Goal: Task Accomplishment & Management: Complete application form

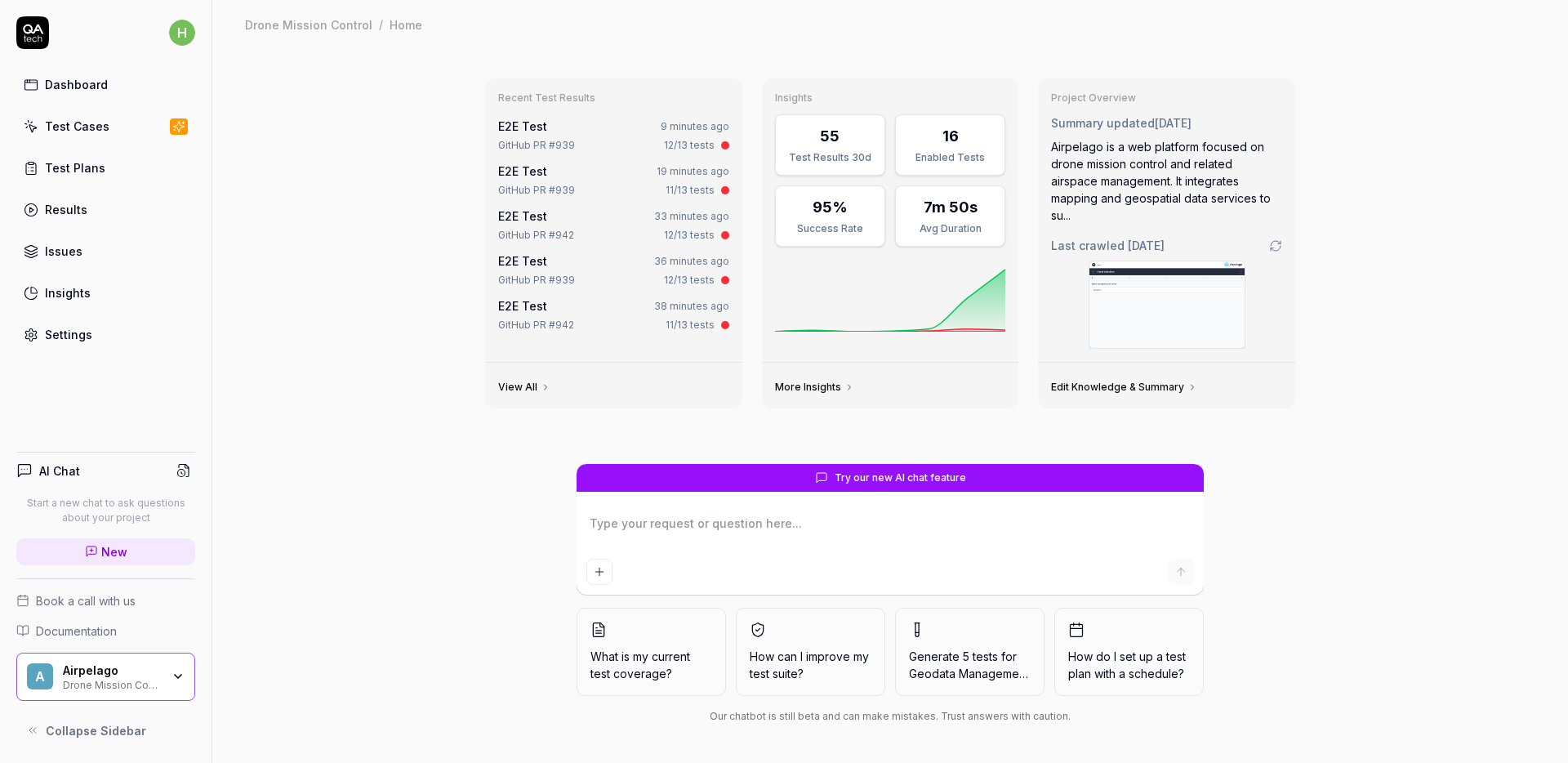
click at [1425, 120] on div "Recent Test Results E2E Test 9 minutes ago GitHub PR #939 12/13 tests E2E Test …" at bounding box center [890, 406] width 1356 height 714
click at [1484, 199] on div "Recent Test Results E2E Test 9 minutes ago GitHub PR #939 12/13 tests E2E Test …" at bounding box center [890, 406] width 1356 height 714
click at [1465, 177] on div "Recent Test Results E2E Test 9 minutes ago GitHub PR #939 12/13 tests E2E Test …" at bounding box center [890, 406] width 1356 height 714
type textarea "*"
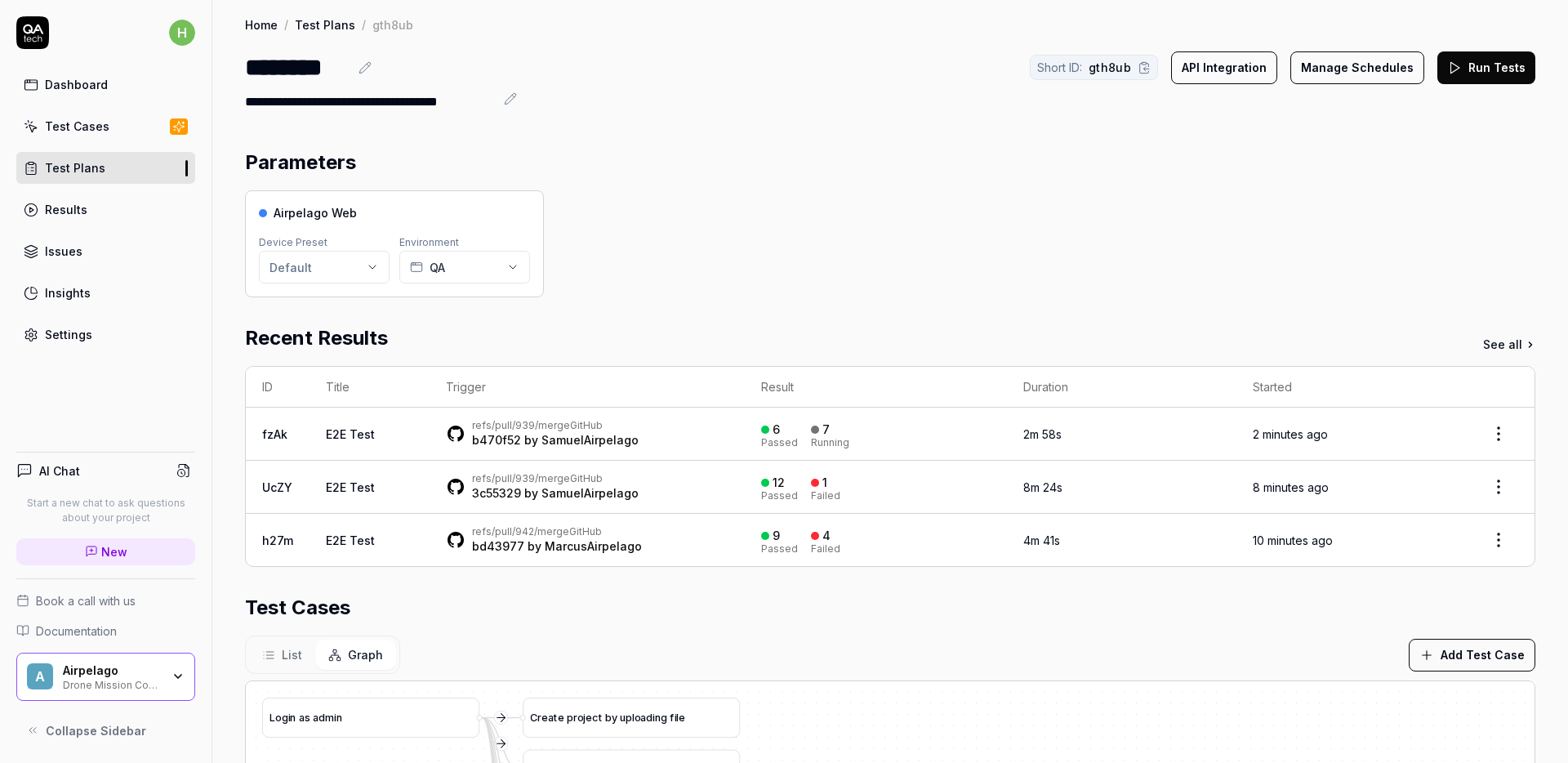
click at [494, 438] on link "b470f52" at bounding box center [496, 440] width 49 height 14
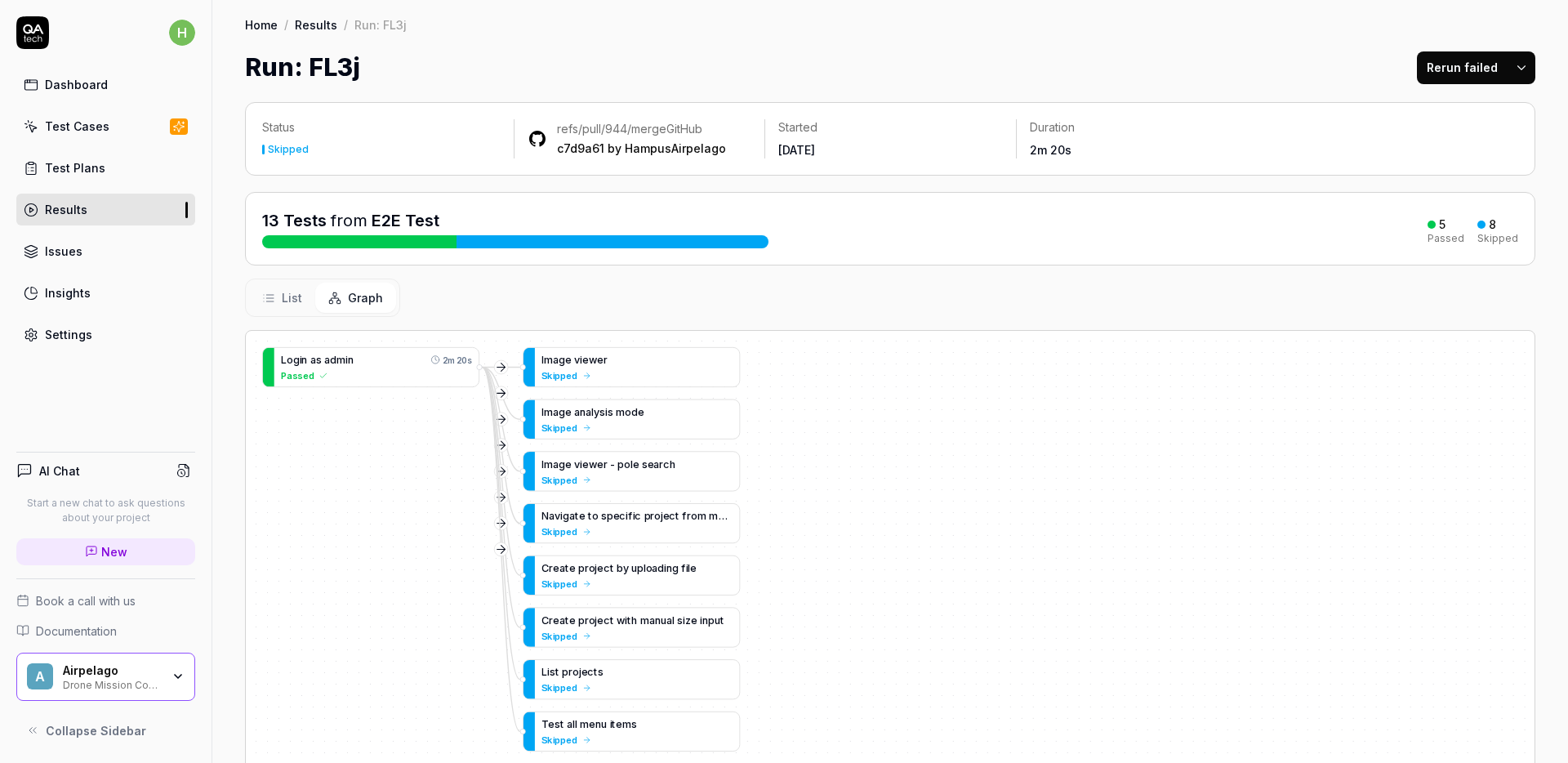
click at [228, 243] on div "Status Skipped refs/pull/944/merge GitHub c7d9a61 by HampusAirpelago Started Ye…" at bounding box center [890, 529] width 1356 height 887
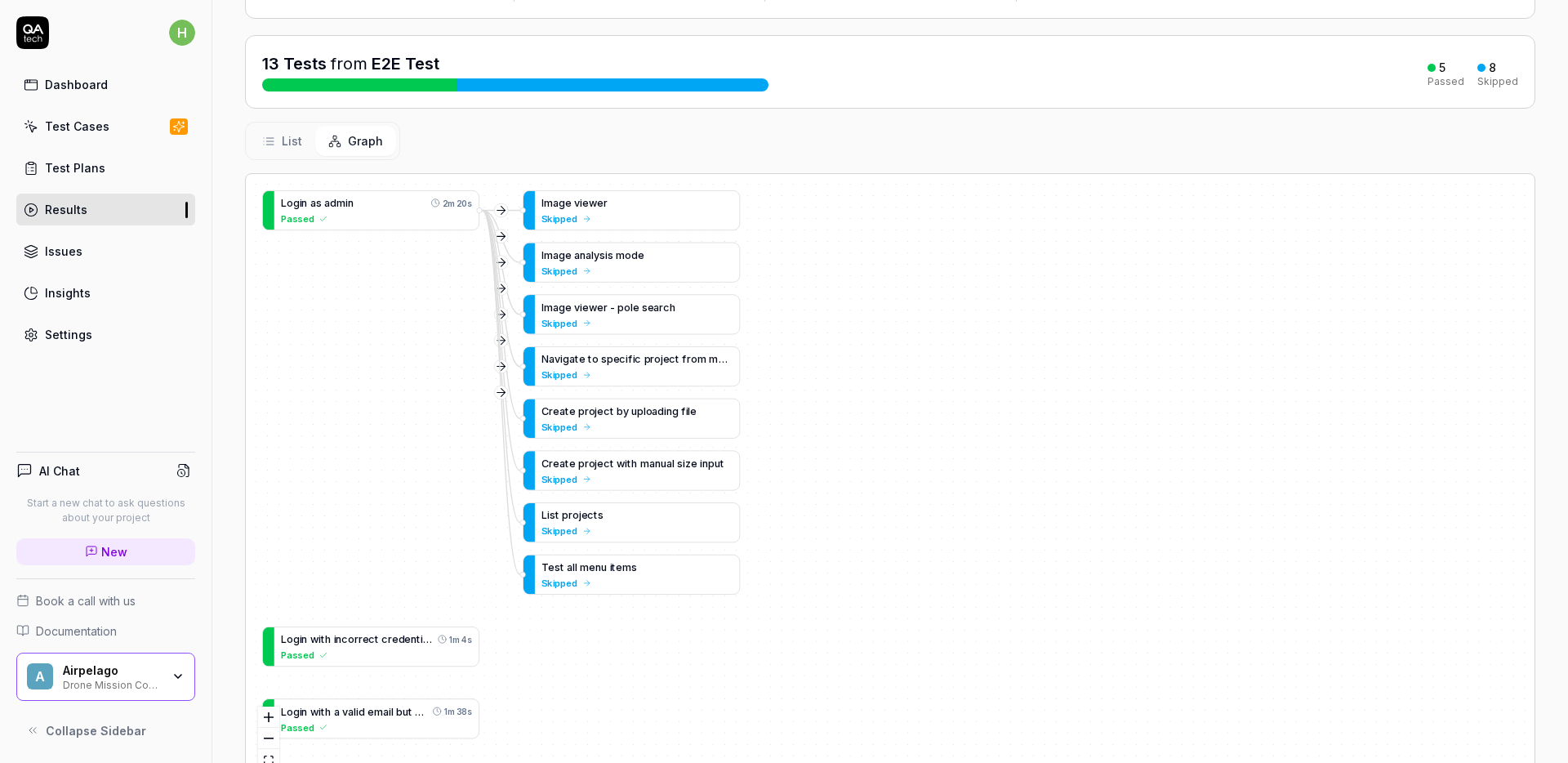
scroll to position [210, 0]
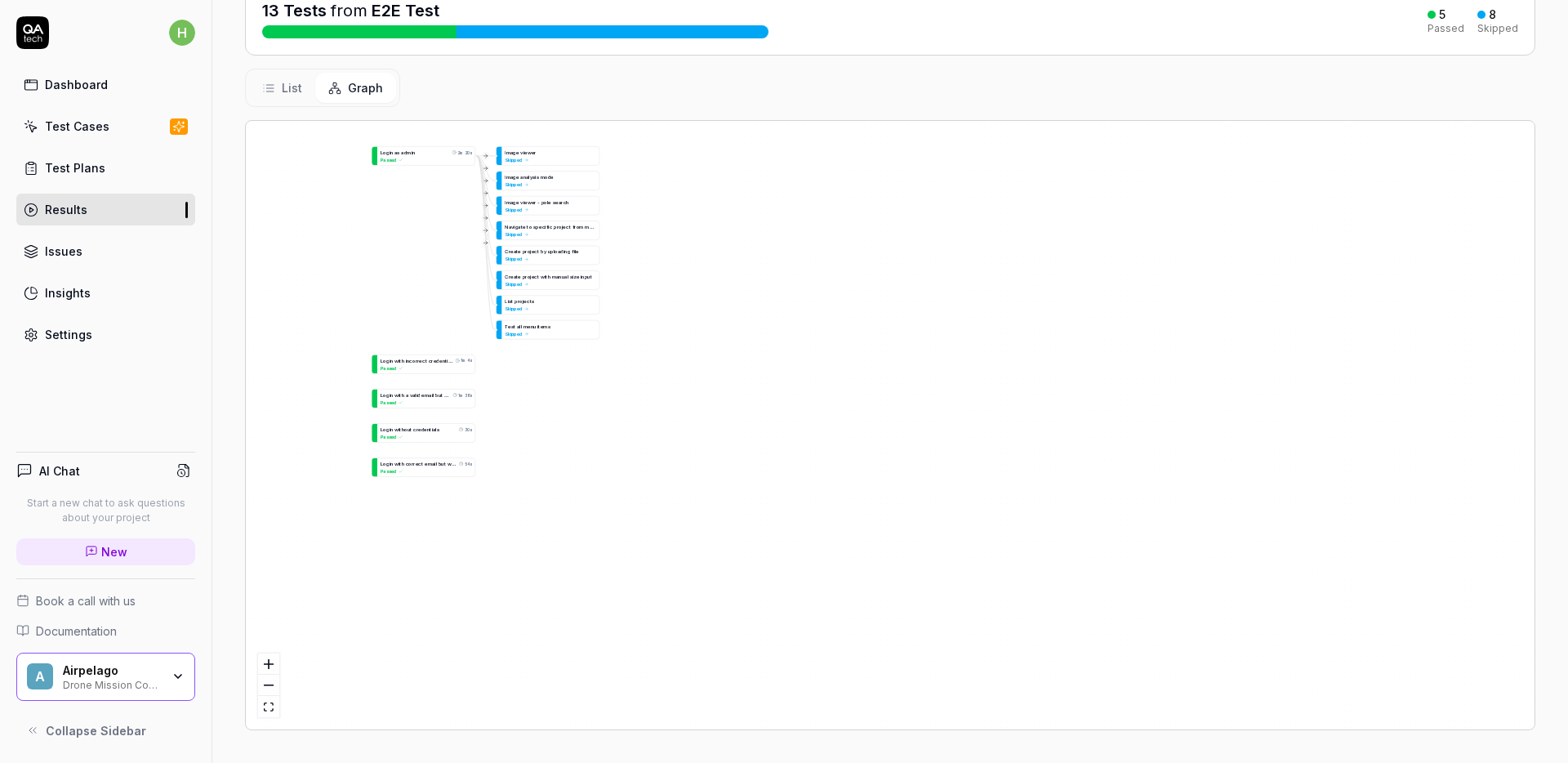
drag, startPoint x: 419, startPoint y: 386, endPoint x: 421, endPoint y: 269, distance: 117.0
click at [421, 269] on div "L o g i n w i t h i n c o r r e c t c r e d e n t i a l s 1m 4s Passed L o g i …" at bounding box center [890, 424] width 1289 height 608
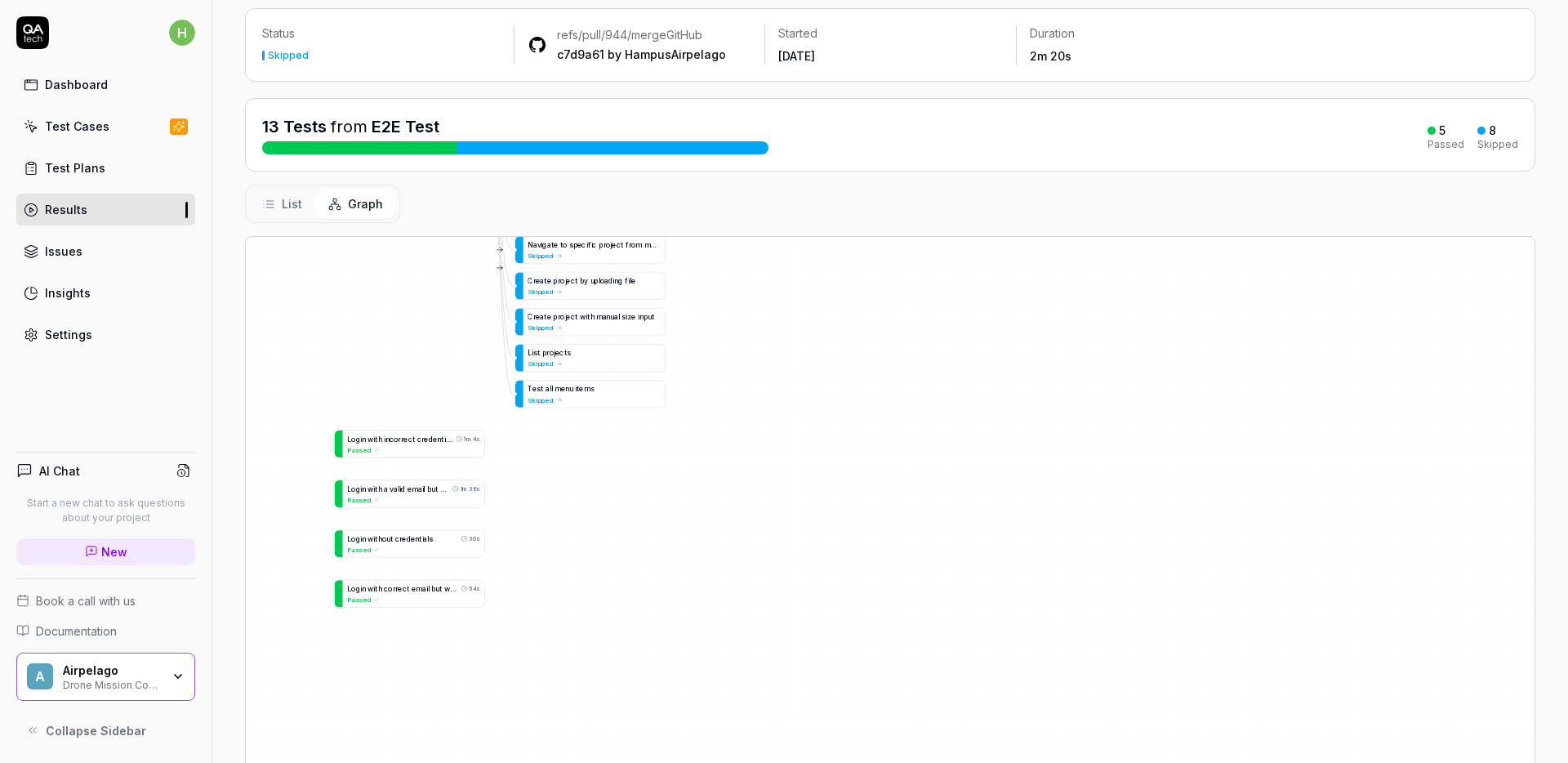
scroll to position [0, 0]
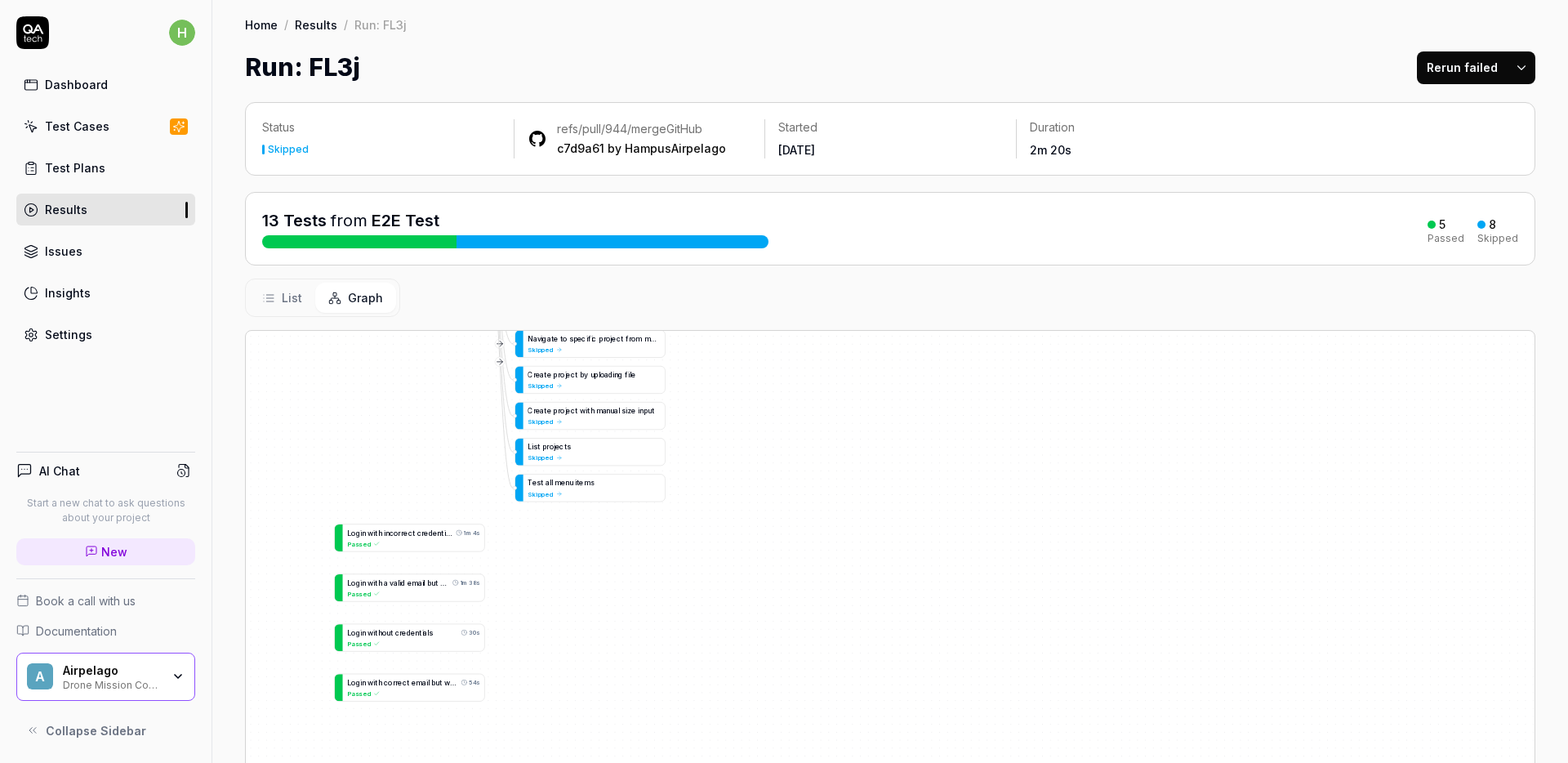
click at [245, 215] on div "13 Tests from E2E Test 5 Passed 8 Skipped" at bounding box center [889, 228] width 1290 height 73
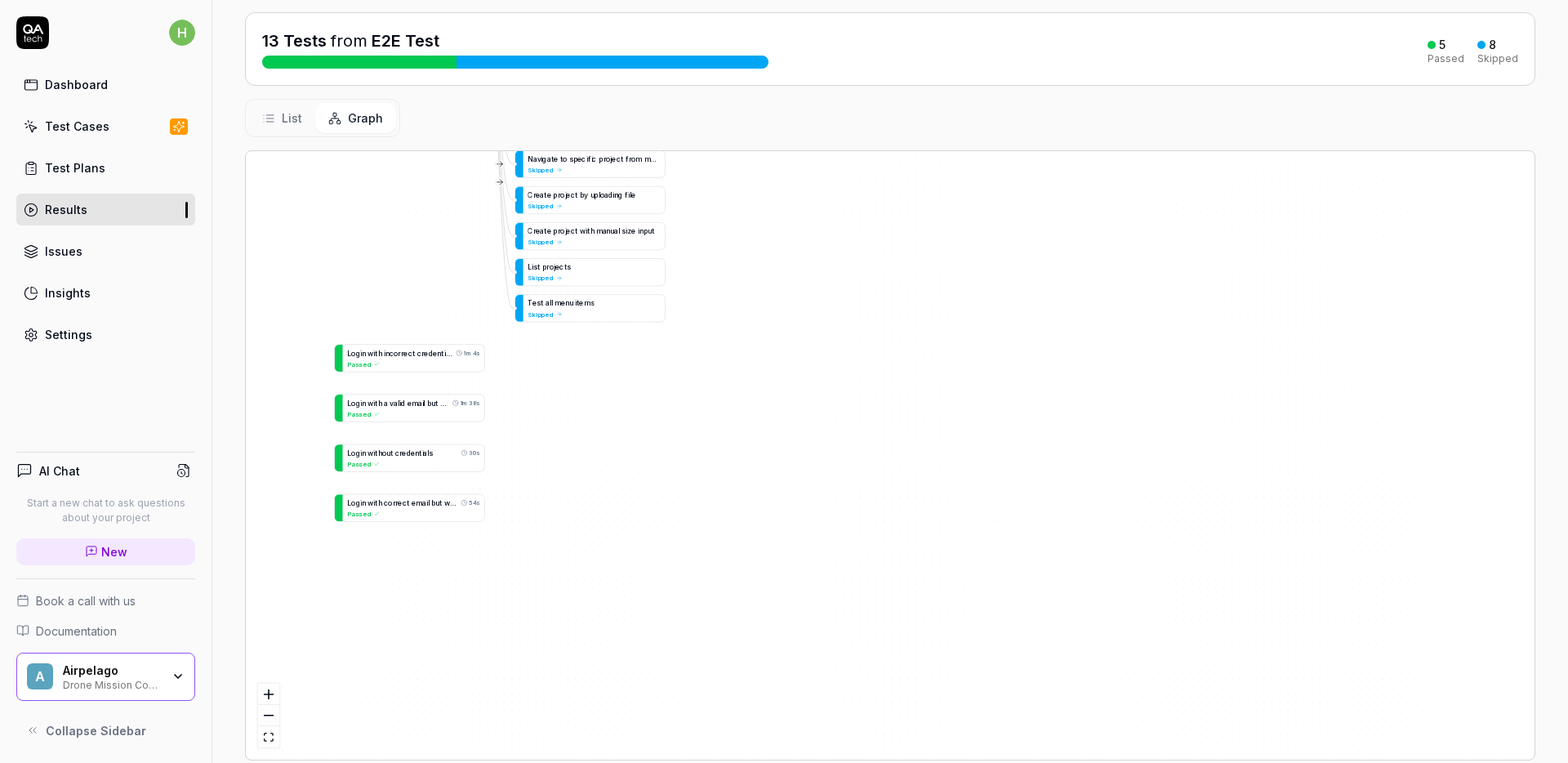
scroll to position [179, 0]
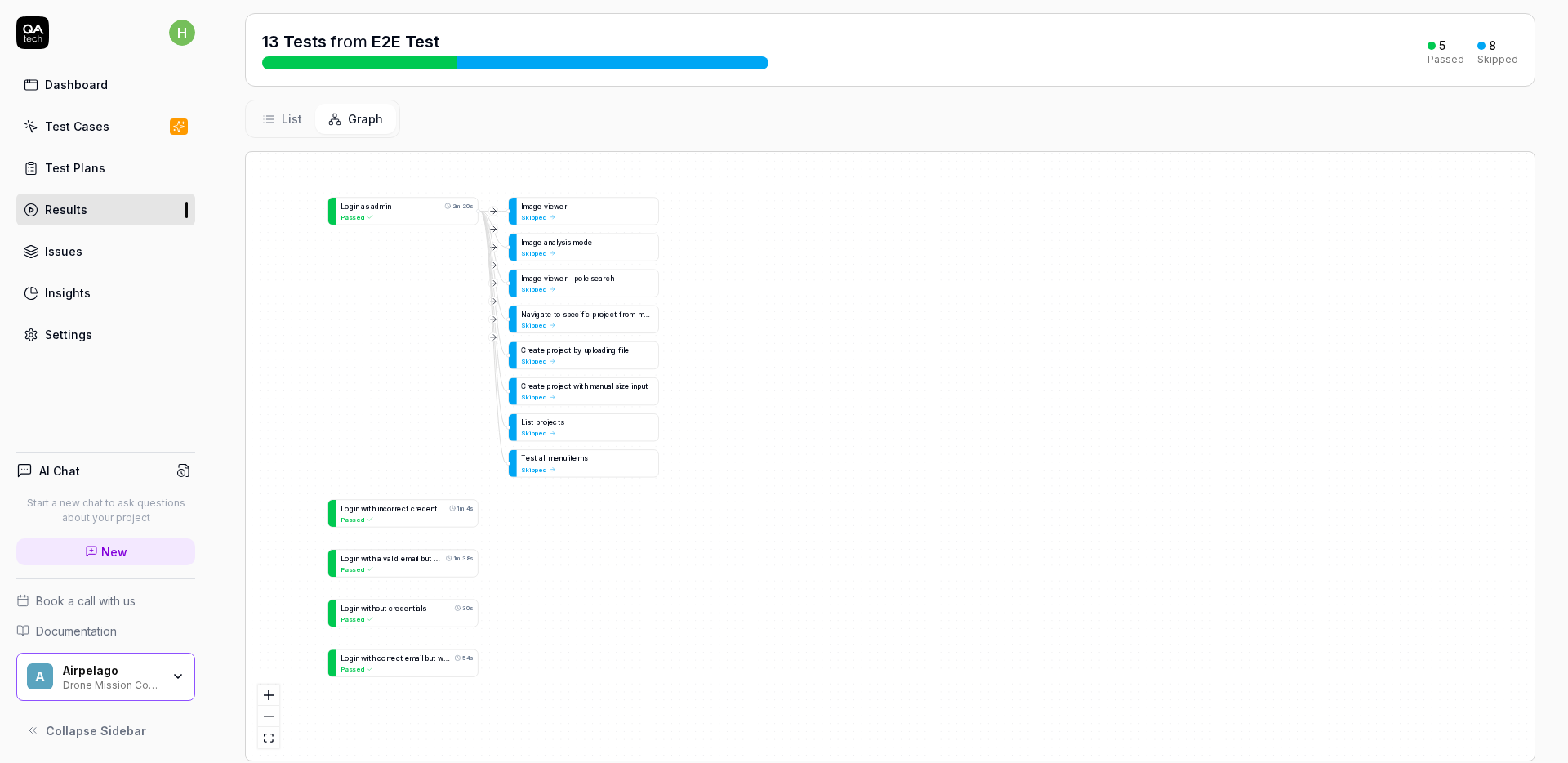
drag, startPoint x: 399, startPoint y: 244, endPoint x: 403, endPoint y: 425, distance: 181.0
click at [401, 428] on div "L o g i n w i t h i n c o r r e c t c r e d e n t i a l s 1m 4s Passed L o g i …" at bounding box center [890, 456] width 1289 height 608
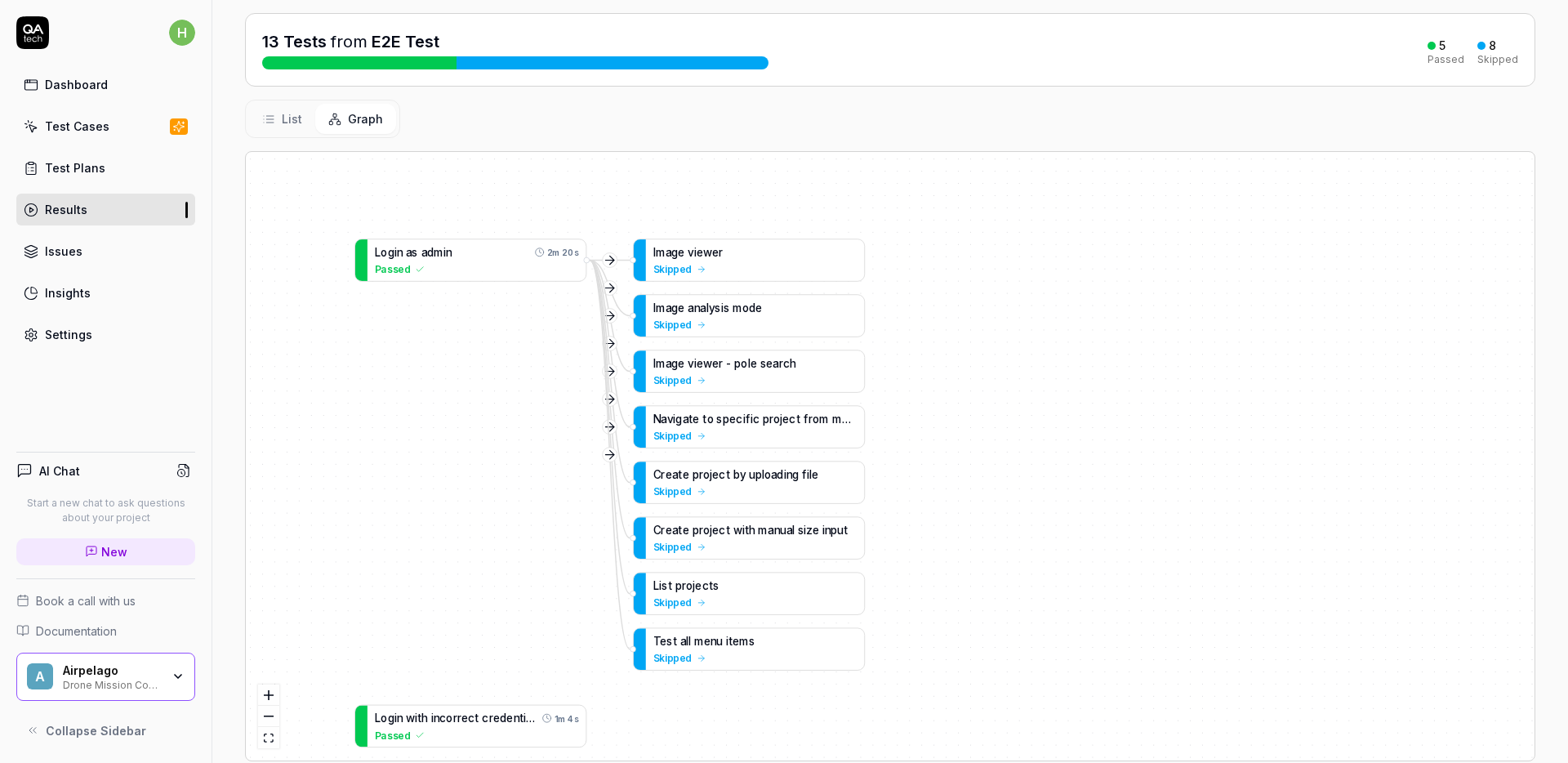
drag, startPoint x: 414, startPoint y: 327, endPoint x: 485, endPoint y: 403, distance: 104.0
click at [485, 405] on div "L o g i n w i t h i n c o r r e c t c r e d e n t i a l s 1m 4s Passed L o g i …" at bounding box center [890, 456] width 1289 height 608
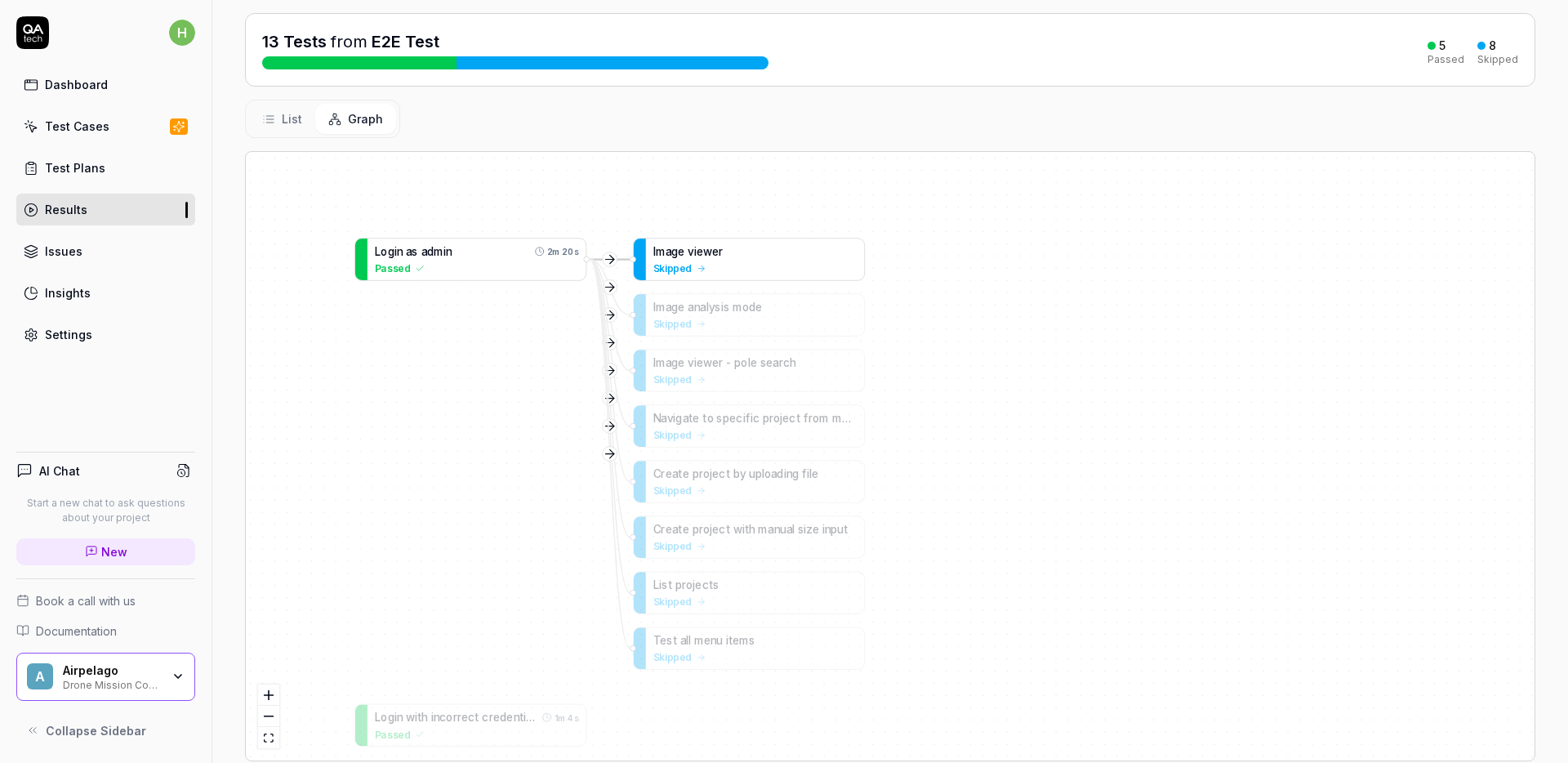
click at [697, 267] on icon at bounding box center [702, 267] width 10 height 10
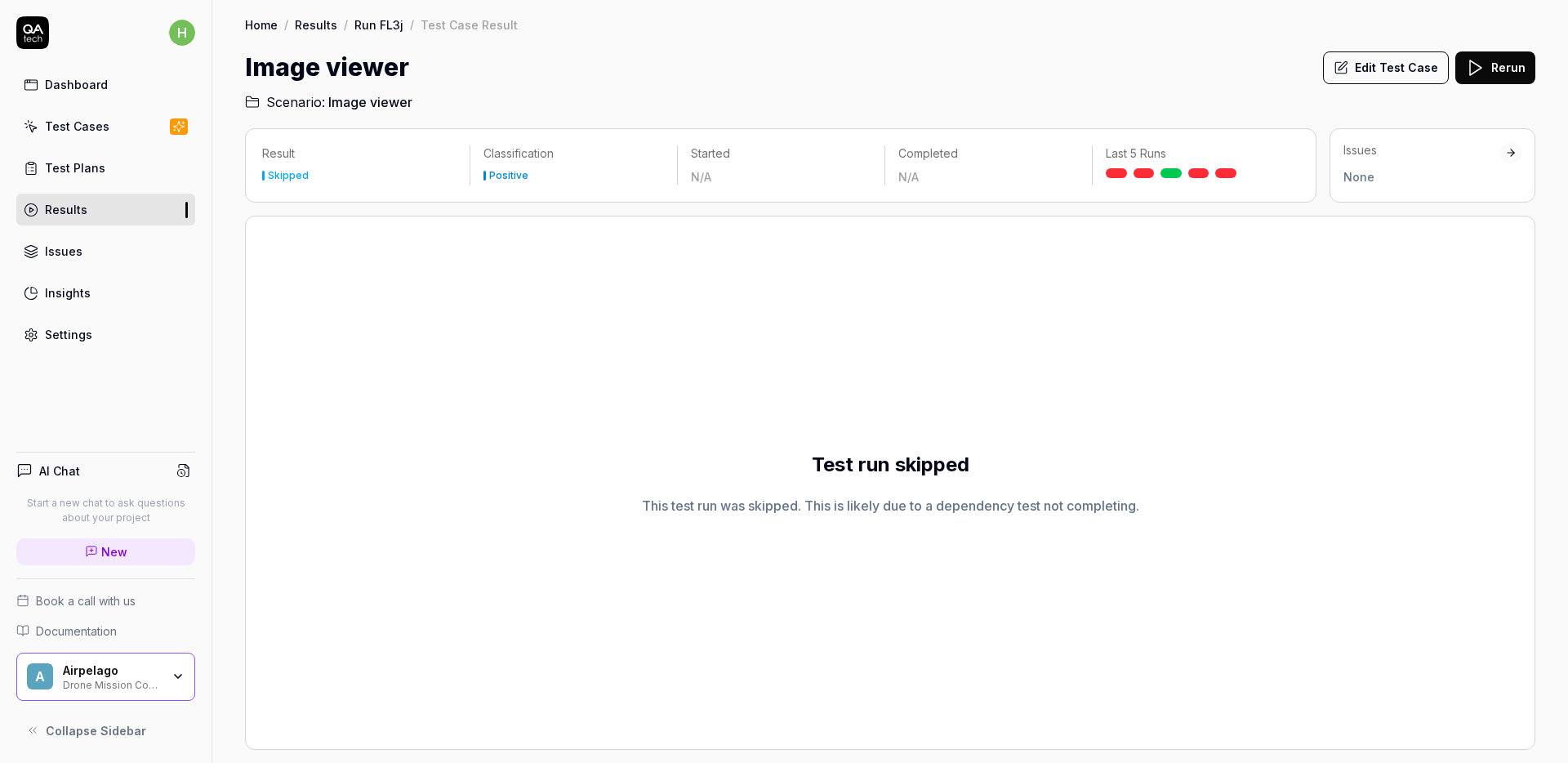
click at [933, 310] on div "Test run skipped This test run was skipped. This is likely due to a dependency …" at bounding box center [889, 482] width 1290 height 534
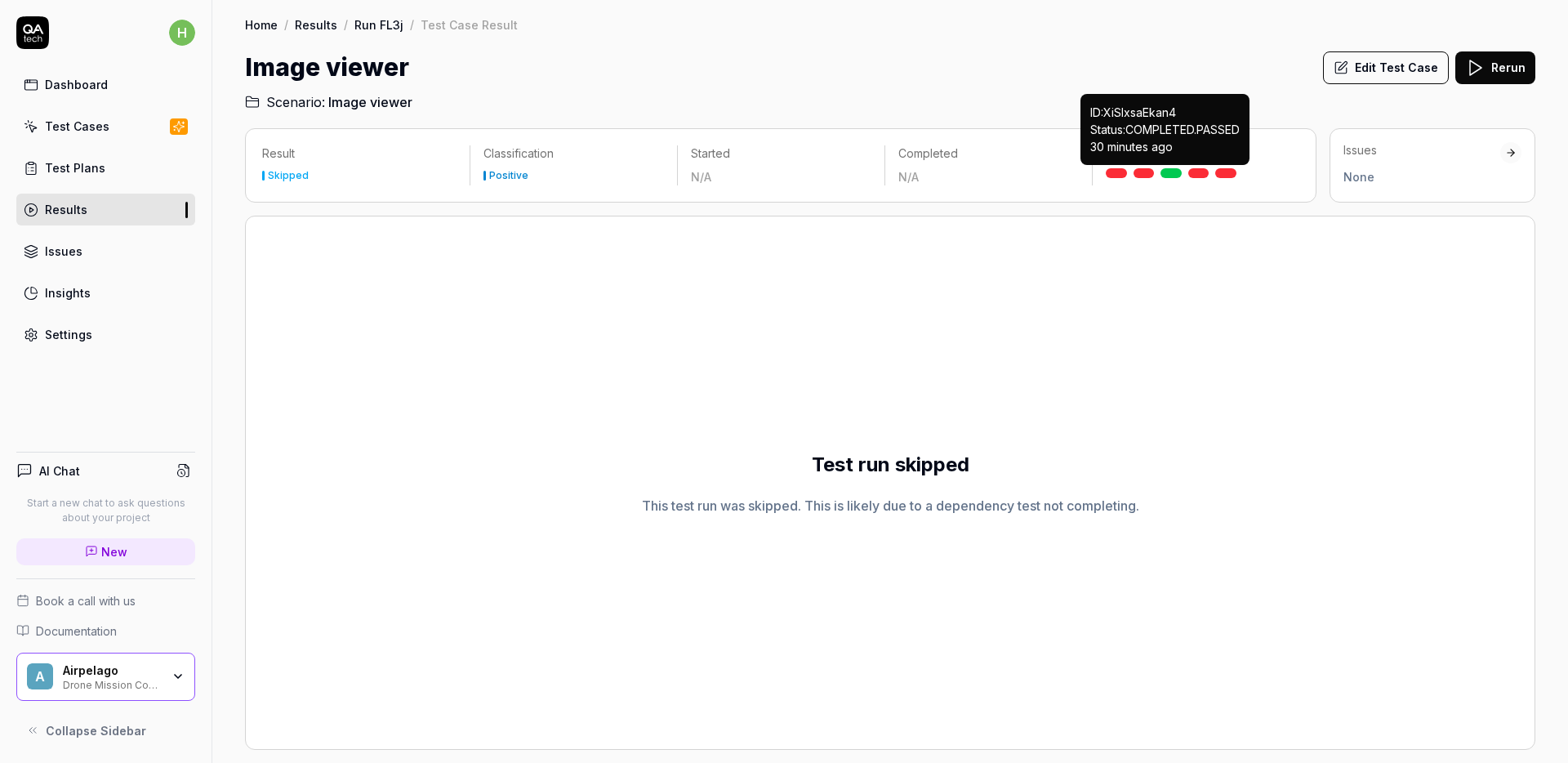
click at [1166, 169] on link at bounding box center [1171, 173] width 22 height 10
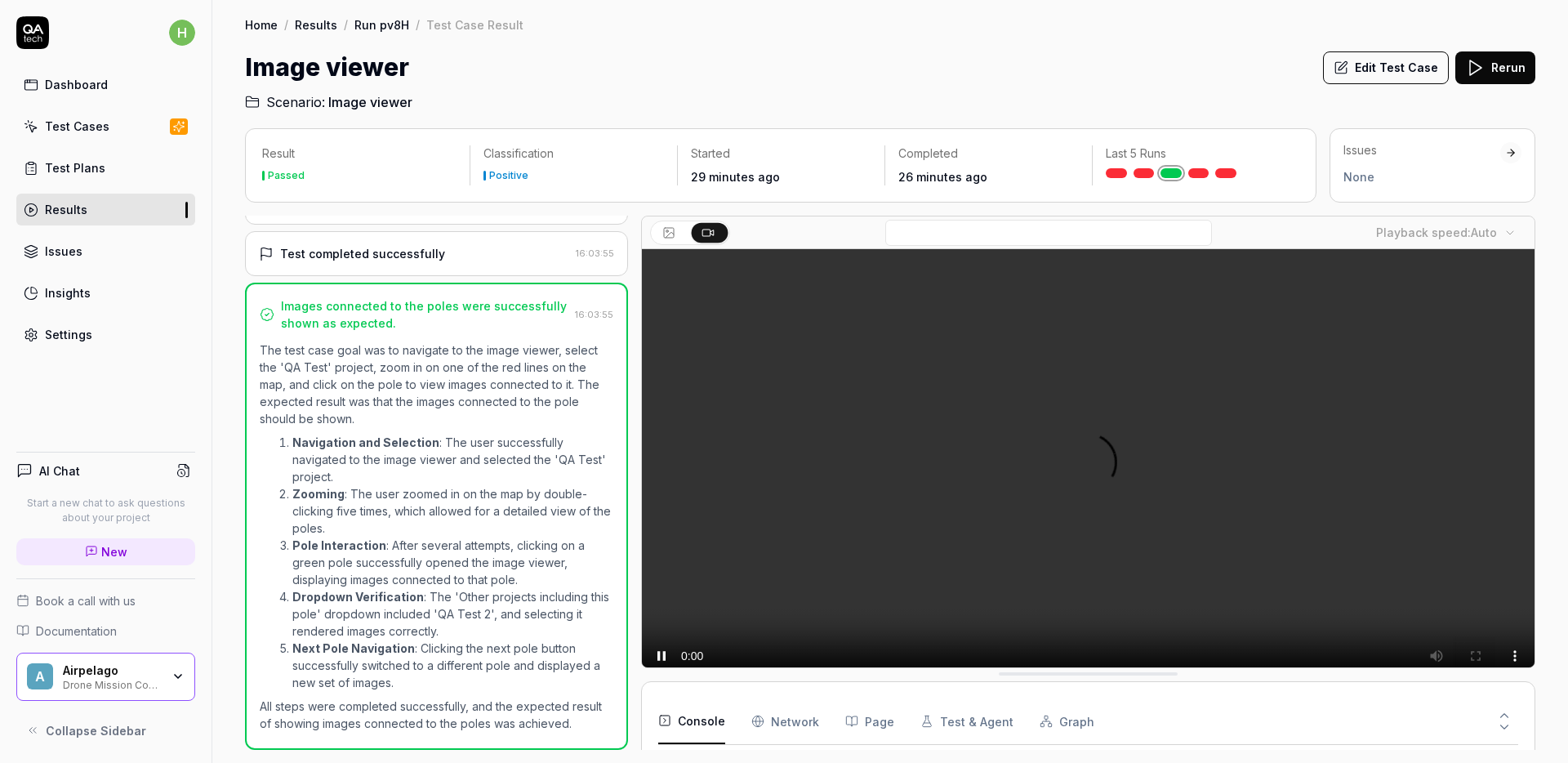
scroll to position [381, 0]
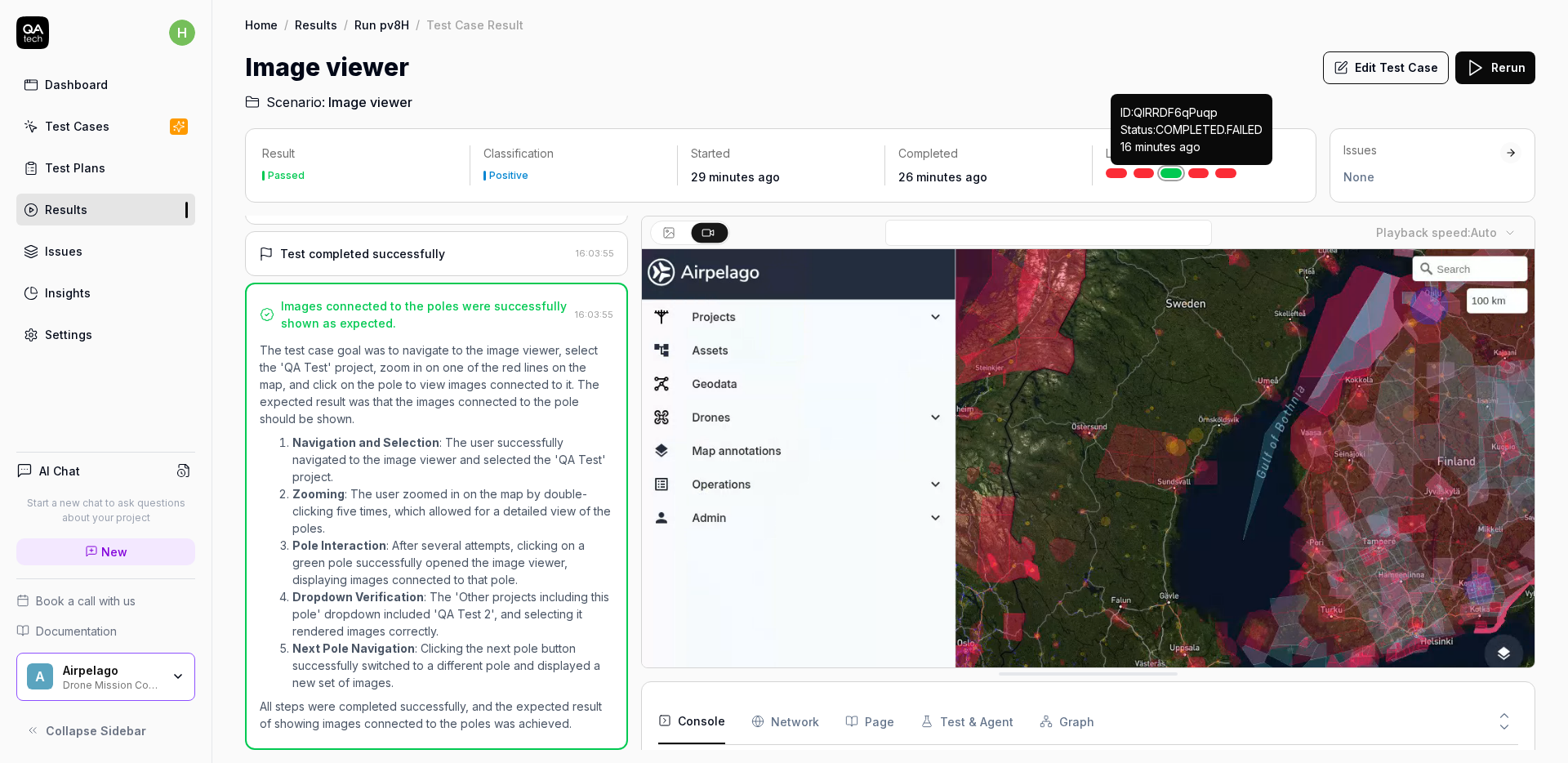
click at [1200, 173] on link at bounding box center [1199, 173] width 22 height 10
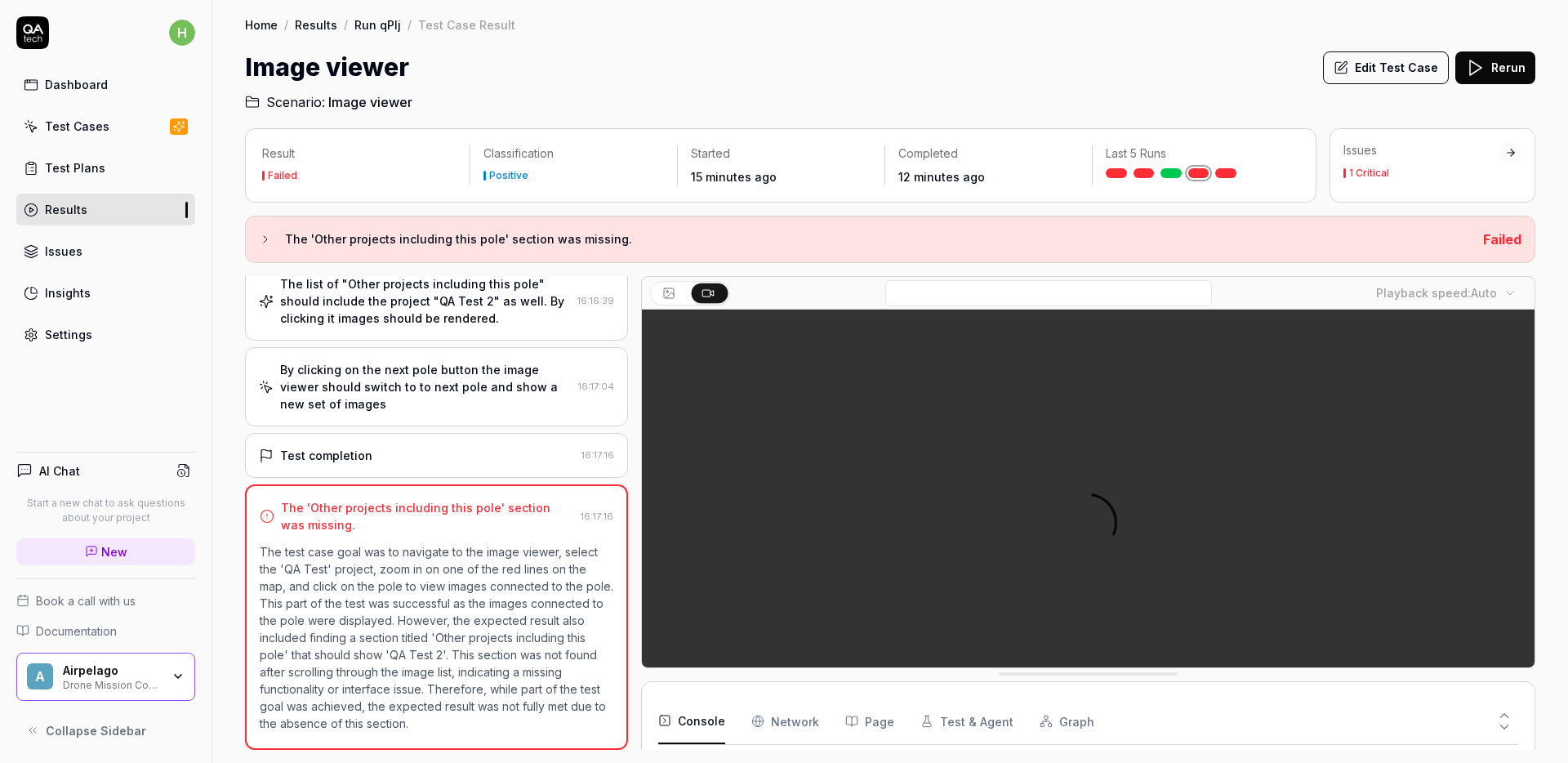
scroll to position [194, 0]
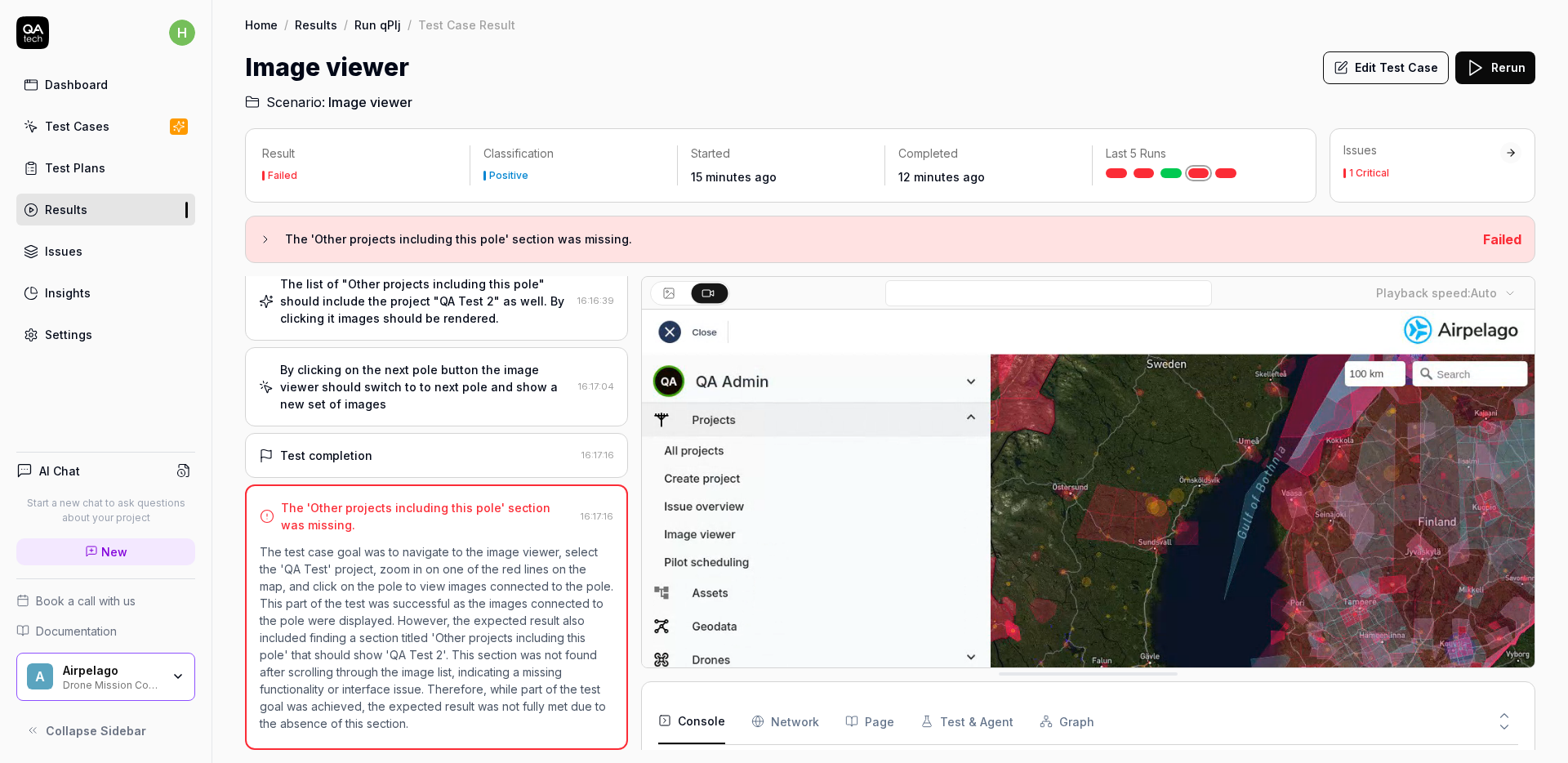
click at [827, 501] on video at bounding box center [1087, 588] width 892 height 558
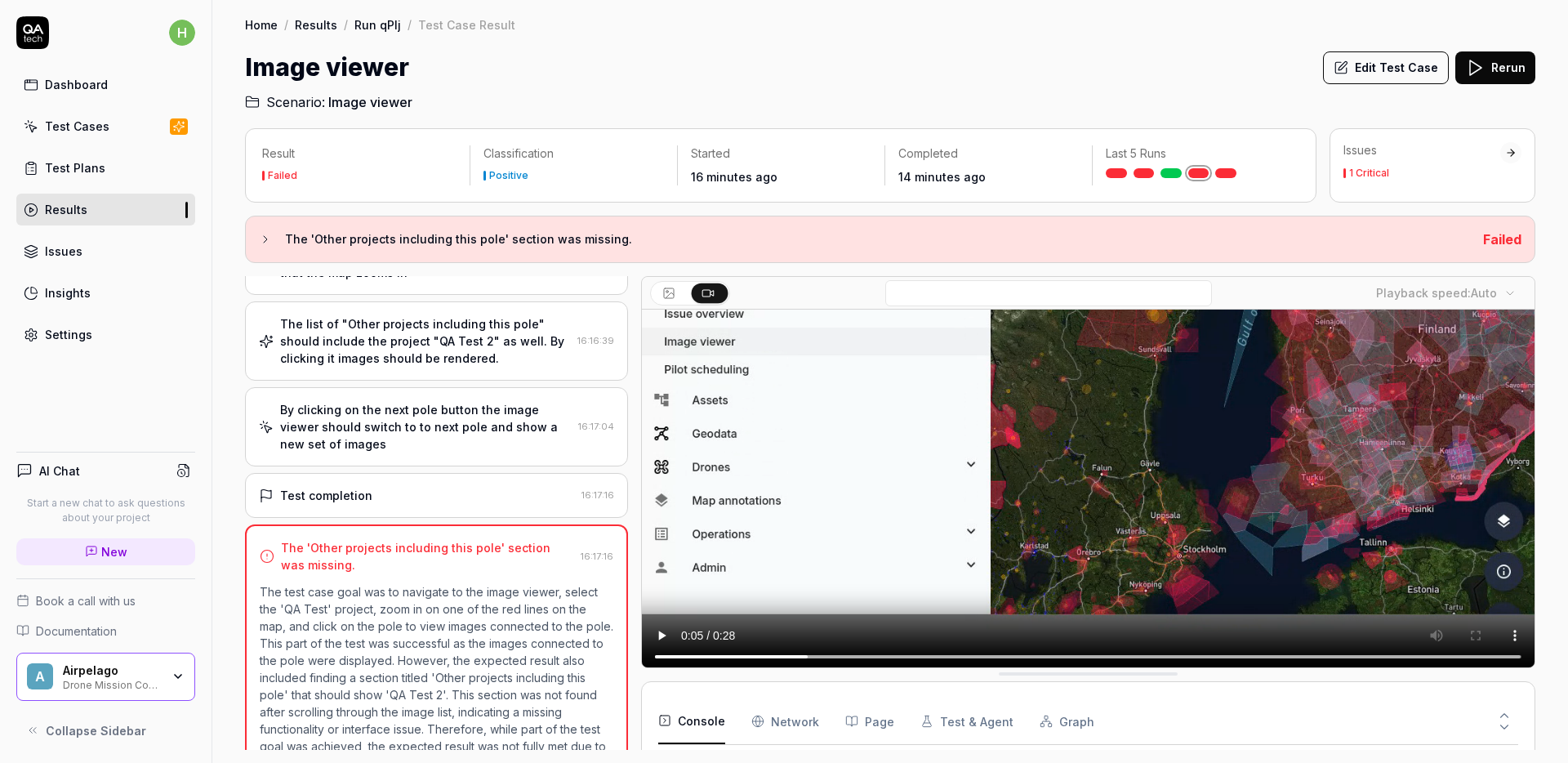
scroll to position [362, 0]
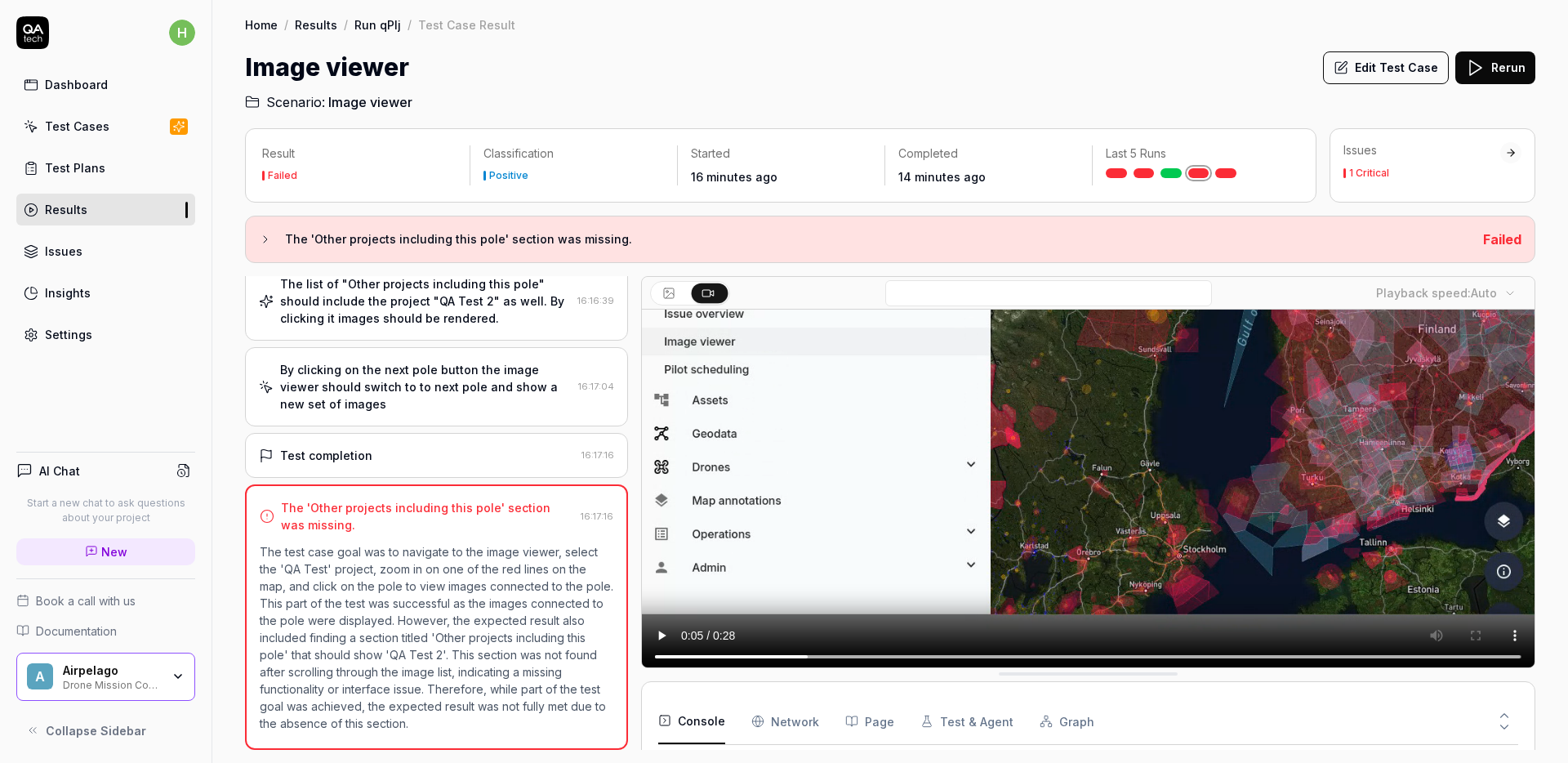
click at [219, 256] on div "Result Failed Classification Positive Started 16 minutes ago Completed 14 minut…" at bounding box center [890, 437] width 1356 height 651
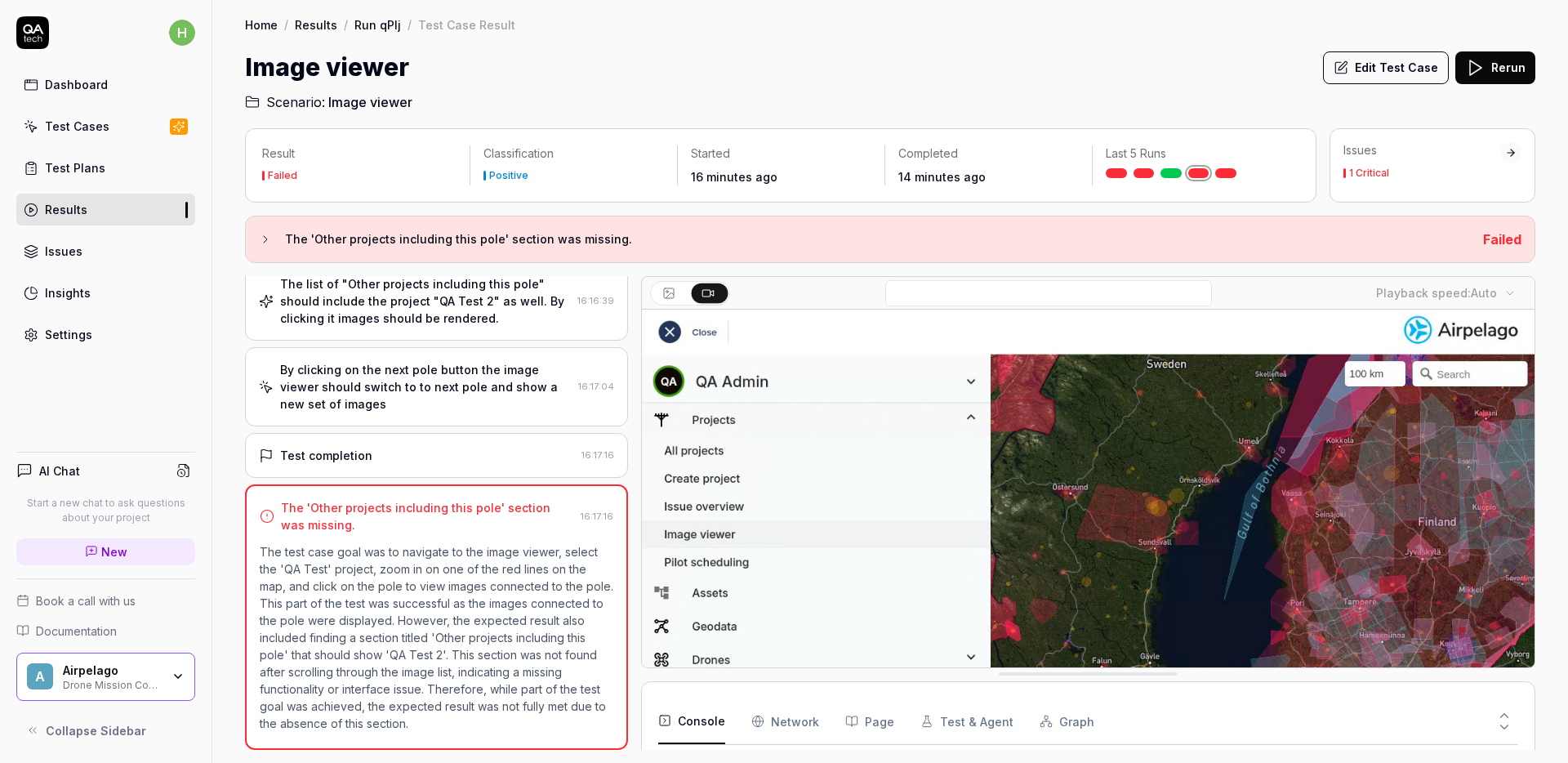
click at [1139, 149] on p "Last 5 Runs" at bounding box center [1195, 153] width 181 height 17
click at [1223, 170] on link at bounding box center [1226, 173] width 22 height 10
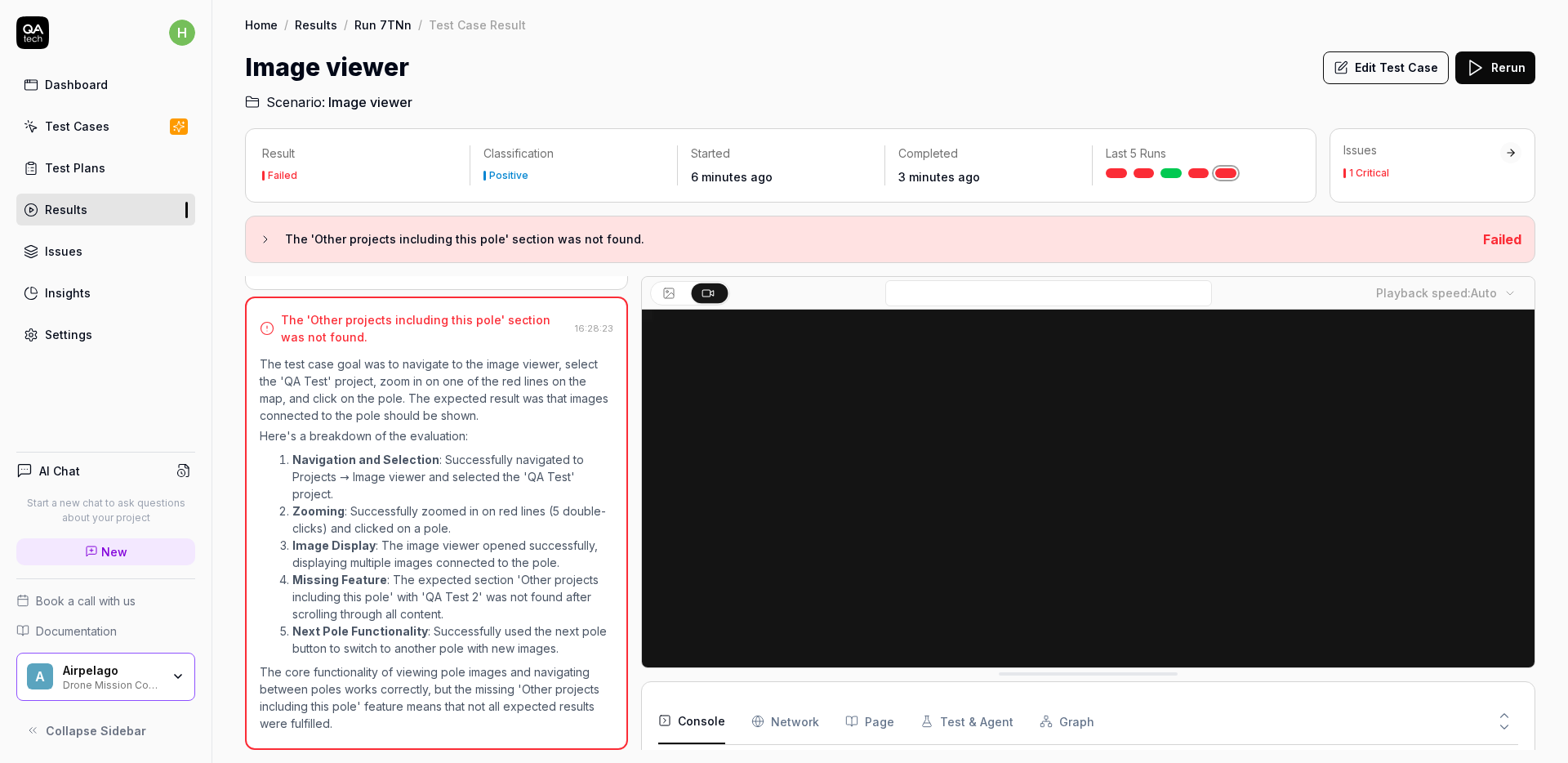
scroll to position [194, 0]
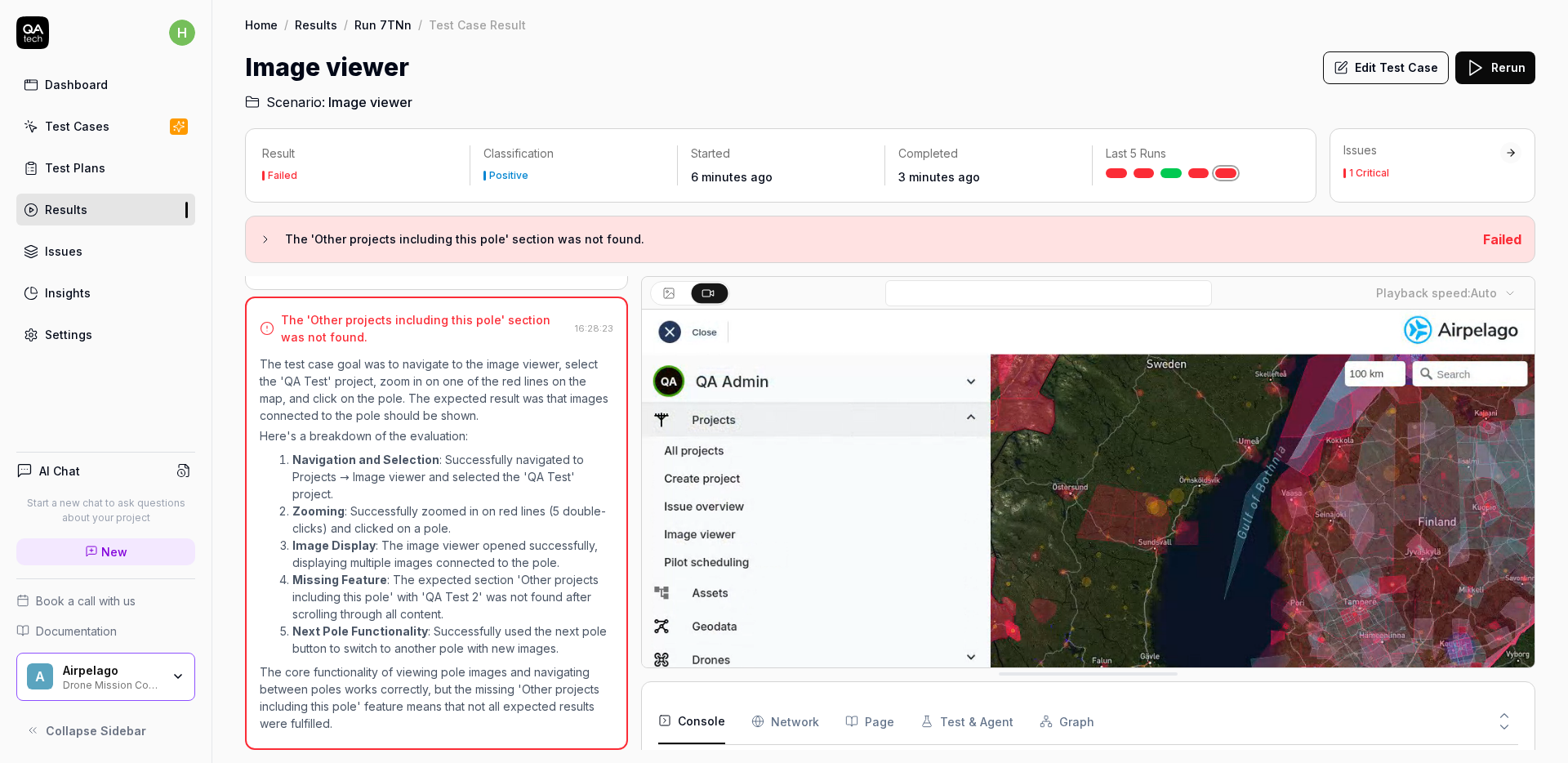
click at [416, 530] on li "Zooming : Successfully zoomed in on red lines (5 double-clicks) and clicked on …" at bounding box center [452, 519] width 321 height 35
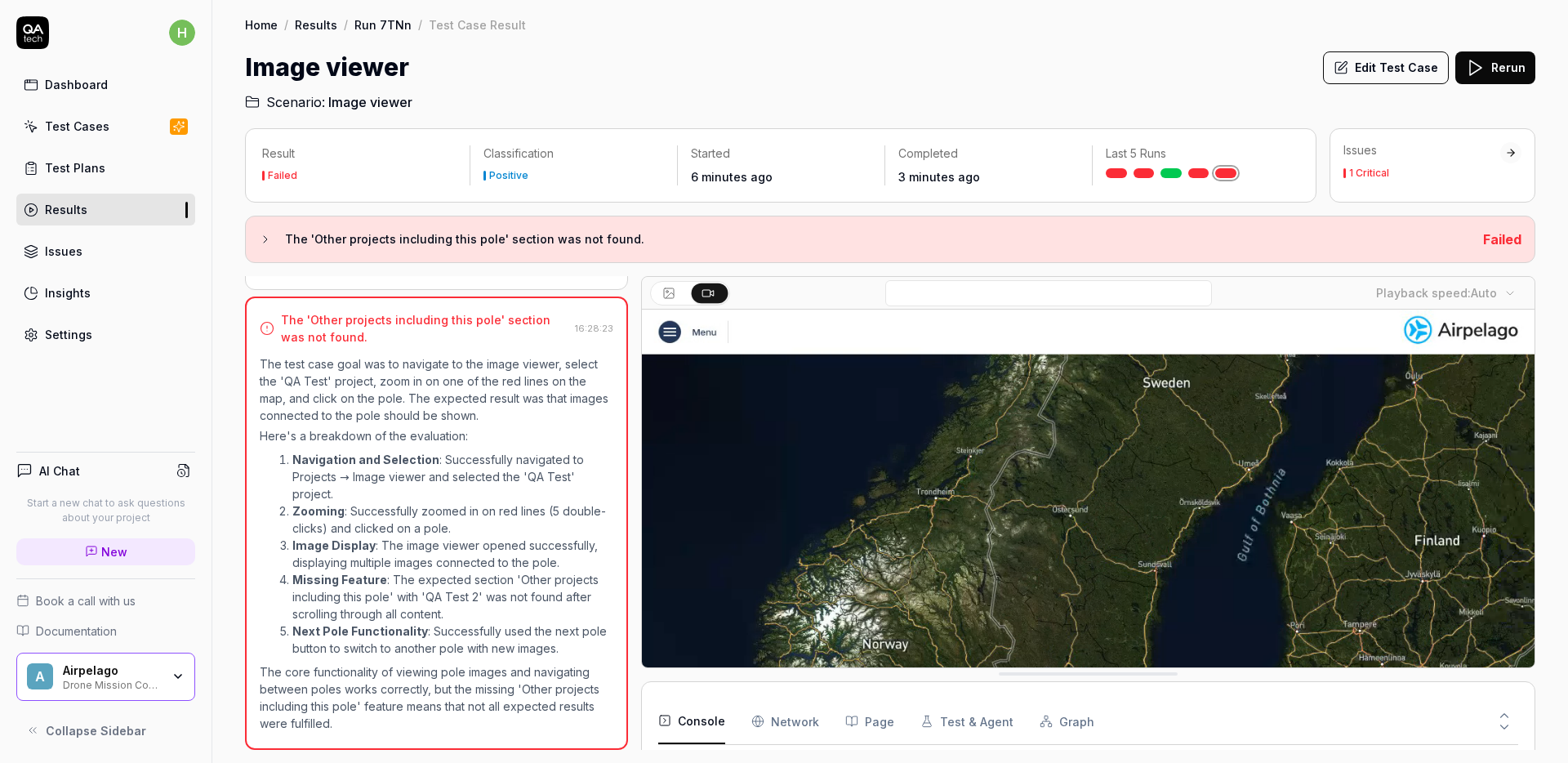
click at [230, 555] on div "Result Failed Classification Positive Started 6 minutes ago Completed 3 minutes…" at bounding box center [890, 437] width 1356 height 651
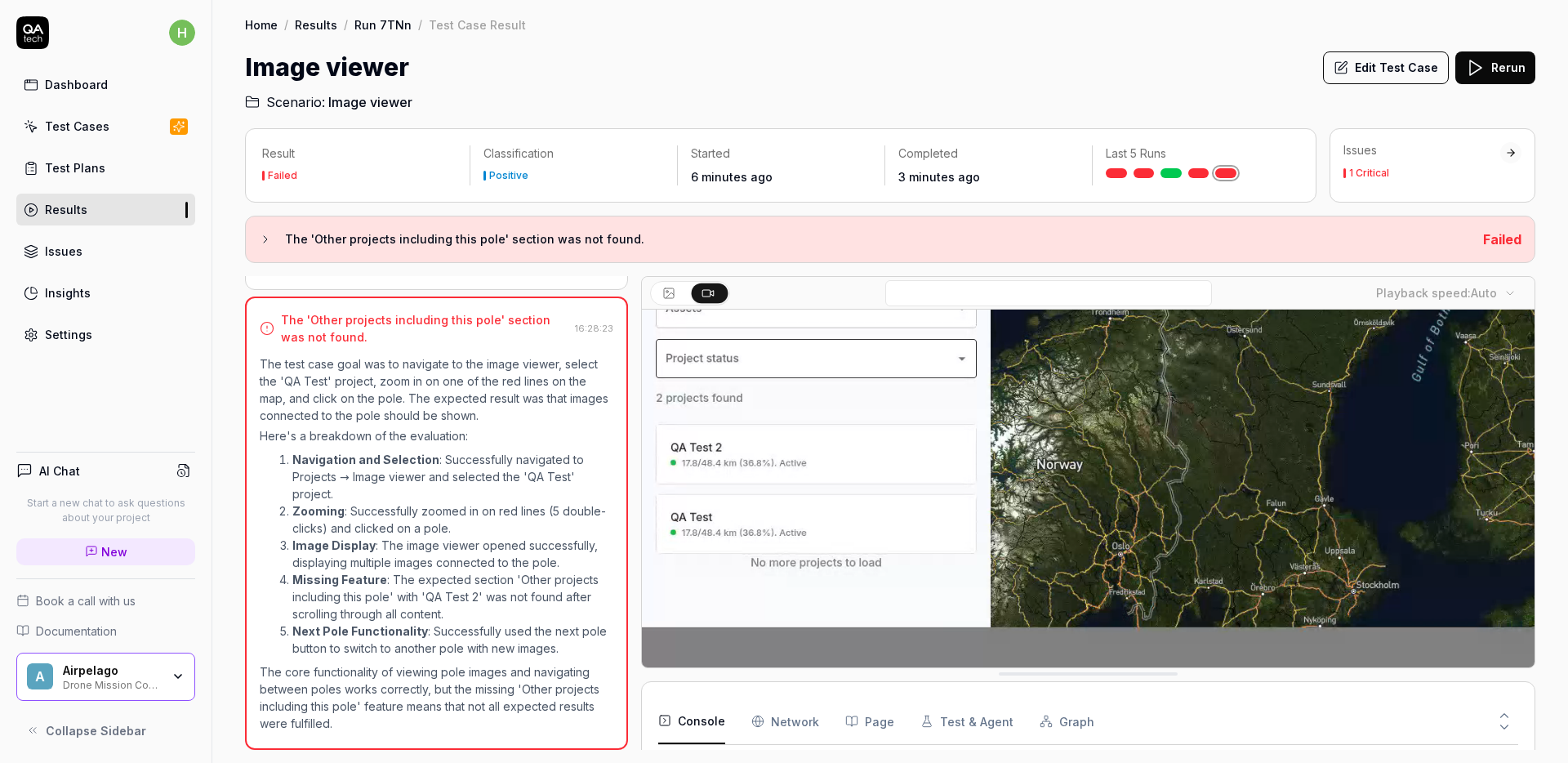
scroll to position [192, 0]
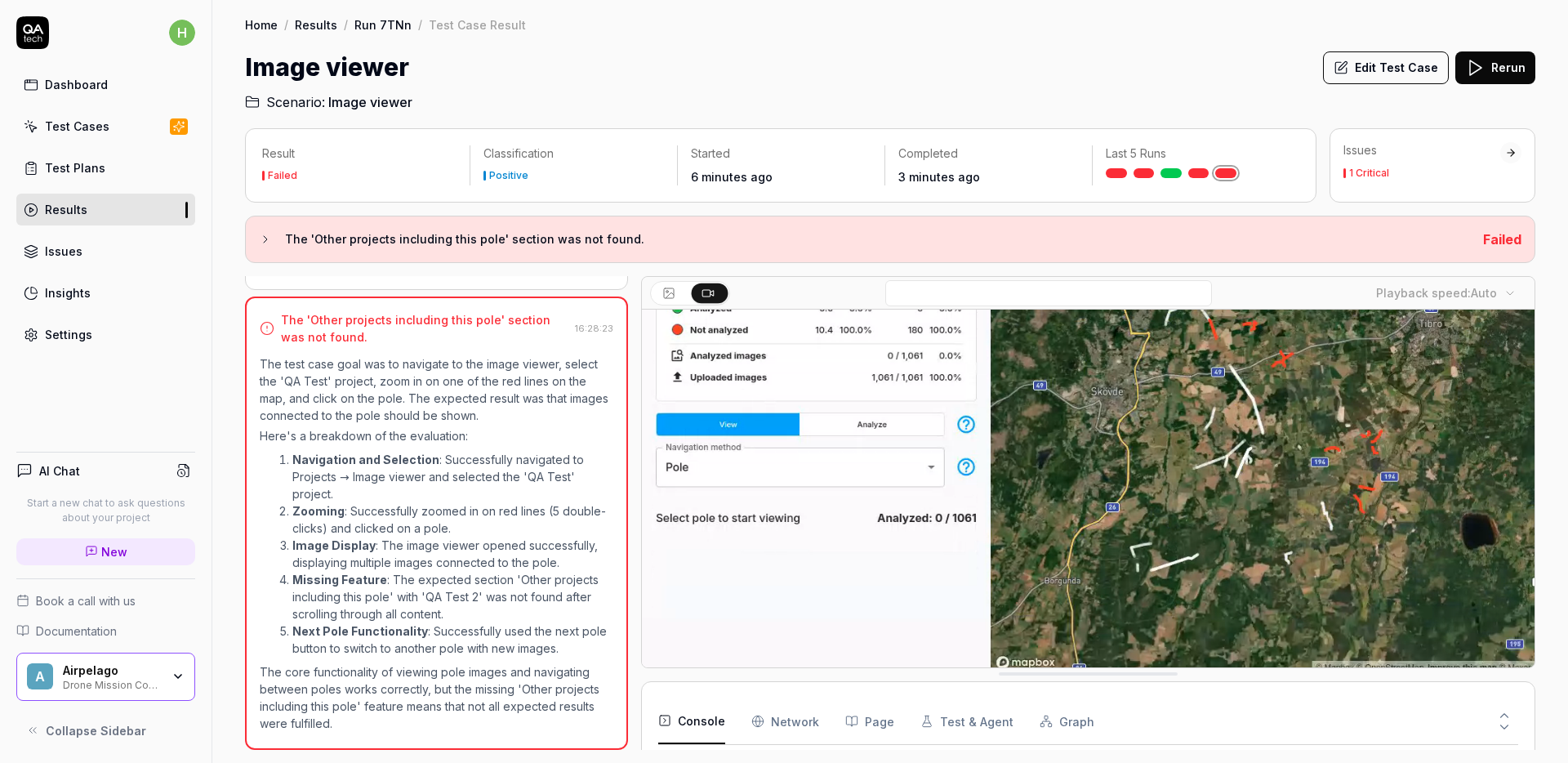
click at [850, 495] on video at bounding box center [1087, 395] width 892 height 558
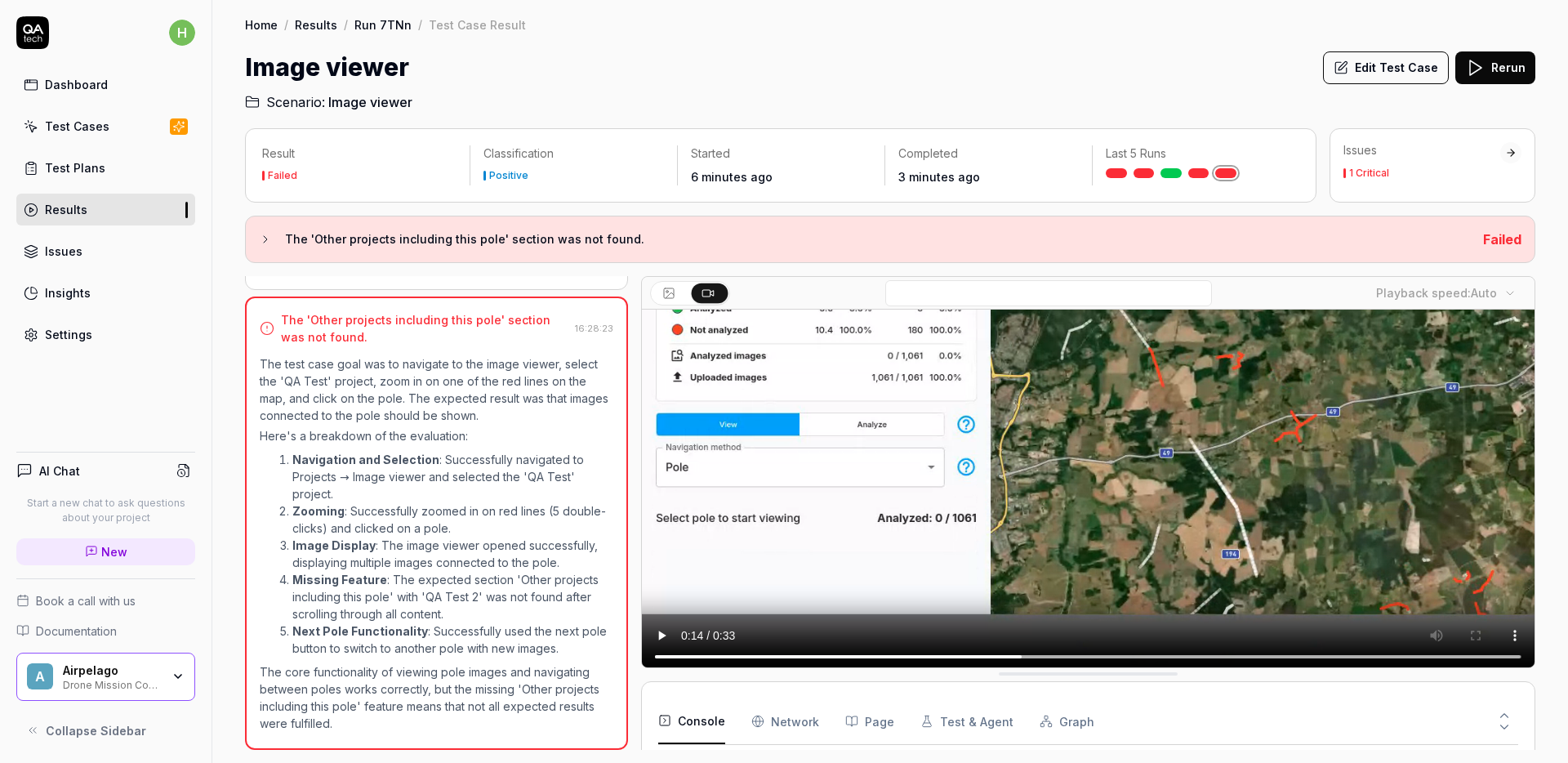
click at [221, 557] on div "Result Failed Classification Positive Started 6 minutes ago Completed 3 minutes…" at bounding box center [890, 437] width 1356 height 651
click at [1190, 54] on div "Image viewer Edit Test Case Rerun" at bounding box center [889, 67] width 1290 height 37
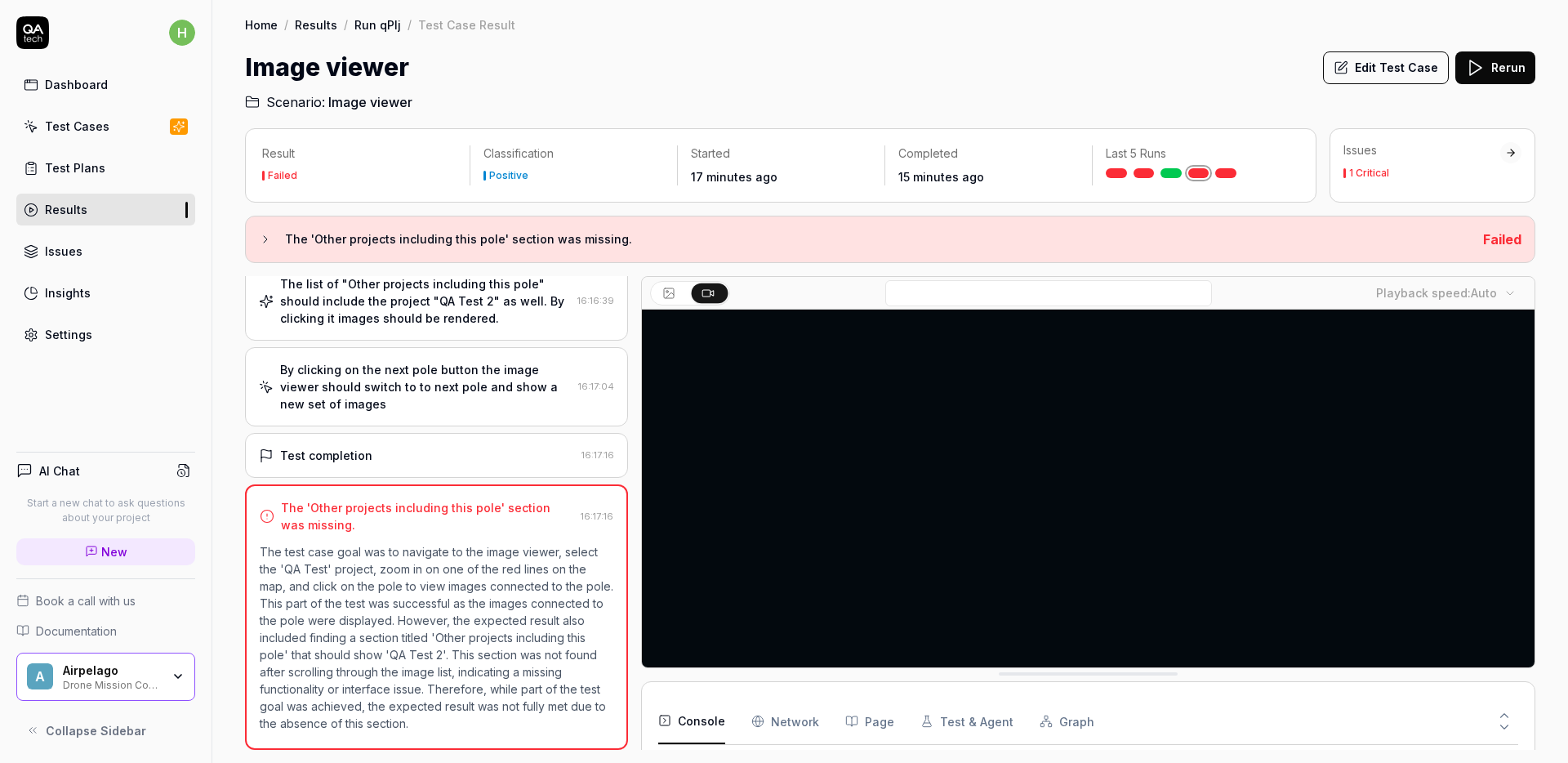
scroll to position [362, 0]
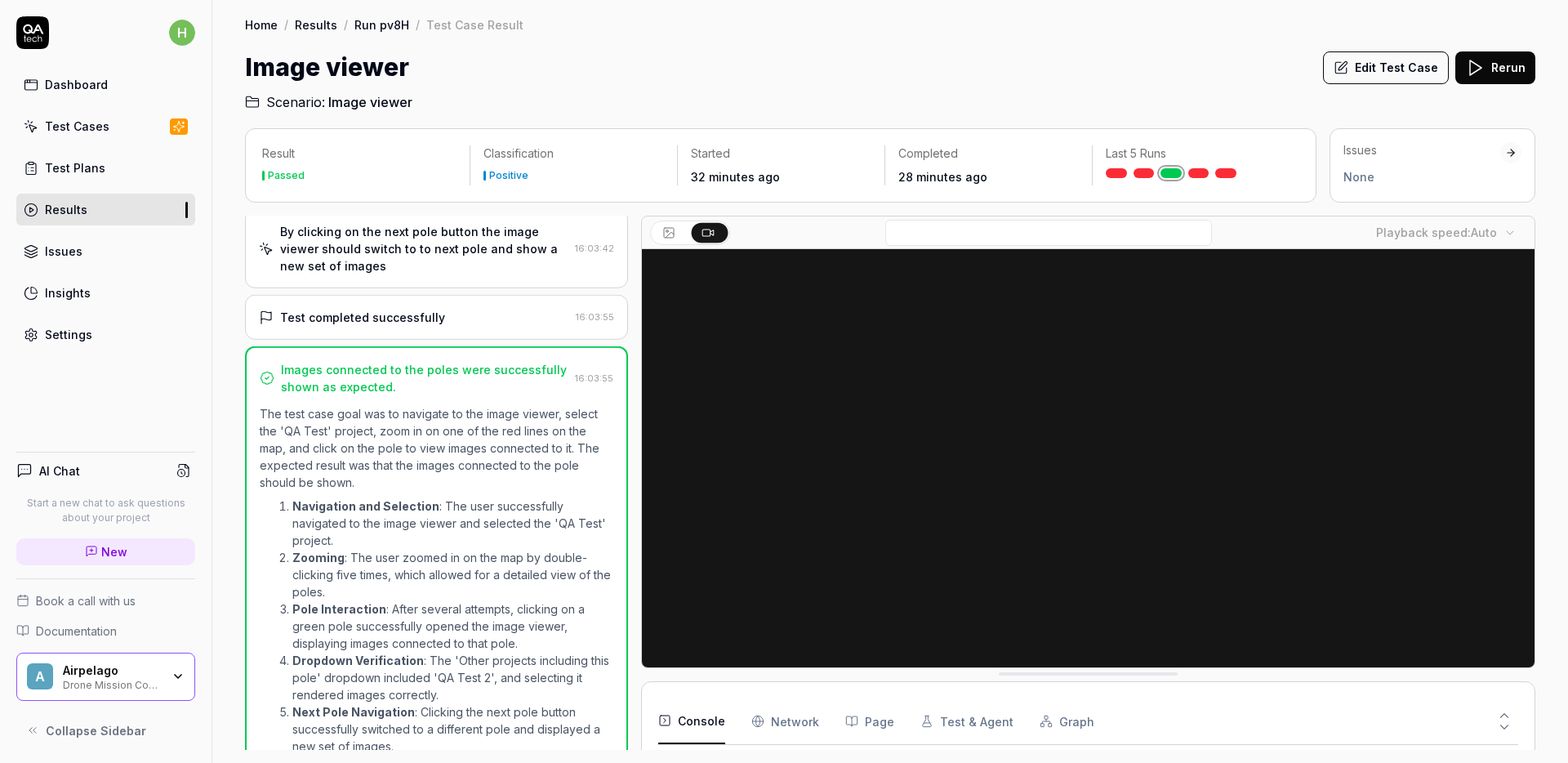
scroll to position [624, 0]
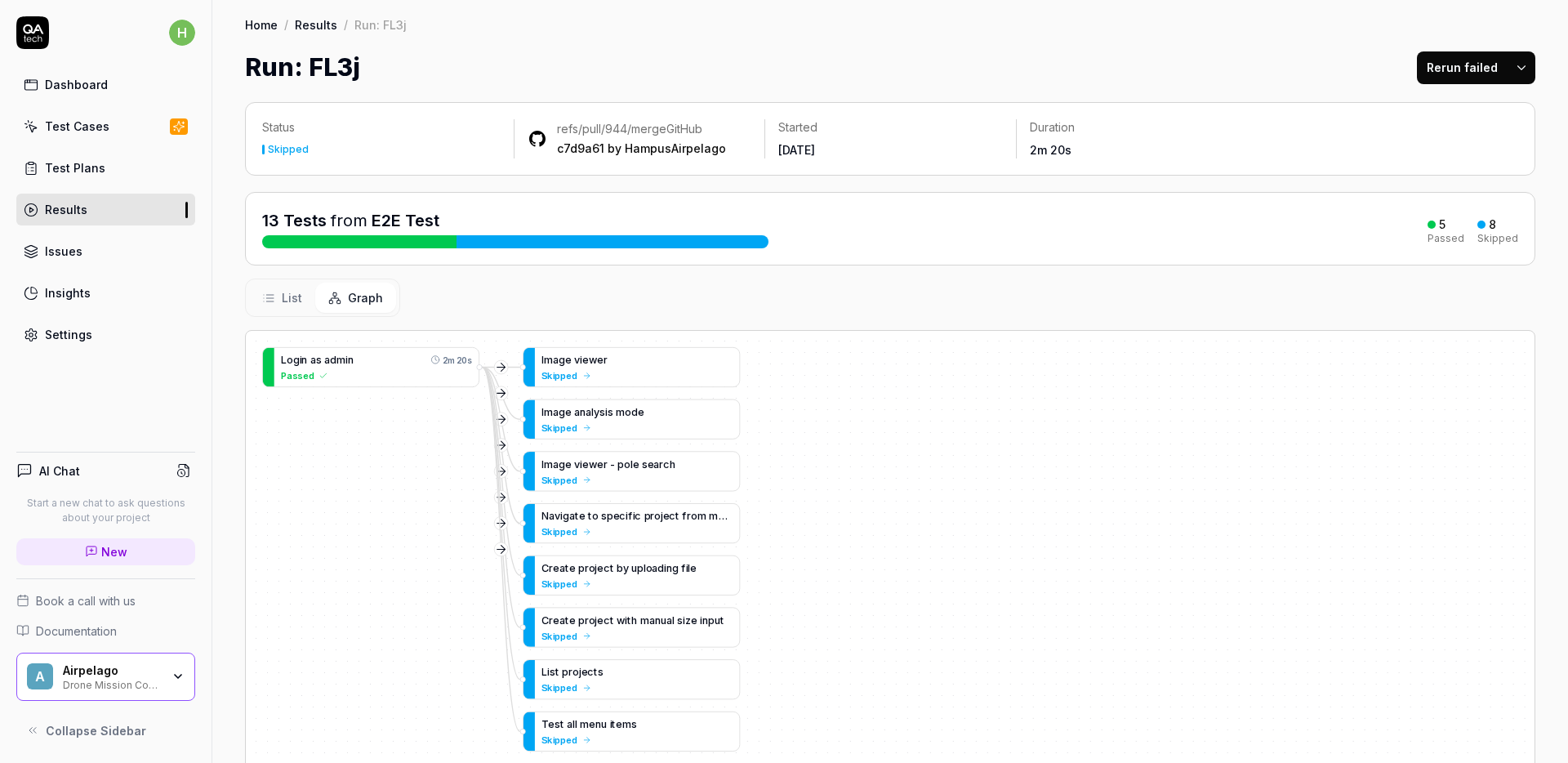
click at [233, 400] on div "Status Skipped refs/pull/944/merge GitHub c7d9a61 by HampusAirpelago Started Ye…" at bounding box center [890, 529] width 1356 height 887
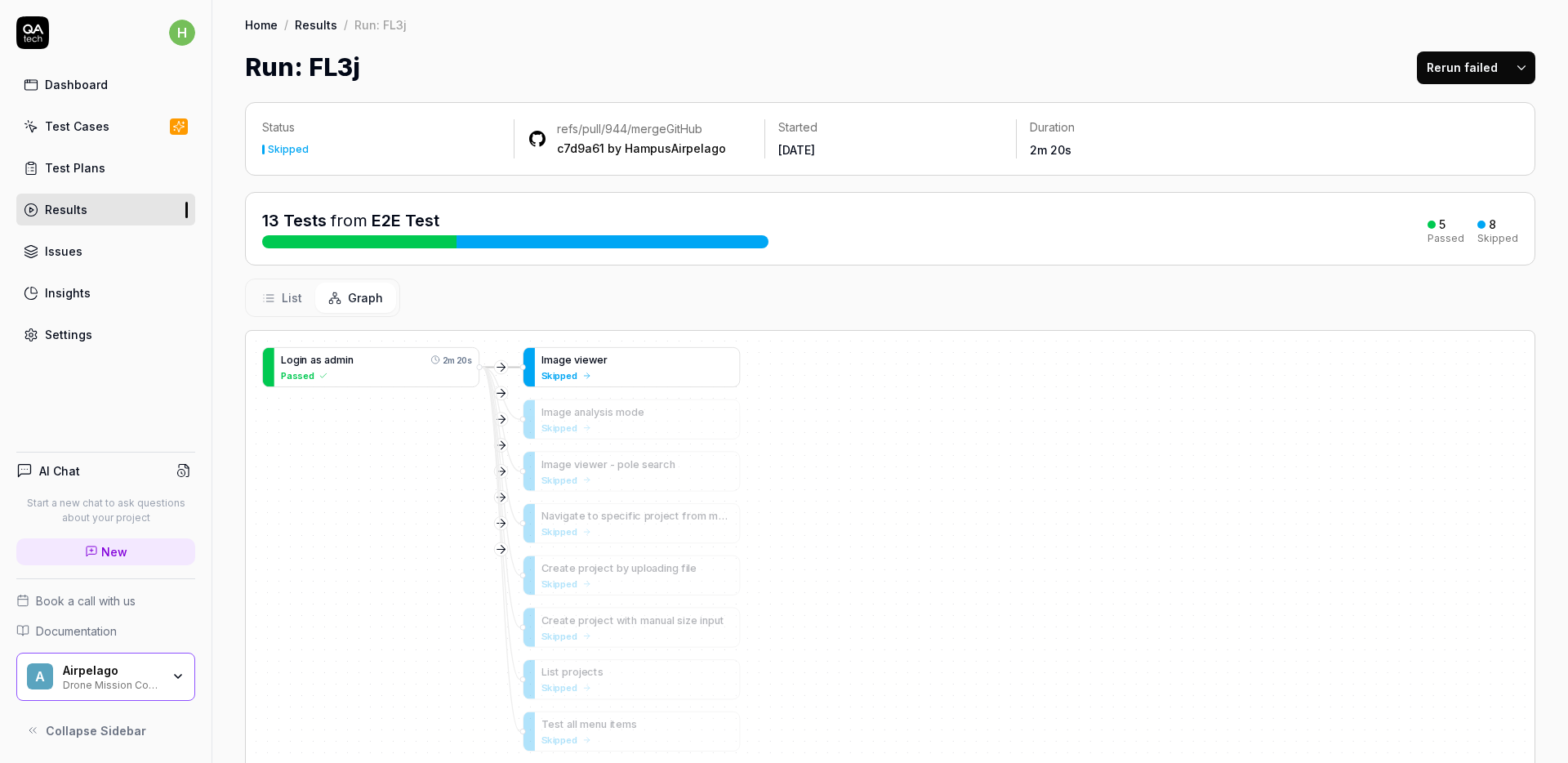
click at [566, 379] on span "Skipped" at bounding box center [560, 375] width 36 height 14
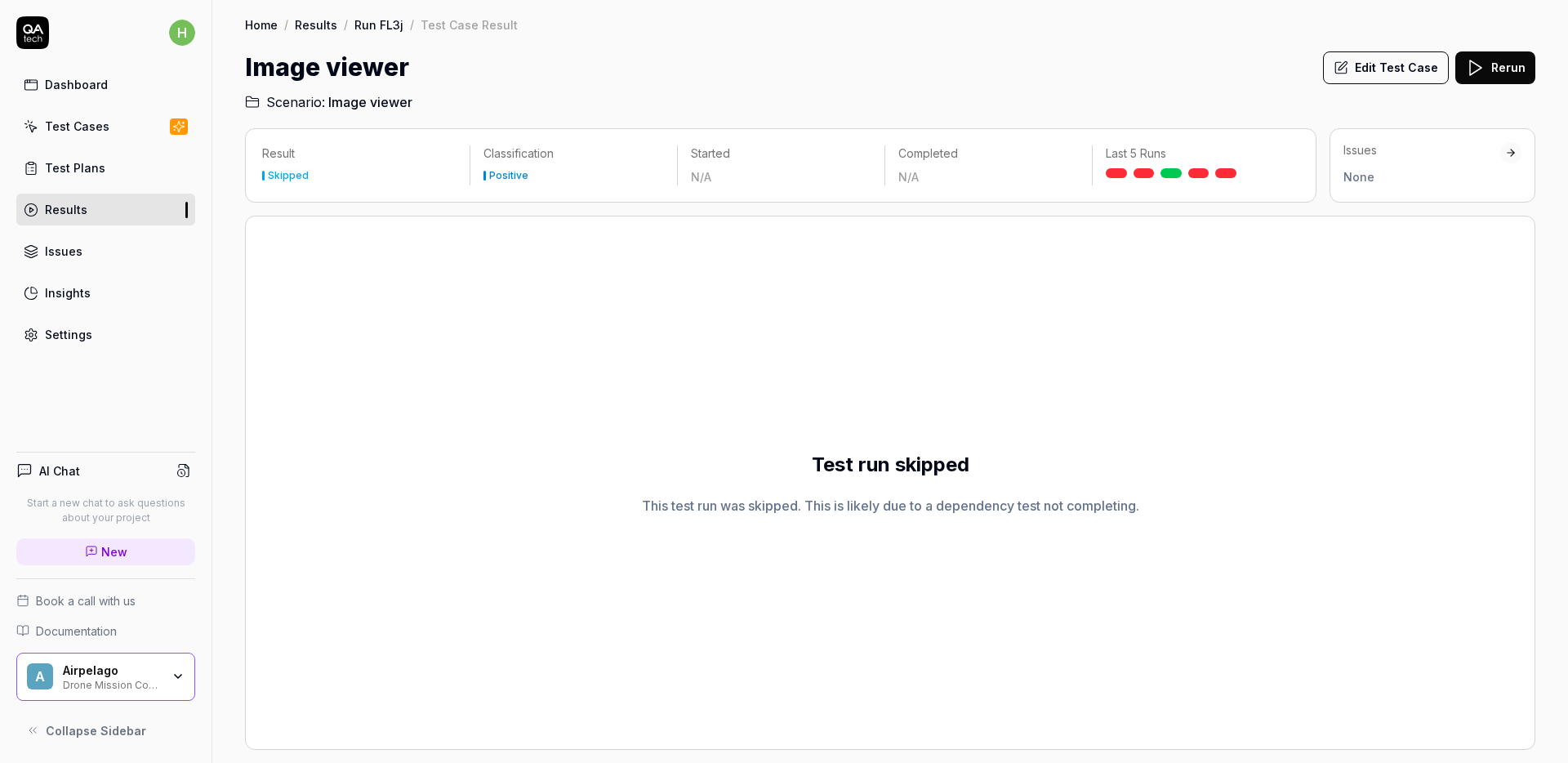
click at [964, 510] on div "This test run was skipped. This is likely due to a dependency test not completi…" at bounding box center [890, 505] width 497 height 20
click at [236, 286] on div "Result Skipped Classification Positive Started N/A Completed N/A Last 5 Runs Is…" at bounding box center [890, 437] width 1356 height 651
click at [515, 279] on div "Test run skipped This test run was skipped. This is likely due to a dependency …" at bounding box center [889, 482] width 1290 height 534
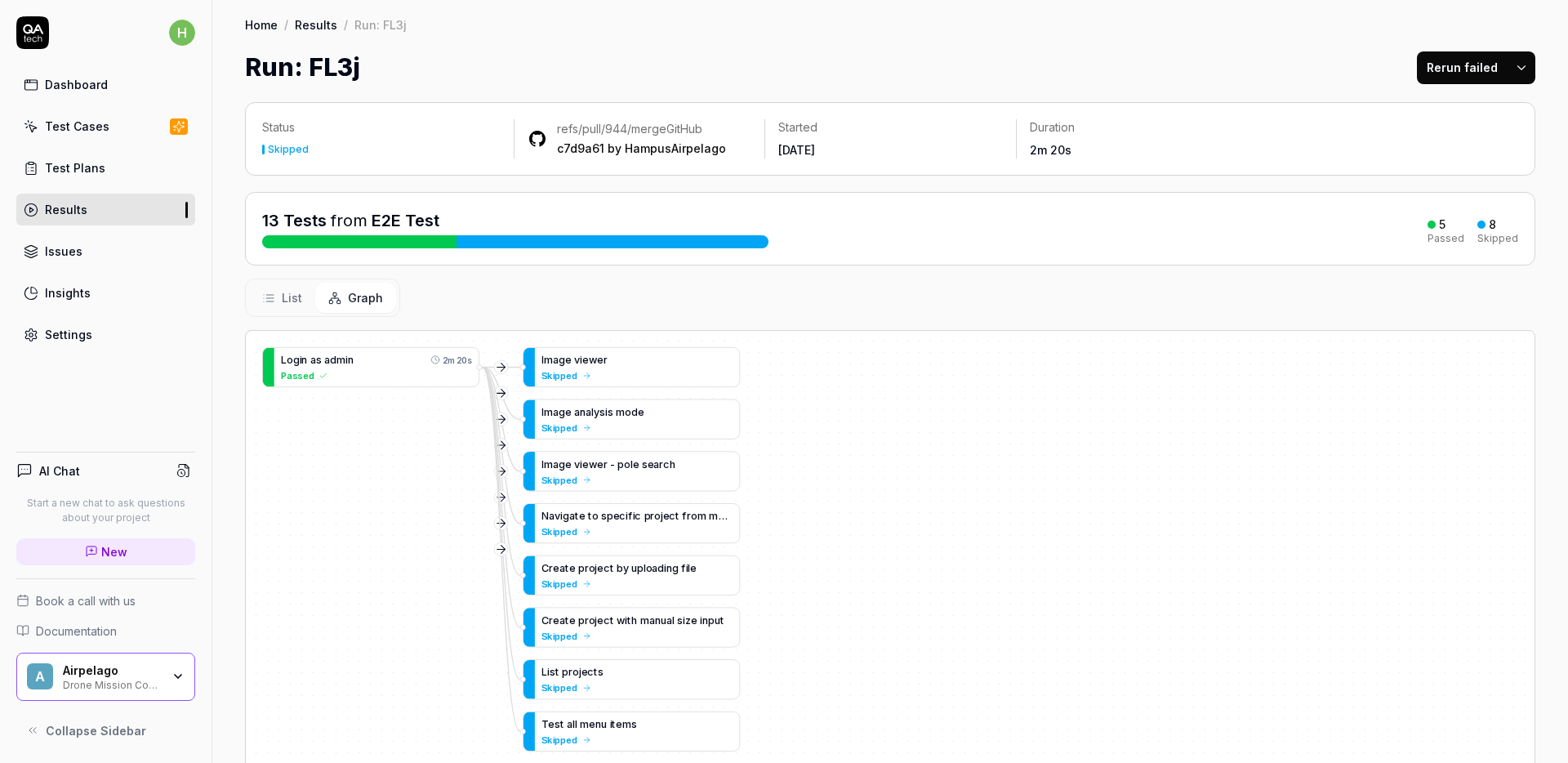
click at [1455, 73] on button "Rerun failed" at bounding box center [1462, 67] width 91 height 33
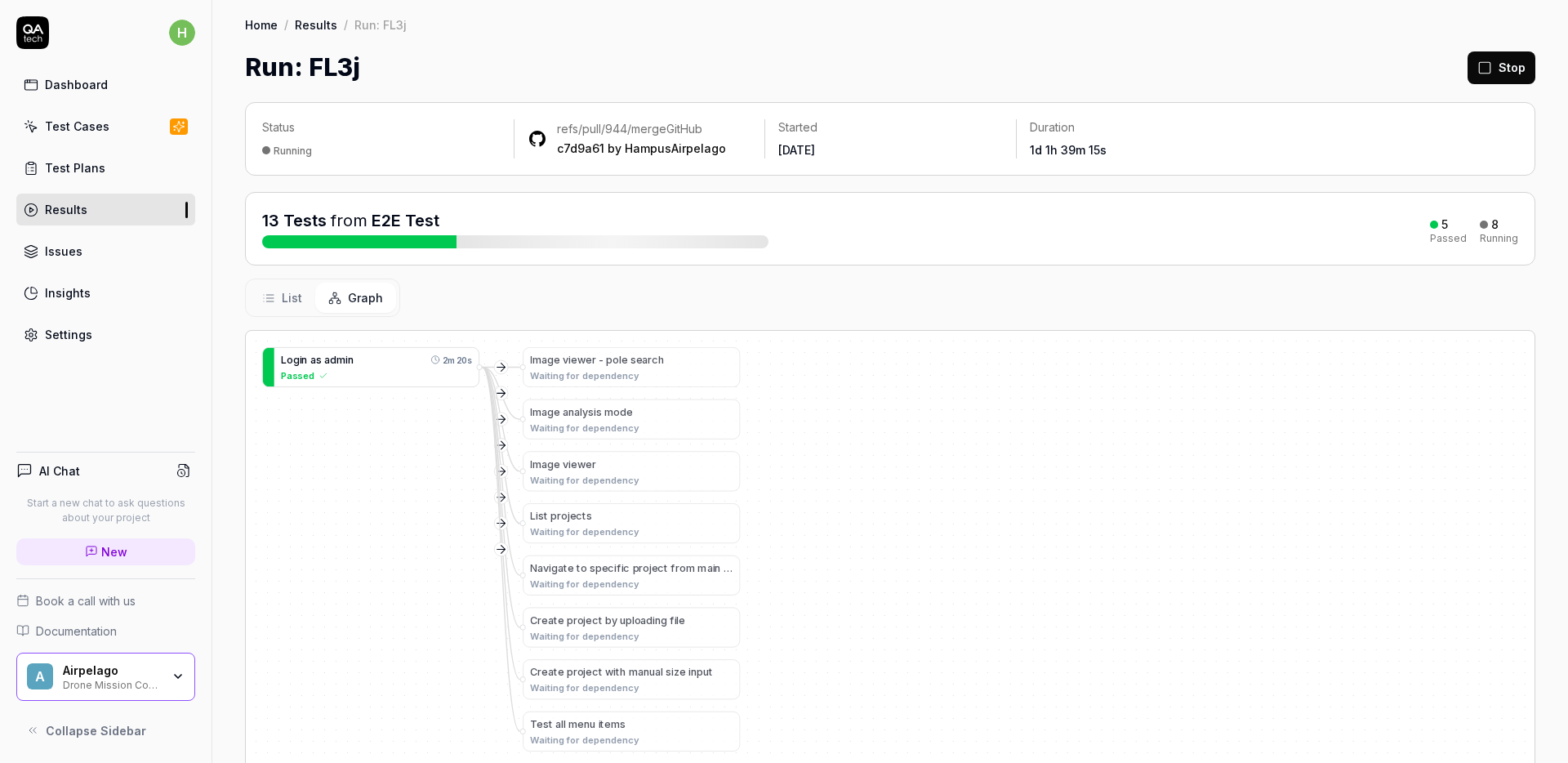
click at [1107, 53] on div "Run: FL3j Stop" at bounding box center [889, 67] width 1290 height 37
click at [212, 284] on div "Status Running refs/pull/944/merge GitHub c7d9a61 by HampusAirpelago Started Ye…" at bounding box center [890, 529] width 1356 height 887
click at [218, 281] on div "Status Running refs/pull/944/merge GitHub c7d9a61 by HampusAirpelago Started Ye…" at bounding box center [890, 529] width 1356 height 887
click at [236, 245] on div "Status Running refs/pull/944/merge GitHub c7d9a61 by HampusAirpelago Started Ye…" at bounding box center [890, 529] width 1356 height 887
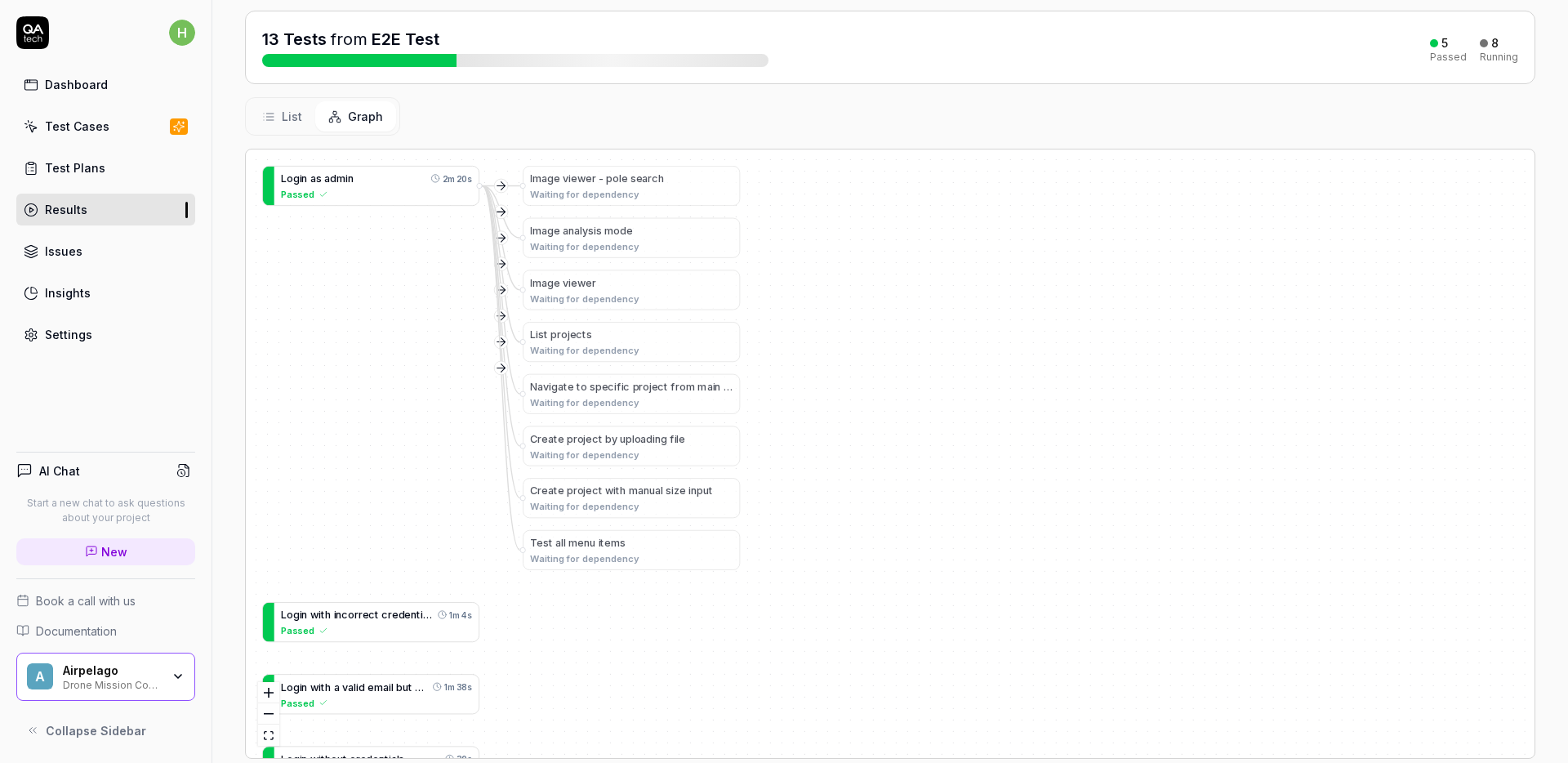
scroll to position [102, 0]
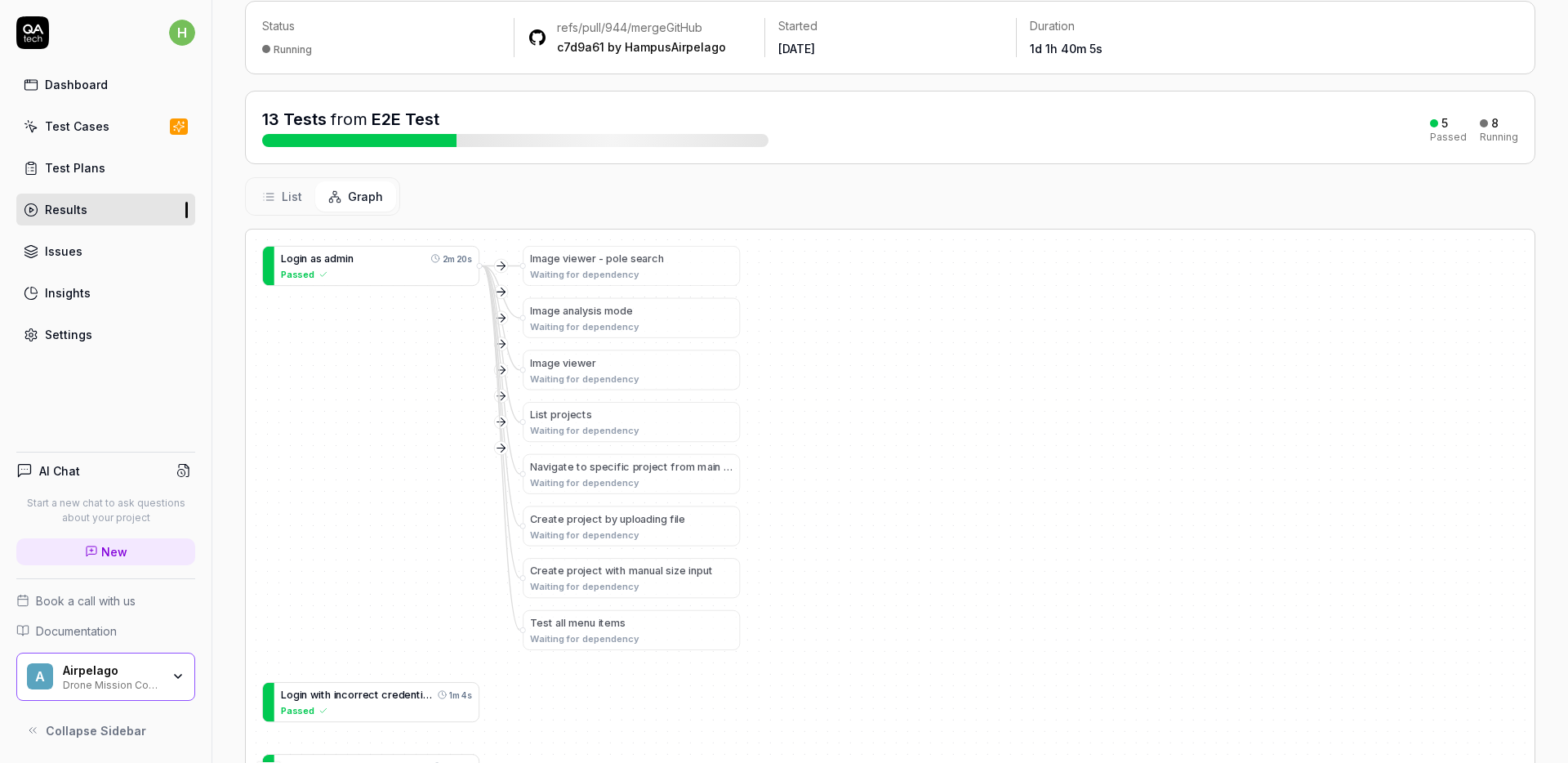
click at [225, 329] on div "Status Running refs/pull/944/merge GitHub c7d9a61 by HampusAirpelago Started Ye…" at bounding box center [890, 427] width 1356 height 887
click at [230, 118] on div "Status Running refs/pull/944/merge GitHub c7d9a61 by HampusAirpelago Started Ye…" at bounding box center [890, 427] width 1356 height 887
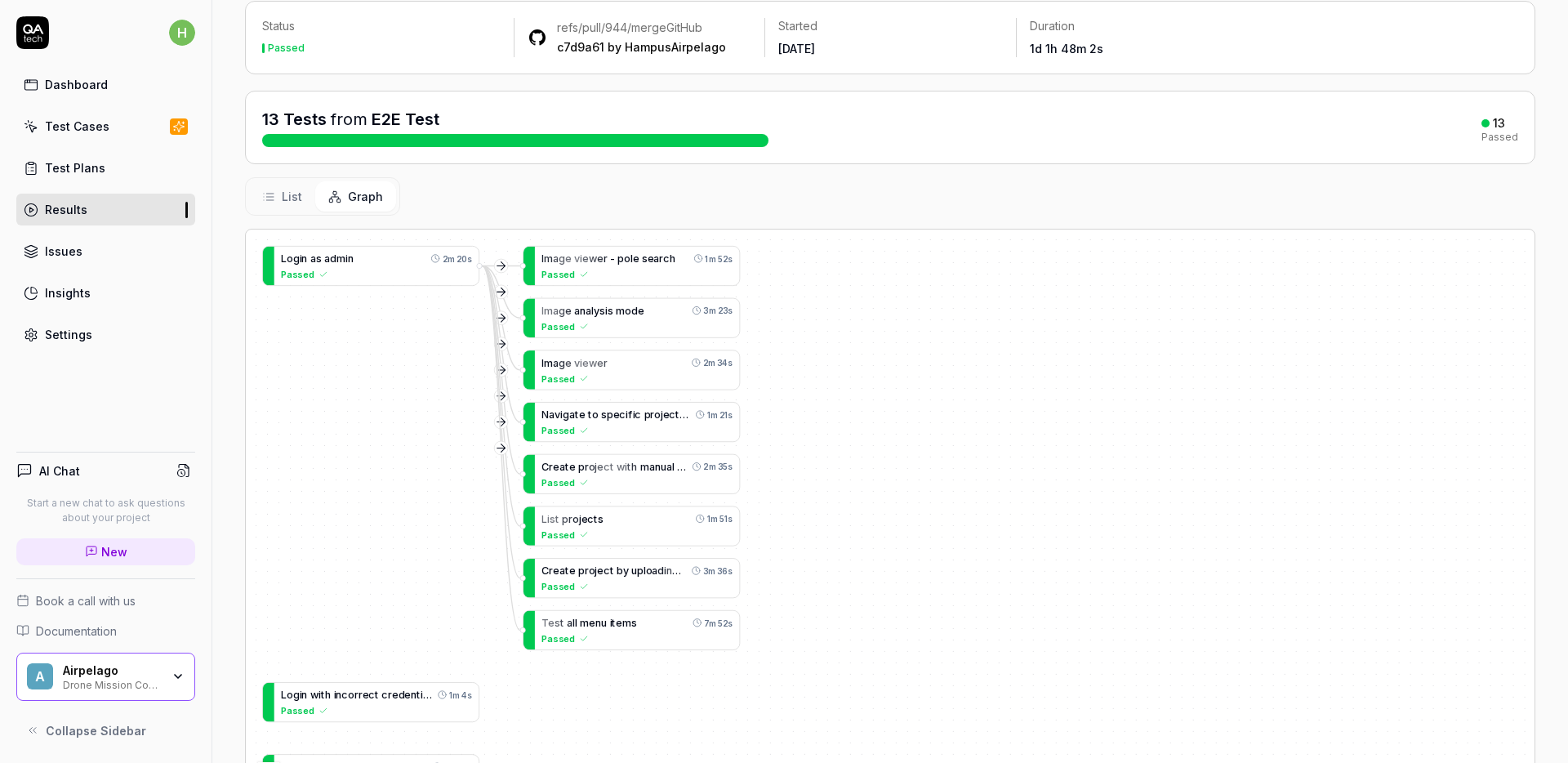
click at [261, 172] on div "Status Passed refs/pull/944/merge GitHub c7d9a61 by HampusAirpelago Started Yes…" at bounding box center [890, 427] width 1356 height 887
click at [87, 165] on div "Test Plans" at bounding box center [75, 167] width 60 height 17
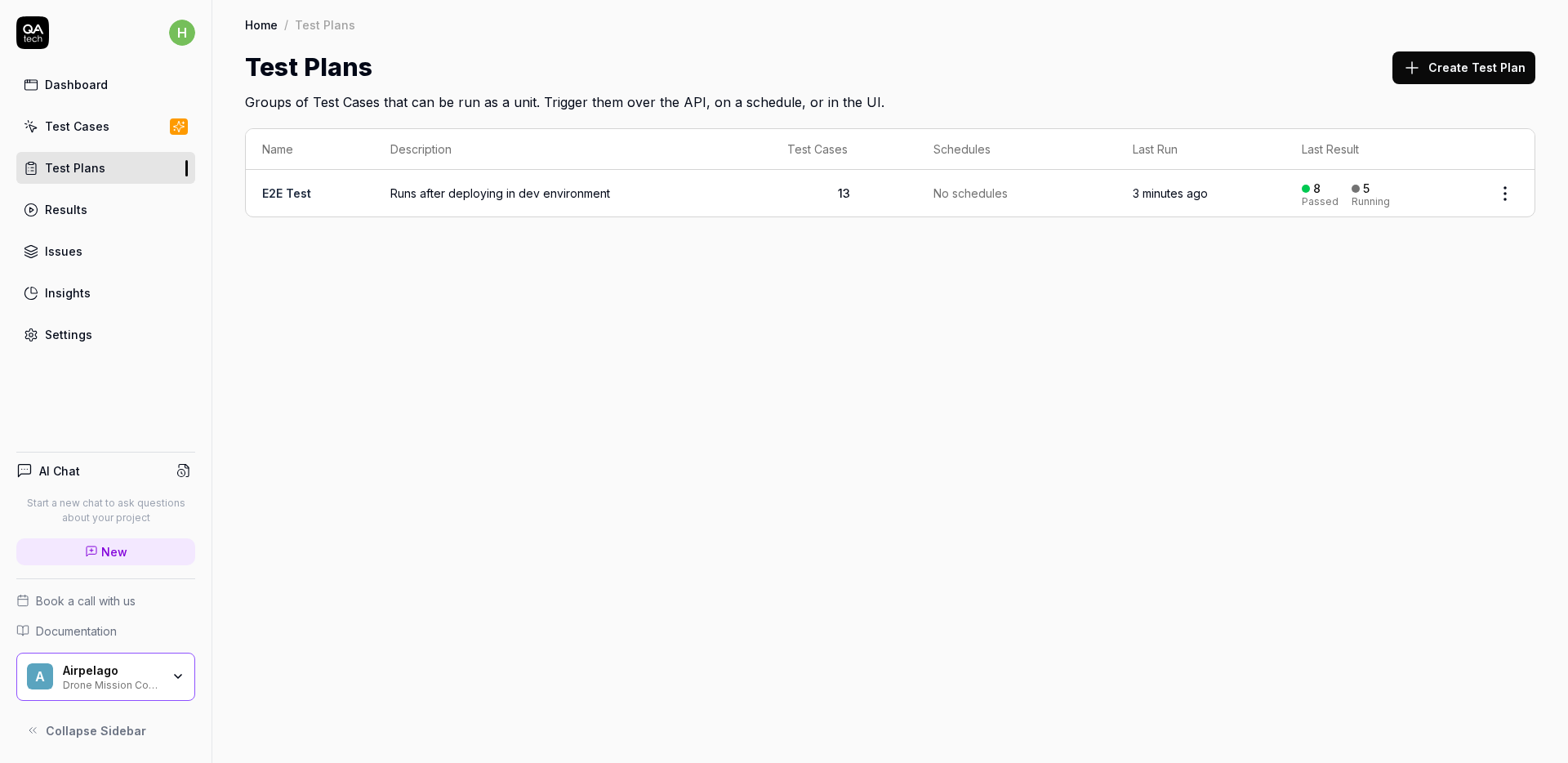
click at [302, 193] on link "E2E Test" at bounding box center [287, 193] width 49 height 14
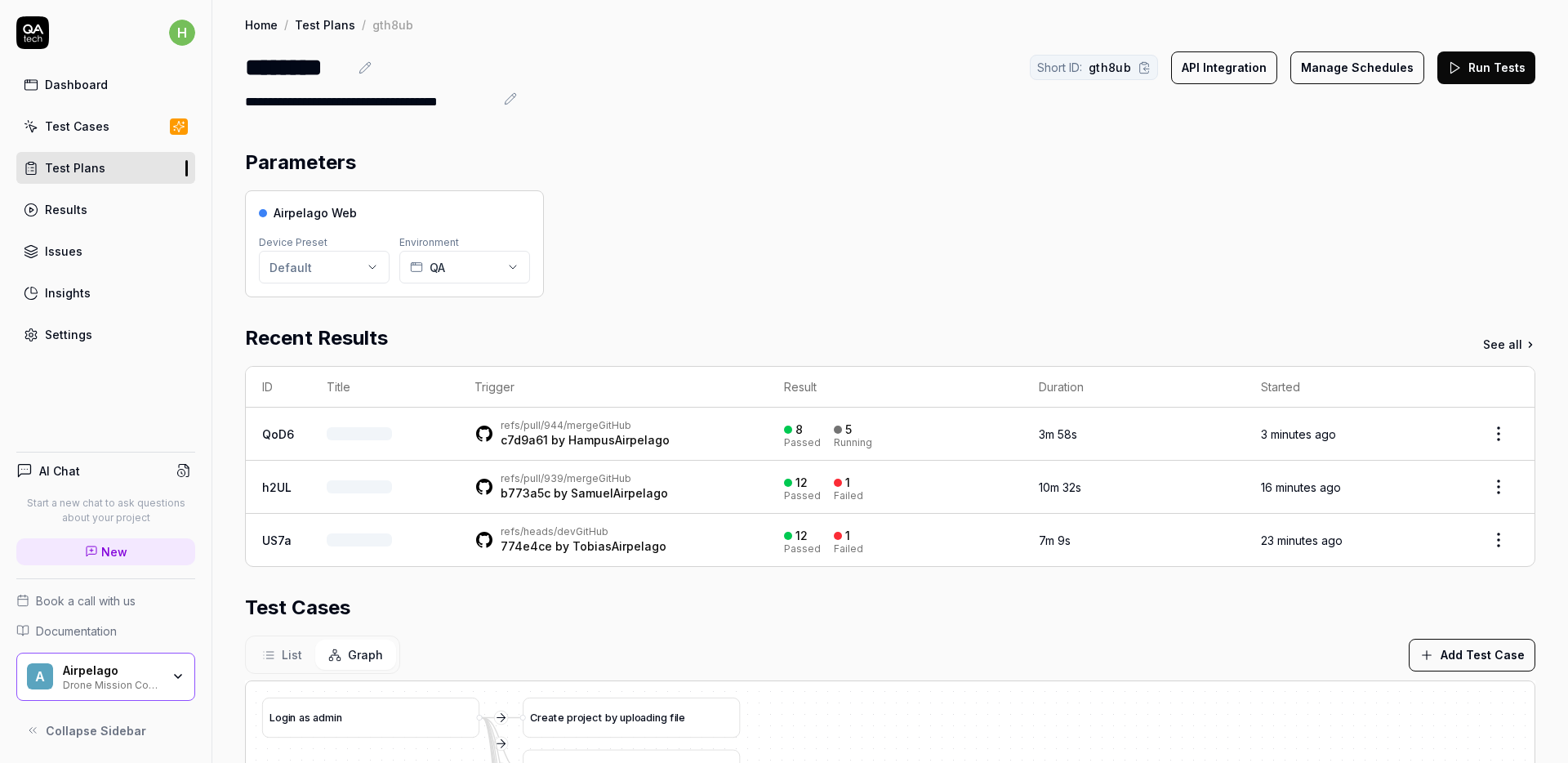
click at [223, 325] on div "Parameters Airpelago Web Device Preset Default Environment QA Recent Results Se…" at bounding box center [890, 640] width 1356 height 1018
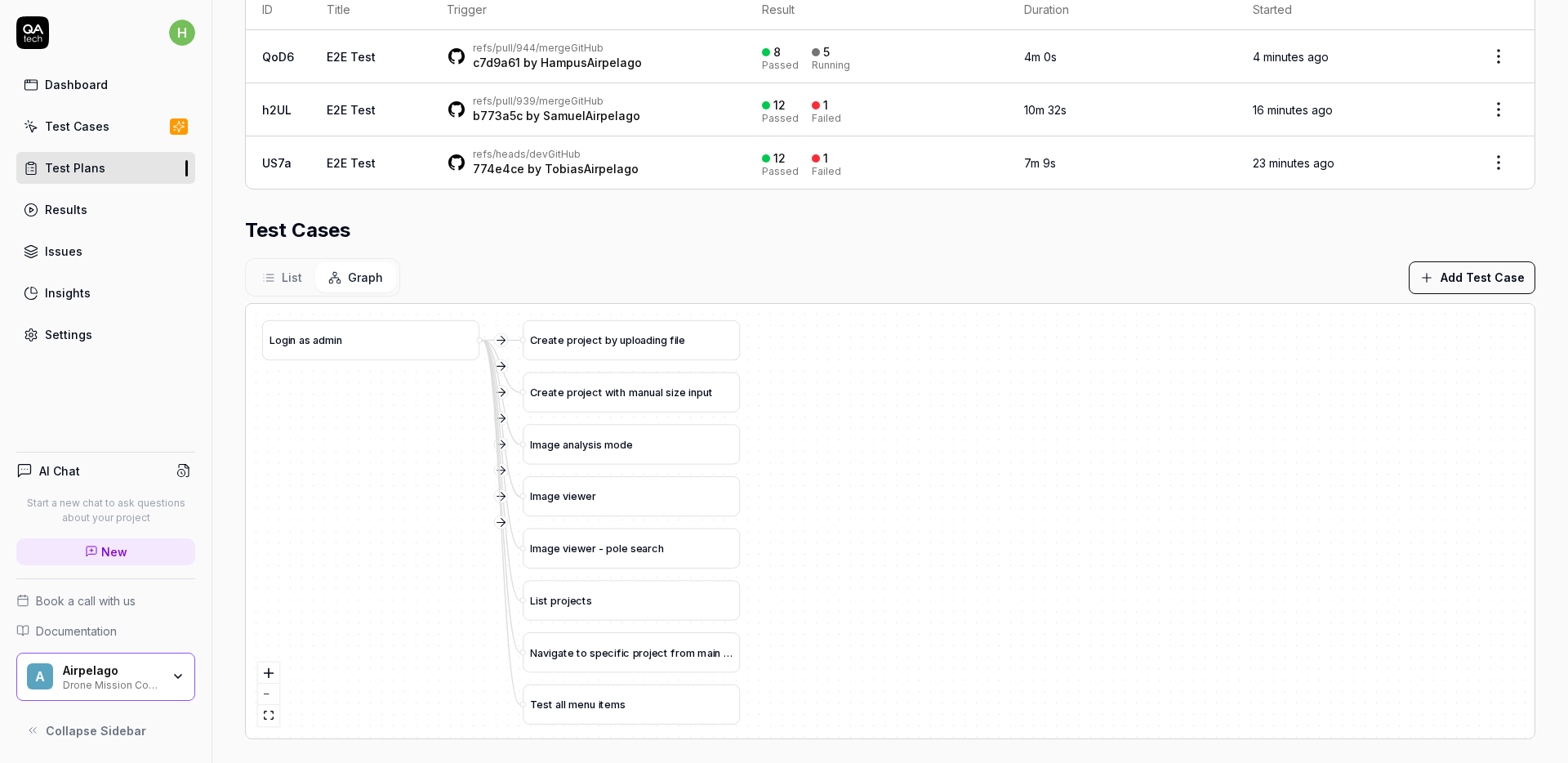
scroll to position [386, 0]
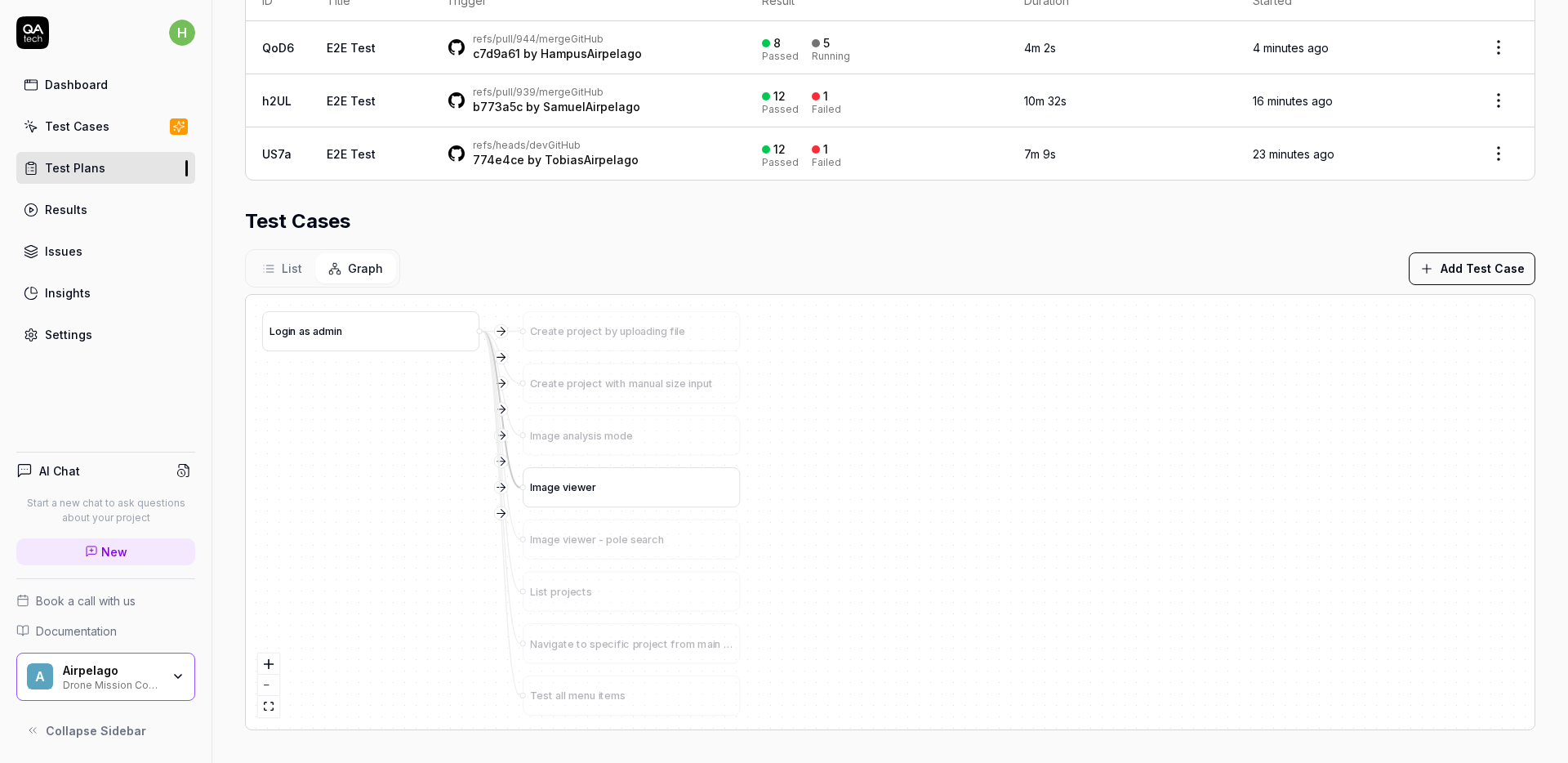
click at [577, 484] on span "w" at bounding box center [581, 487] width 9 height 12
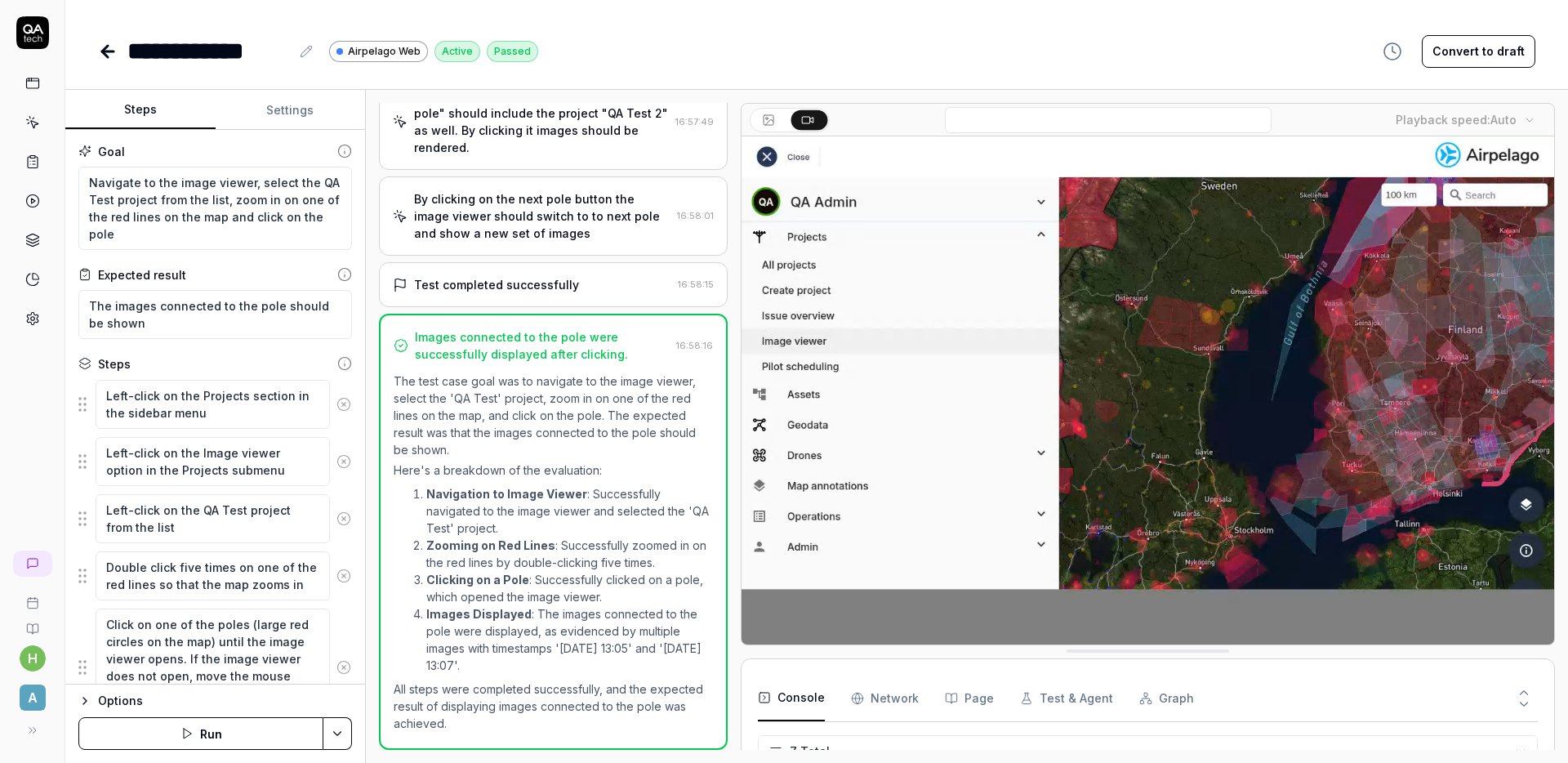
click at [787, 36] on div "**********" at bounding box center [816, 50] width 1437 height 37
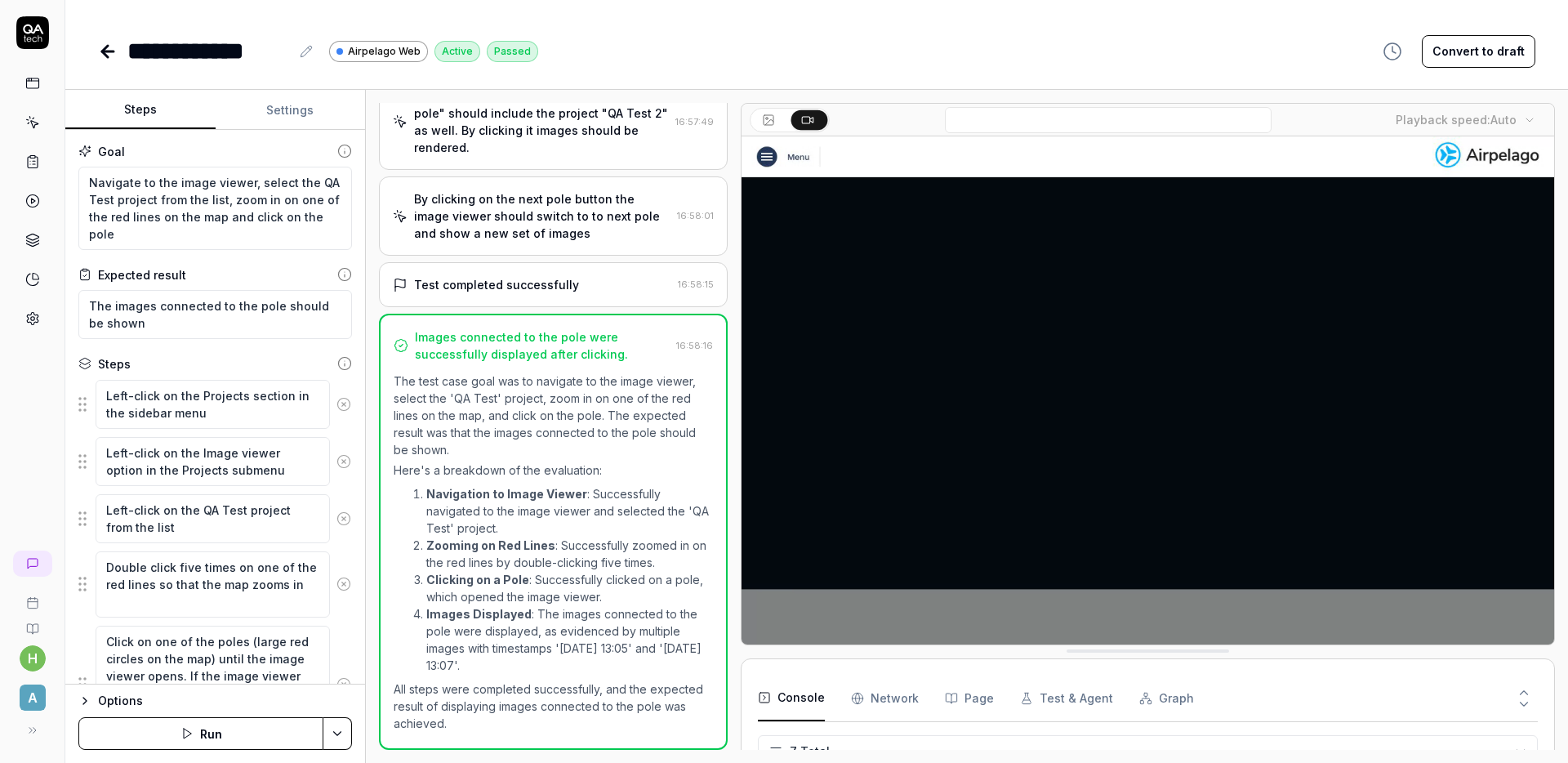
scroll to position [377, 0]
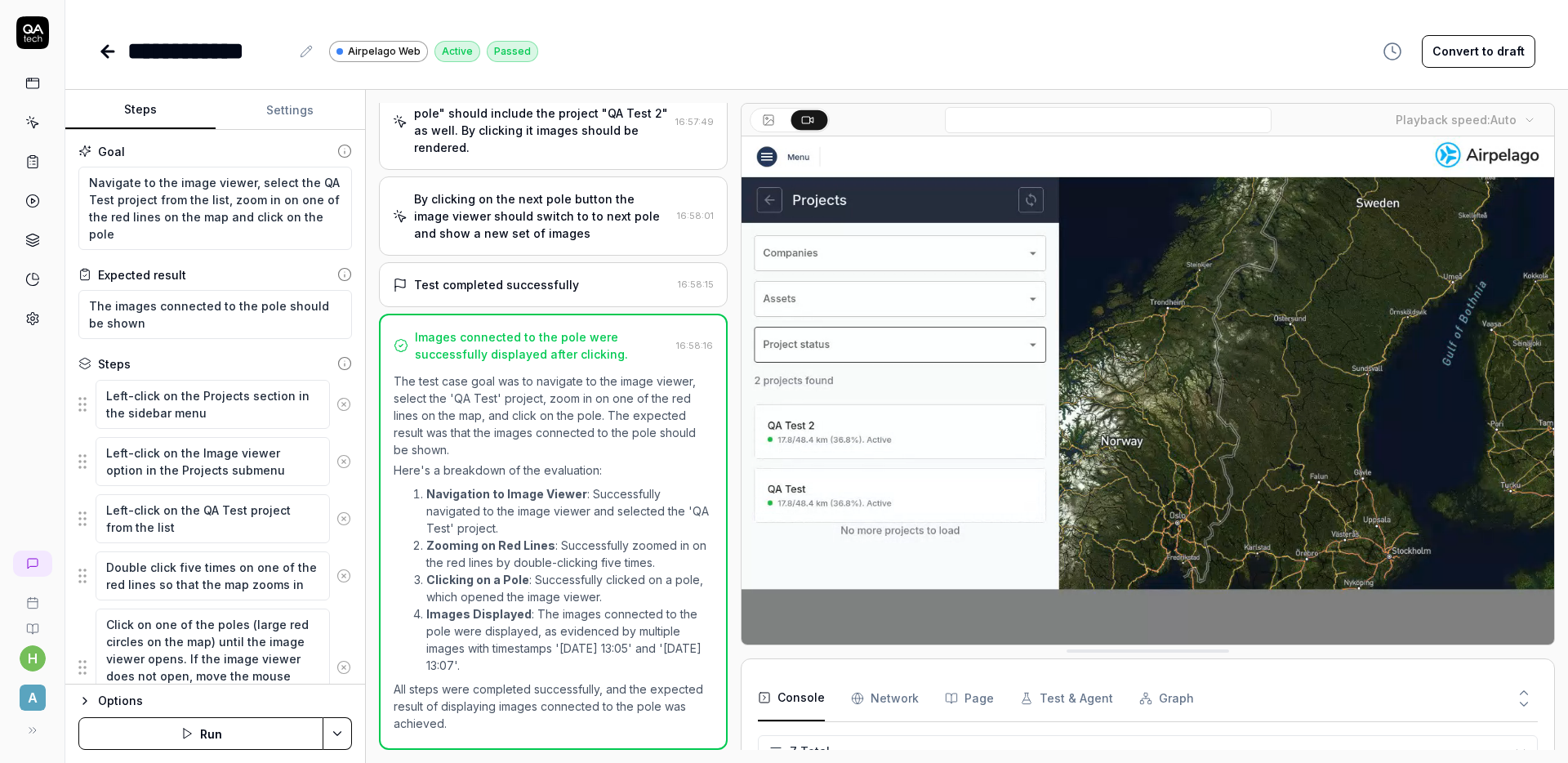
click at [635, 34] on div "**********" at bounding box center [816, 50] width 1437 height 37
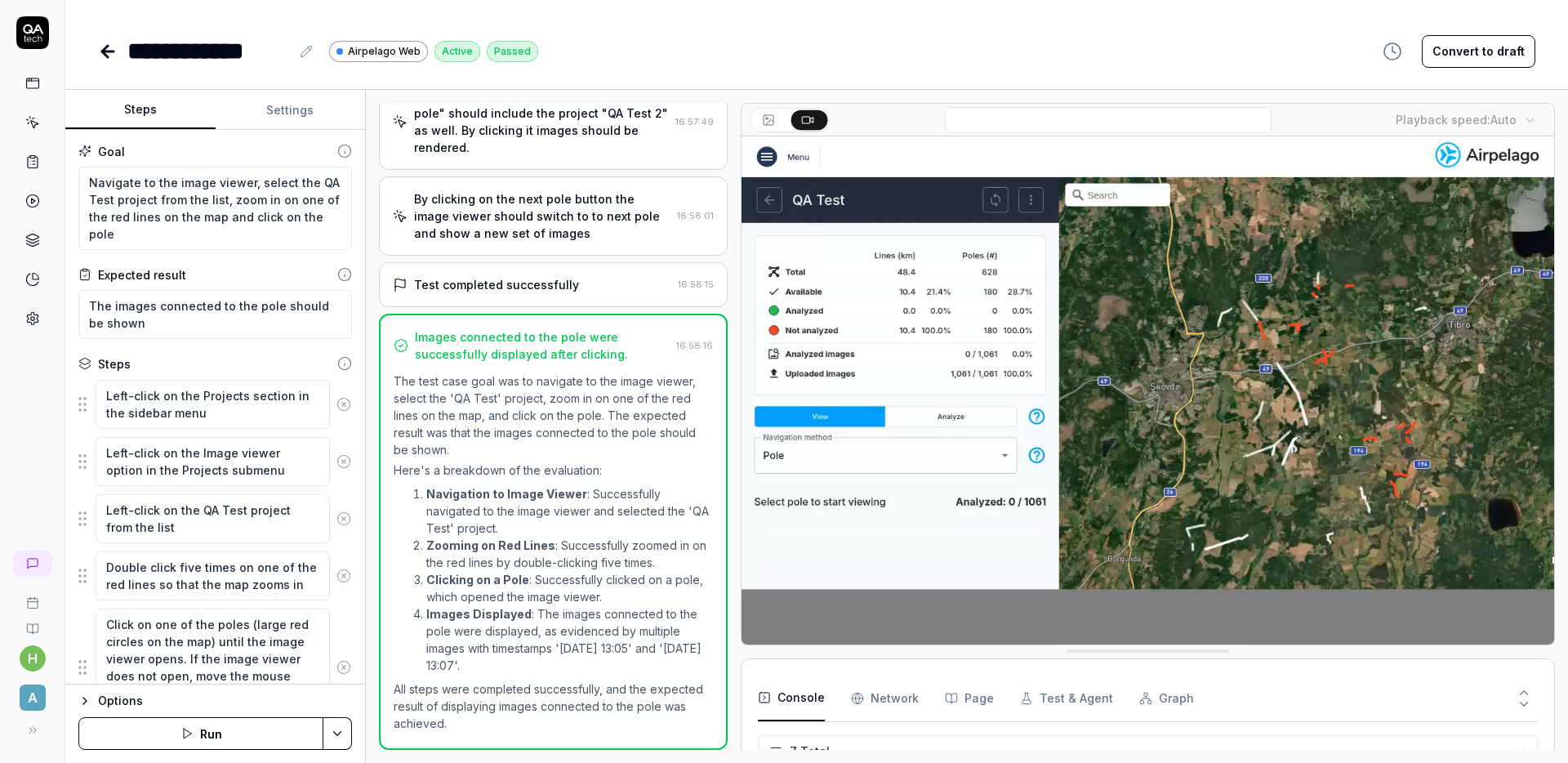
click at [635, 33] on div "**********" at bounding box center [816, 50] width 1437 height 37
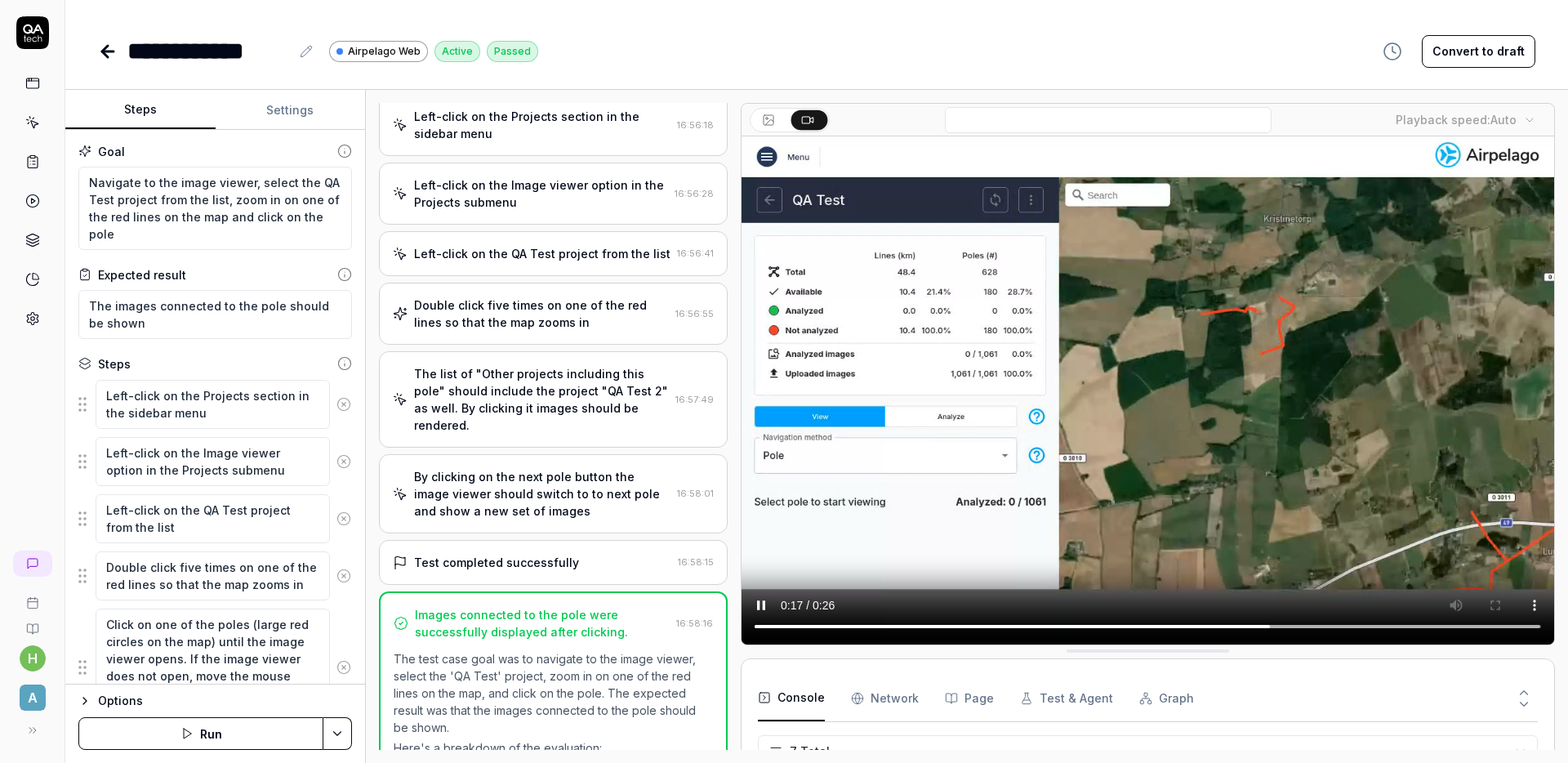
scroll to position [0, 0]
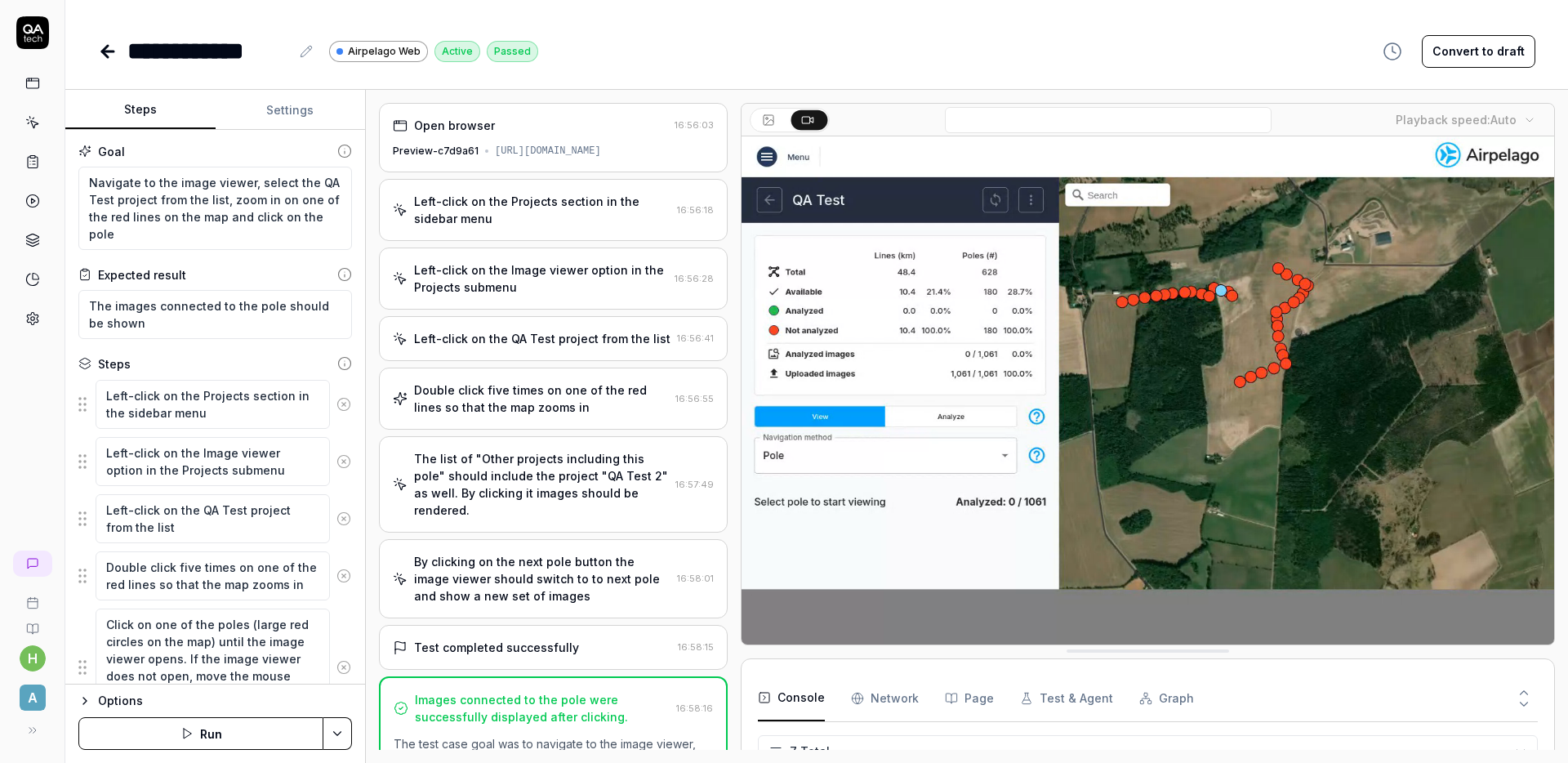
click at [40, 46] on icon at bounding box center [33, 33] width 33 height 33
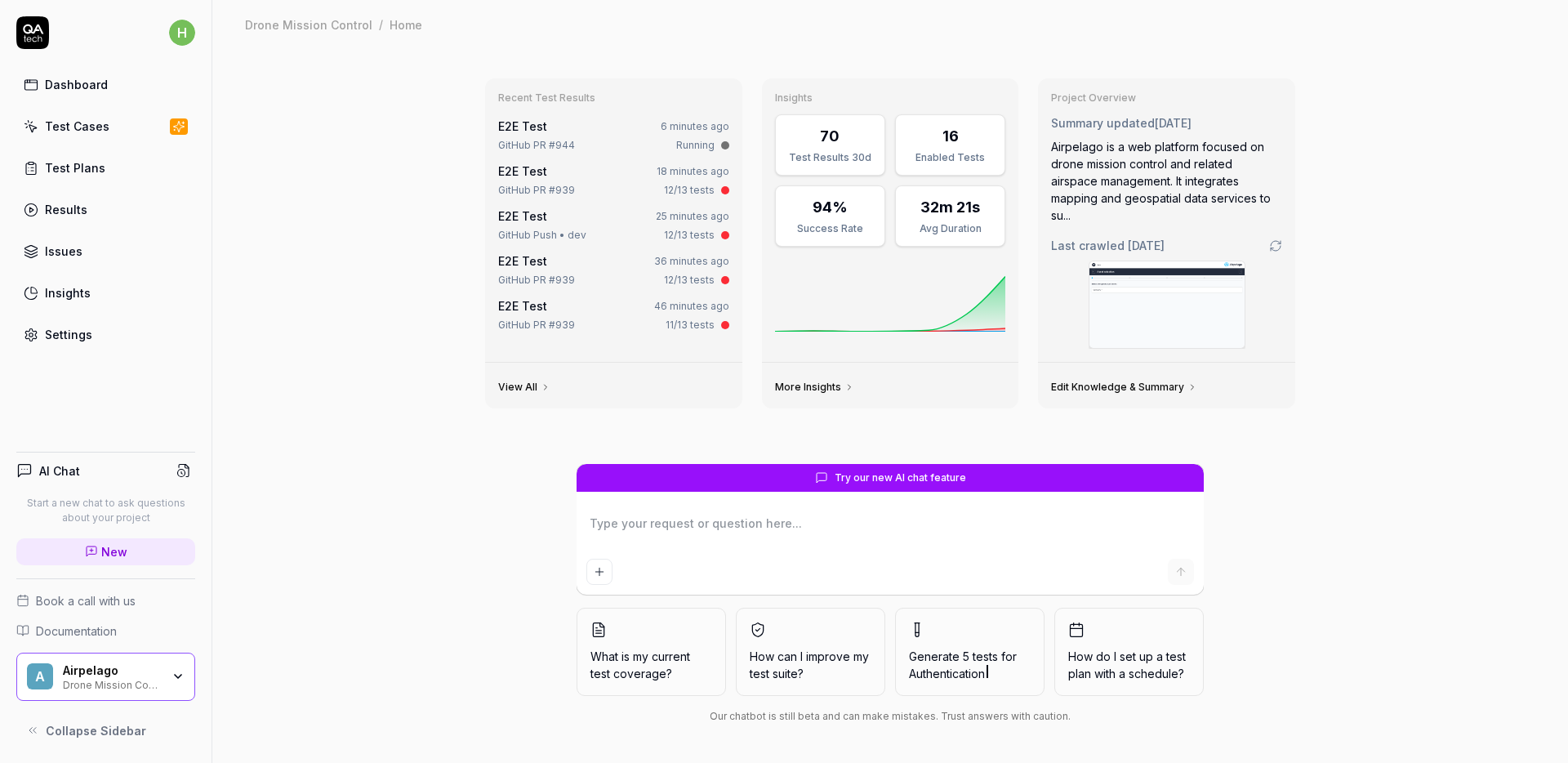
click at [384, 284] on div "Recent Test Results E2E Test 6 minutes ago GitHub PR #944 Running E2E Test 18 m…" at bounding box center [890, 406] width 1356 height 714
click at [376, 286] on div "Recent Test Results E2E Test 6 minutes ago GitHub PR #944 Running E2E Test 18 m…" at bounding box center [890, 406] width 1356 height 714
click at [367, 286] on div "Recent Test Results E2E Test 6 minutes ago GitHub PR #944 Running E2E Test 18 m…" at bounding box center [890, 406] width 1356 height 714
click at [86, 171] on div "Test Plans" at bounding box center [75, 167] width 60 height 17
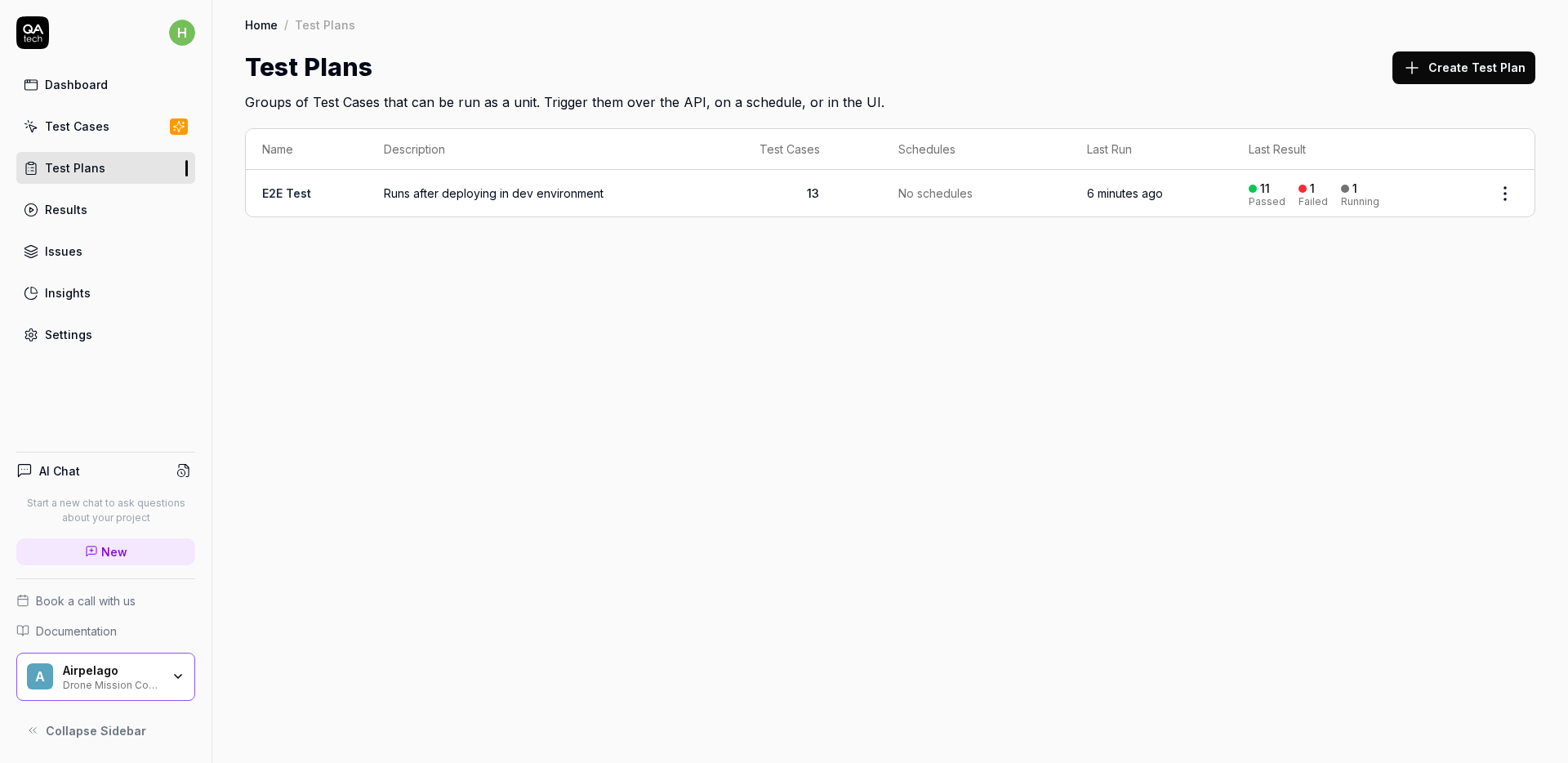
click at [47, 112] on link "Test Cases" at bounding box center [106, 126] width 179 height 32
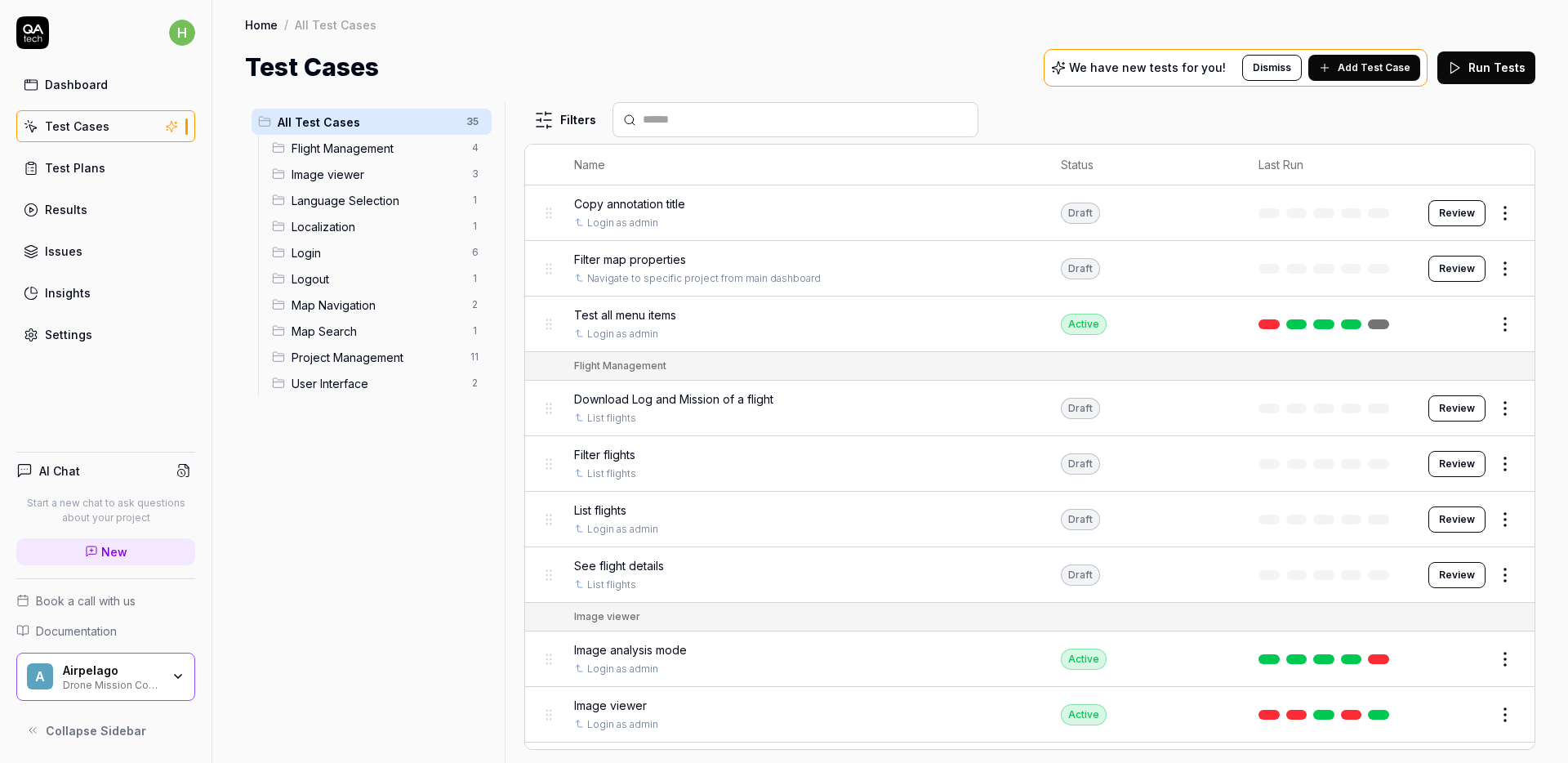
click at [341, 509] on div "All Test Cases 35 Flight Management 4 Image viewer 3 Language Selection 1 Local…" at bounding box center [371, 422] width 254 height 642
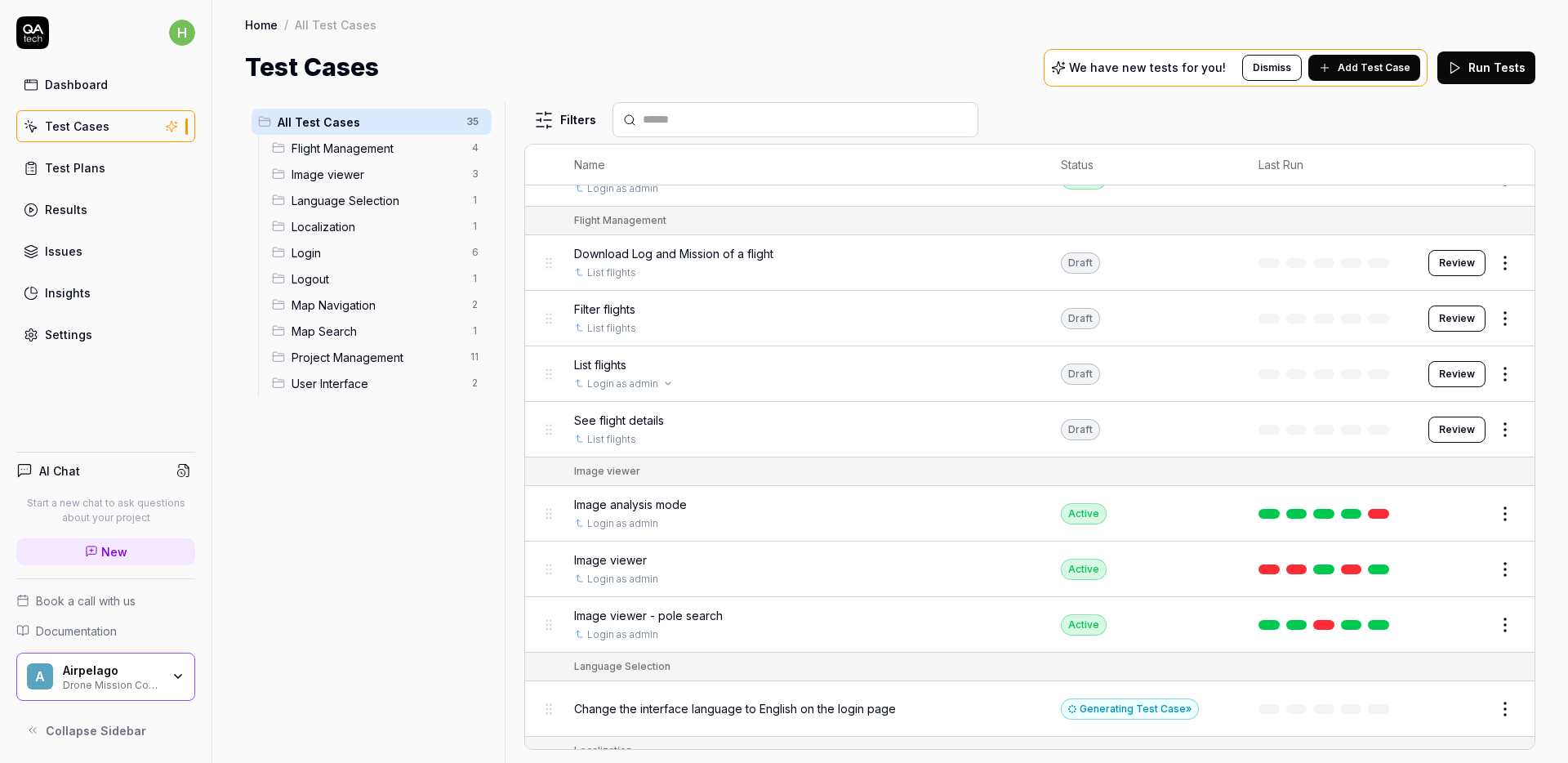
scroll to position [163, 0]
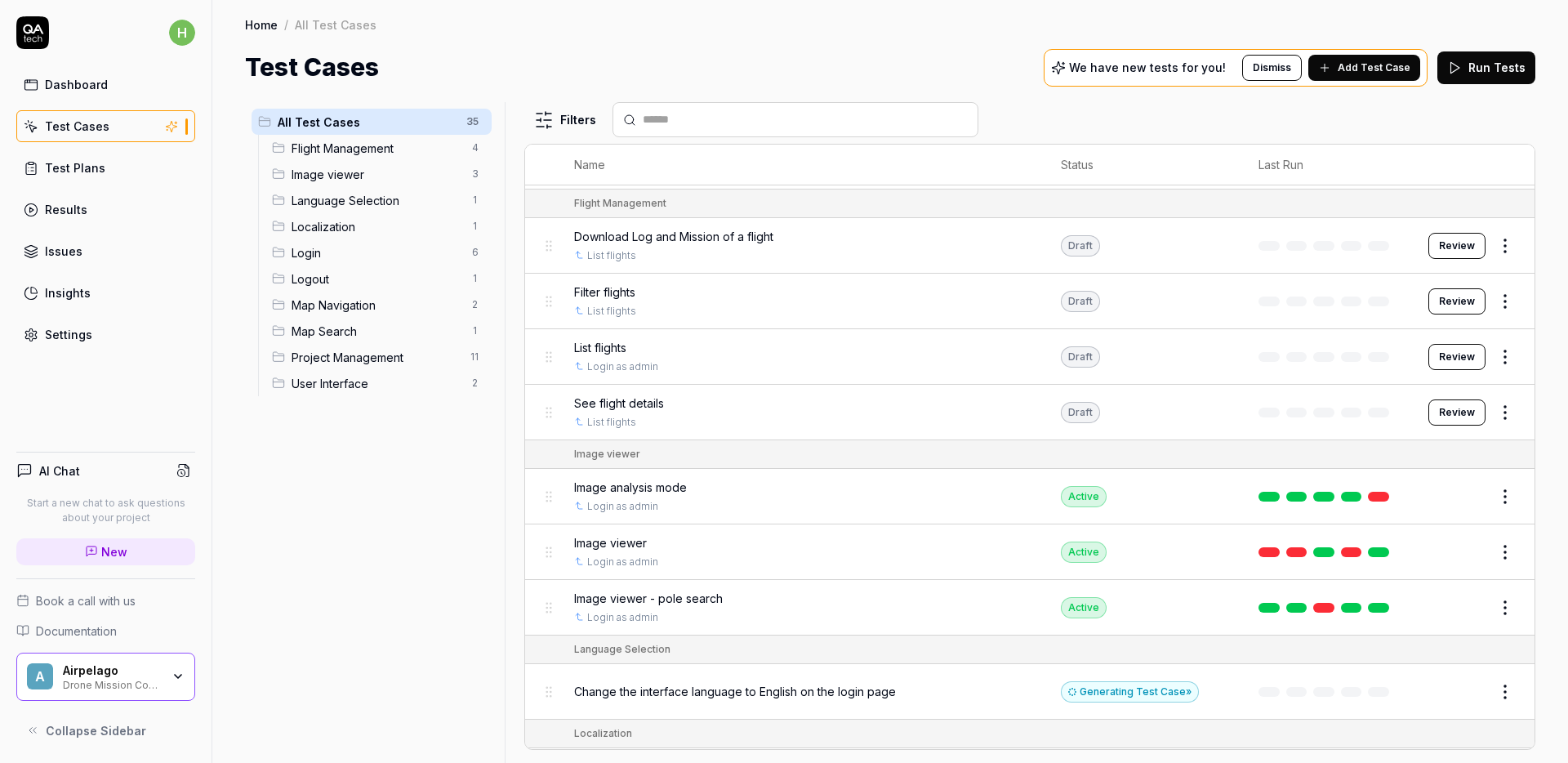
click at [615, 454] on div "Image viewer" at bounding box center [607, 454] width 66 height 15
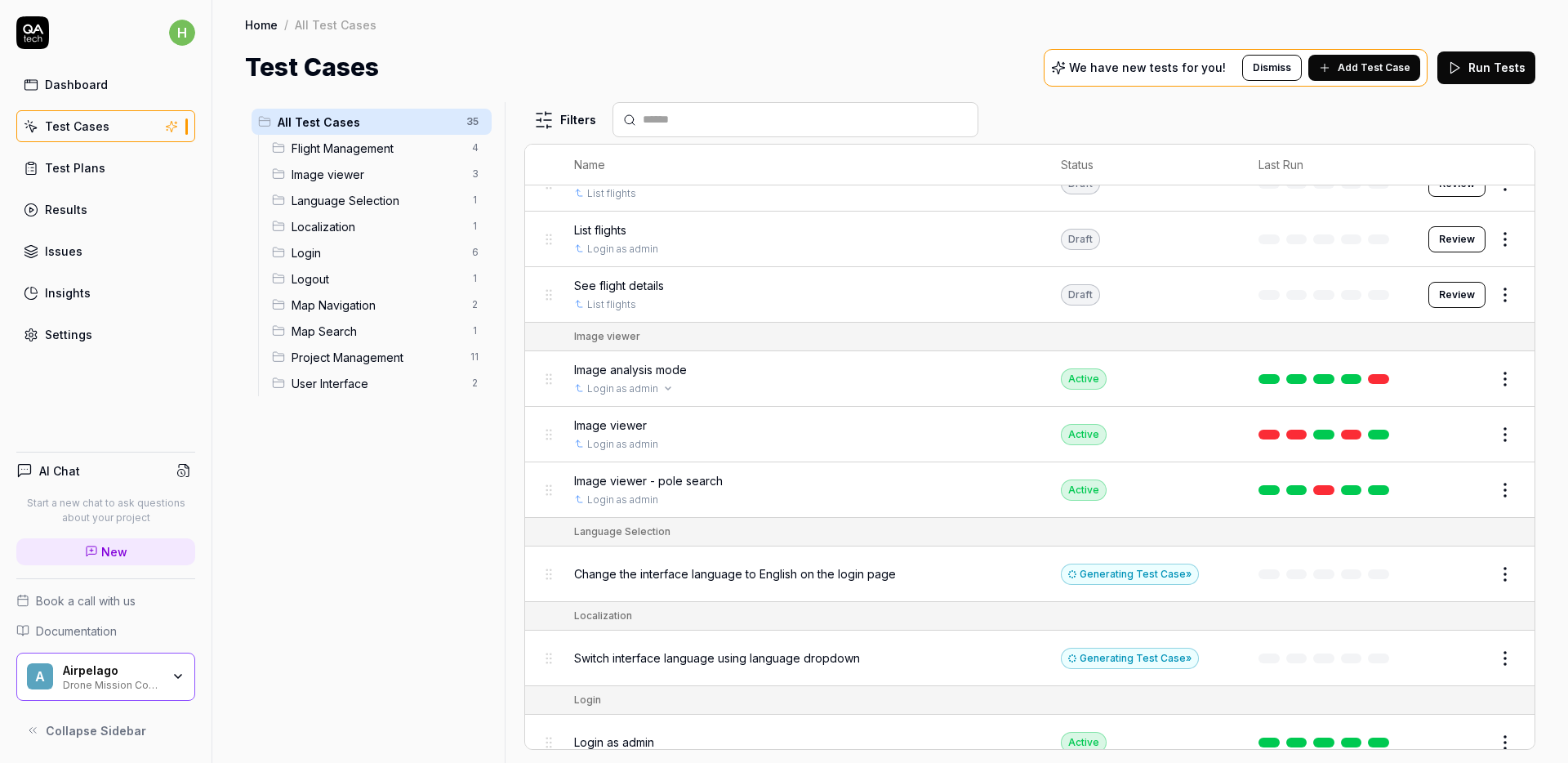
scroll to position [281, 0]
click at [680, 486] on span "Image viewer - pole search" at bounding box center [648, 479] width 149 height 17
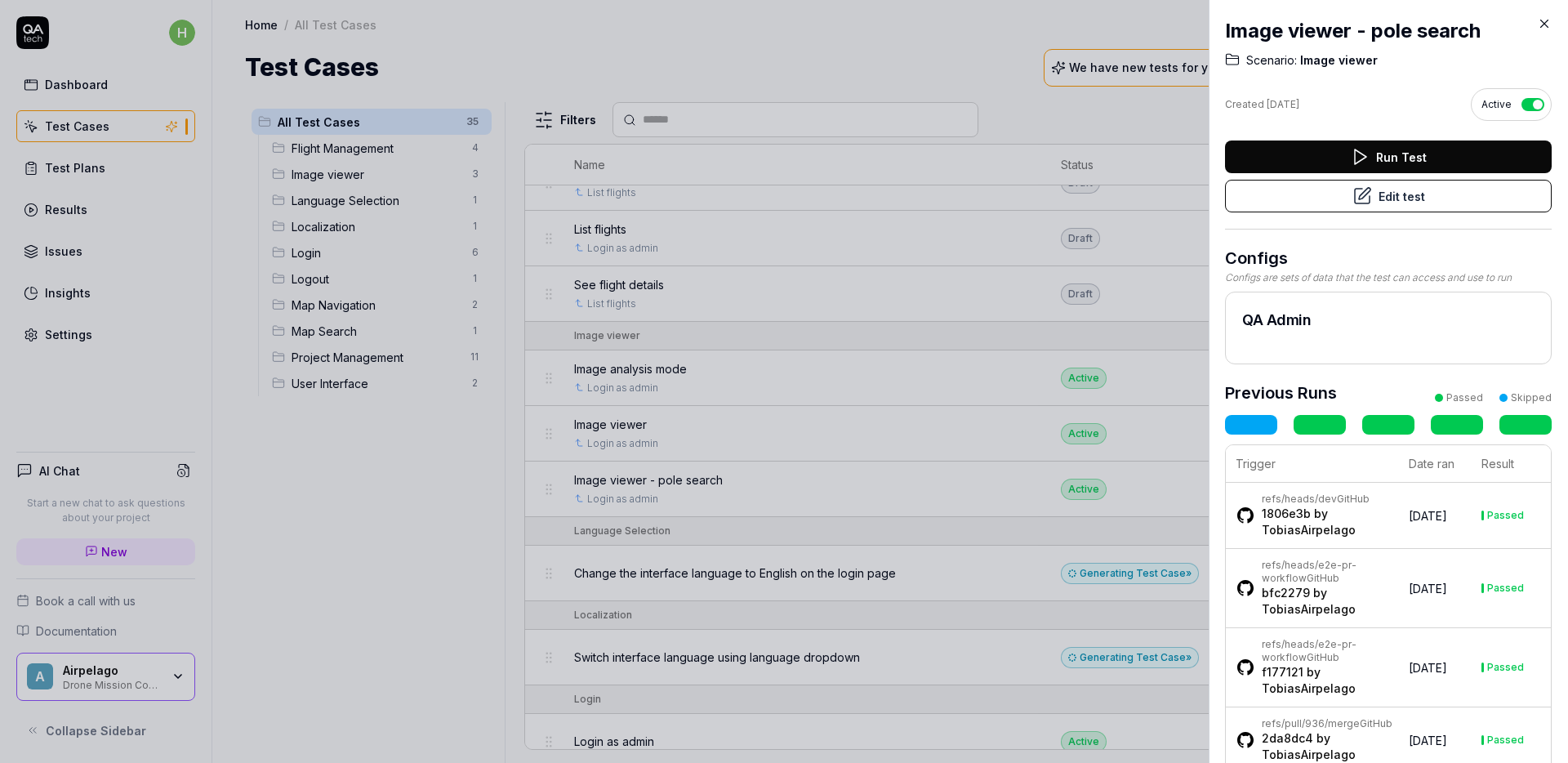
click at [1549, 25] on icon at bounding box center [1543, 24] width 15 height 15
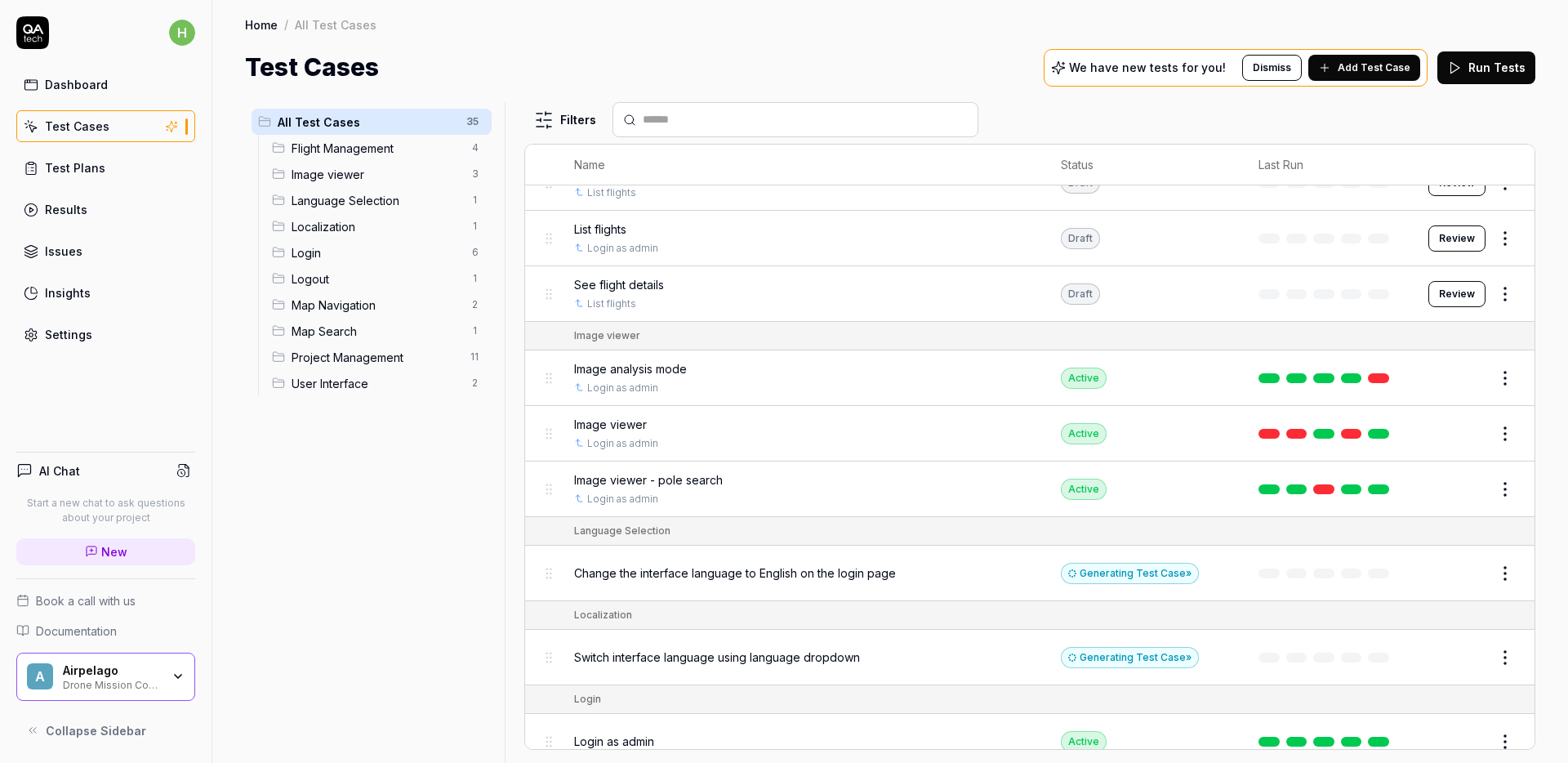
click at [1451, 490] on button "Edit" at bounding box center [1465, 489] width 39 height 26
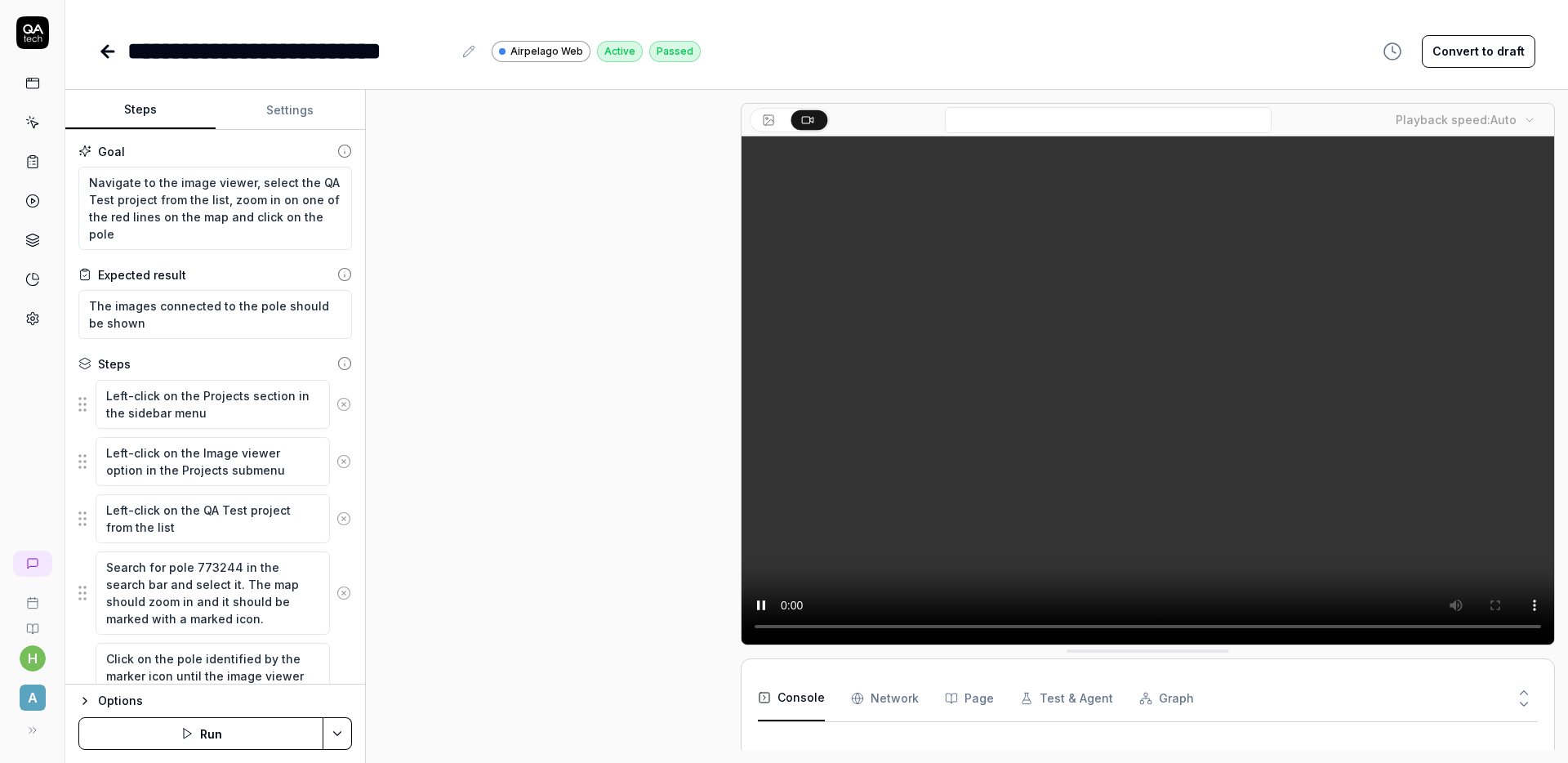
scroll to position [537, 0]
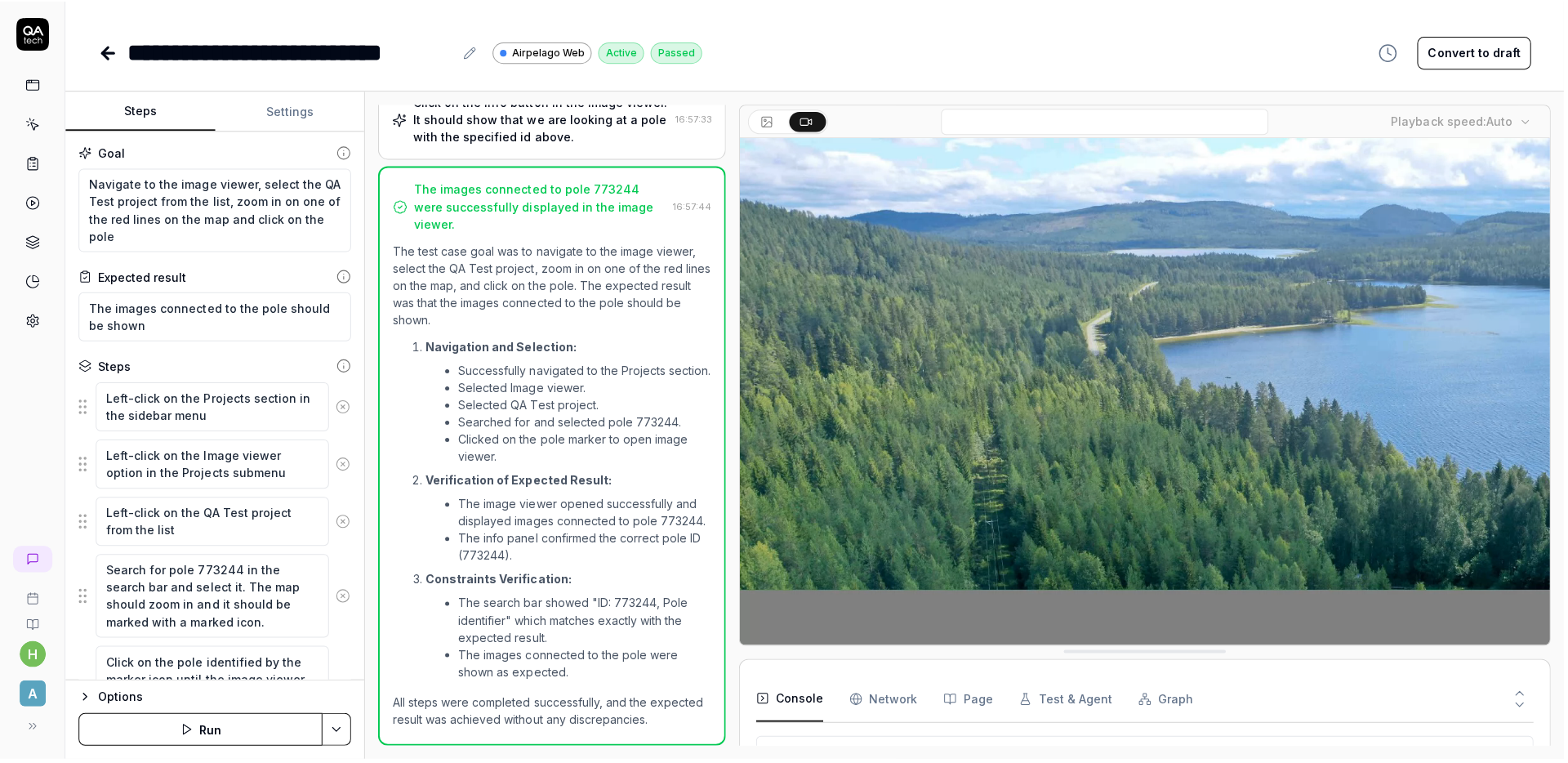
scroll to position [537, 0]
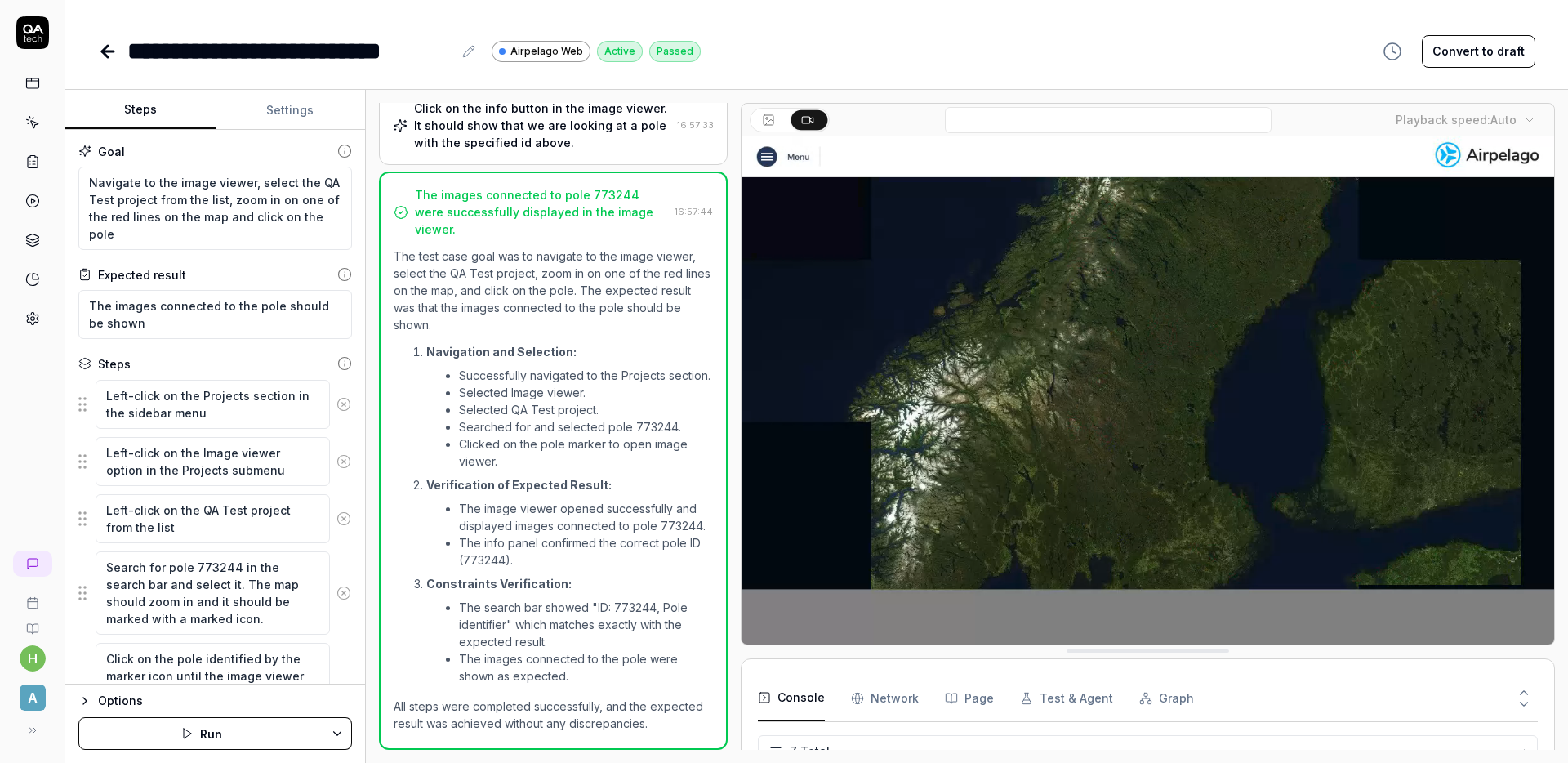
click at [951, 433] on video at bounding box center [1147, 390] width 812 height 508
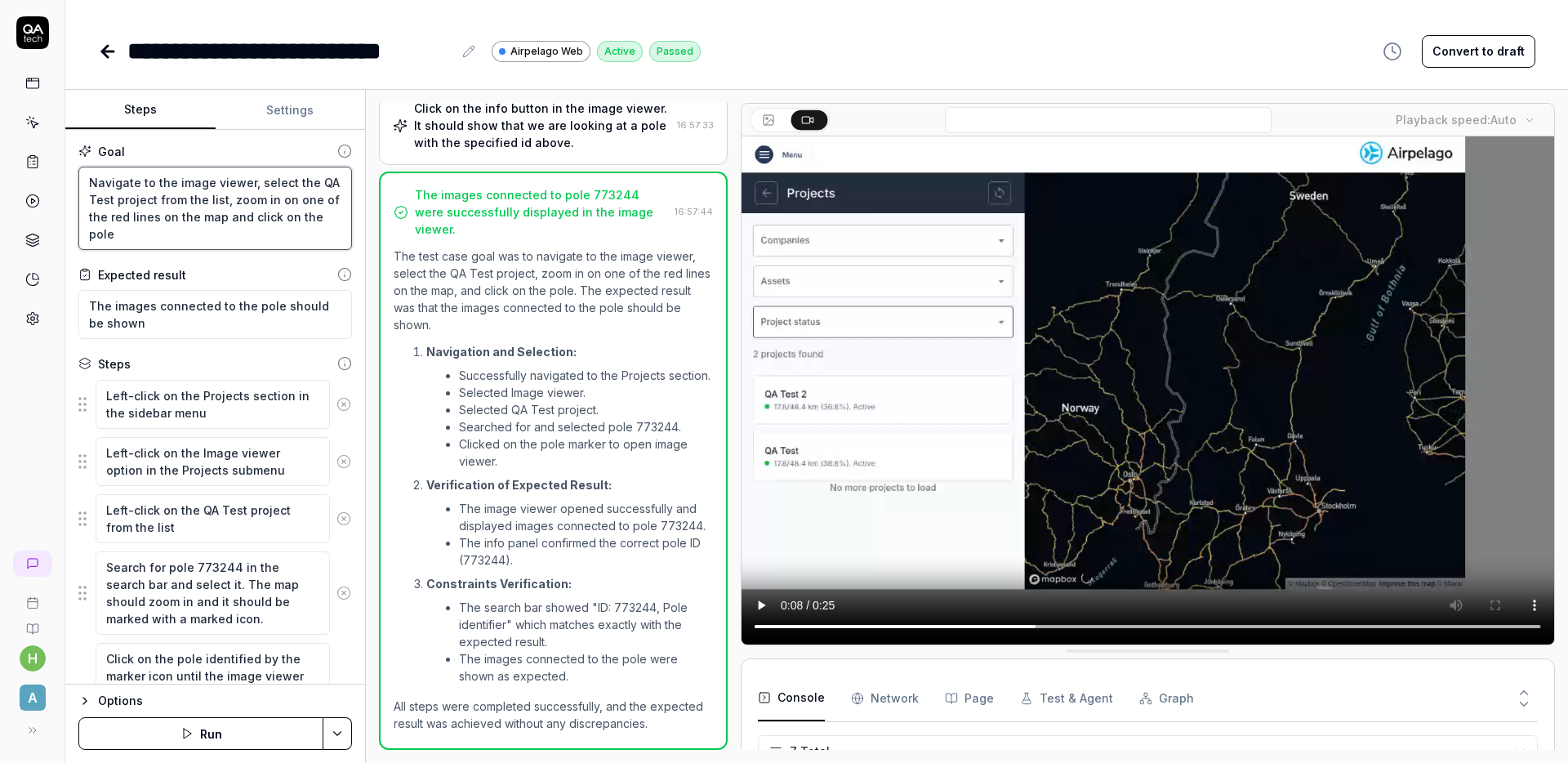
drag, startPoint x: 127, startPoint y: 232, endPoint x: 83, endPoint y: 180, distance: 68.1
click at [83, 180] on textarea "Navigate to the image viewer, select the QA Test project from the list, zoom in…" at bounding box center [214, 208] width 273 height 83
type textarea "*"
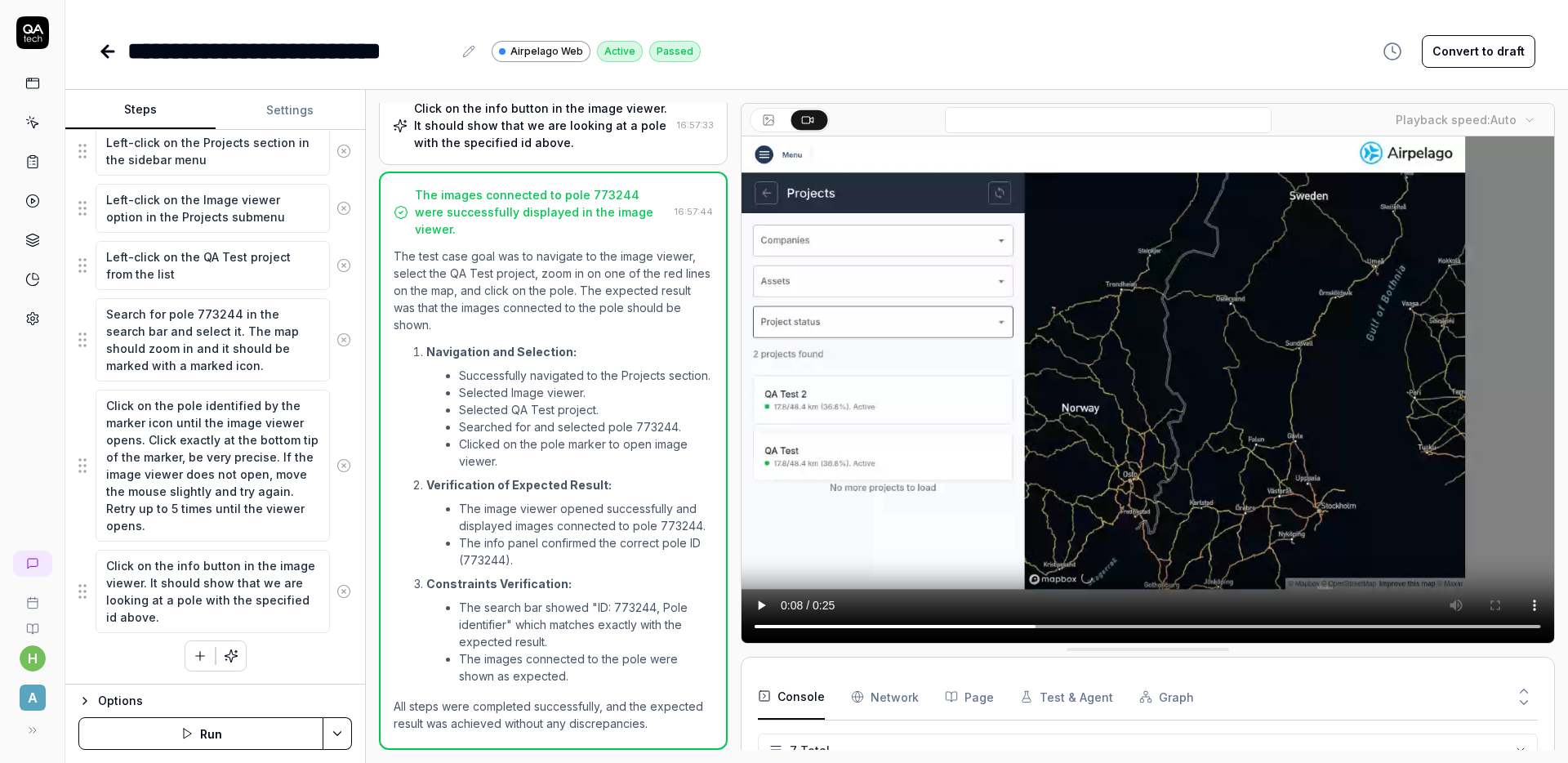
scroll to position [0, 0]
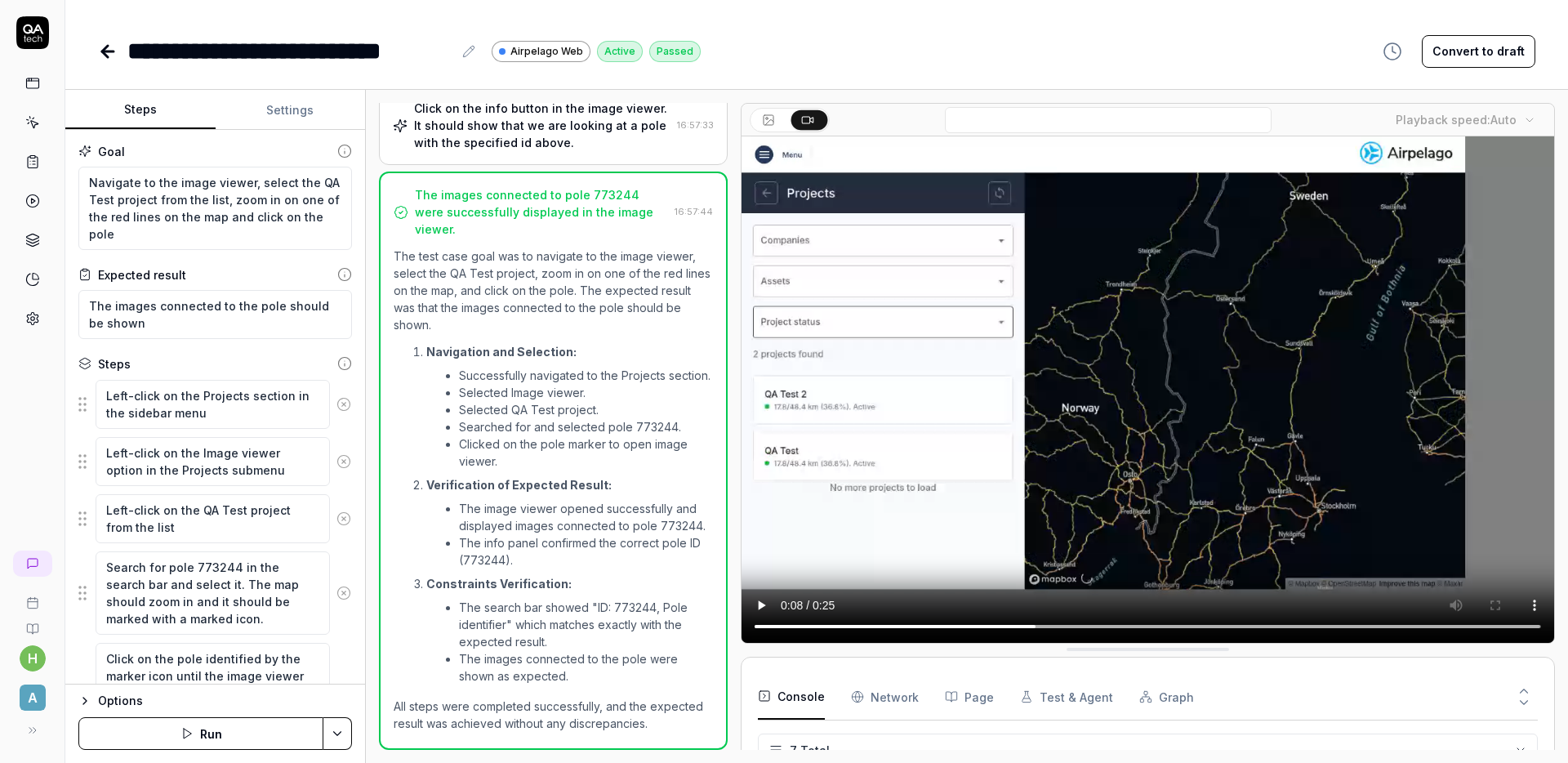
click at [475, 54] on icon at bounding box center [468, 51] width 13 height 13
click at [1007, 42] on div "**********" at bounding box center [816, 50] width 1437 height 37
type textarea "*"
click at [305, 114] on button "Settings" at bounding box center [290, 111] width 150 height 39
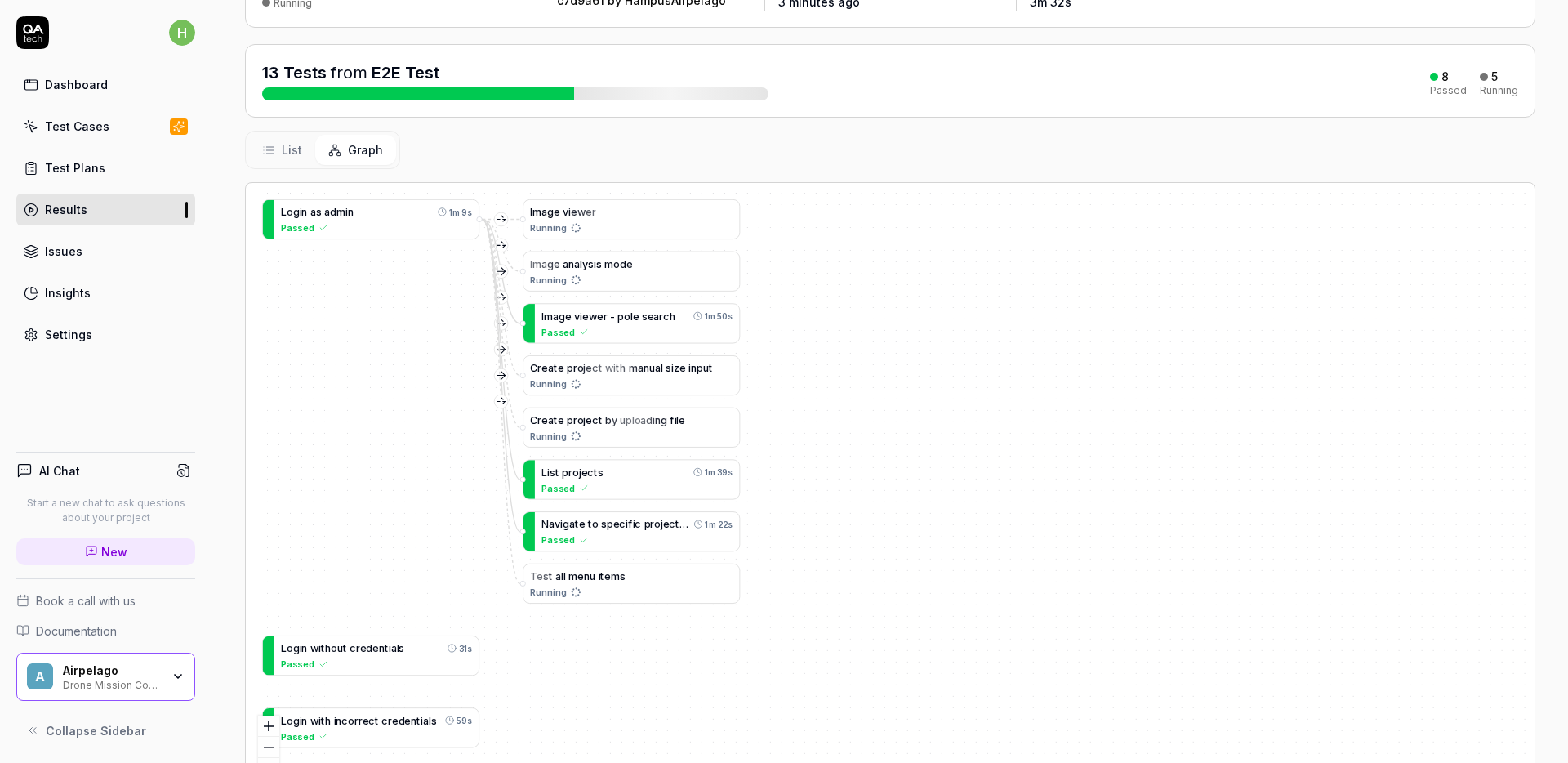
scroll to position [210, 0]
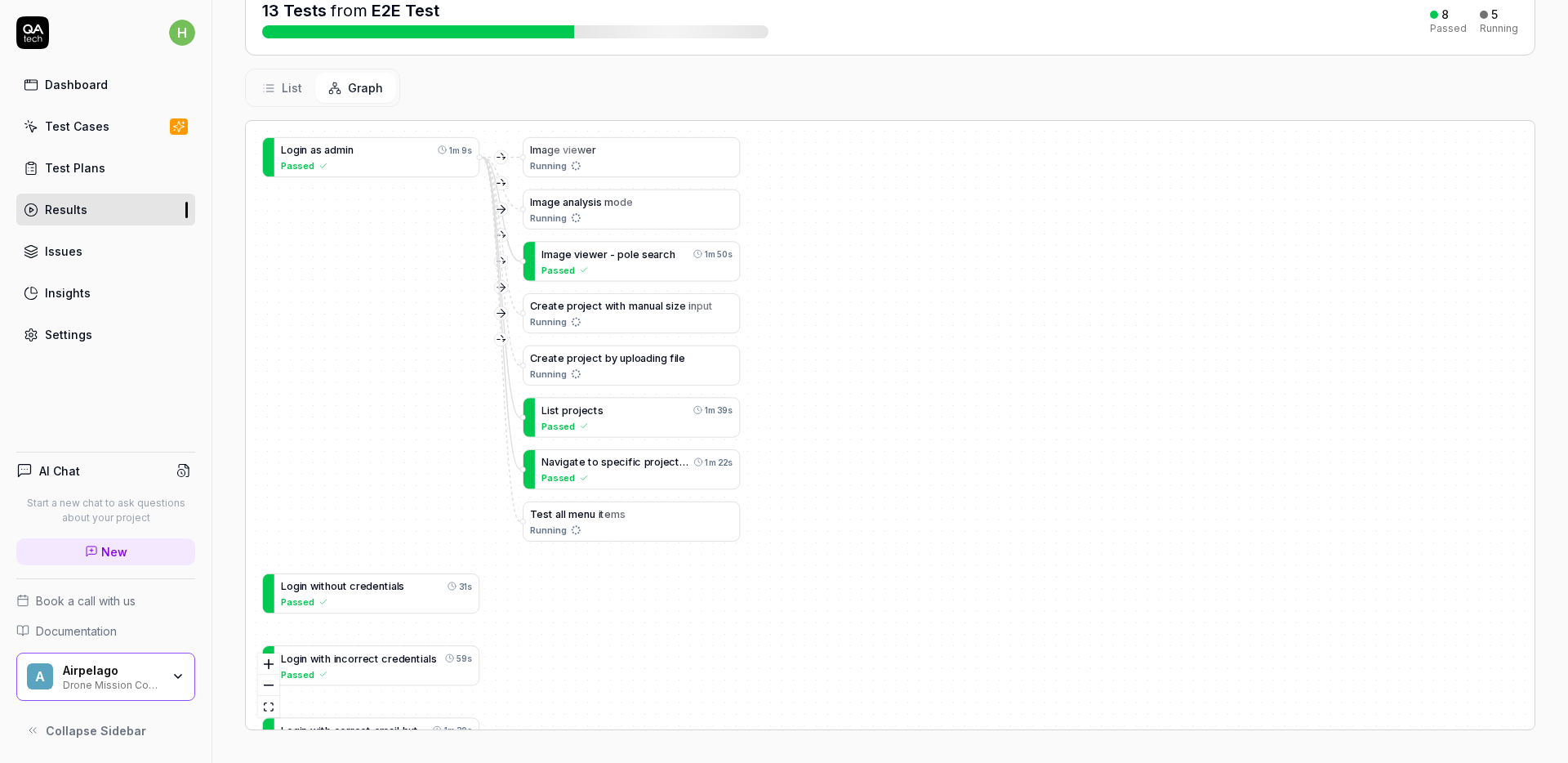
click at [216, 292] on div "Status Running refs/pull/944/merge GitHub c7d9a61 by HampusAirpelago Started 3 …" at bounding box center [890, 319] width 1356 height 887
click at [215, 296] on div "Status Running refs/pull/944/merge GitHub c7d9a61 by HampusAirpelago Started 3 …" at bounding box center [890, 319] width 1356 height 887
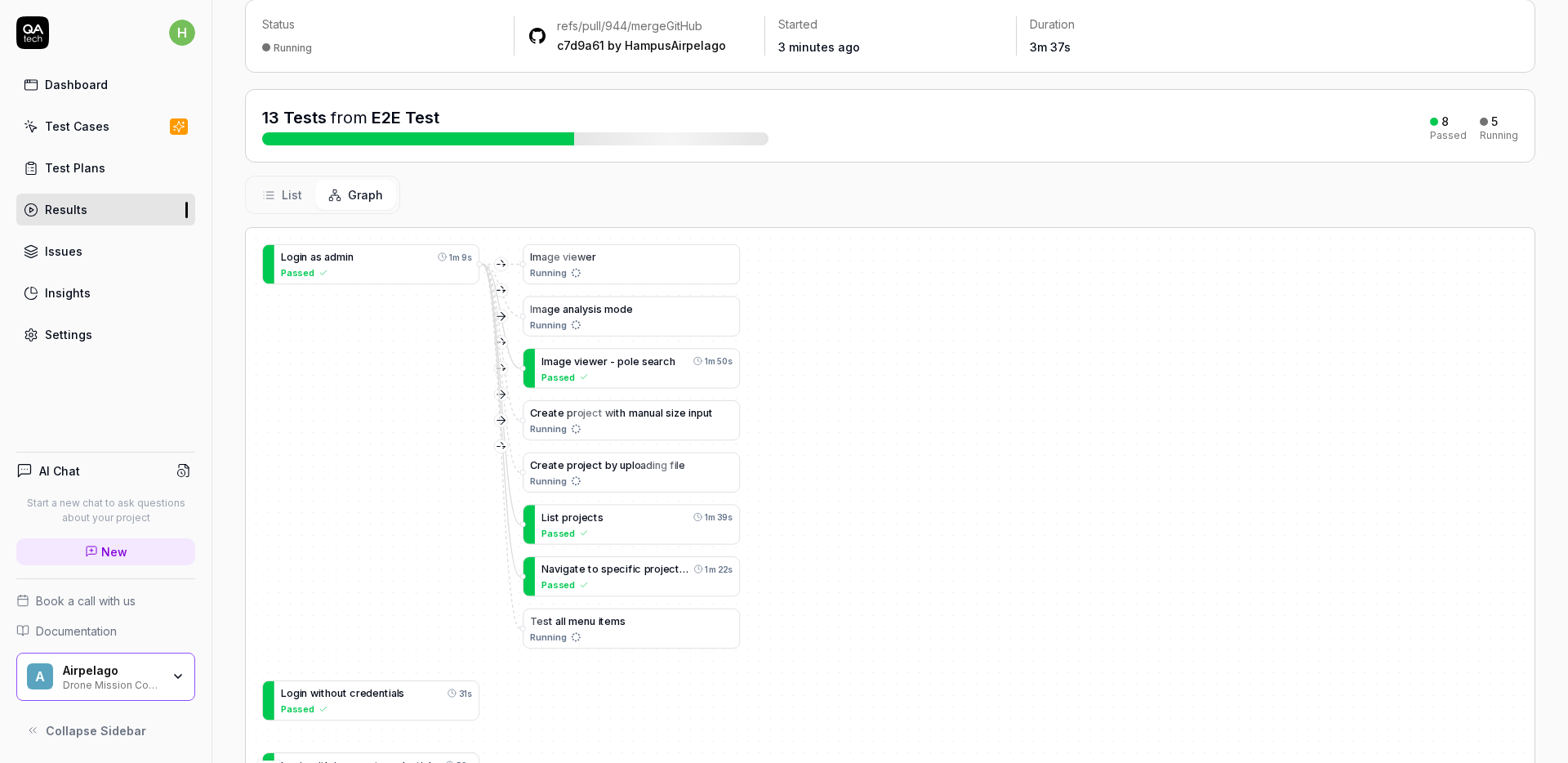
scroll to position [0, 0]
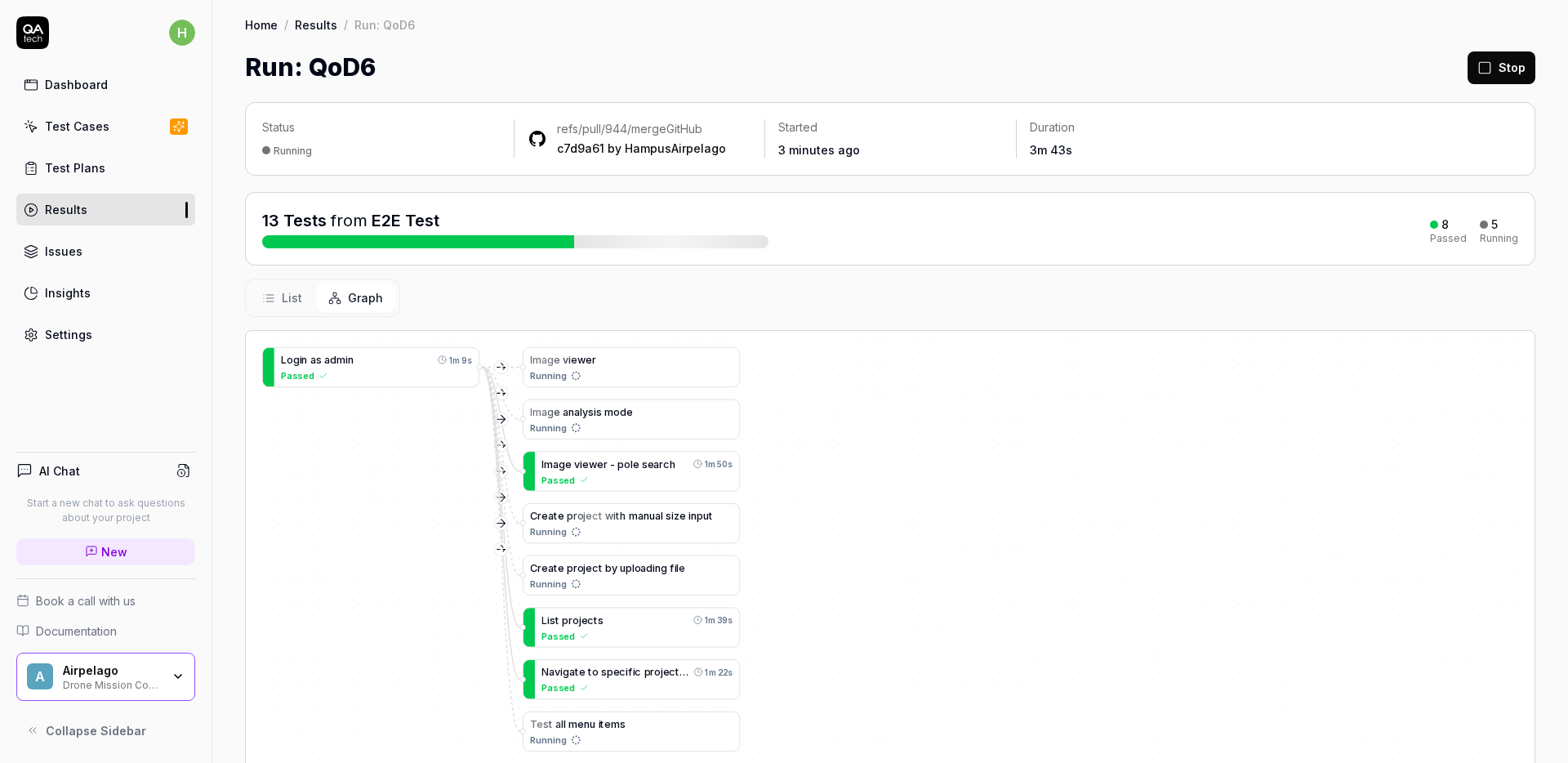
click at [215, 289] on div "Status Running refs/pull/944/merge GitHub c7d9a61 by HampusAirpelago Started 3 …" at bounding box center [890, 529] width 1356 height 887
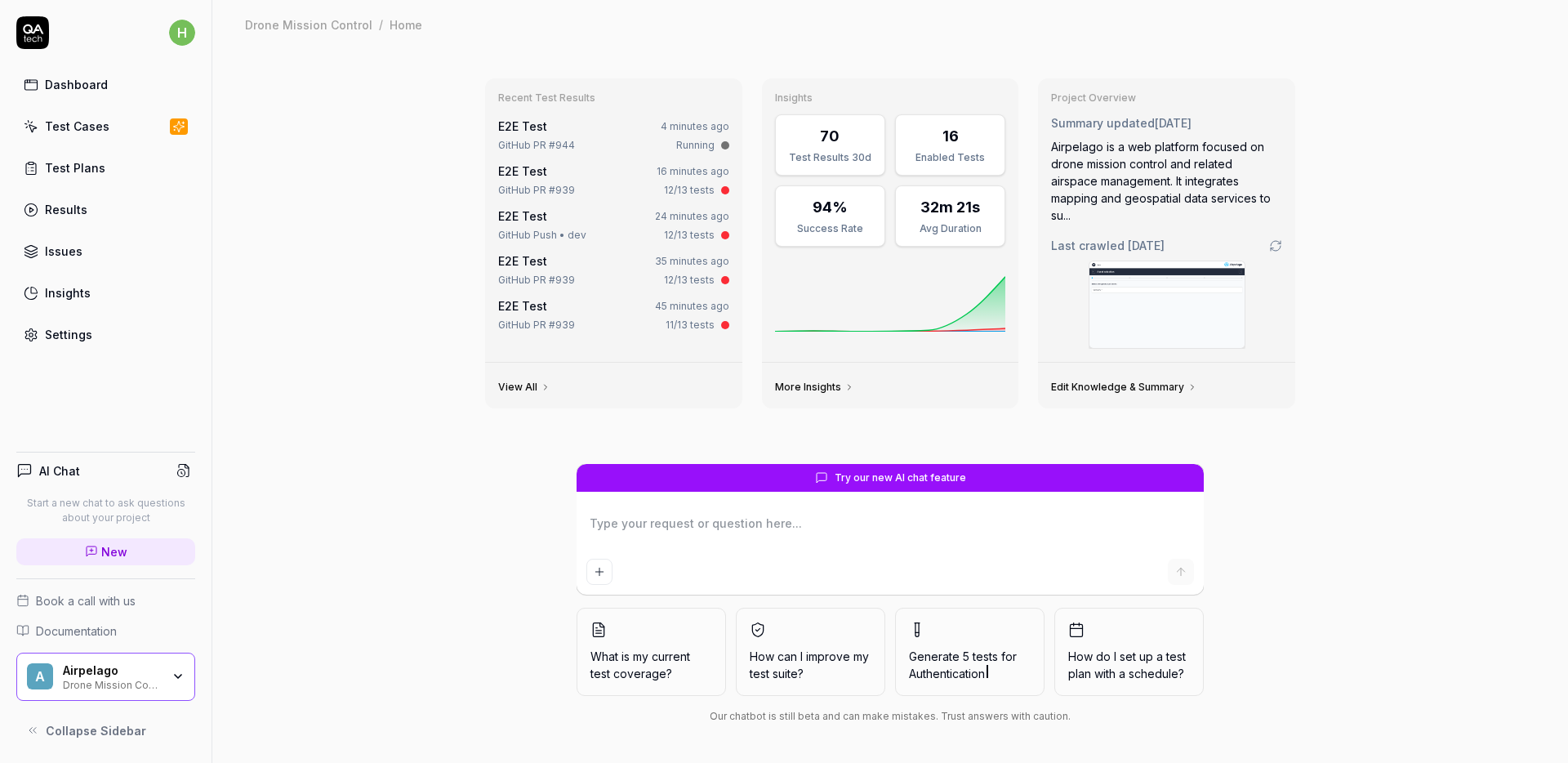
type textarea "*"
click at [102, 166] on link "Test Plans" at bounding box center [106, 168] width 179 height 32
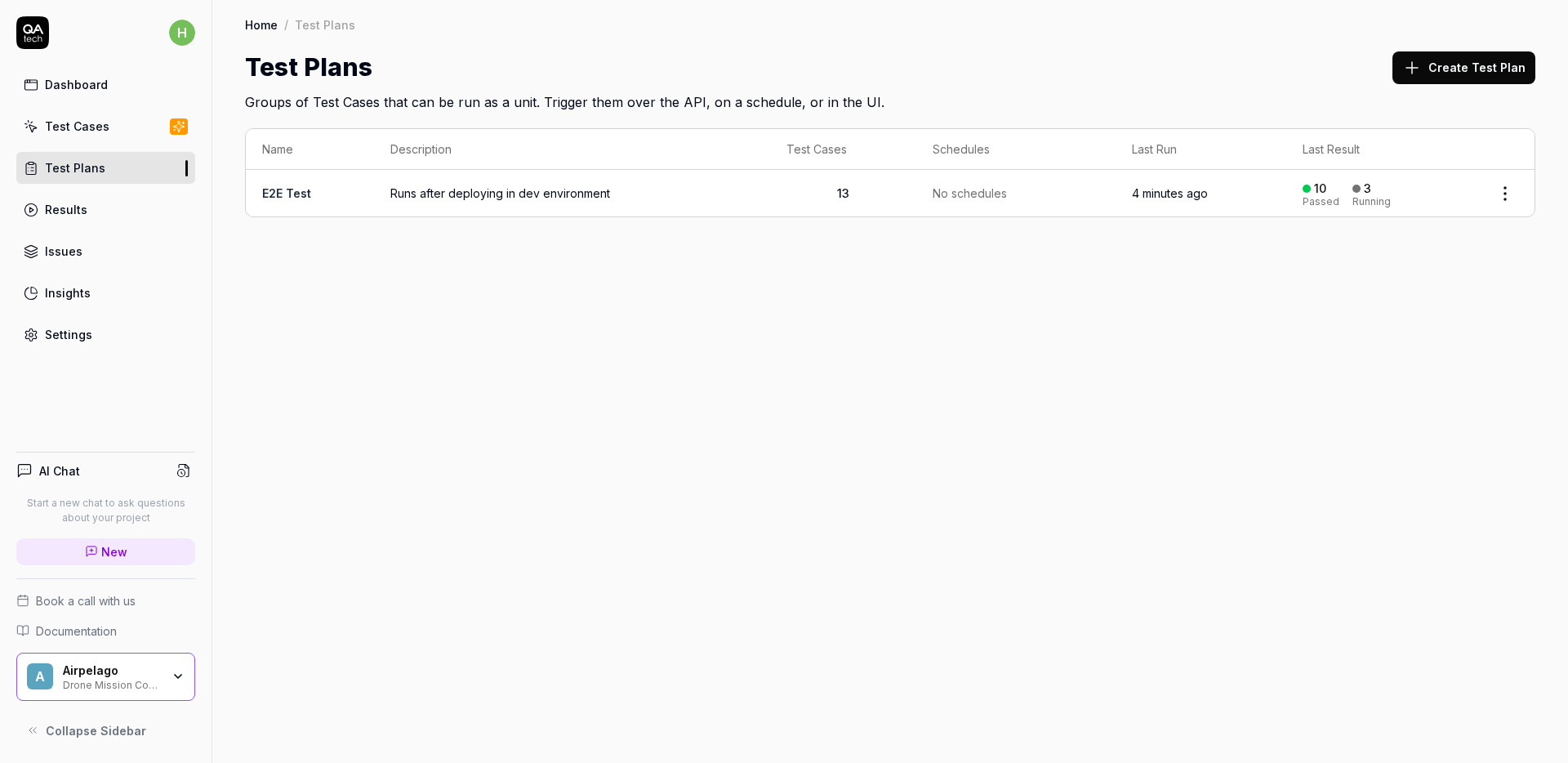
click at [377, 198] on td "Runs after deploying in dev environment" at bounding box center [571, 192] width 396 height 46
click at [294, 191] on link "E2E Test" at bounding box center [287, 193] width 49 height 14
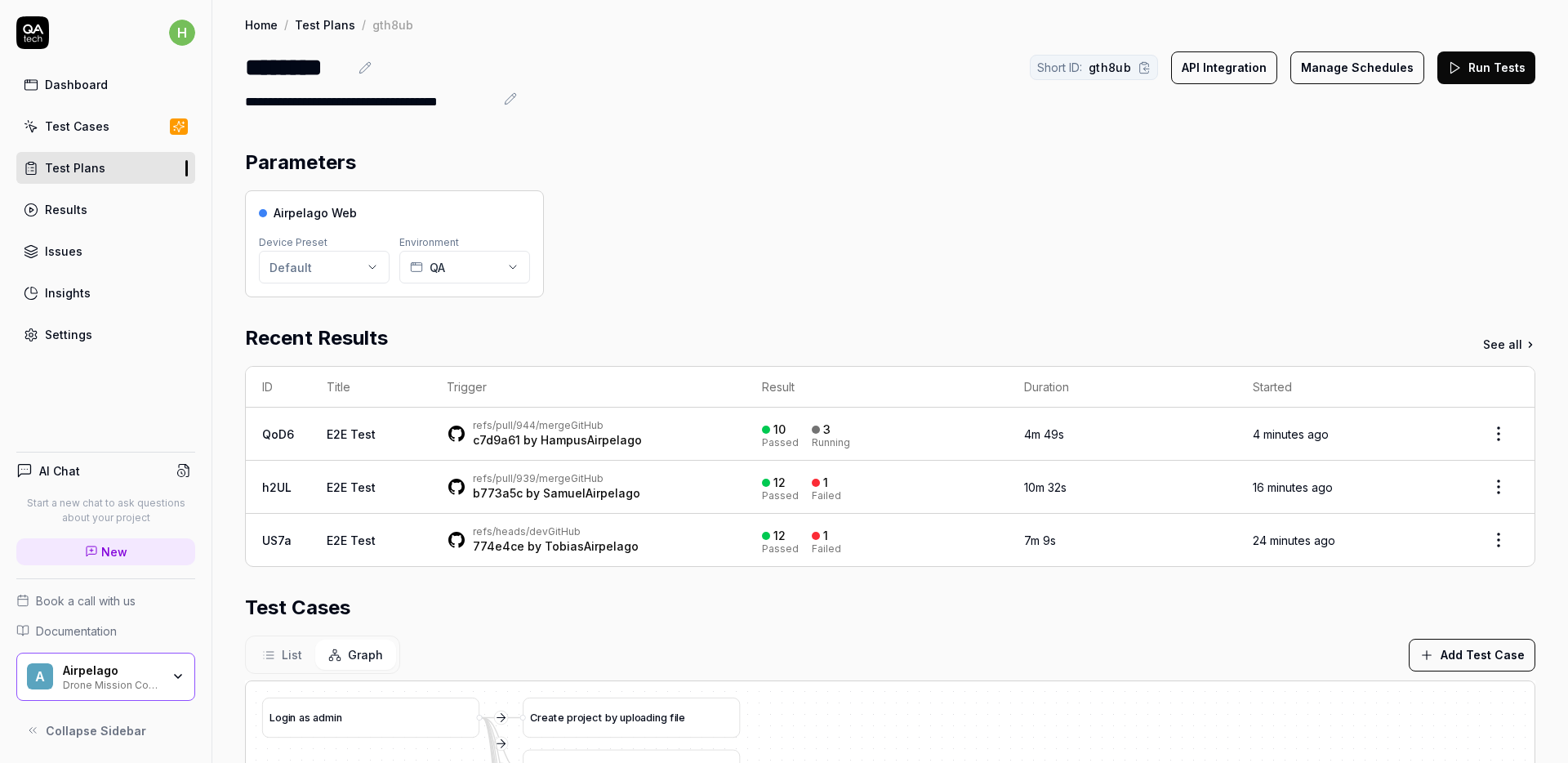
click at [276, 331] on h2 "Recent Results" at bounding box center [316, 339] width 143 height 30
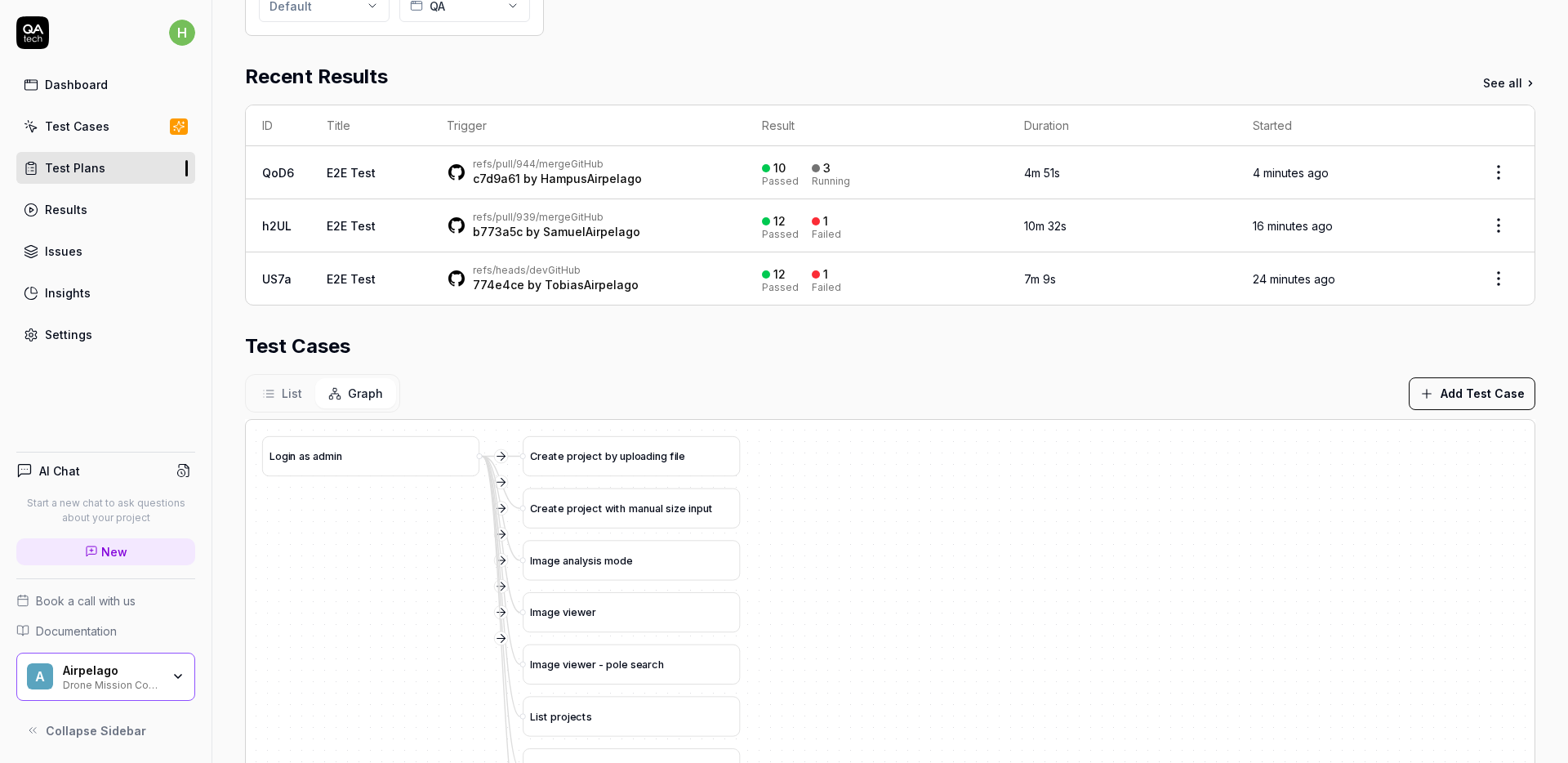
scroll to position [266, 0]
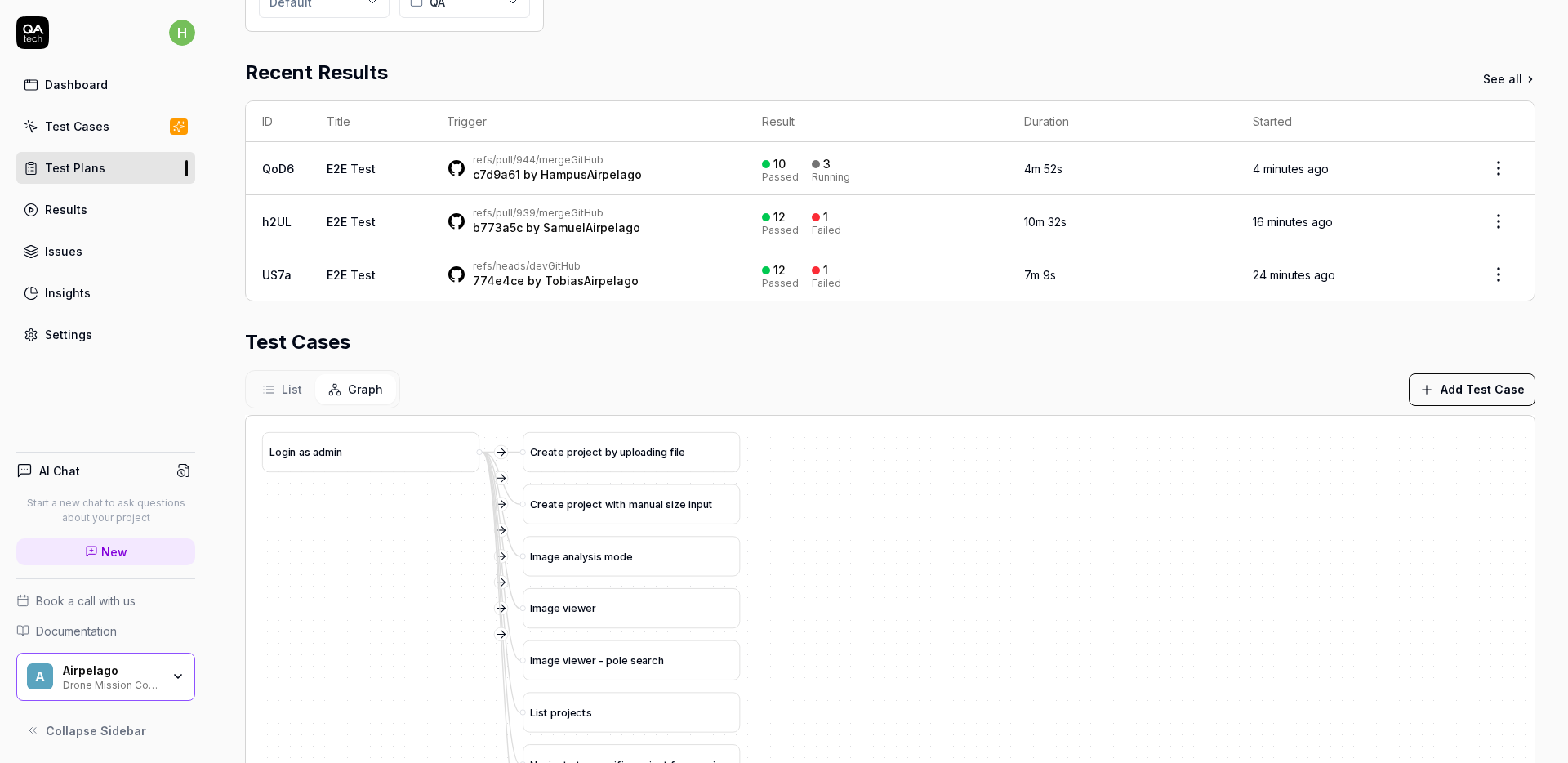
click at [285, 343] on h2 "Test Cases" at bounding box center [297, 343] width 106 height 30
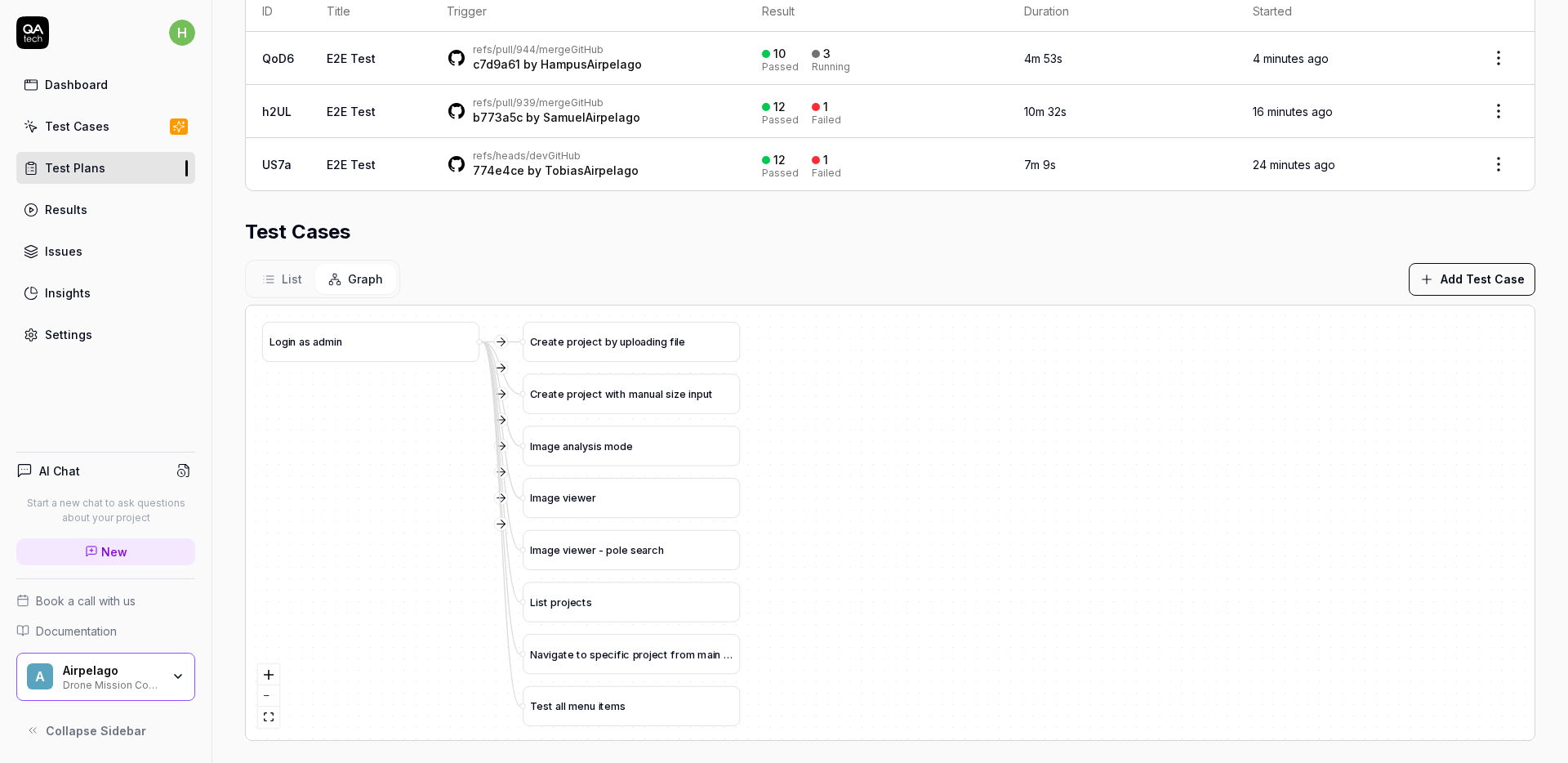
scroll to position [386, 0]
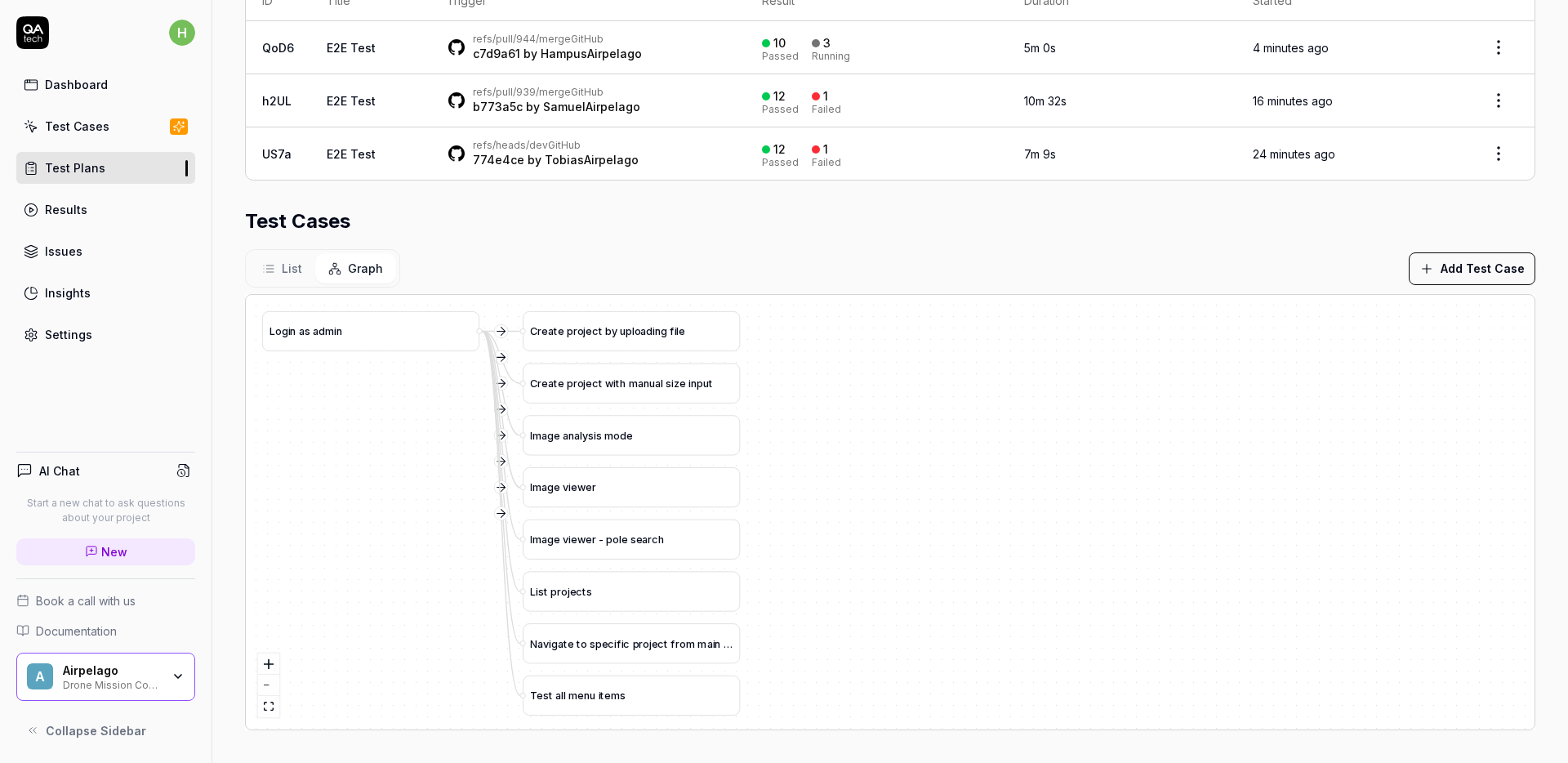
click at [1477, 269] on button "Add Test Case" at bounding box center [1471, 268] width 126 height 33
type input "Image viewer - analyzed features filter"
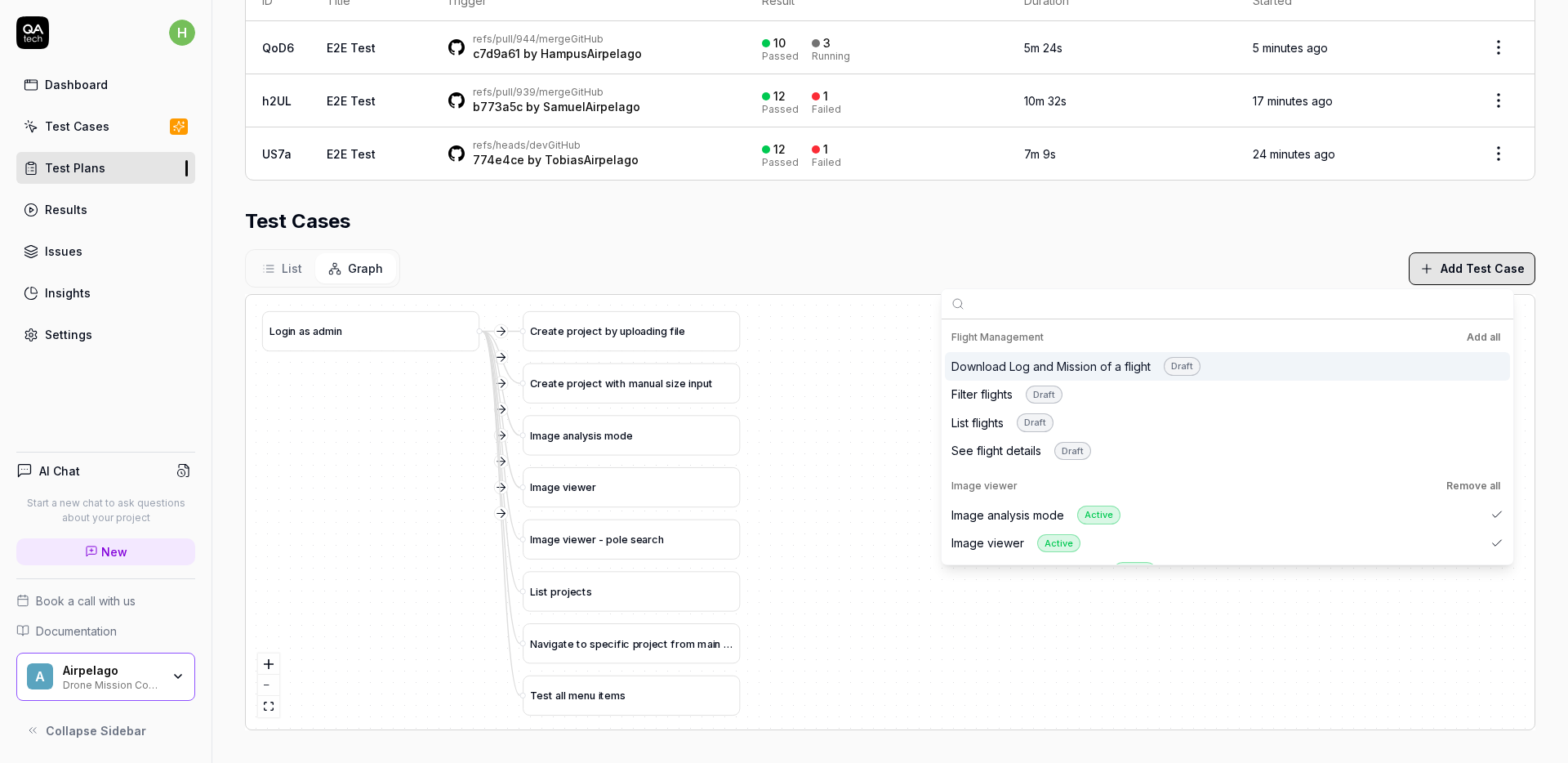
drag, startPoint x: 1132, startPoint y: 245, endPoint x: 1338, endPoint y: 239, distance: 206.1
click at [1140, 244] on section "Test Cases List Graph Add Test Case C r e a t e p r o j e c t b y u p l o a d i…" at bounding box center [889, 468] width 1290 height 523
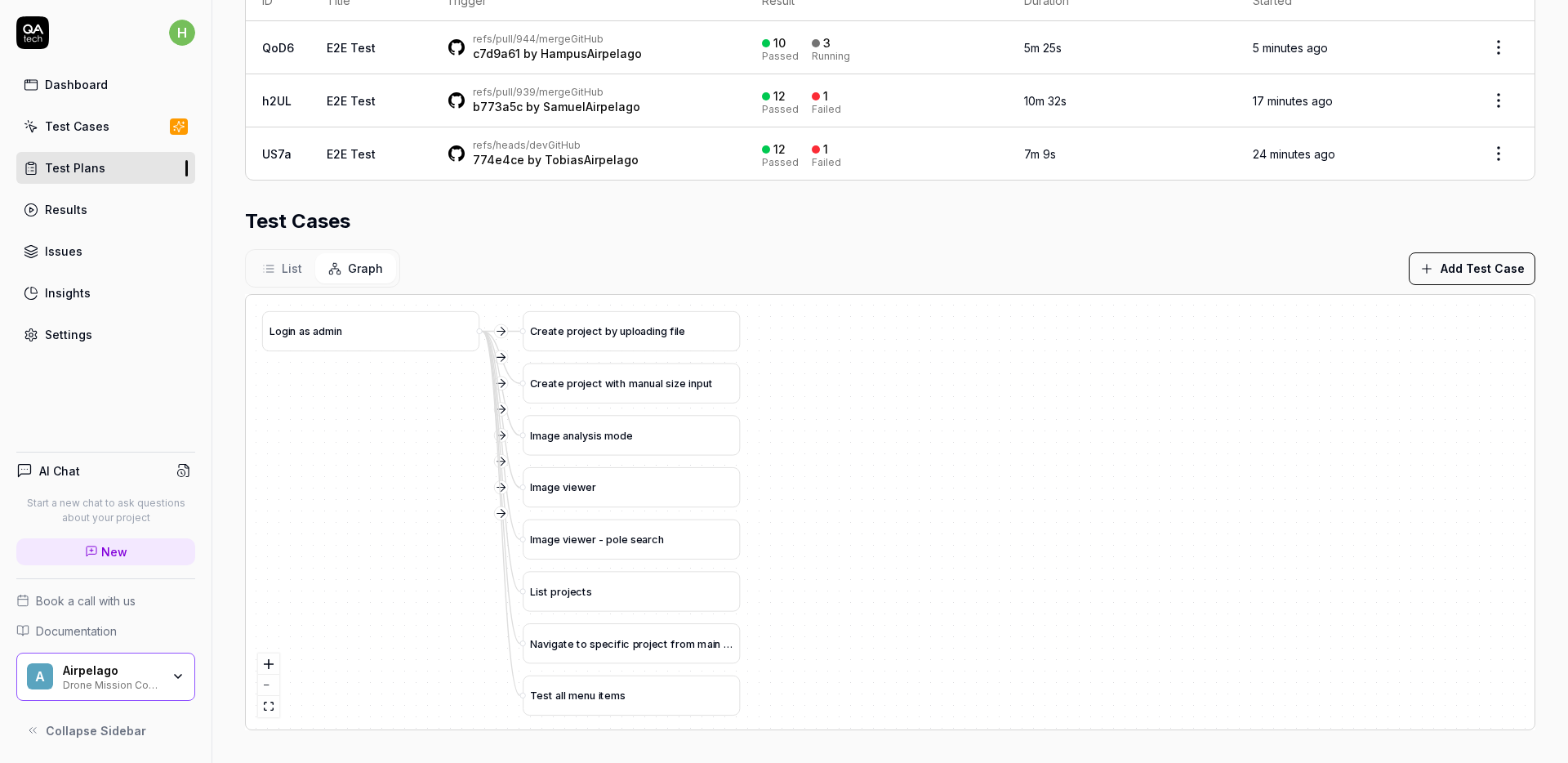
click at [1445, 267] on button "Add Test Case" at bounding box center [1471, 268] width 126 height 33
click at [1046, 225] on div "Test Cases" at bounding box center [889, 221] width 1290 height 30
click at [310, 227] on h2 "Test Cases" at bounding box center [297, 221] width 106 height 30
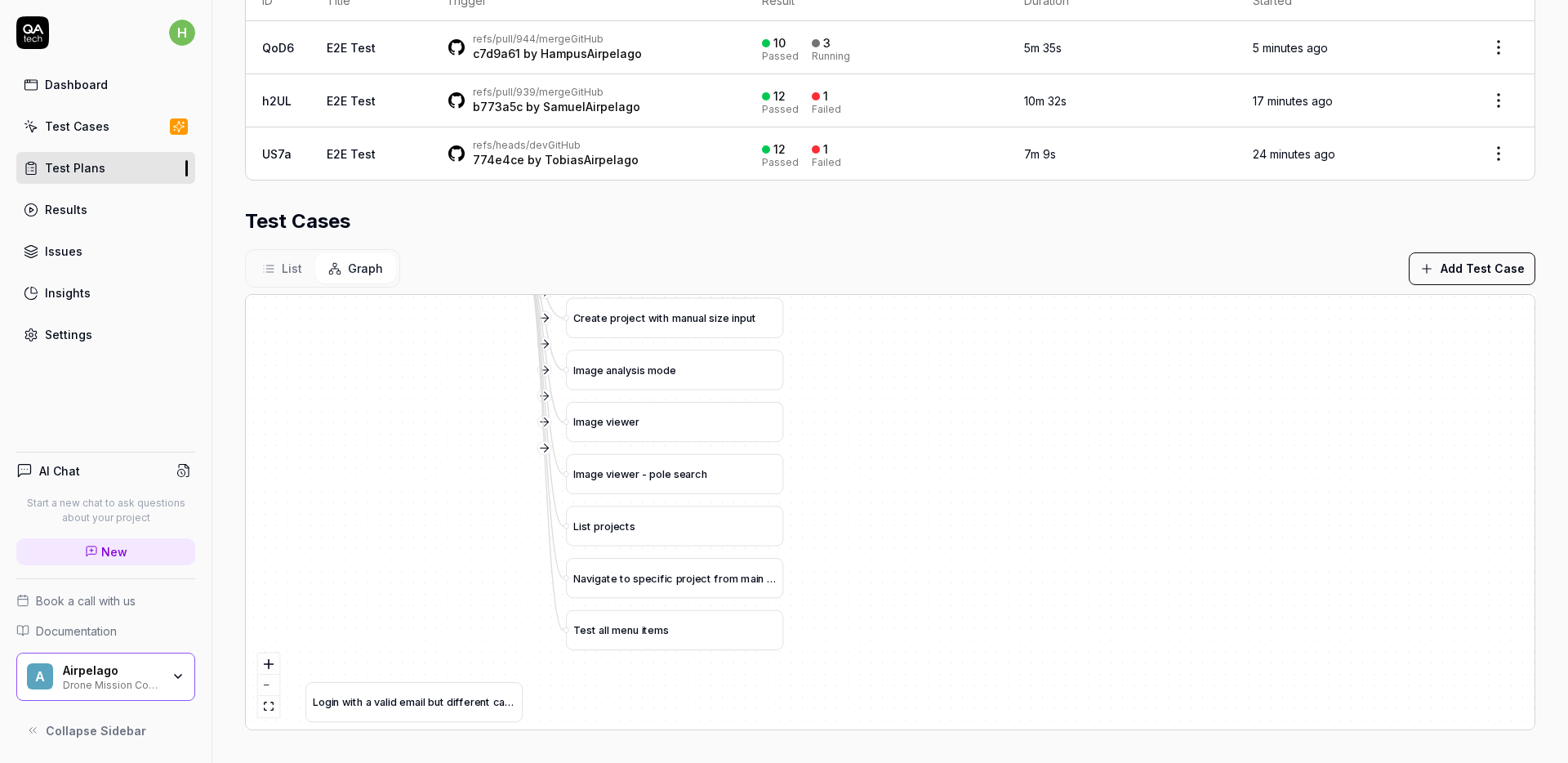
drag, startPoint x: 824, startPoint y: 495, endPoint x: 867, endPoint y: 429, distance: 78.8
click at [867, 429] on div "C r e a t e p r o j e c t b y u p l o a d i n g f i l e L o g i n a s a d m i n…" at bounding box center [890, 512] width 1289 height 434
click at [267, 684] on icon "zoom out" at bounding box center [268, 685] width 10 height 2
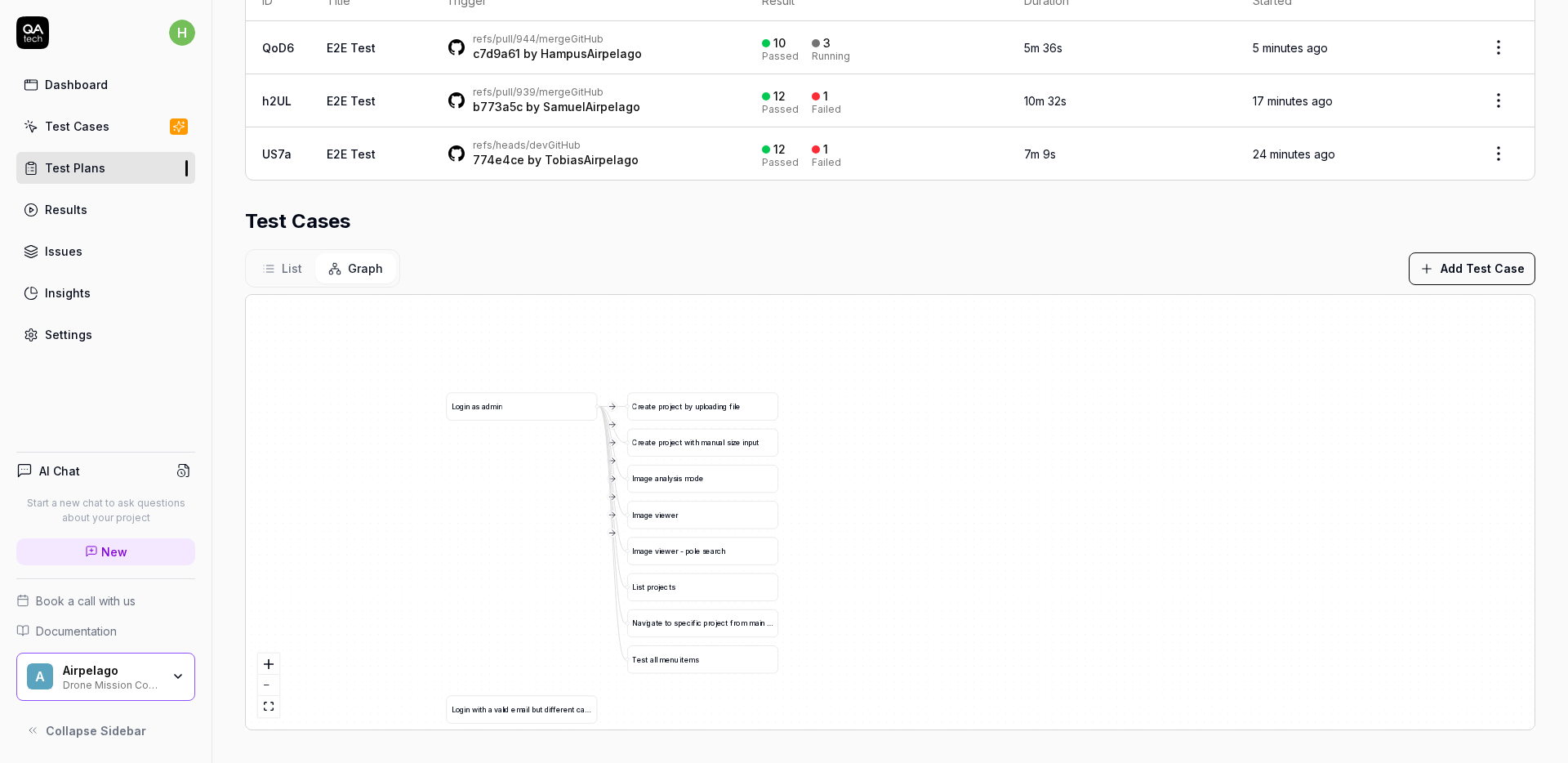
drag, startPoint x: 941, startPoint y: 416, endPoint x: 867, endPoint y: 396, distance: 76.7
click at [879, 413] on div "C r e a t e p r o j e c t b y u p l o a d i n g f i l e L o g i n a s a d m i n…" at bounding box center [890, 512] width 1289 height 434
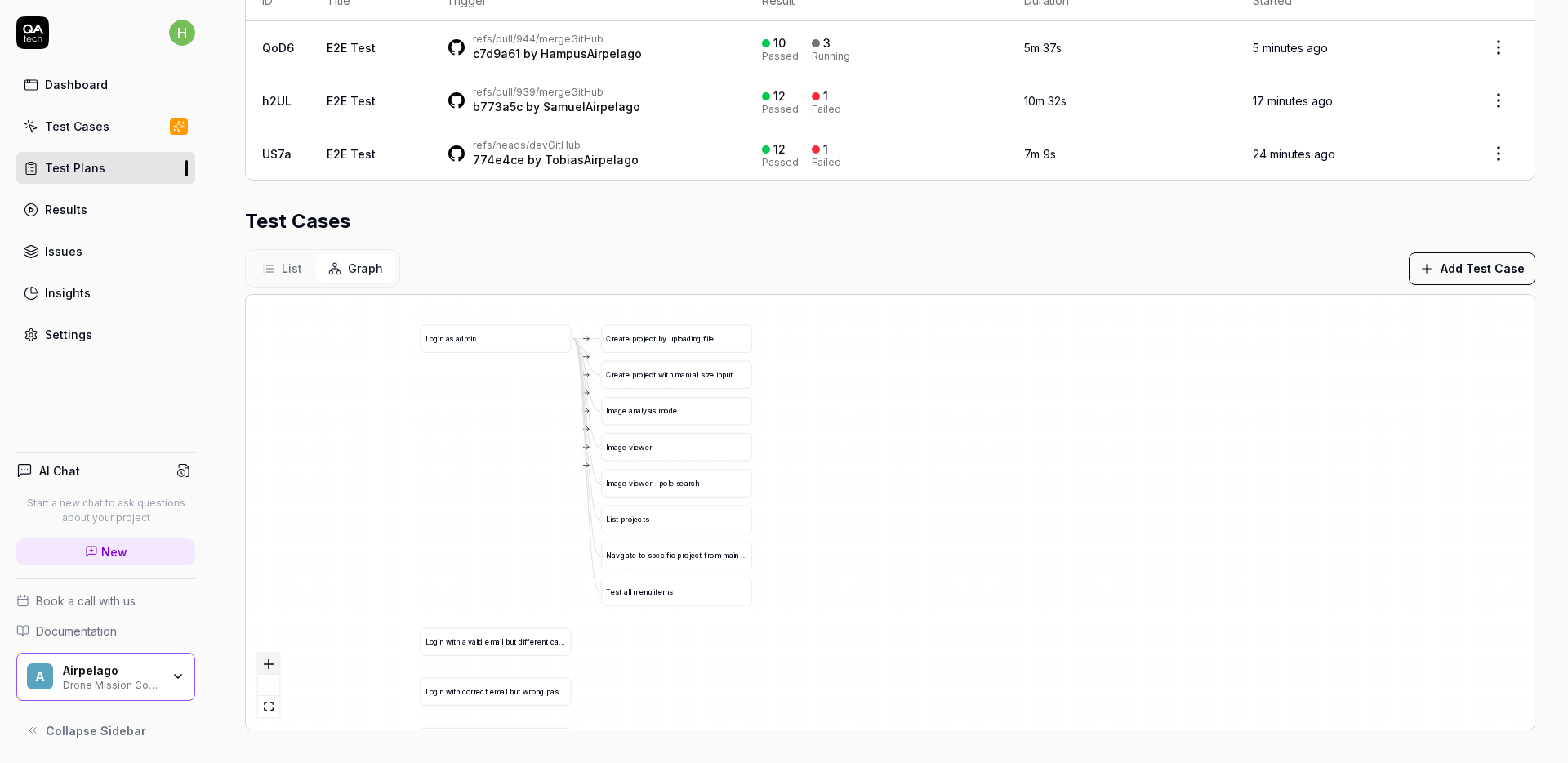
click at [267, 662] on icon "zoom in" at bounding box center [268, 664] width 10 height 10
click at [267, 663] on icon "zoom in" at bounding box center [268, 664] width 10 height 10
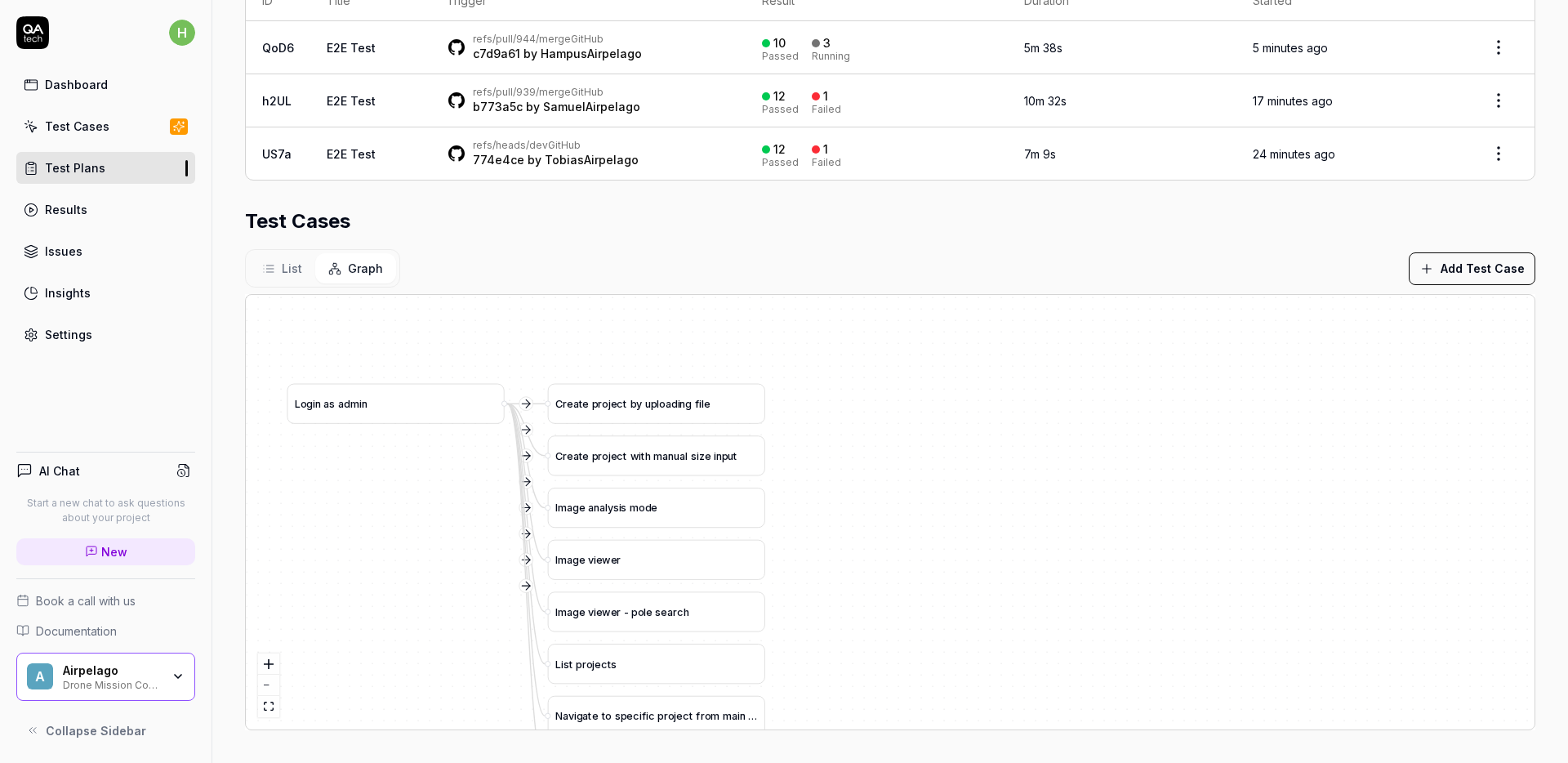
drag, startPoint x: 883, startPoint y: 517, endPoint x: 978, endPoint y: 495, distance: 97.5
click at [978, 495] on div "C r e a t e p r o j e c t b y u p l o a d i n g f i l e L o g i n a s a d m i n…" at bounding box center [890, 512] width 1289 height 434
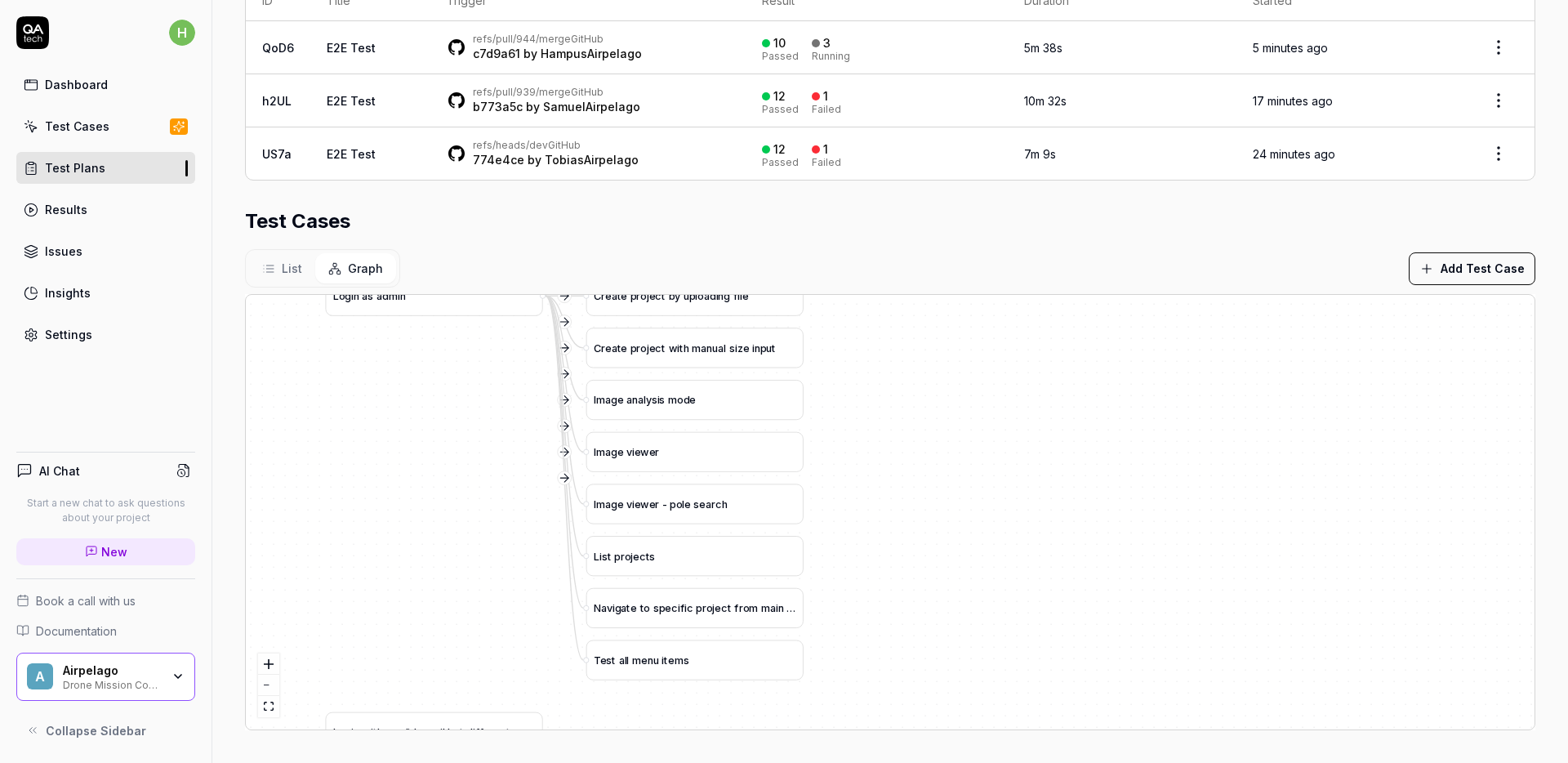
click at [980, 494] on div "C r e a t e p r o j e c t b y u p l o a d i n g f i l e L o g i n a s a d m i n…" at bounding box center [890, 512] width 1289 height 434
click at [1488, 285] on div "List Graph Add Test Case" at bounding box center [889, 267] width 1290 height 38
click at [1487, 278] on button "Add Test Case" at bounding box center [1471, 268] width 126 height 33
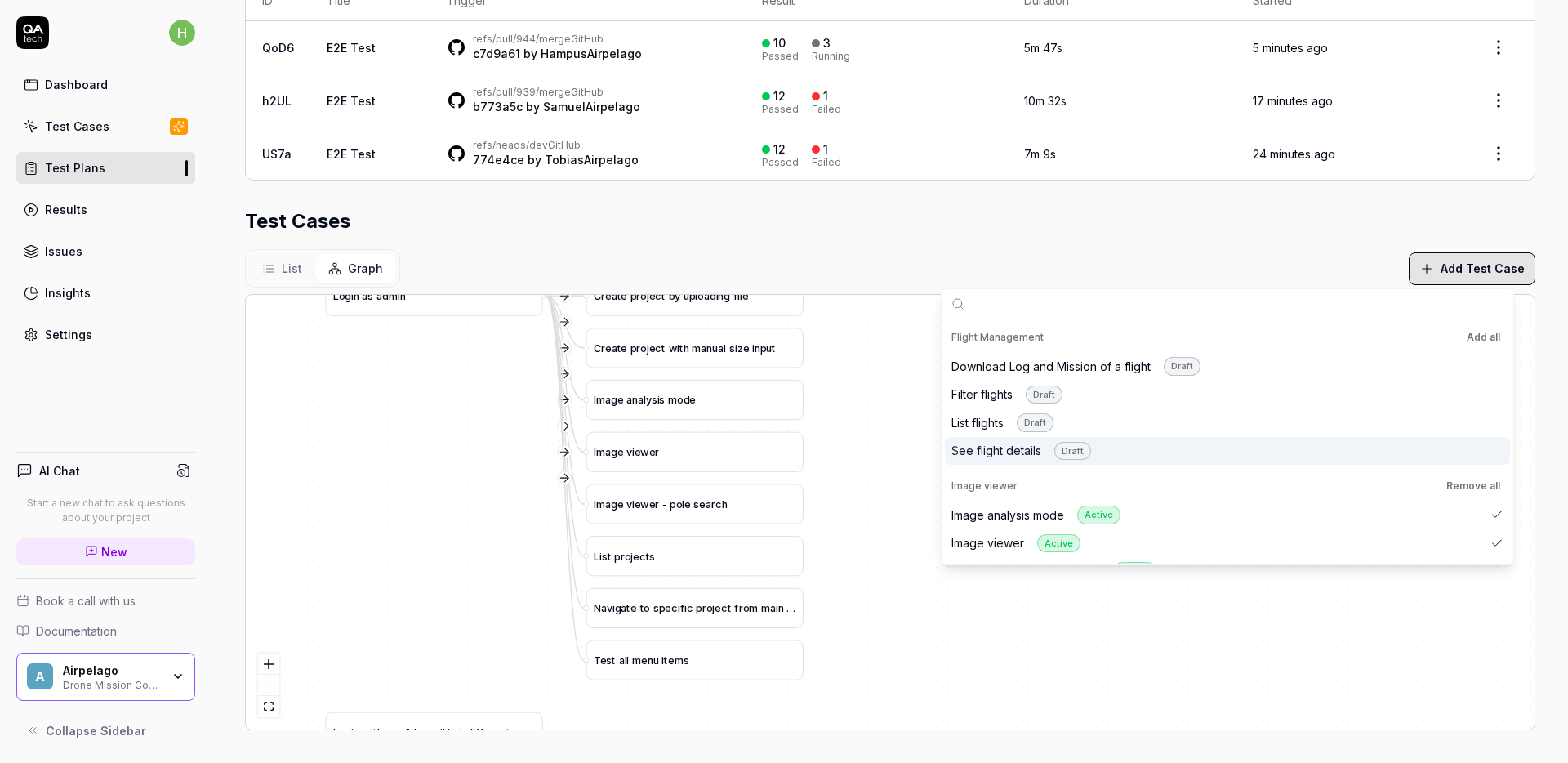
click at [1001, 486] on div "Image viewer Remove all" at bounding box center [1227, 486] width 552 height 20
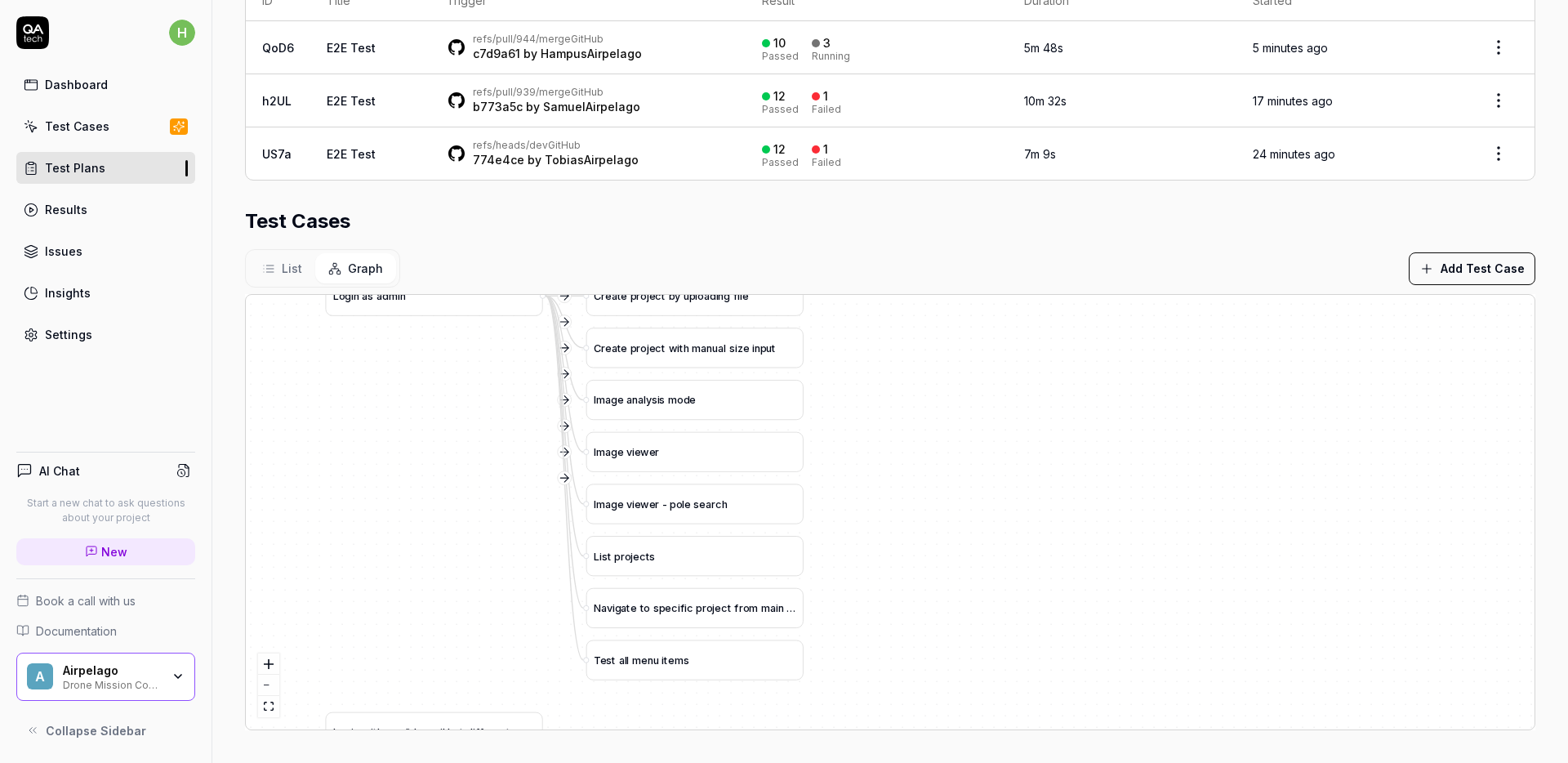
click at [78, 134] on div "Test Cases" at bounding box center [77, 125] width 64 height 17
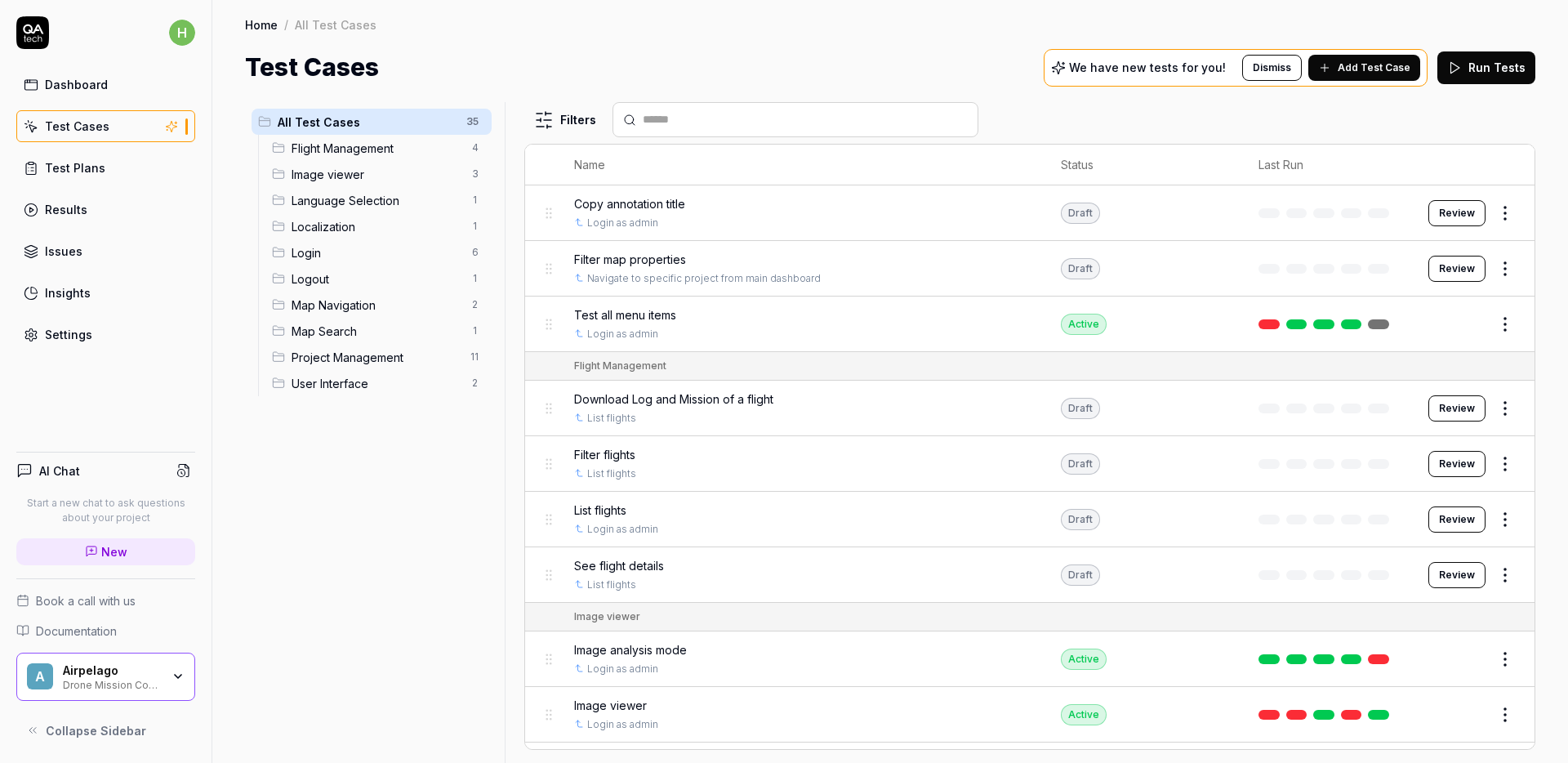
click at [376, 553] on div "All Test Cases 35 Flight Management 4 Image viewer 3 Language Selection 1 Local…" at bounding box center [371, 422] width 254 height 642
click at [375, 548] on div "All Test Cases 35 Flight Management 4 Image viewer 3 Language Selection 1 Local…" at bounding box center [371, 422] width 254 height 642
click at [376, 548] on div "All Test Cases 35 Flight Management 4 Image viewer 3 Language Selection 1 Local…" at bounding box center [371, 422] width 254 height 642
click at [393, 553] on div "All Test Cases 35 Flight Management 4 Image viewer 3 Language Selection 1 Local…" at bounding box center [371, 422] width 254 height 642
click at [386, 552] on div "All Test Cases 35 Flight Management 4 Image viewer 3 Language Selection 1 Local…" at bounding box center [371, 422] width 254 height 642
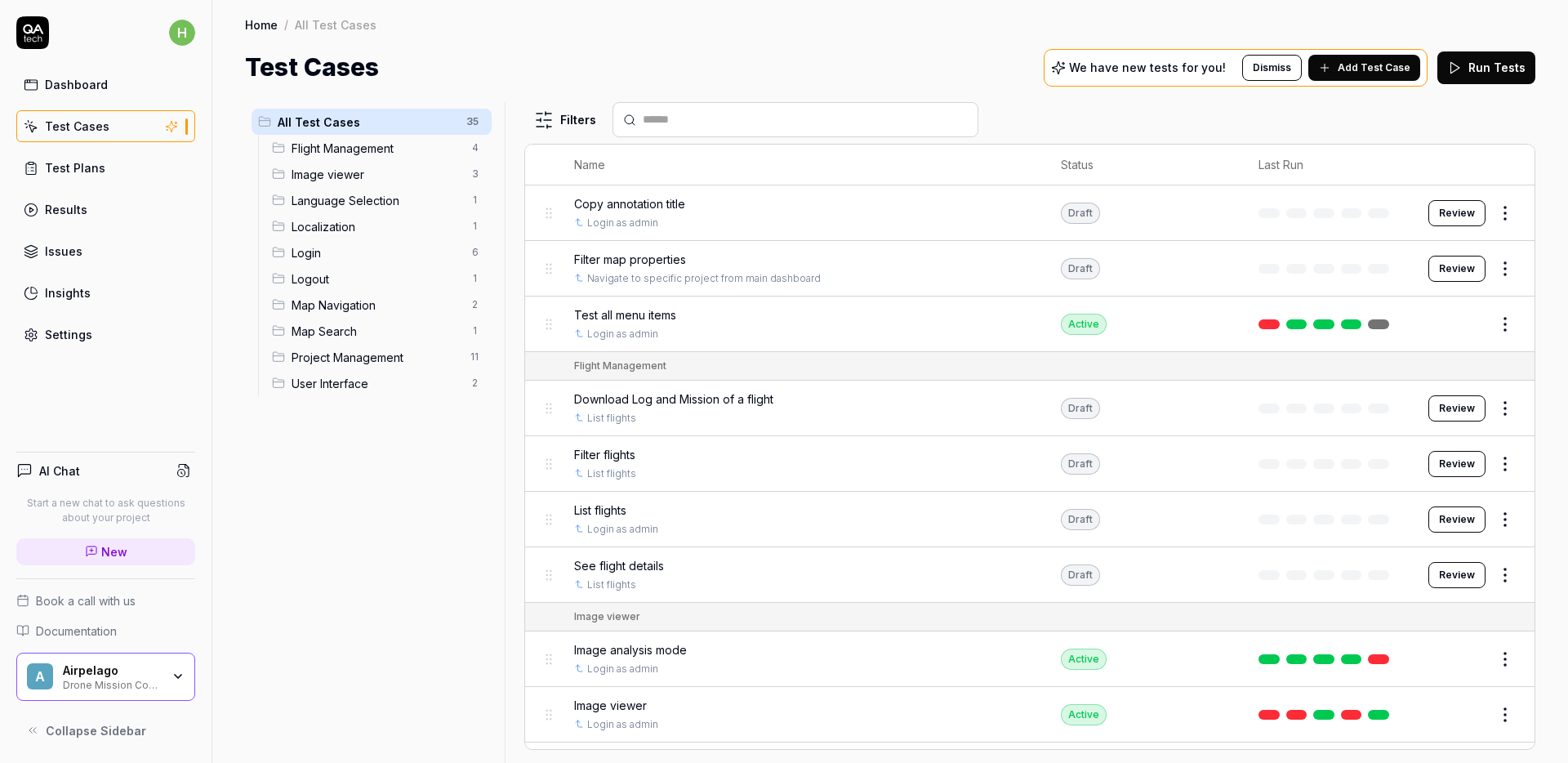
click at [383, 552] on div "All Test Cases 35 Flight Management 4 Image viewer 3 Language Selection 1 Local…" at bounding box center [371, 422] width 254 height 642
click at [341, 183] on div "Image viewer 3" at bounding box center [378, 174] width 226 height 26
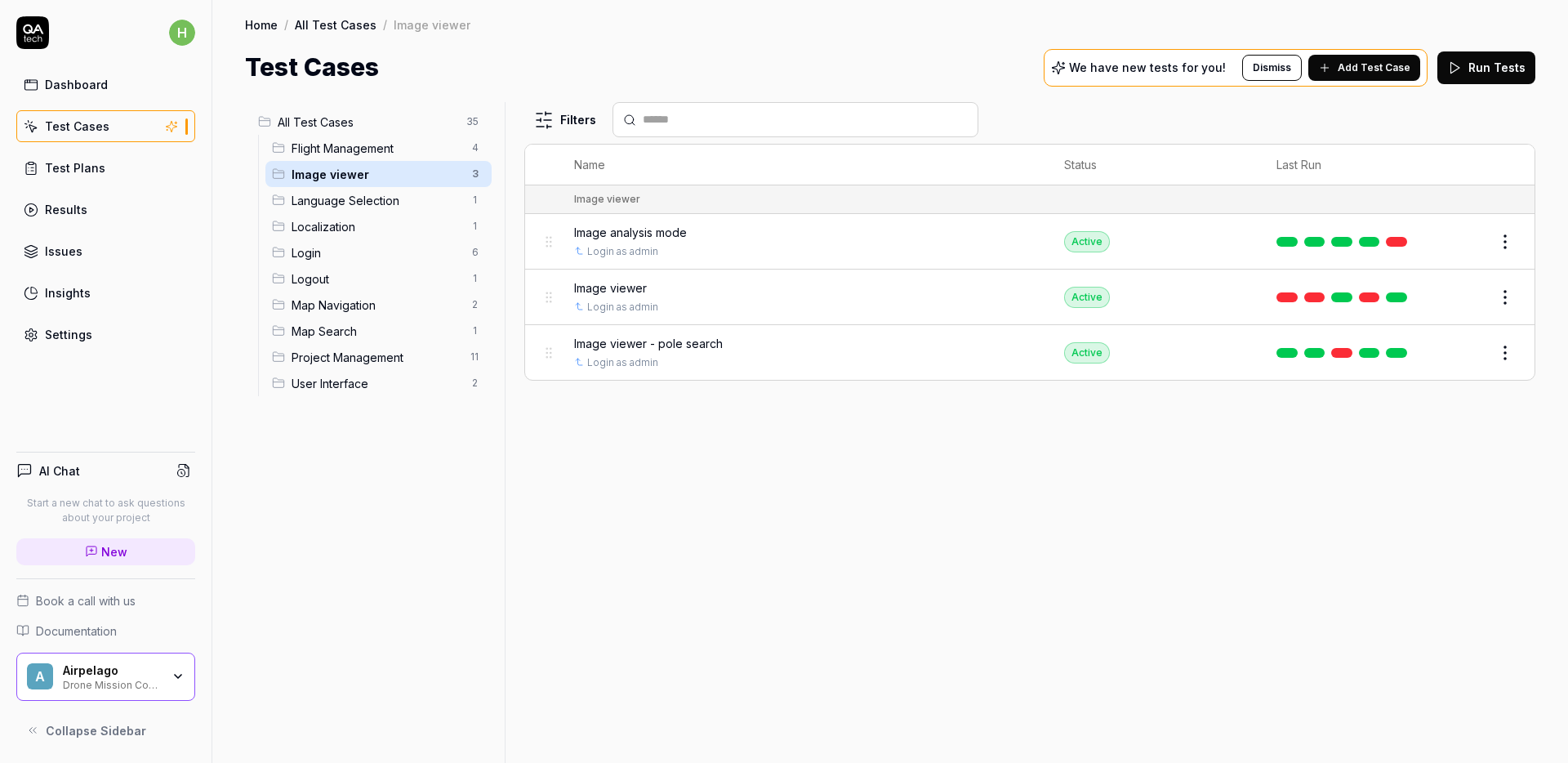
click at [794, 533] on div "Filters Name Status Last Run Image viewer Image analysis mode Login as admin Ac…" at bounding box center [1029, 431] width 1010 height 660
click at [816, 496] on div "Filters Name Status Last Run Image viewer Image analysis mode Login as admin Ac…" at bounding box center [1029, 431] width 1010 height 660
click at [973, 523] on div "Filters Name Status Last Run Image viewer Image analysis mode Login as admin Ac…" at bounding box center [1029, 431] width 1010 height 660
click at [1408, 118] on div "Filters" at bounding box center [1029, 119] width 1010 height 36
click at [1358, 101] on div "All Test Cases 35 Flight Management 4 Image viewer 3 Language Selection 1 Local…" at bounding box center [890, 424] width 1356 height 677
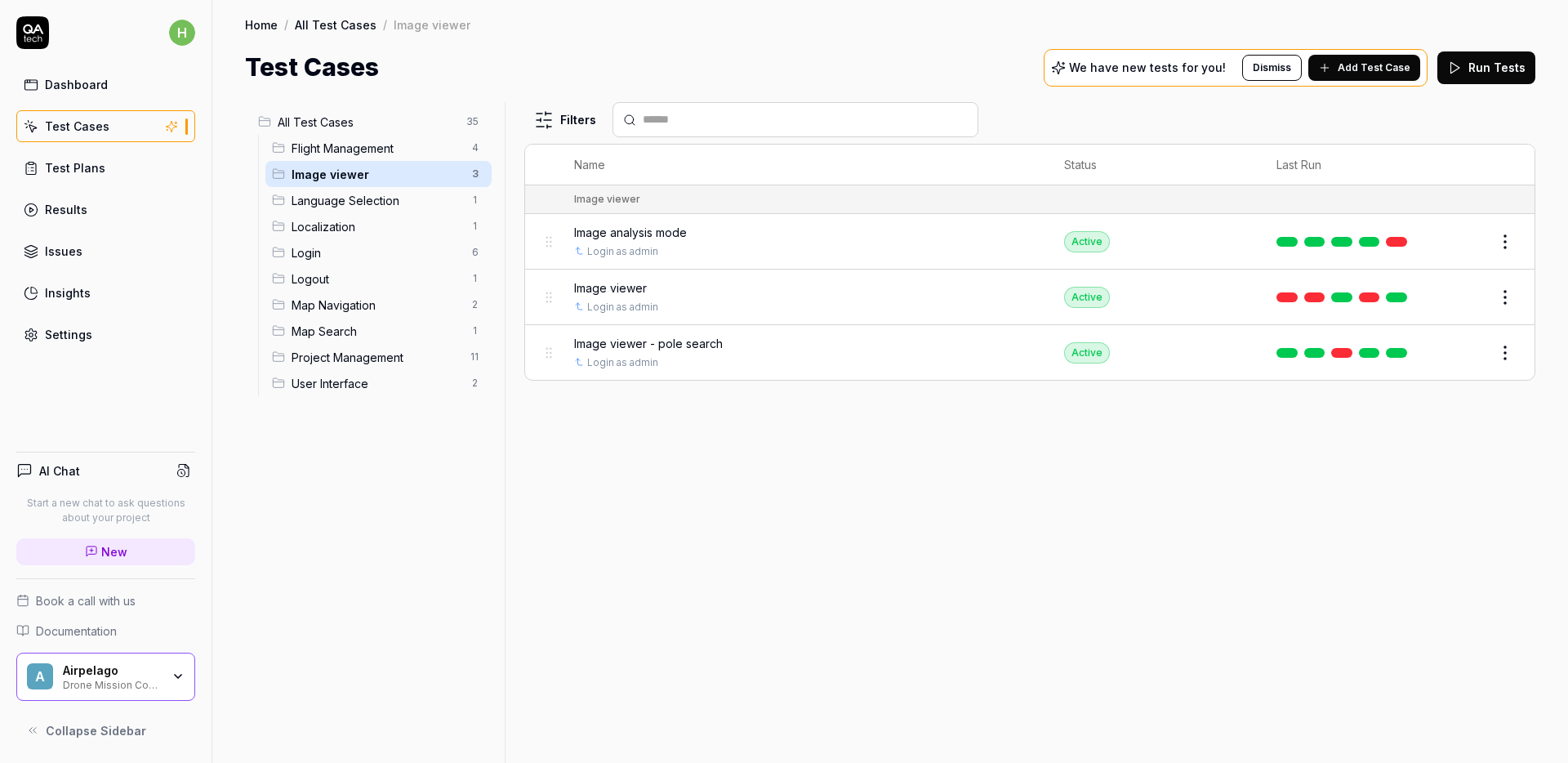
click at [1371, 71] on span "Add Test Case" at bounding box center [1374, 67] width 73 height 15
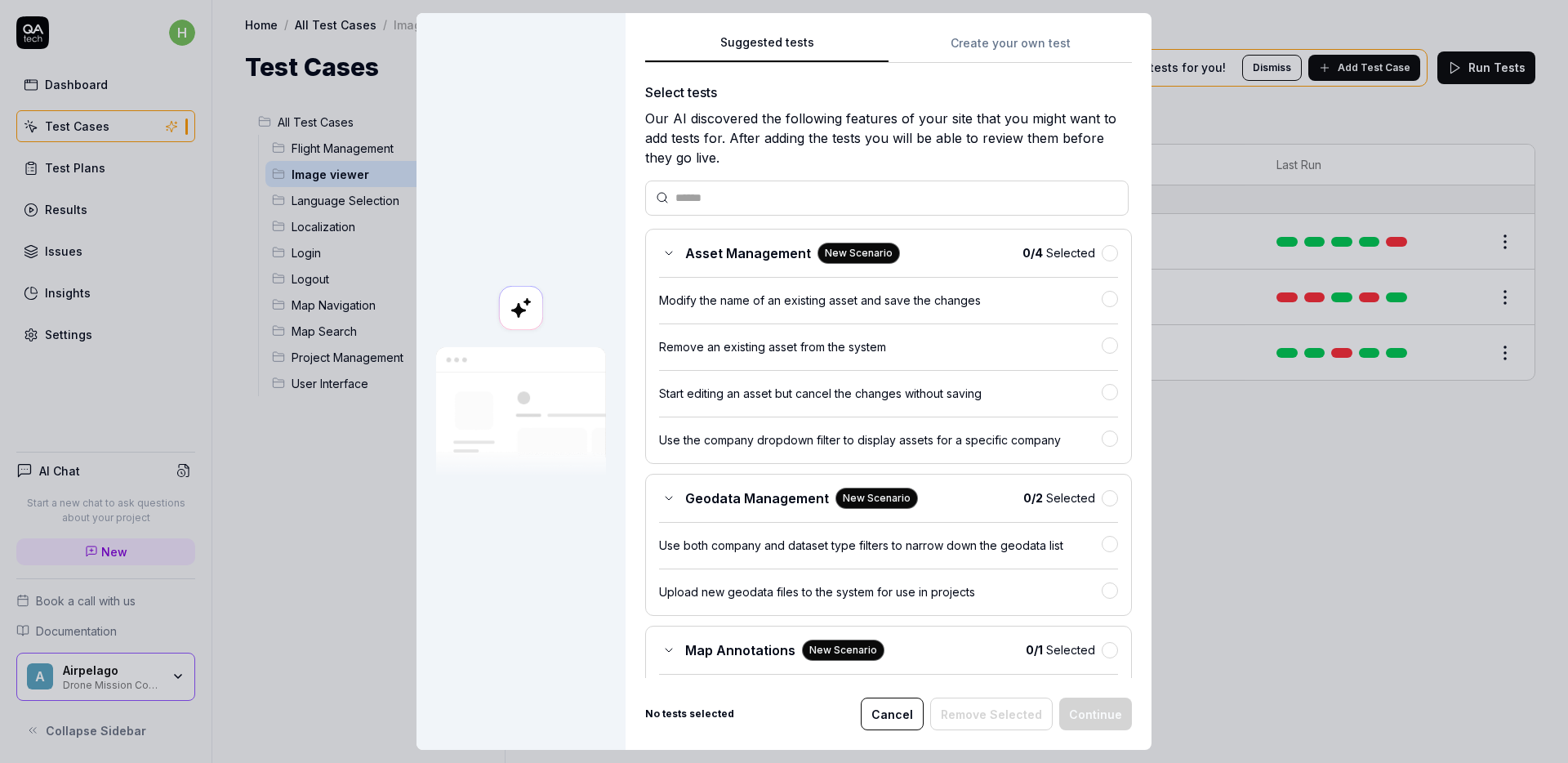
click at [1059, 64] on div "Suggested tests Create your own test Select tests Our AI discovered the followi…" at bounding box center [888, 355] width 486 height 646
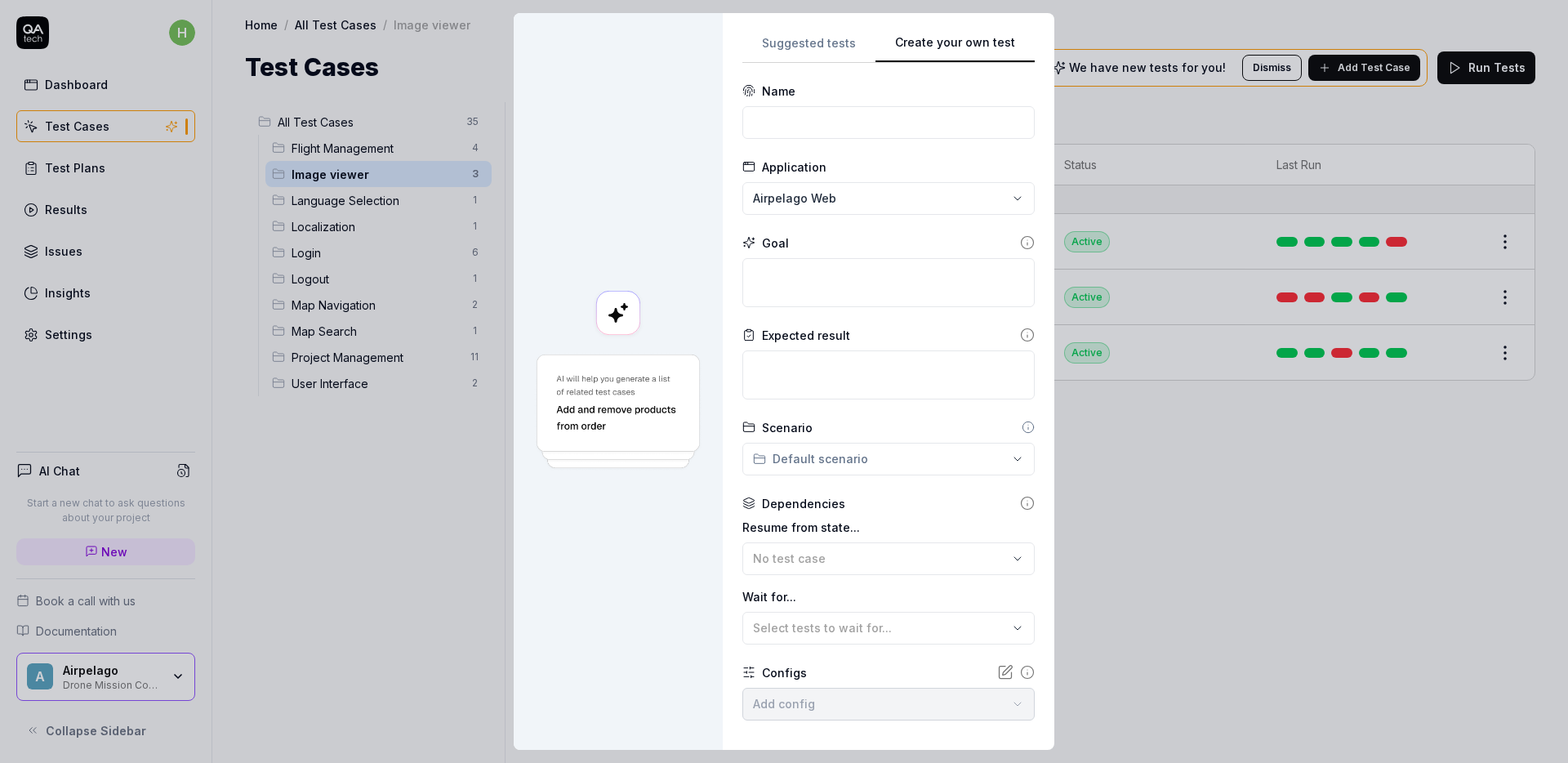
click at [1022, 41] on div "Suggested tests Create your own test Name Application Airpelago Web Goal Expect…" at bounding box center [888, 381] width 292 height 698
click at [802, 122] on input at bounding box center [888, 122] width 292 height 33
click at [769, 119] on input at bounding box center [888, 122] width 292 height 33
type input "Image viewer - analyzed features filter"
click at [859, 200] on div "**********" at bounding box center [784, 381] width 1568 height 763
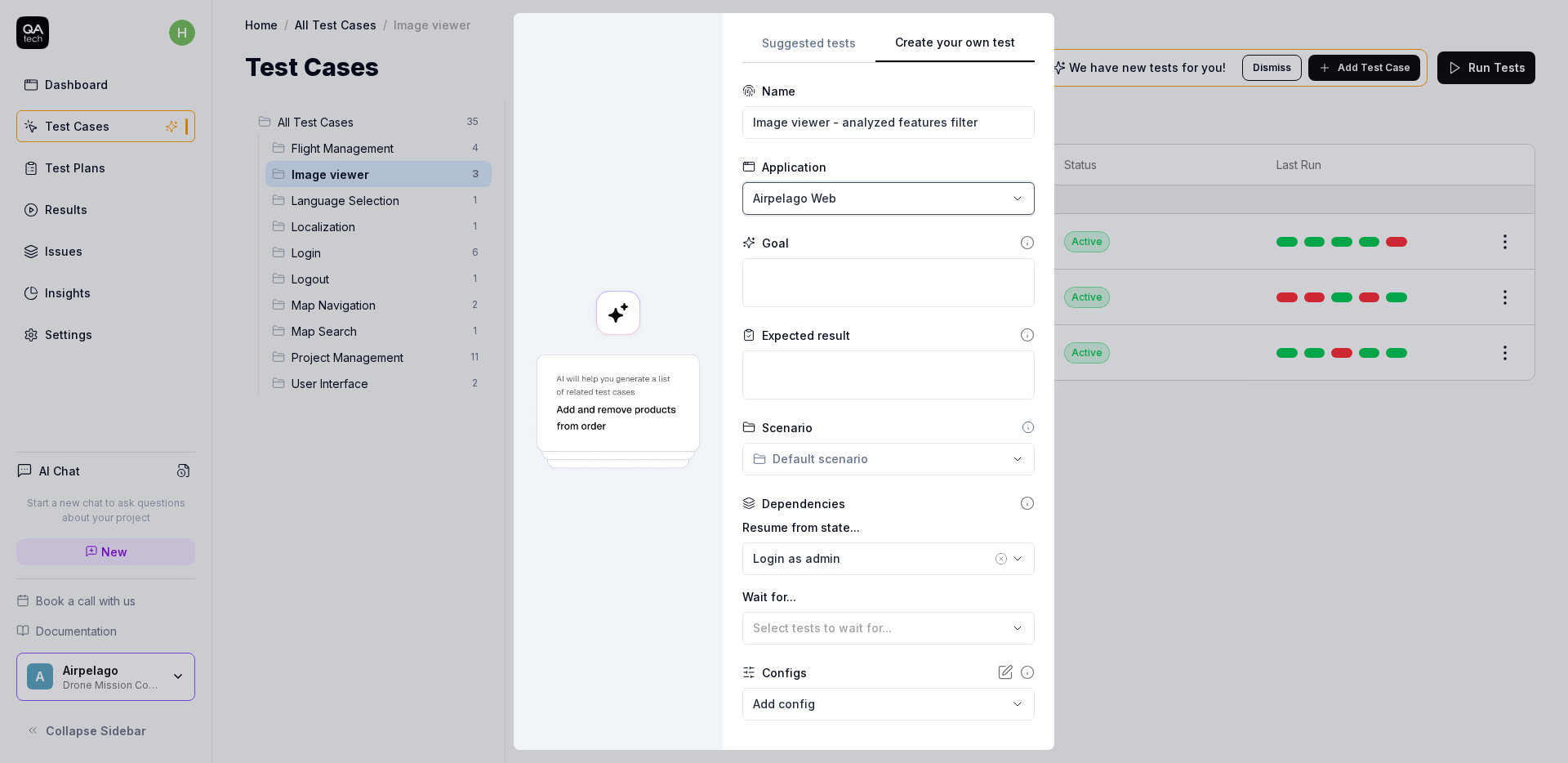
click at [868, 196] on div "**********" at bounding box center [784, 381] width 1568 height 763
click at [845, 279] on textarea at bounding box center [888, 282] width 292 height 49
click at [887, 281] on textarea at bounding box center [888, 282] width 292 height 49
paste textarea "Navigate to the image viewer, select the QA Test project from the list, zoom in…"
type textarea "*"
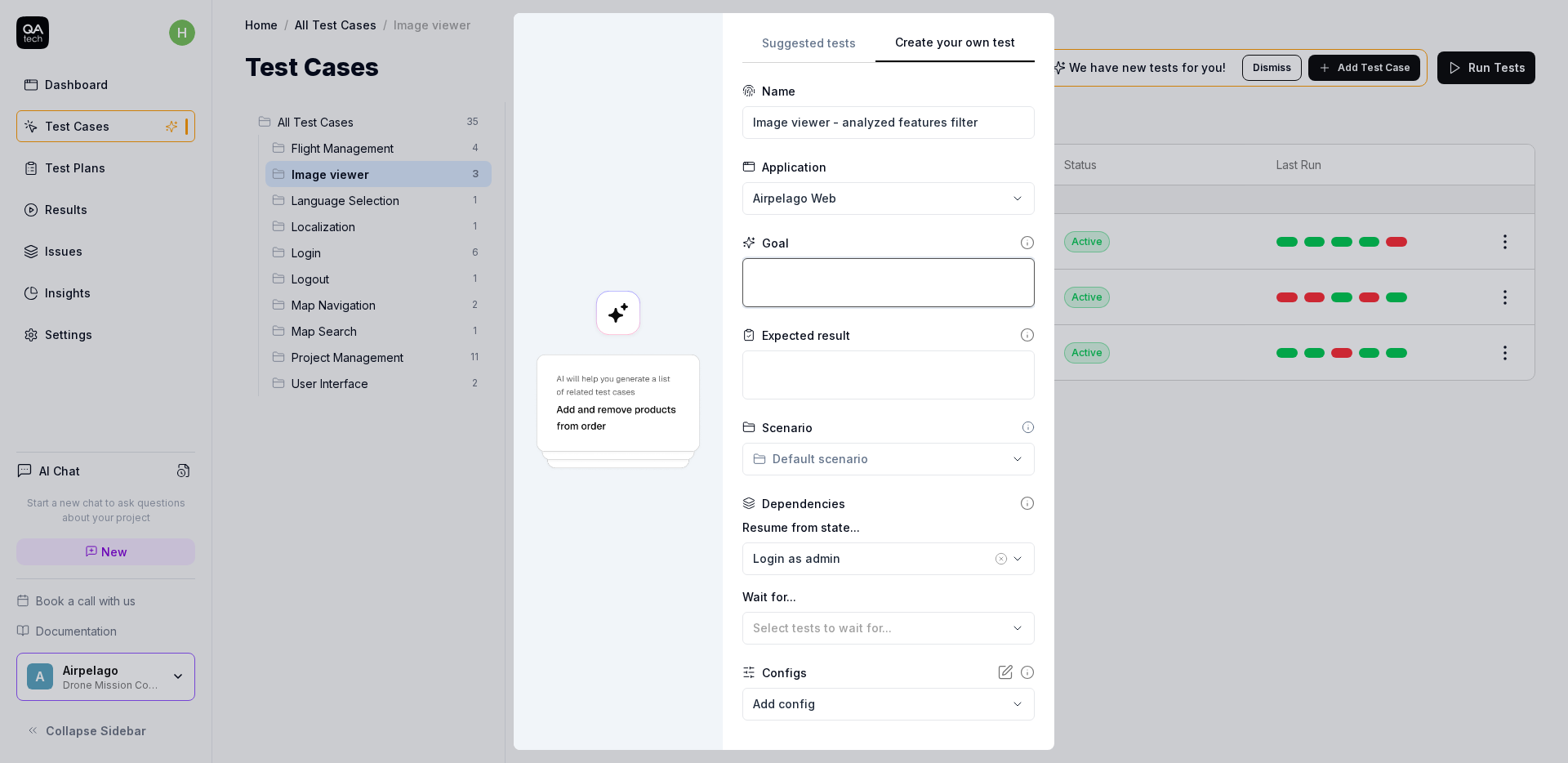
type textarea "Navigate to the image viewer, select the QA Test project from the list, zoom in…"
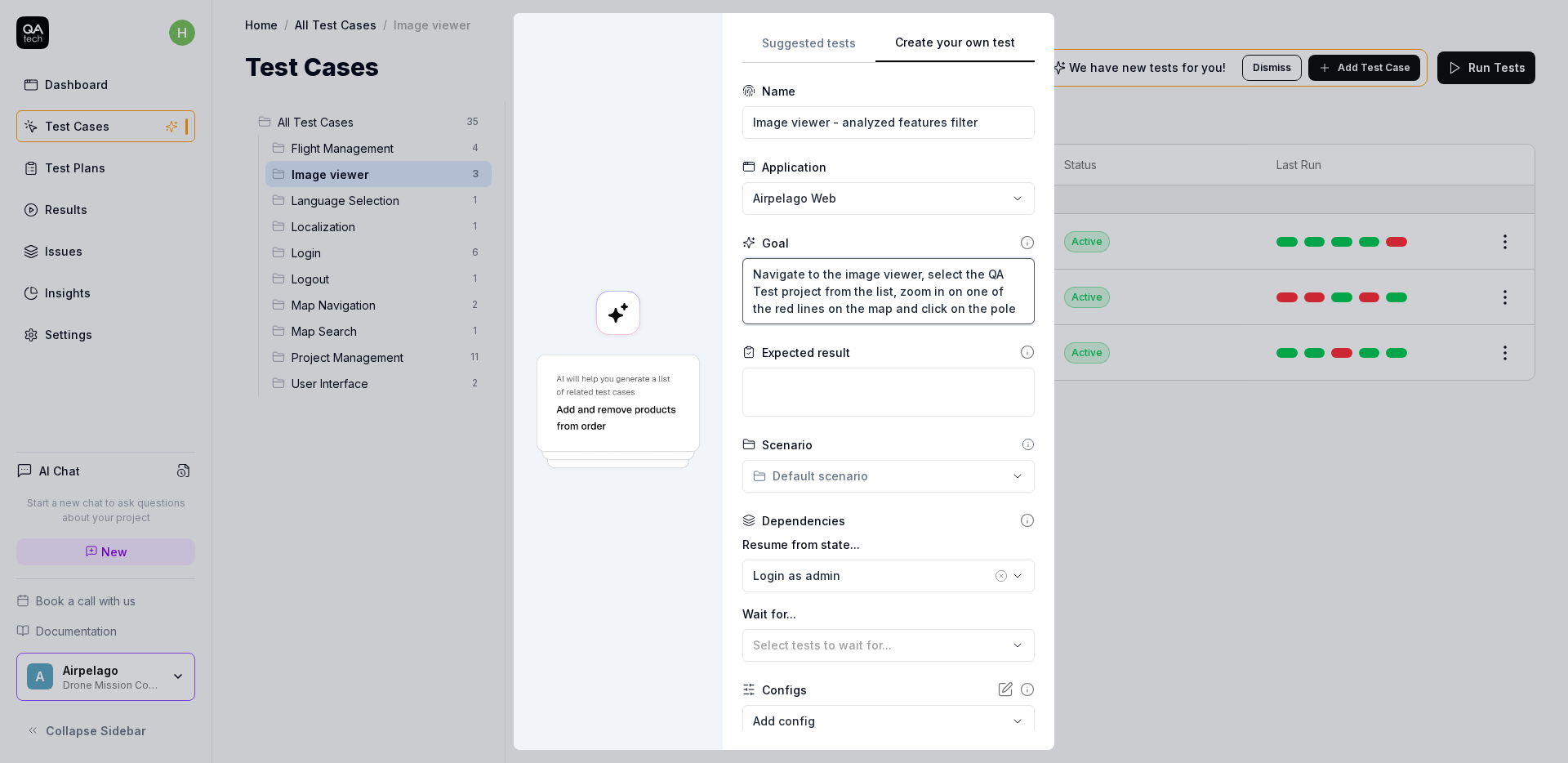
type textarea "*"
type textarea "Navigate to the image viewer, select the QA Test project from the list, c"
type textarea "*"
type textarea "Navigate to the image viewer, select the QA Test project from the list, cl"
type textarea "*"
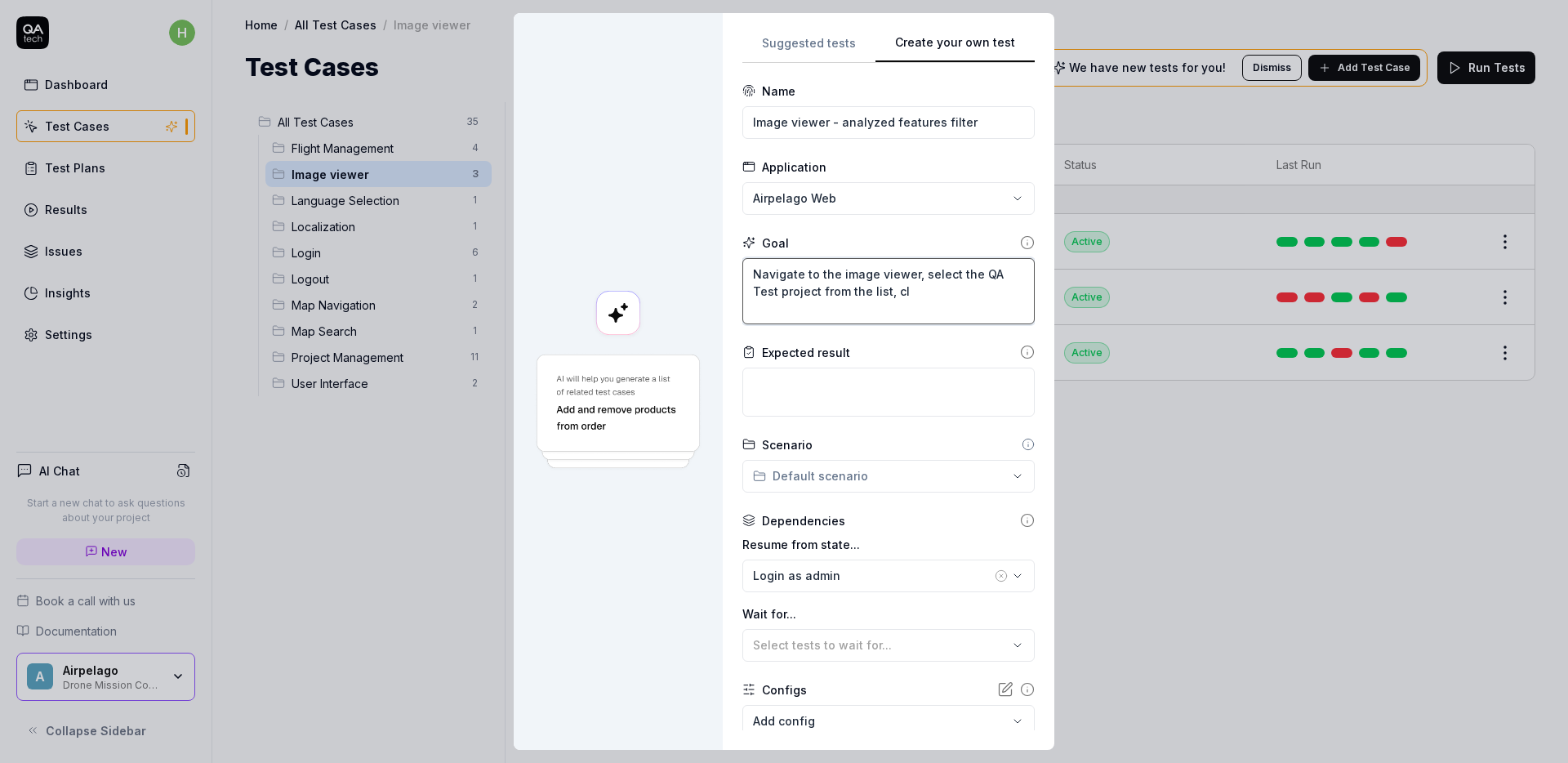
type textarea "Navigate to the image viewer, select the QA Test project from the list, cli"
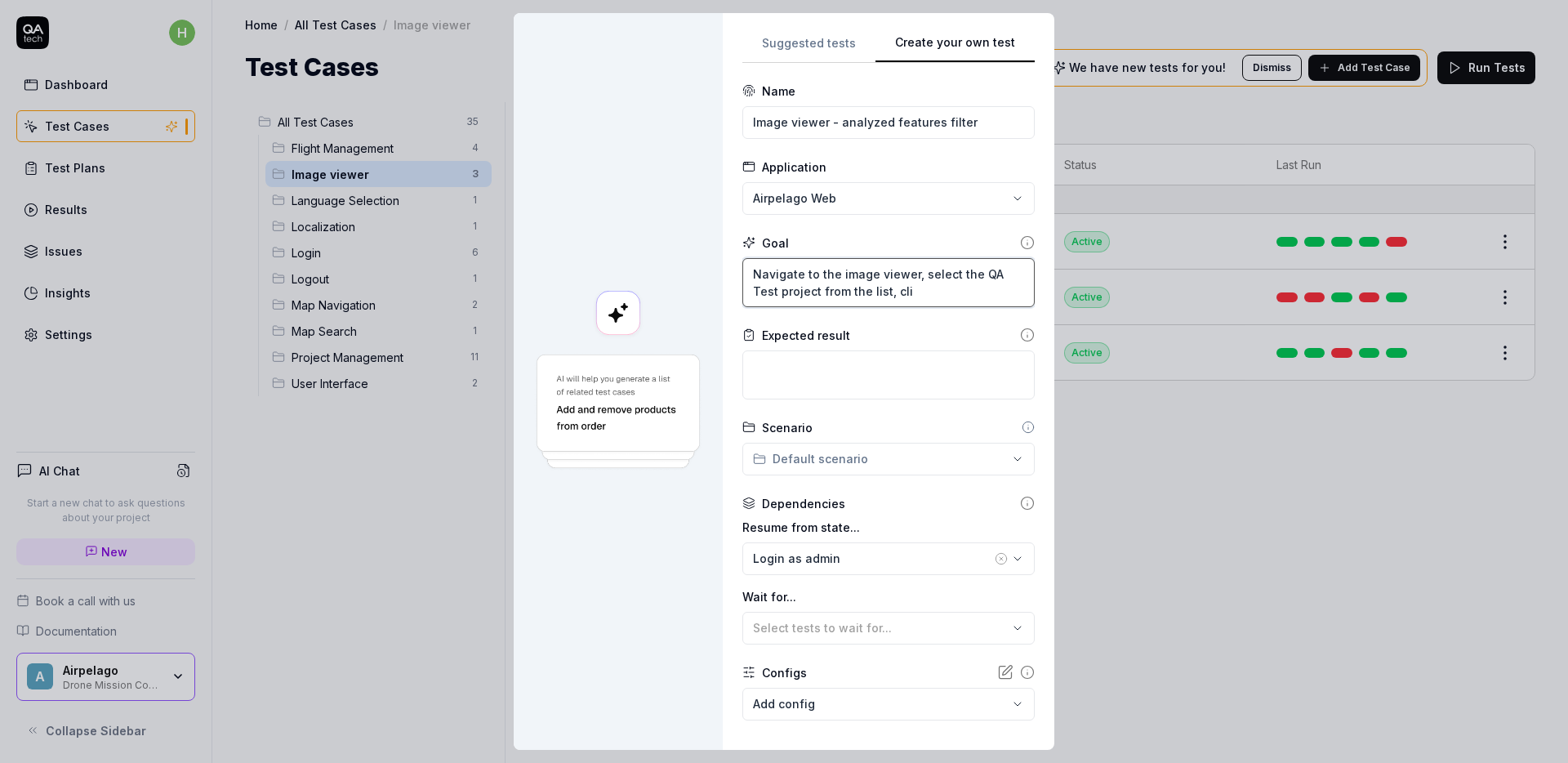
type textarea "*"
type textarea "Navigate to the image viewer, select the QA Test project from the list, click"
type textarea "*"
type textarea "Navigate to the image viewer, select the QA Test project from the list, click"
type textarea "*"
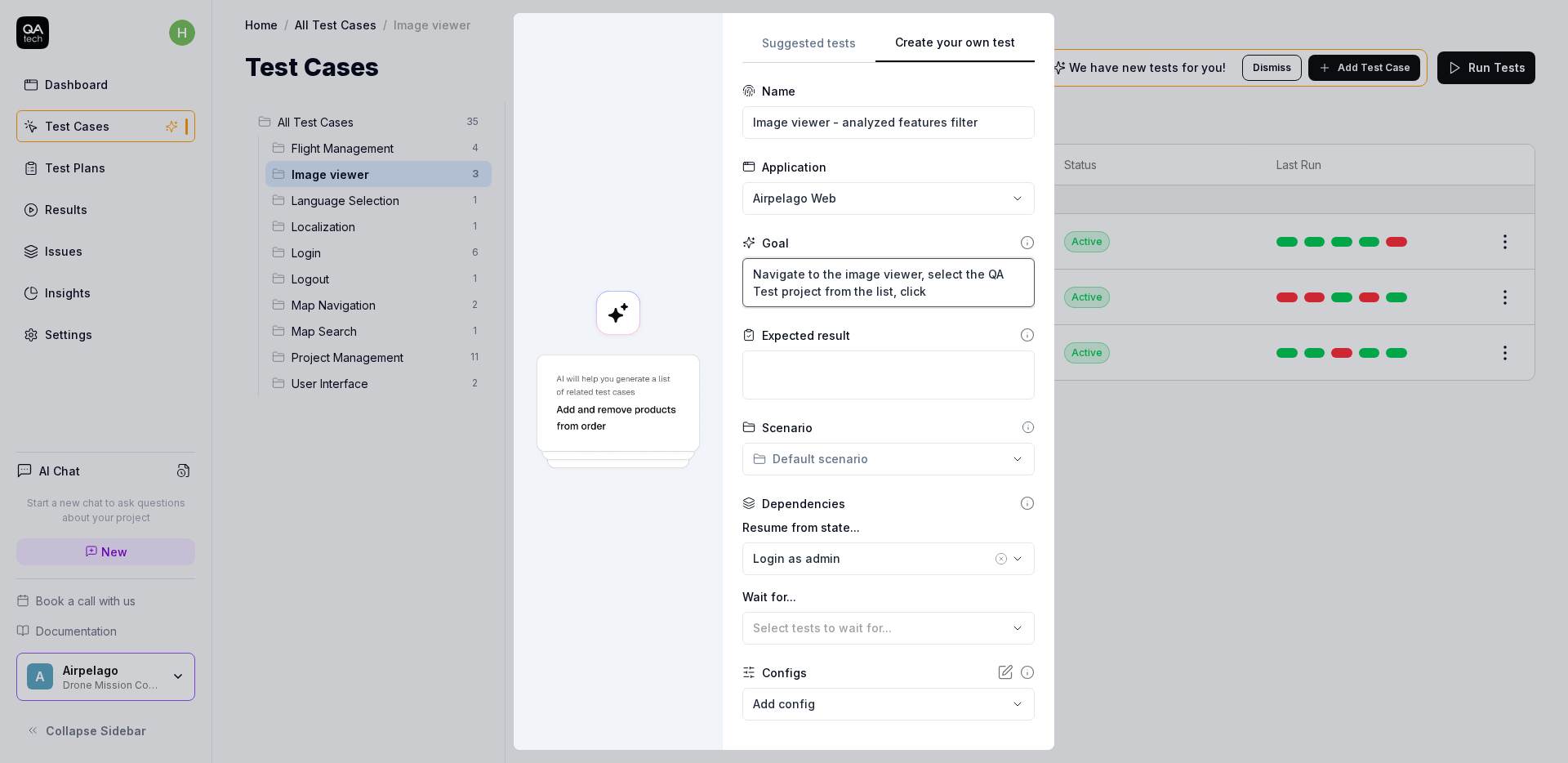
type textarea "Navigate to the image viewer, select the QA Test project from the list, click o"
type textarea "*"
type textarea "Navigate to the image viewer, select the QA Test project from the list, click on"
type textarea "*"
type textarea "Navigate to the image viewer, select the QA Test project from the list, click on"
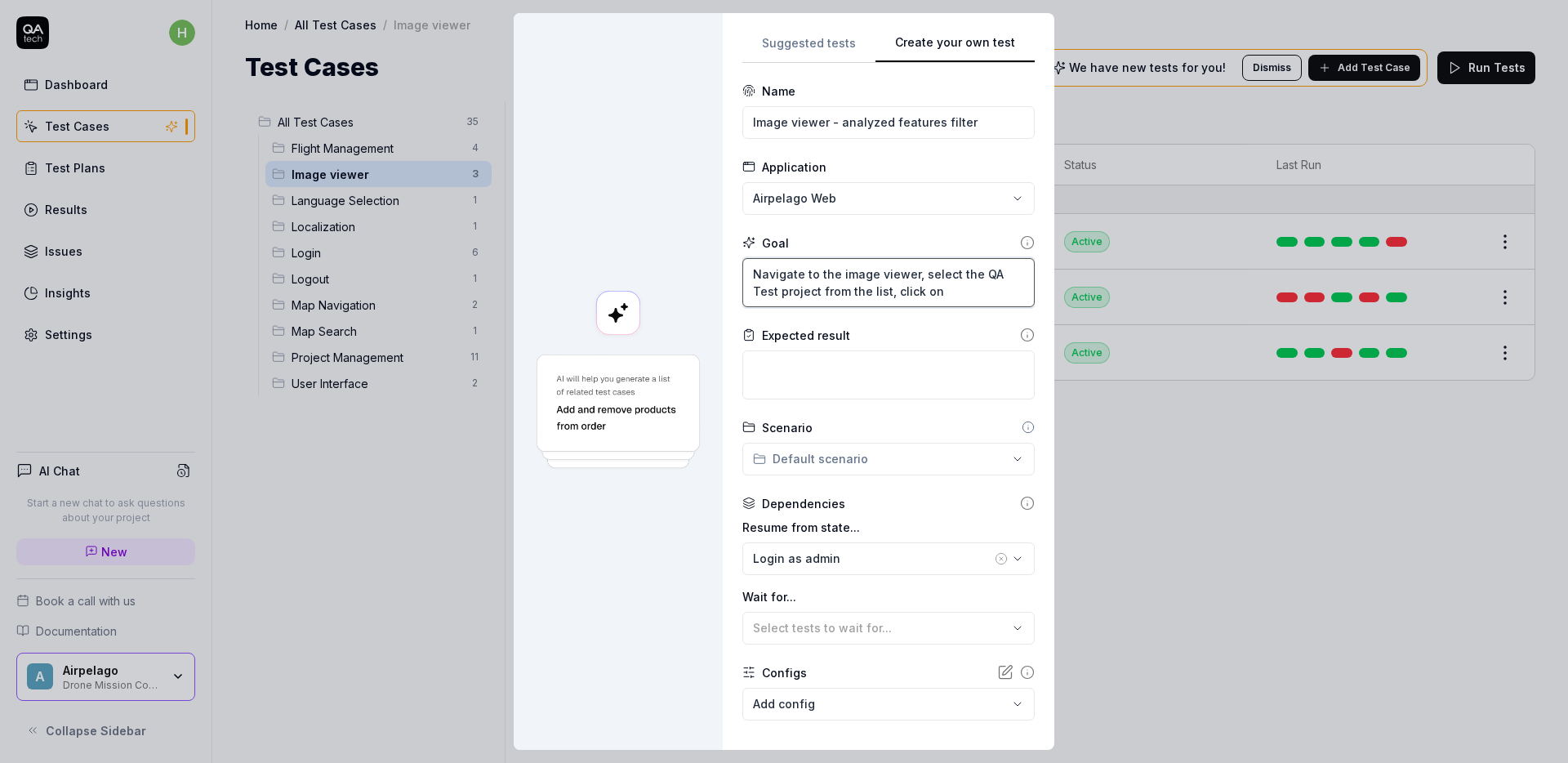
type textarea "*"
type textarea "Navigate to the image viewer, select the QA Test project from the list, click o…"
type textarea "*"
type textarea "Navigate to the image viewer, select the QA Test project from the list, click o…"
type textarea "*"
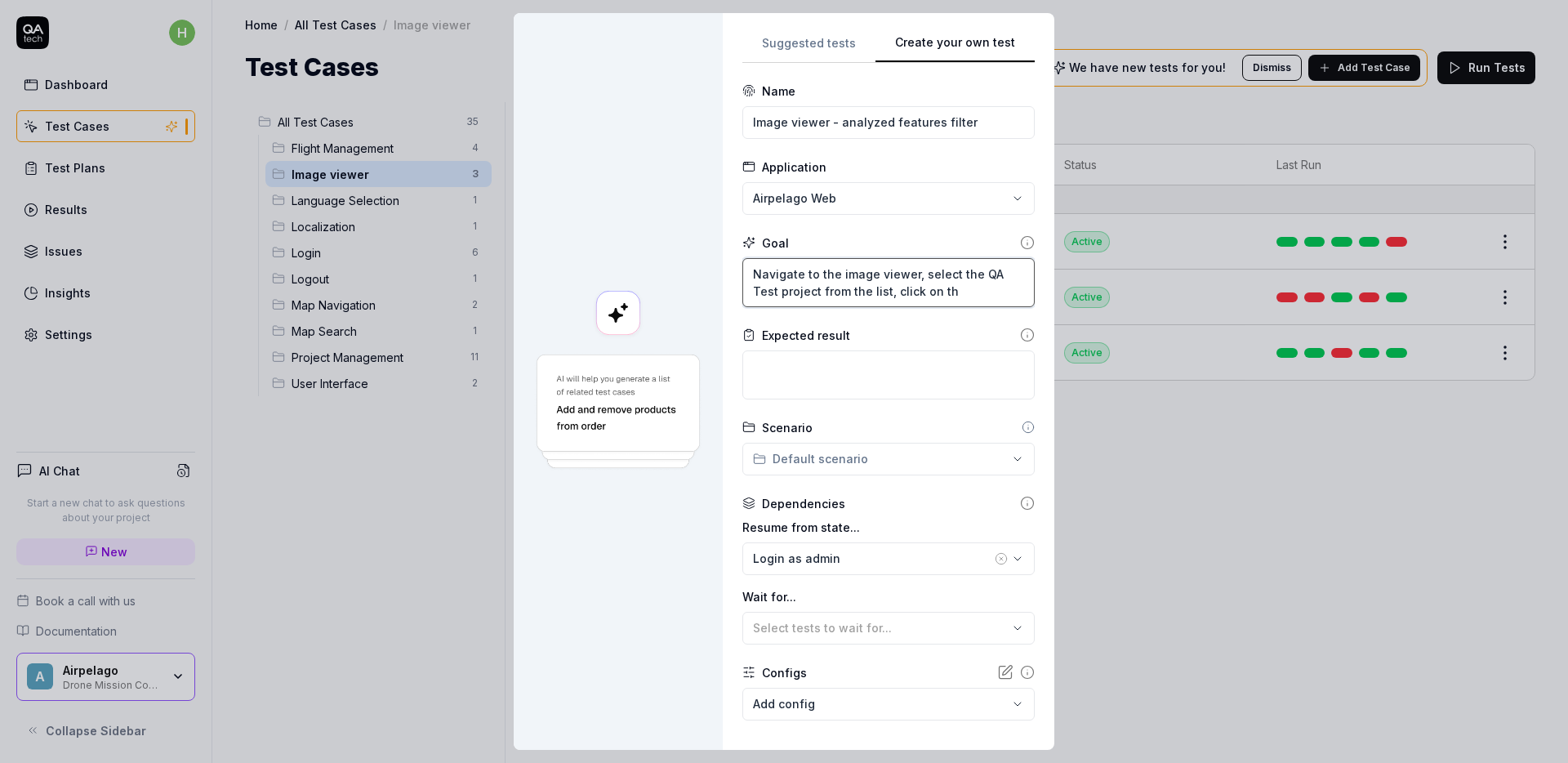
type textarea "Navigate to the image viewer, select the QA Test project from the list, click o…"
type textarea "*"
type textarea "Navigate to the image viewer, select the QA Test project from the list, click o…"
type textarea "*"
type textarea "Navigate to the image viewer, select the QA Test project from the list, click o…"
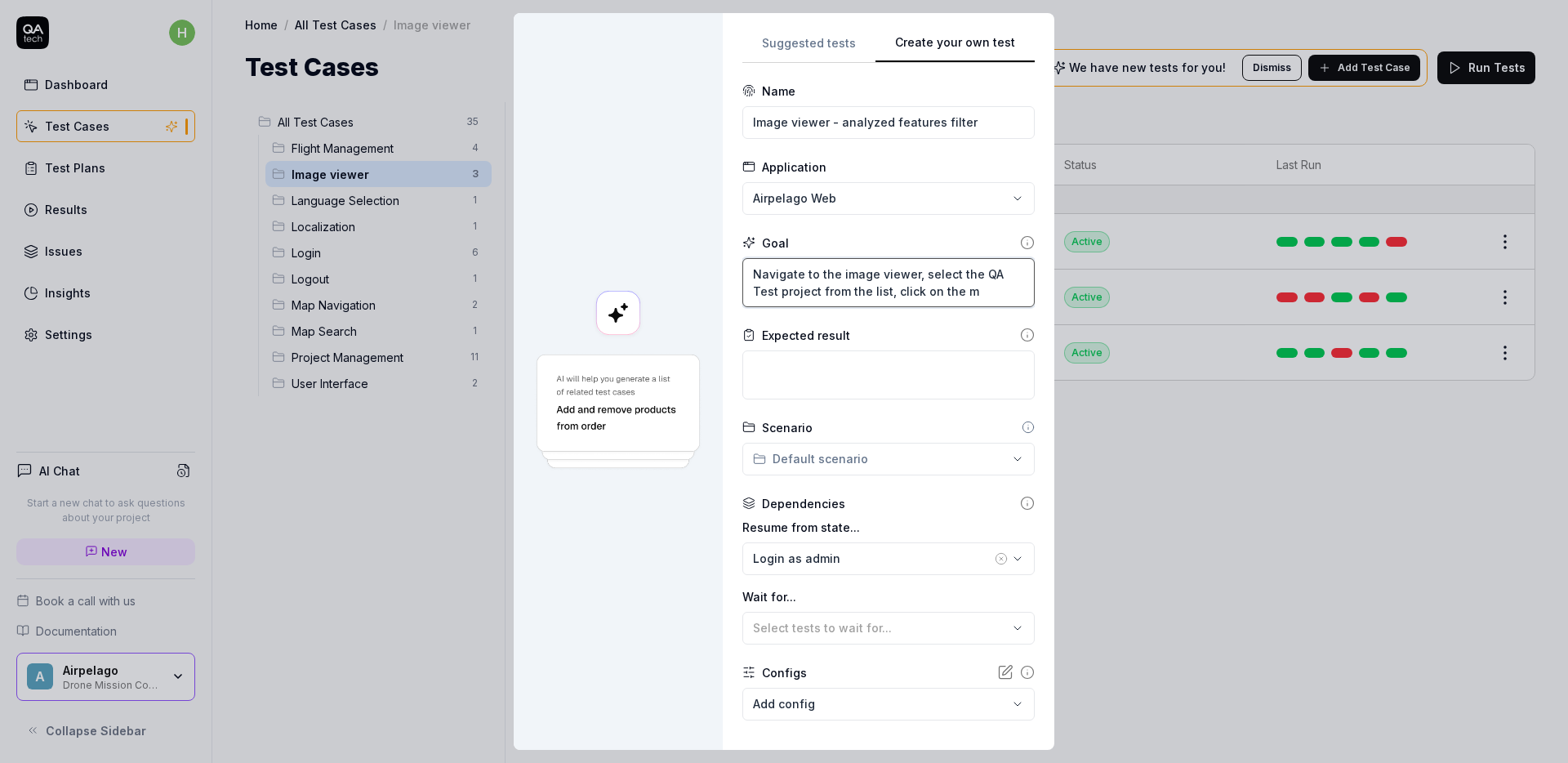
type textarea "*"
type textarea "Navigate to the image viewer, select the QA Test project from the list, click o…"
type textarea "*"
type textarea "Navigate to the image viewer, select the QA Test project from the list, click o…"
type textarea "*"
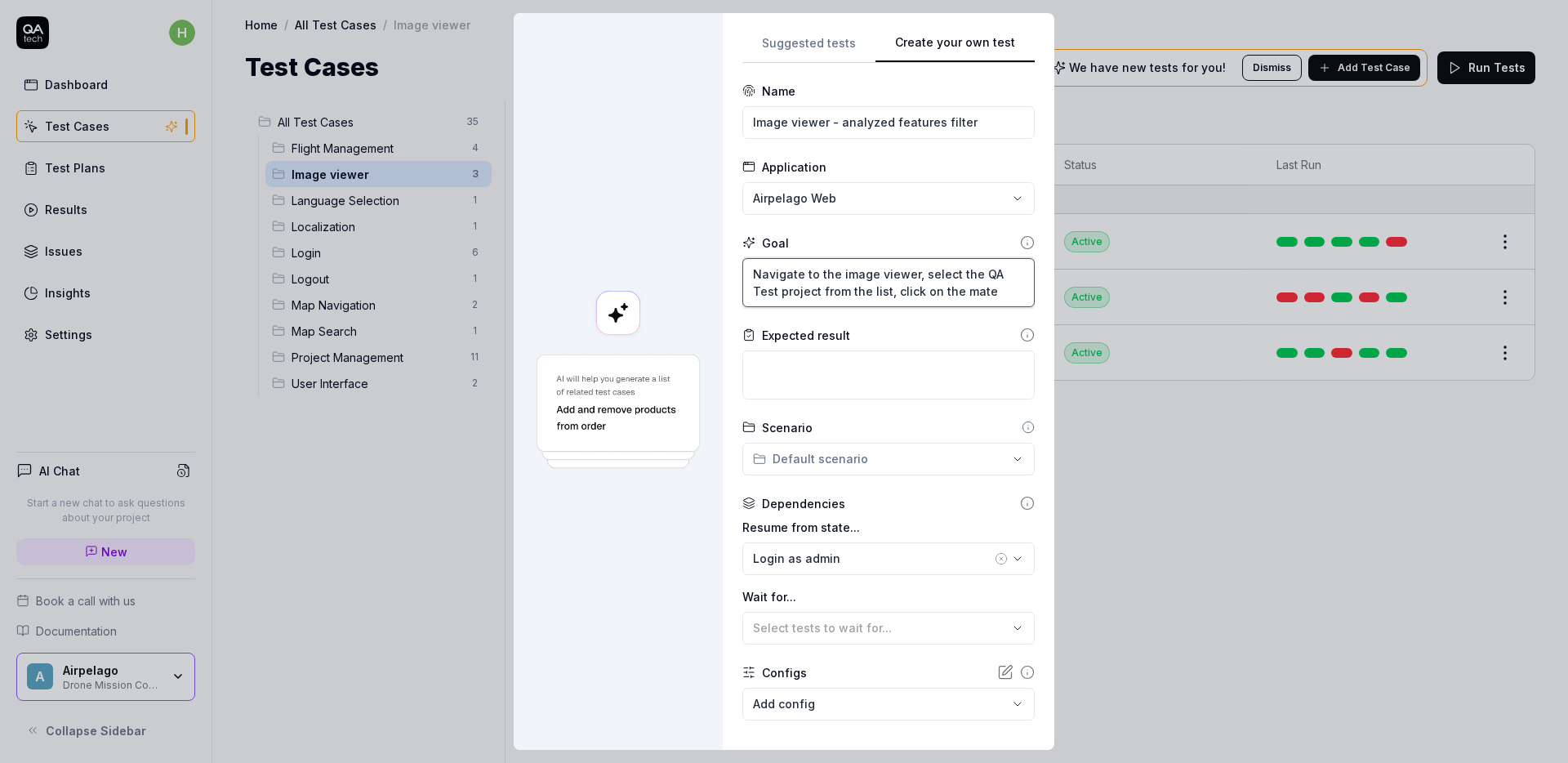
type textarea "Navigate to the image viewer, select the QA Test project from the list, click o…"
type textarea "*"
type textarea "Navigate to the image viewer, select the QA Test project from the list, click o…"
type textarea "*"
type textarea "Navigate to the image viewer, select the QA Test project from the list, click o…"
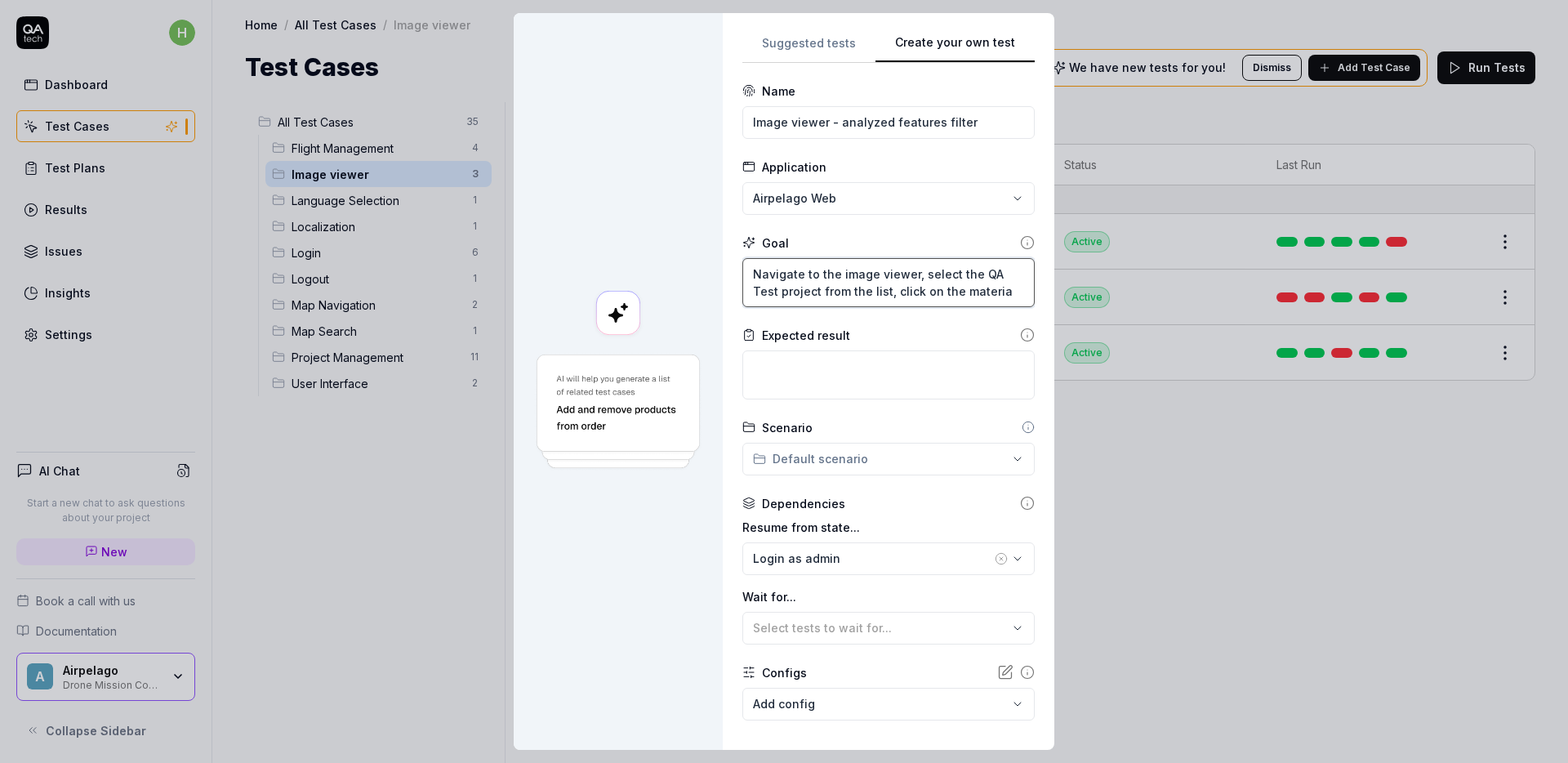
type textarea "*"
type textarea "Navigate to the image viewer, select the QA Test project from the list, click o…"
type textarea "*"
type textarea "Navigate to the image viewer, select the QA Test project from the list, click o…"
type textarea "*"
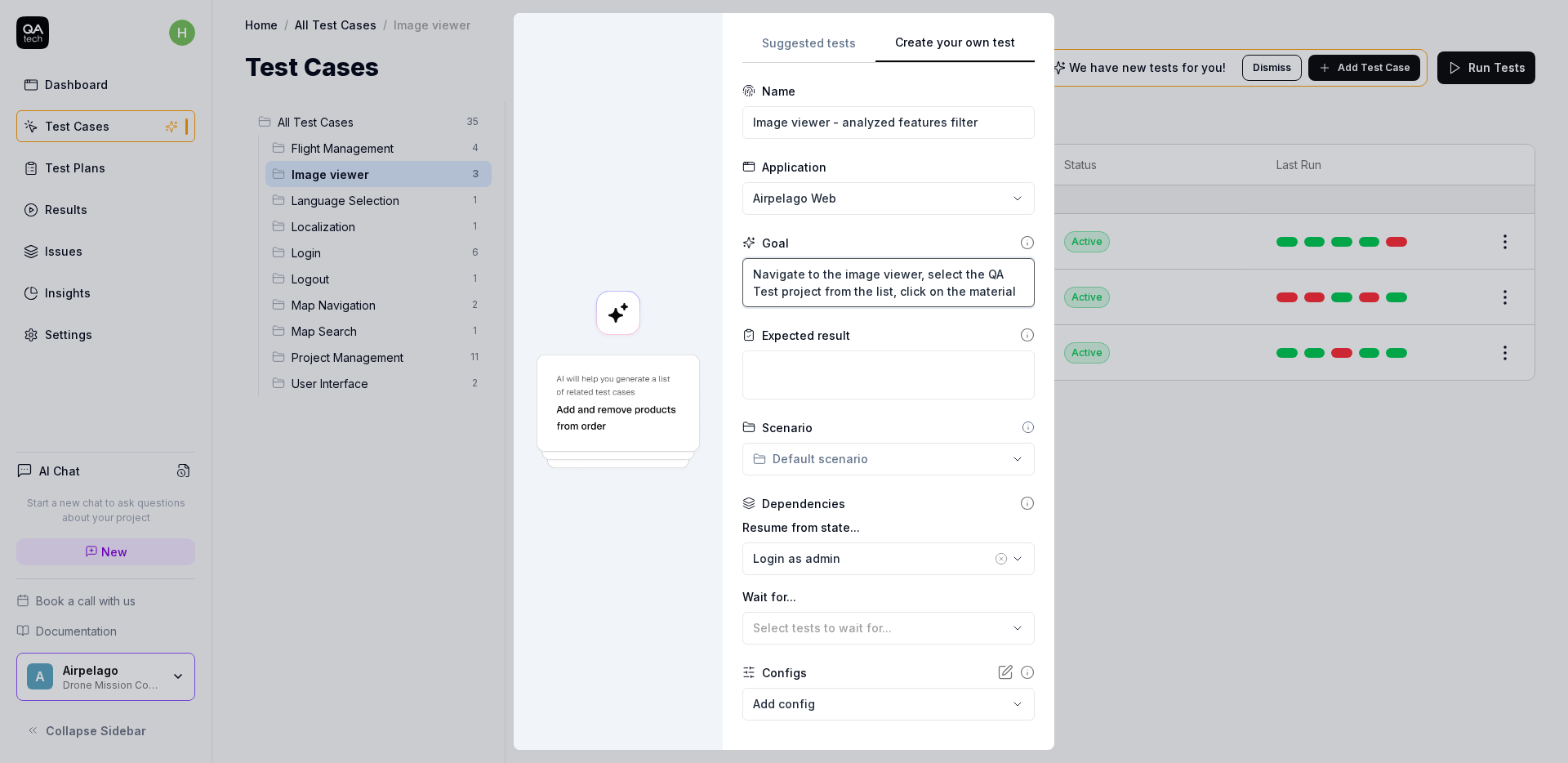
type textarea "Navigate to the image viewer, select the QA Test project from the list, click o…"
type textarea "*"
type textarea "Navigate to the image viewer, select the QA Test project from the list, click o…"
type textarea "*"
type textarea "Navigate to the image viewer, select the QA Test project from the list, click o…"
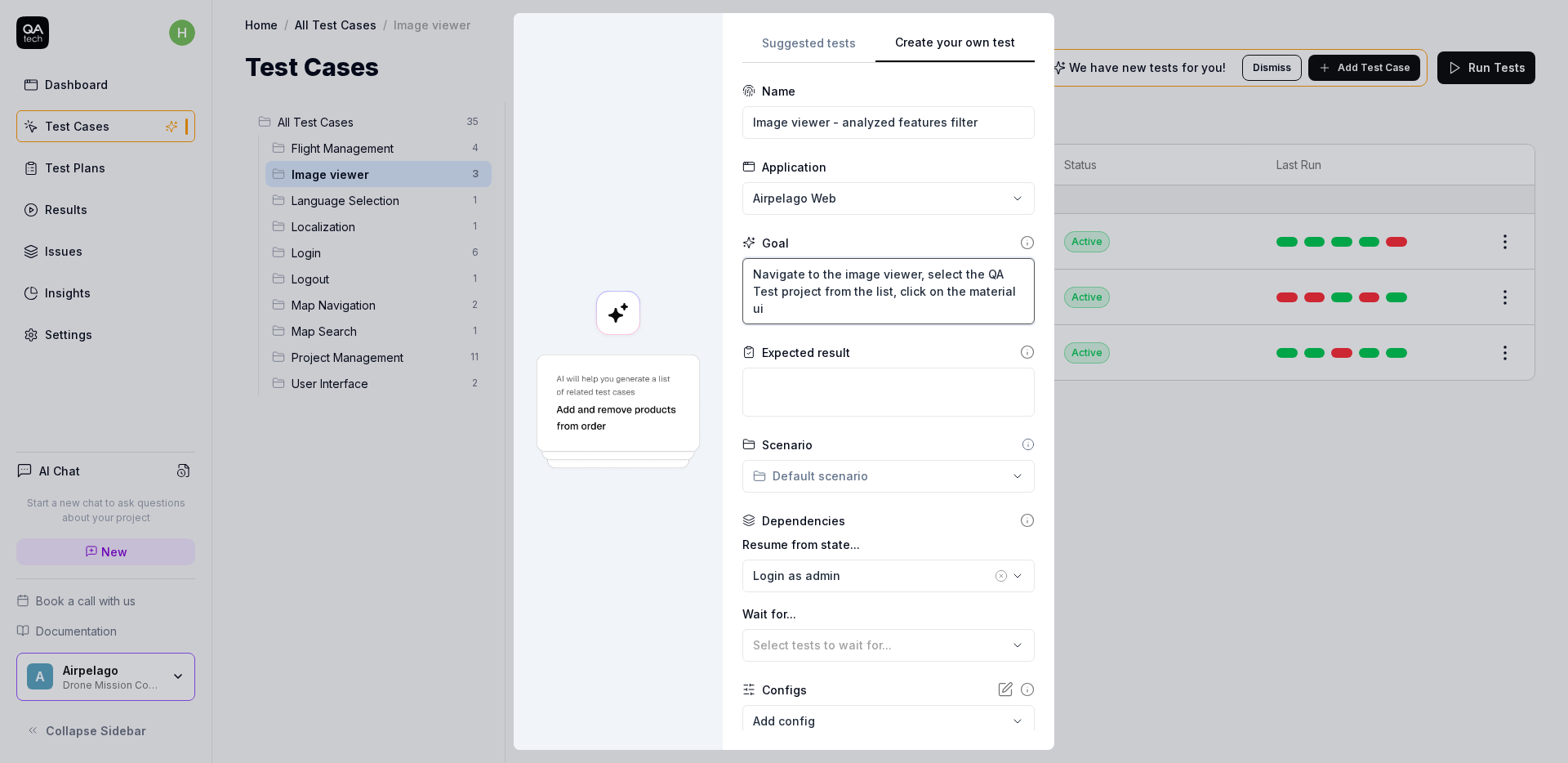
type textarea "*"
type textarea "Navigate to the image viewer, select the QA Test project from the list, click o…"
type textarea "*"
type textarea "Navigate to the image viewer, select the QA Test project from the list, click o…"
type textarea "*"
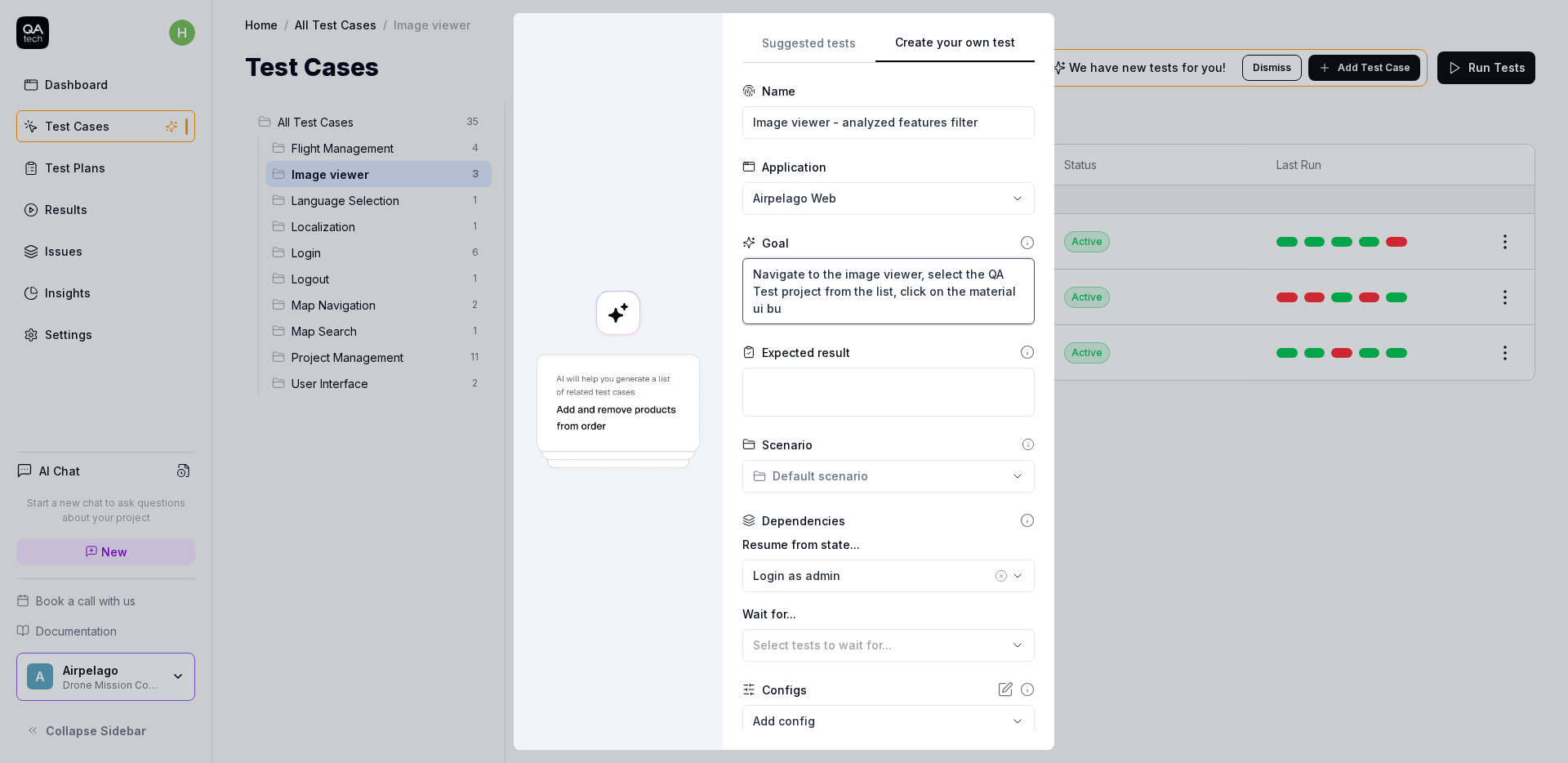
type textarea "Navigate to the image viewer, select the QA Test project from the list, click o…"
type textarea "*"
type textarea "Navigate to the image viewer, select the QA Test project from the list, click o…"
type textarea "*"
type textarea "Navigate to the image viewer, select the QA Test project from the list, click o…"
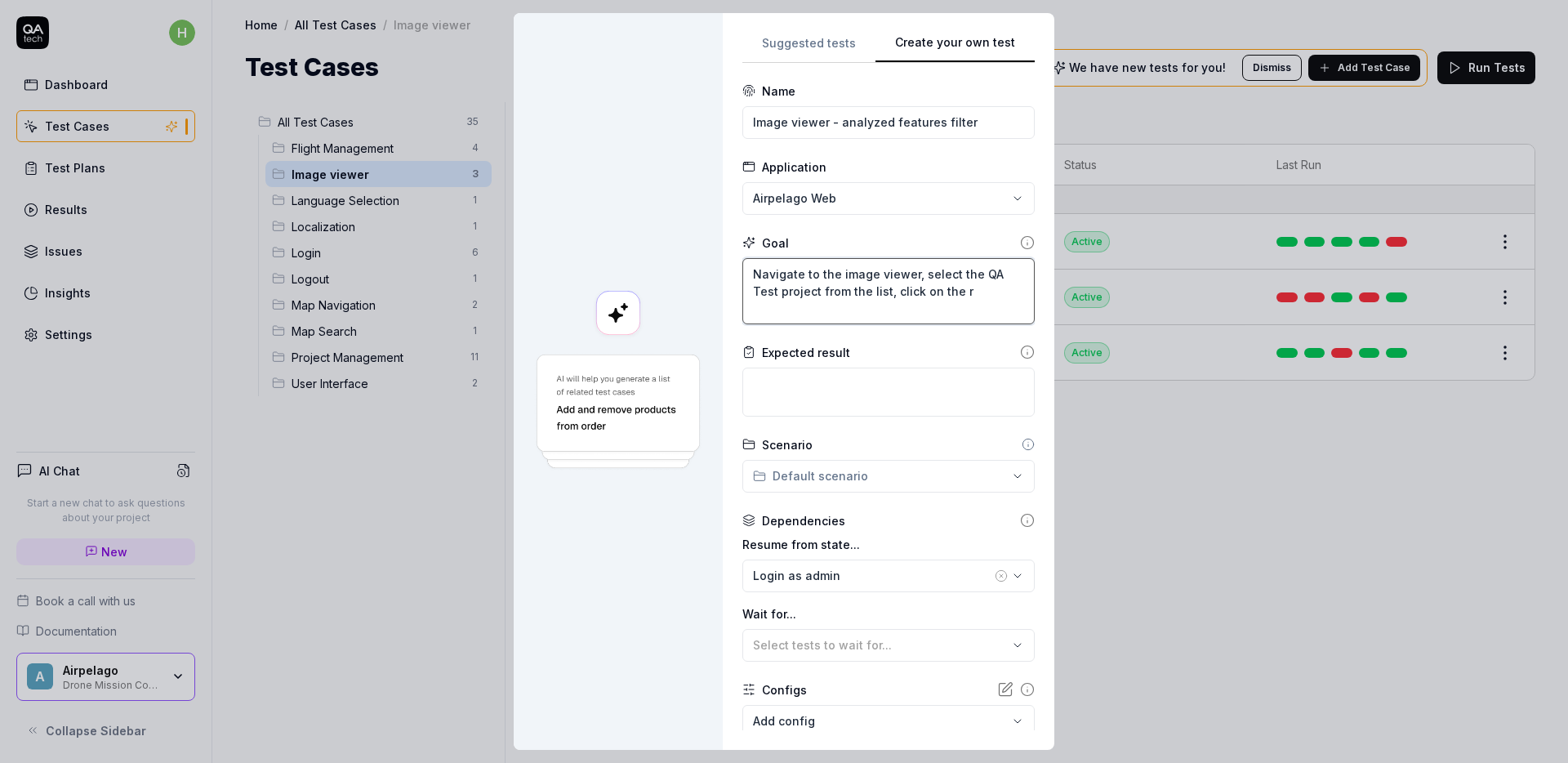
type textarea "*"
type textarea "Navigate to the image viewer, select the QA Test project from the list, click o…"
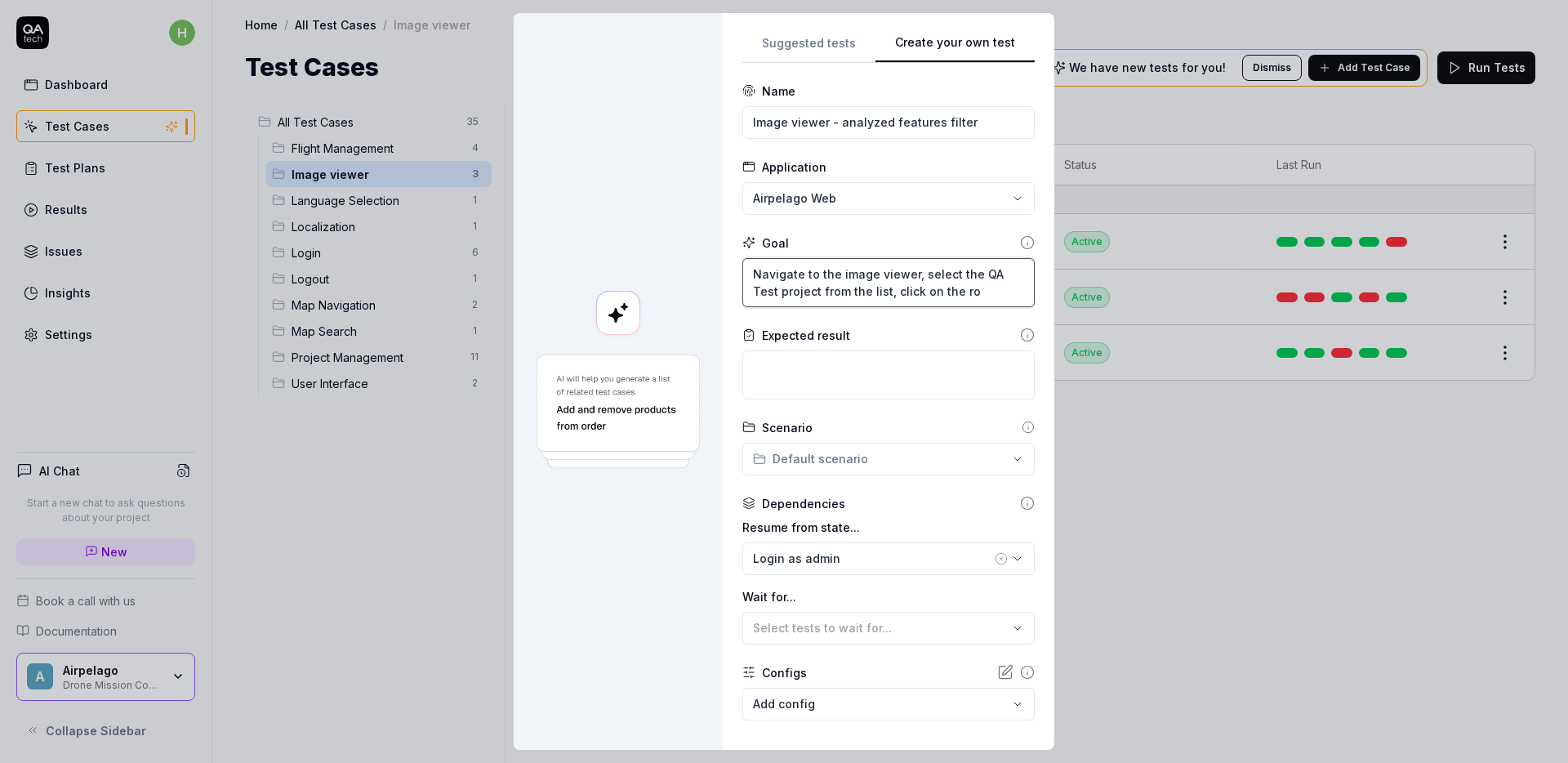
type textarea "*"
type textarea "Navigate to the image viewer, select the QA Test project from the list, click o…"
type textarea "*"
type textarea "Navigate to the image viewer, select the QA Test project from the list, click o…"
type textarea "*"
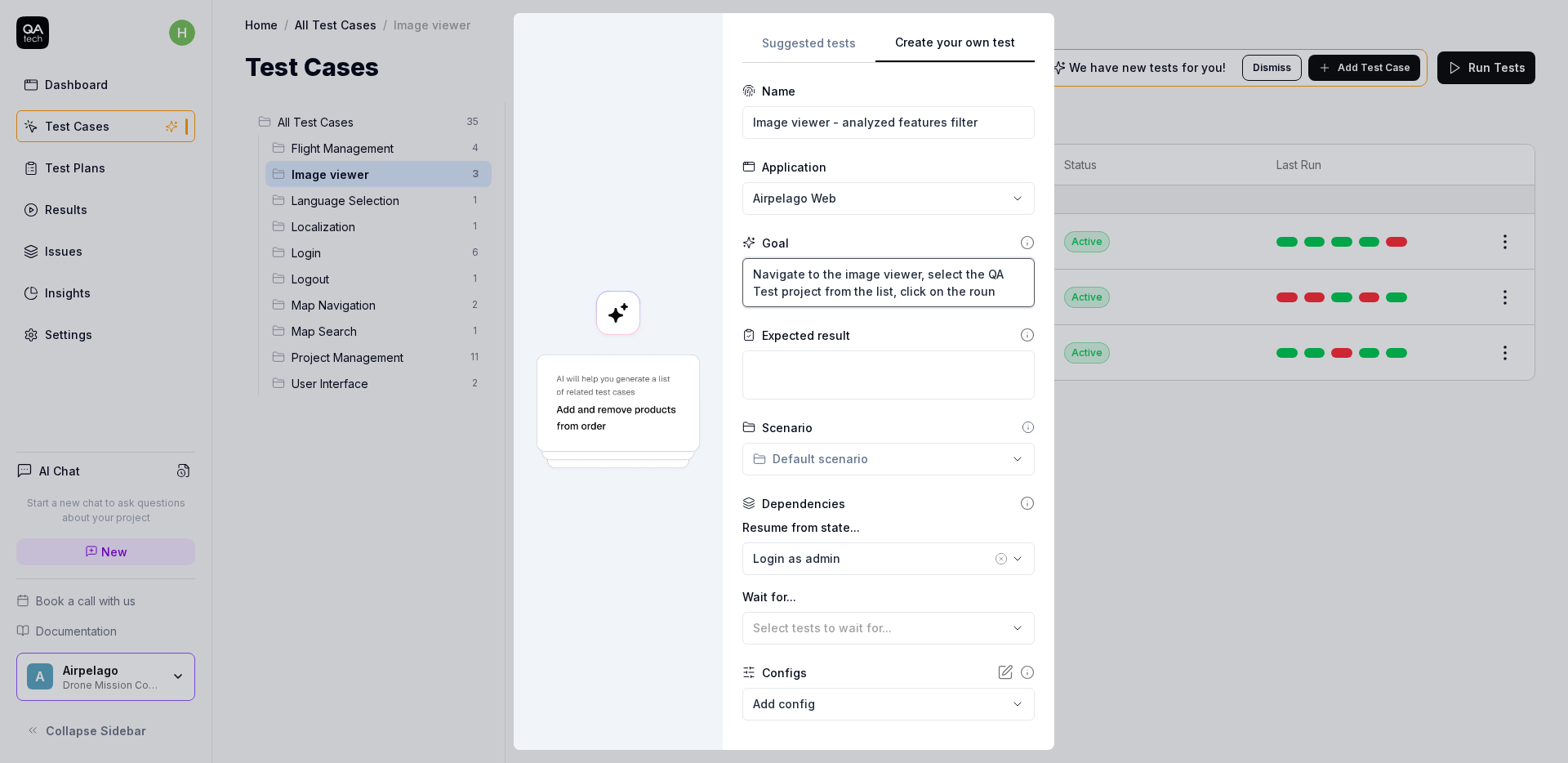
type textarea "Navigate to the image viewer, select the QA Test project from the list, click o…"
type textarea "*"
type textarea "Navigate to the image viewer, select the QA Test project from the list, click o…"
type textarea "*"
type textarea "Navigate to the image viewer, select the QA Test project from the list, click o…"
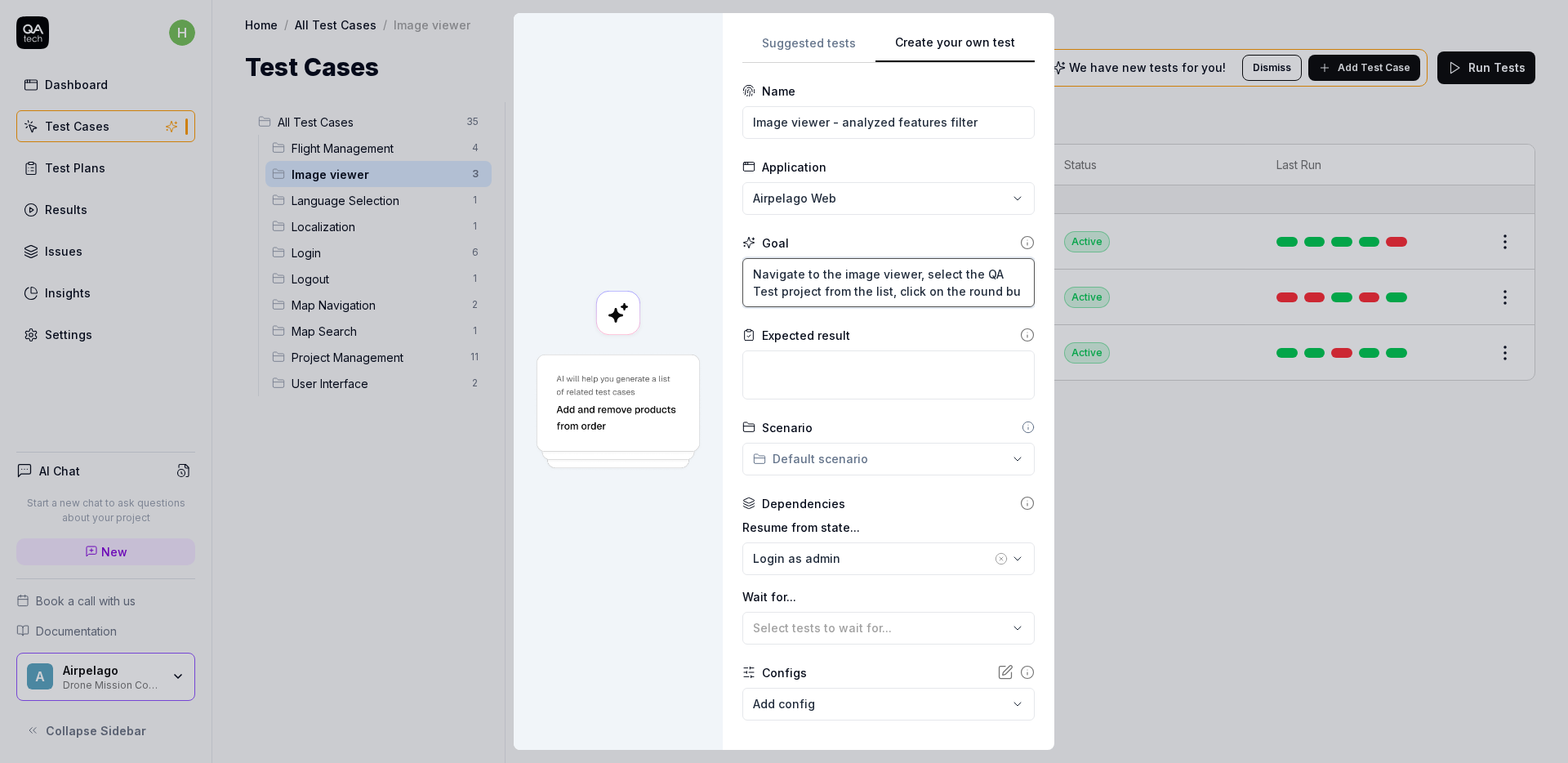
type textarea "*"
type textarea "Navigate to the image viewer, select the QA Test project from the list, click o…"
type textarea "*"
type textarea "Navigate to the image viewer, select the QA Test project from the list, click o…"
type textarea "*"
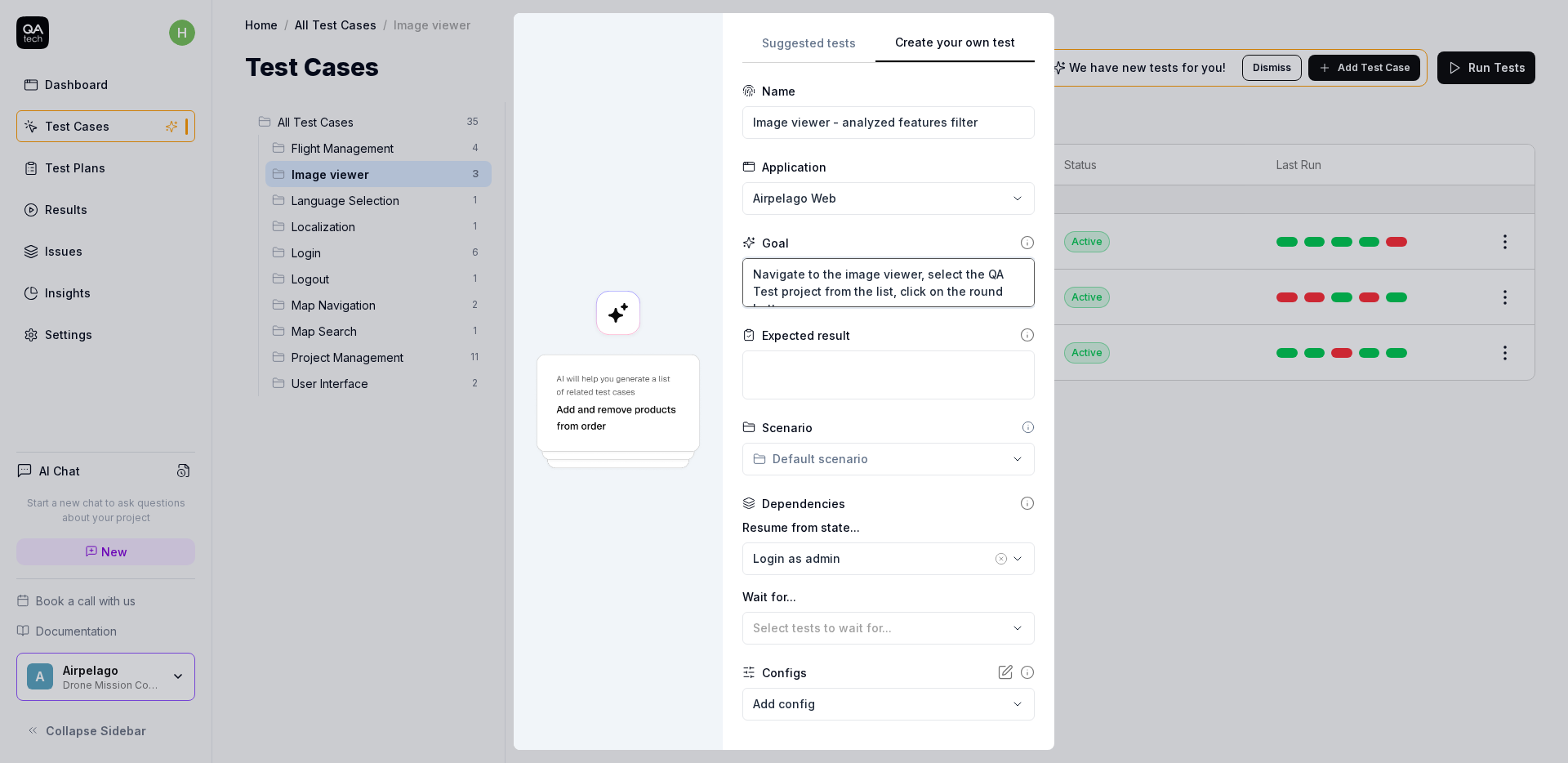
type textarea "Navigate to the image viewer, select the QA Test project from the list, click o…"
type textarea "*"
type textarea "Navigate to the image viewer, select the QA Test project from the list, click o…"
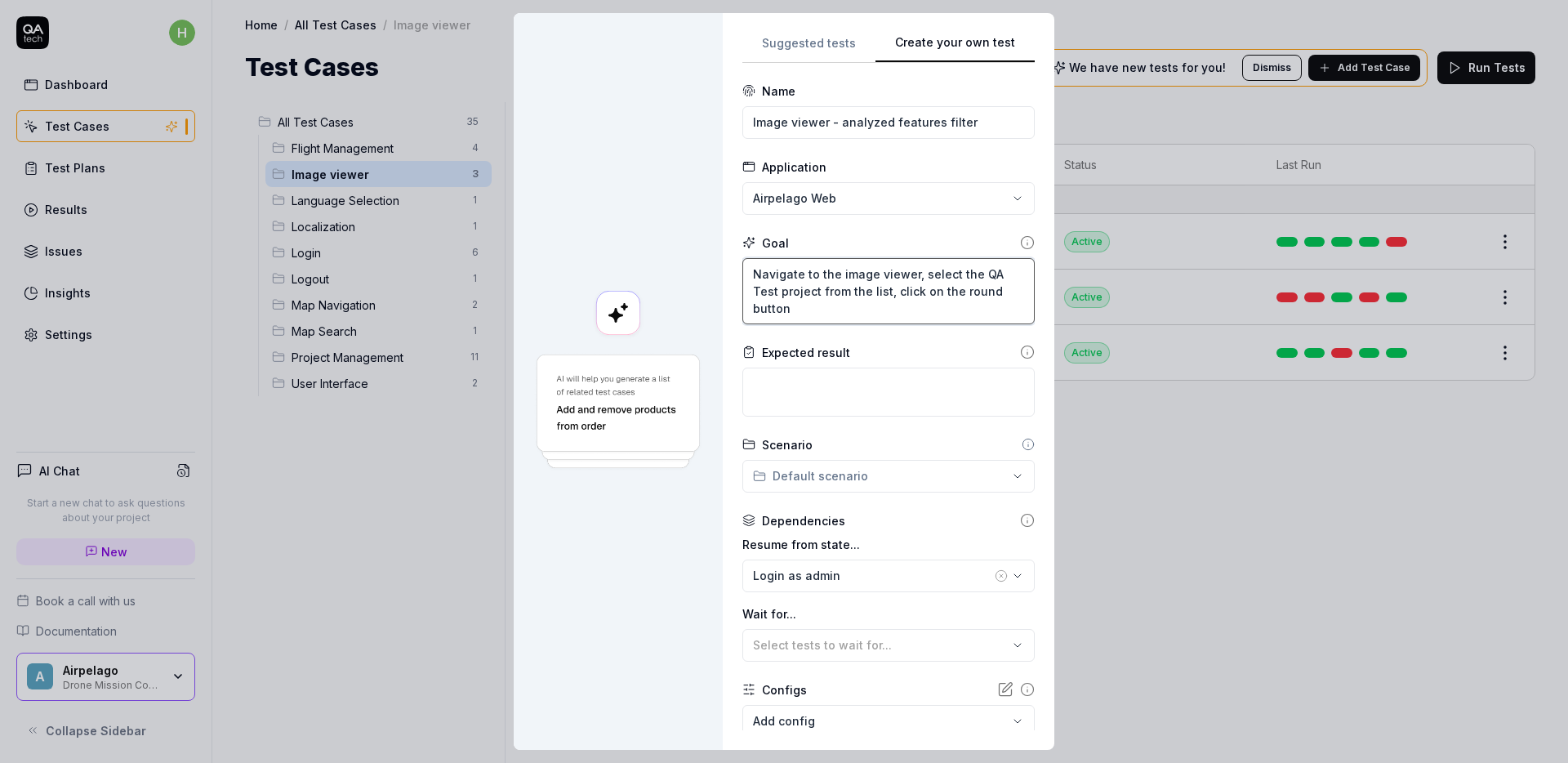
type textarea "*"
type textarea "Navigate to the image viewer, select the QA Test project from the list, click o…"
drag, startPoint x: 912, startPoint y: 307, endPoint x: 952, endPoint y: 296, distance: 41.5
click at [952, 296] on textarea "Navigate to the image viewer, select the QA Test project from the list, click o…" at bounding box center [888, 290] width 292 height 66
paste textarea "floating action button"
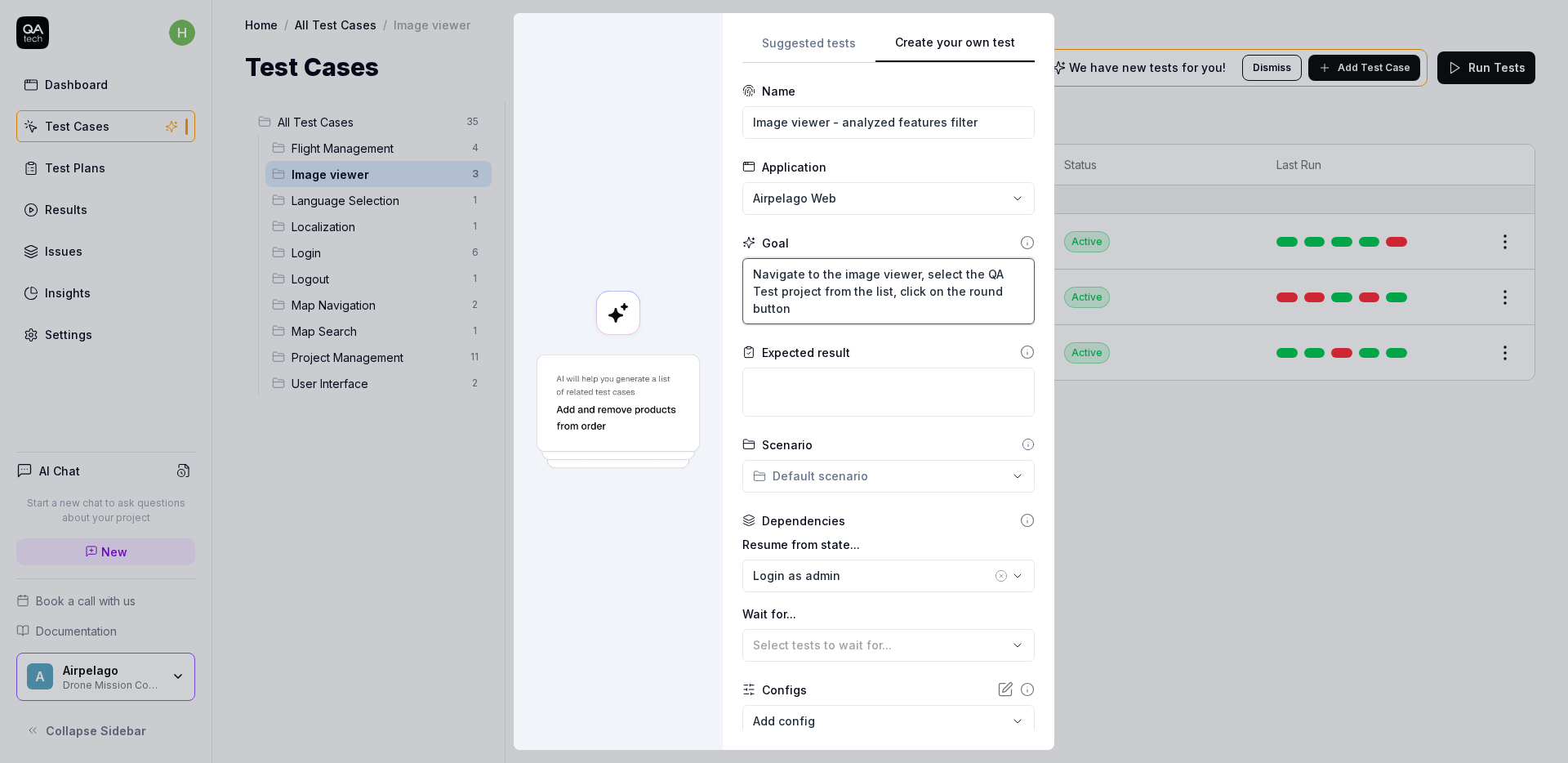
type textarea "*"
type textarea "Navigate to the image viewer, select the QA Test project from the list, click o…"
type textarea "*"
type textarea "Navigate to the image viewer, select the QA Test project from the list, click o…"
type textarea "*"
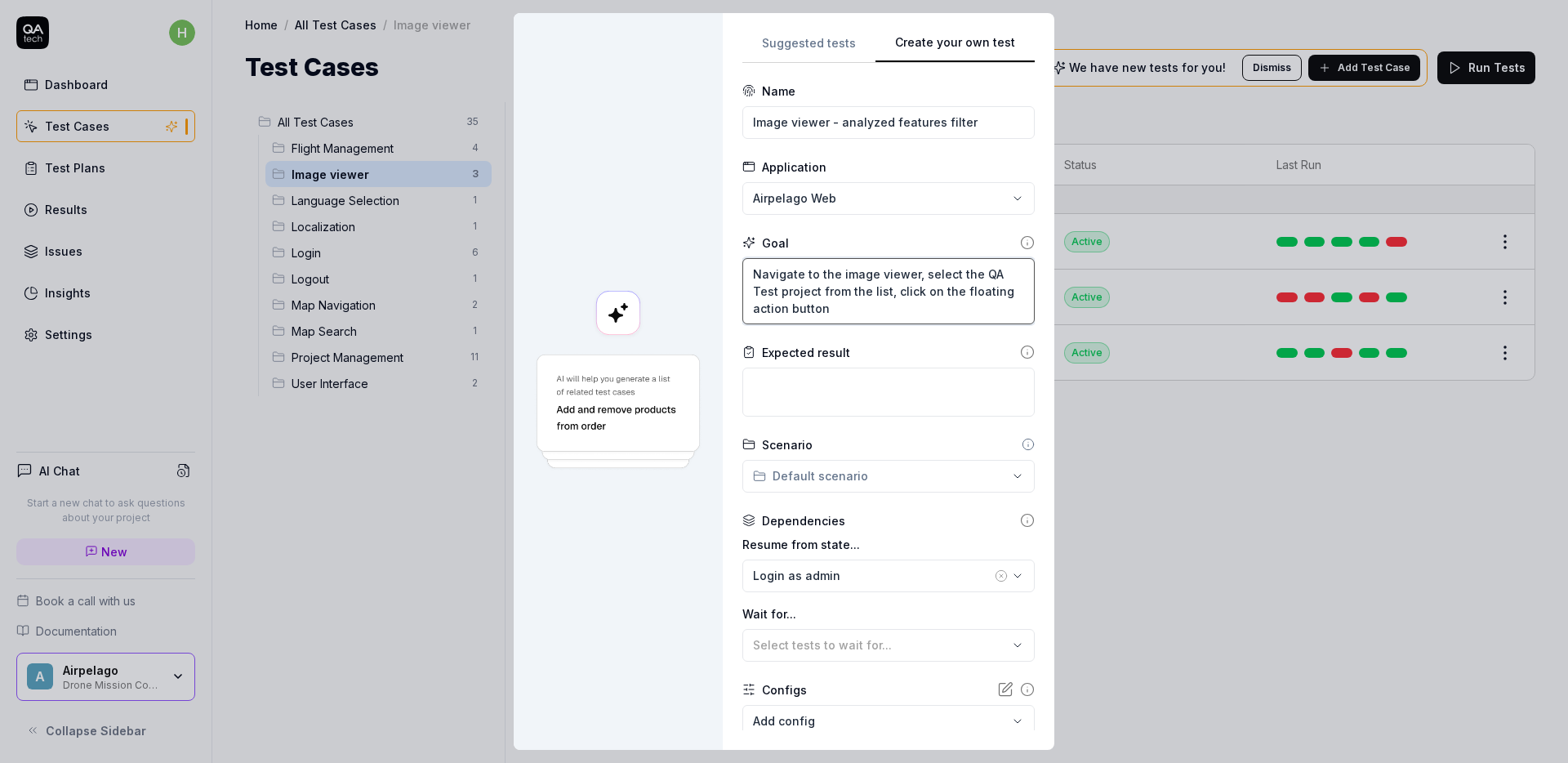
type textarea "Navigate to the image viewer, select the QA Test project from the list, click o…"
type textarea "*"
type textarea "Navigate to the image viewer, select the QA Test project from the list, click o…"
type textarea "*"
type textarea "Navigate to the image viewer, select the QA Test project from the list, click o…"
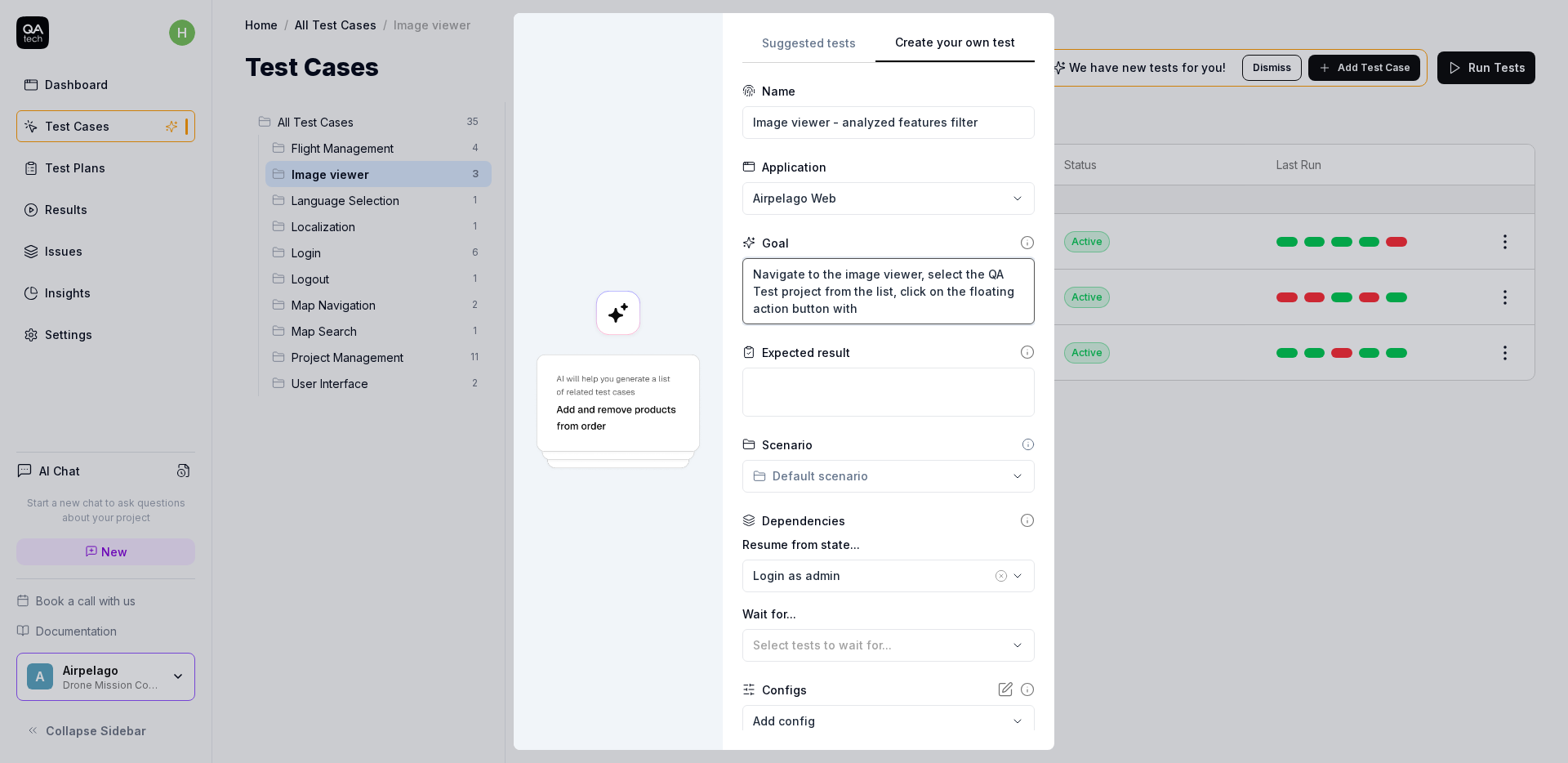
type textarea "*"
type textarea "Navigate to the image viewer, select the QA Test project from the list, click o…"
type textarea "*"
type textarea "Navigate to the image viewer, select the QA Test project from the list, click o…"
type textarea "*"
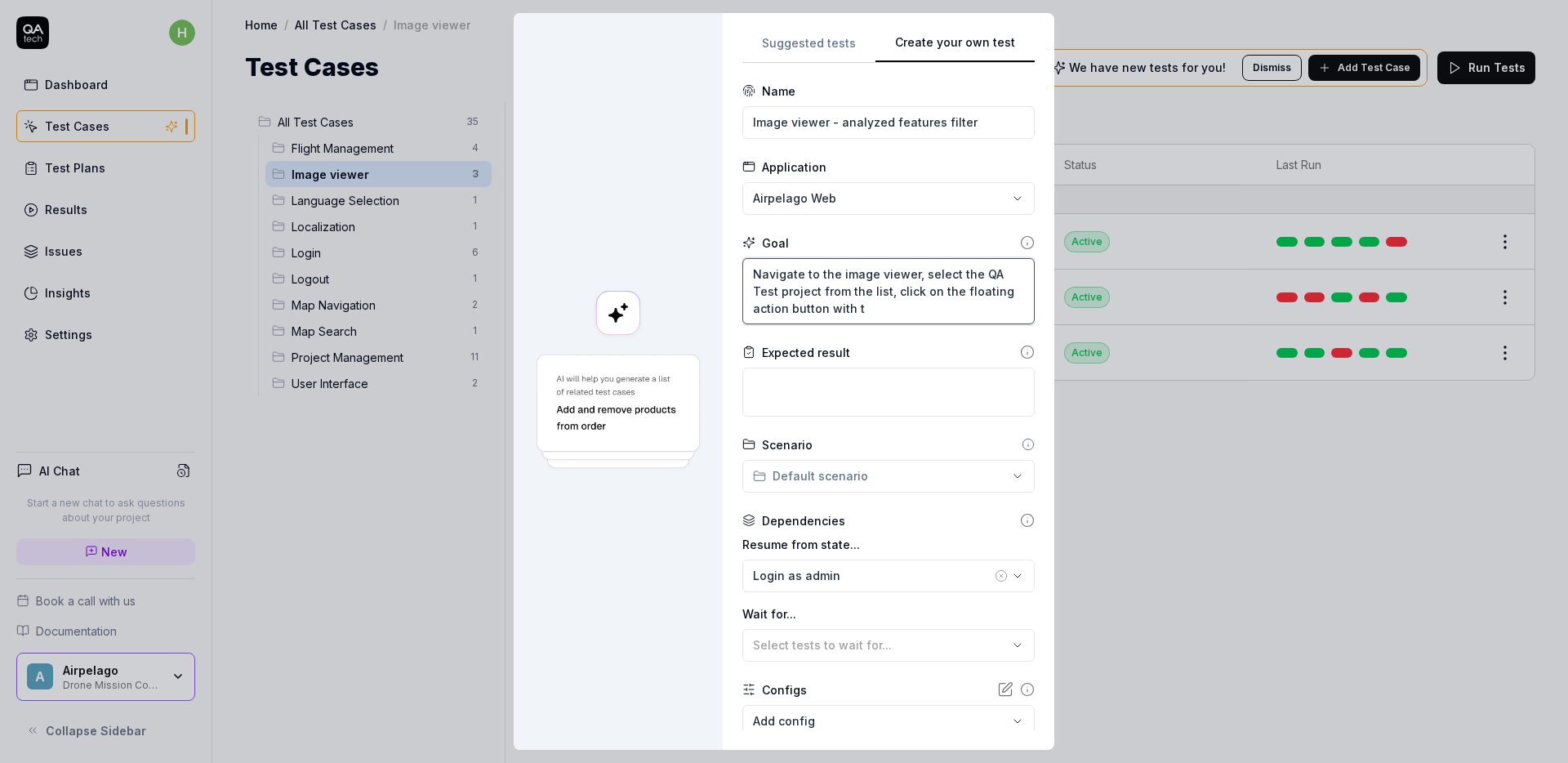
type textarea "Navigate to the image viewer, select the QA Test project from the list, click o…"
type textarea "*"
type textarea "Navigate to the image viewer, select the QA Test project from the list, click o…"
type textarea "*"
type textarea "Navigate to the image viewer, select the QA Test project from the list, click o…"
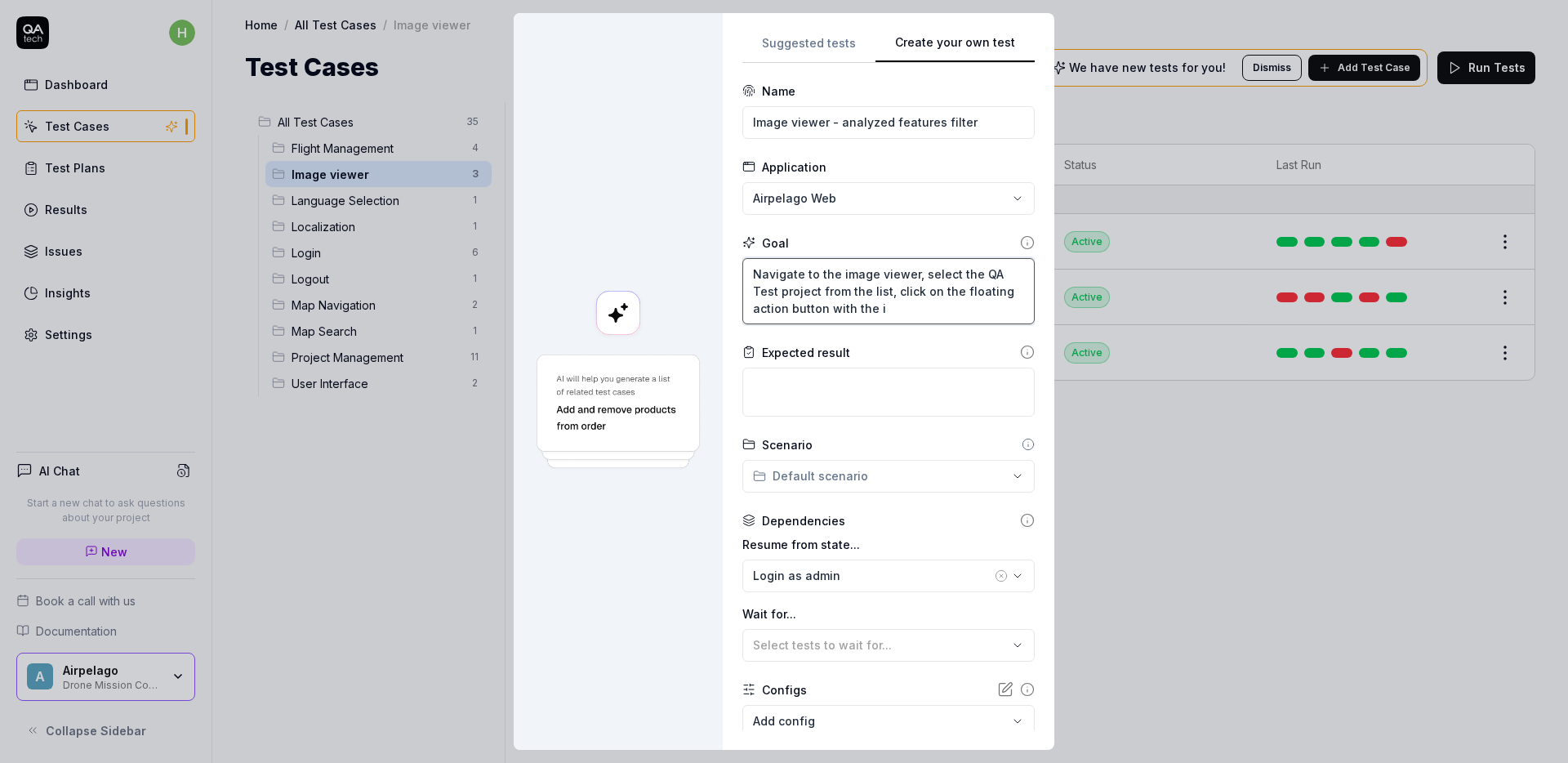
type textarea "*"
type textarea "Navigate to the image viewer, select the QA Test project from the list, click o…"
click at [885, 306] on textarea "Navigate to the image viewer, select the QA Test project from the list, click o…" at bounding box center [888, 290] width 292 height 66
type textarea "*"
type textarea "Navigate to the image viewer, select the QA Test project from the list, click o…"
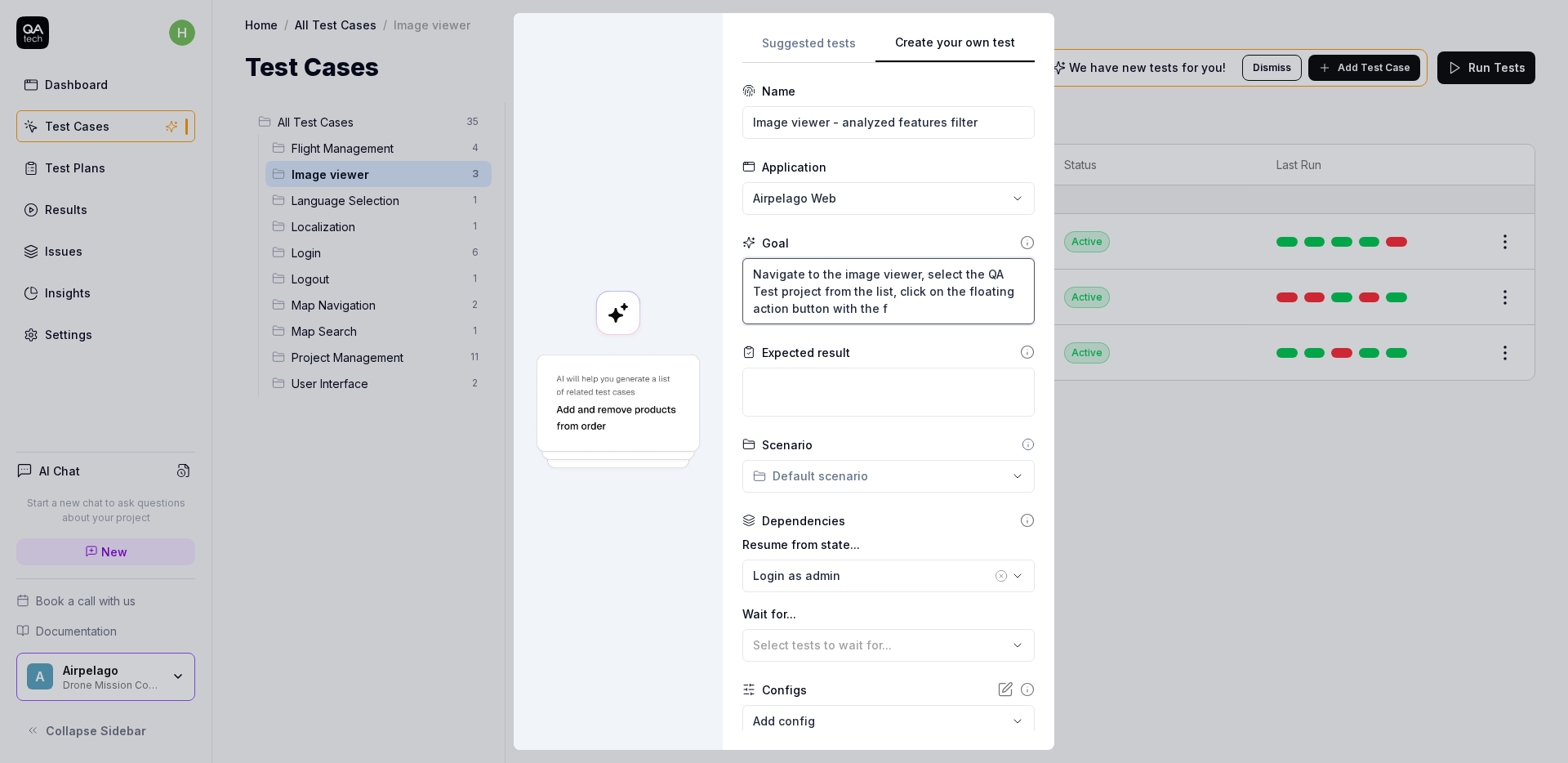
type textarea "*"
type textarea "Navigate to the image viewer, select the QA Test project from the list, click o…"
type textarea "*"
type textarea "Navigate to the image viewer, select the QA Test project from the list, click o…"
type textarea "*"
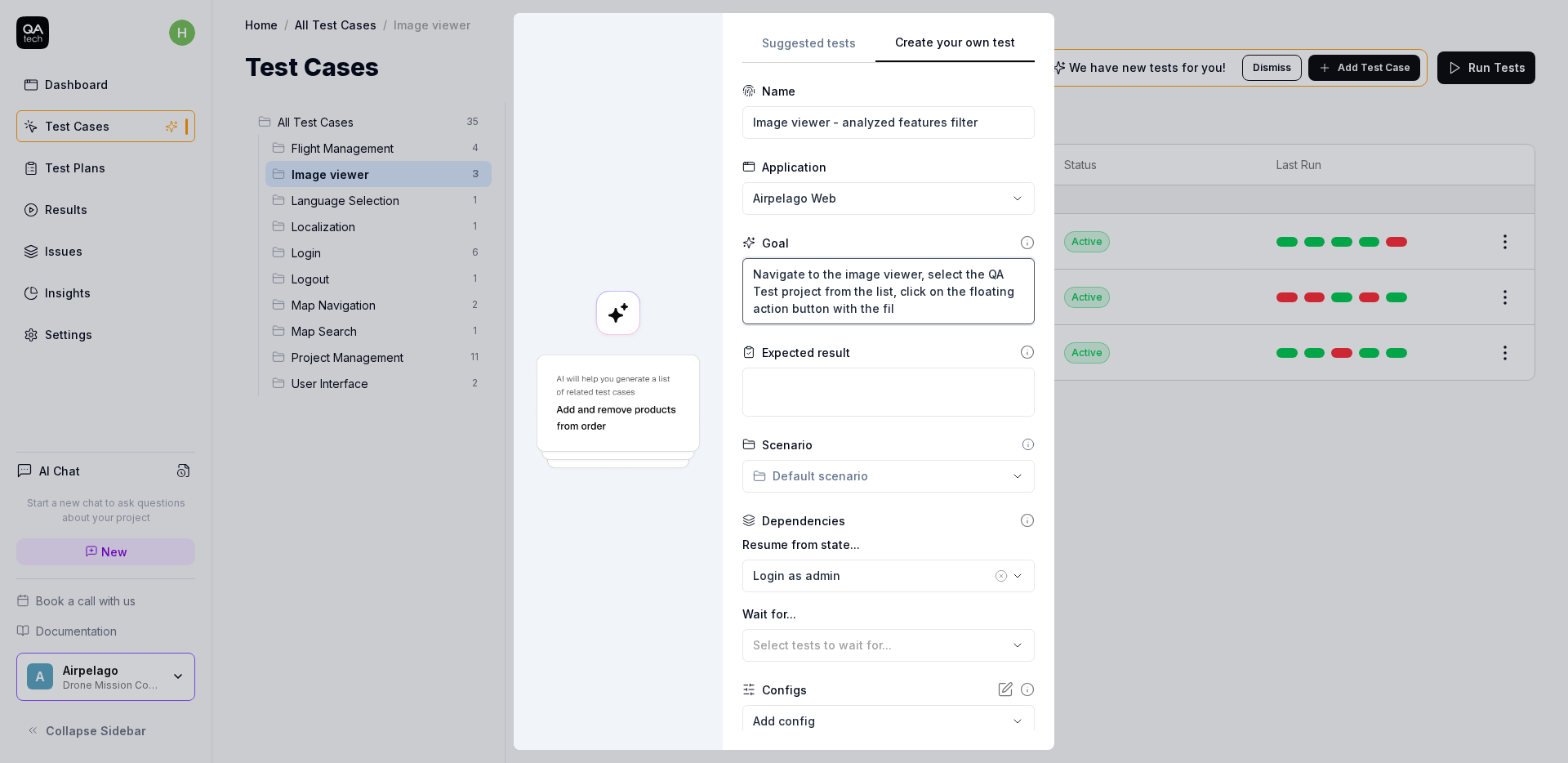
type textarea "Navigate to the image viewer, select the QA Test project from the list, click o…"
type textarea "*"
type textarea "Navigate to the image viewer, select the QA Test project from the list, click o…"
type textarea "*"
type textarea "Navigate to the image viewer, select the QA Test project from the list, click o…"
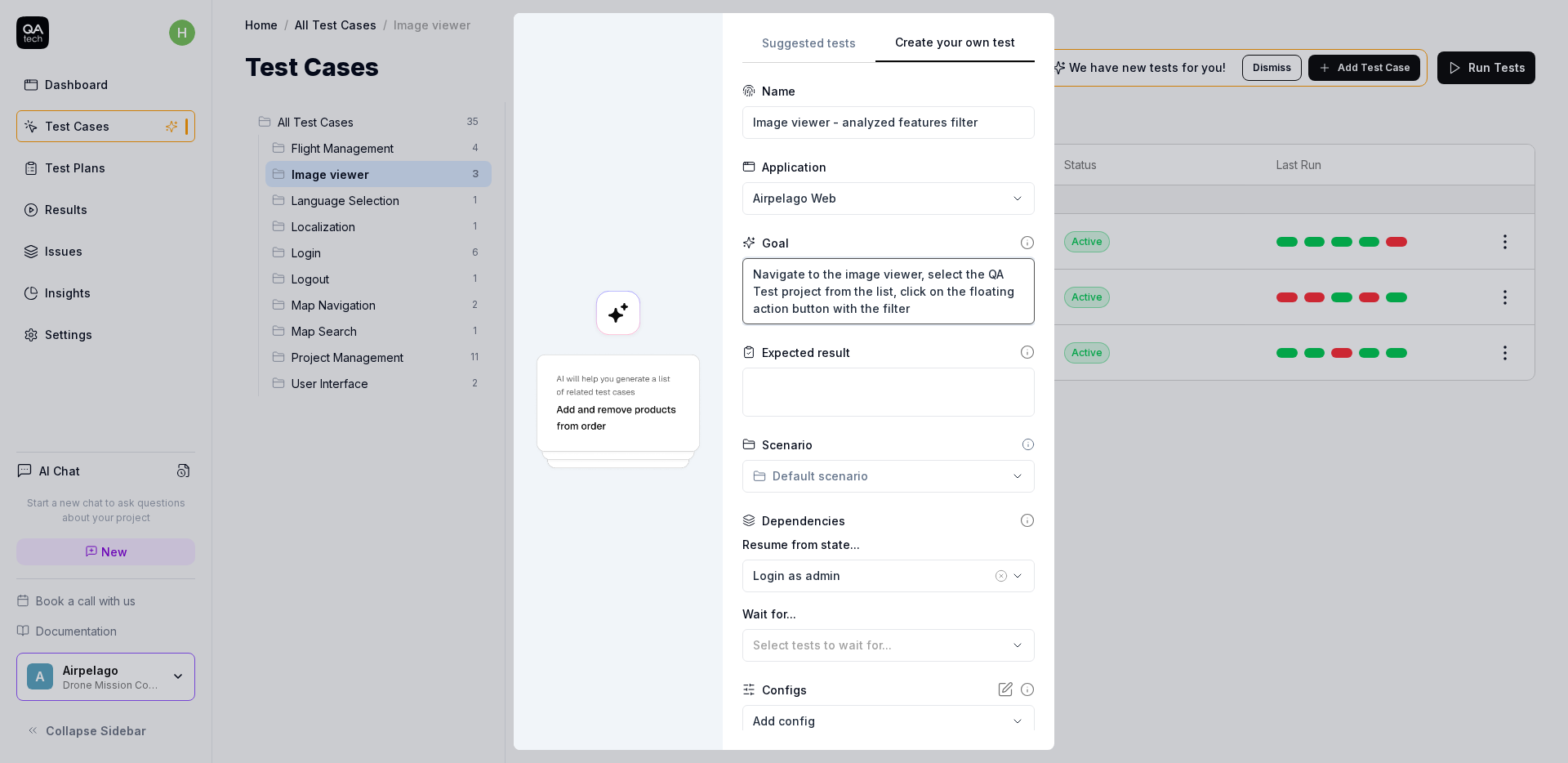
type textarea "*"
type textarea "Navigate to the image viewer, select the QA Test project from the list, click o…"
type textarea "*"
type textarea "Navigate to the image viewer, select the QA Test project from the list, click o…"
type textarea "*"
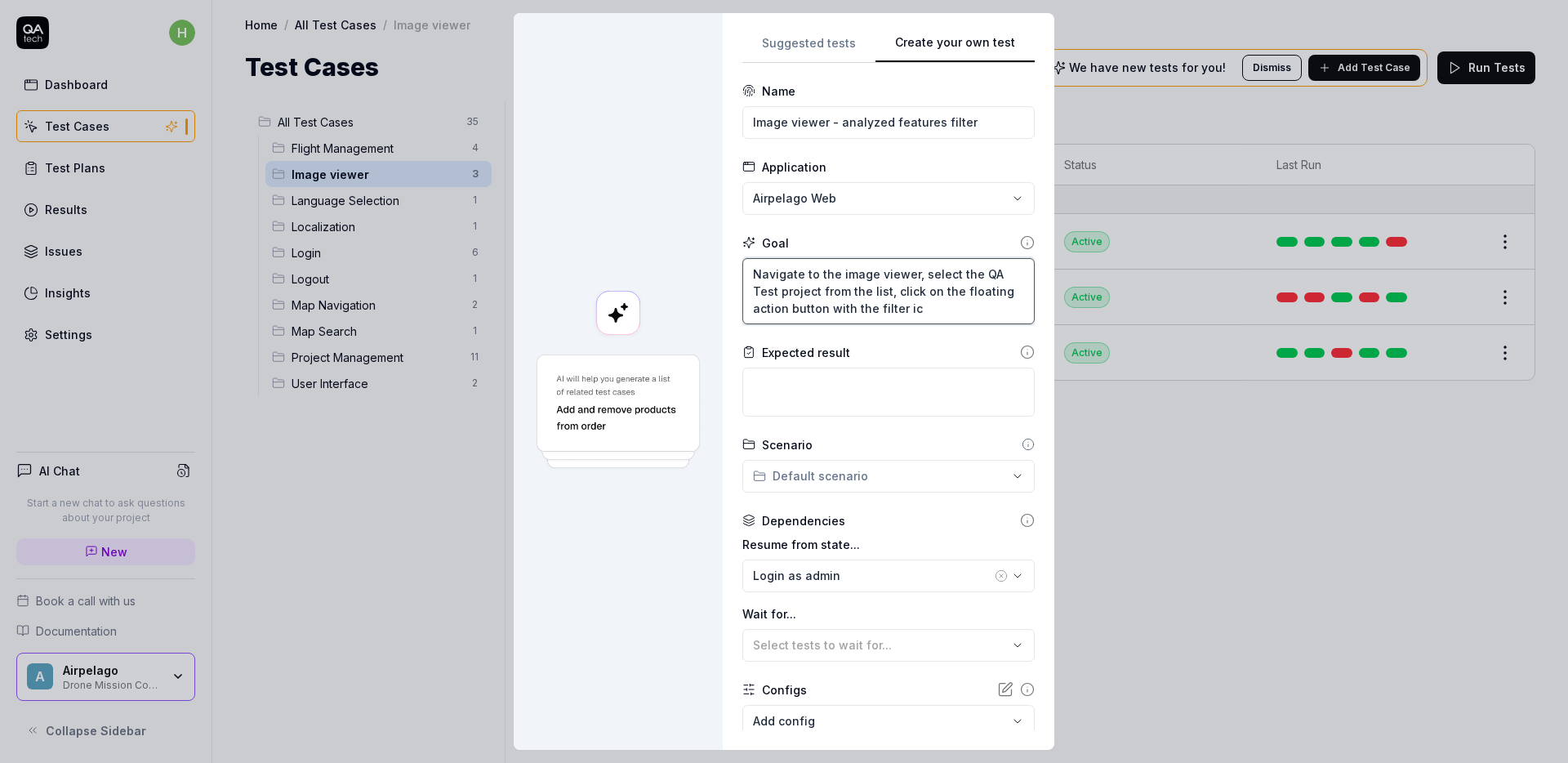
type textarea "Navigate to the image viewer, select the QA Test project from the list, click o…"
type textarea "*"
type textarea "Navigate to the image viewer, select the QA Test project from the list, click o…"
type textarea "*"
type textarea "Navigate to the image viewer, select the QA Test project from the list, click o…"
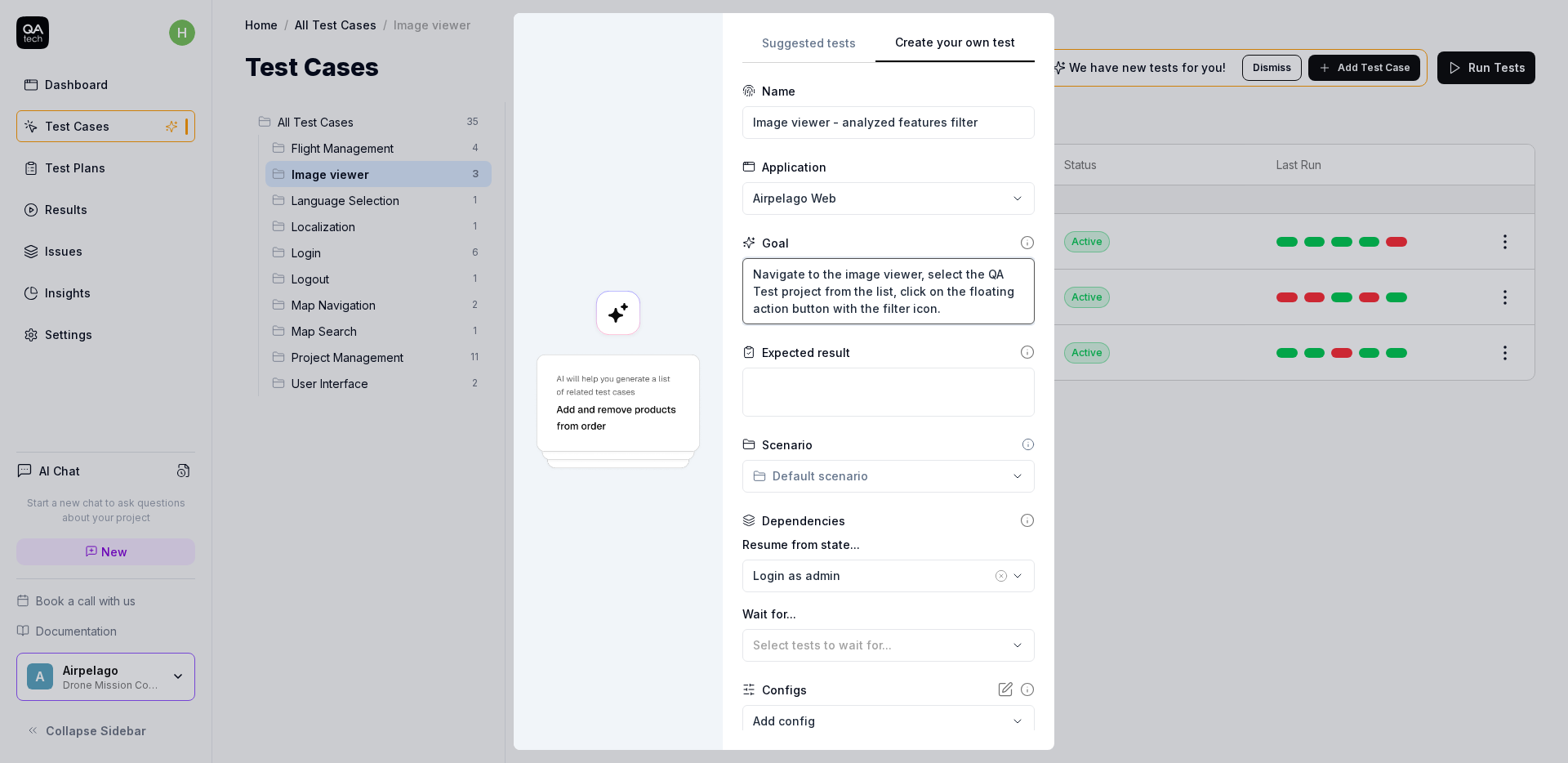
type textarea "*"
type textarea "Navigate to the image viewer, select the QA Test project from the list, click o…"
type textarea "*"
type textarea "Navigate to the image viewer, select the QA Test project from the list, click o…"
type textarea "*"
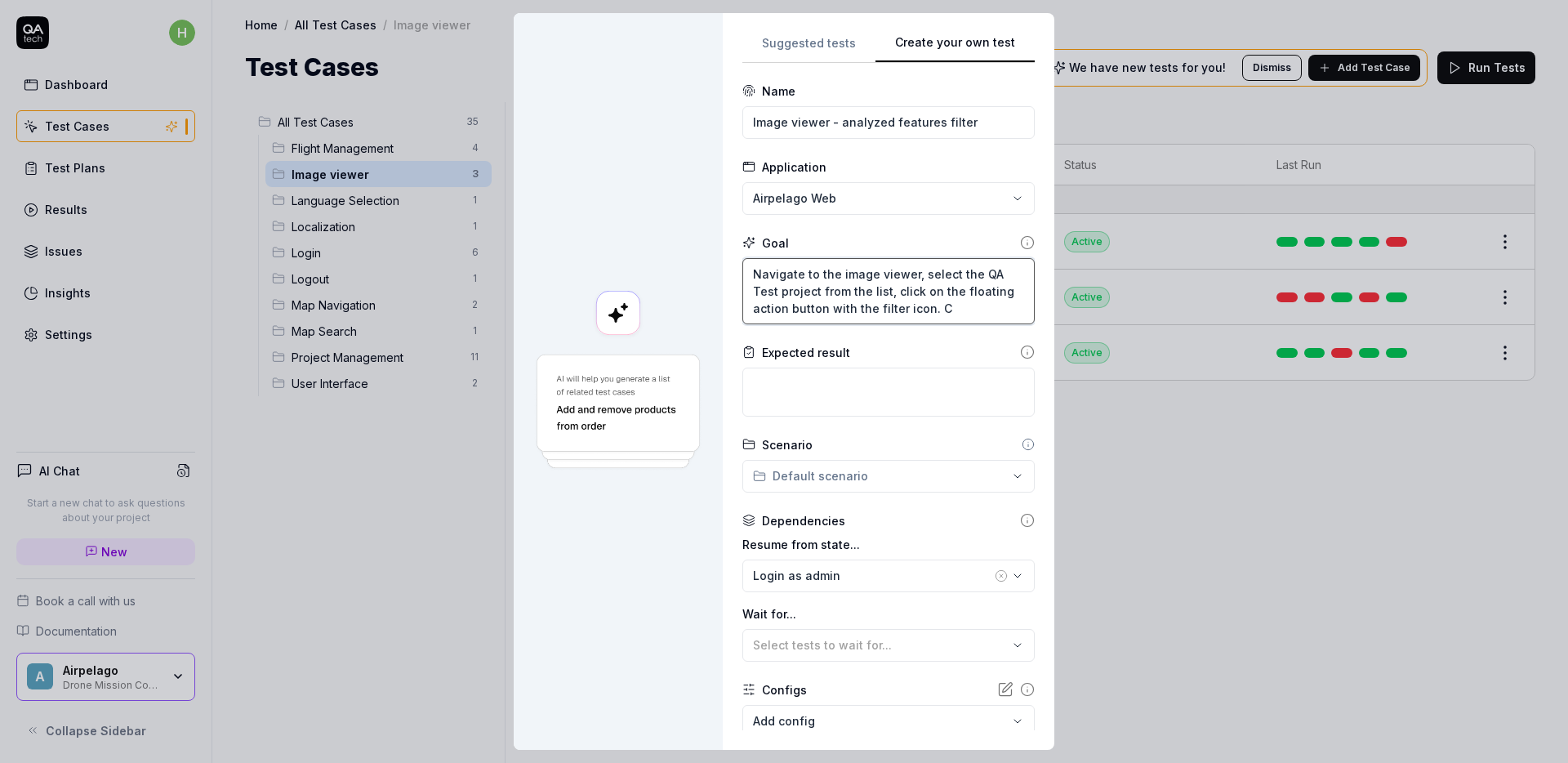
type textarea "Navigate to the image viewer, select the QA Test project from the list, click o…"
type textarea "*"
type textarea "Navigate to the image viewer, select the QA Test project from the list, click o…"
type textarea "*"
type textarea "Navigate to the image viewer, select the QA Test project from the list, click o…"
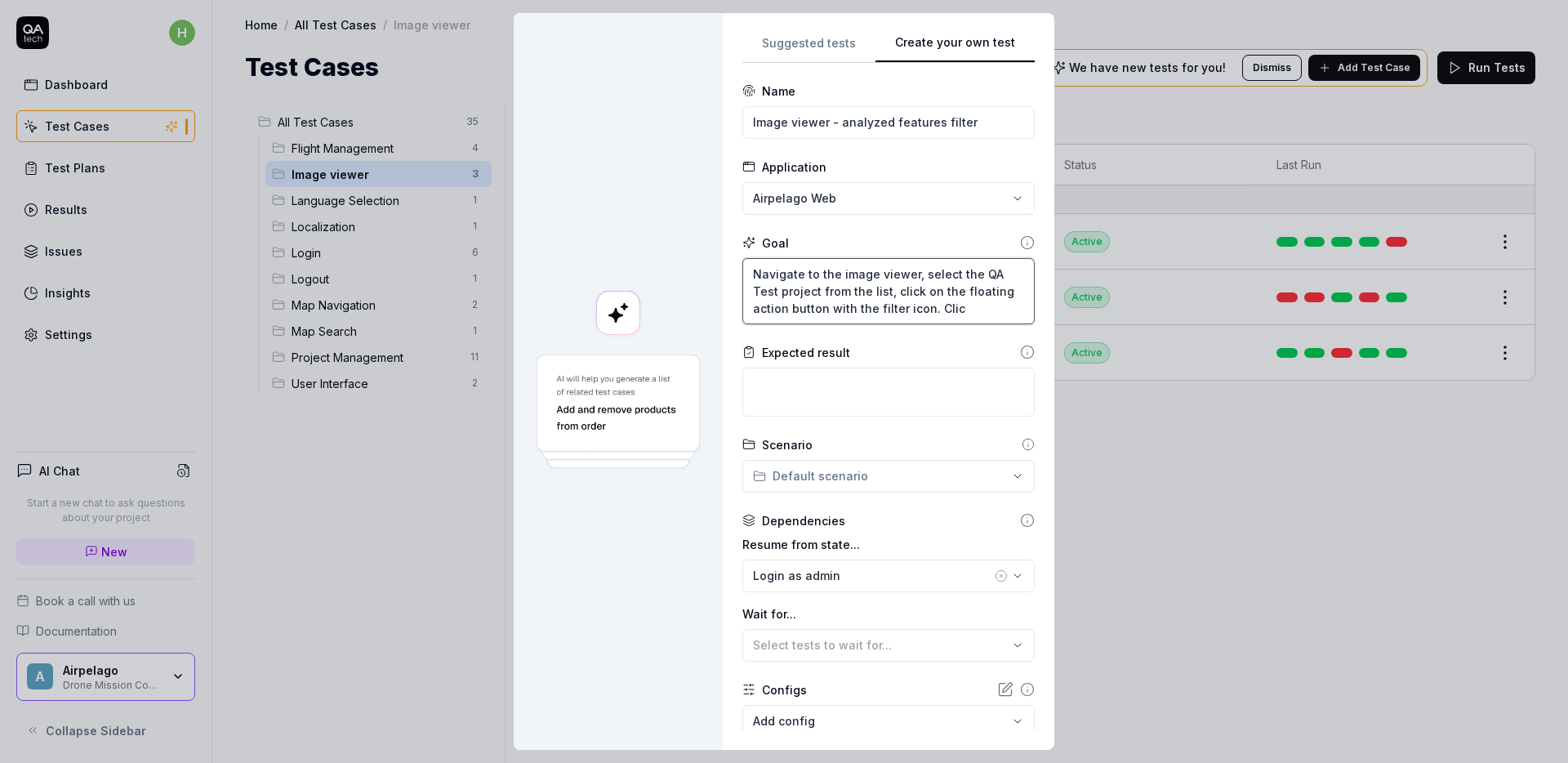
type textarea "*"
type textarea "Navigate to the image viewer, select the QA Test project from the list, click o…"
type textarea "*"
type textarea "Navigate to the image viewer, select the QA Test project from the list, click o…"
type textarea "*"
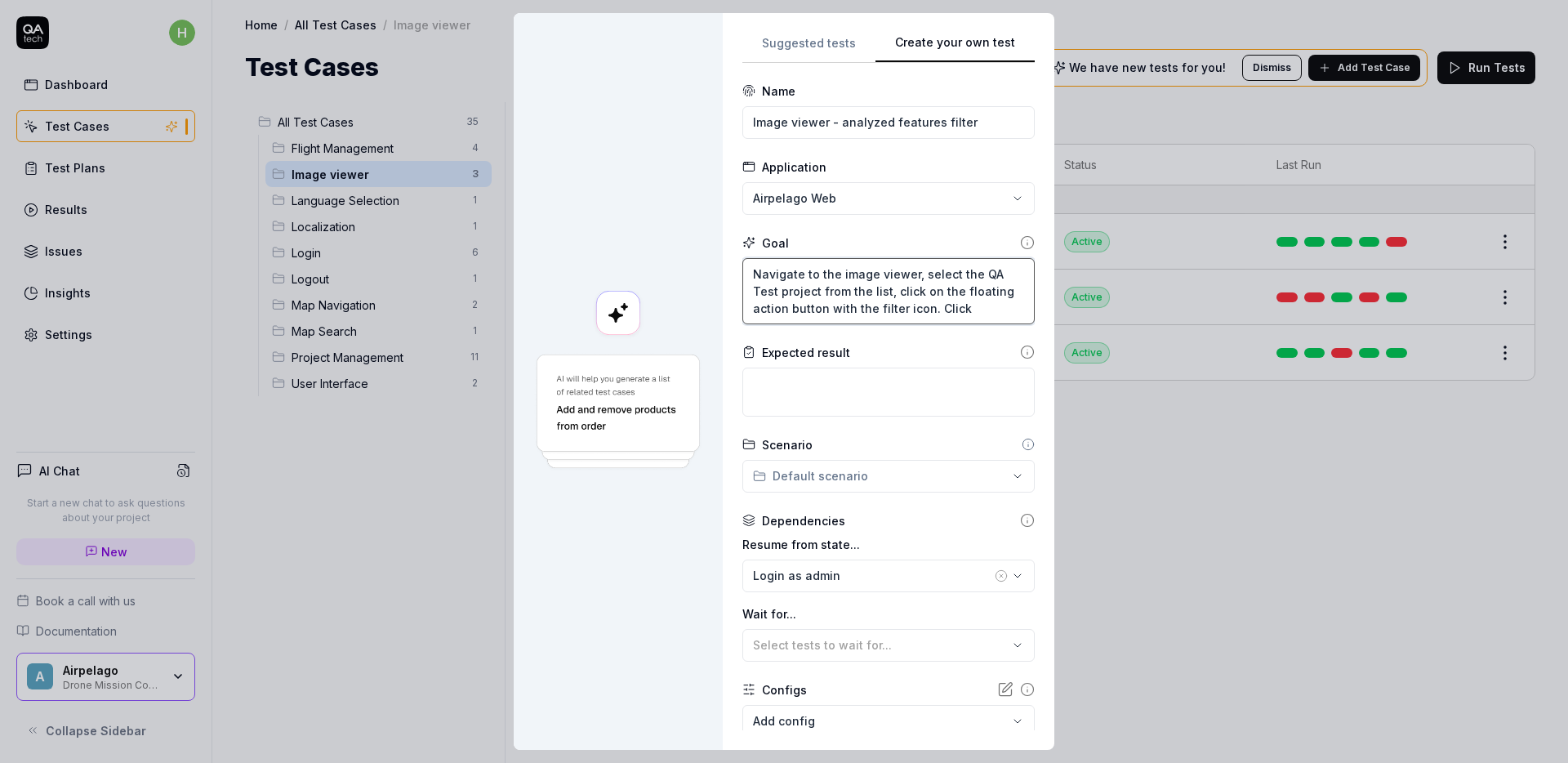
type textarea "Navigate to the image viewer, select the QA Test project from the list, click o…"
type textarea "*"
type textarea "Navigate to the image viewer, select the QA Test project from the list, click o…"
type textarea "*"
type textarea "Navigate to the image viewer, select the QA Test project from the list, click o…"
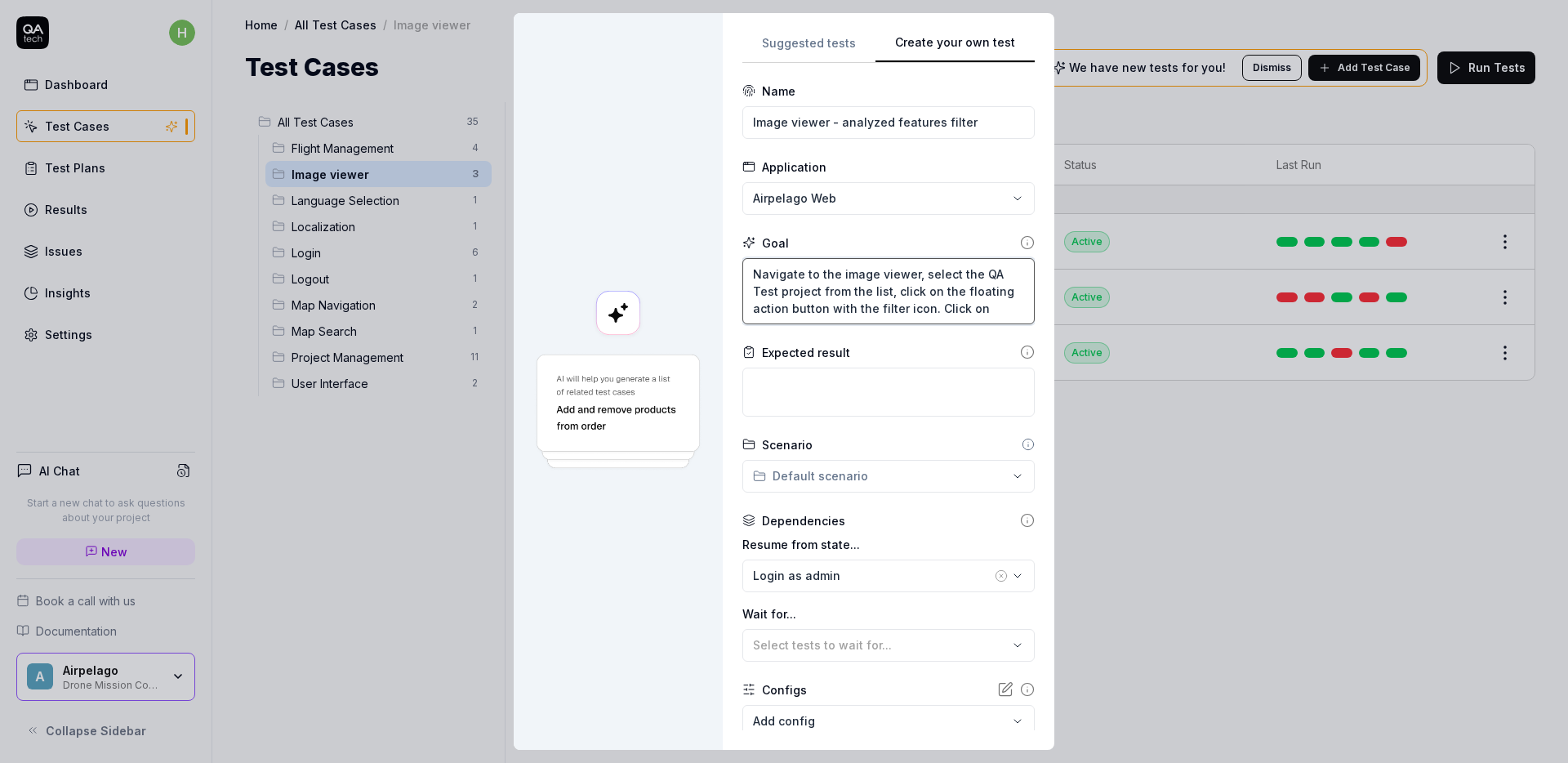
type textarea "*"
type textarea "Navigate to the image viewer, select the QA Test project from the list, click o…"
type textarea "*"
type textarea "Navigate to the image viewer, select the QA Test project from the list, click o…"
type textarea "*"
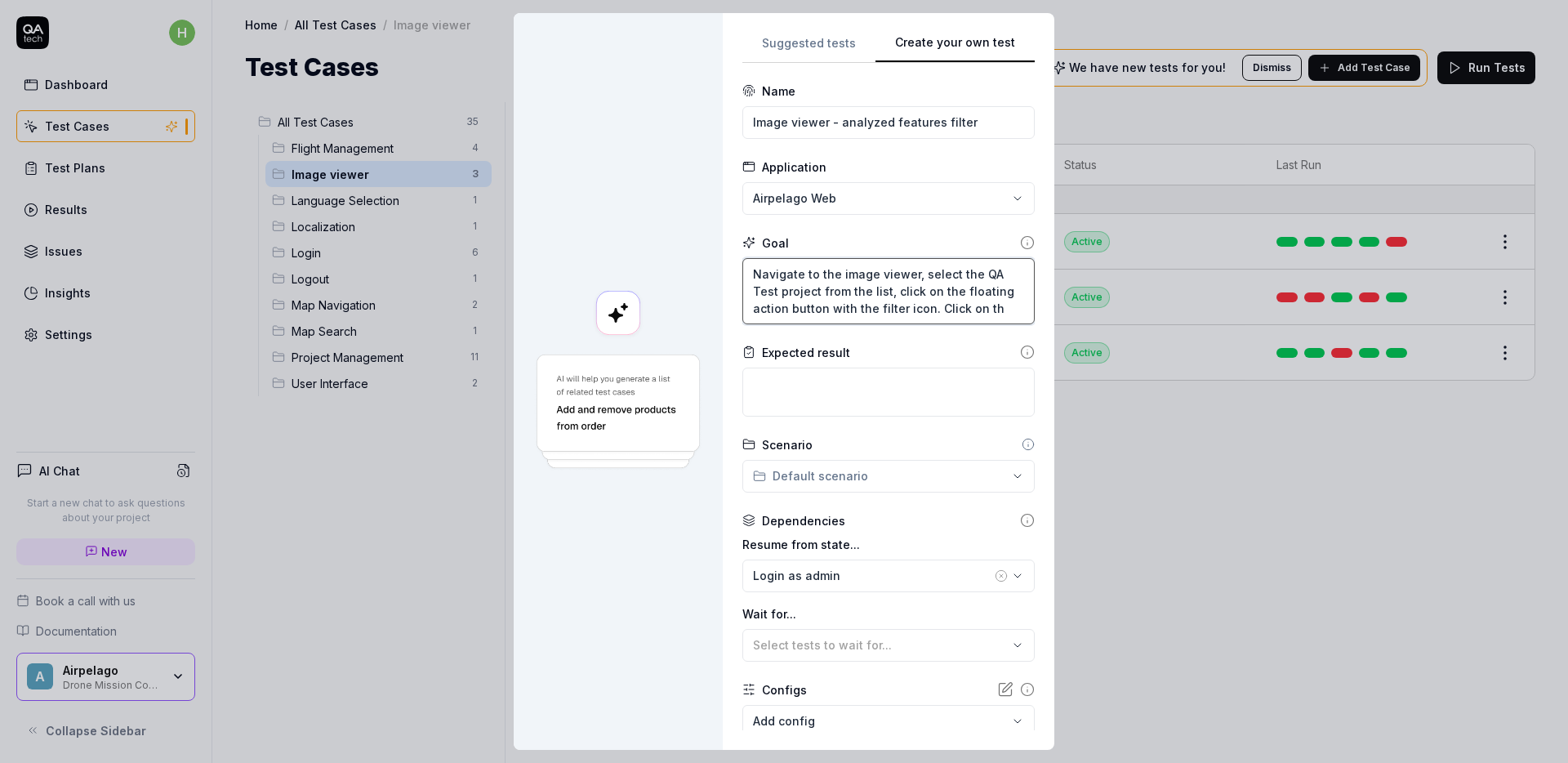
type textarea "Navigate to the image viewer, select the QA Test project from the list, click o…"
type textarea "*"
type textarea "Navigate to the image viewer, select the QA Test project from the list, click o…"
type textarea "*"
type textarea "Navigate to the image viewer, select the QA Test project from the list, click o…"
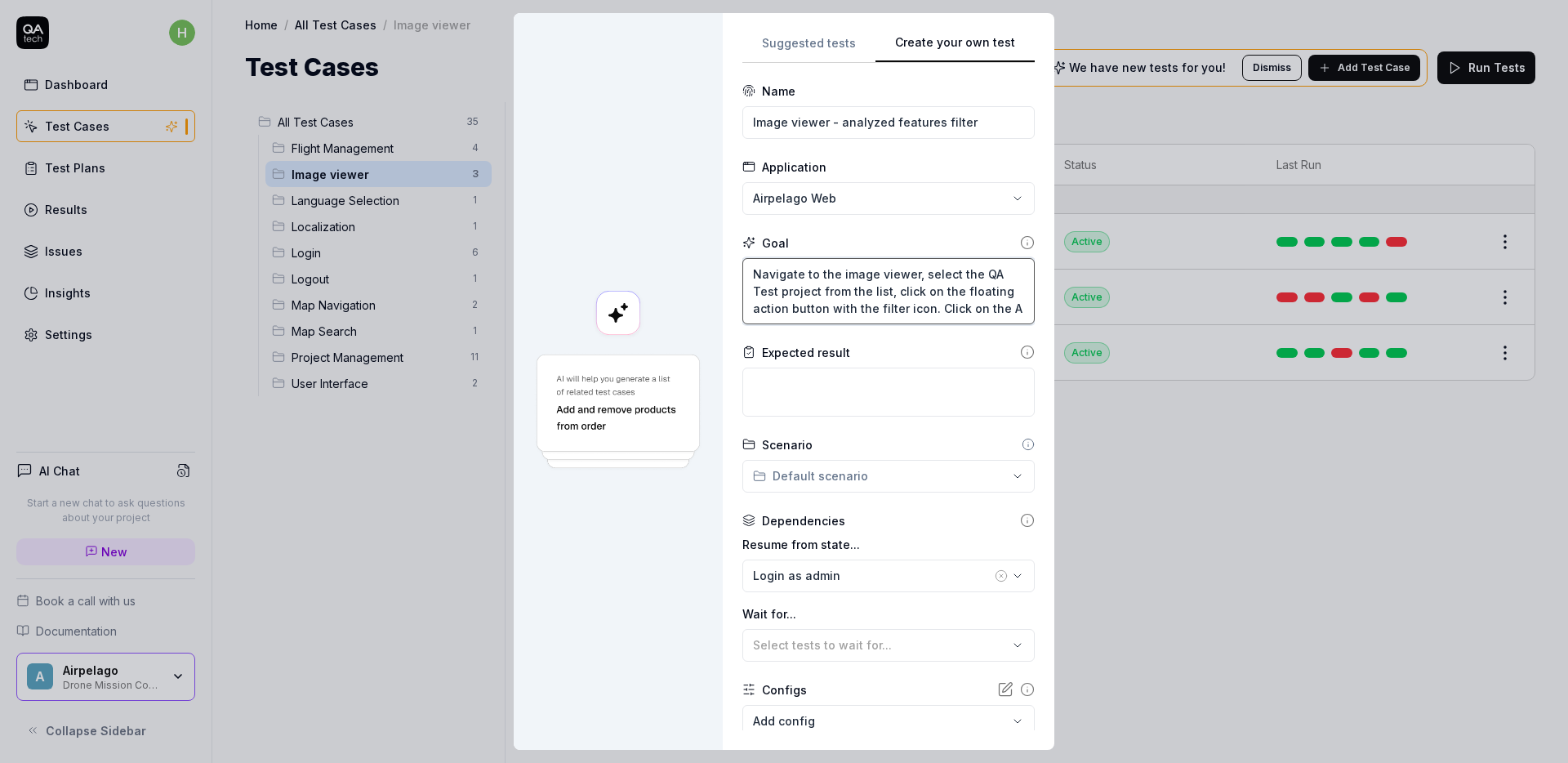
type textarea "*"
type textarea "Navigate to the image viewer, select the QA Test project from the list, click o…"
type textarea "*"
type textarea "Navigate to the image viewer, select the QA Test project from the list, click o…"
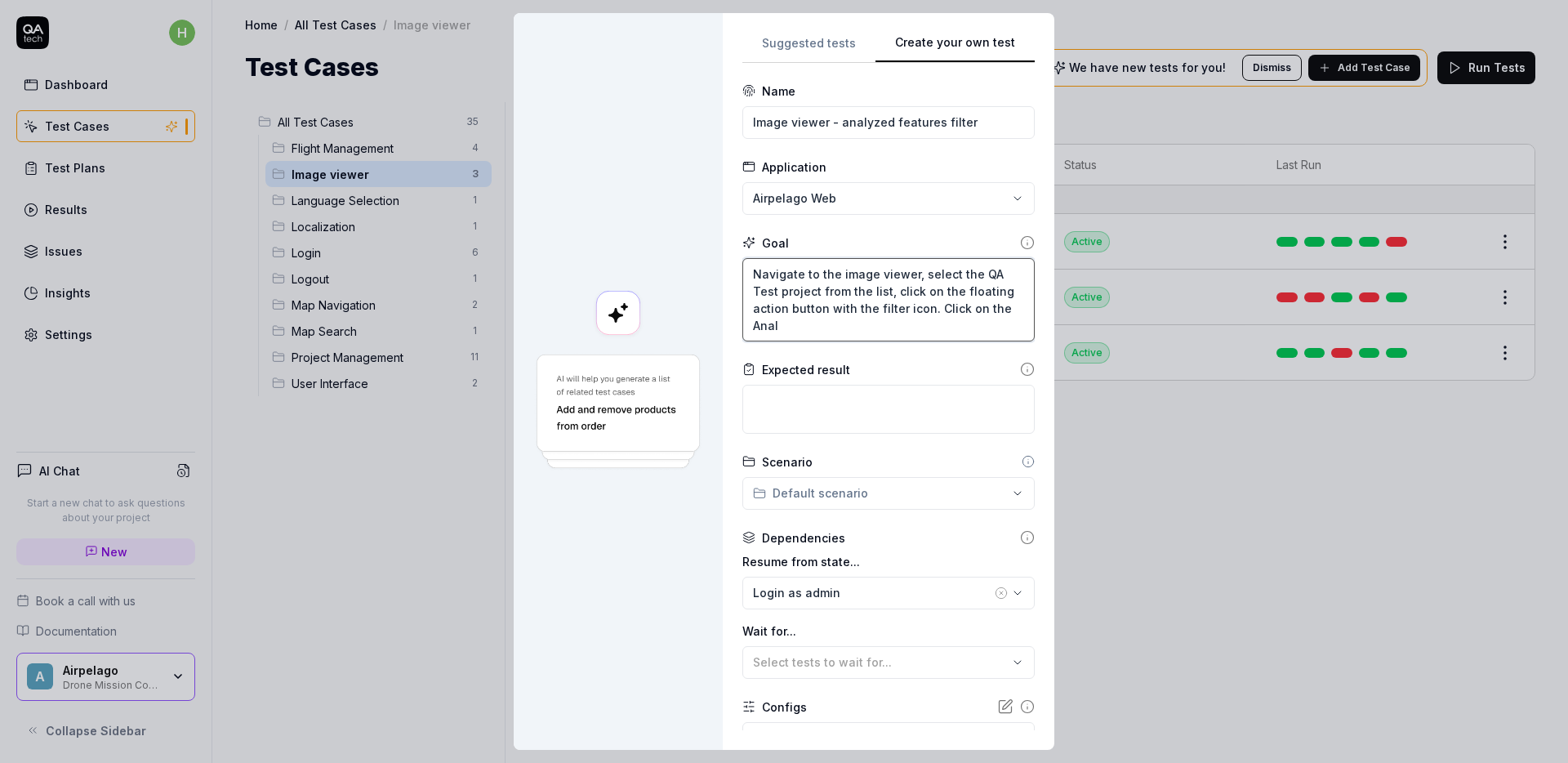
type textarea "*"
type textarea "Navigate to the image viewer, select the QA Test project from the list, click o…"
type textarea "*"
type textarea "Navigate to the image viewer, select the QA Test project from the list, click o…"
type textarea "*"
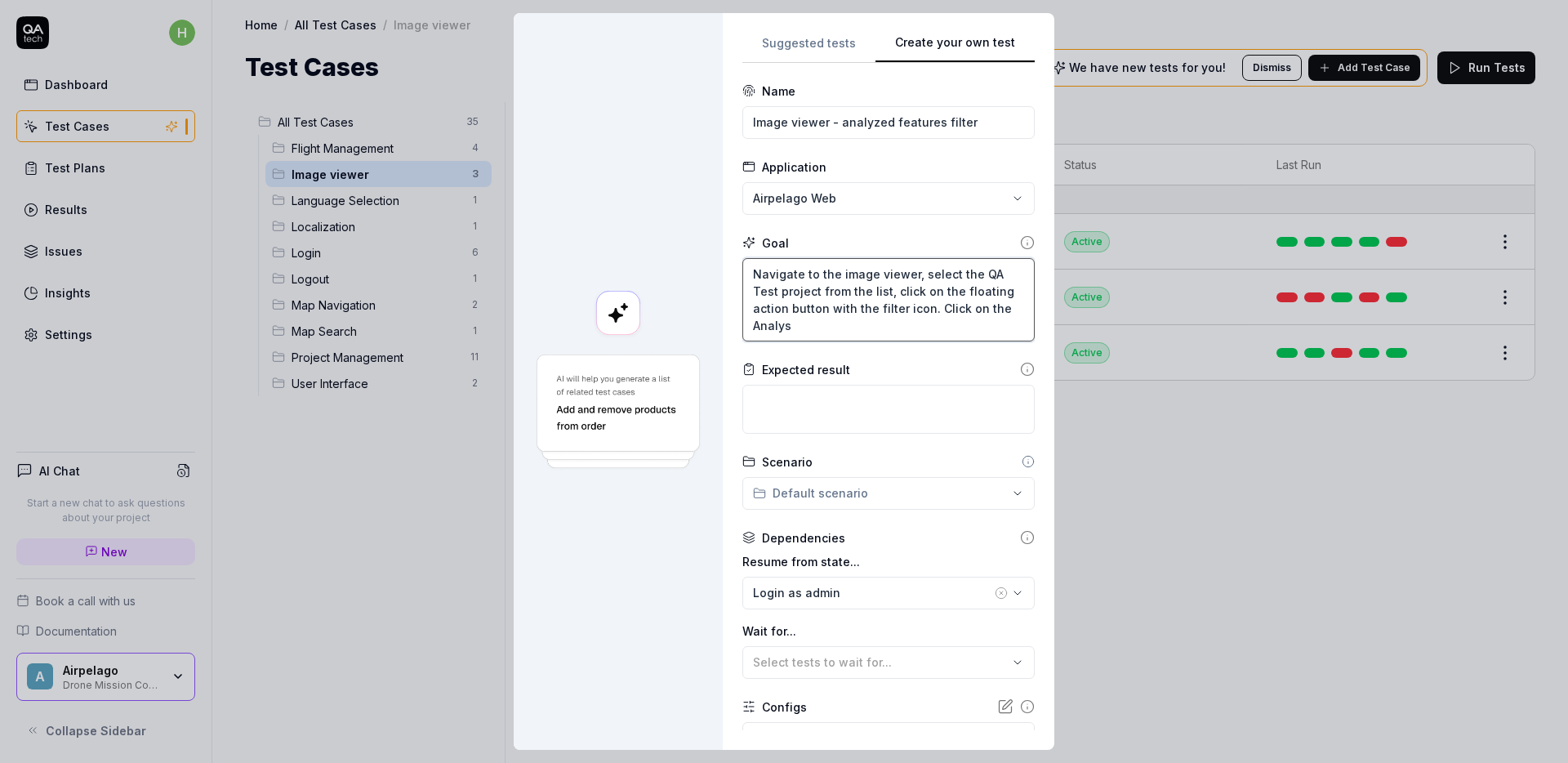
type textarea "Navigate to the image viewer, select the QA Test project from the list, click o…"
type textarea "*"
type textarea "Navigate to the image viewer, select the QA Test project from the list, click o…"
type textarea "*"
type textarea "Navigate to the image viewer, select the QA Test project from the list, click o…"
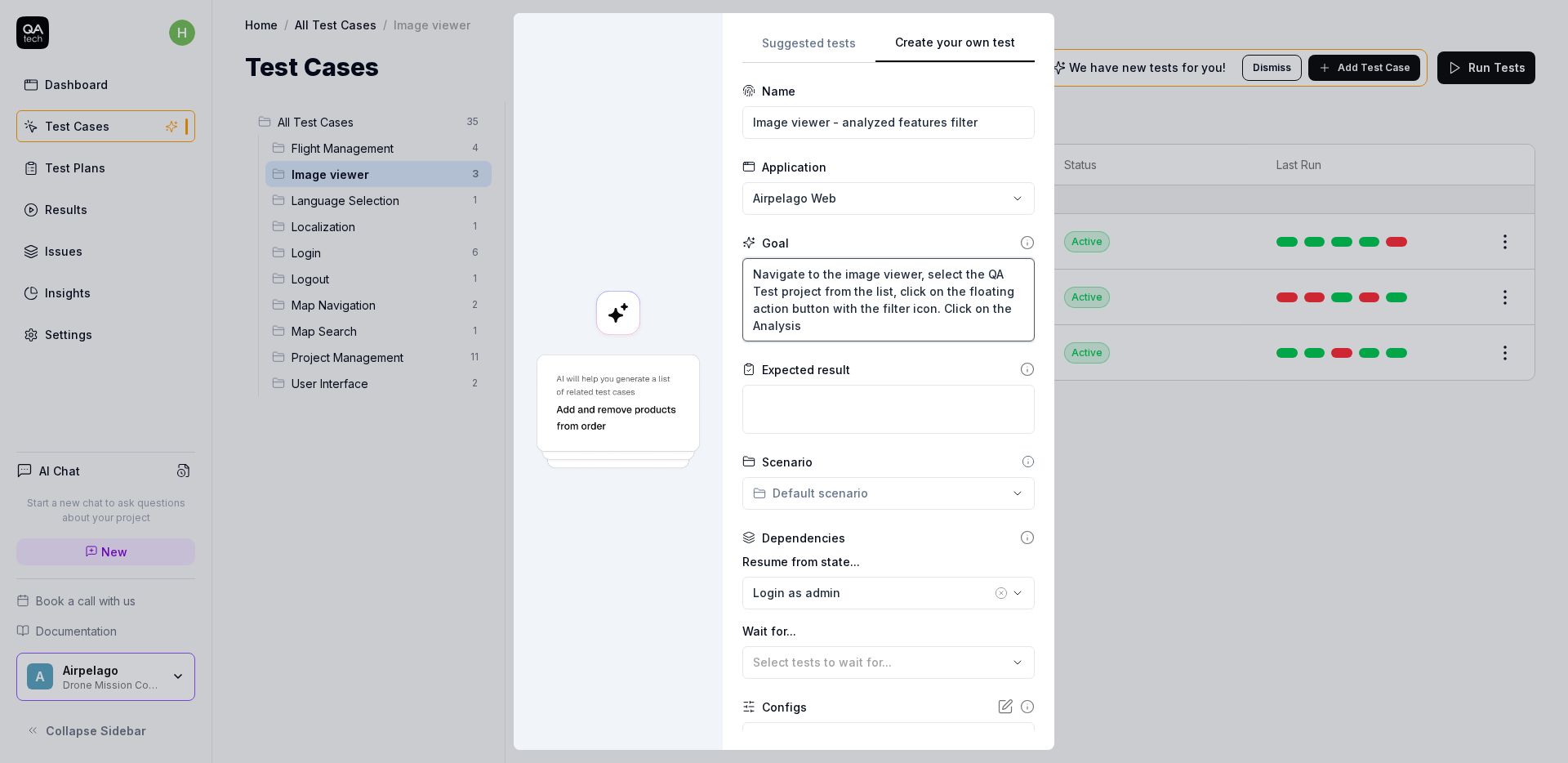
type textarea "*"
type textarea "Navigate to the image viewer, select the QA Test project from the list, click o…"
type textarea "*"
type textarea "Navigate to the image viewer, select the QA Test project from the list, click o…"
type textarea "*"
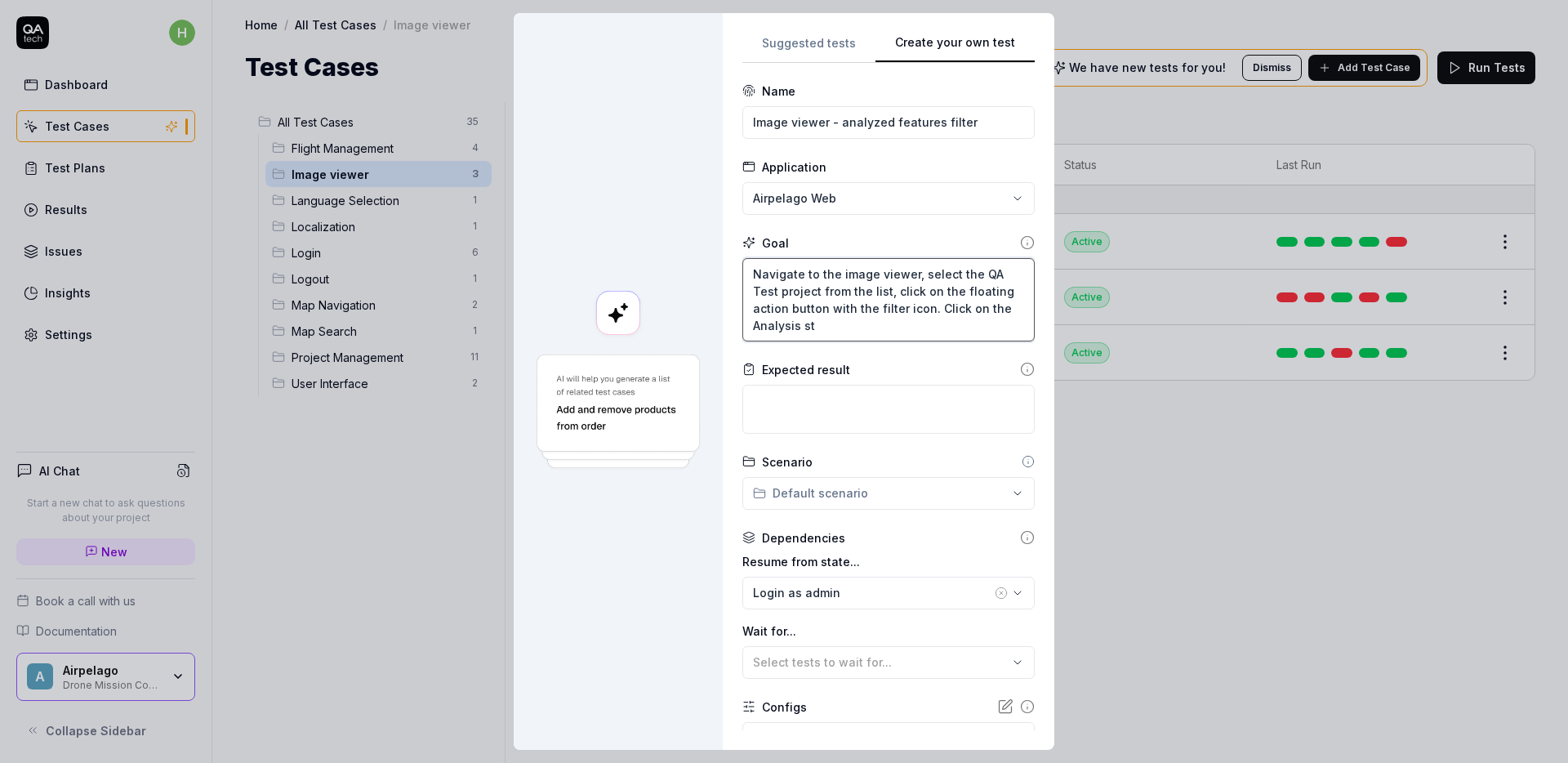
type textarea "Navigate to the image viewer, select the QA Test project from the list, click o…"
type textarea "*"
type textarea "Navigate to the image viewer, select the QA Test project from the list, click o…"
type textarea "*"
type textarea "Navigate to the image viewer, select the QA Test project from the list, click o…"
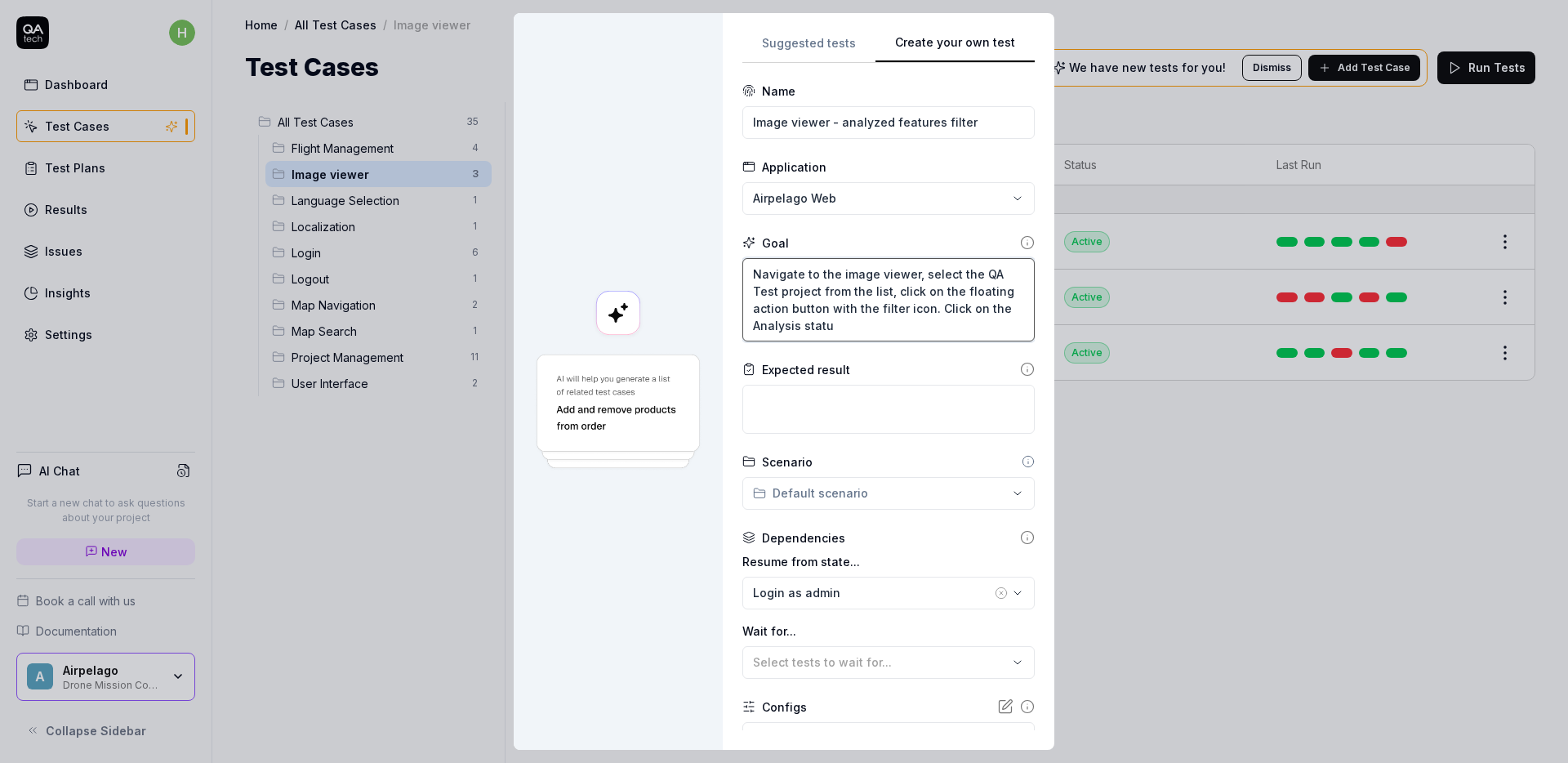
type textarea "*"
type textarea "Navigate to the image viewer, select the QA Test project from the list, click o…"
type textarea "*"
type textarea "Navigate to the image viewer, select the QA Test project from the list, click o…"
type textarea "*"
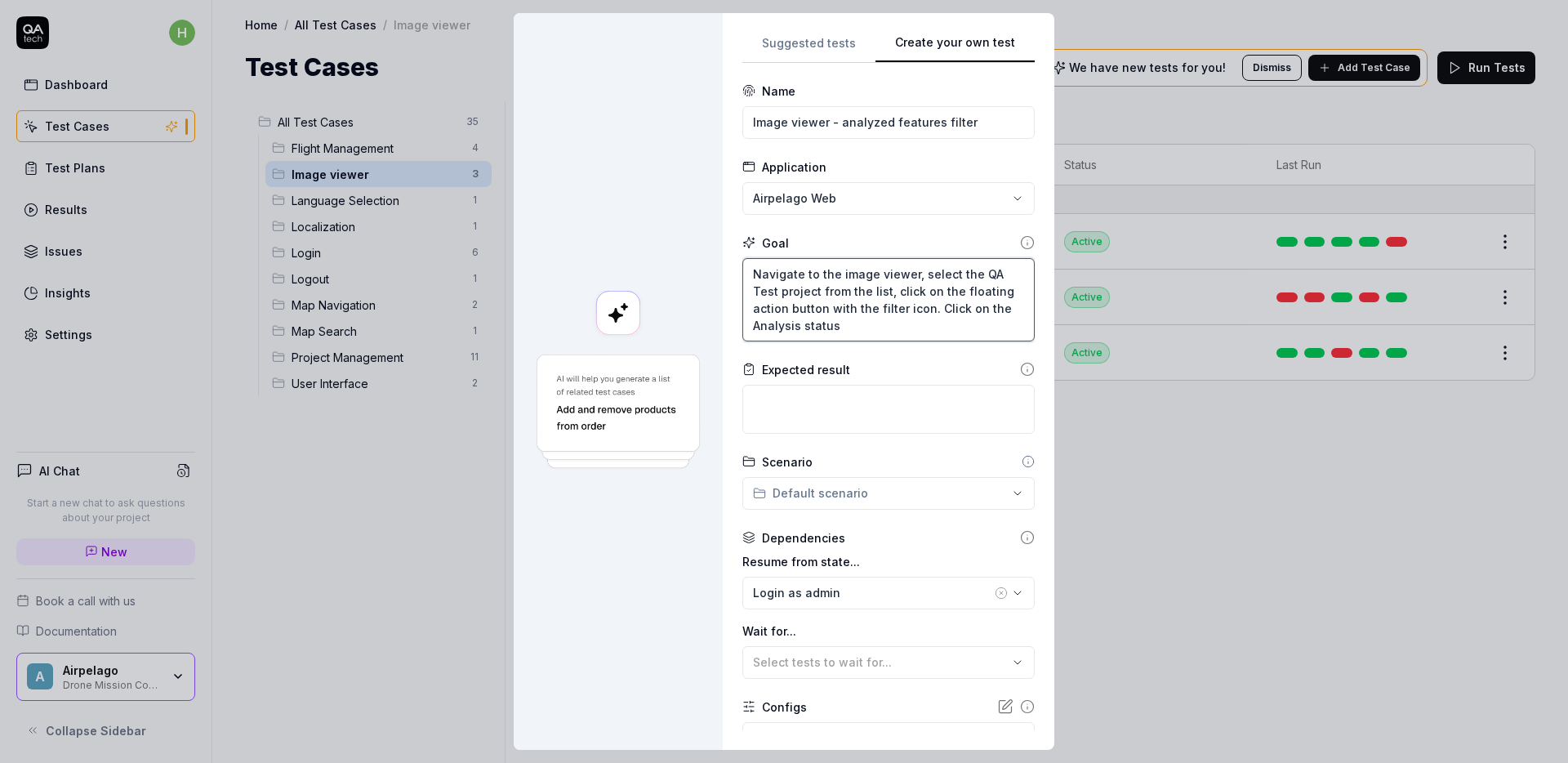
type textarea "Navigate to the image viewer, select the QA Test project from the list, click o…"
type textarea "*"
type textarea "Navigate to the image viewer, select the QA Test project from the list, click o…"
type textarea "*"
type textarea "Navigate to the image viewer, select the QA Test project from the list, click o…"
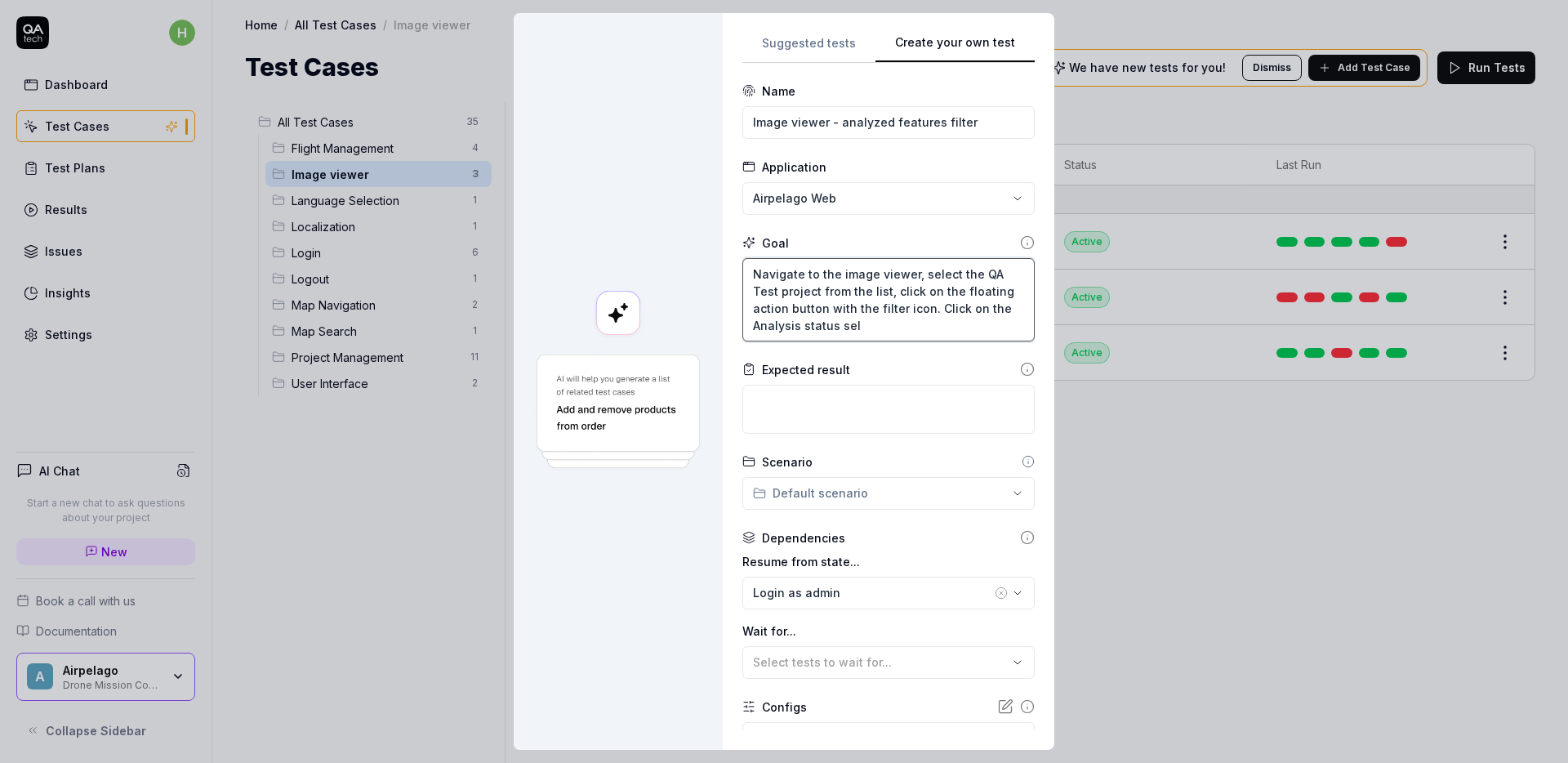
type textarea "*"
type textarea "Navigate to the image viewer, select the QA Test project from the list, click o…"
type textarea "*"
type textarea "Navigate to the image viewer, select the QA Test project from the list, click o…"
type textarea "*"
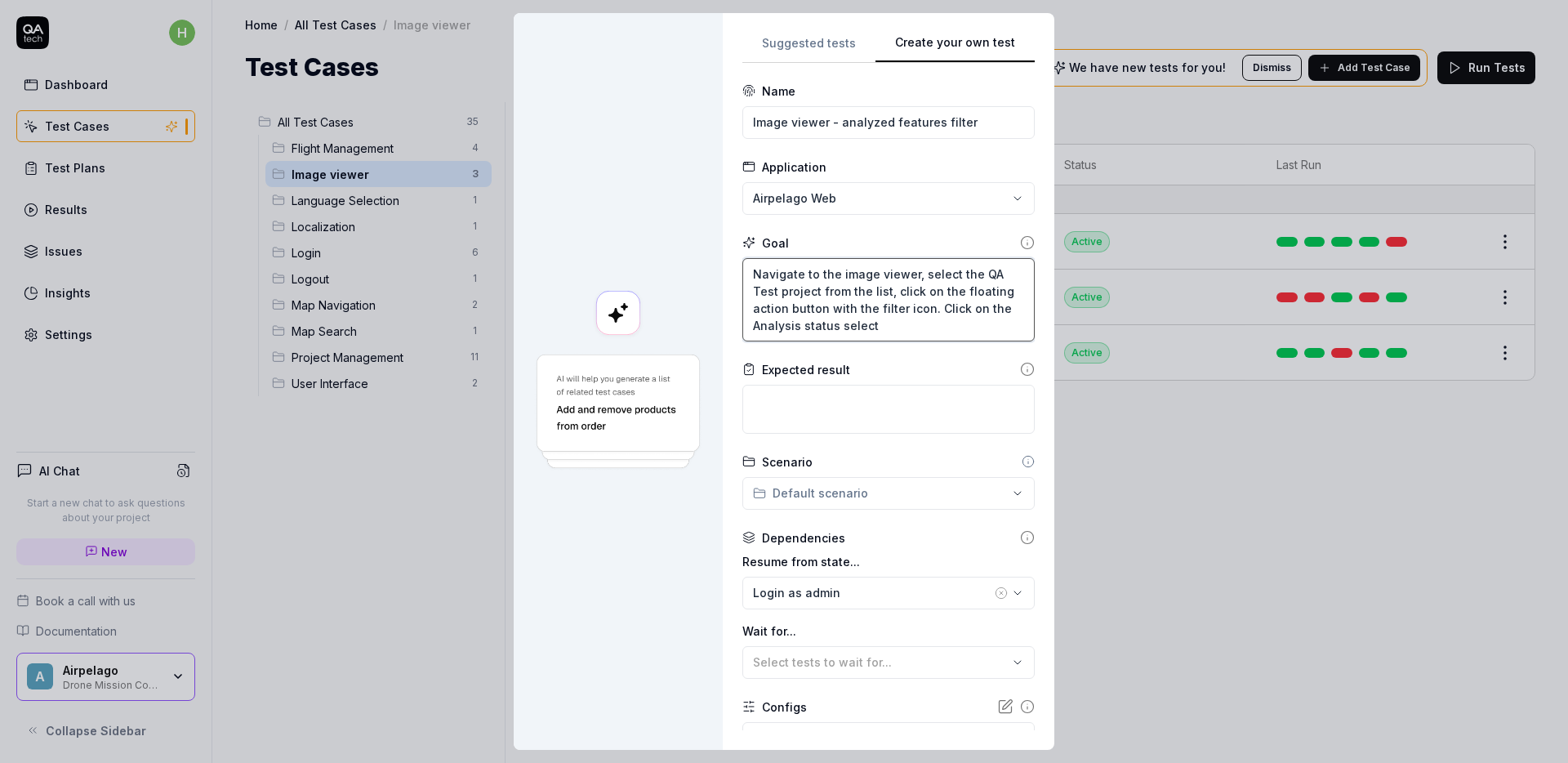
type textarea "Navigate to the image viewer, select the QA Test project from the list, click o…"
type textarea "*"
type textarea "Navigate to the image viewer, select the QA Test project from the list, click o…"
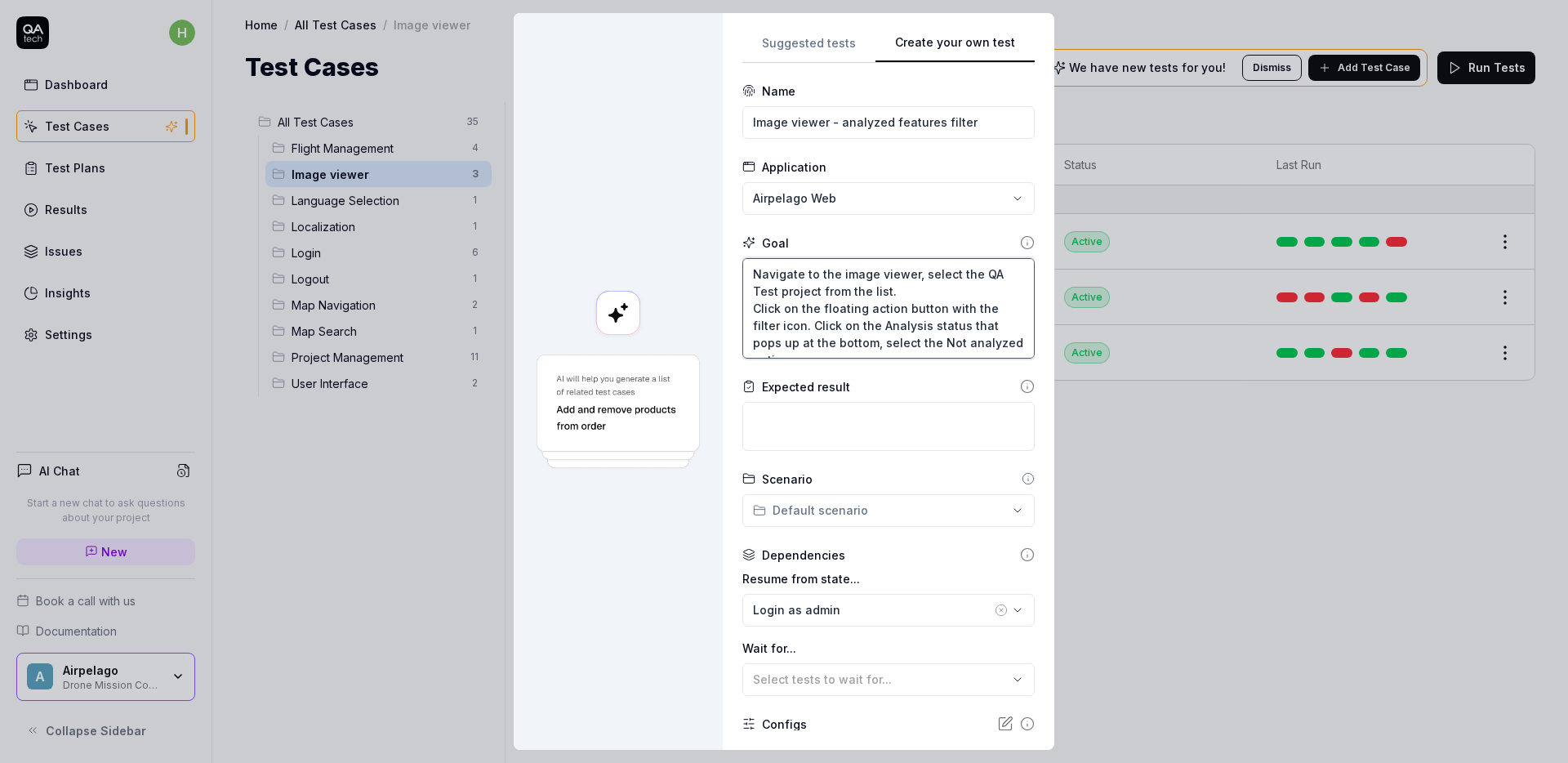
click at [779, 327] on textarea "Navigate to the image viewer, select the QA Test project from the list. Click o…" at bounding box center [888, 308] width 292 height 101
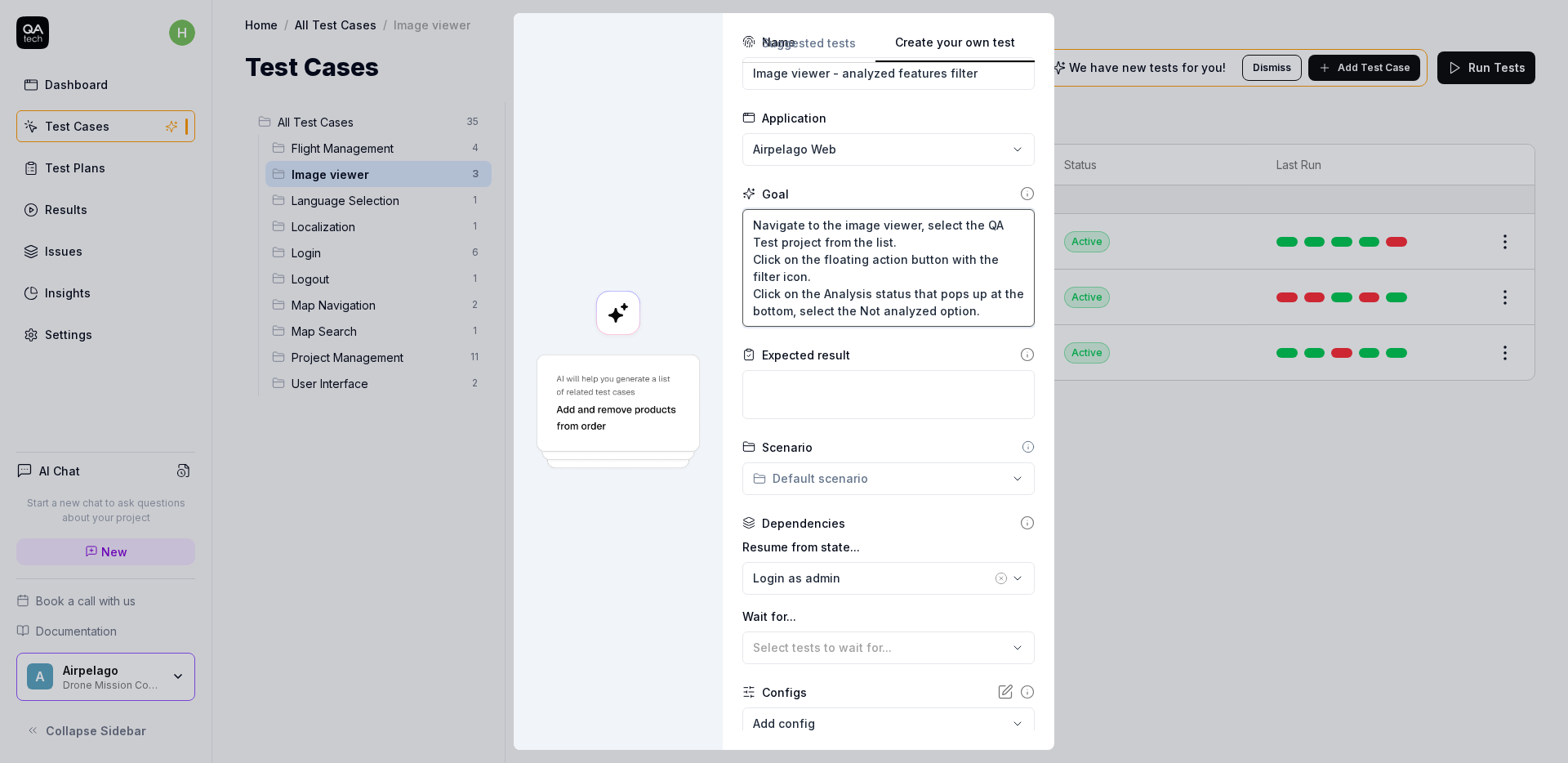
scroll to position [50, 0]
click at [792, 310] on textarea "Navigate to the image viewer, select the QA Test project from the list. Click o…" at bounding box center [888, 266] width 292 height 117
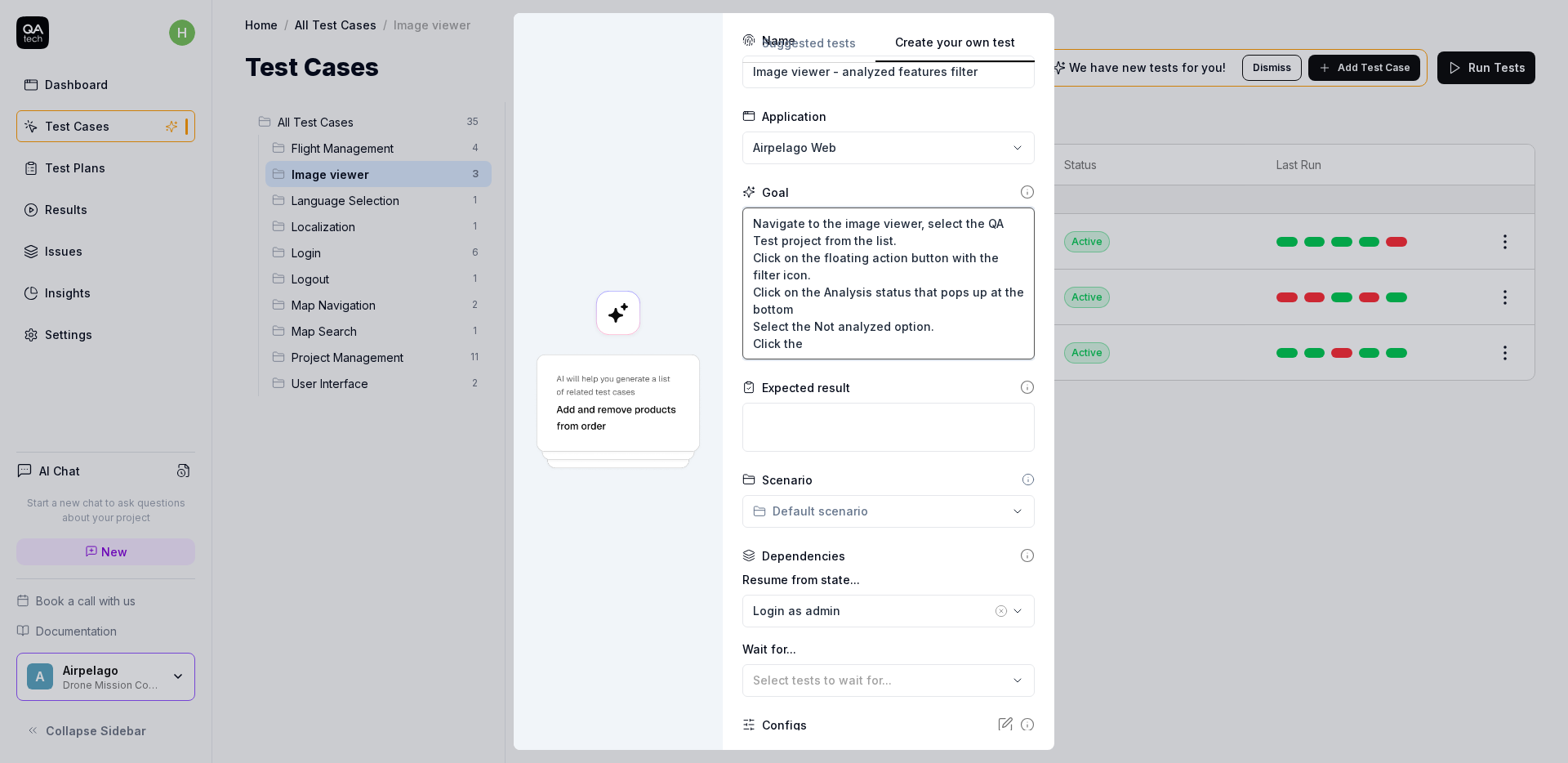
drag, startPoint x: 816, startPoint y: 258, endPoint x: 918, endPoint y: 258, distance: 102.0
click at [918, 257] on textarea "Navigate to the image viewer, select the QA Test project from the list. Click o…" at bounding box center [888, 283] width 292 height 152
drag, startPoint x: 929, startPoint y: 258, endPoint x: 814, endPoint y: 263, distance: 115.1
click at [814, 263] on textarea "Navigate to the image viewer, select the QA Test project from the list. Click o…" at bounding box center [888, 283] width 292 height 152
click at [840, 348] on textarea "Navigate to the image viewer, select the QA Test project from the list. Click o…" at bounding box center [888, 283] width 292 height 152
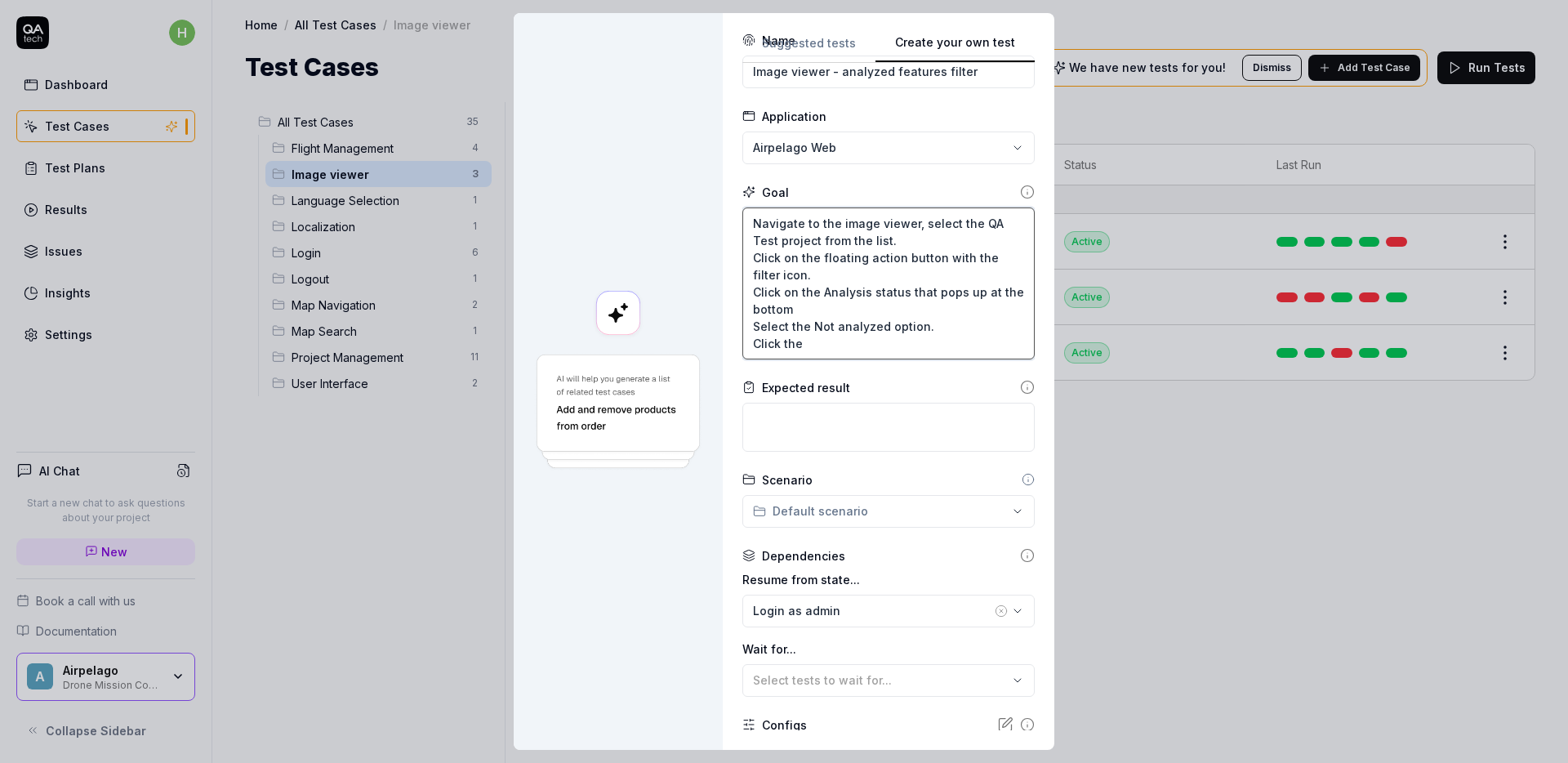
paste textarea "floating action button"
click at [971, 348] on textarea "Navigate to the image viewer, select the QA Test project from the list. Click o…" at bounding box center [888, 283] width 292 height 152
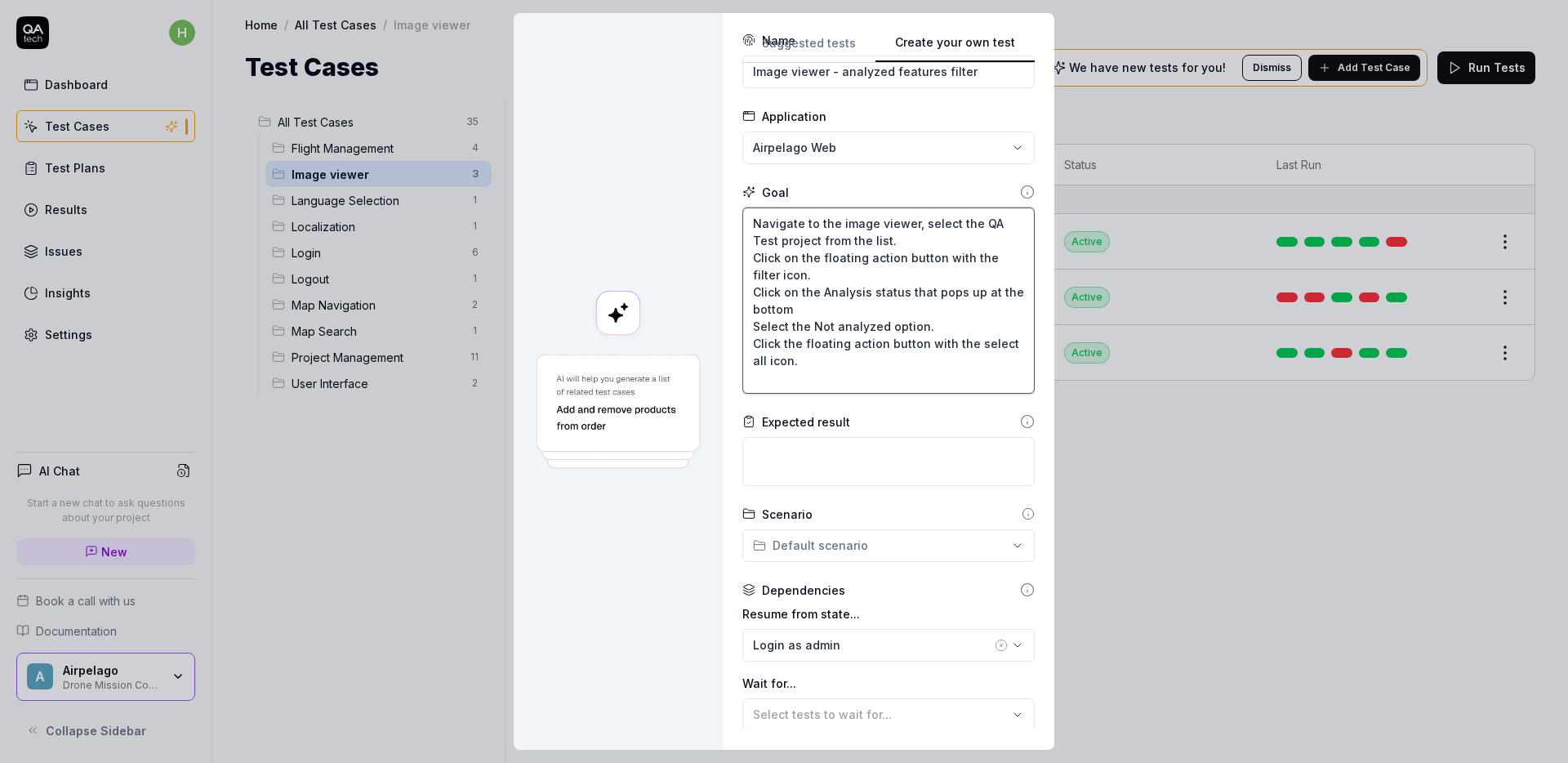
click at [960, 238] on textarea "Navigate to the image viewer, select the QA Test project from the list. Click o…" at bounding box center [888, 300] width 292 height 187
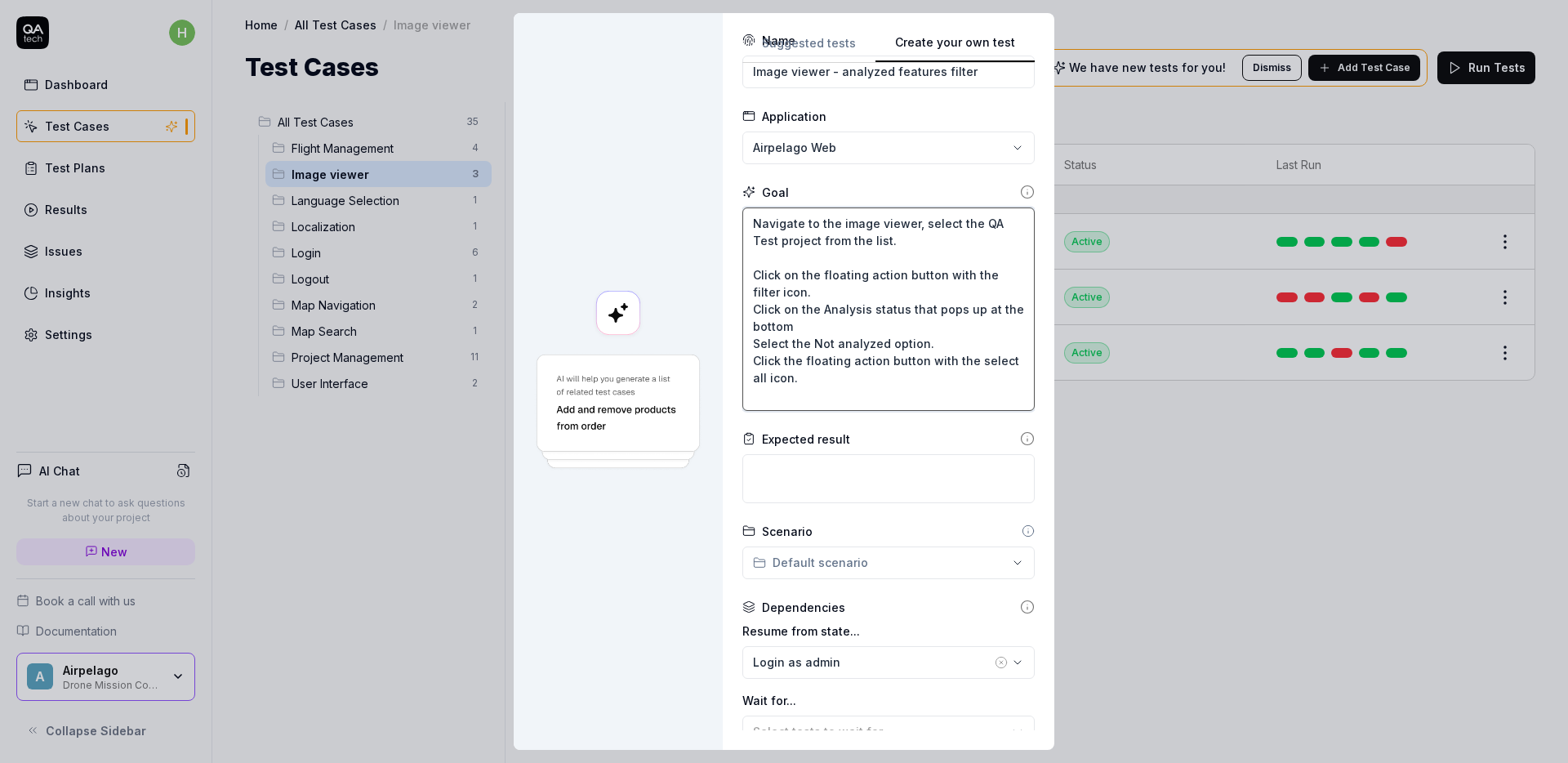
click at [816, 291] on textarea "Navigate to the image viewer, select the QA Test project from the list. Click o…" at bounding box center [888, 309] width 292 height 203
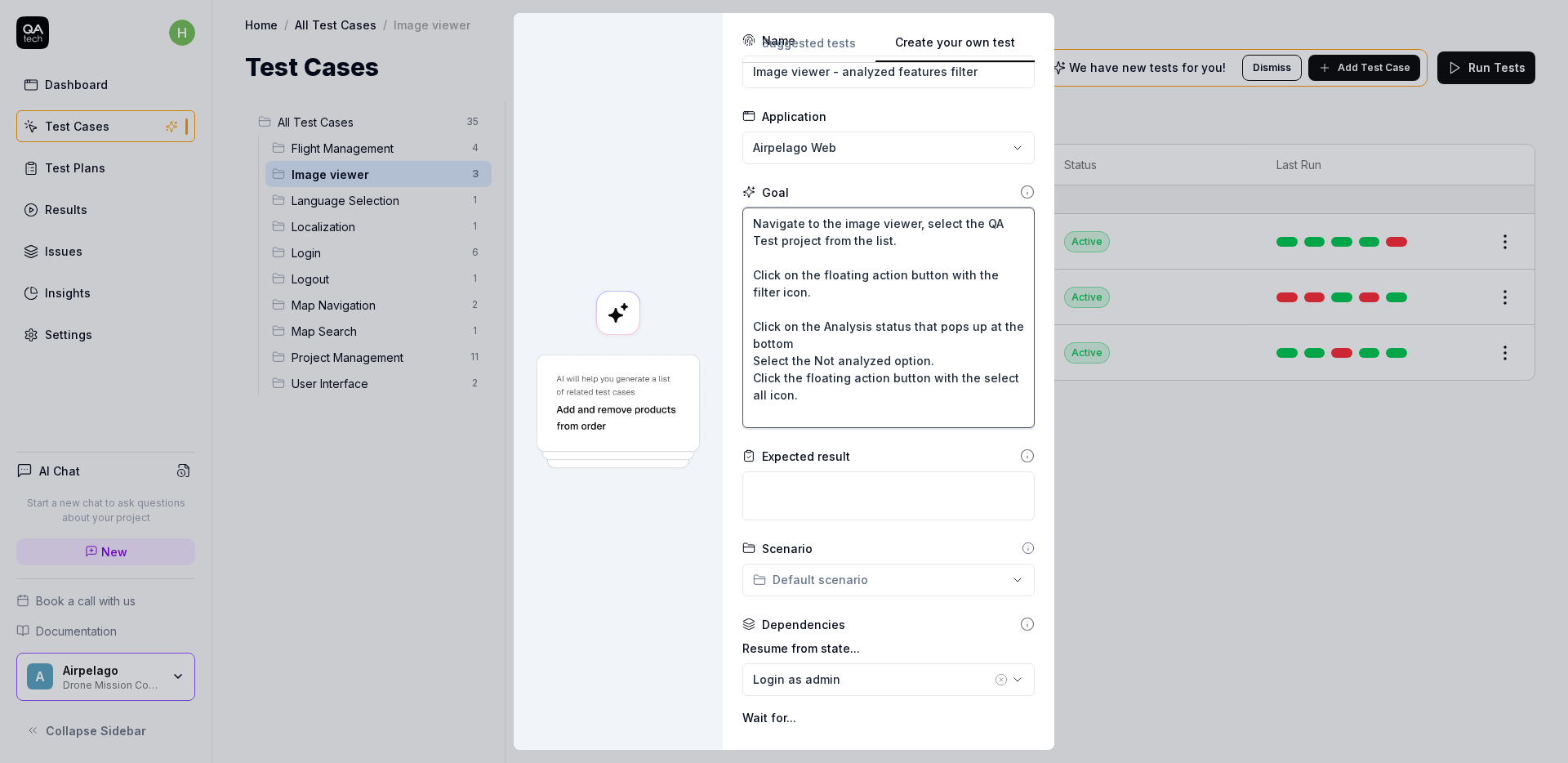
click at [816, 339] on textarea "Navigate to the image viewer, select the QA Test project from the list. Click o…" at bounding box center [888, 317] width 292 height 220
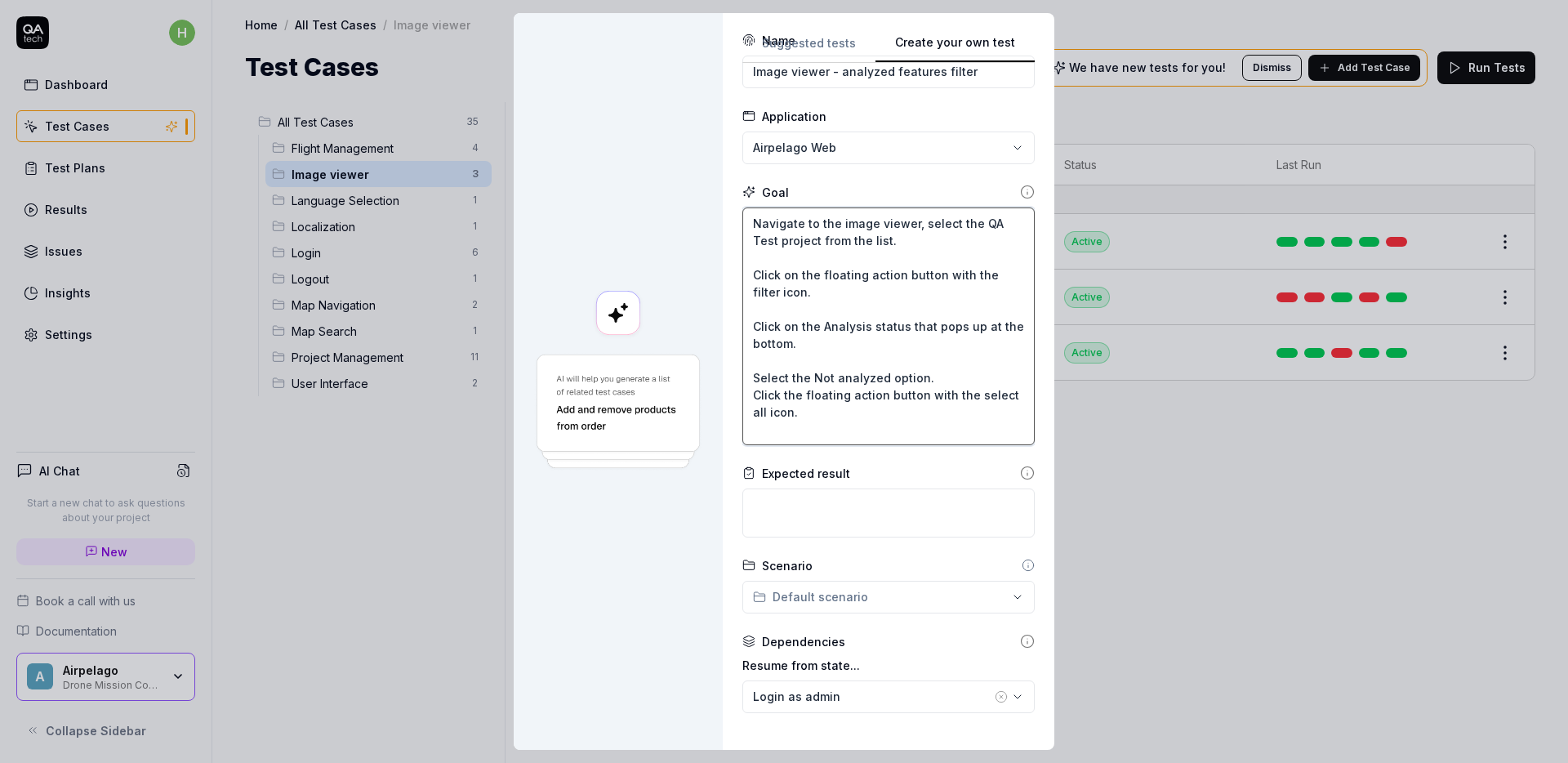
click at [931, 377] on textarea "Navigate to the image viewer, select the QA Test project from the list. Click o…" at bounding box center [888, 326] width 292 height 238
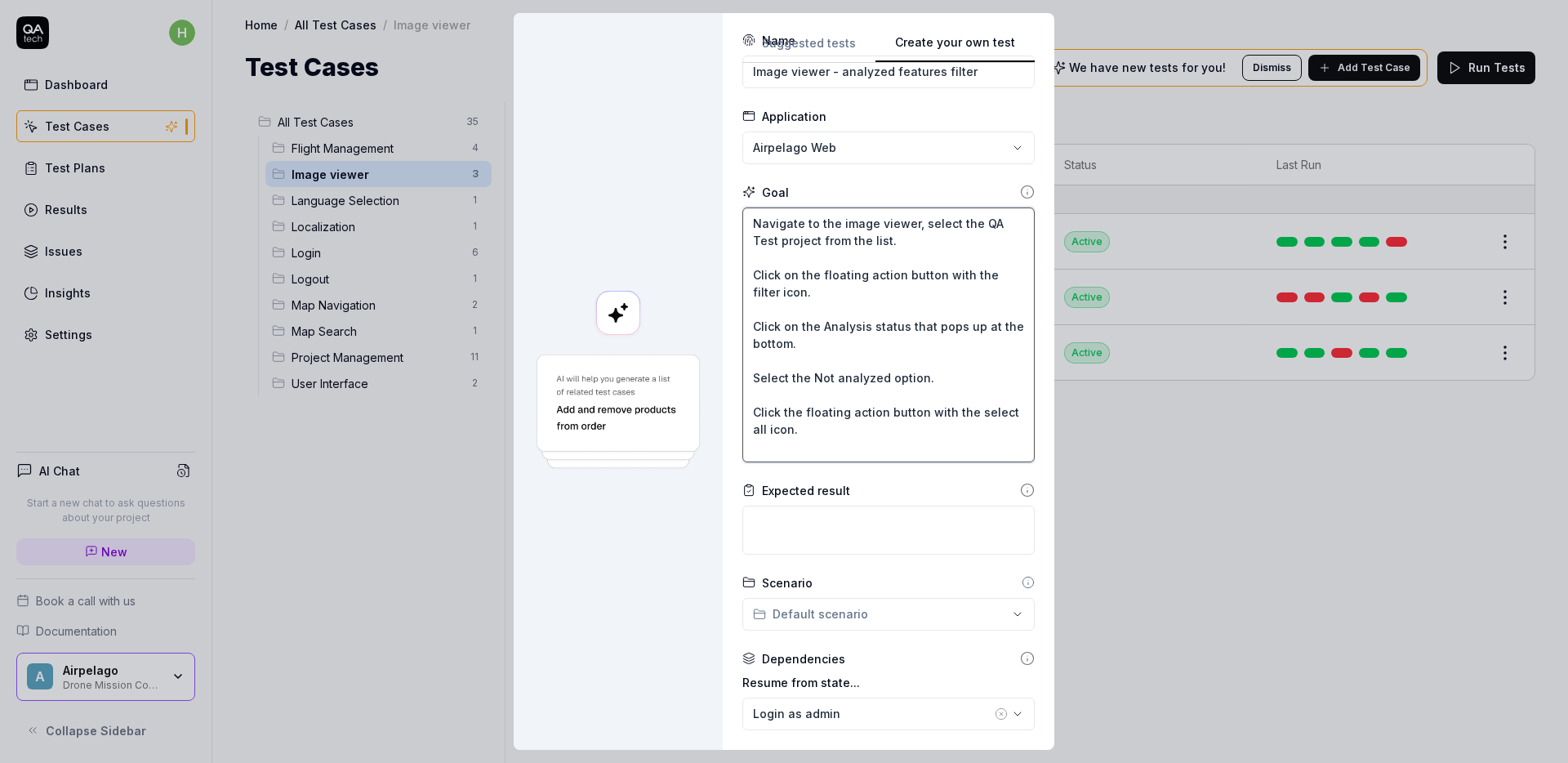
click at [863, 447] on textarea "Navigate to the image viewer, select the QA Test project from the list. Click o…" at bounding box center [888, 335] width 292 height 255
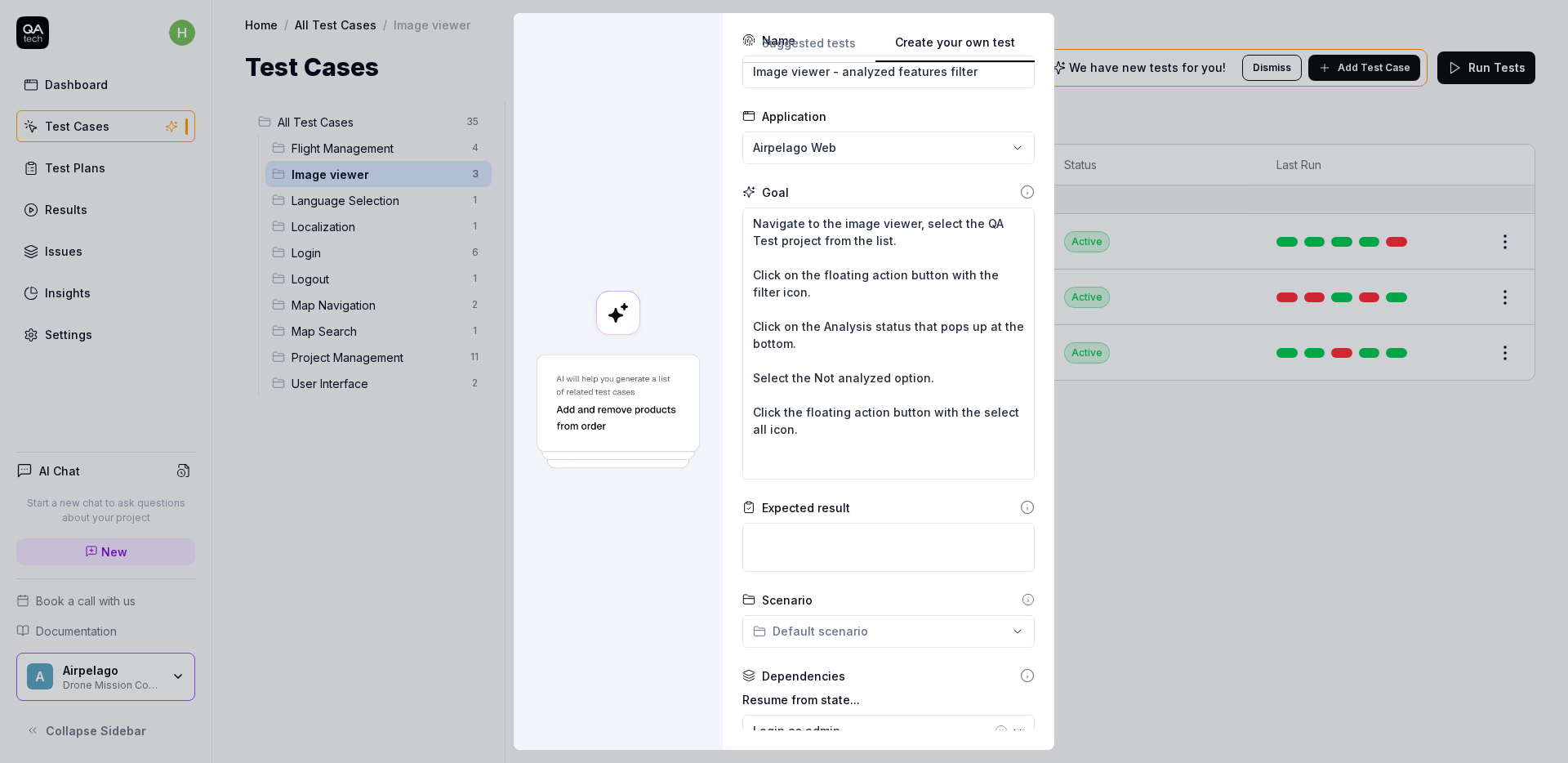
click at [1020, 190] on icon at bounding box center [1027, 191] width 15 height 15
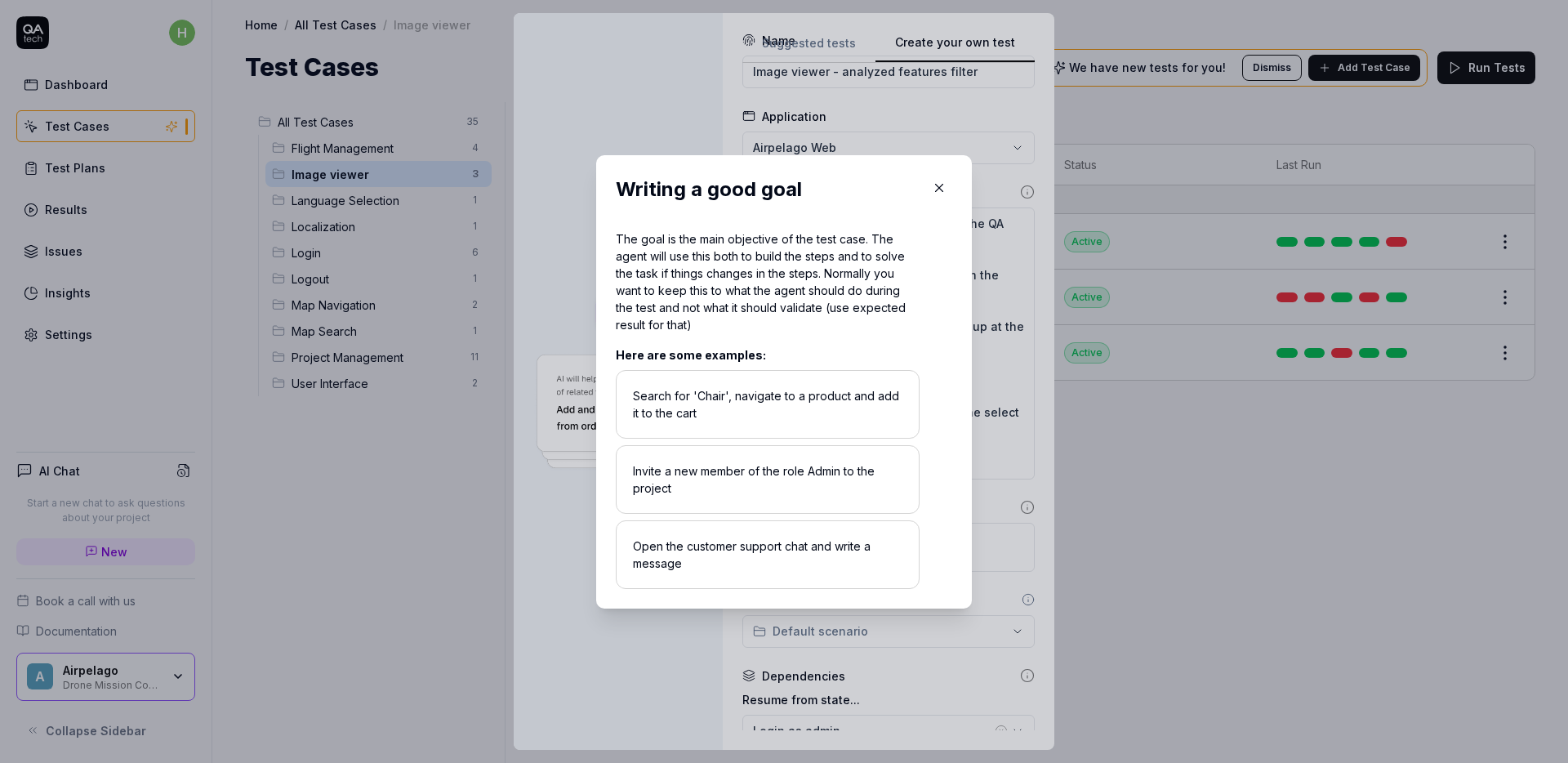
click at [932, 183] on icon "button" at bounding box center [938, 188] width 15 height 15
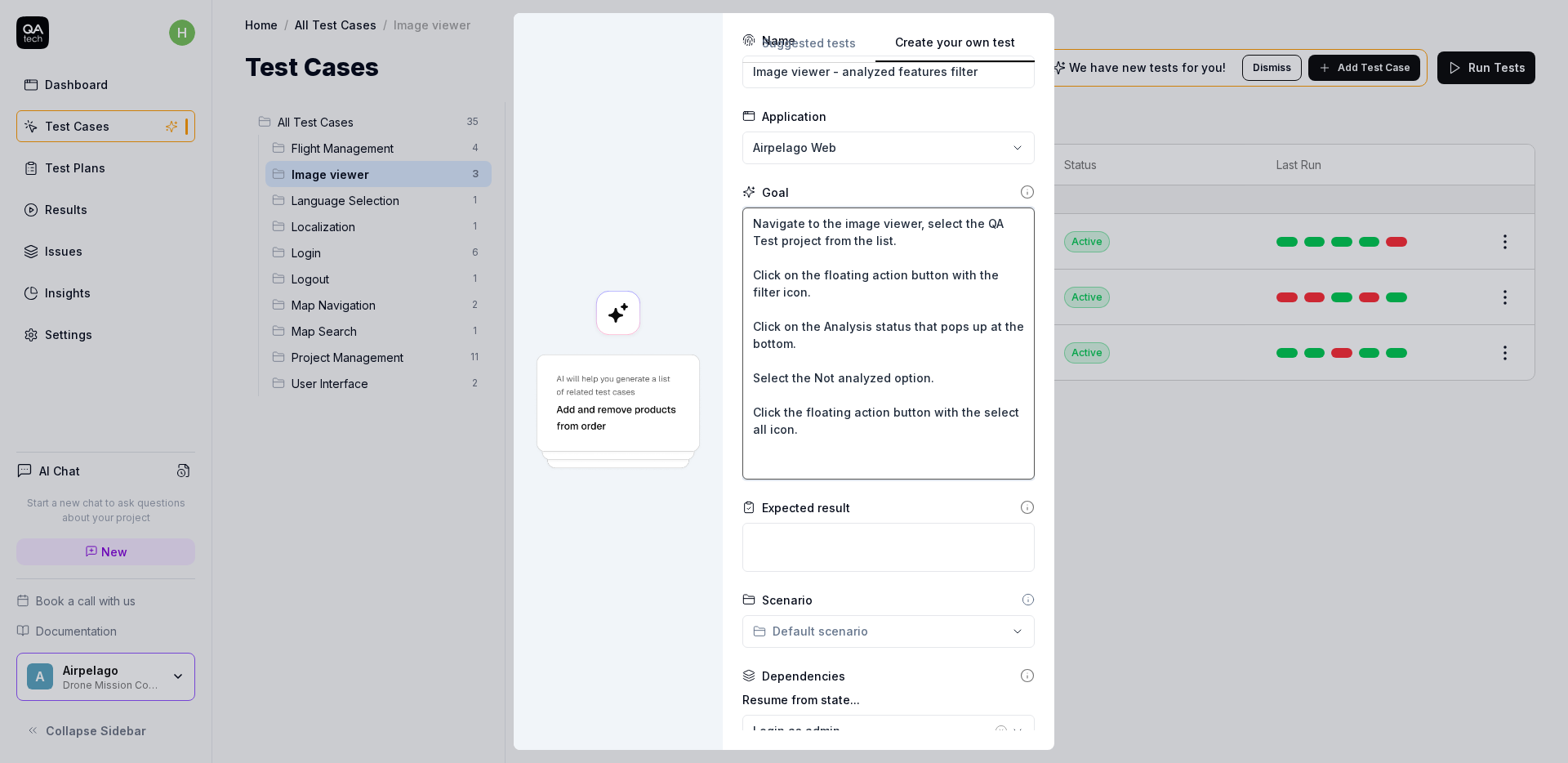
drag, startPoint x: 752, startPoint y: 328, endPoint x: 795, endPoint y: 292, distance: 56.1
click at [795, 292] on textarea "Navigate to the image viewer, select the QA Test project from the list. Click o…" at bounding box center [888, 343] width 292 height 272
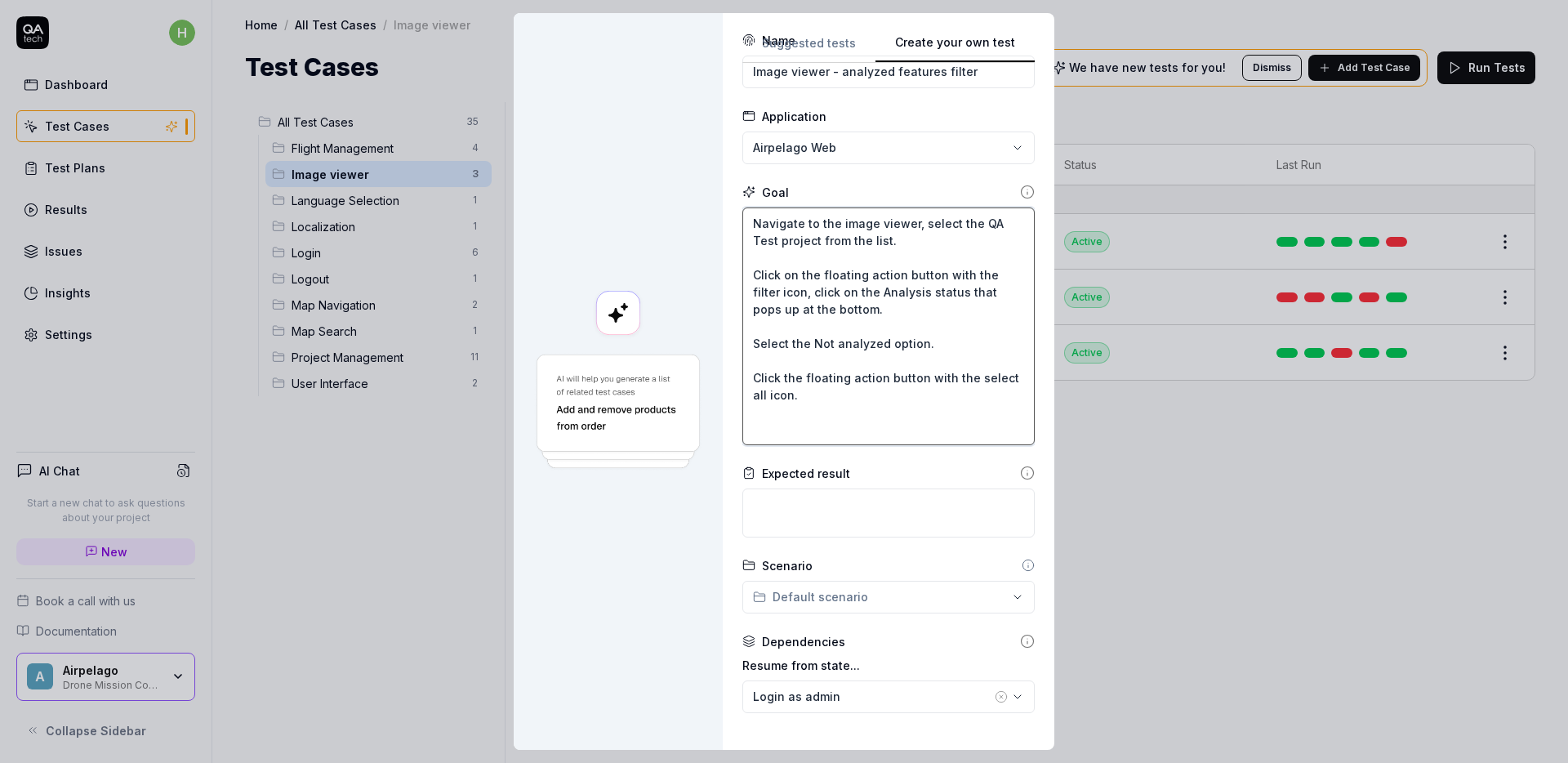
drag, startPoint x: 750, startPoint y: 343, endPoint x: 854, endPoint y: 312, distance: 108.5
click at [854, 312] on textarea "Navigate to the image viewer, select the QA Test project from the list. Click o…" at bounding box center [888, 326] width 292 height 238
drag, startPoint x: 752, startPoint y: 344, endPoint x: 850, endPoint y: 302, distance: 106.6
click at [850, 302] on textarea "Navigate to the image viewer, select the QA Test project from the list. Click o…" at bounding box center [888, 326] width 292 height 238
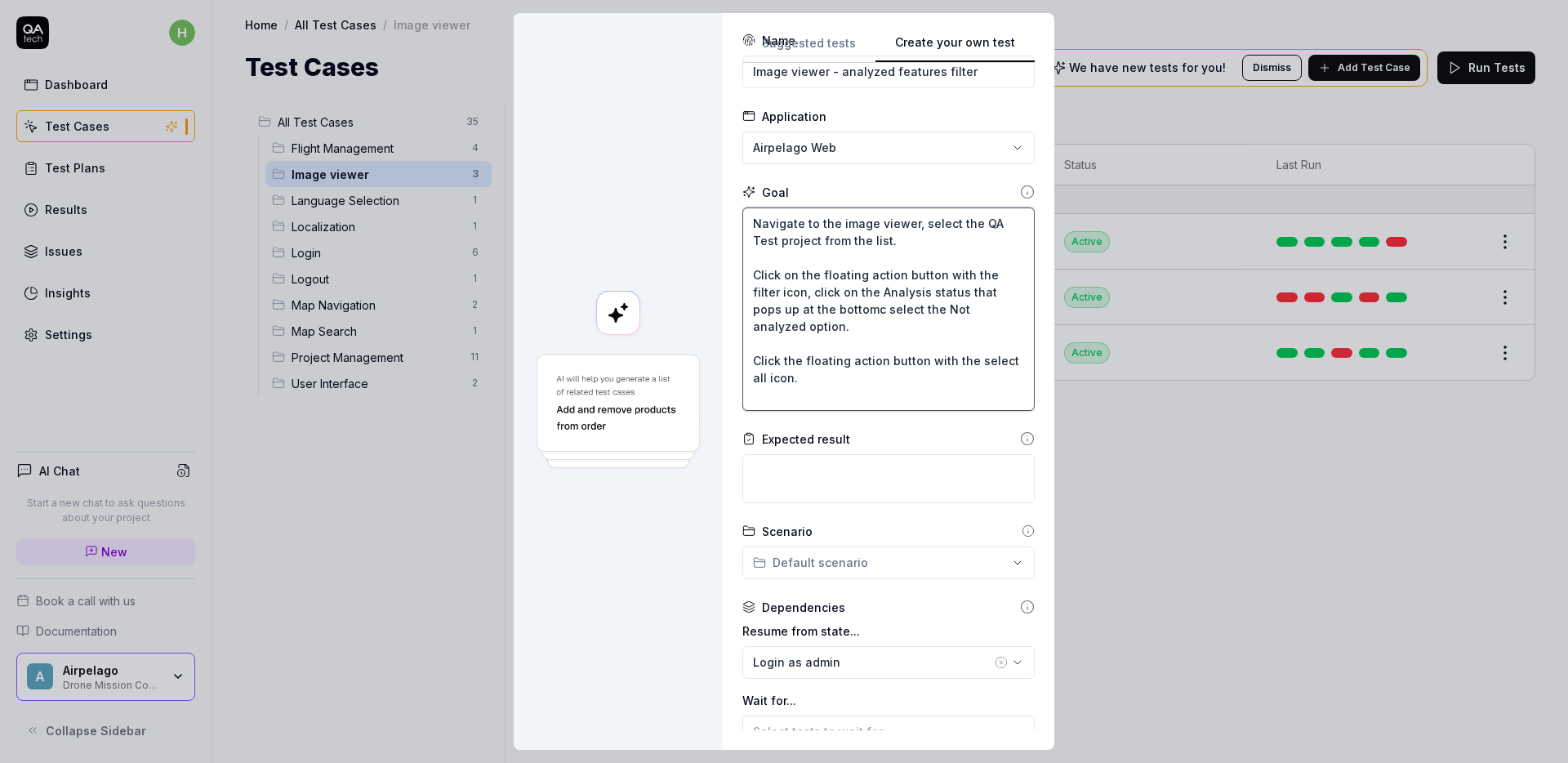
drag, startPoint x: 753, startPoint y: 343, endPoint x: 994, endPoint y: 306, distance: 243.8
click at [994, 306] on textarea "Navigate to the image viewer, select the QA Test project from the list. Click o…" at bounding box center [888, 309] width 292 height 203
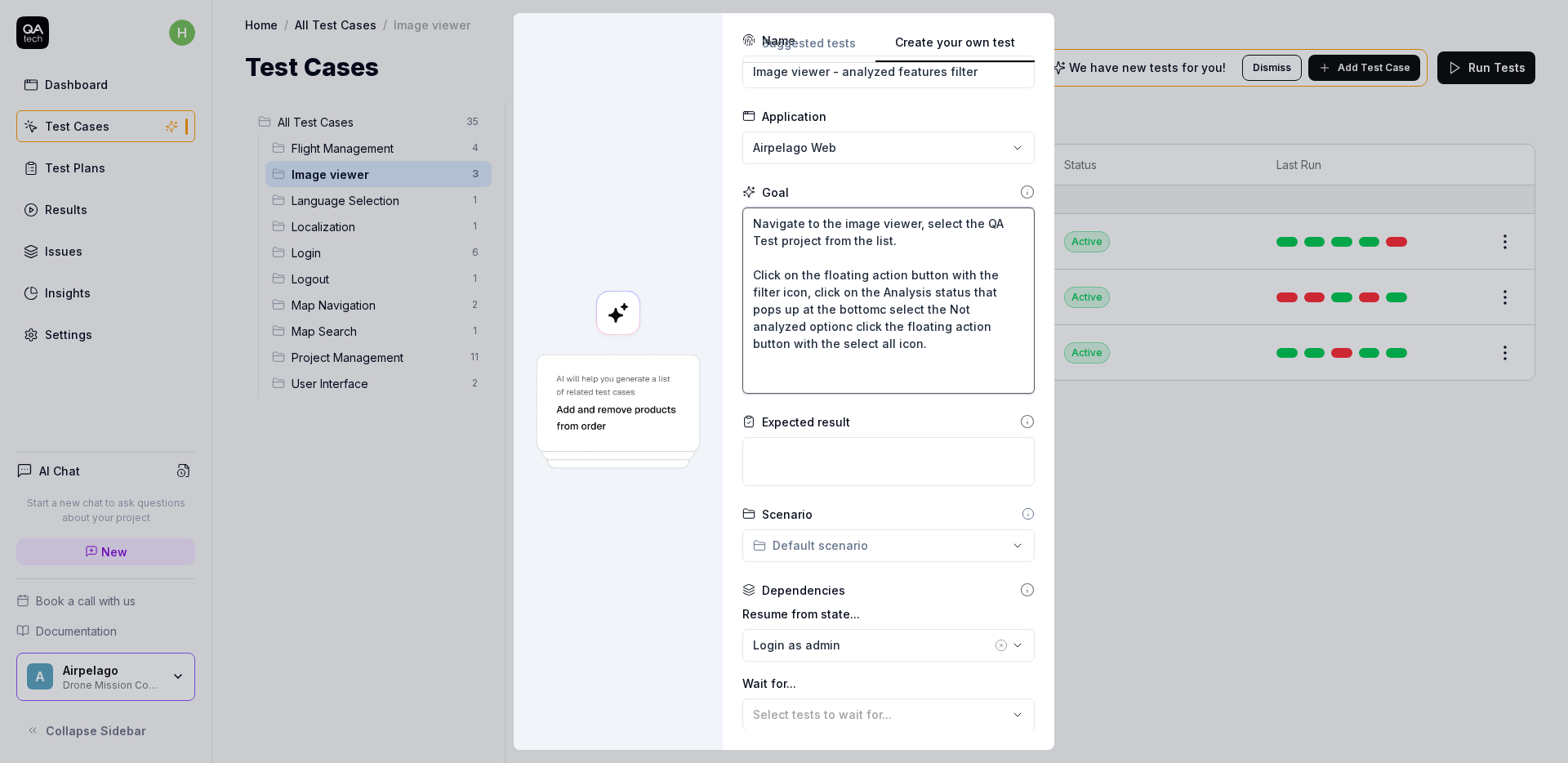
click at [904, 375] on textarea "Navigate to the image viewer, select the QA Test project from the list. Click o…" at bounding box center [888, 300] width 292 height 187
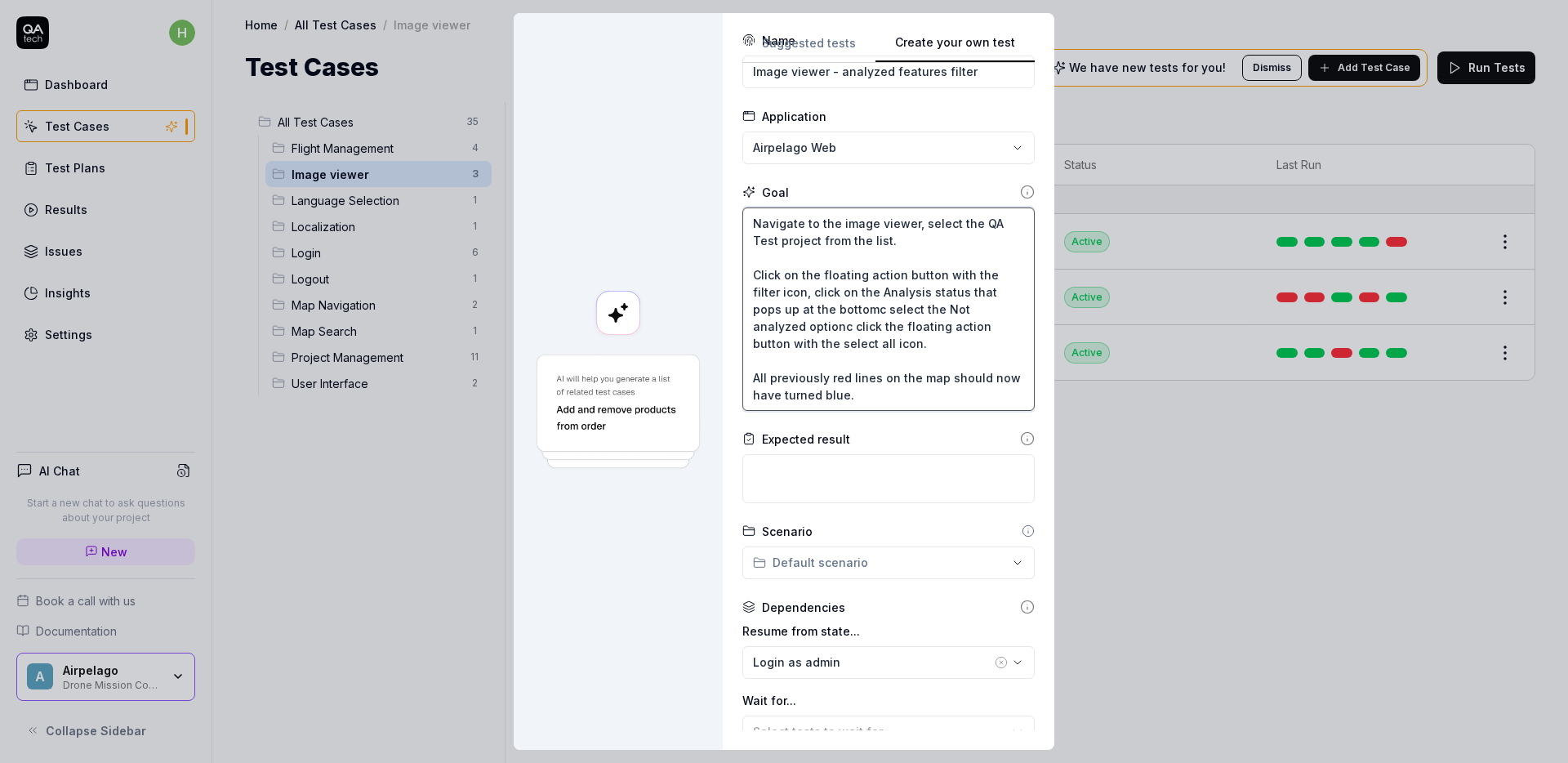
click at [887, 400] on textarea "Navigate to the image viewer, select the QA Test project from the list. Click o…" at bounding box center [888, 309] width 292 height 203
drag, startPoint x: 971, startPoint y: 399, endPoint x: 712, endPoint y: 376, distance: 260.0
click at [712, 376] on div "**********" at bounding box center [784, 381] width 541 height 736
click at [1020, 437] on icon at bounding box center [1027, 438] width 15 height 15
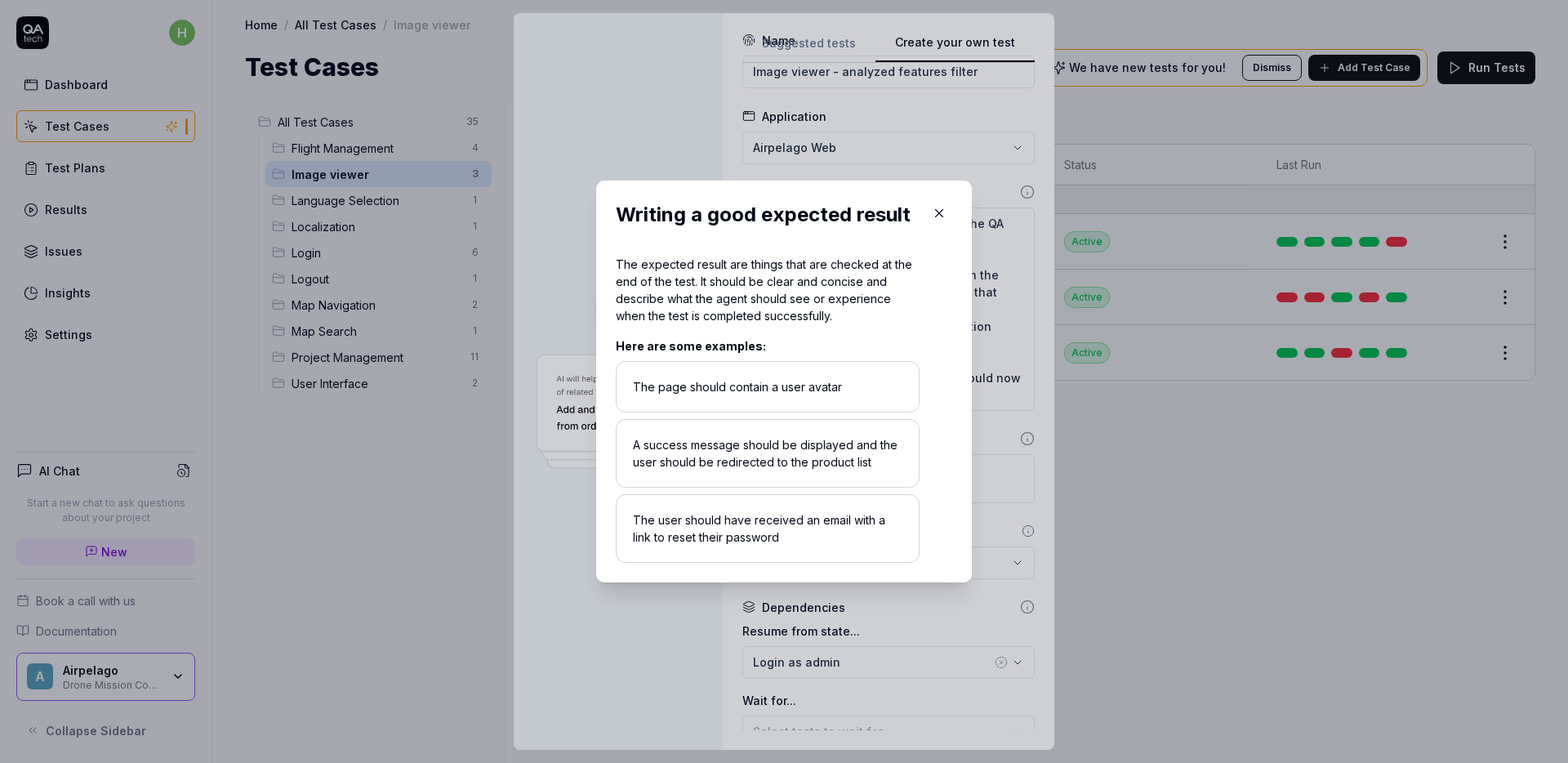
click at [932, 220] on icon "button" at bounding box center [938, 213] width 15 height 15
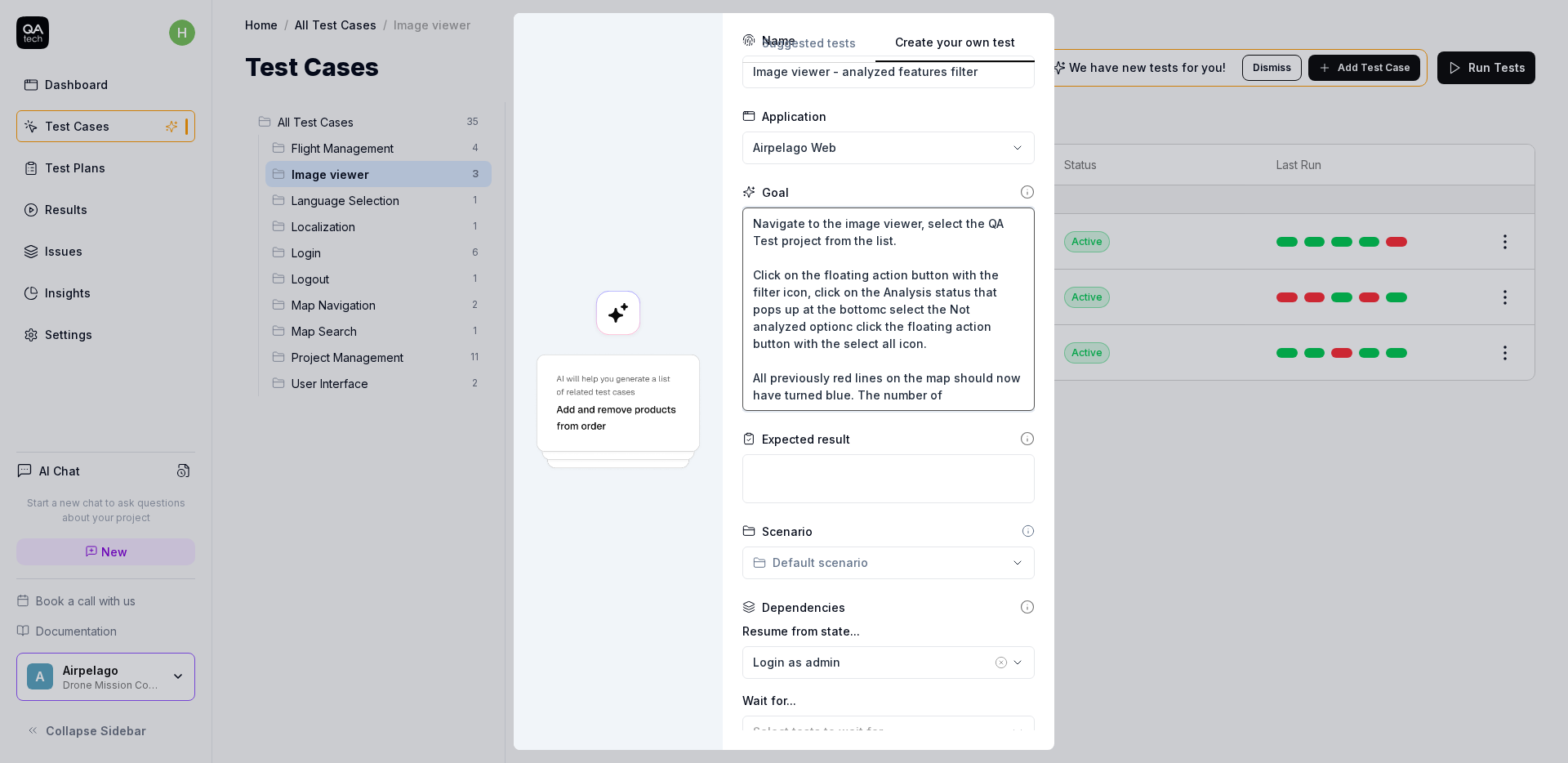
click at [946, 400] on textarea "Navigate to the image viewer, select the QA Test project from the list. Click o…" at bounding box center [888, 309] width 292 height 203
drag, startPoint x: 954, startPoint y: 398, endPoint x: 722, endPoint y: 379, distance: 232.8
click at [722, 379] on div "**********" at bounding box center [888, 381] width 332 height 736
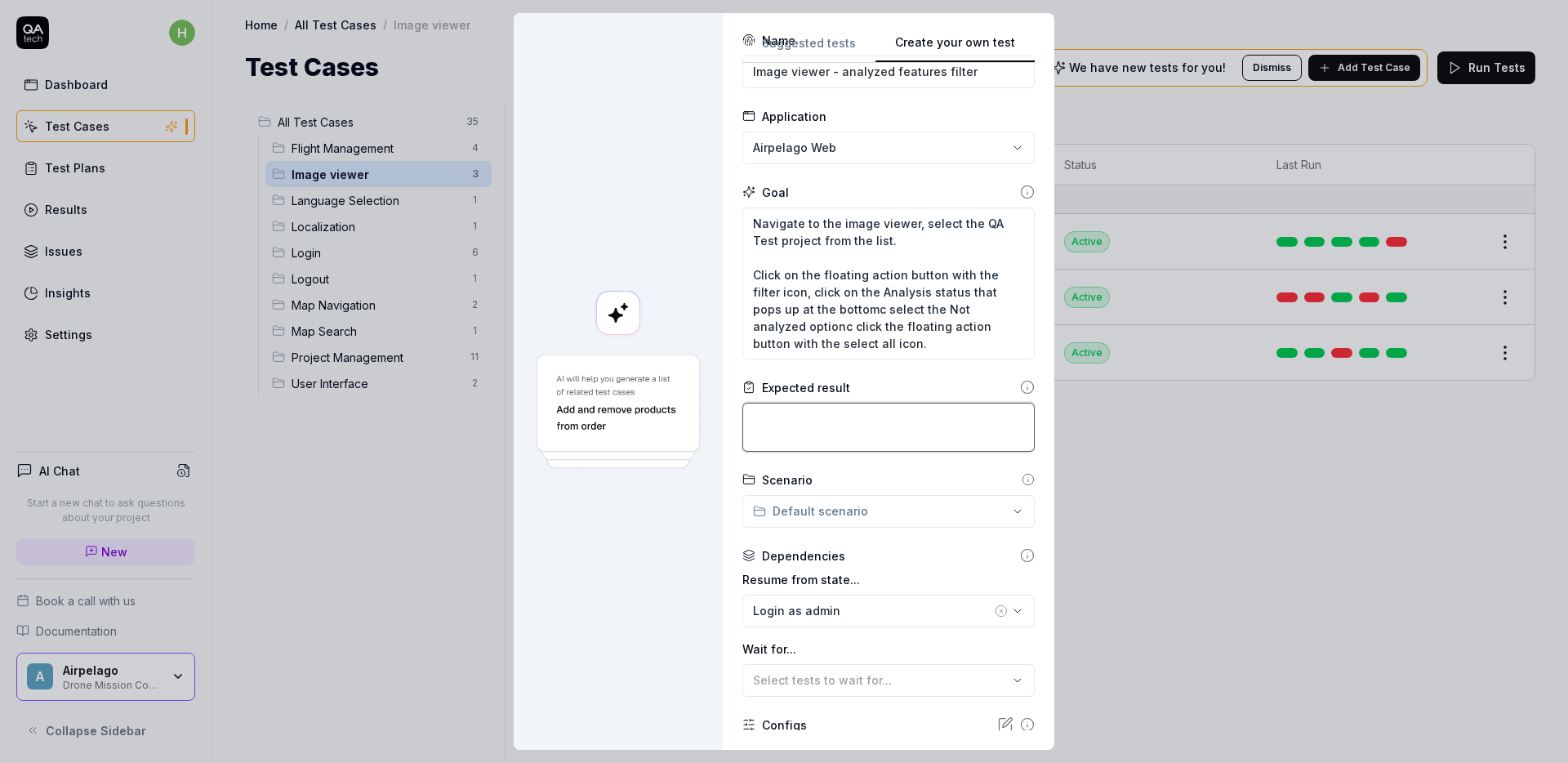
drag, startPoint x: 859, startPoint y: 425, endPoint x: 907, endPoint y: 434, distance: 48.8
click at [859, 425] on textarea at bounding box center [888, 427] width 292 height 49
paste textarea "All previously red lines on the map should now have turned blue. The number of"
click at [964, 329] on textarea "Navigate to the image viewer, select the QA Test project from the list. Click o…" at bounding box center [888, 283] width 292 height 152
click at [951, 432] on textarea "All previously red lines on the map should now have turned blue. The number of" at bounding box center [888, 427] width 292 height 49
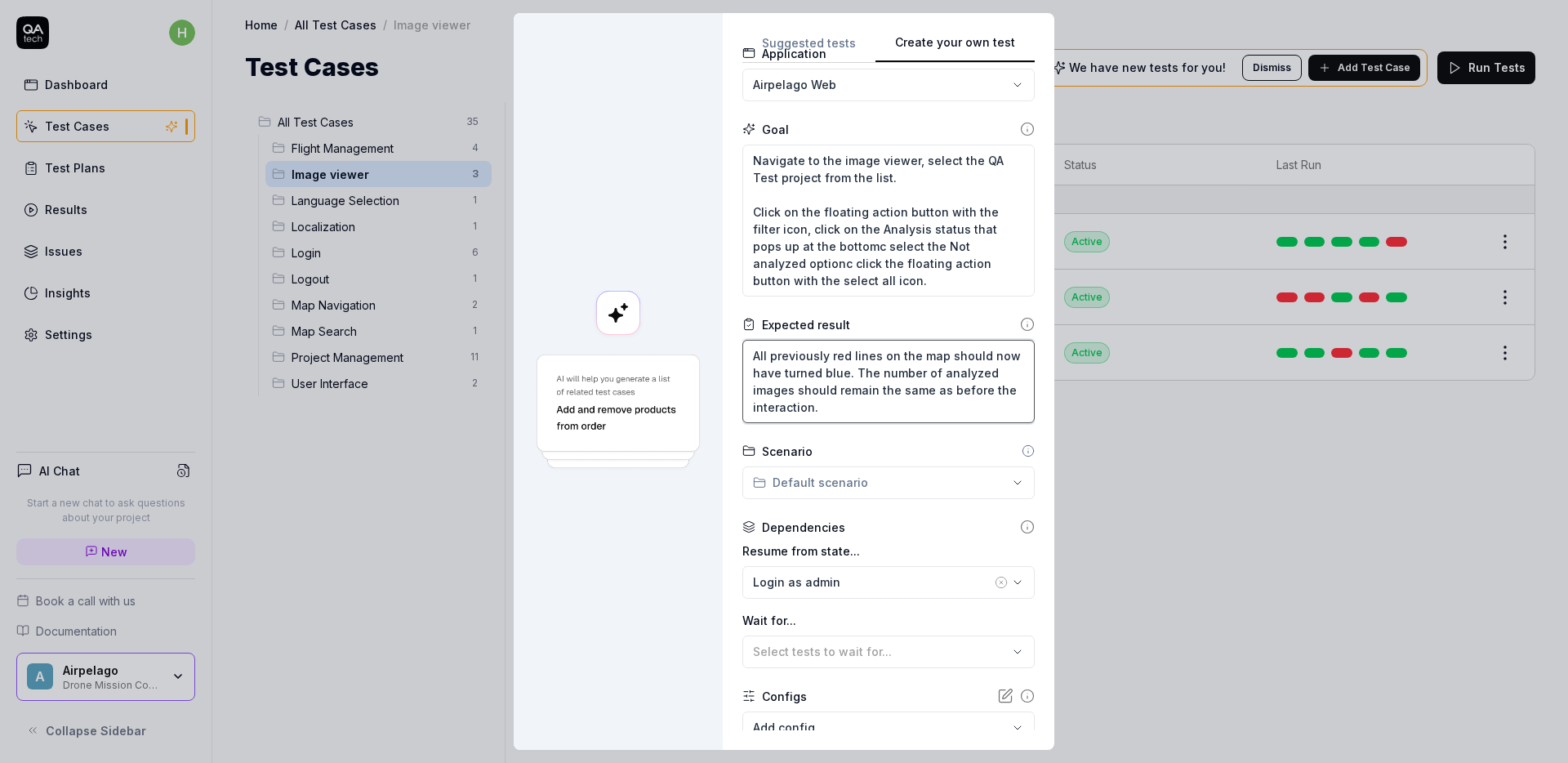
scroll to position [162, 0]
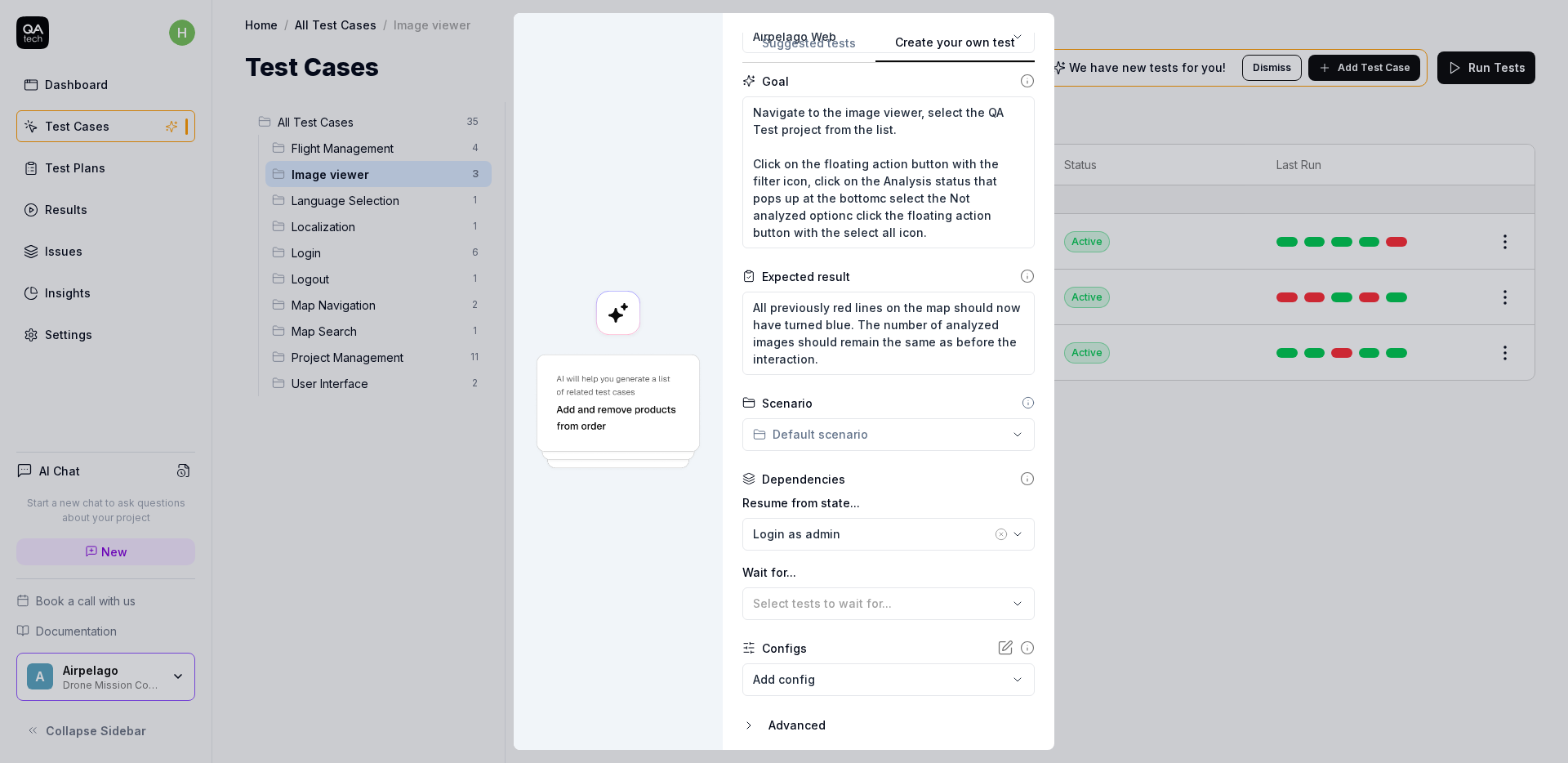
click at [999, 432] on div "**********" at bounding box center [784, 381] width 1568 height 763
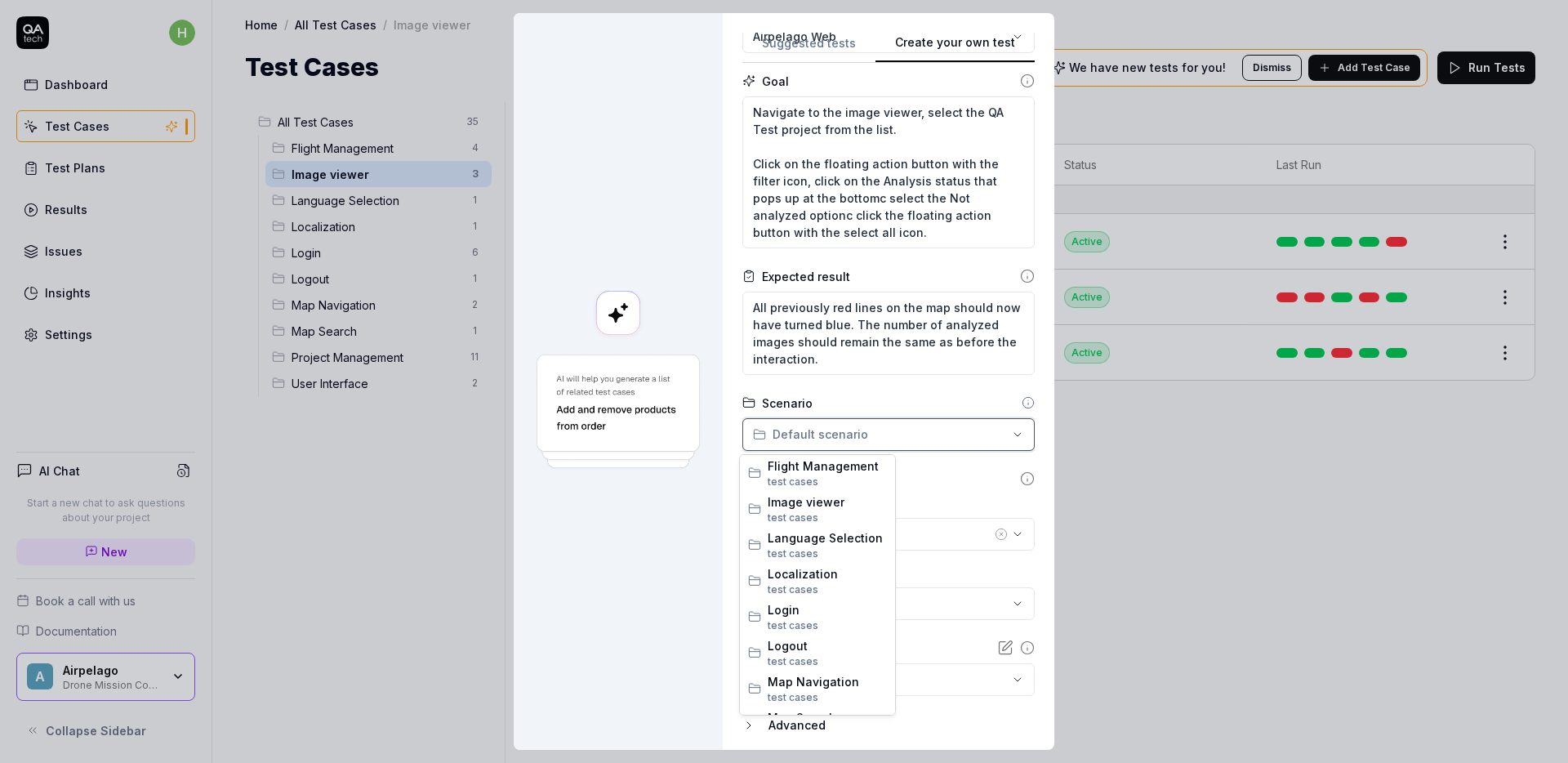
click at [999, 432] on div "**********" at bounding box center [784, 381] width 1568 height 763
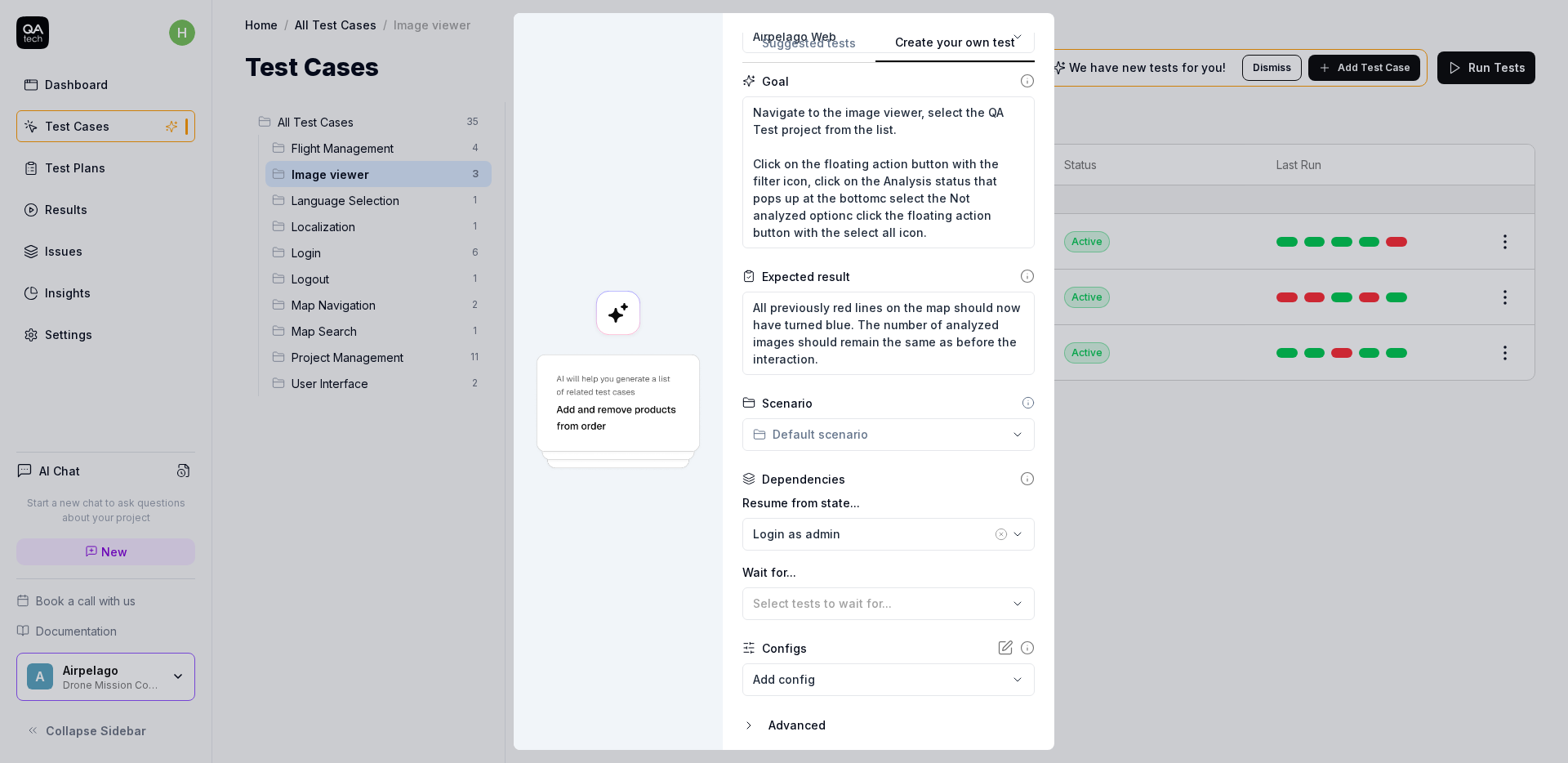
click at [1021, 402] on icon at bounding box center [1027, 402] width 13 height 13
click at [1006, 428] on div "**********" at bounding box center [784, 381] width 1568 height 763
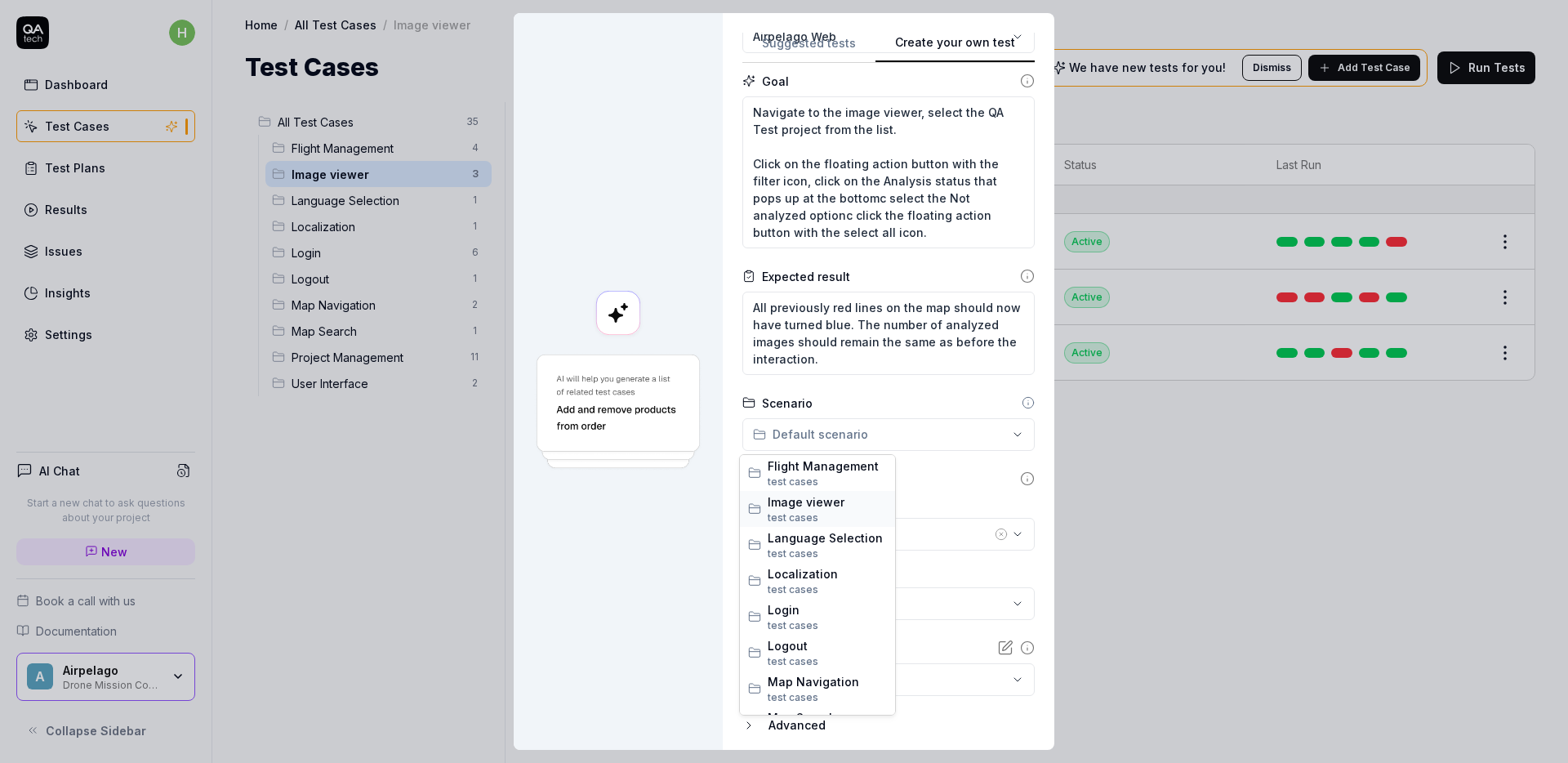
click at [847, 506] on span "Image viewer" at bounding box center [827, 501] width 119 height 17
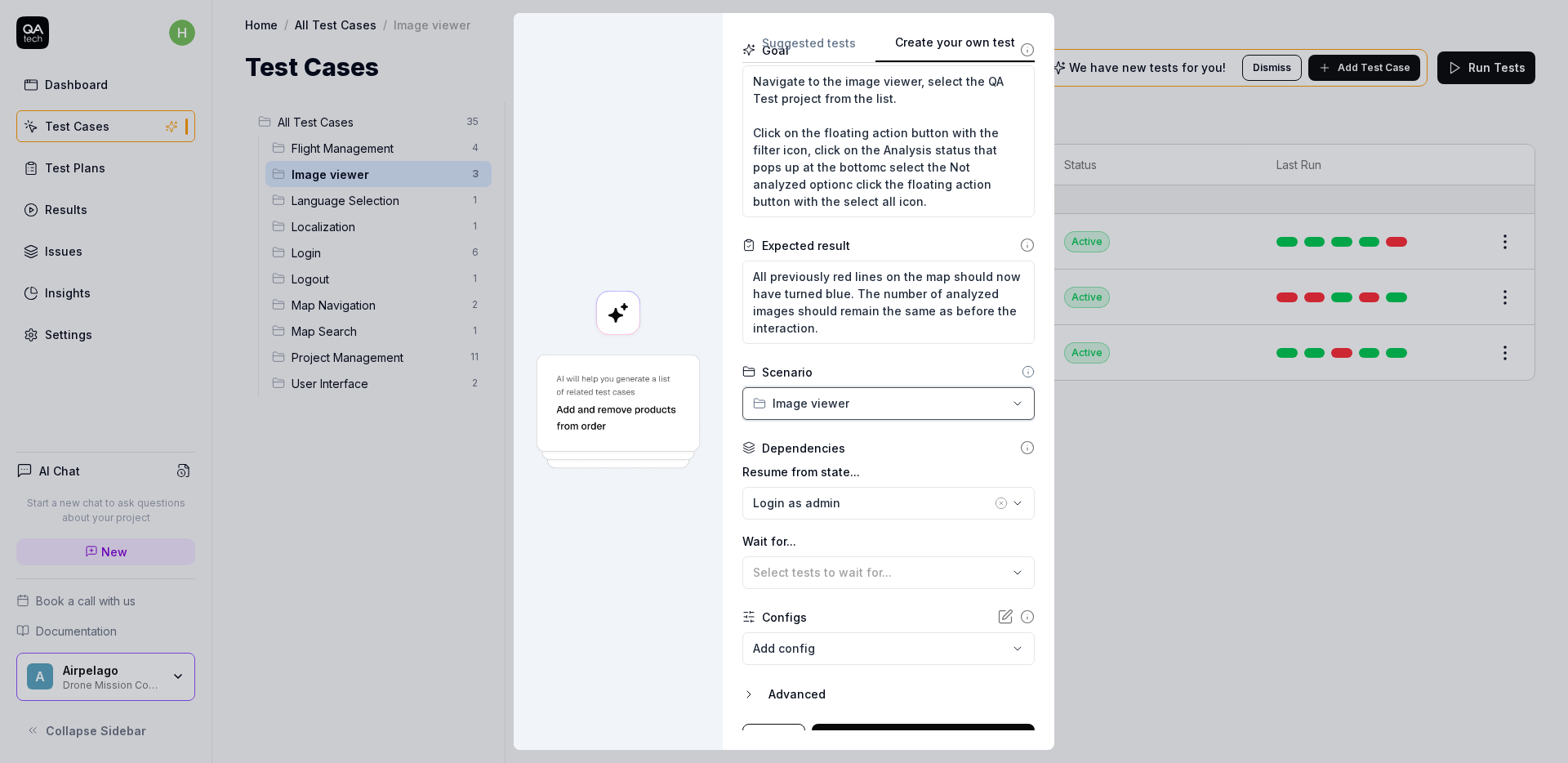
scroll to position [219, 0]
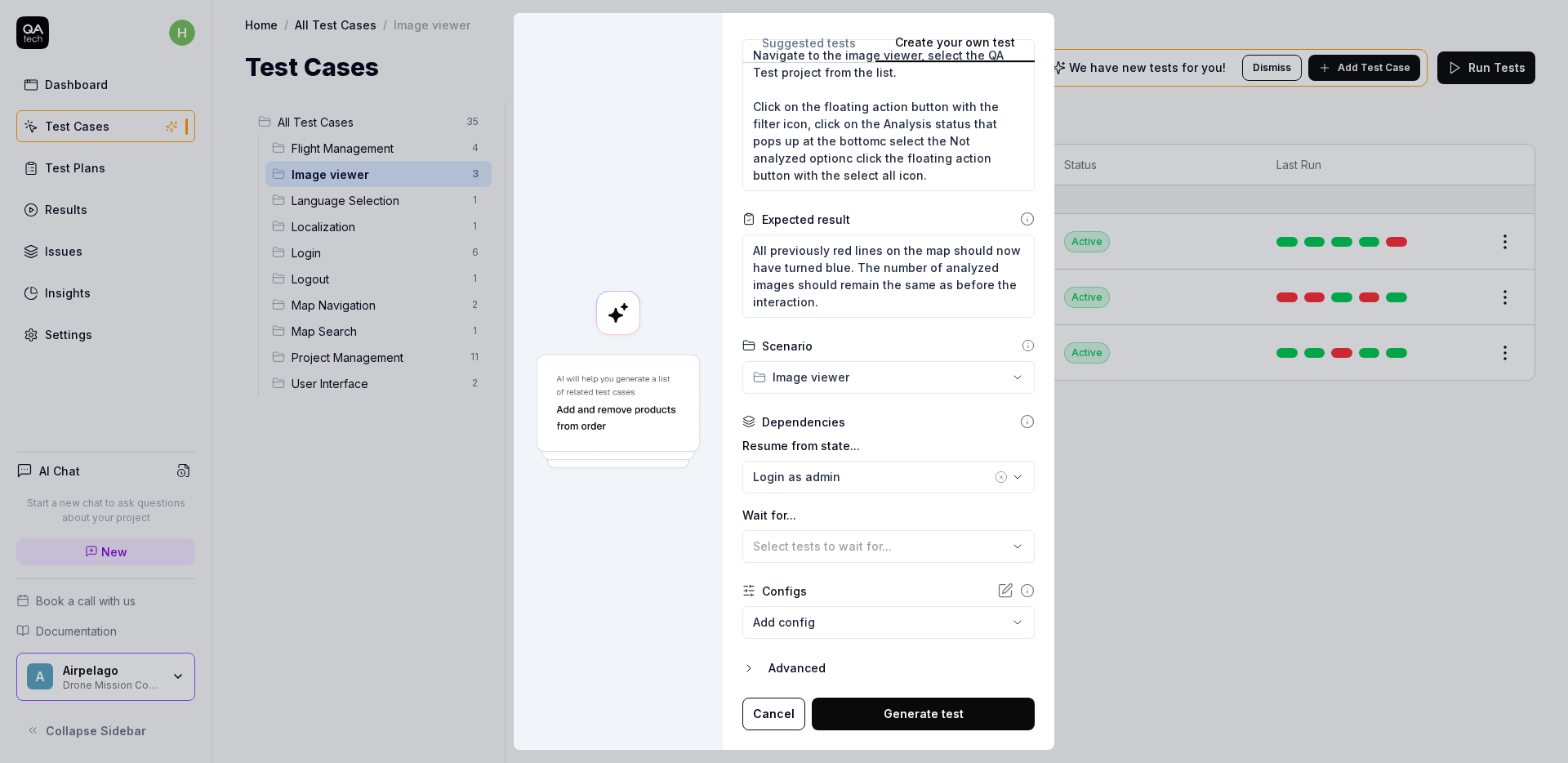
click at [742, 670] on icon "button" at bounding box center [748, 667] width 13 height 13
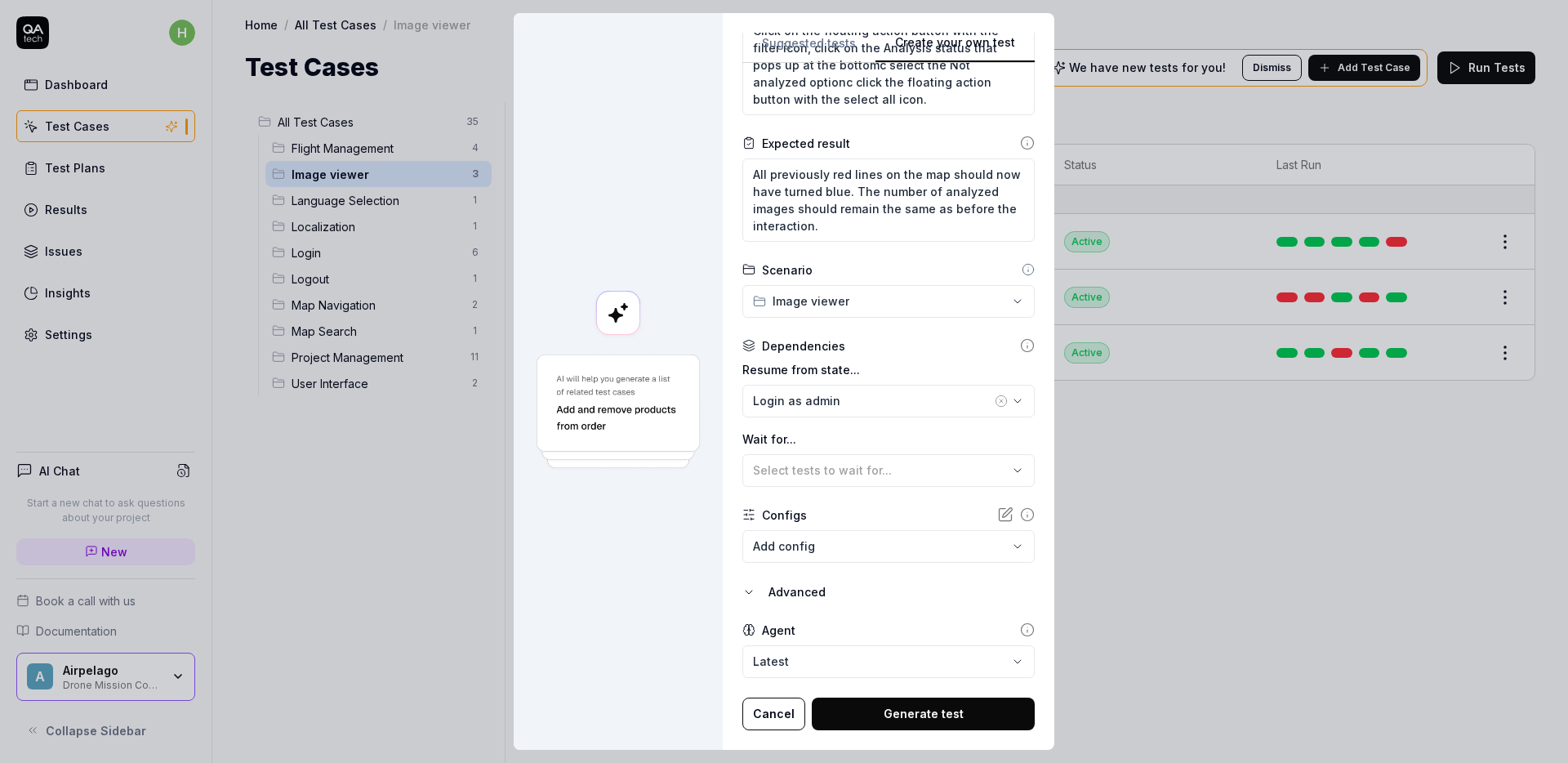
click at [745, 599] on button "Advanced" at bounding box center [888, 592] width 292 height 20
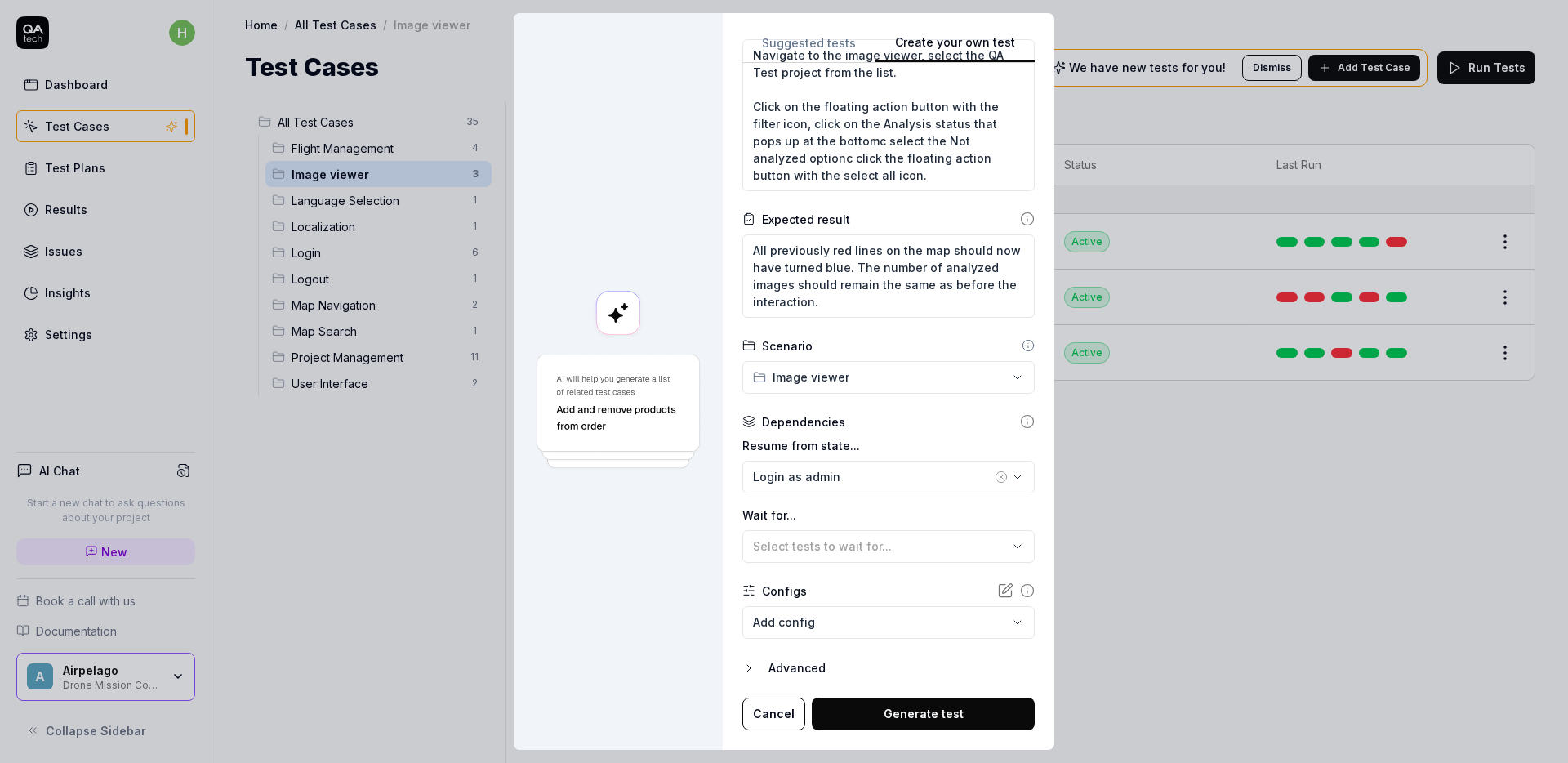
click at [945, 623] on body "h Dashboard Test Cases Test Plans Results Issues Insights Settings AI Chat Star…" at bounding box center [784, 381] width 1568 height 763
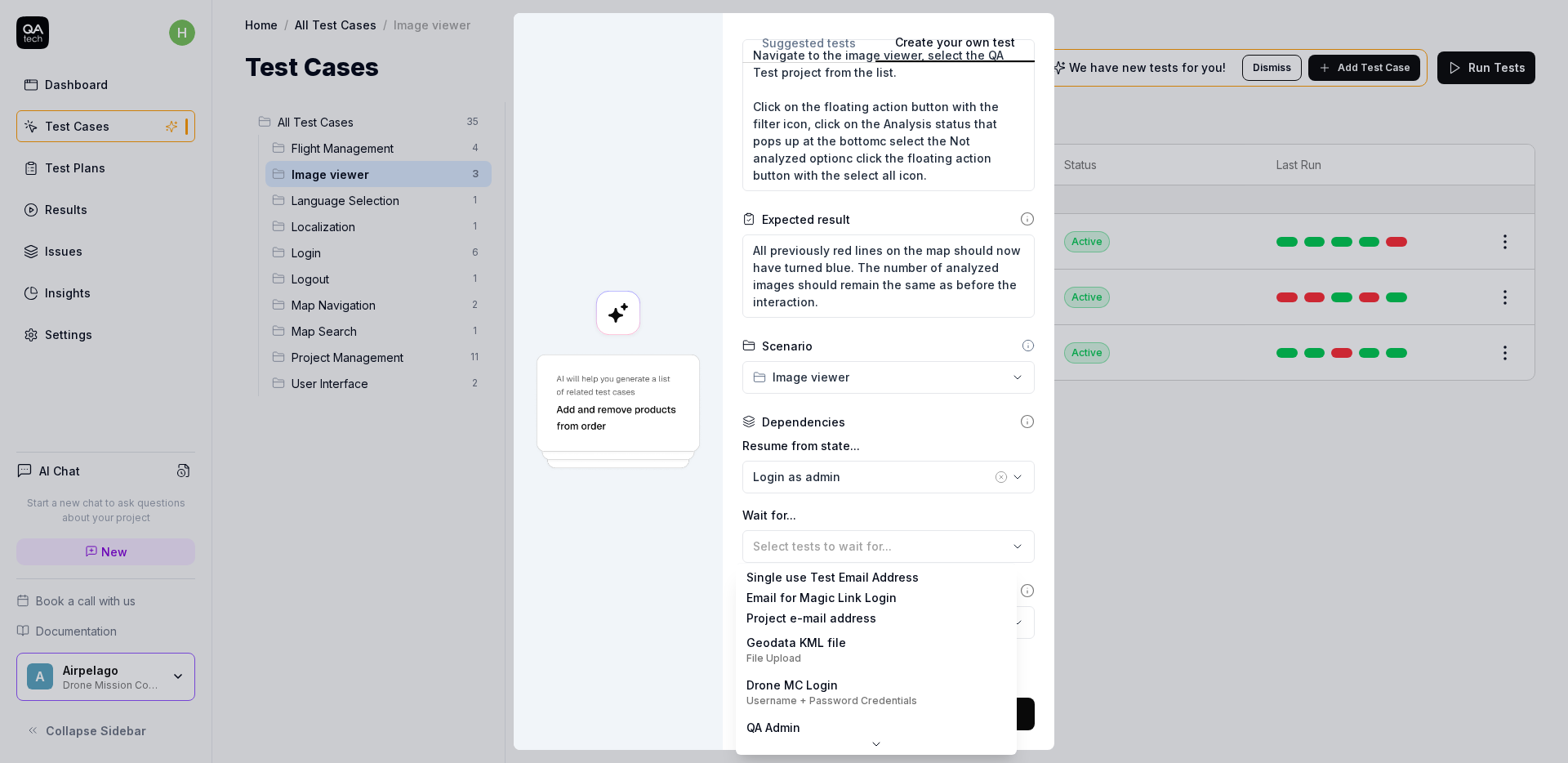
scroll to position [0, 0]
drag, startPoint x: 637, startPoint y: 607, endPoint x: 618, endPoint y: 607, distance: 19.0
click at [637, 607] on div "**********" at bounding box center [784, 381] width 1568 height 763
click at [872, 636] on body "h Dashboard Test Cases Test Plans Results Issues Insights Settings AI Chat Star…" at bounding box center [784, 381] width 1568 height 763
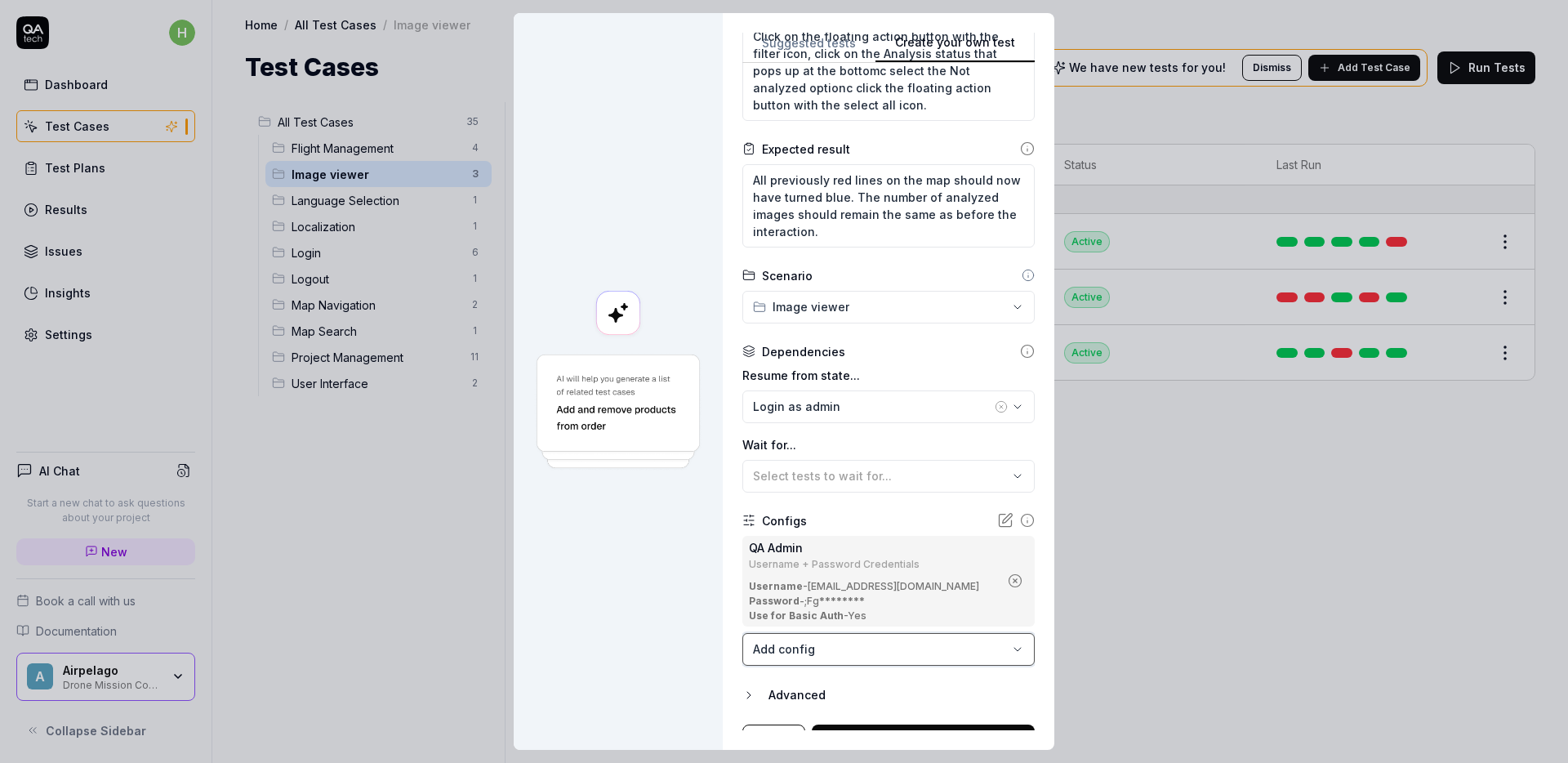
scroll to position [316, 0]
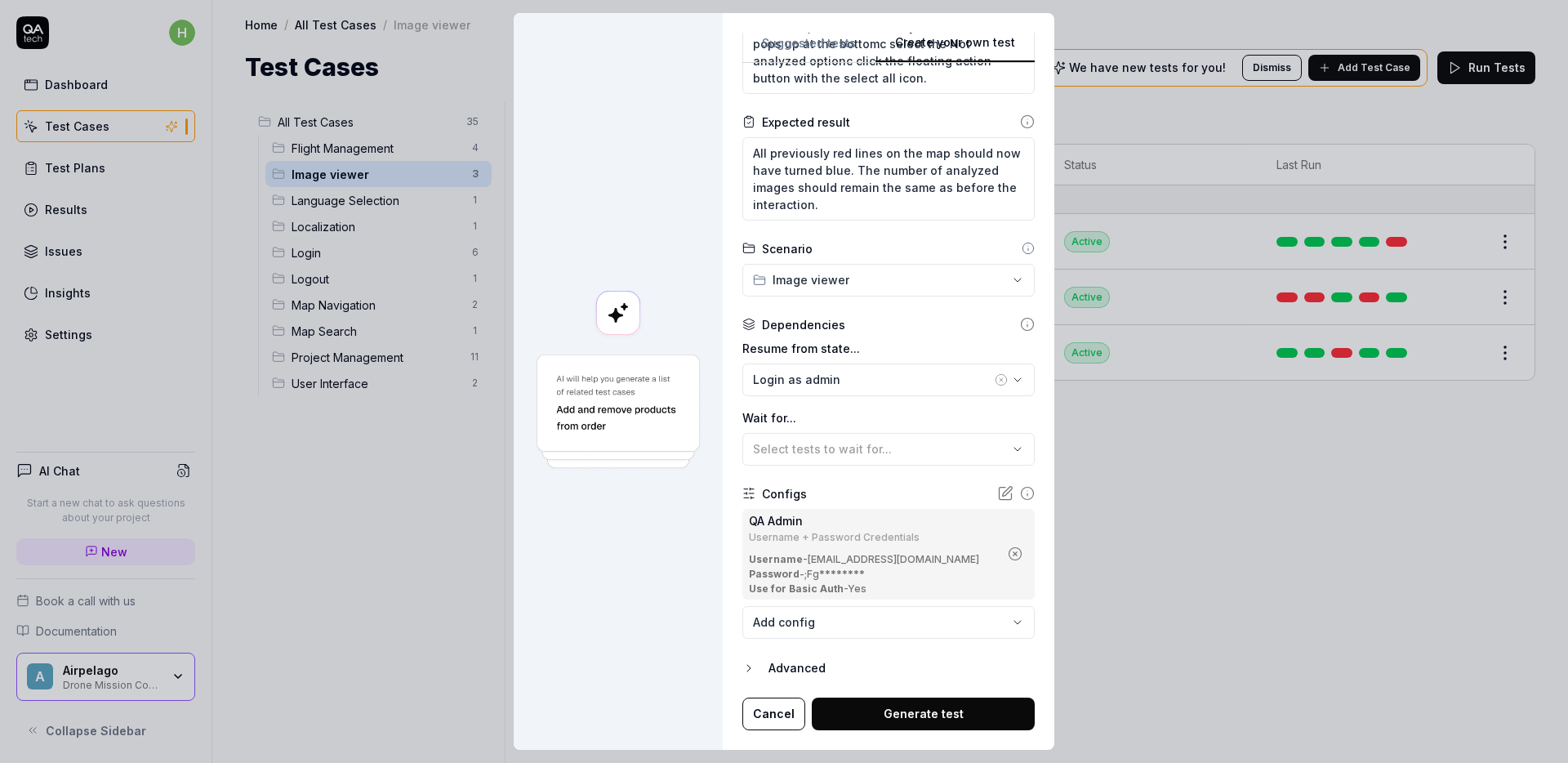
click at [625, 623] on div at bounding box center [618, 381] width 209 height 736
click at [742, 666] on icon "button" at bounding box center [748, 667] width 13 height 13
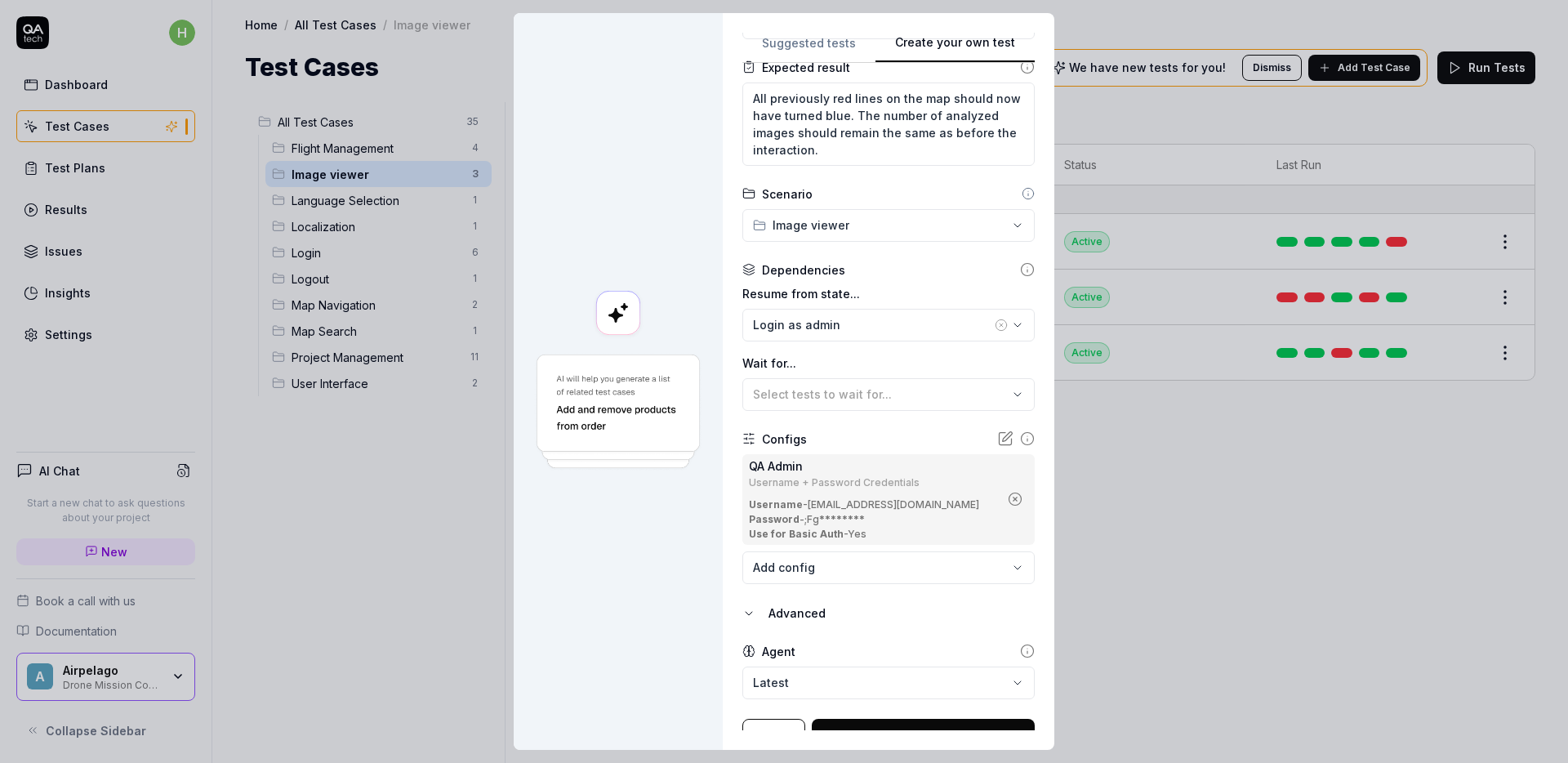
scroll to position [392, 0]
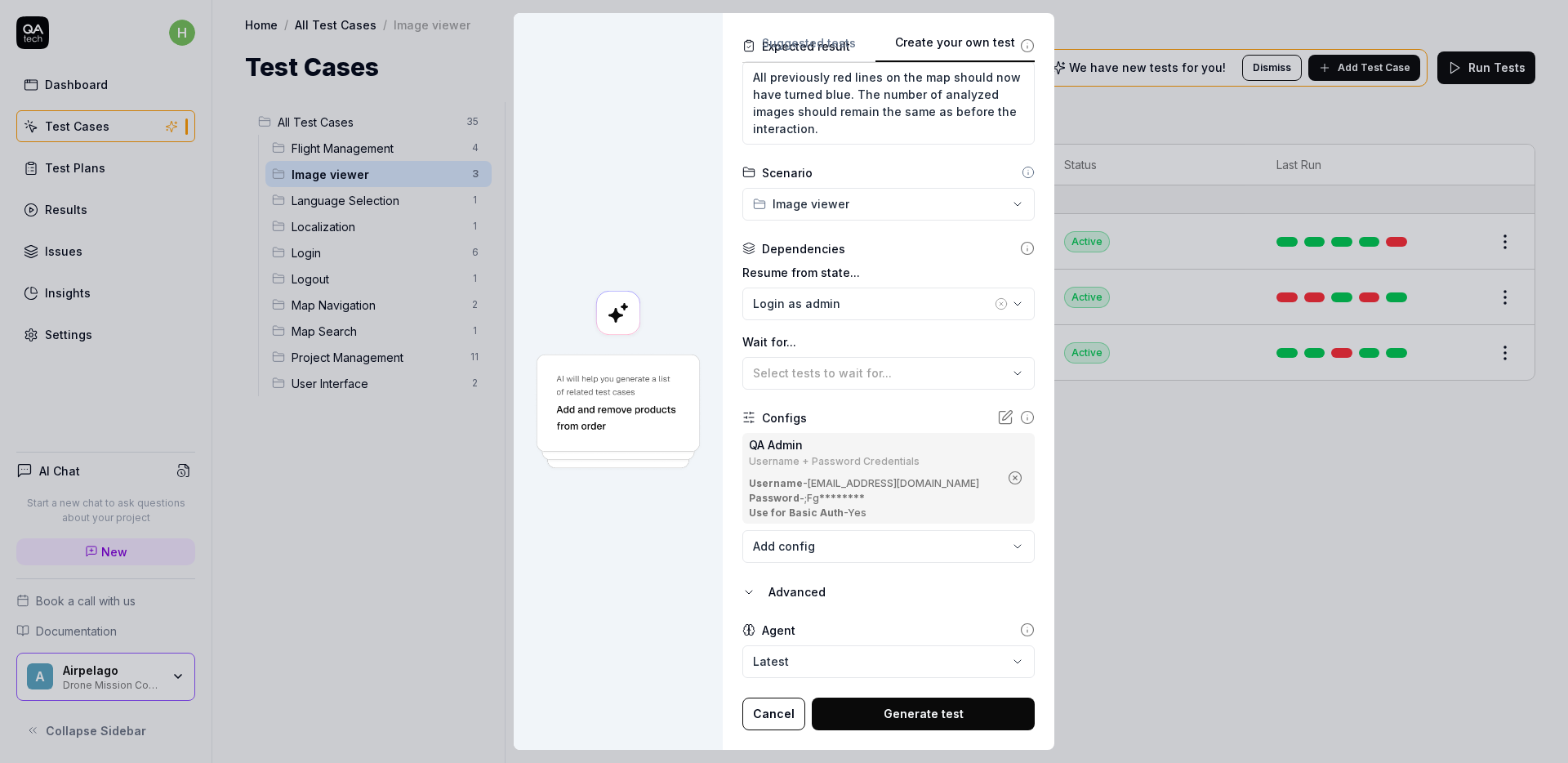
click at [749, 593] on button "Advanced" at bounding box center [888, 592] width 292 height 20
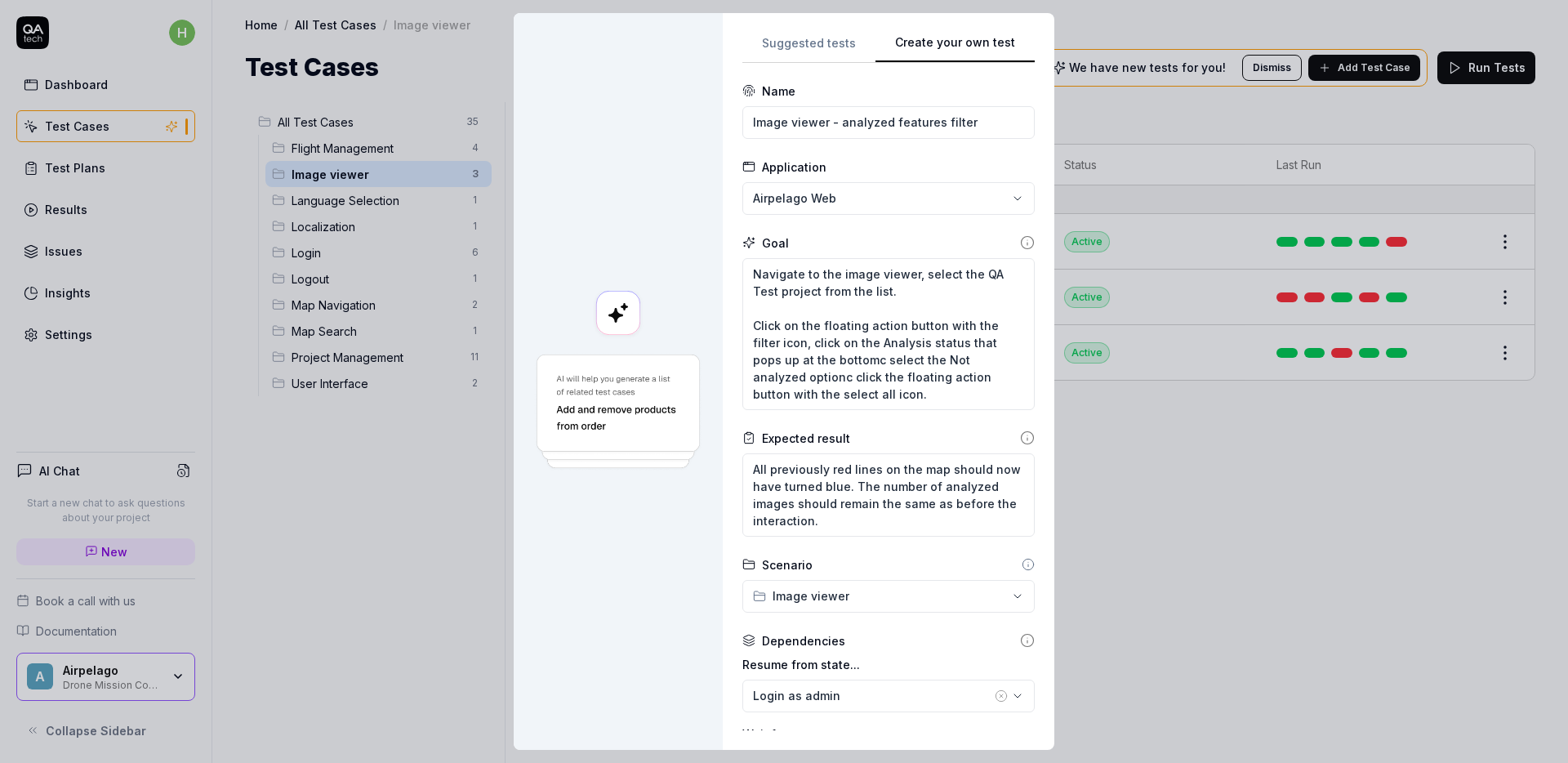
scroll to position [316, 0]
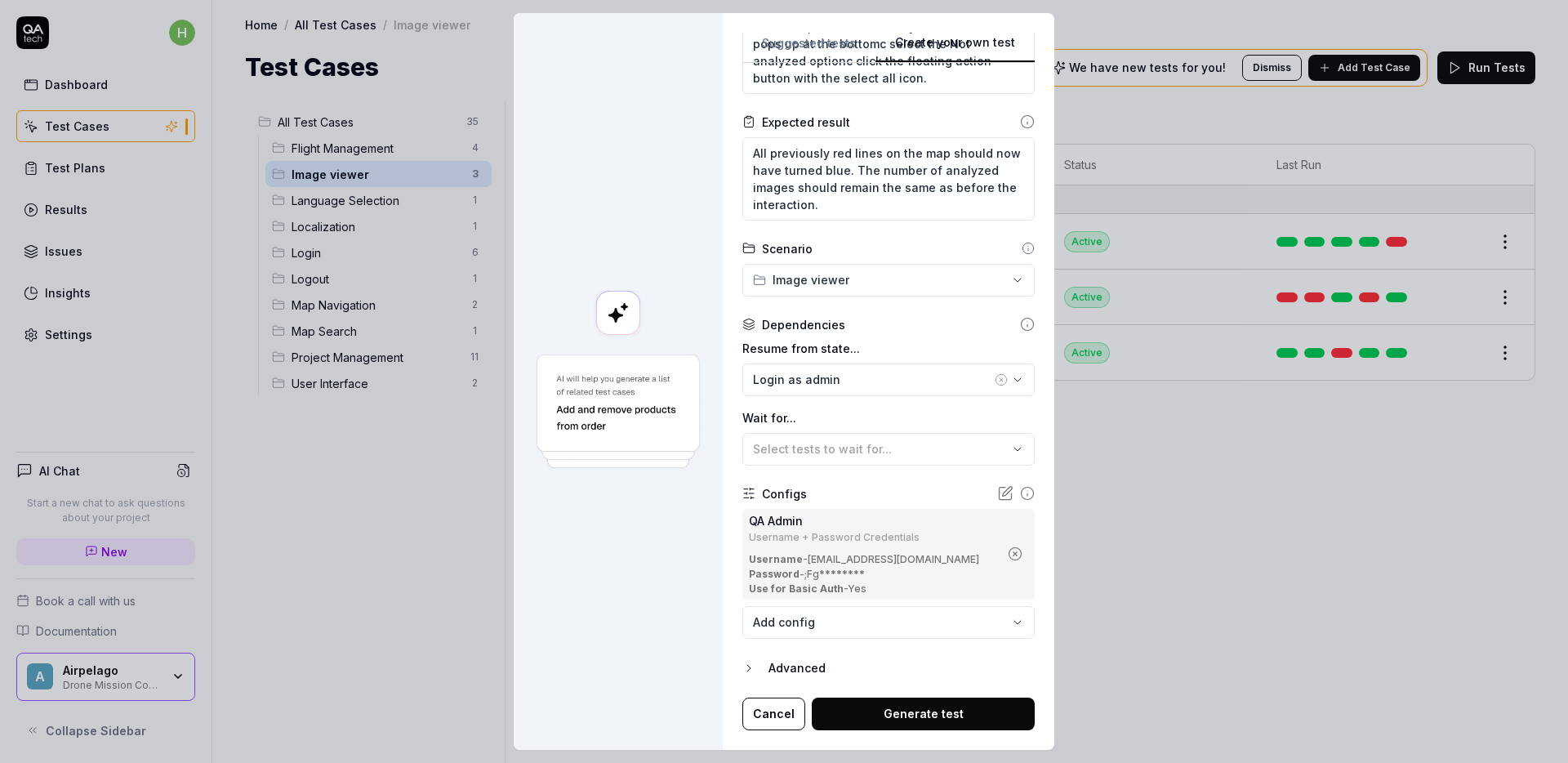
click at [908, 711] on button "Generate test" at bounding box center [924, 714] width 223 height 33
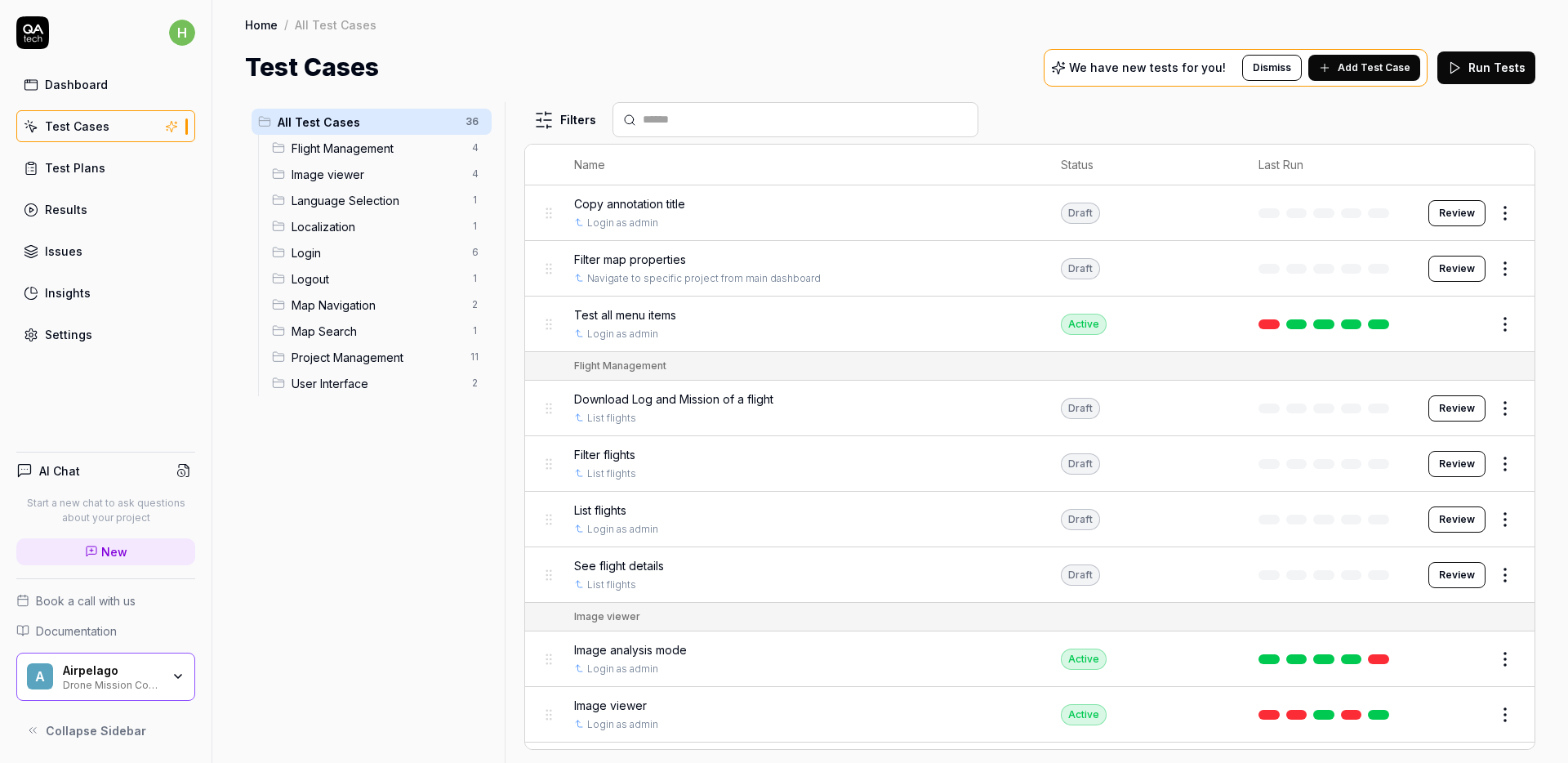
click at [348, 177] on span "Image viewer" at bounding box center [376, 174] width 171 height 17
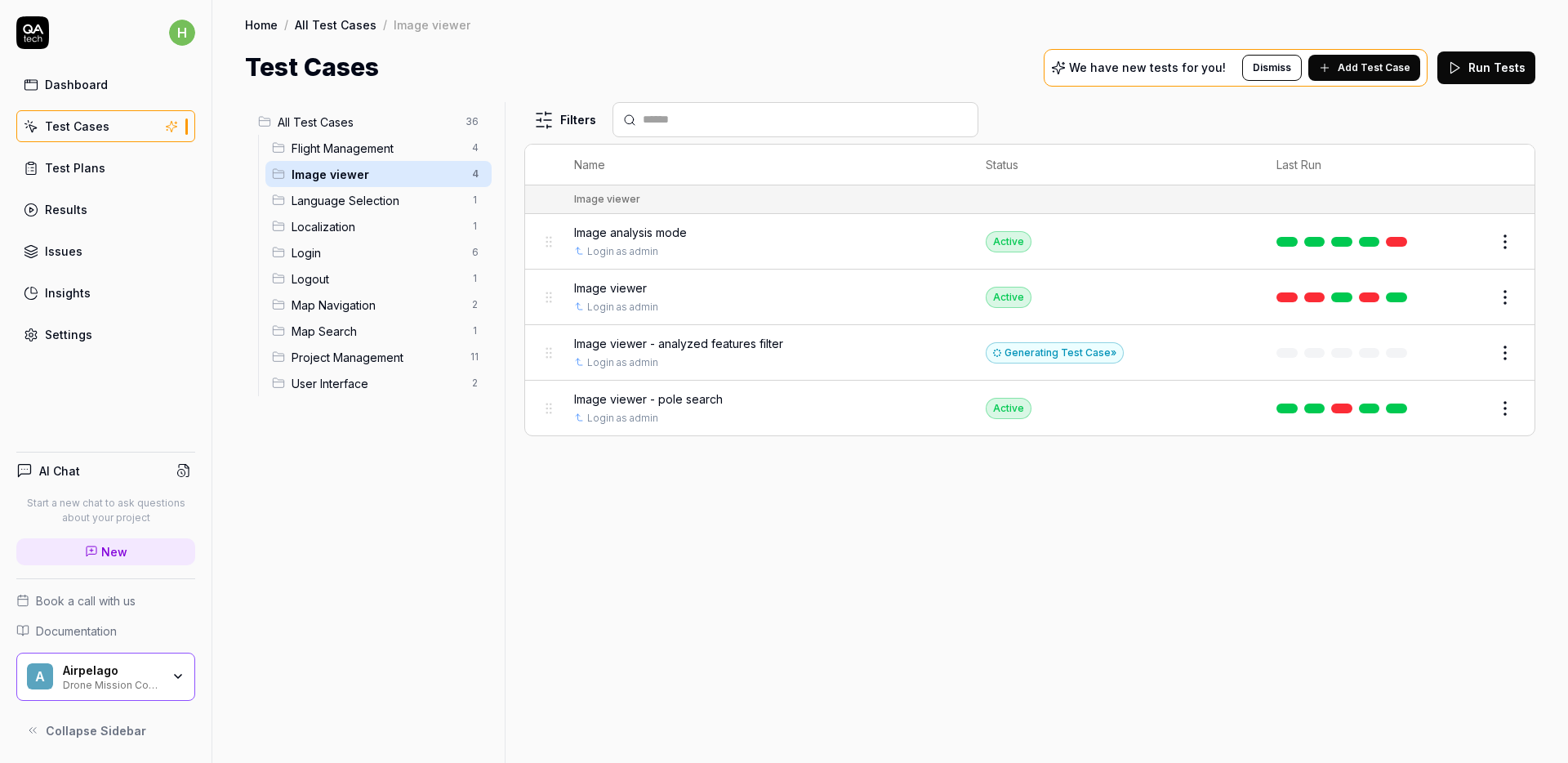
click at [760, 343] on span "Image viewer - analyzed features filter" at bounding box center [679, 343] width 209 height 17
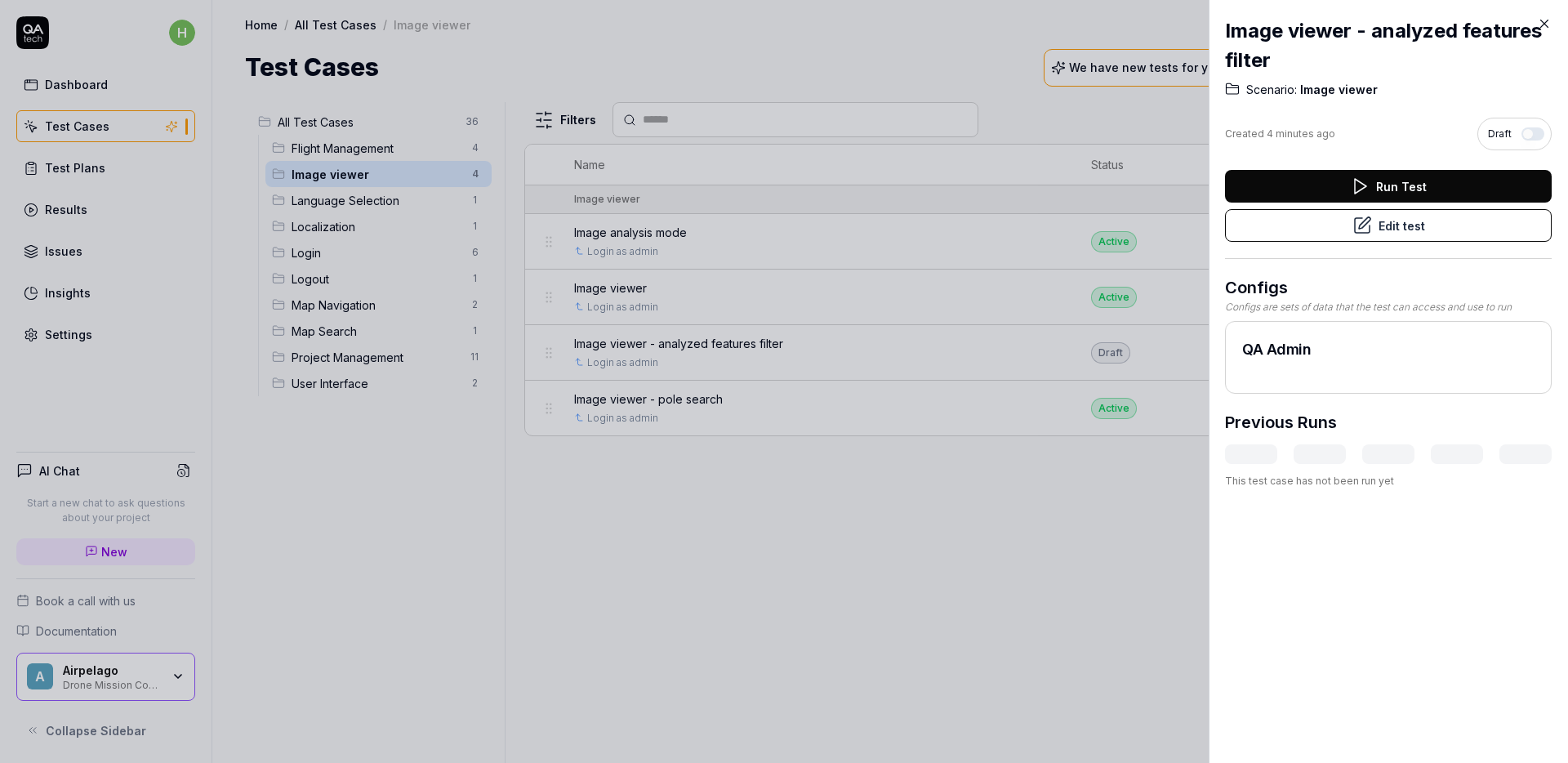
click at [625, 163] on div at bounding box center [784, 381] width 1568 height 763
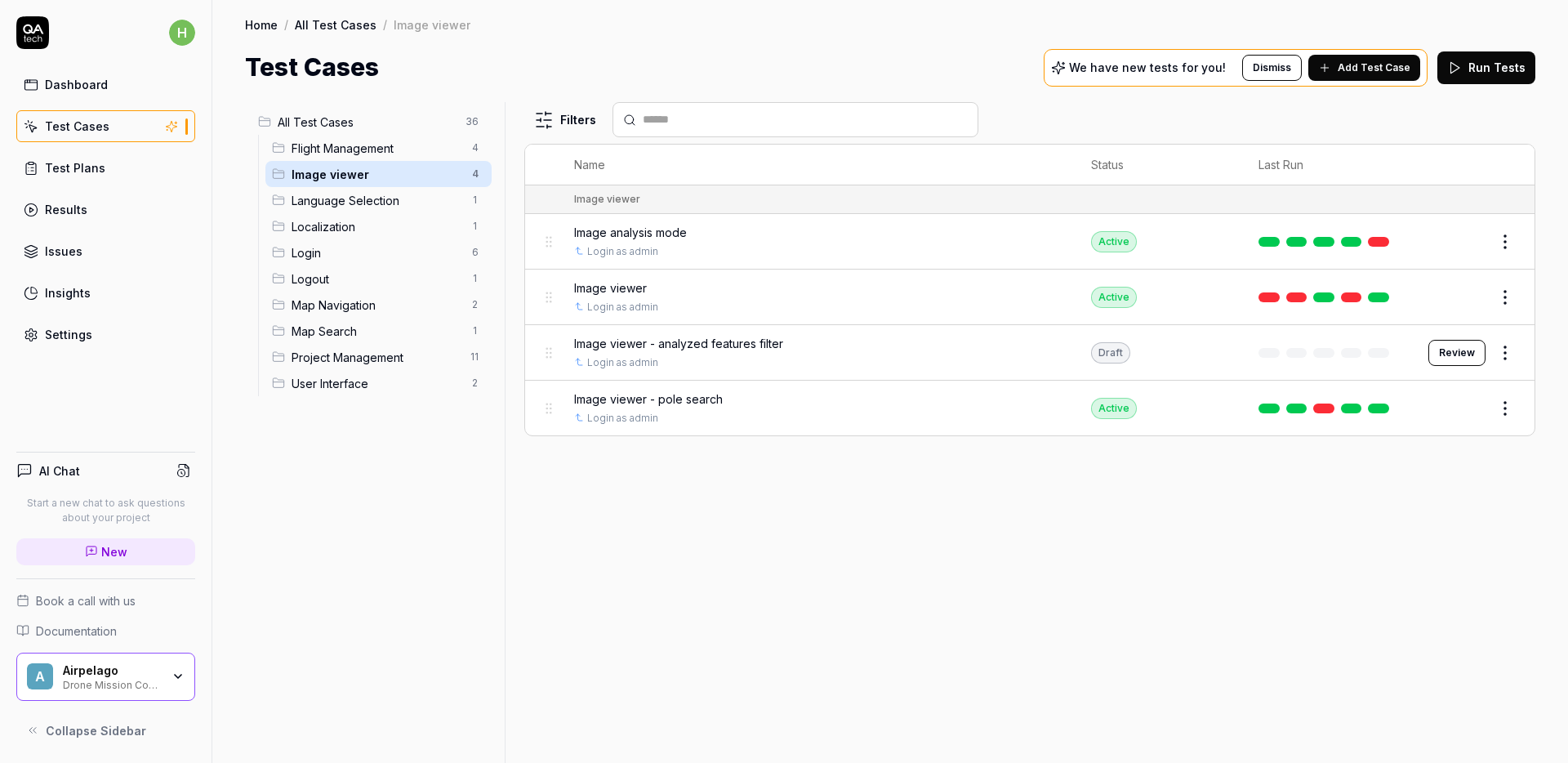
click at [741, 343] on span "Image viewer - analyzed features filter" at bounding box center [679, 343] width 209 height 17
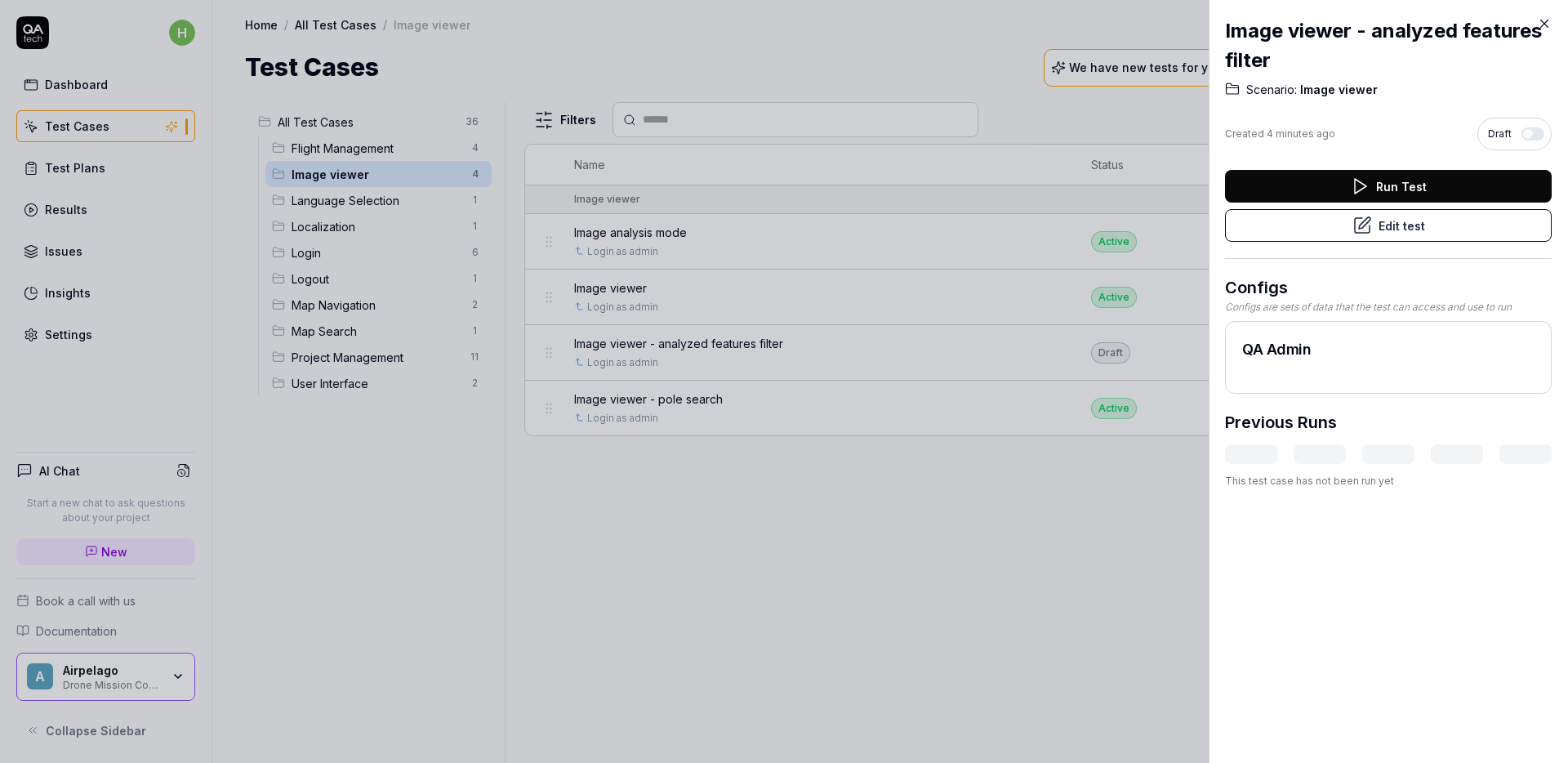
click at [1326, 91] on span "Image viewer" at bounding box center [1337, 90] width 81 height 17
click at [985, 78] on div at bounding box center [784, 381] width 1568 height 763
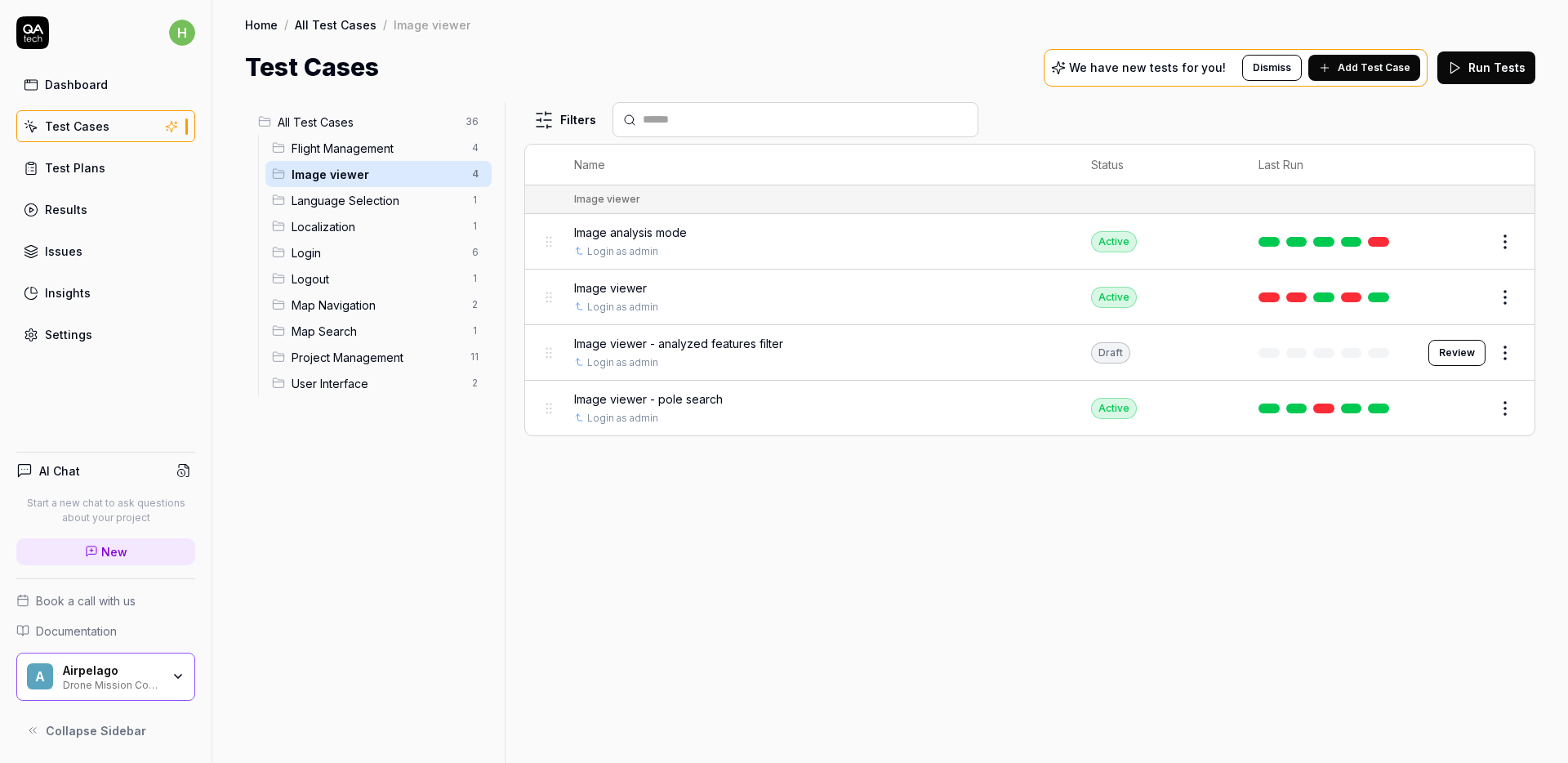
click at [1467, 355] on button "Review" at bounding box center [1456, 352] width 57 height 26
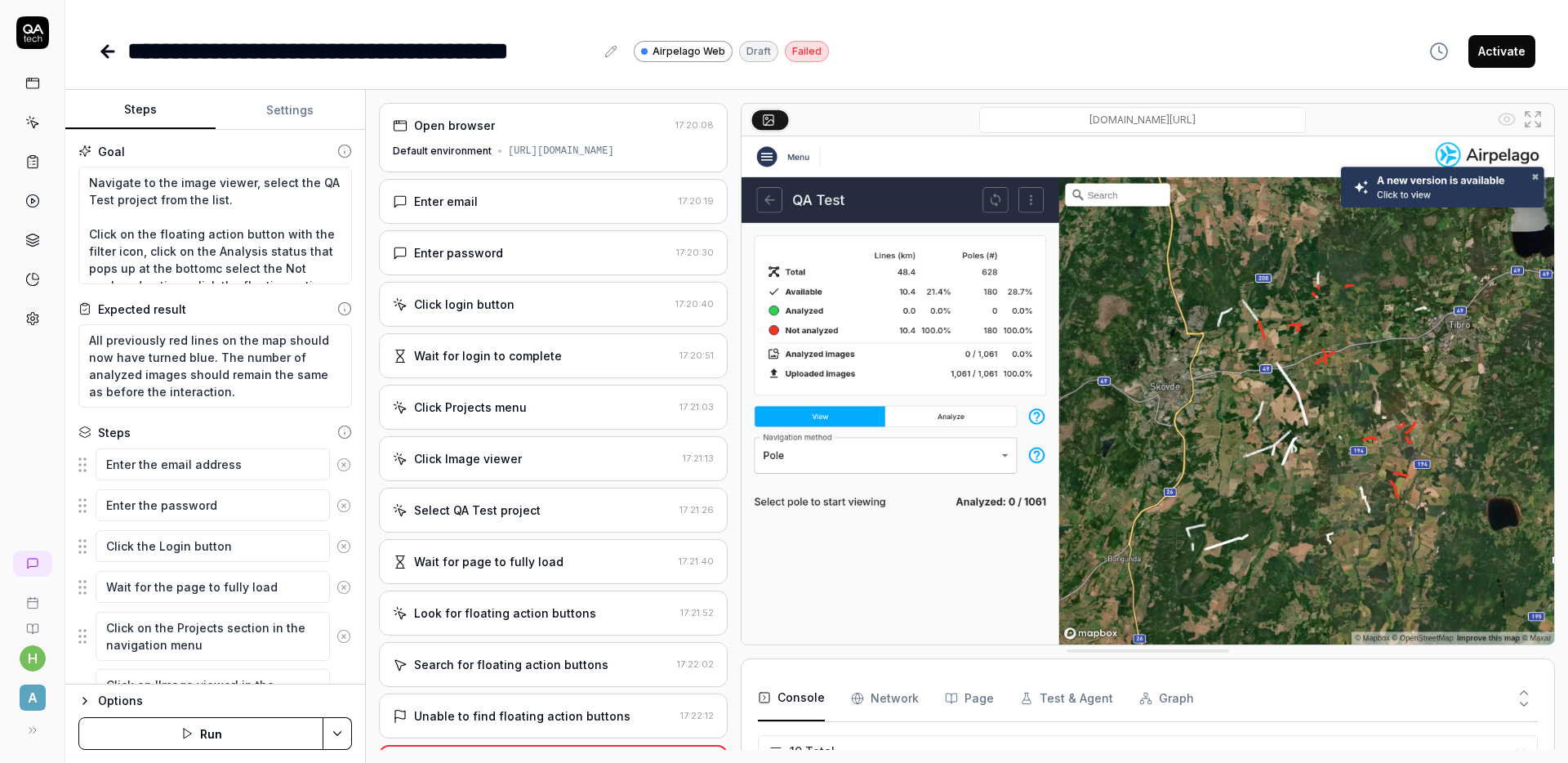
click at [995, 45] on div "**********" at bounding box center [816, 50] width 1437 height 37
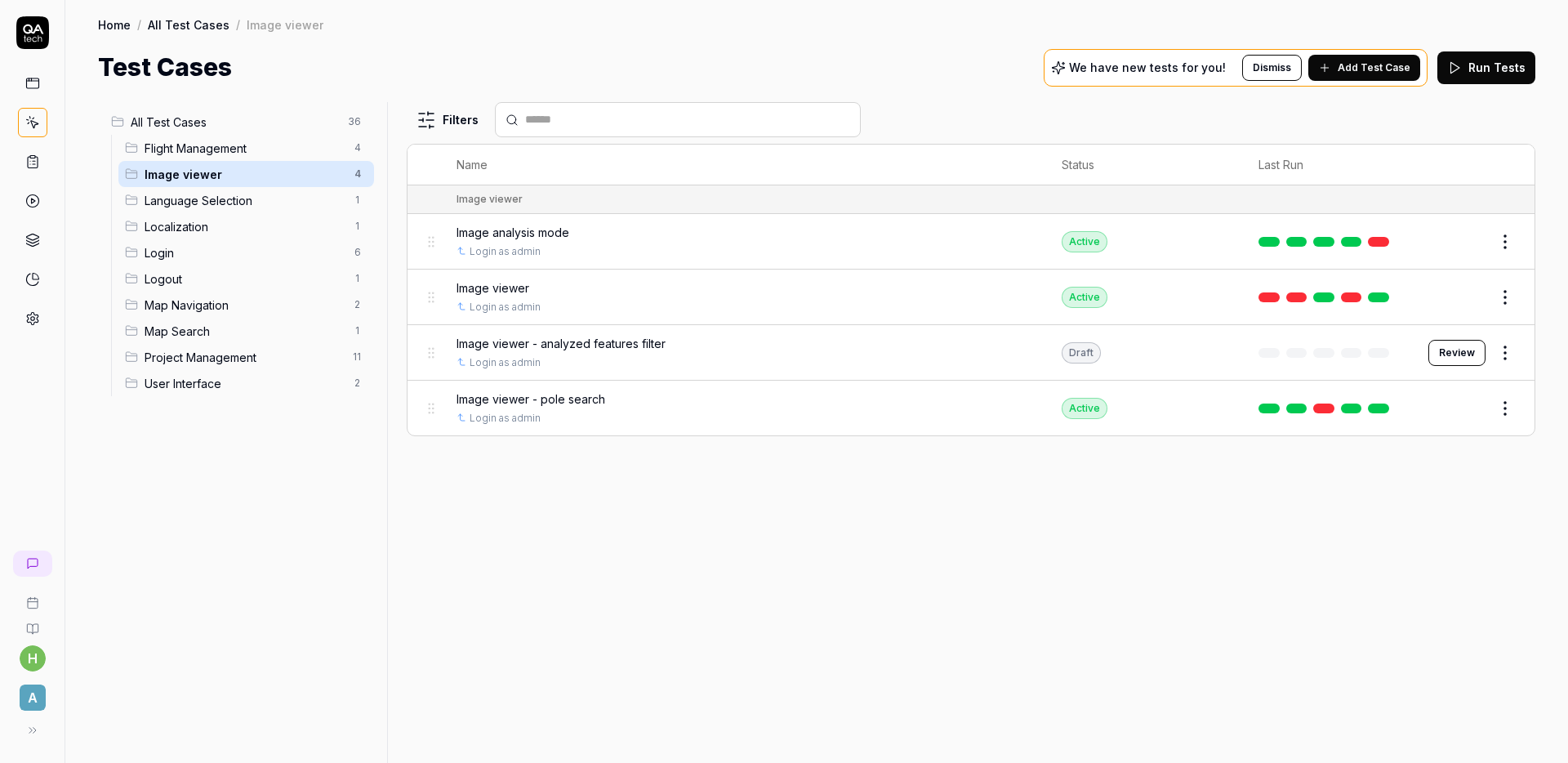
click at [1504, 357] on html "h A Home / All Test Cases / Image viewer Home / All Test Cases / Image viewer T…" at bounding box center [784, 381] width 1568 height 763
click at [1124, 533] on html "h A Home / All Test Cases / Image viewer Home / All Test Cases / Image viewer T…" at bounding box center [784, 381] width 1568 height 763
click at [613, 343] on span "Image viewer - analyzed features filter" at bounding box center [561, 343] width 209 height 17
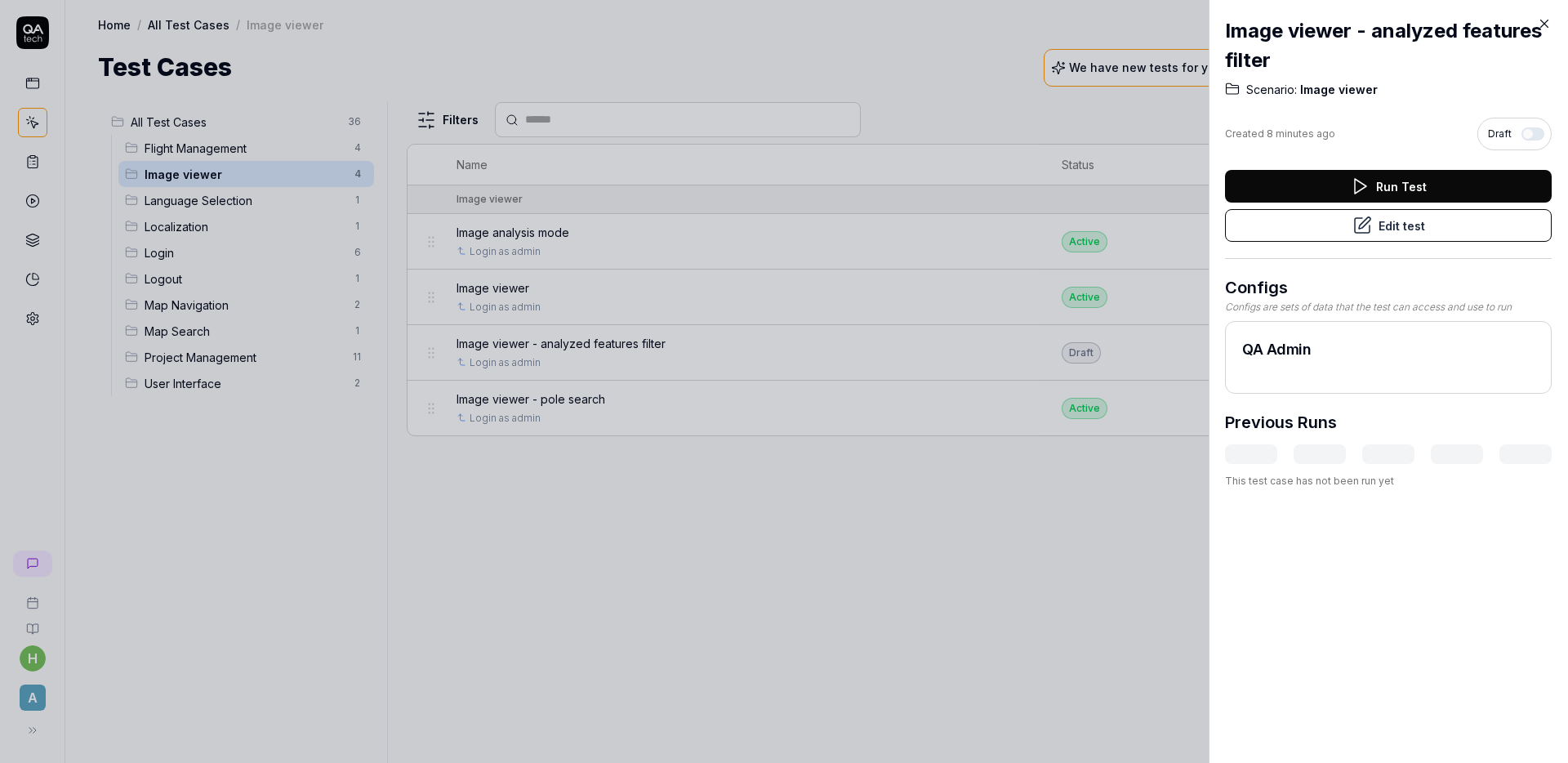
click at [1384, 29] on h2 "Image viewer - analyzed features filter" at bounding box center [1387, 46] width 327 height 59
click at [788, 22] on div at bounding box center [784, 381] width 1568 height 763
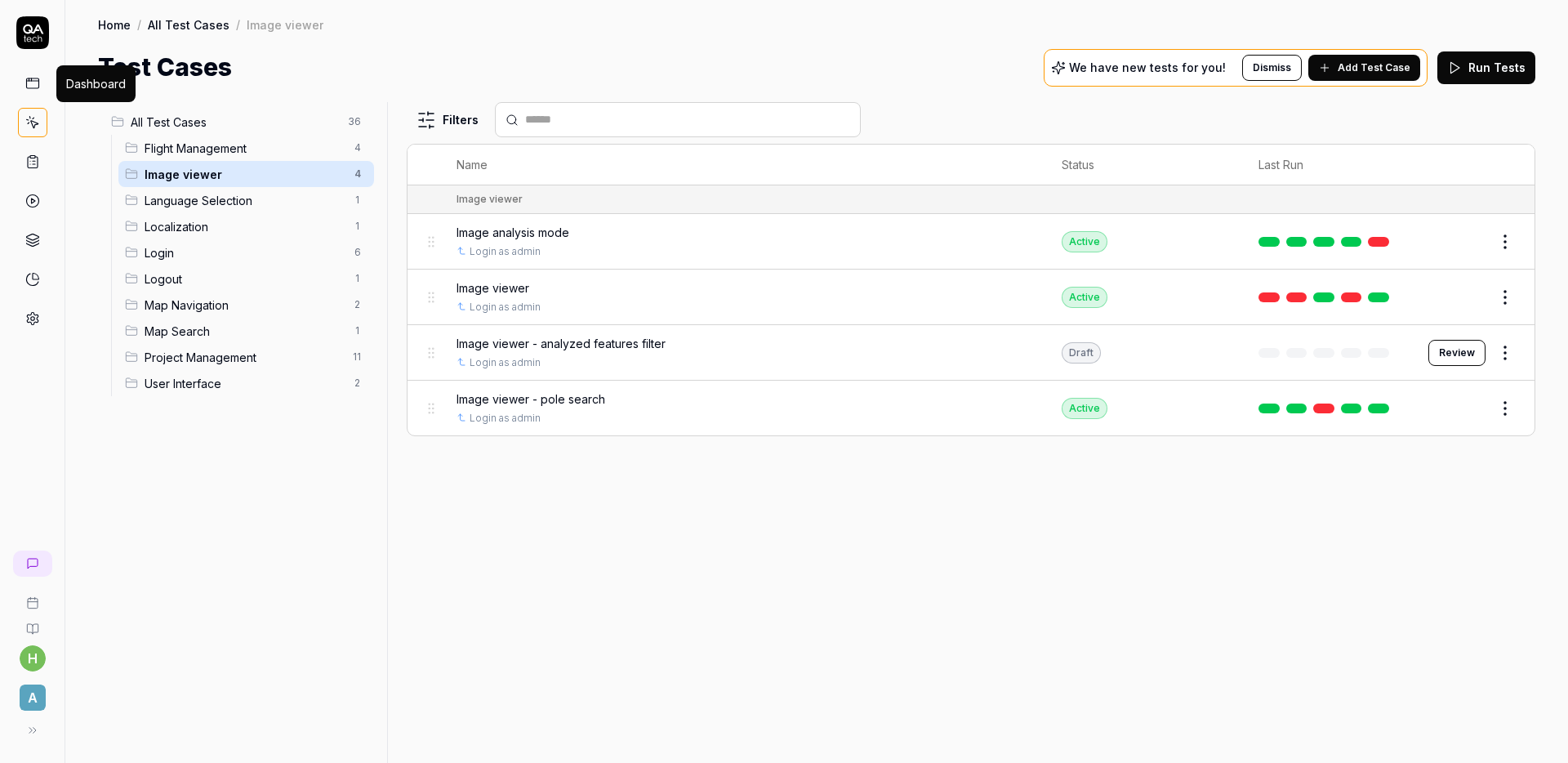
click at [32, 88] on icon at bounding box center [33, 83] width 15 height 15
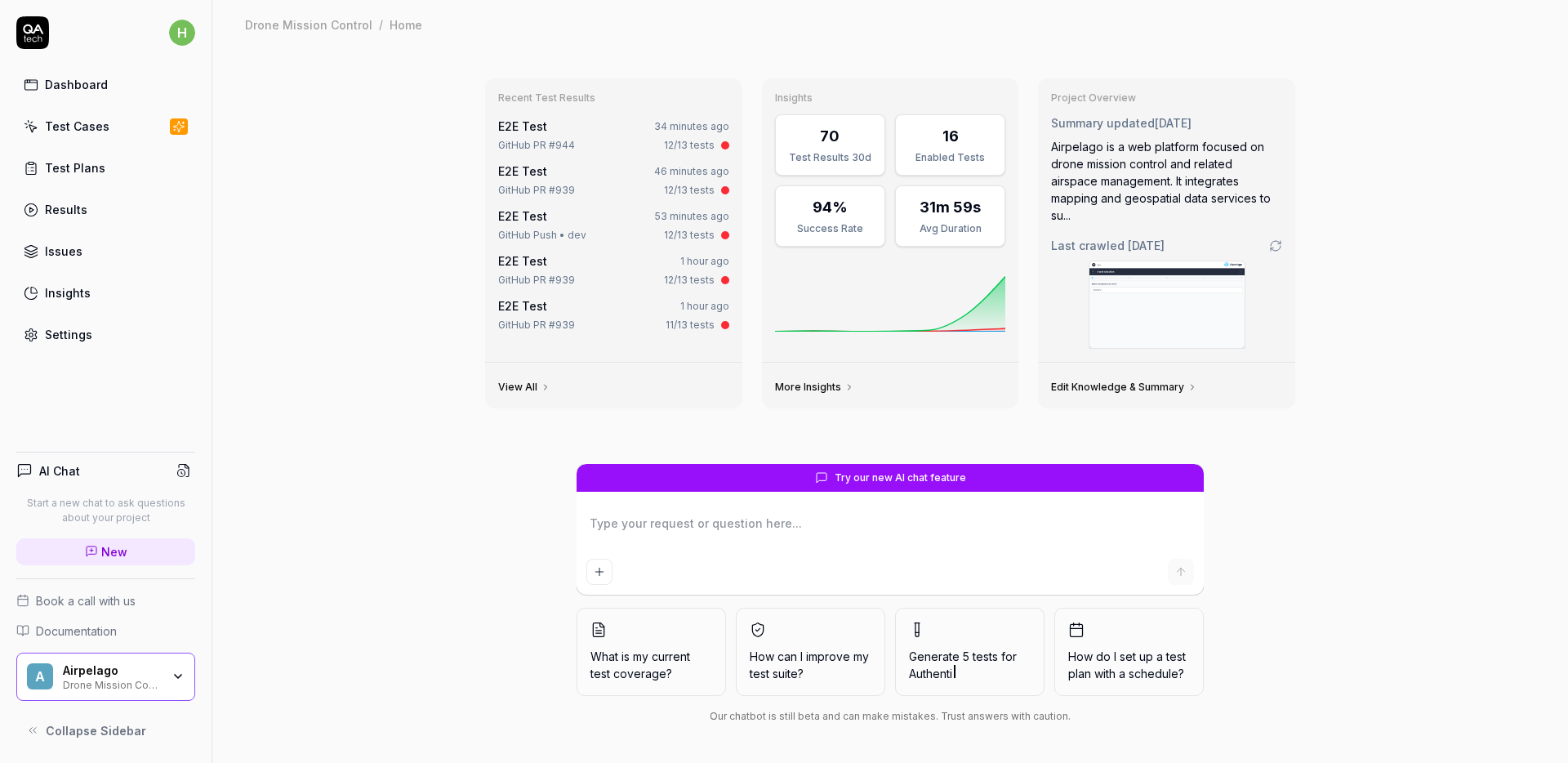
click at [73, 176] on div "Test Plans" at bounding box center [75, 167] width 60 height 17
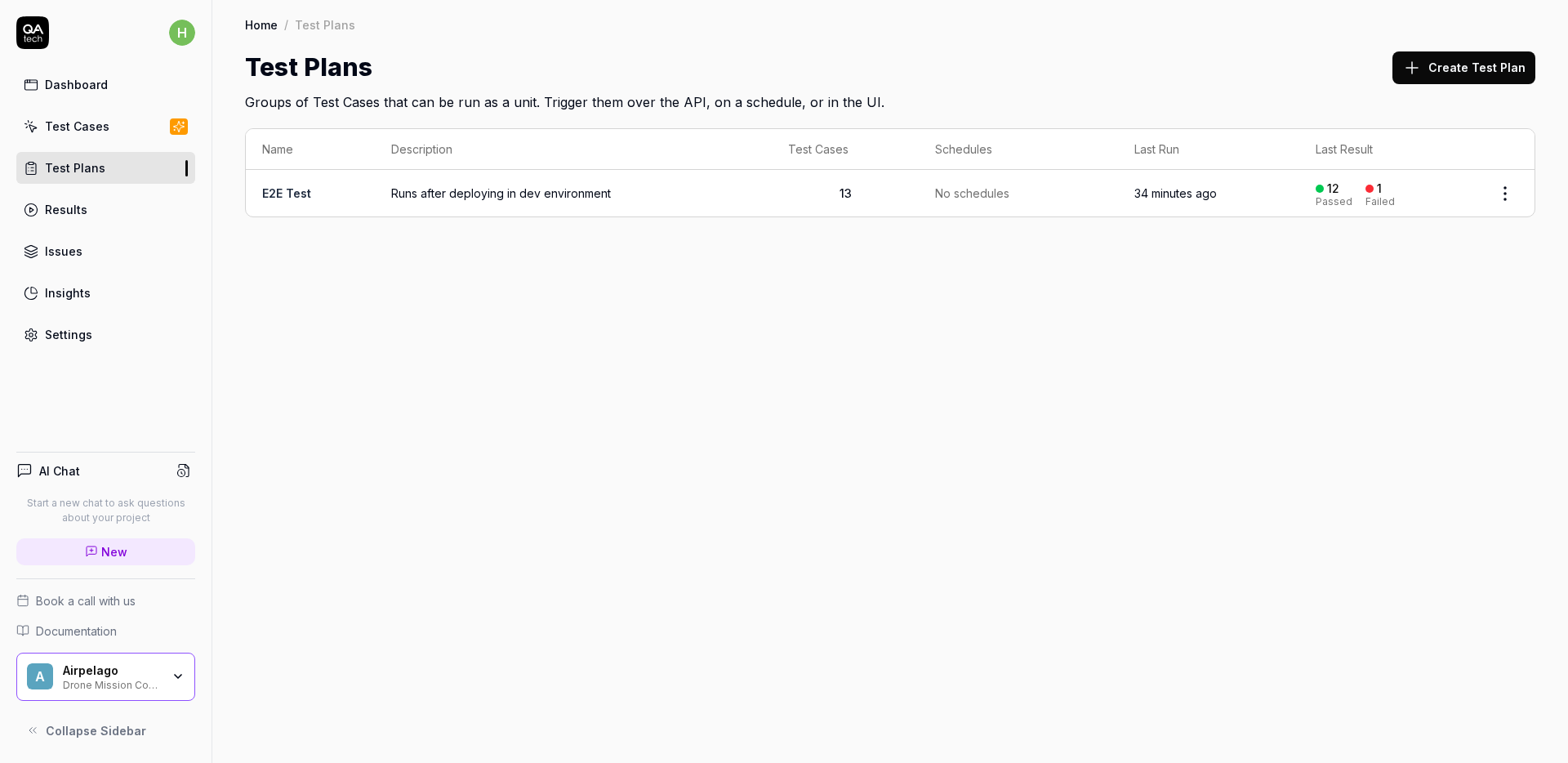
click at [289, 191] on link "E2E Test" at bounding box center [287, 193] width 49 height 14
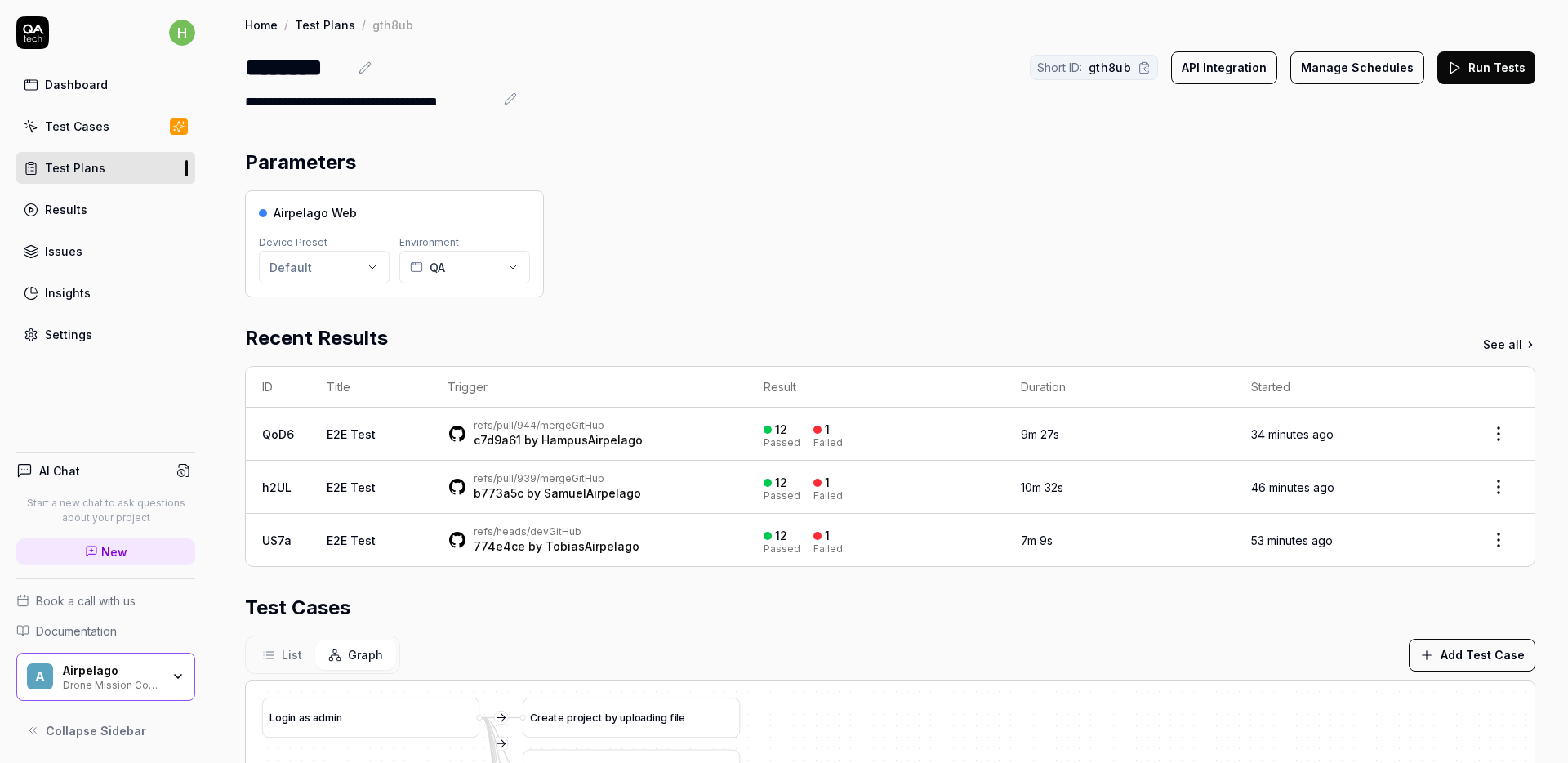
click at [680, 245] on div "Airpelago Web Device Preset Default Environment QA" at bounding box center [889, 244] width 1290 height 107
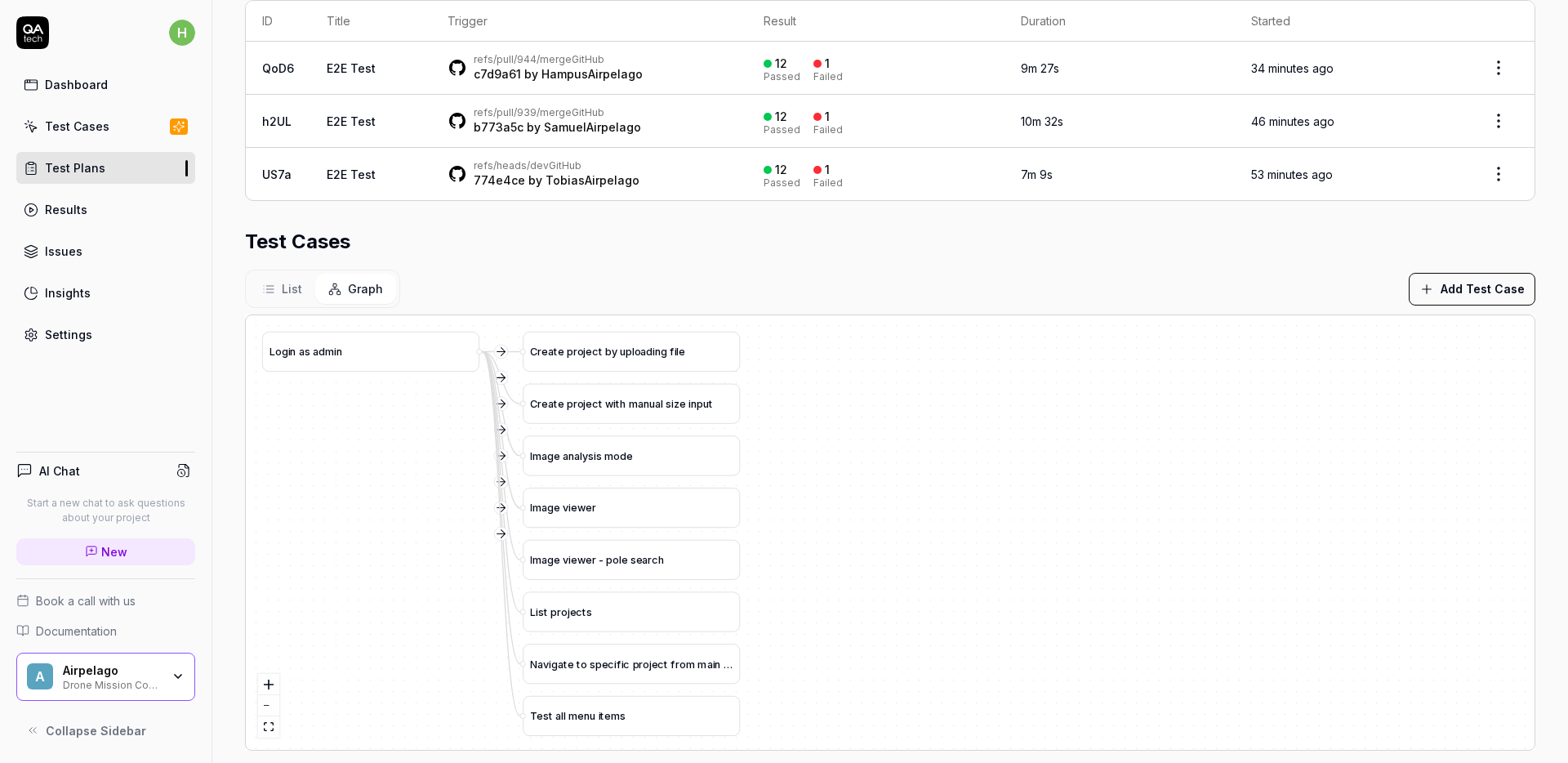
scroll to position [386, 0]
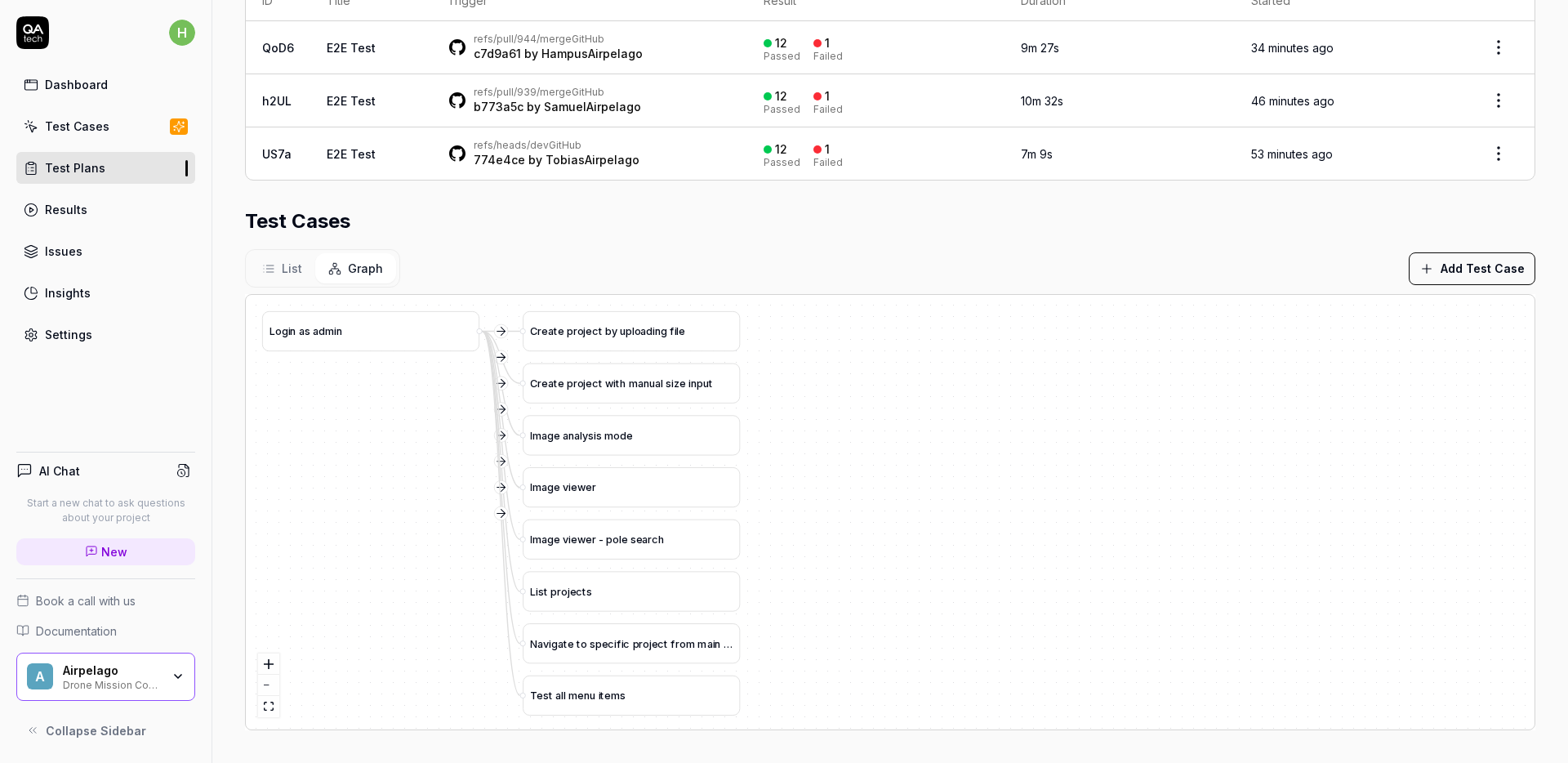
click at [1444, 267] on button "Add Test Case" at bounding box center [1471, 268] width 126 height 33
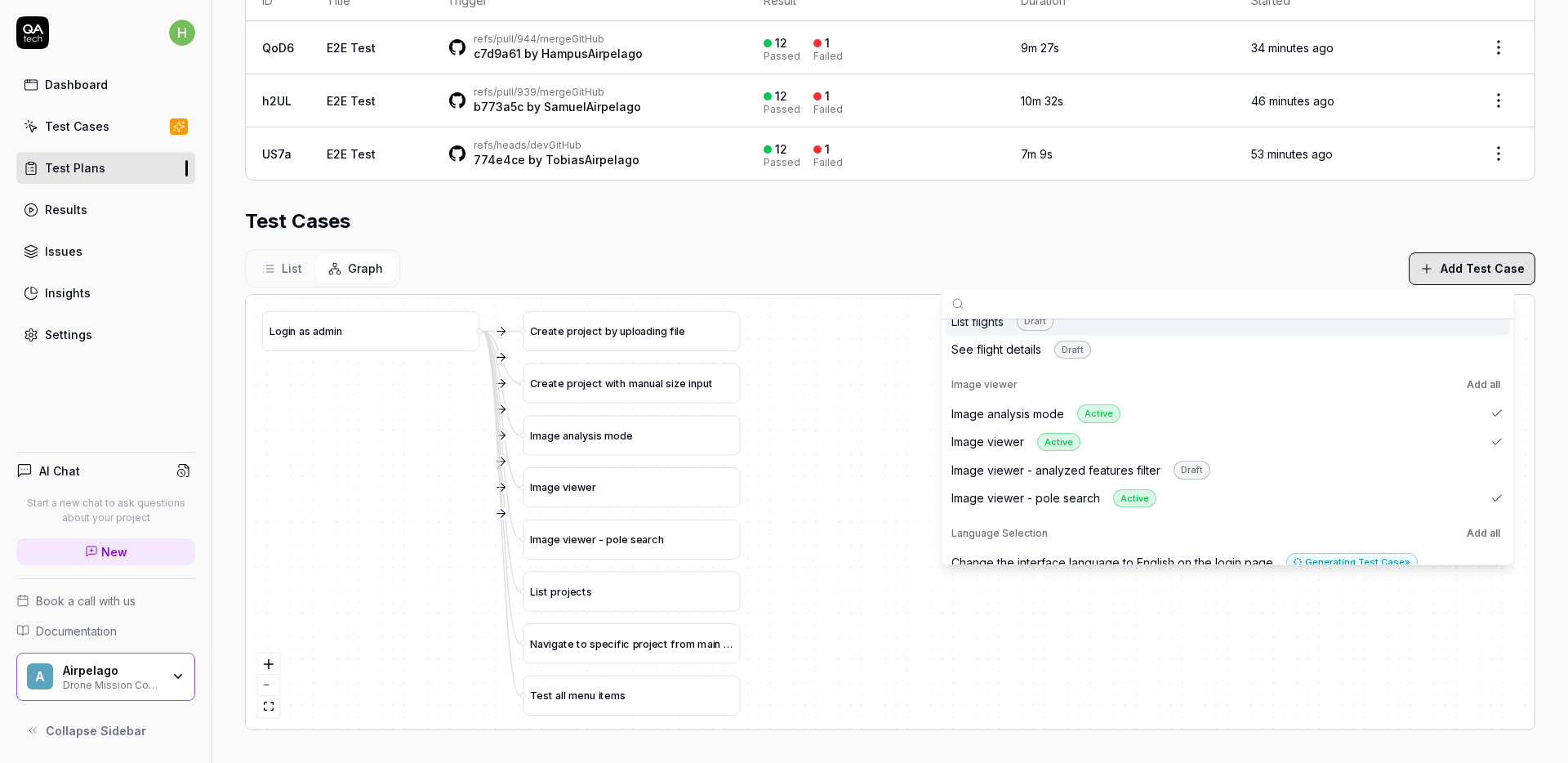
scroll to position [105, 0]
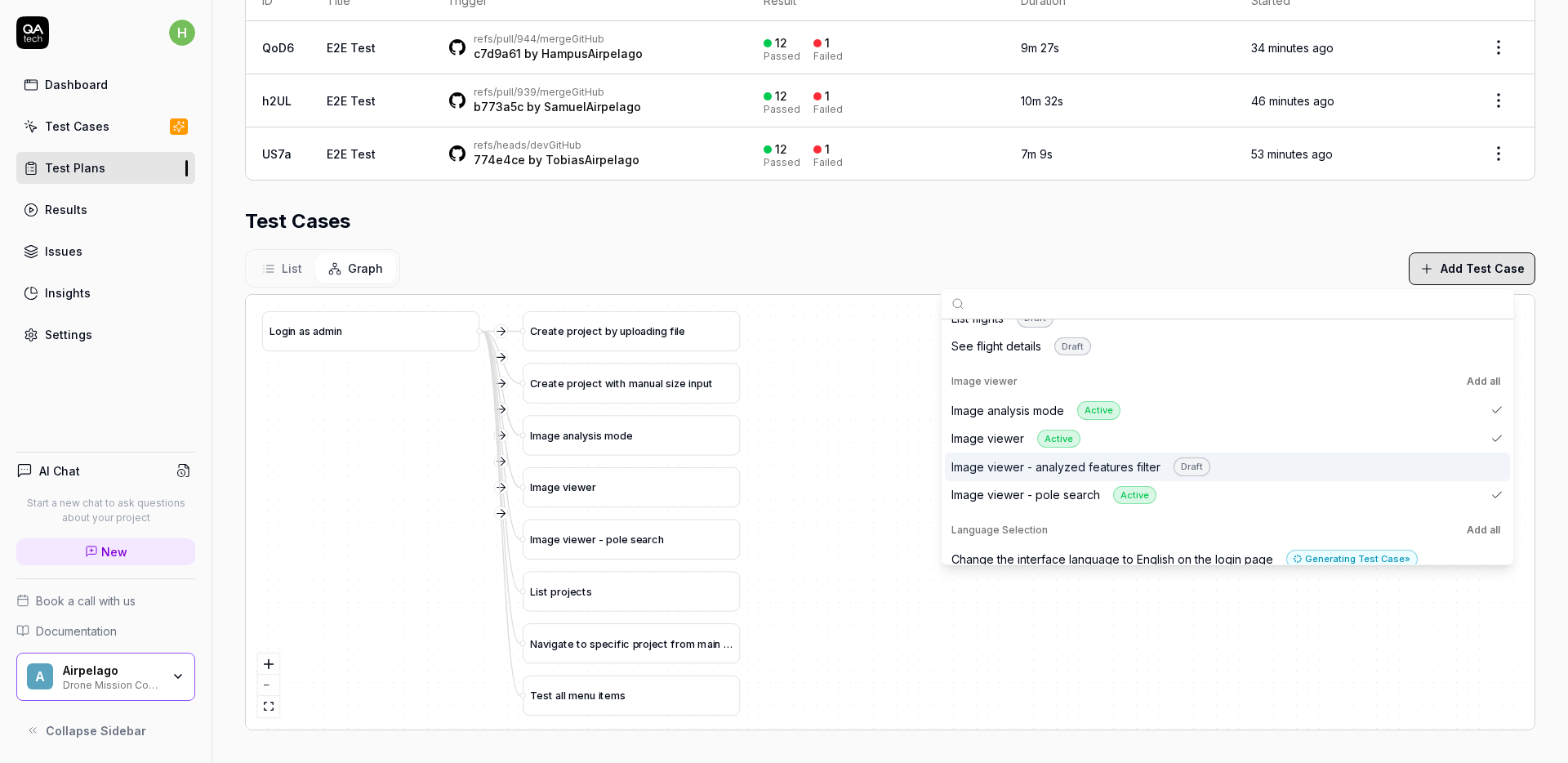
click at [1148, 468] on div "Image viewer - analyzed features filter Draft" at bounding box center [1081, 466] width 259 height 19
click at [1478, 471] on div "Image viewer - analyzed features filter Draft" at bounding box center [1227, 466] width 565 height 29
click at [1186, 461] on div "Draft" at bounding box center [1191, 466] width 37 height 19
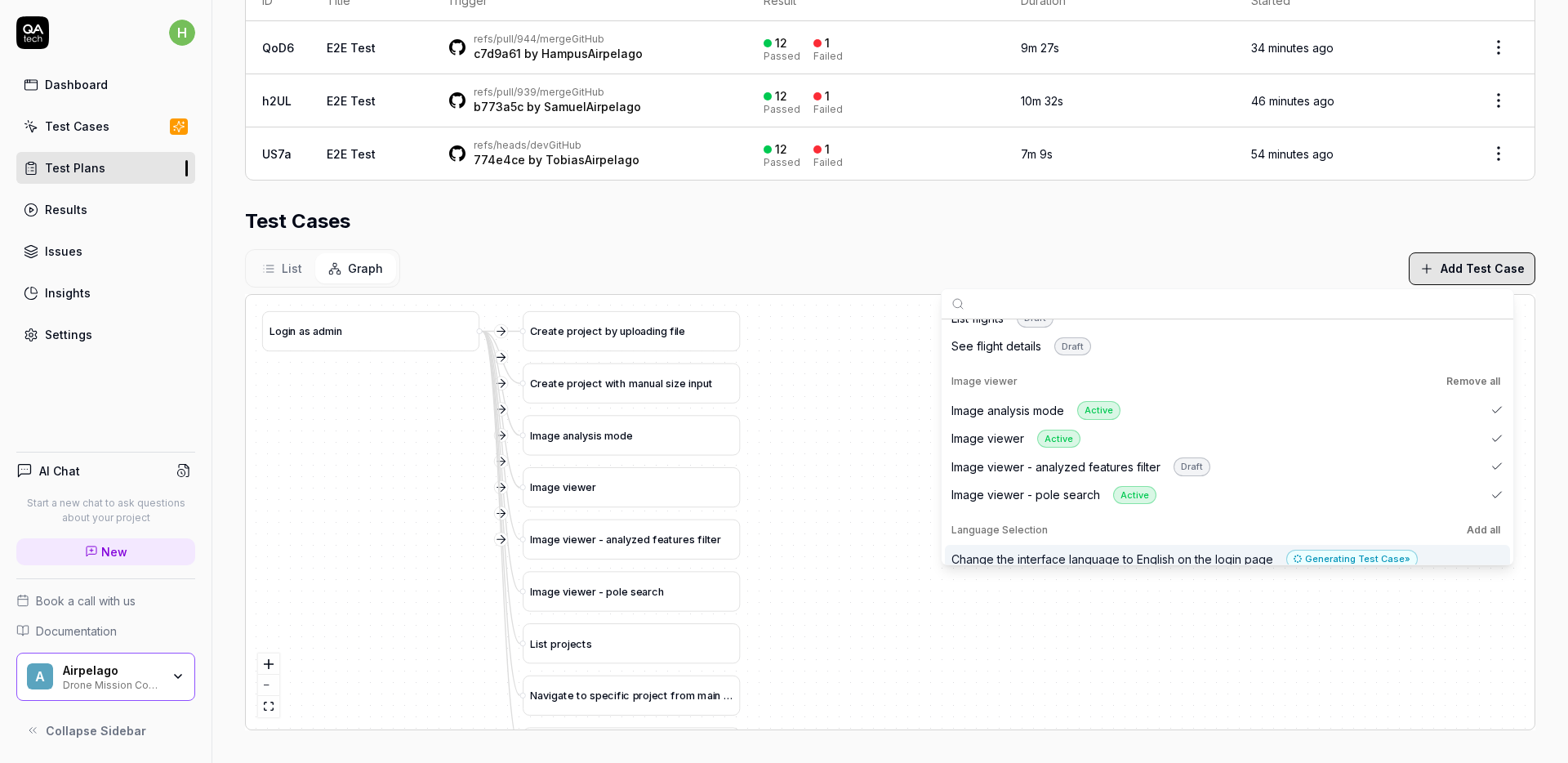
click at [891, 230] on div "Test Cases" at bounding box center [889, 221] width 1290 height 30
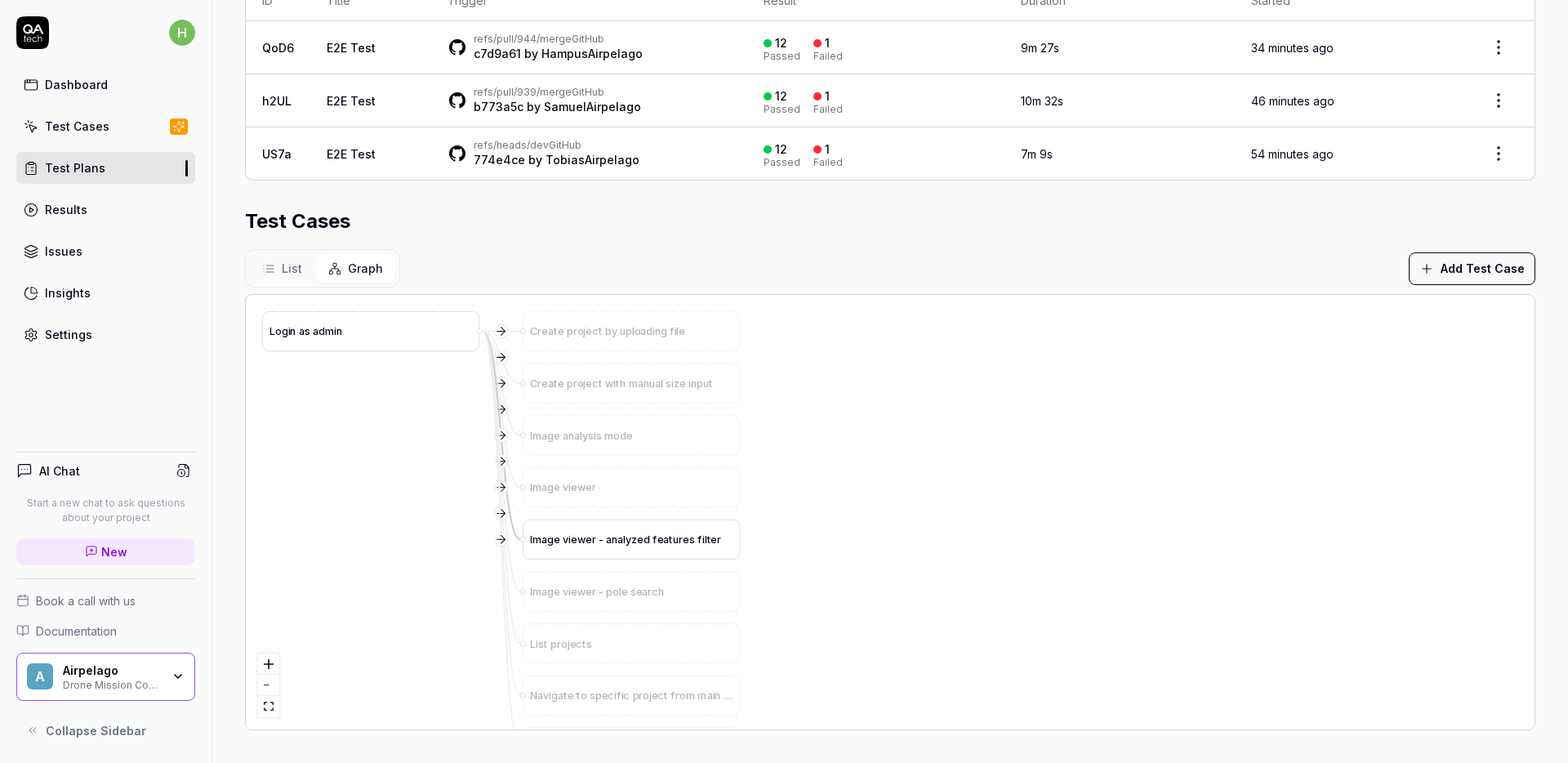
click at [649, 534] on span "d" at bounding box center [646, 539] width 7 height 12
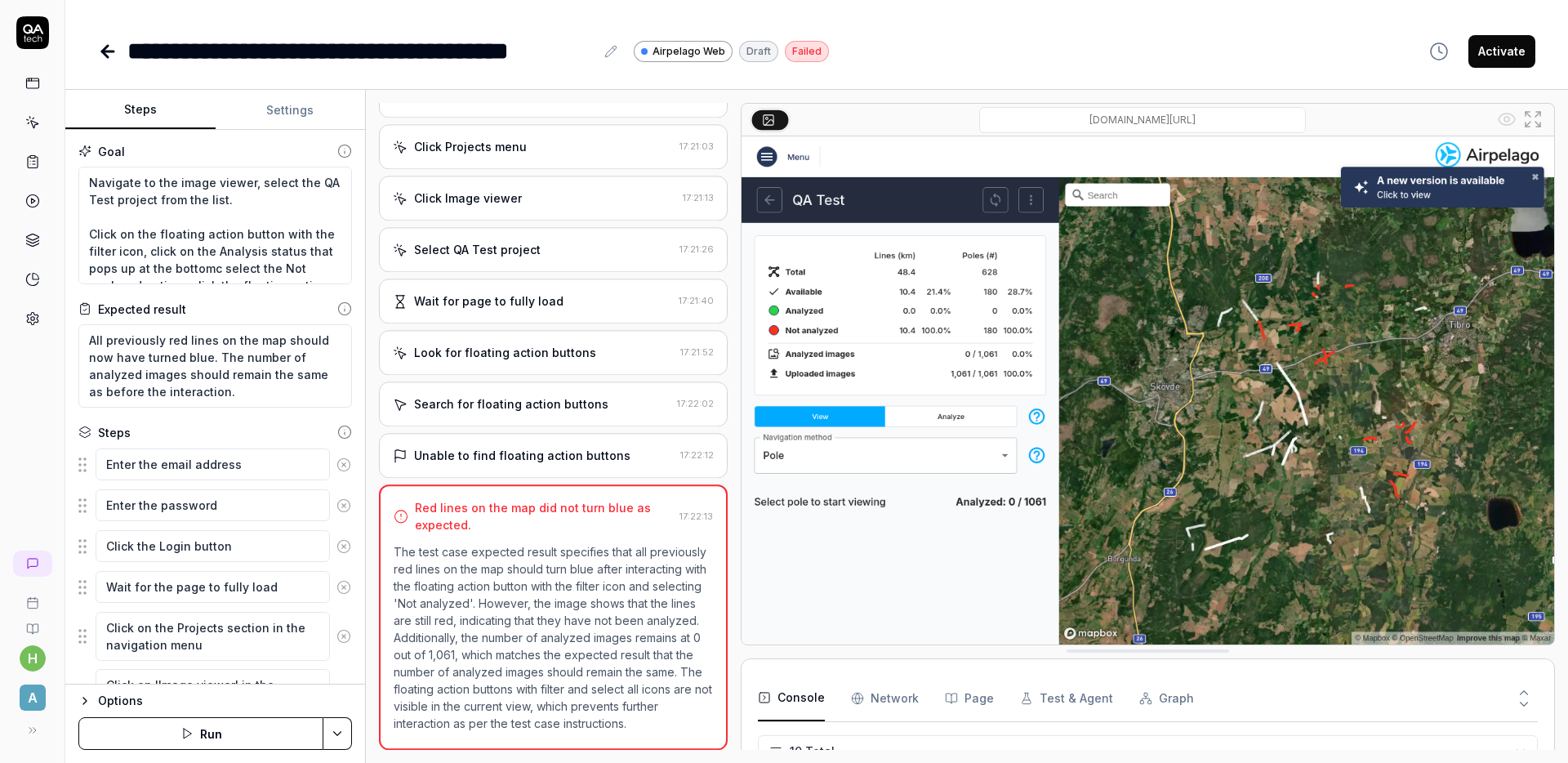
scroll to position [292, 0]
click at [859, 50] on div "**********" at bounding box center [816, 50] width 1437 height 37
click at [760, 53] on div "Draft" at bounding box center [759, 51] width 39 height 22
click at [606, 54] on icon at bounding box center [610, 50] width 11 height 11
click at [912, 44] on div "**********" at bounding box center [816, 50] width 1437 height 37
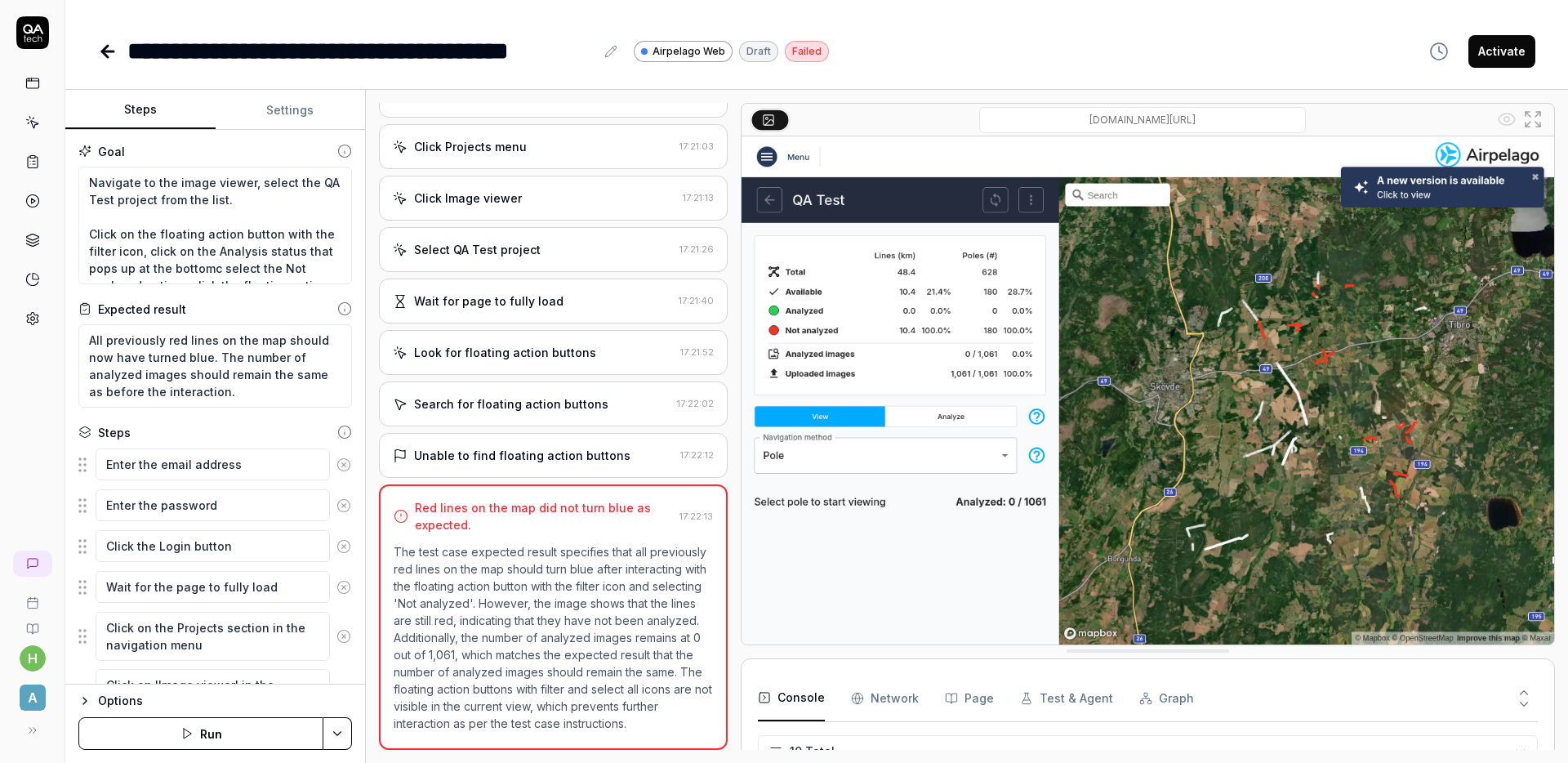
click at [94, 54] on div "**********" at bounding box center [816, 35] width 1503 height 69
click at [100, 50] on icon at bounding box center [108, 51] width 20 height 20
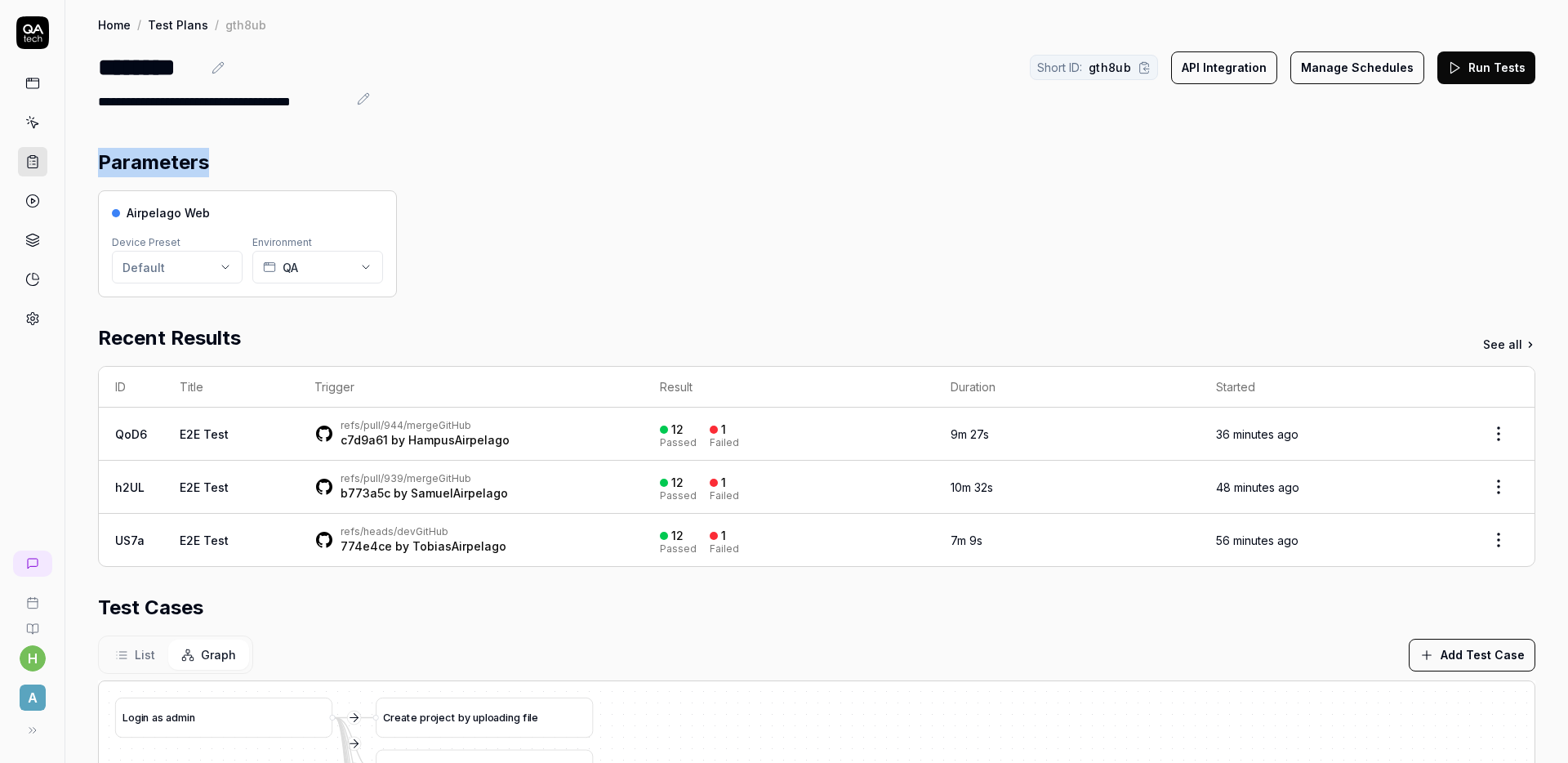
click at [580, 149] on div "Parameters Airpelago Web Device Preset Default Environment QA Recent Results Se…" at bounding box center [816, 640] width 1503 height 1018
click at [577, 176] on div "Parameters" at bounding box center [816, 163] width 1437 height 30
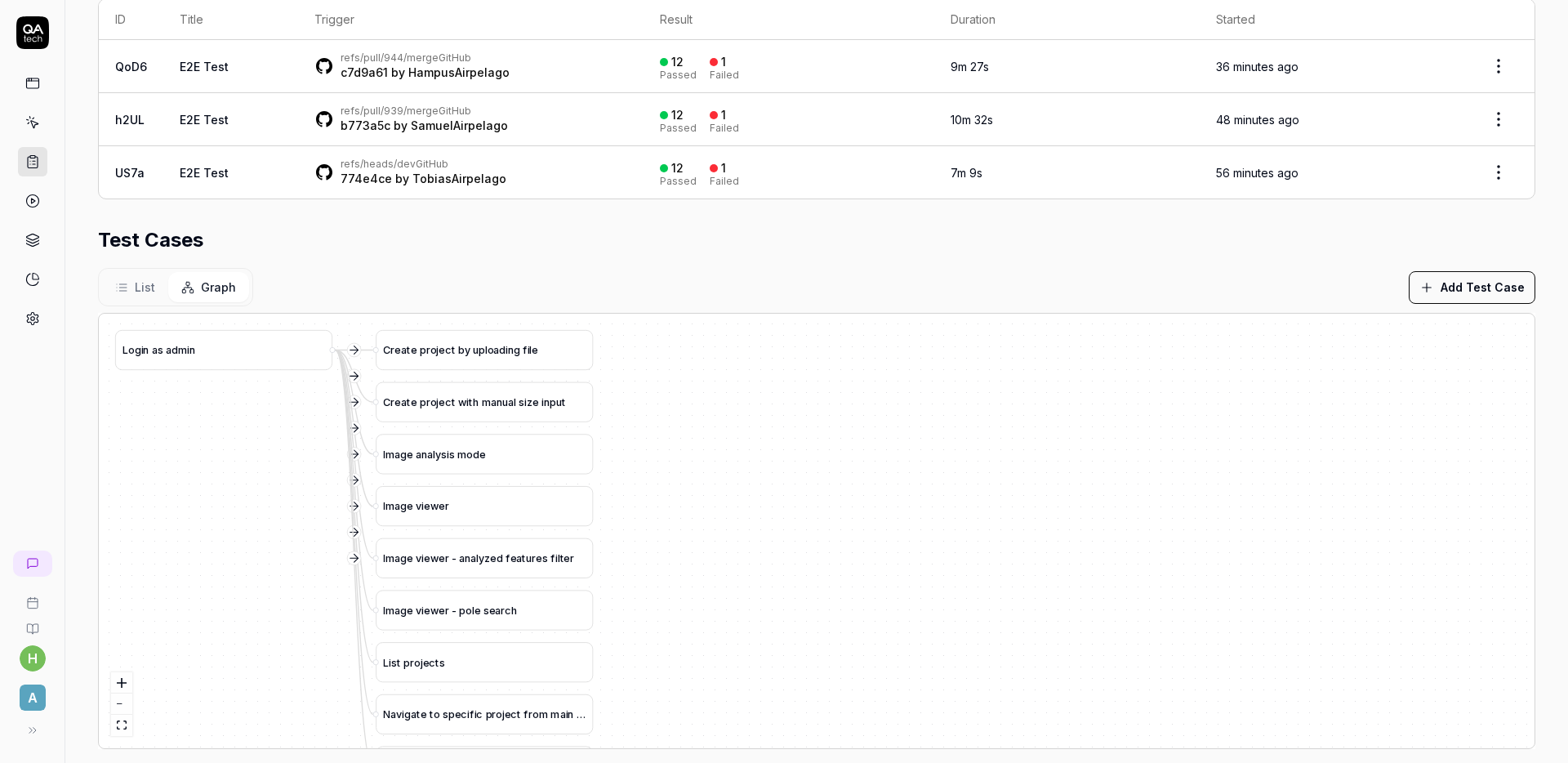
scroll to position [386, 0]
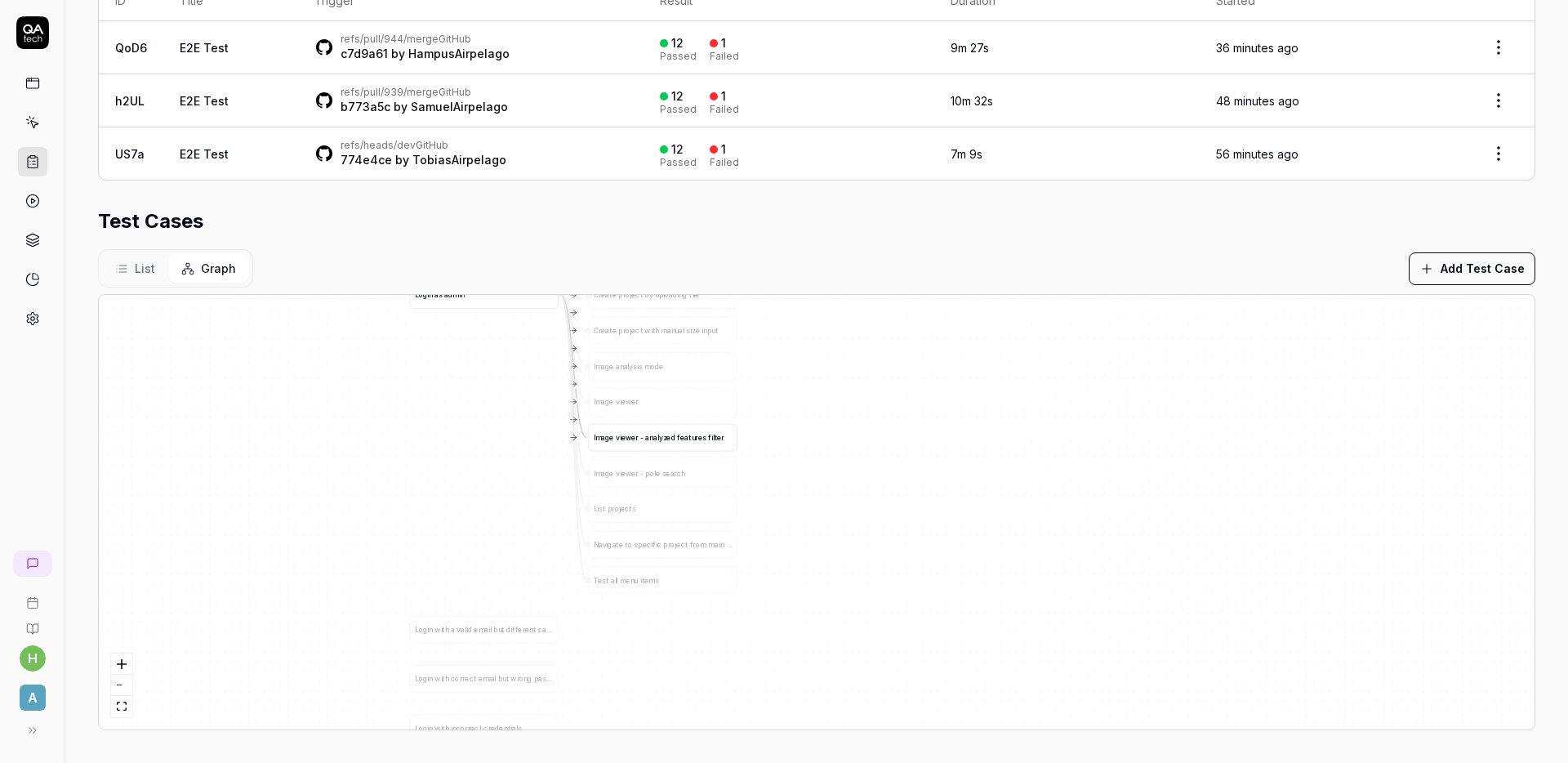
click at [689, 433] on span "t" at bounding box center [690, 437] width 2 height 8
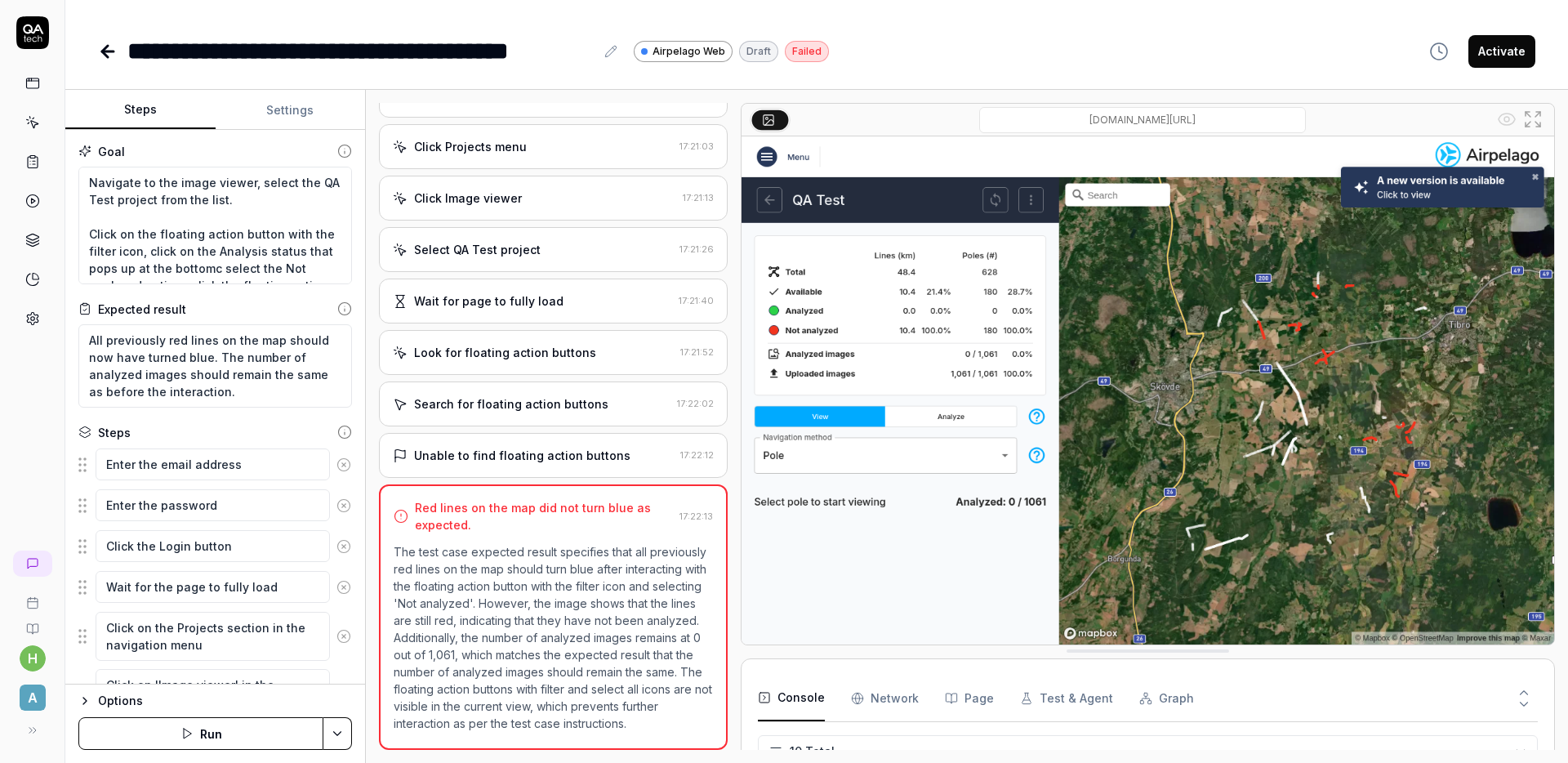
scroll to position [292, 0]
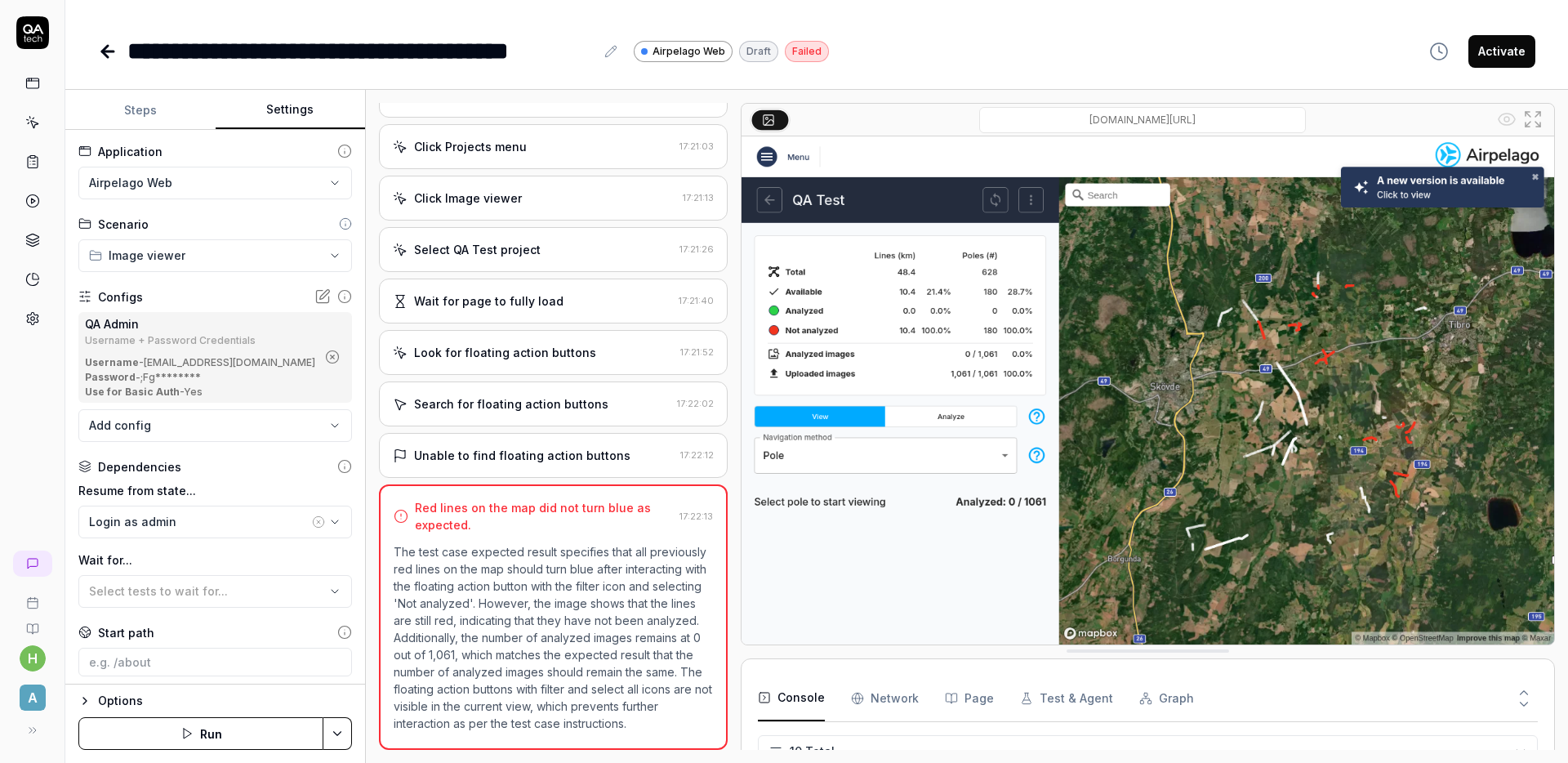
click at [275, 102] on button "Settings" at bounding box center [290, 111] width 150 height 39
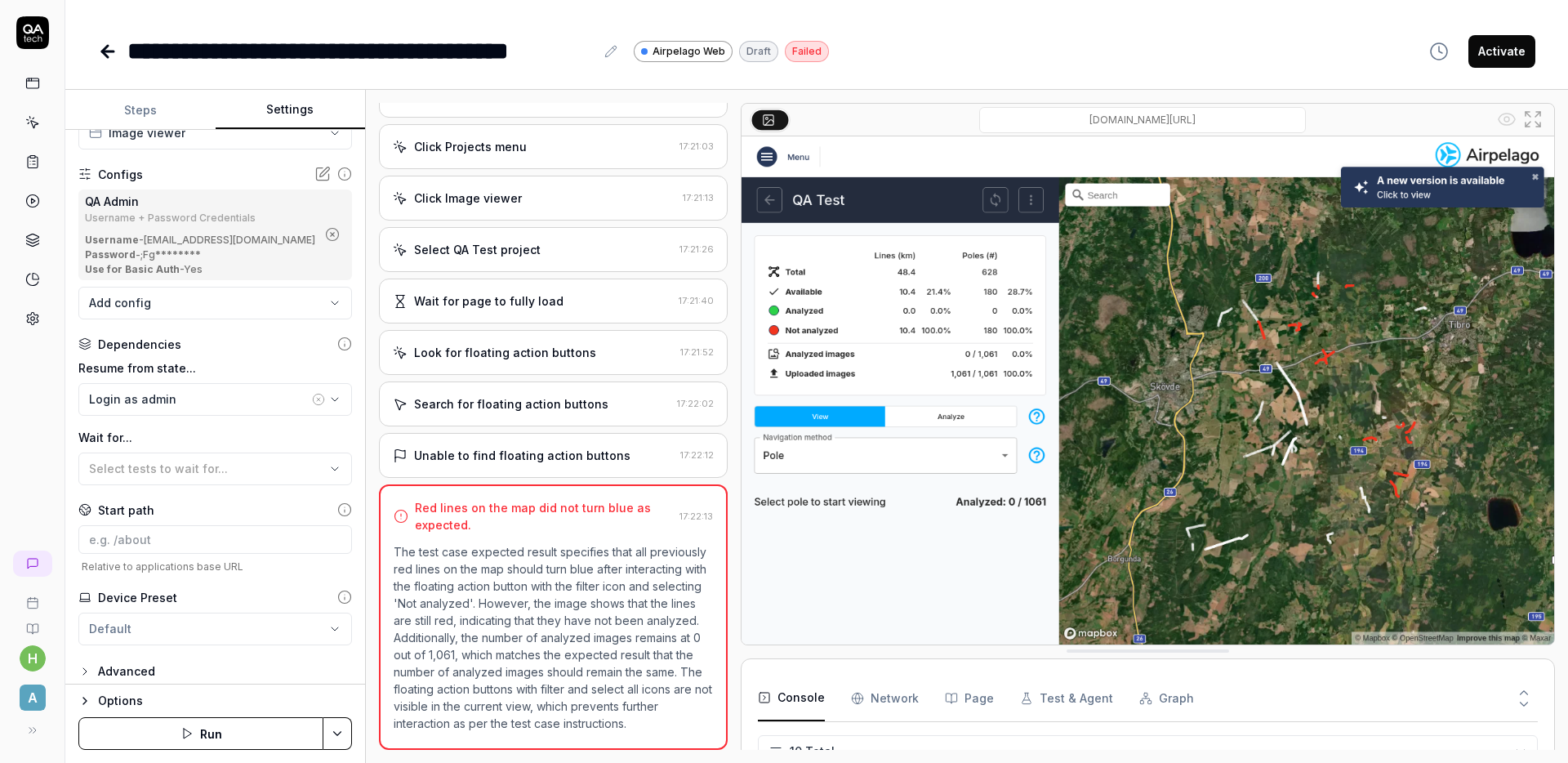
scroll to position [132, 0]
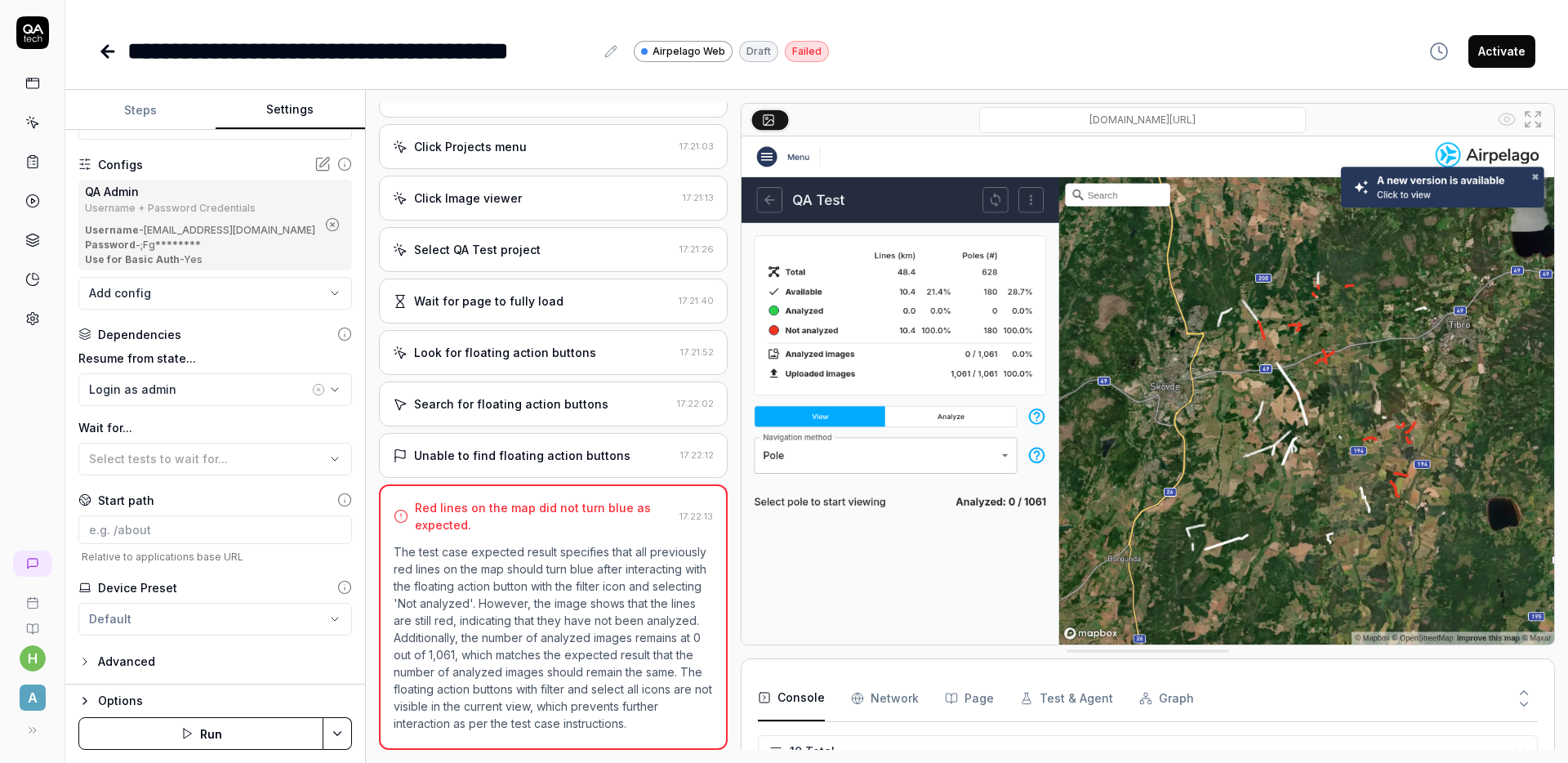
click at [127, 699] on div "Options" at bounding box center [224, 701] width 254 height 20
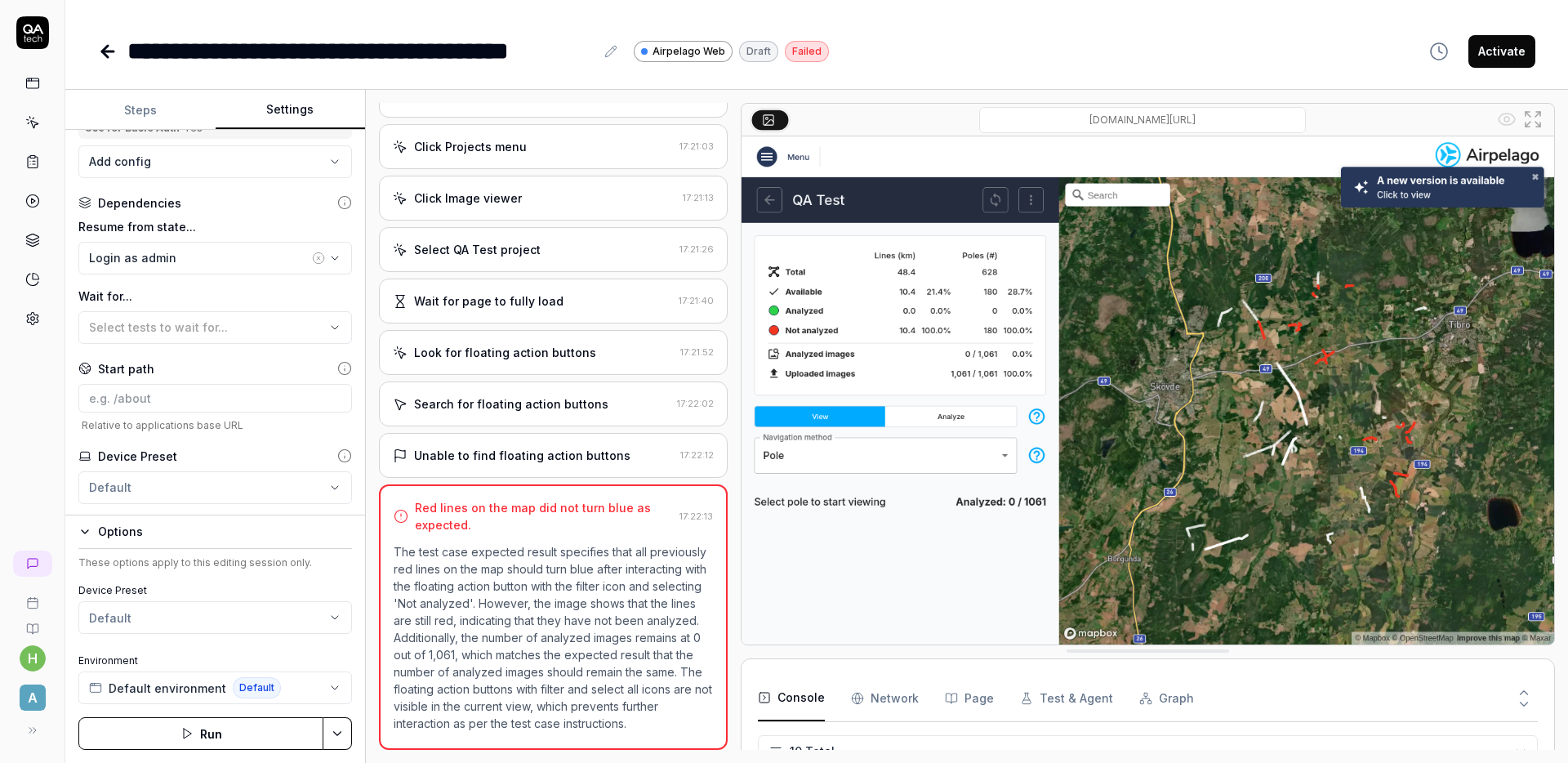
scroll to position [301, 0]
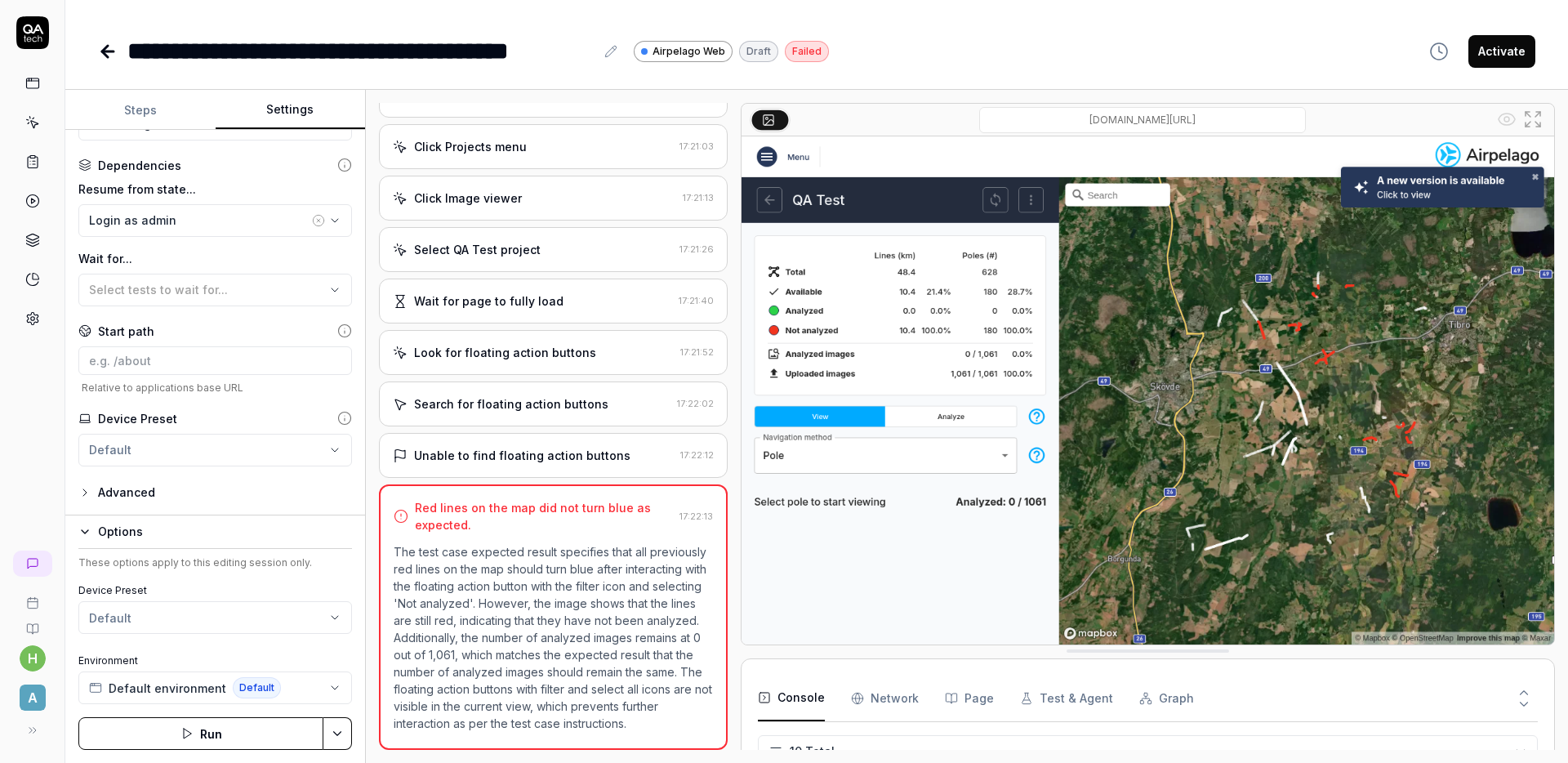
click at [121, 492] on div "Advanced" at bounding box center [126, 493] width 57 height 20
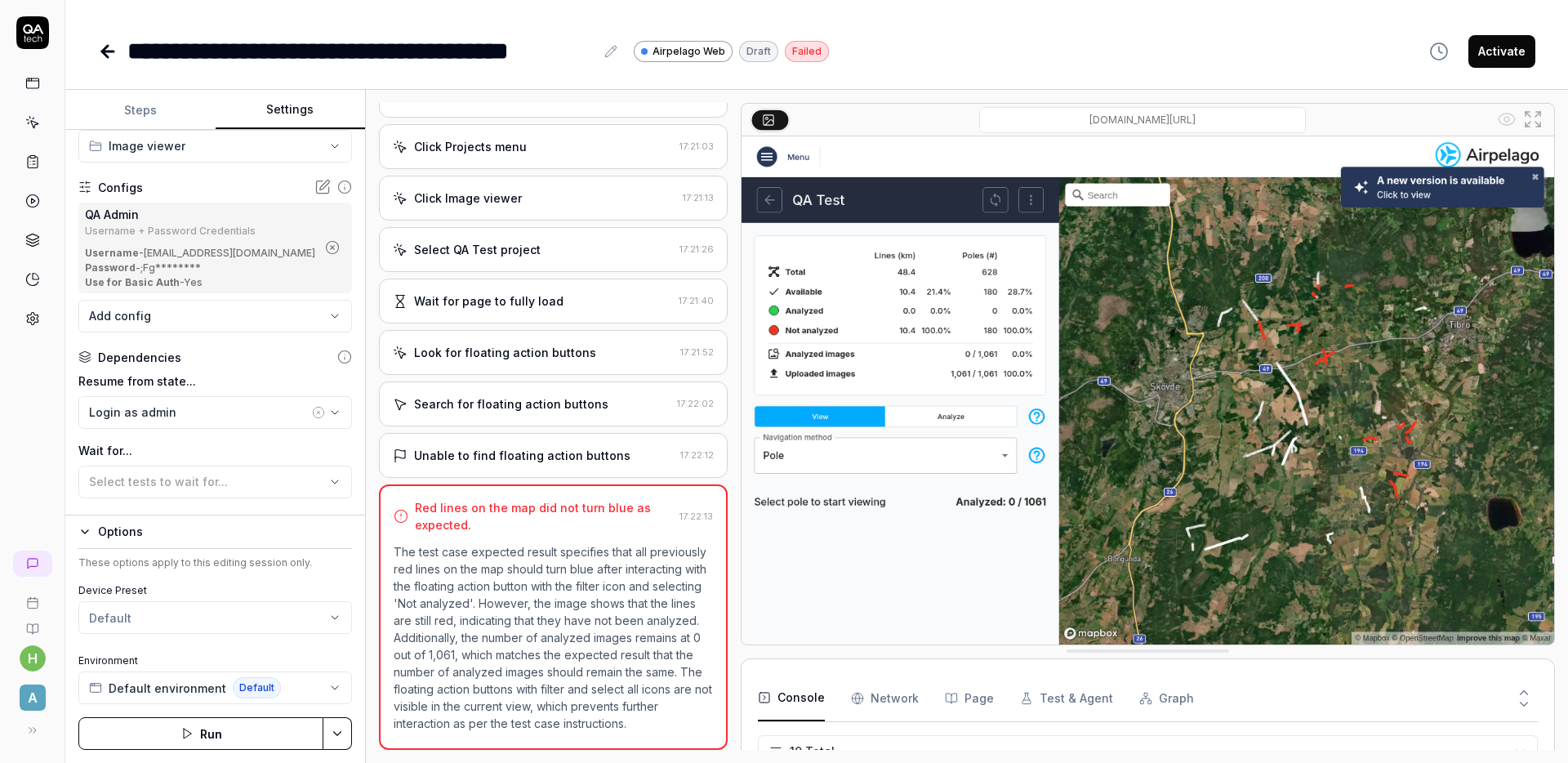
scroll to position [0, 0]
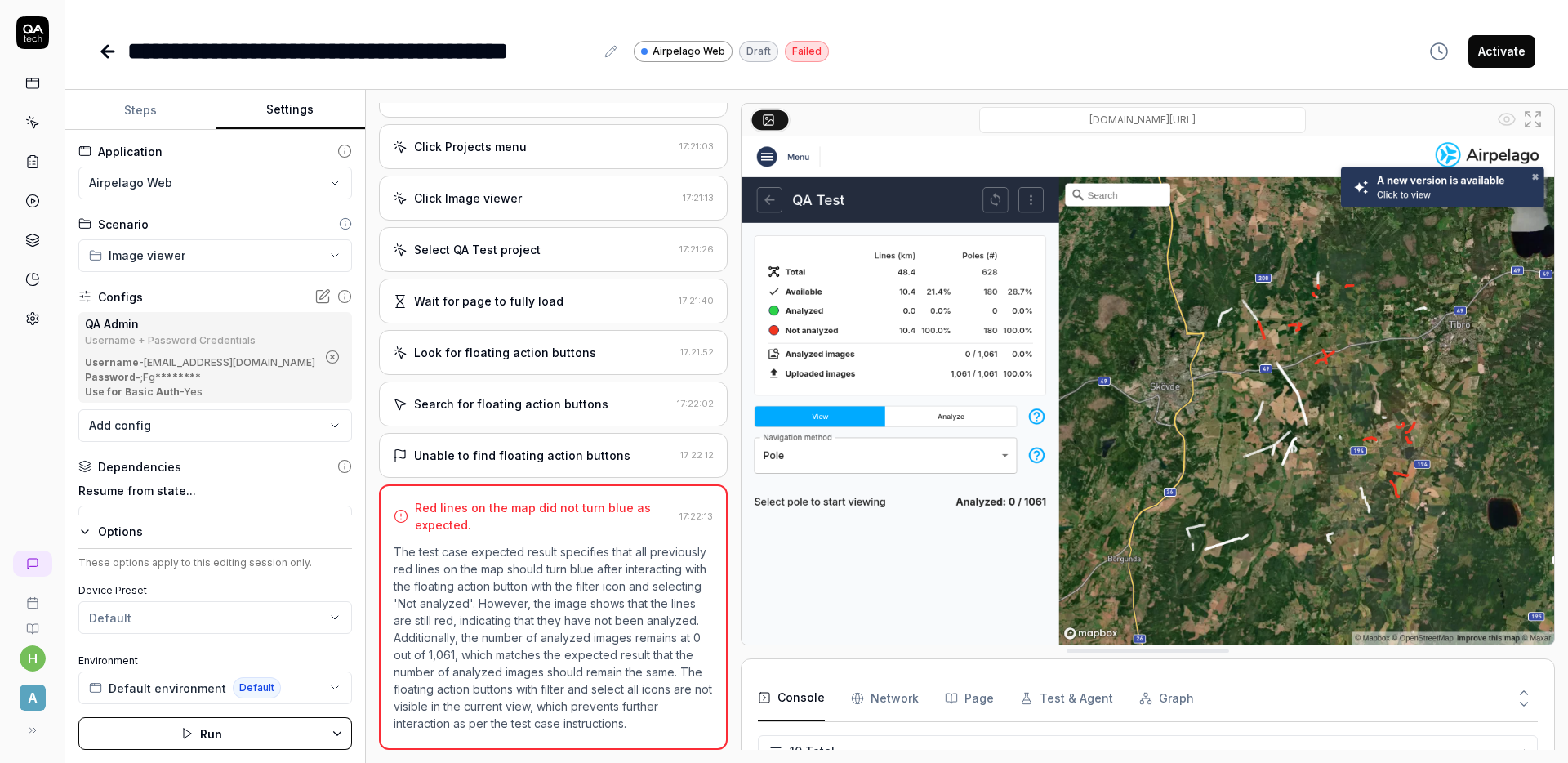
click at [925, 54] on div "**********" at bounding box center [816, 50] width 1437 height 37
click at [759, 45] on div "Draft" at bounding box center [759, 51] width 39 height 22
click at [109, 47] on icon at bounding box center [108, 51] width 20 height 20
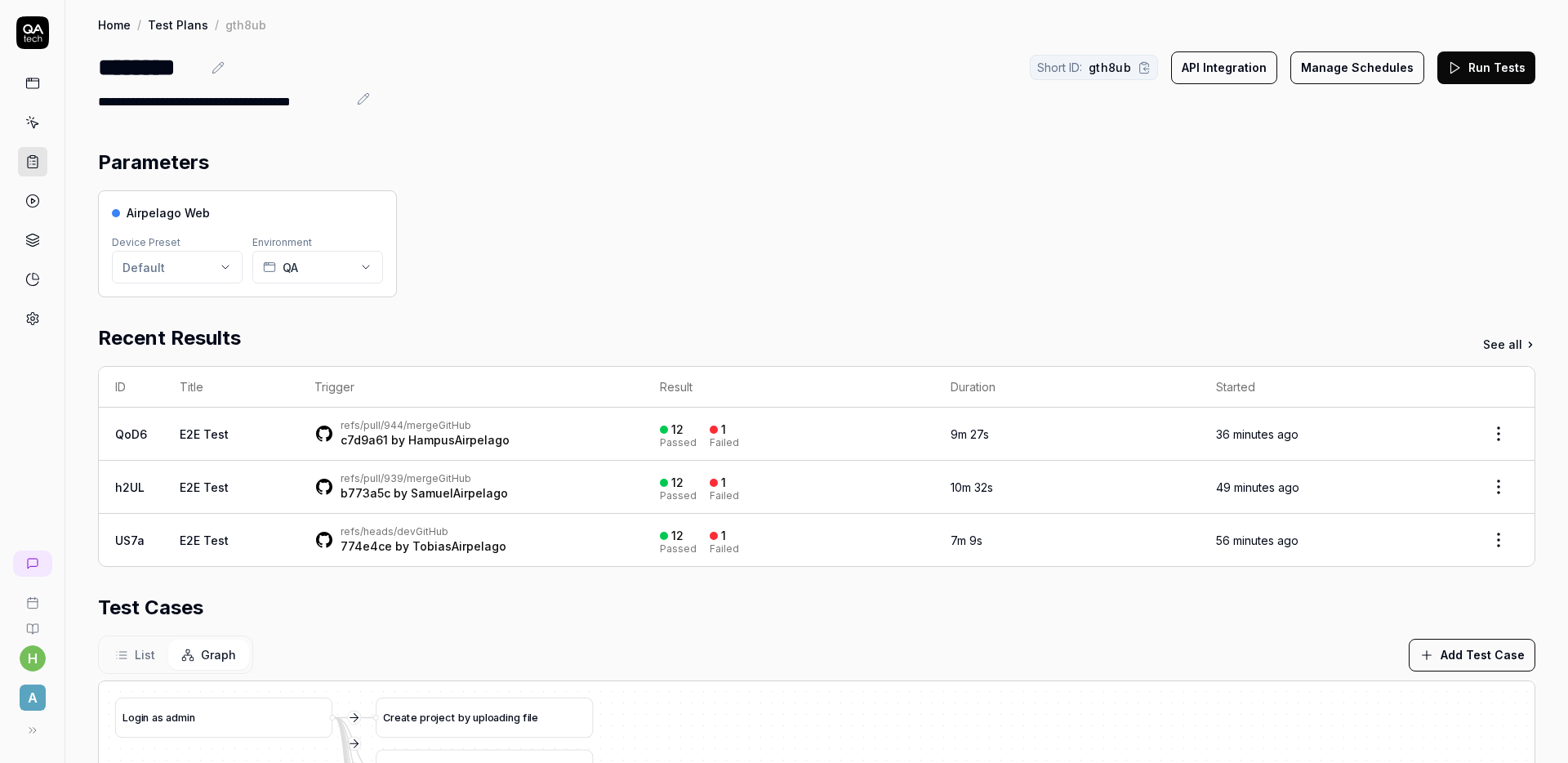
click at [534, 187] on section "Parameters Airpelago Web Device Preset Default Environment QA" at bounding box center [816, 222] width 1437 height 149
click at [522, 186] on section "Parameters Airpelago Web Device Preset Default Environment QA" at bounding box center [816, 222] width 1437 height 149
click at [26, 80] on icon at bounding box center [33, 83] width 15 height 15
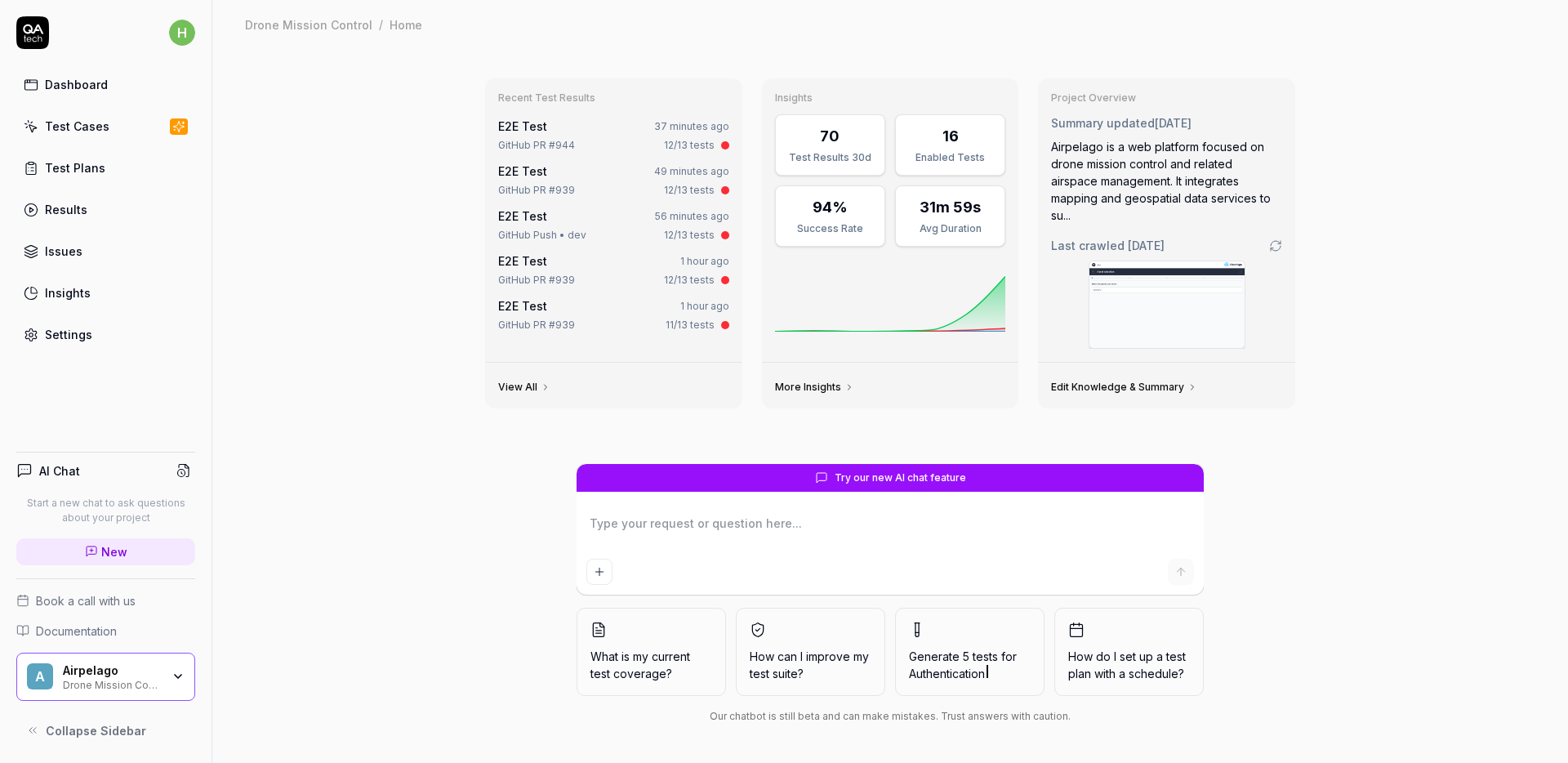
click at [88, 128] on div "Test Cases" at bounding box center [77, 125] width 64 height 17
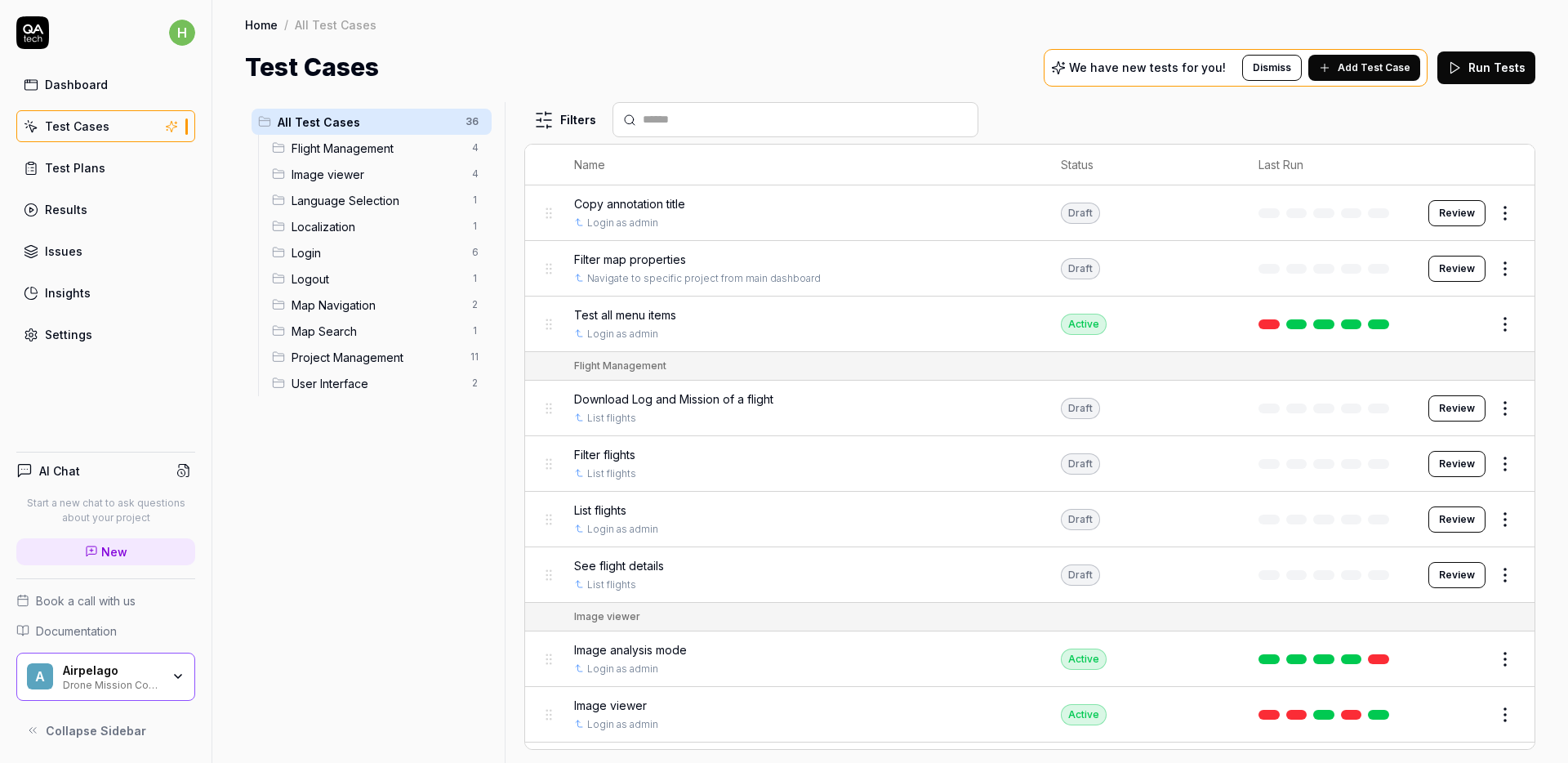
click at [354, 178] on span "Image viewer" at bounding box center [376, 174] width 171 height 17
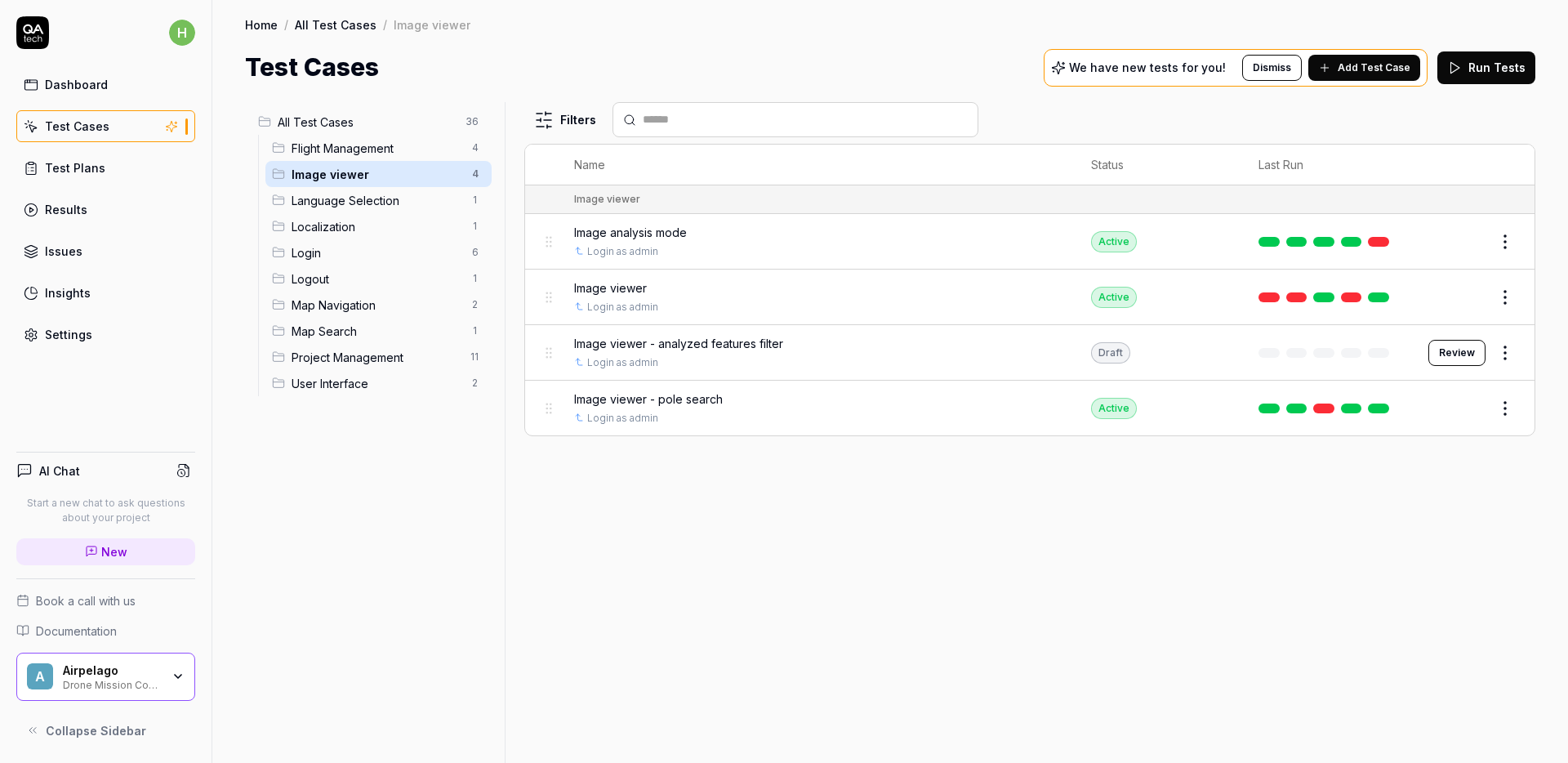
click at [1504, 358] on html "h Dashboard Test Cases Test Plans Results Issues Insights Settings AI Chat Star…" at bounding box center [784, 381] width 1568 height 763
click at [1425, 490] on div "Edit" at bounding box center [1436, 495] width 155 height 36
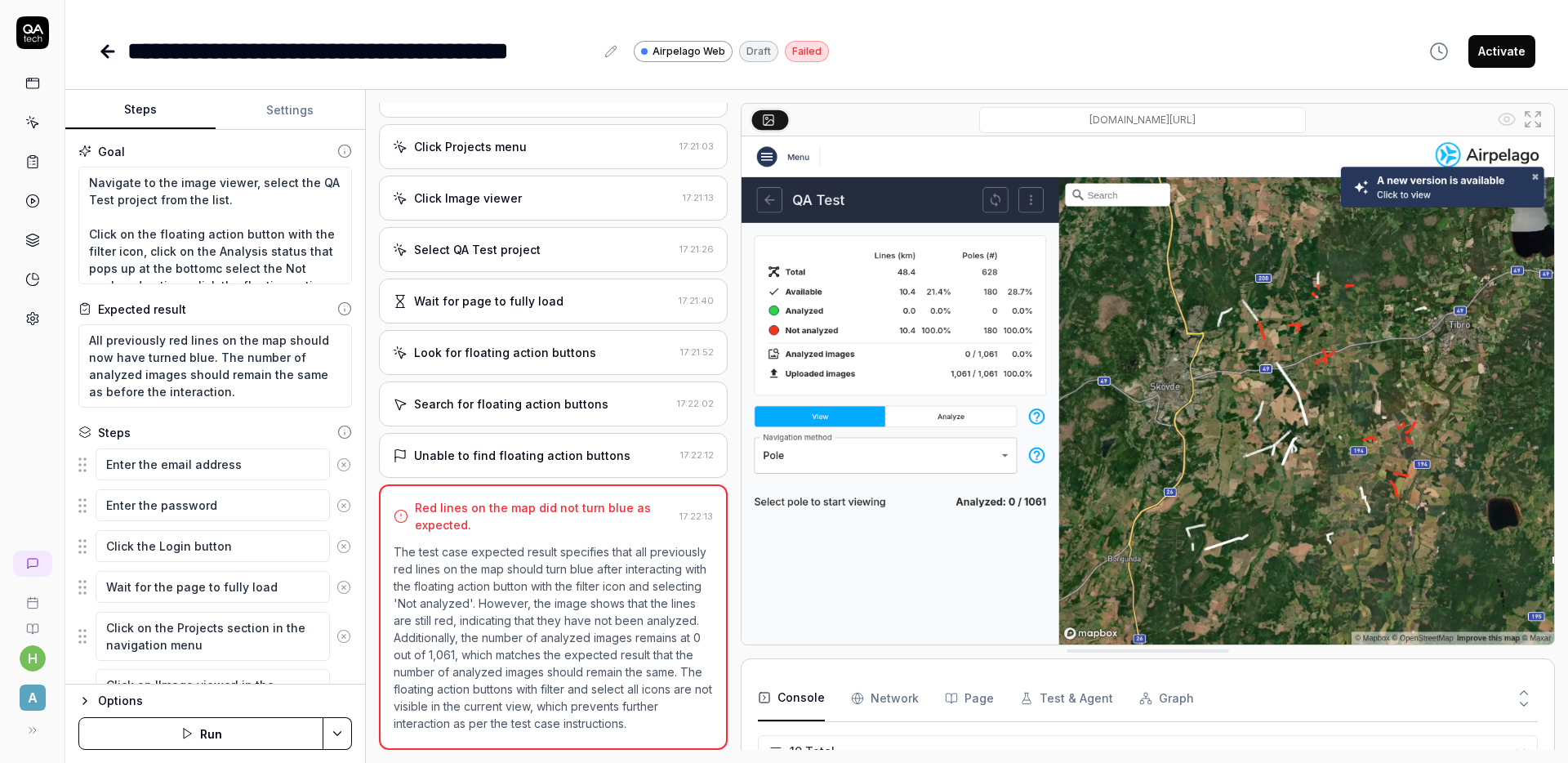
scroll to position [292, 0]
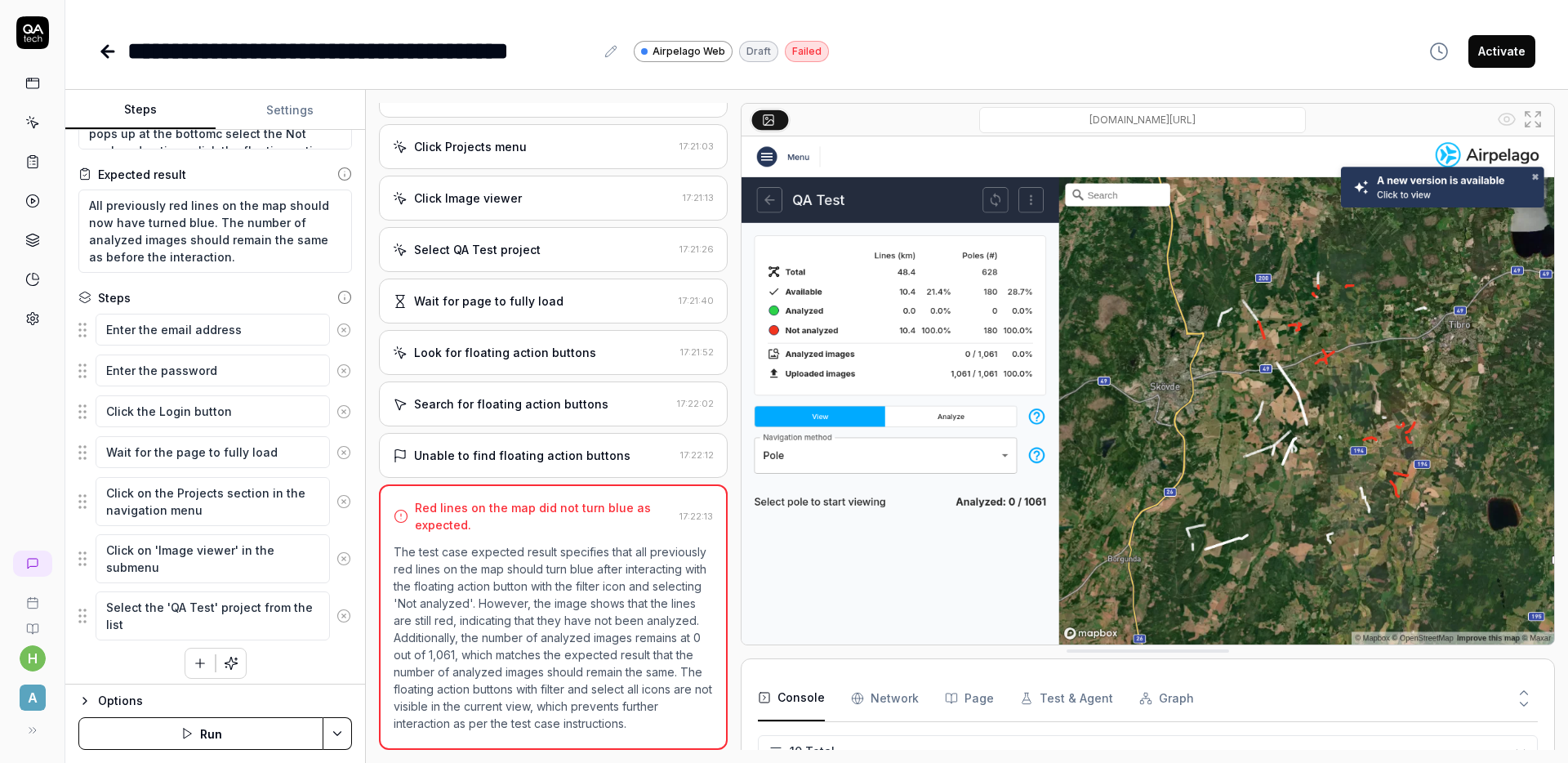
scroll to position [142, 0]
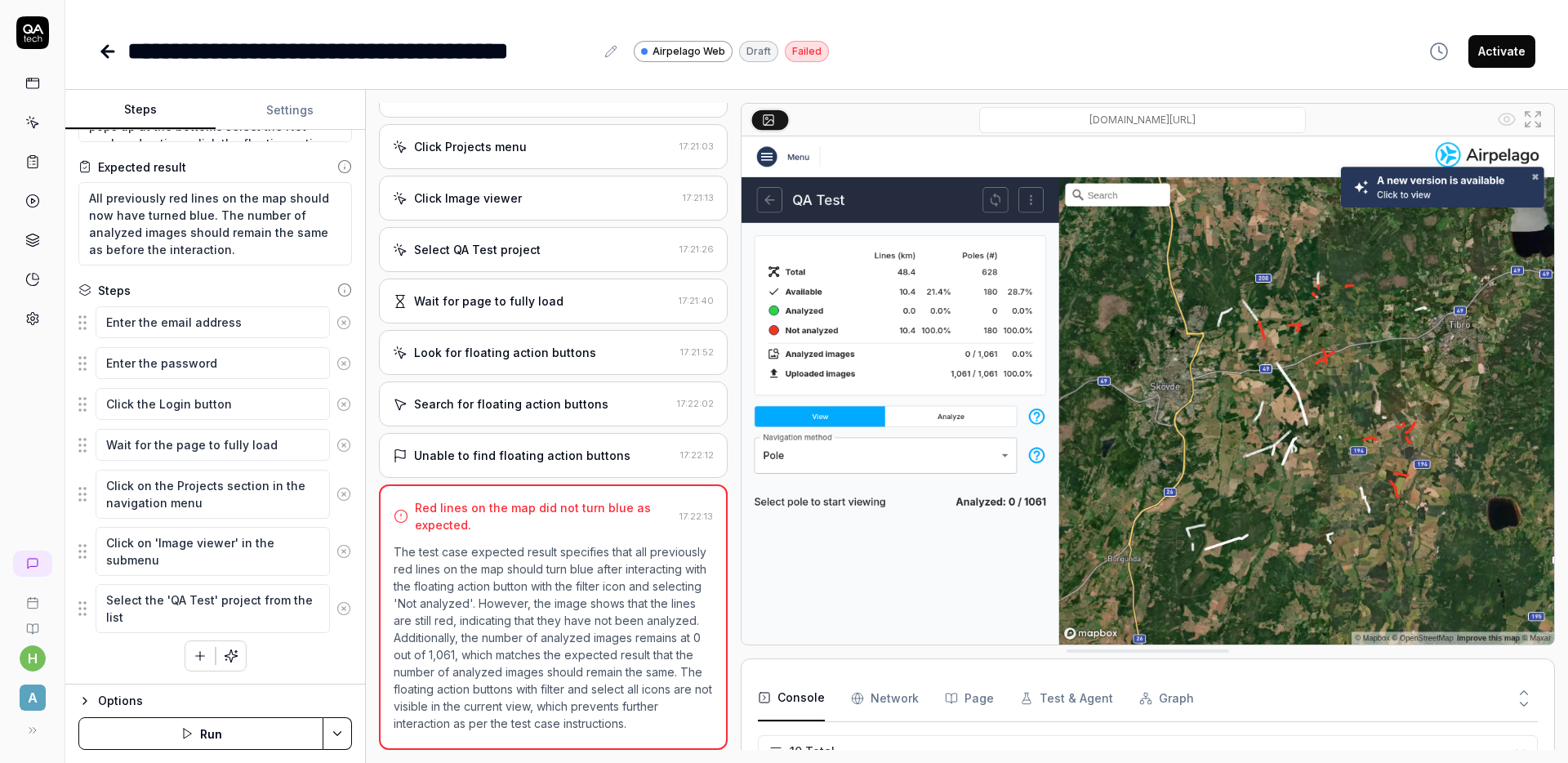
click at [343, 722] on html "**********" at bounding box center [784, 381] width 1568 height 763
click at [116, 696] on html "**********" at bounding box center [784, 381] width 1568 height 763
click at [96, 697] on button "Options" at bounding box center [214, 701] width 273 height 20
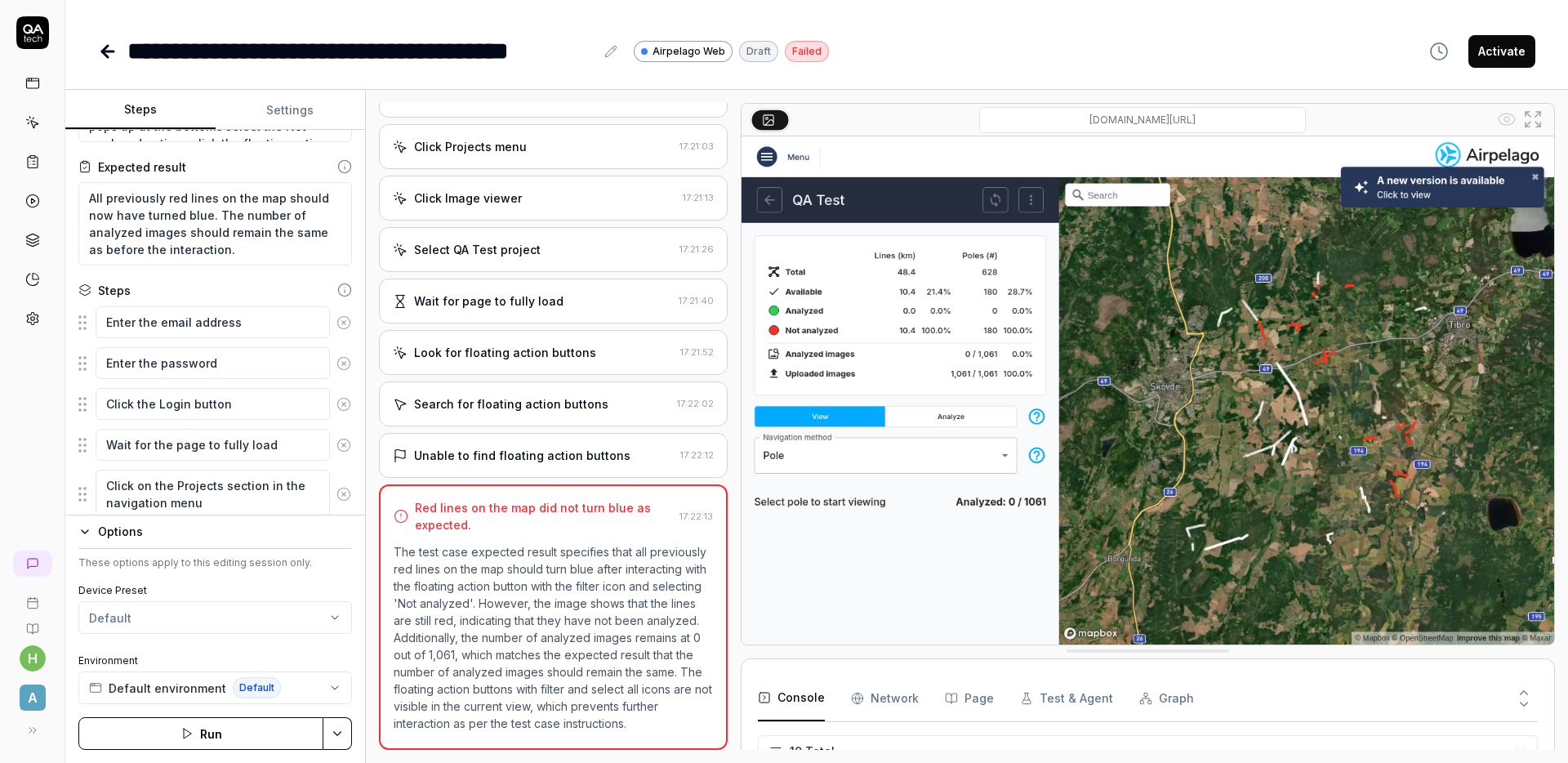
click at [101, 520] on div "Options These options apply to this editing session only. Device Preset Default…" at bounding box center [215, 639] width 300 height 249
click at [112, 533] on div "Options" at bounding box center [224, 532] width 254 height 20
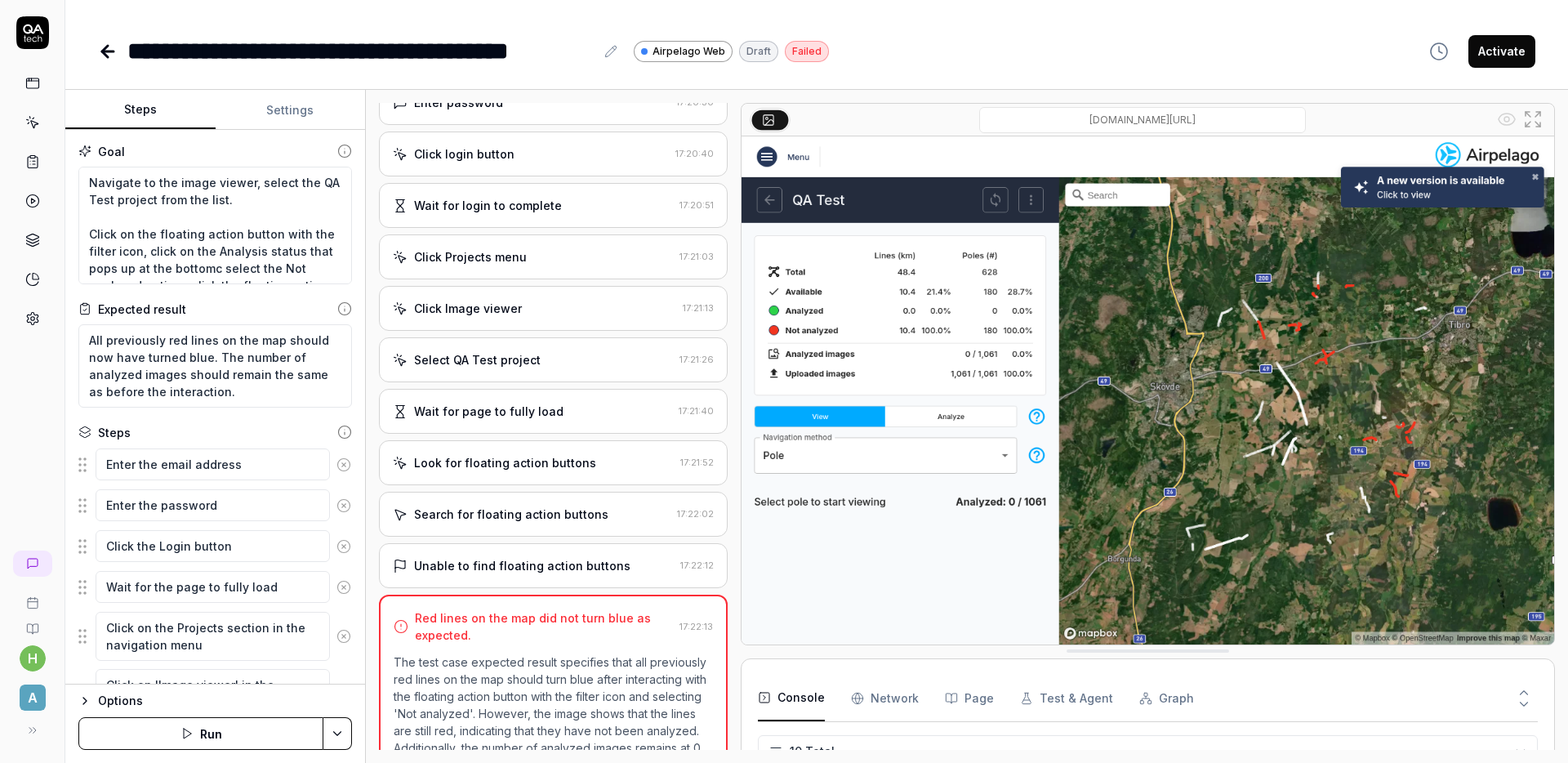
scroll to position [0, 0]
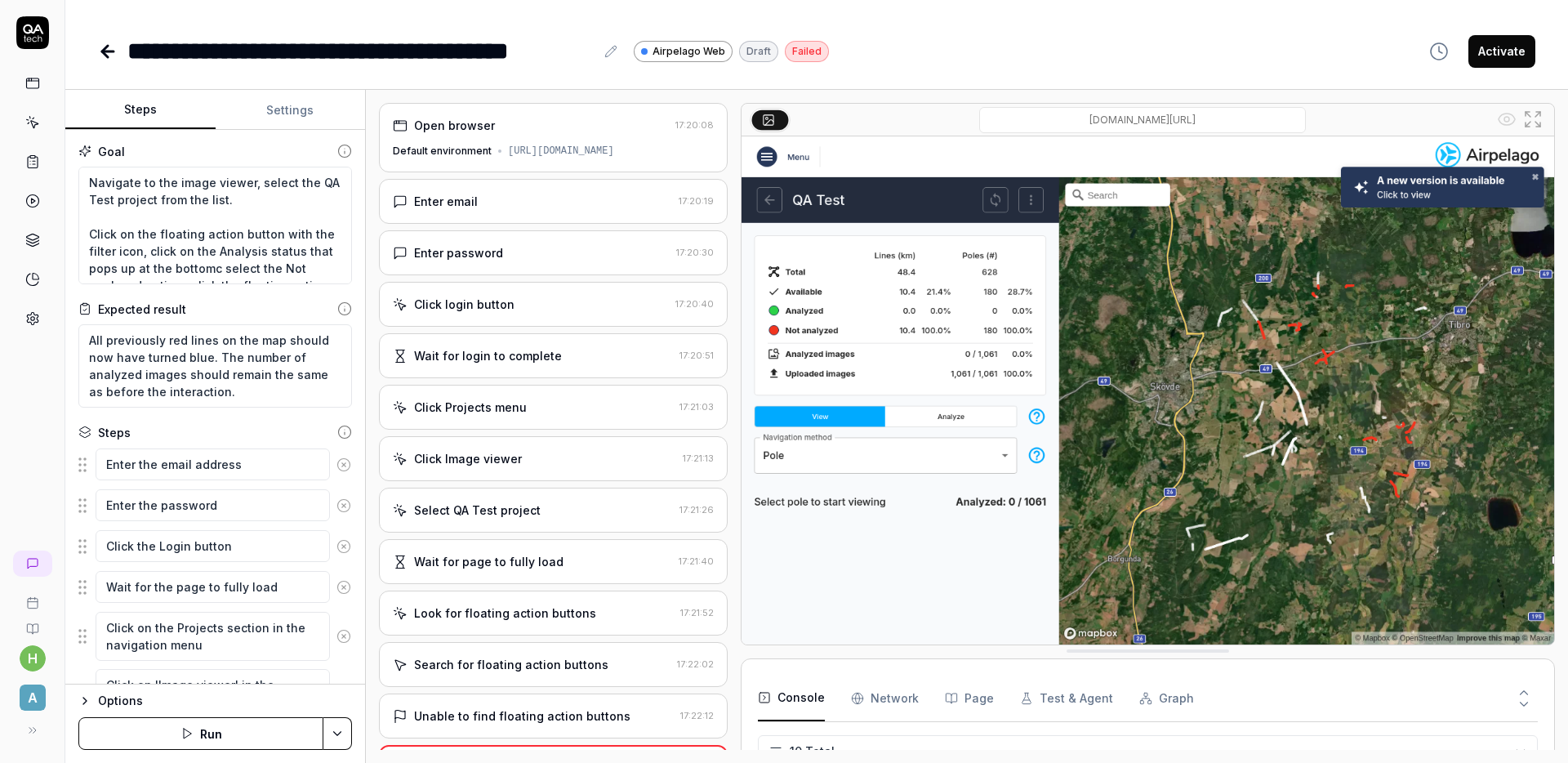
click at [303, 116] on button "Settings" at bounding box center [290, 111] width 150 height 39
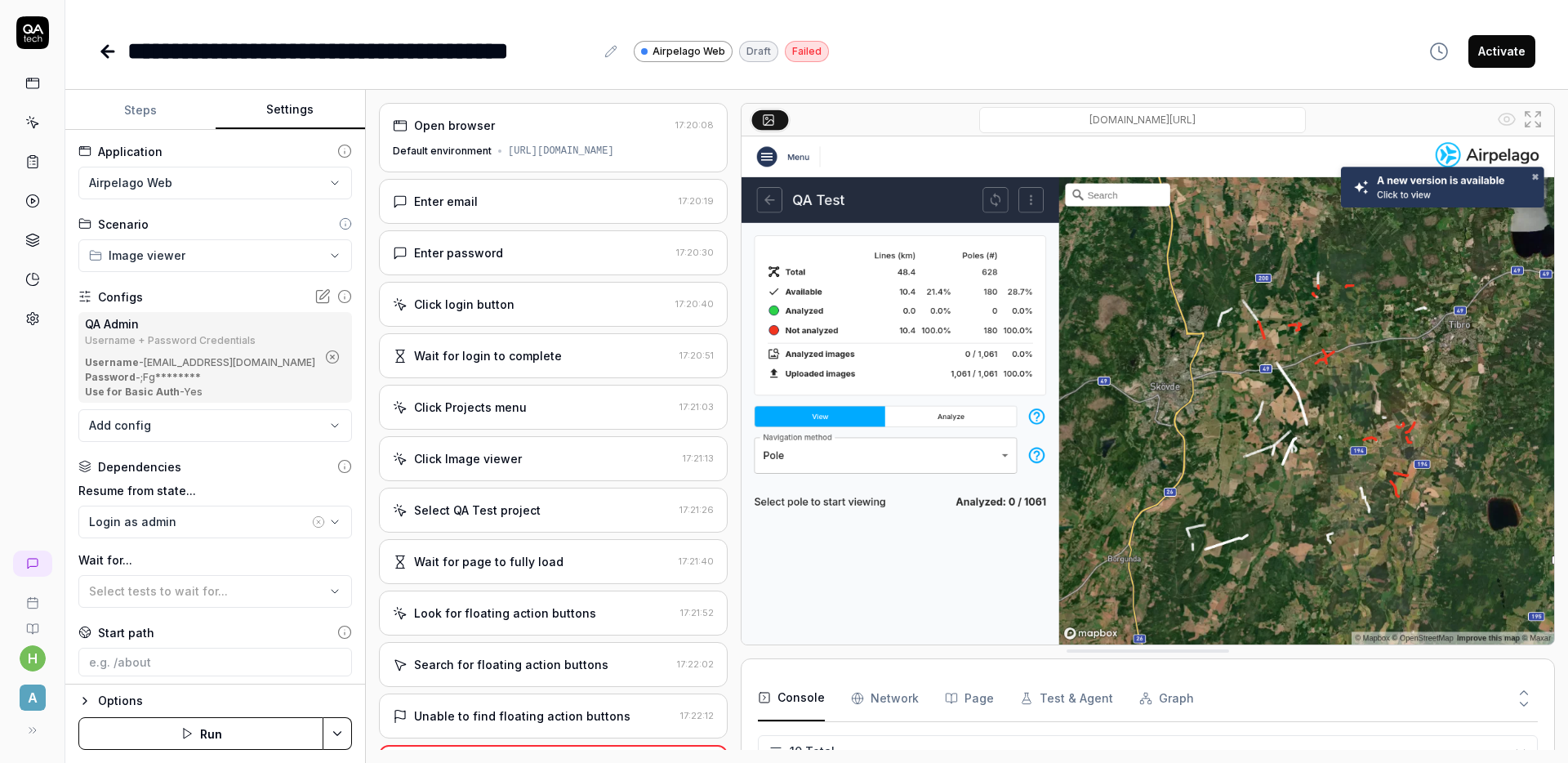
click at [112, 54] on icon at bounding box center [108, 51] width 20 height 20
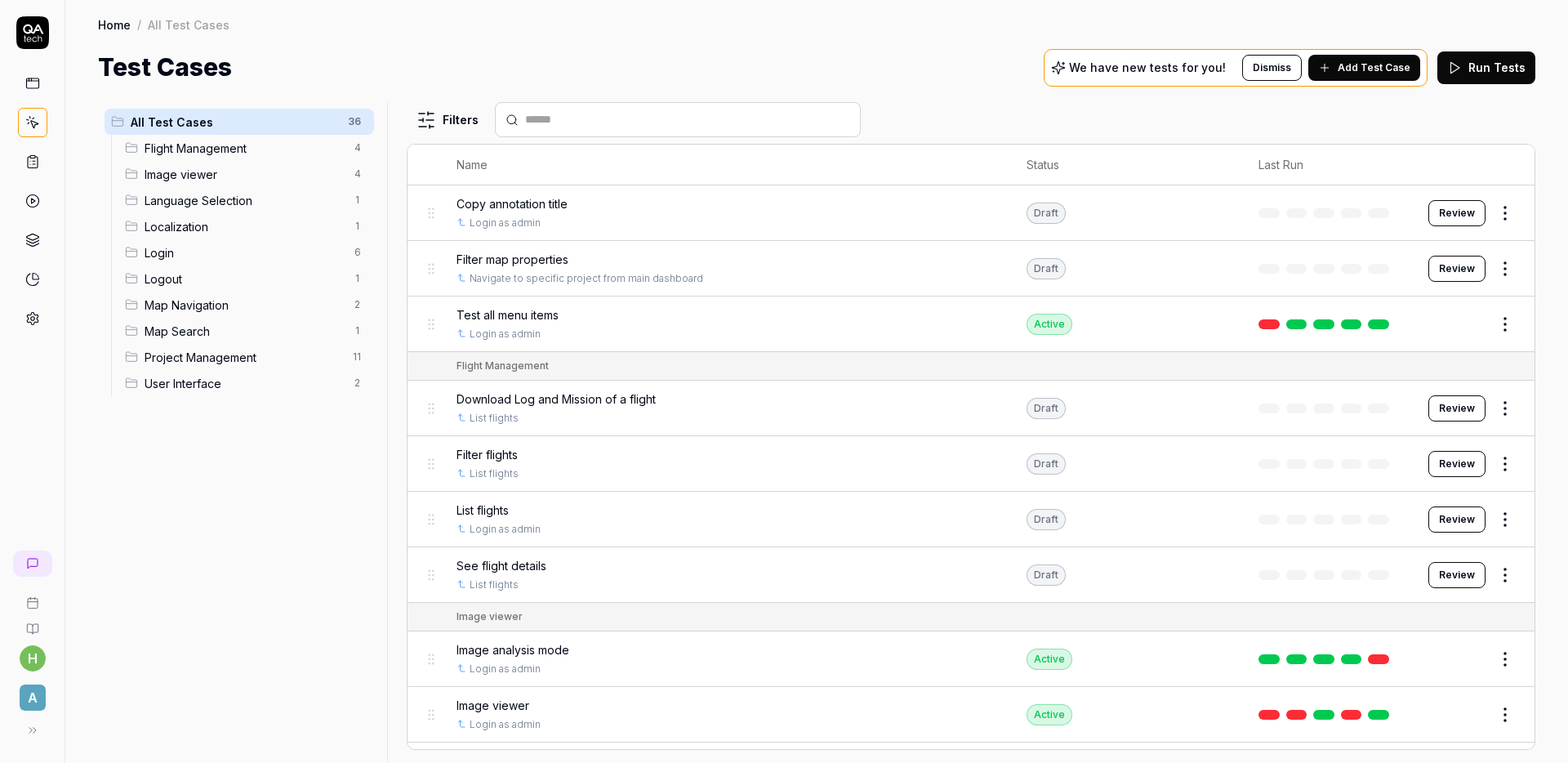
click at [784, 29] on div "Home / All Test Cases" at bounding box center [816, 25] width 1437 height 17
click at [321, 55] on div "Test Cases We have new tests for you! Dismiss Add Test Case Run Tests" at bounding box center [816, 67] width 1437 height 37
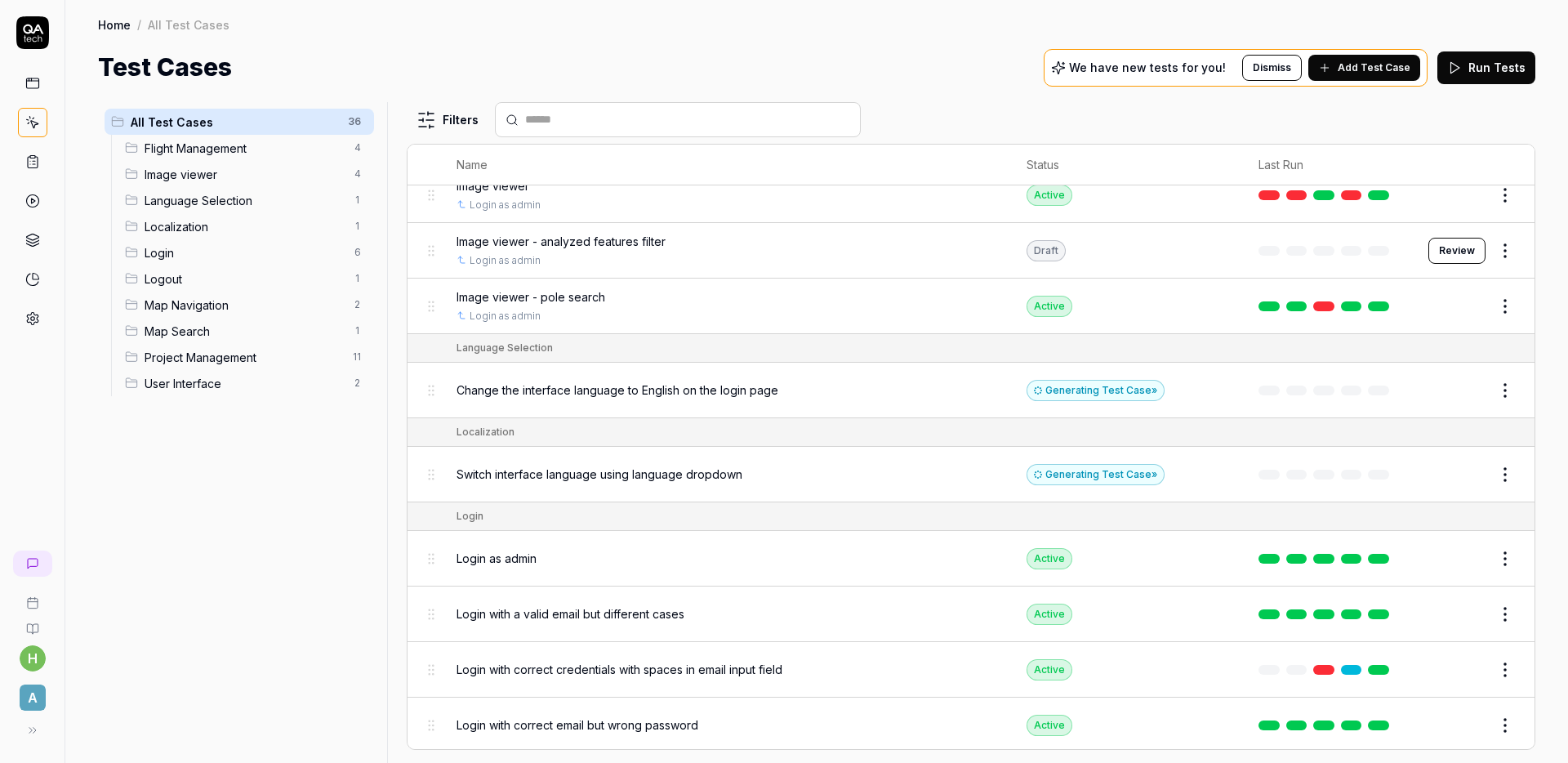
scroll to position [401, 0]
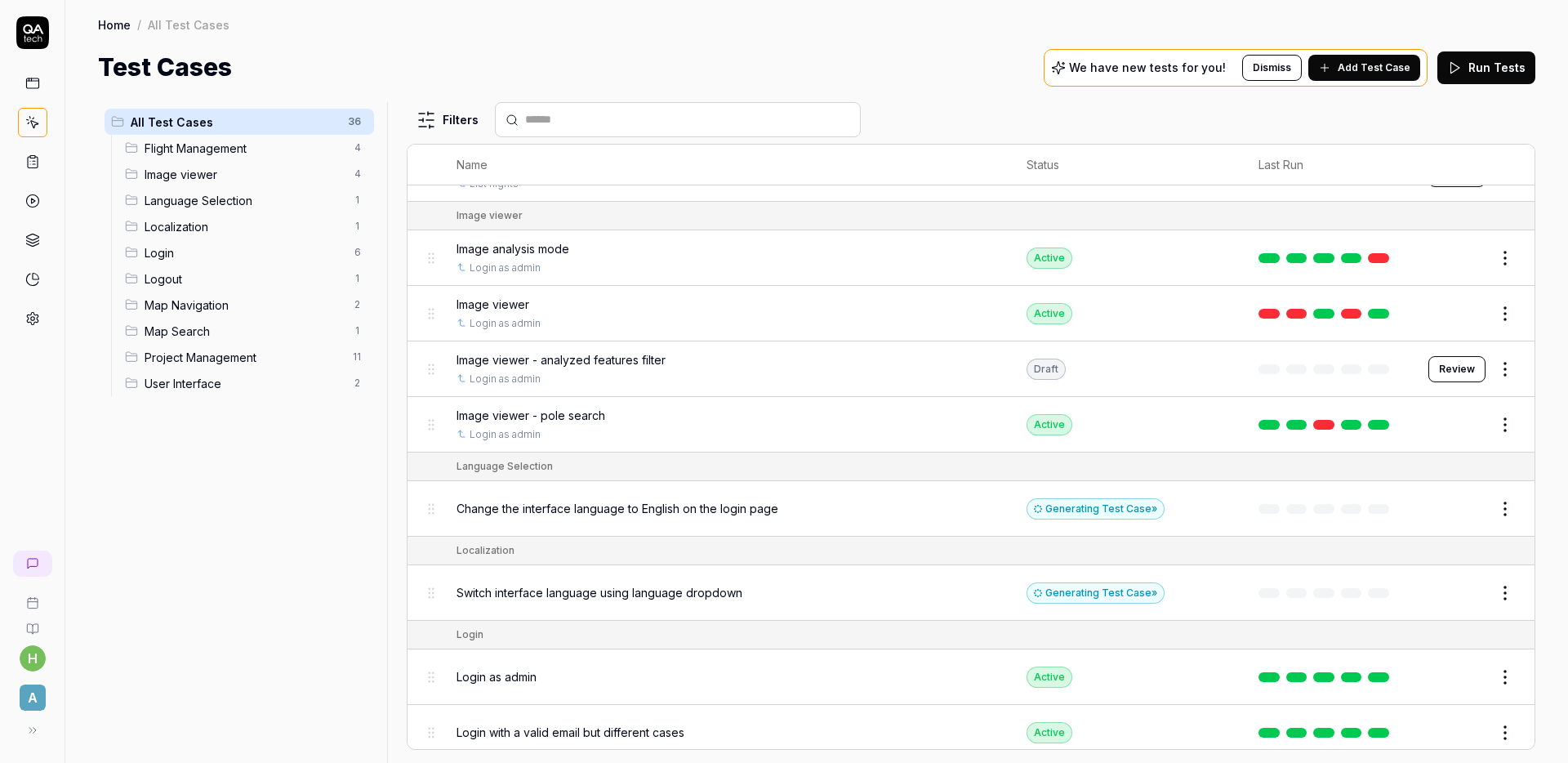
click at [1441, 371] on button "Review" at bounding box center [1456, 369] width 57 height 26
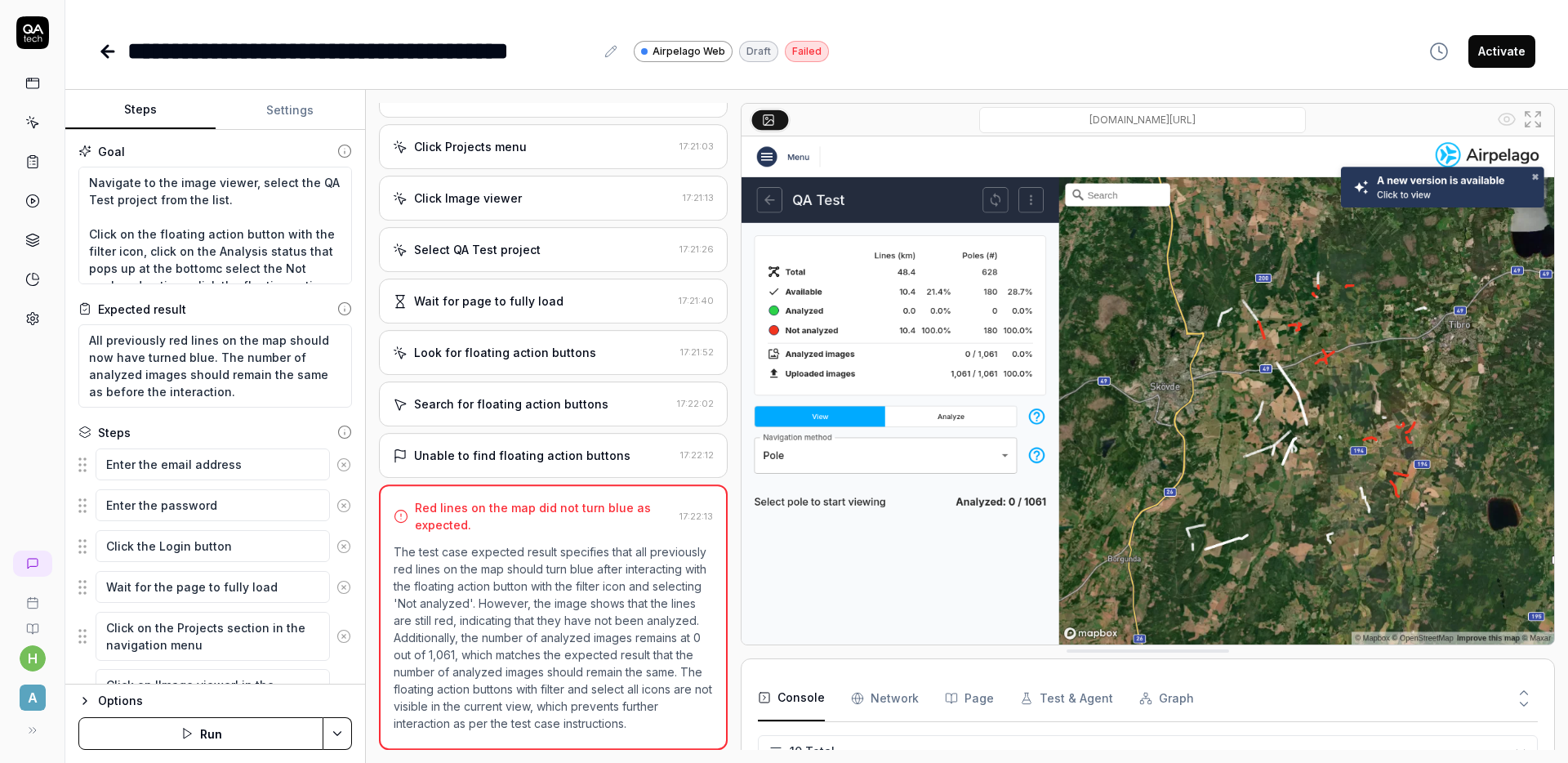
scroll to position [292, 0]
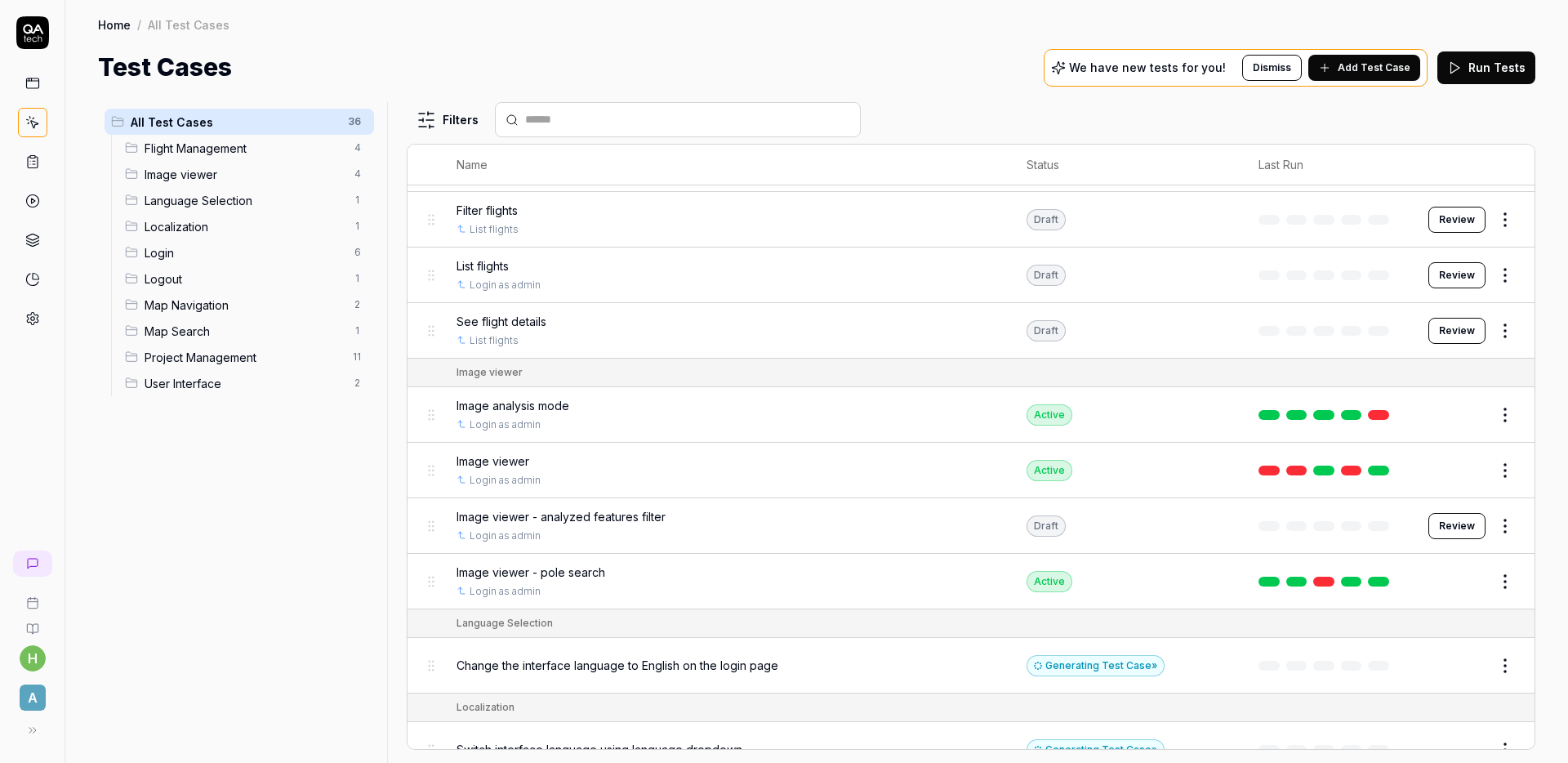
scroll to position [314, 0]
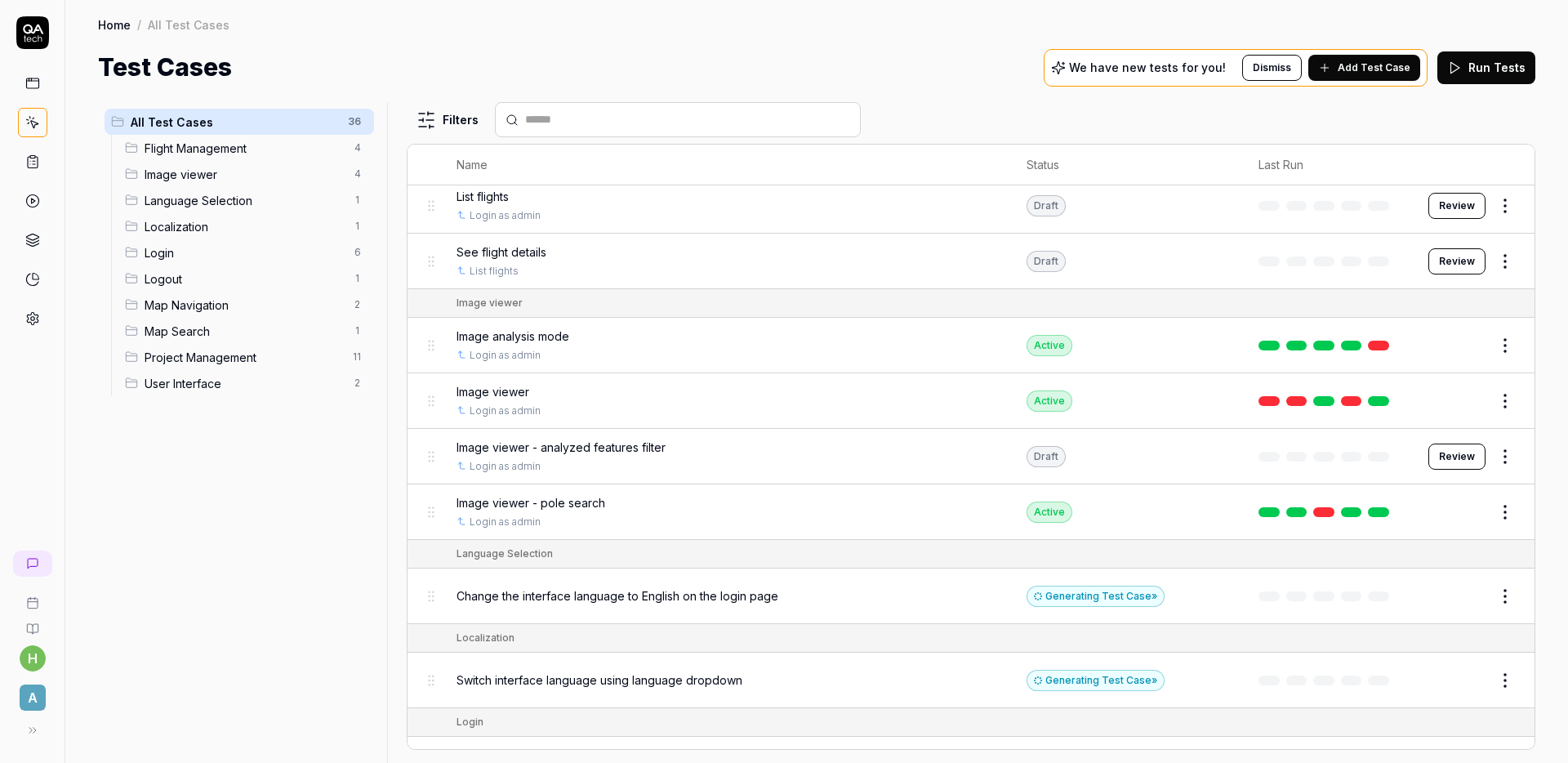
click at [1492, 456] on html "h A Home / All Test Cases Home / All Test Cases Test Cases We have new tests fo…" at bounding box center [784, 381] width 1568 height 763
click at [1445, 594] on div "Edit" at bounding box center [1424, 598] width 155 height 36
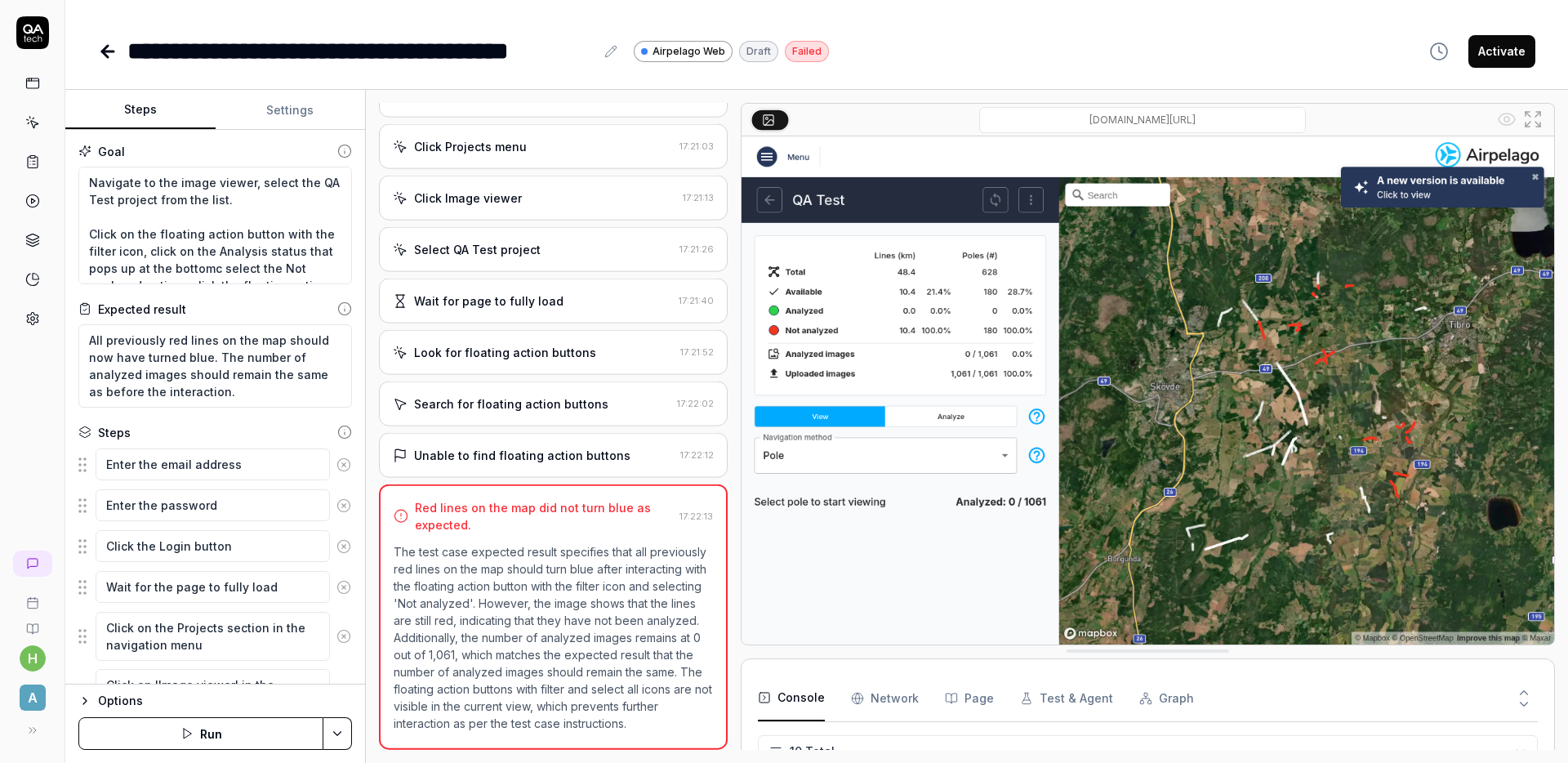
scroll to position [292, 0]
click at [751, 47] on div "Draft" at bounding box center [759, 51] width 39 height 22
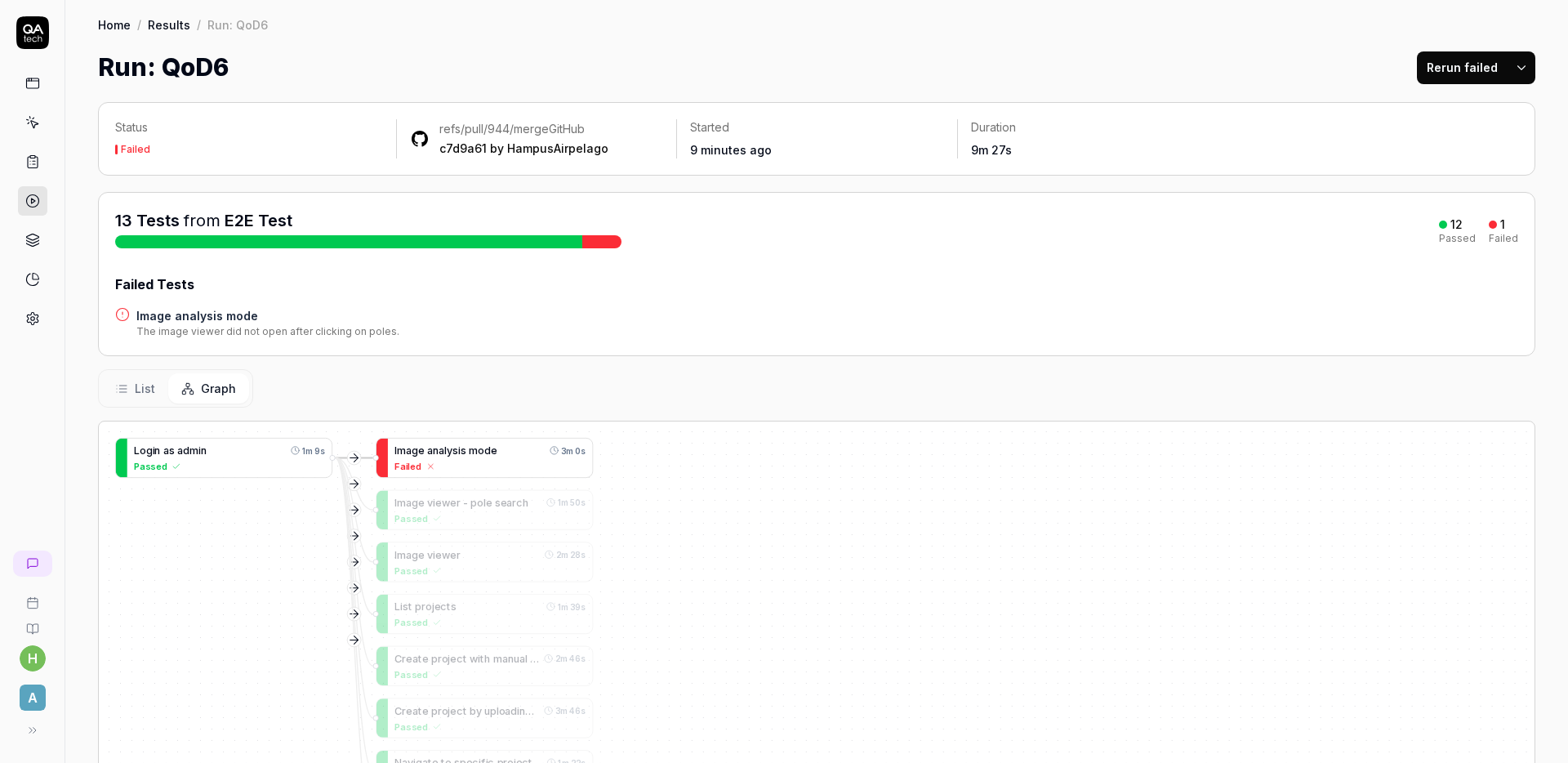
click at [438, 446] on span "a" at bounding box center [441, 450] width 6 height 12
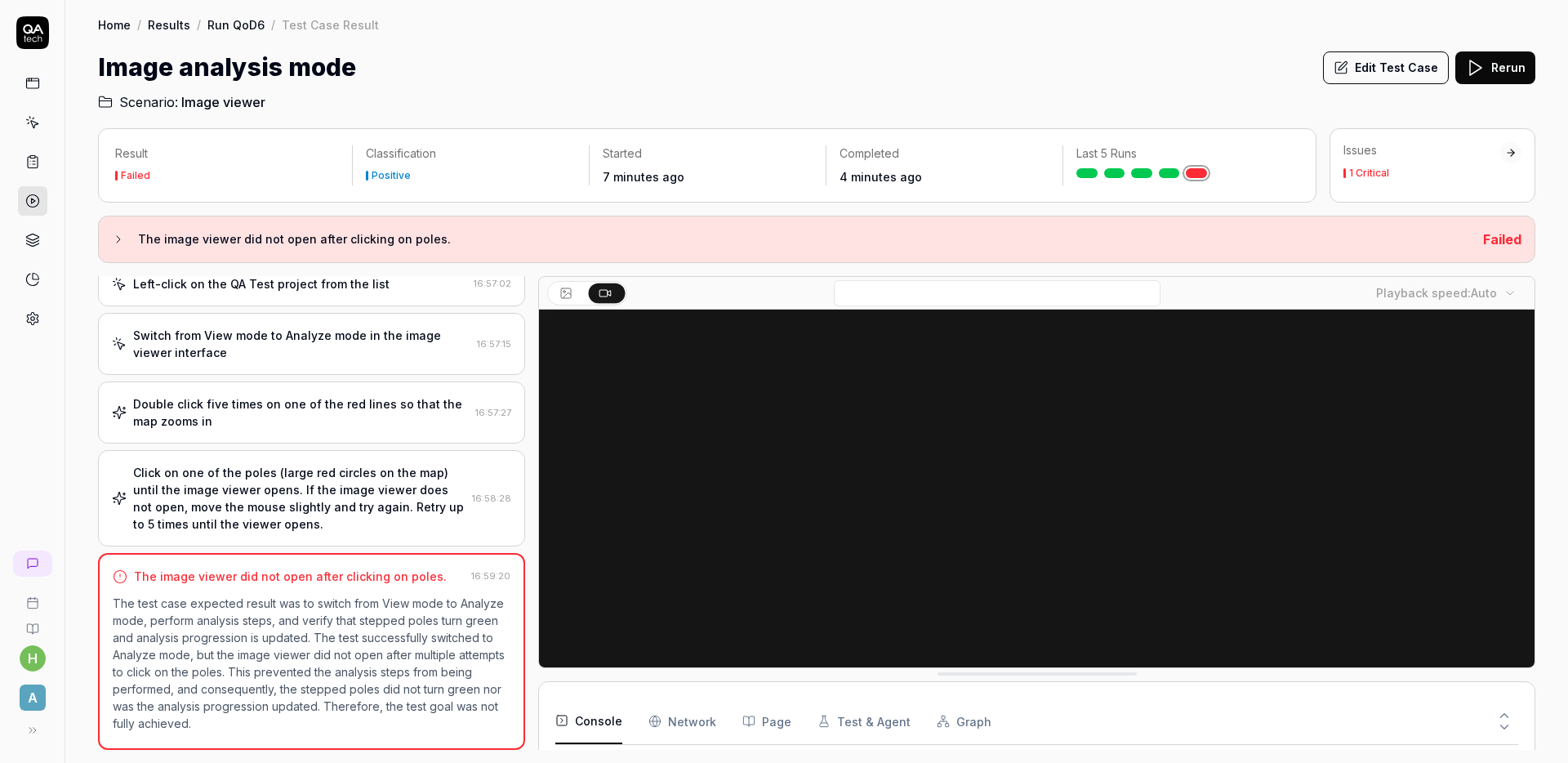
scroll to position [154, 0]
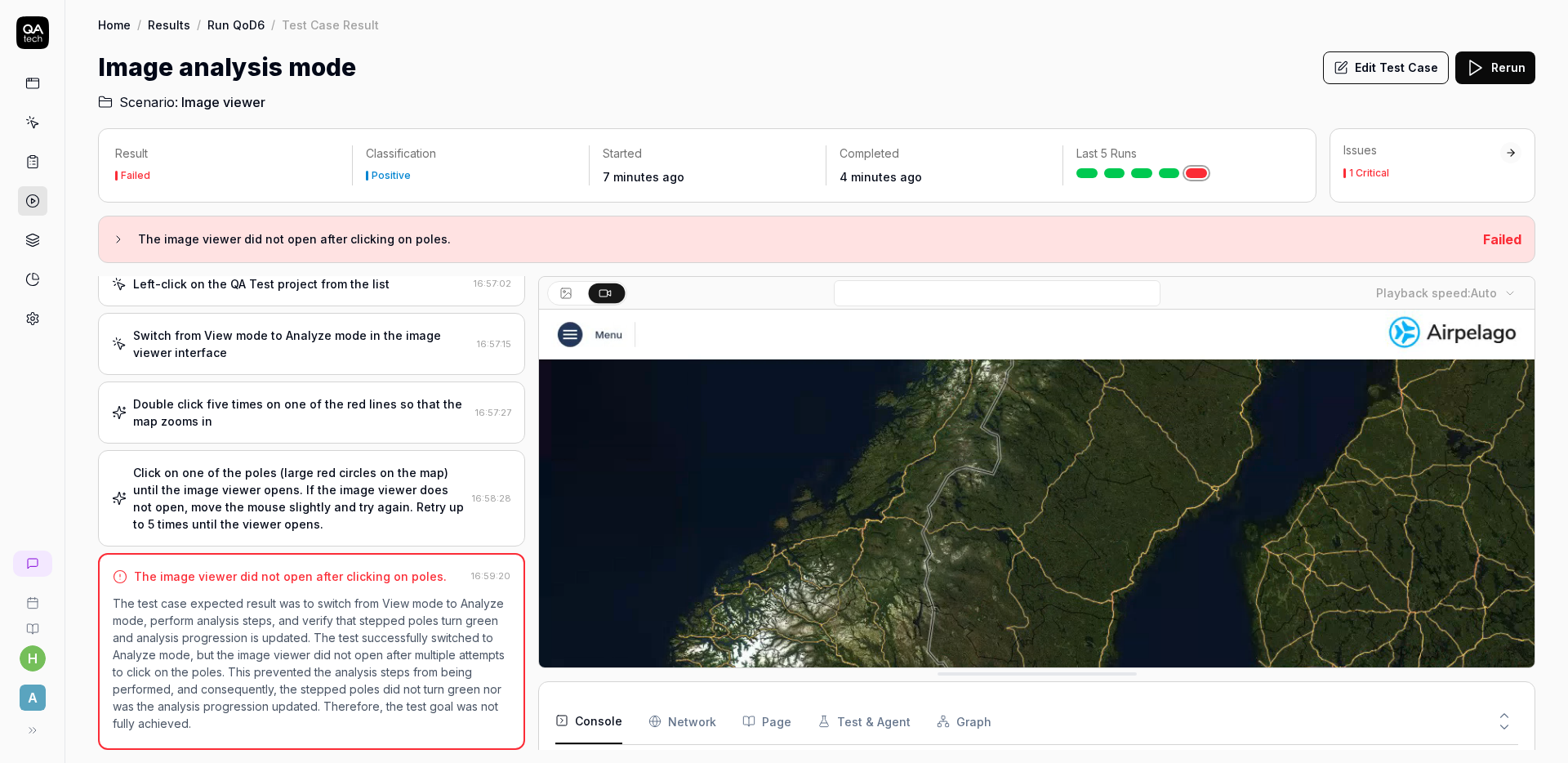
click at [1036, 481] on video at bounding box center [1036, 621] width 996 height 623
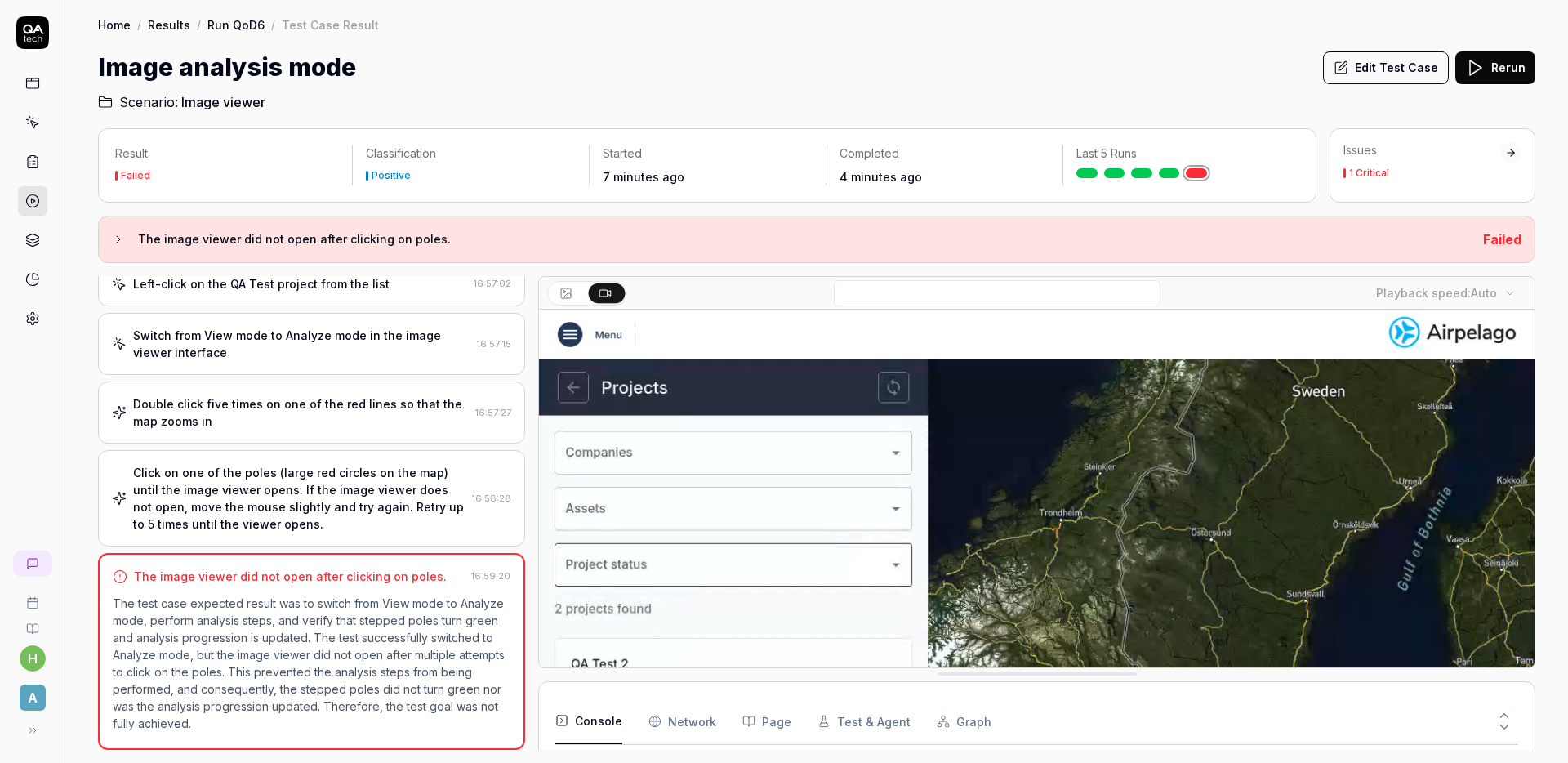
click at [945, 478] on video at bounding box center [1036, 621] width 996 height 623
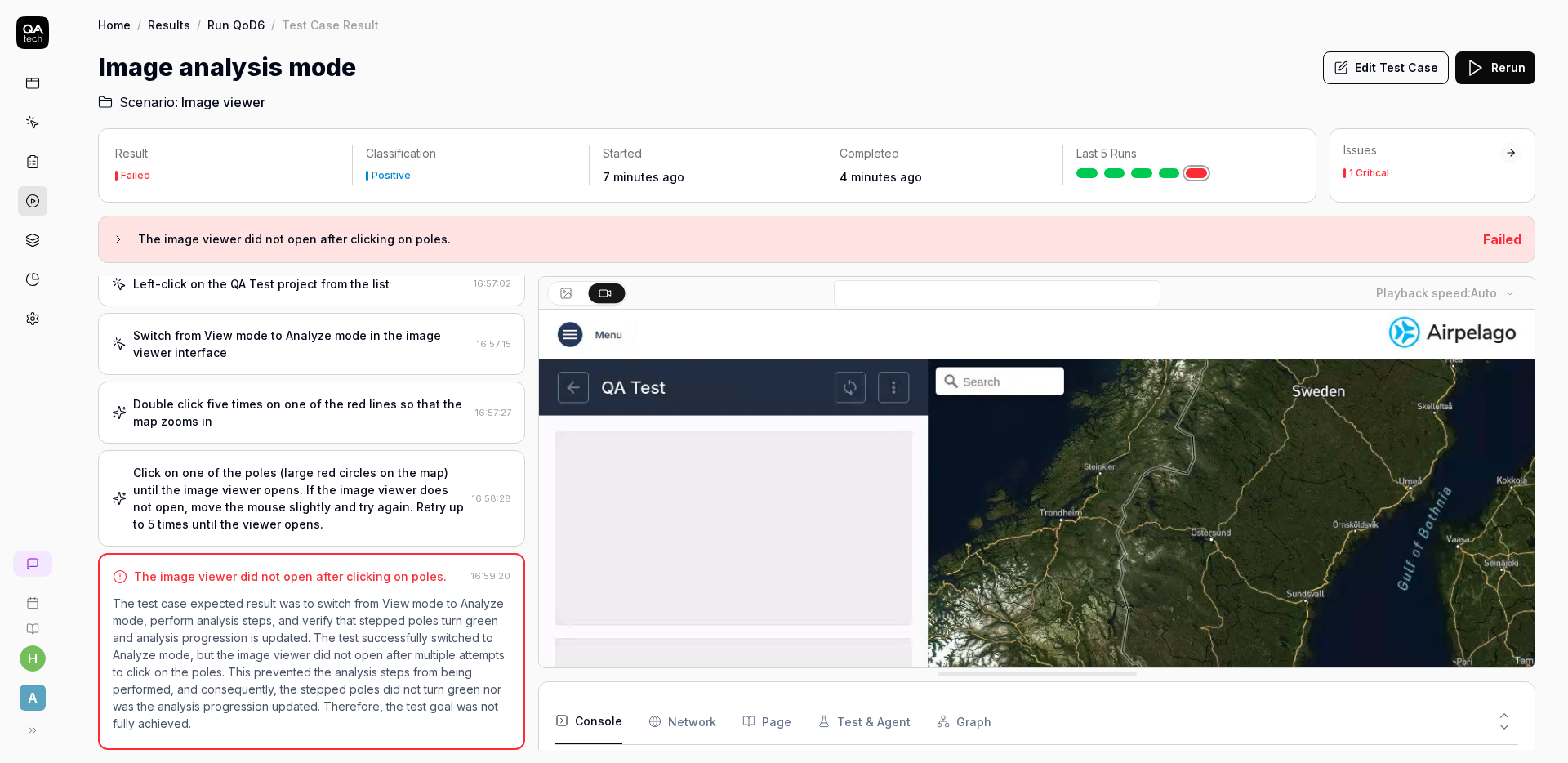
click at [1029, 482] on video at bounding box center [1036, 621] width 996 height 623
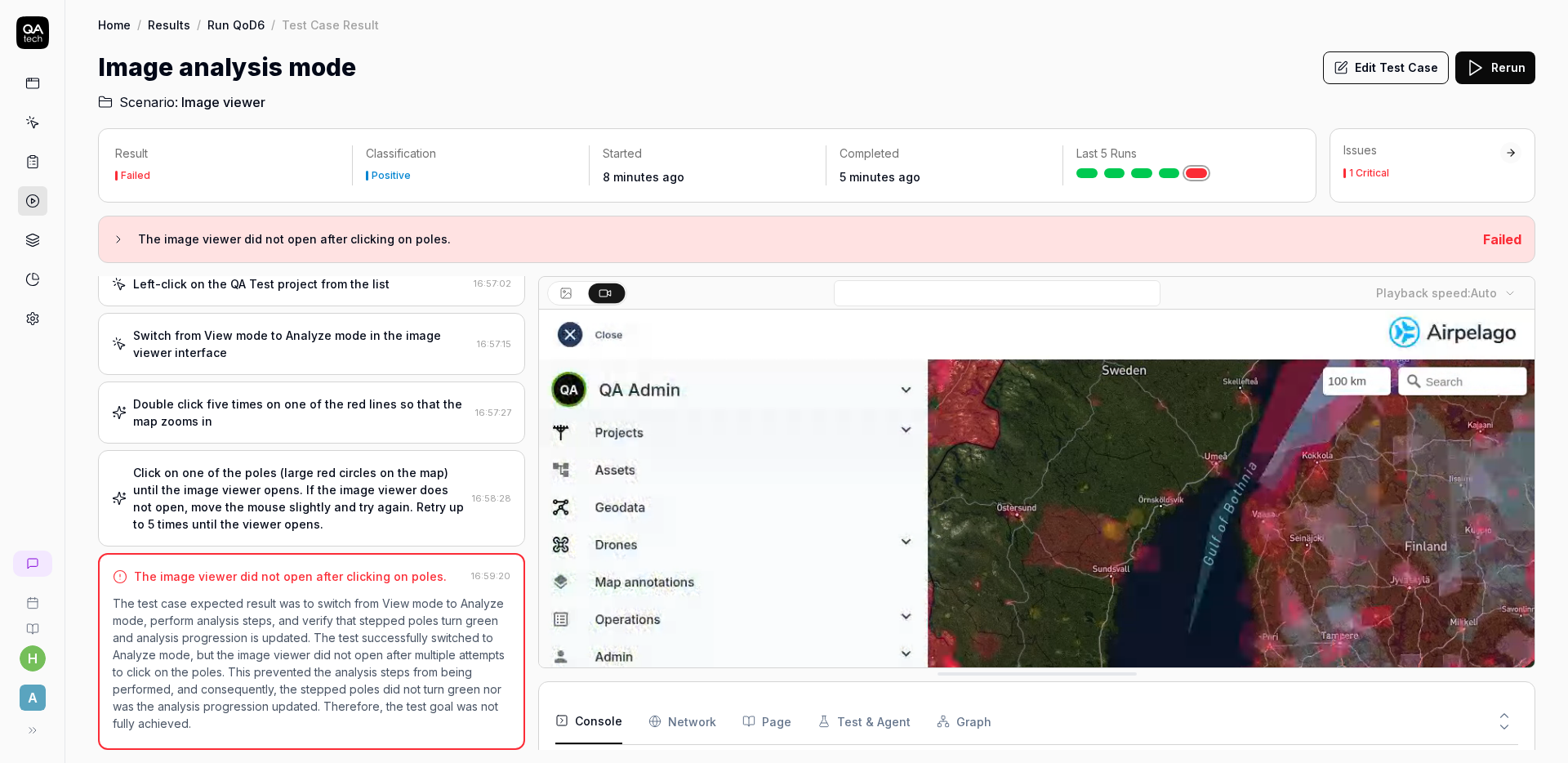
scroll to position [154, 0]
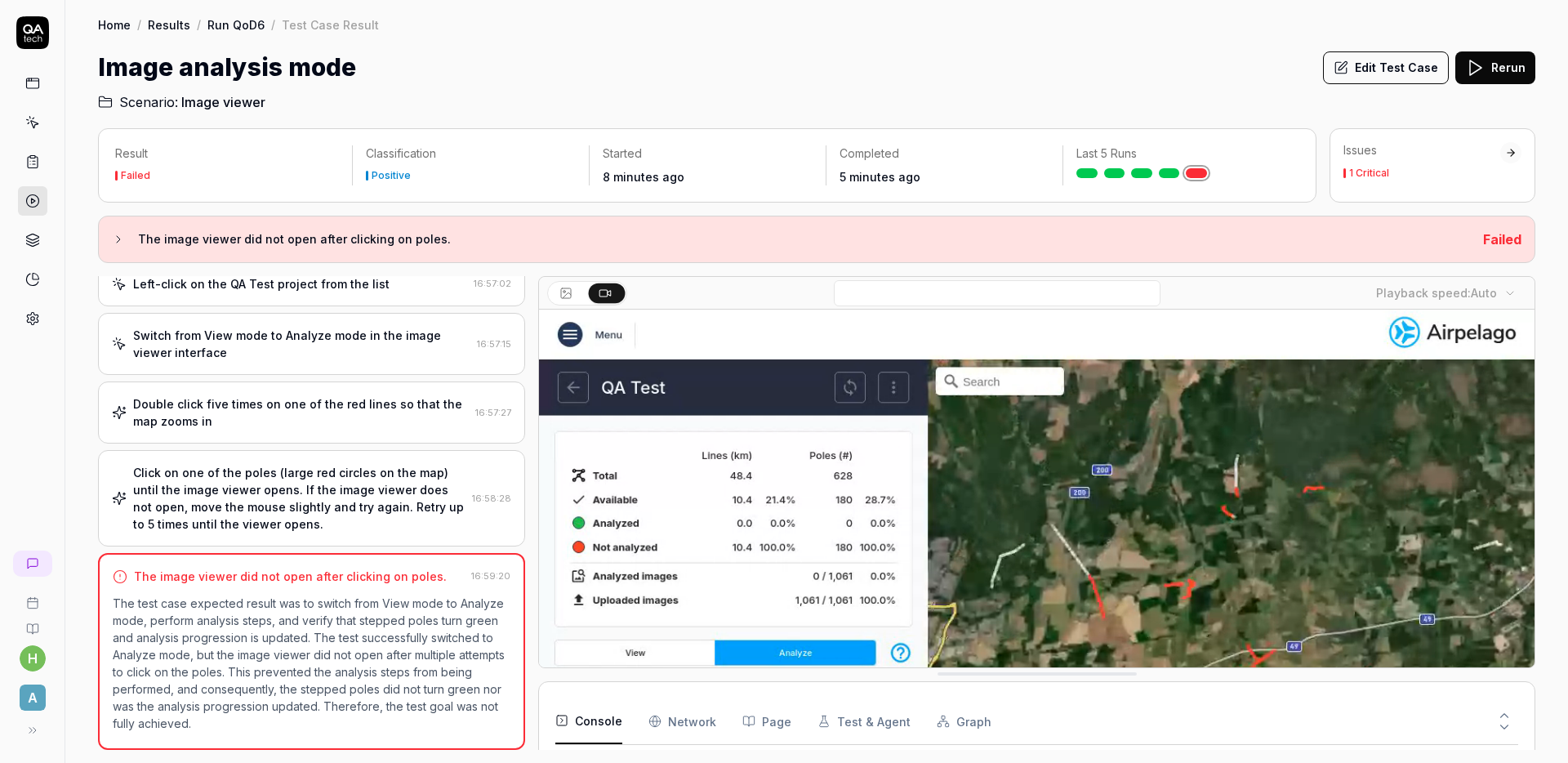
click at [1217, 552] on video at bounding box center [1036, 621] width 996 height 623
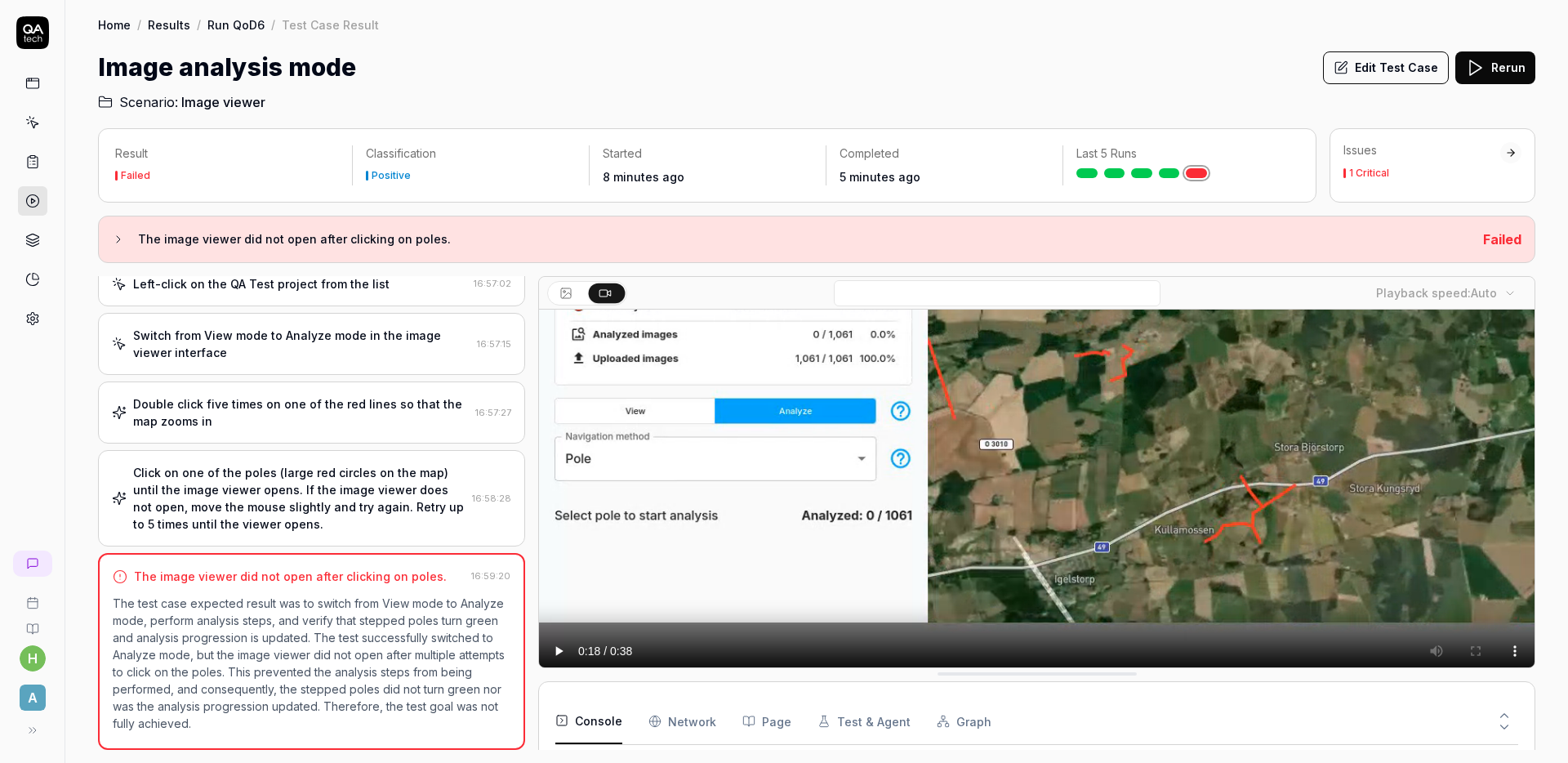
scroll to position [257, 0]
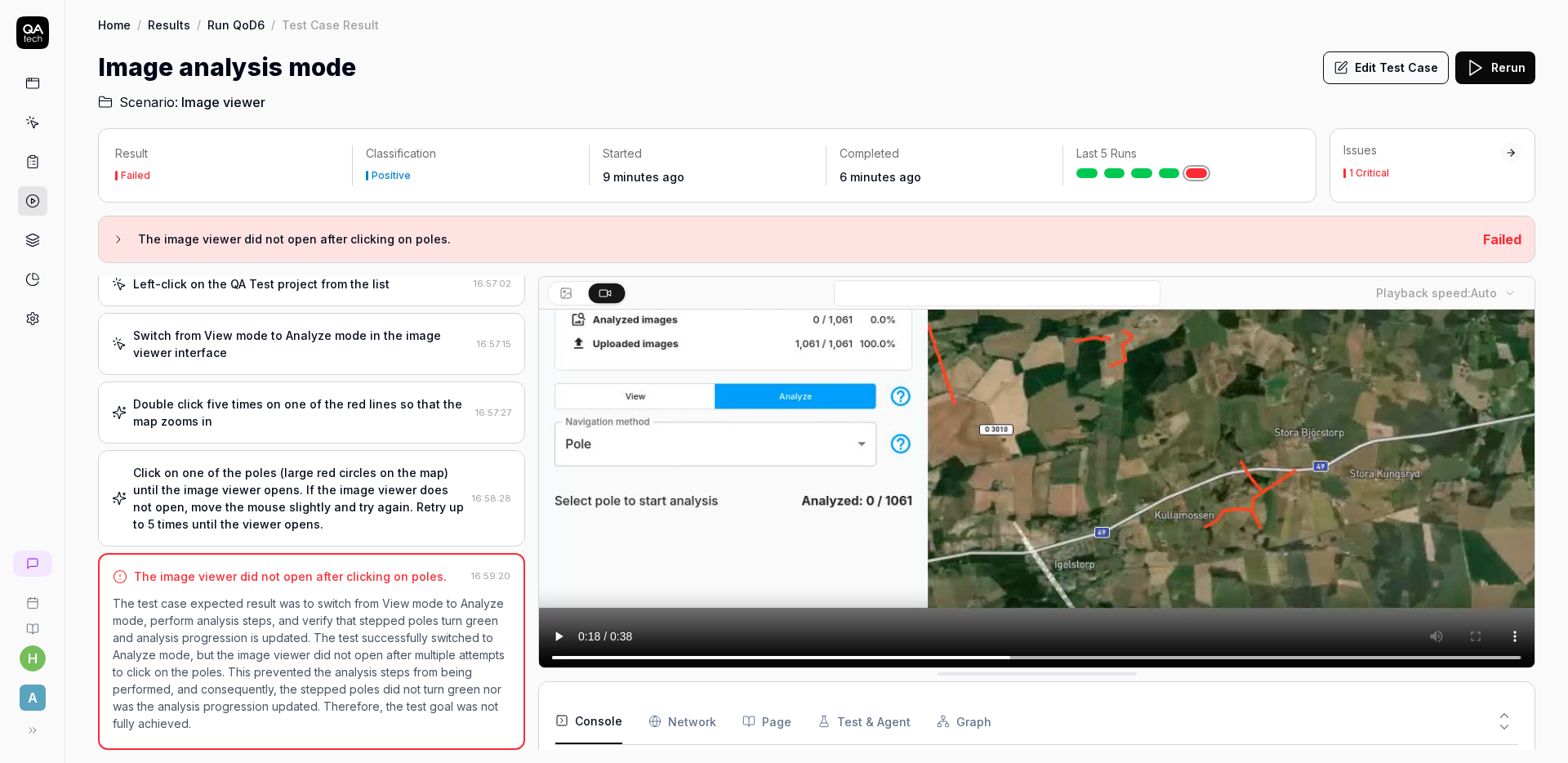
click at [318, 419] on div "Double click five times on one of the red lines so that the map zooms in" at bounding box center [301, 413] width 336 height 35
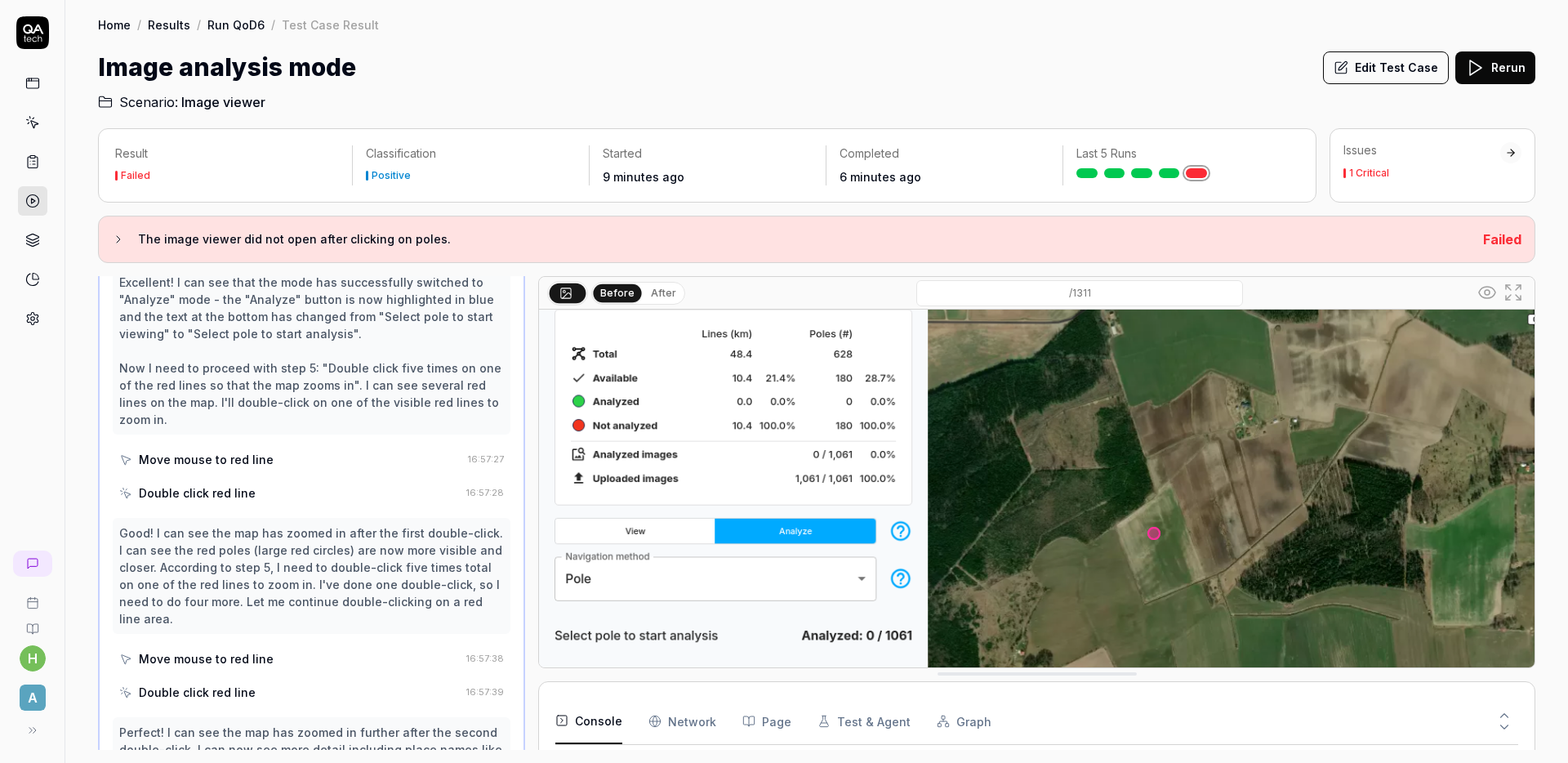
scroll to position [428, 0]
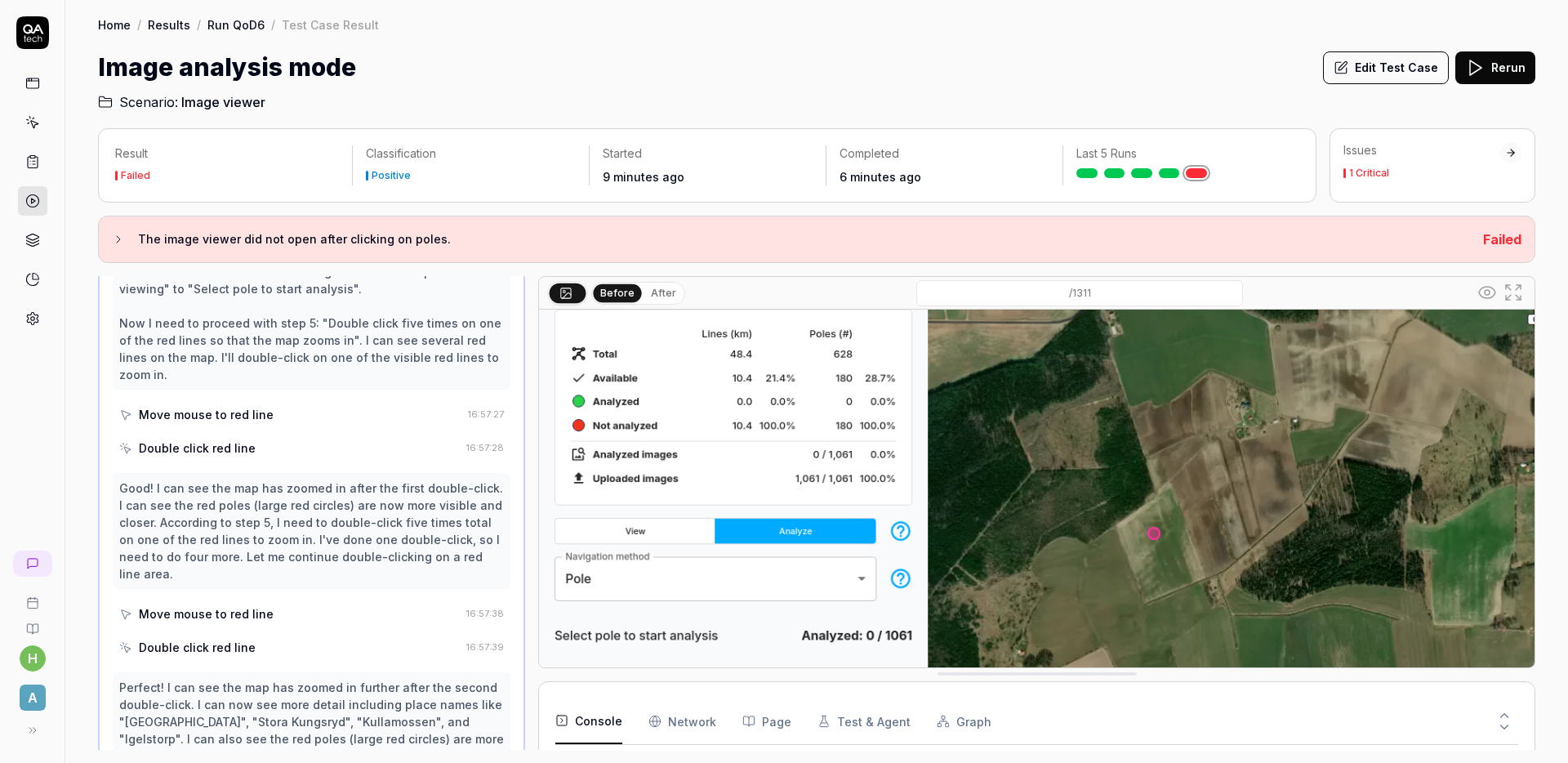
click at [279, 429] on div "Move mouse to red line" at bounding box center [290, 415] width 342 height 31
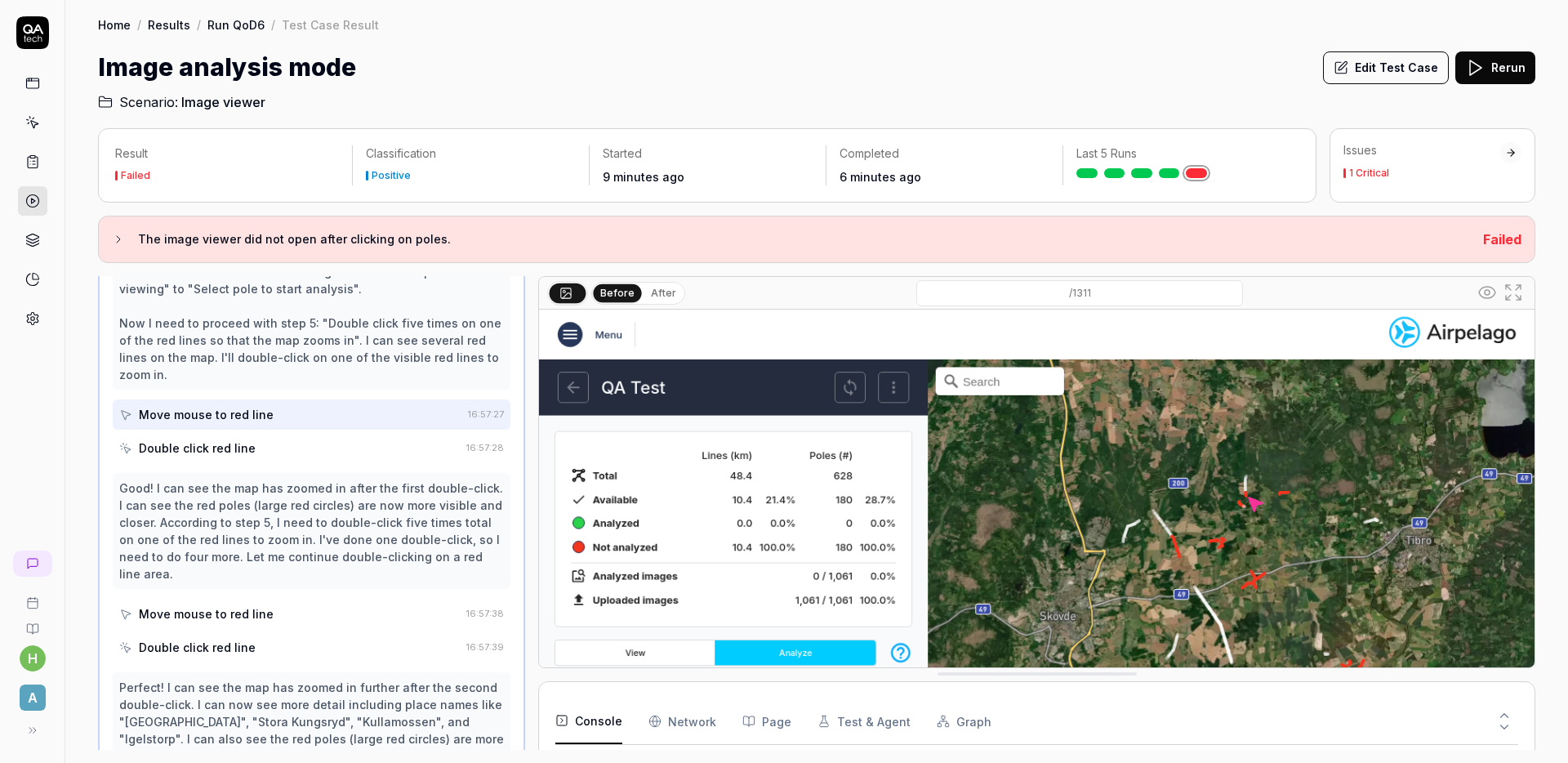
click at [262, 457] on div "Double click red line" at bounding box center [289, 448] width 340 height 31
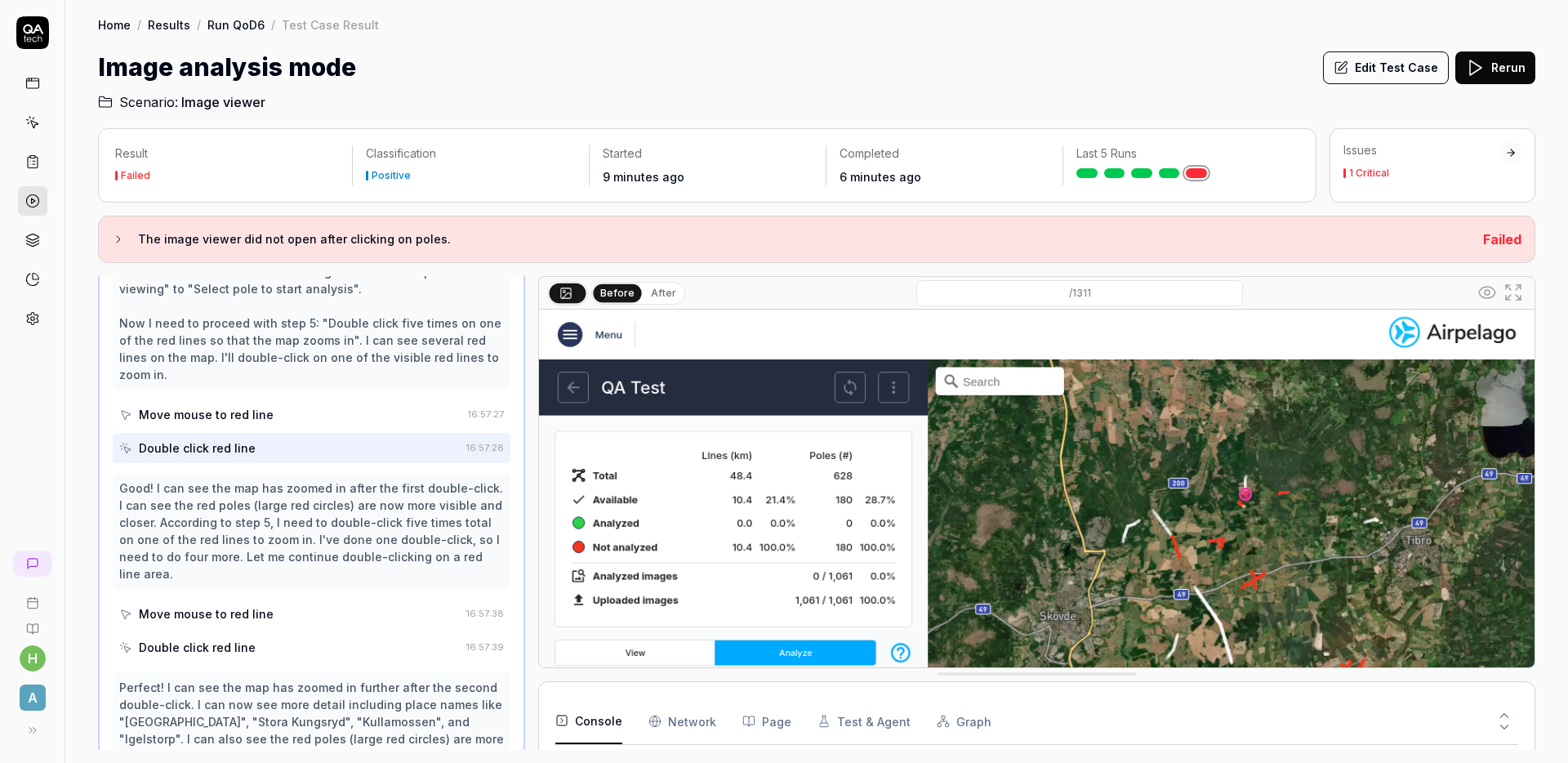
click at [247, 605] on div "Move mouse to red line" at bounding box center [206, 613] width 135 height 17
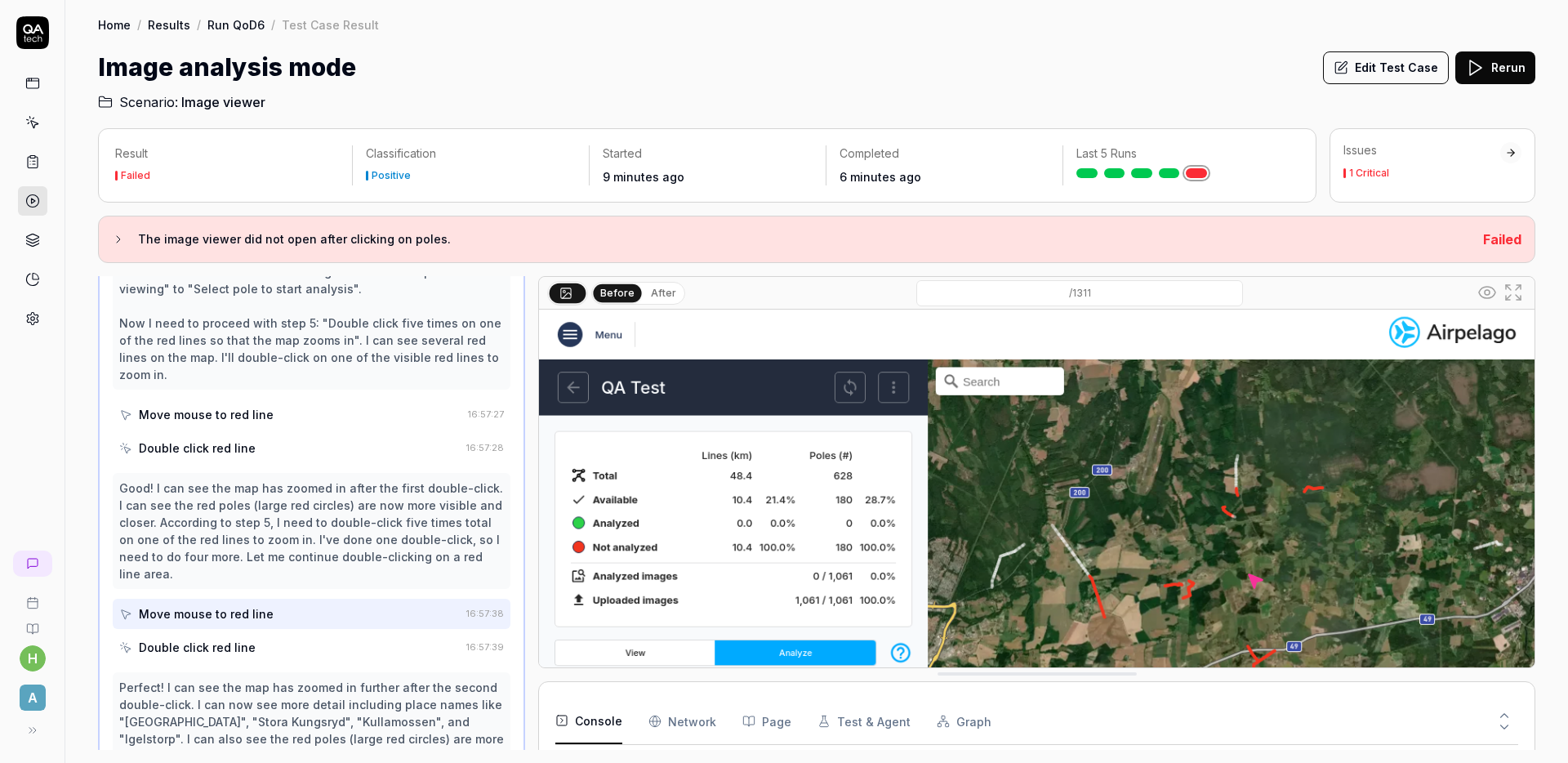
click at [244, 646] on div "Double click red line" at bounding box center [197, 647] width 116 height 17
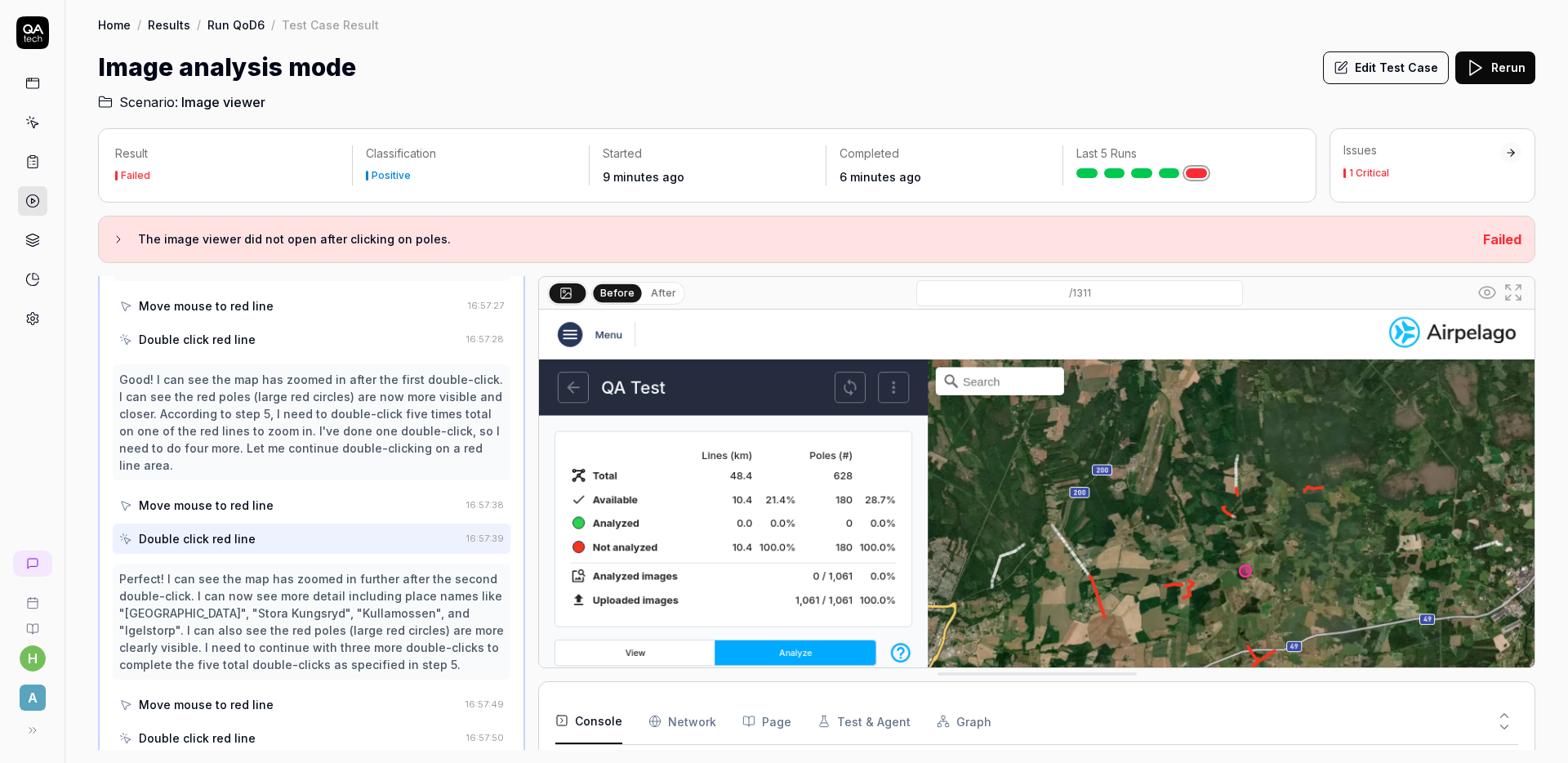
scroll to position [576, 0]
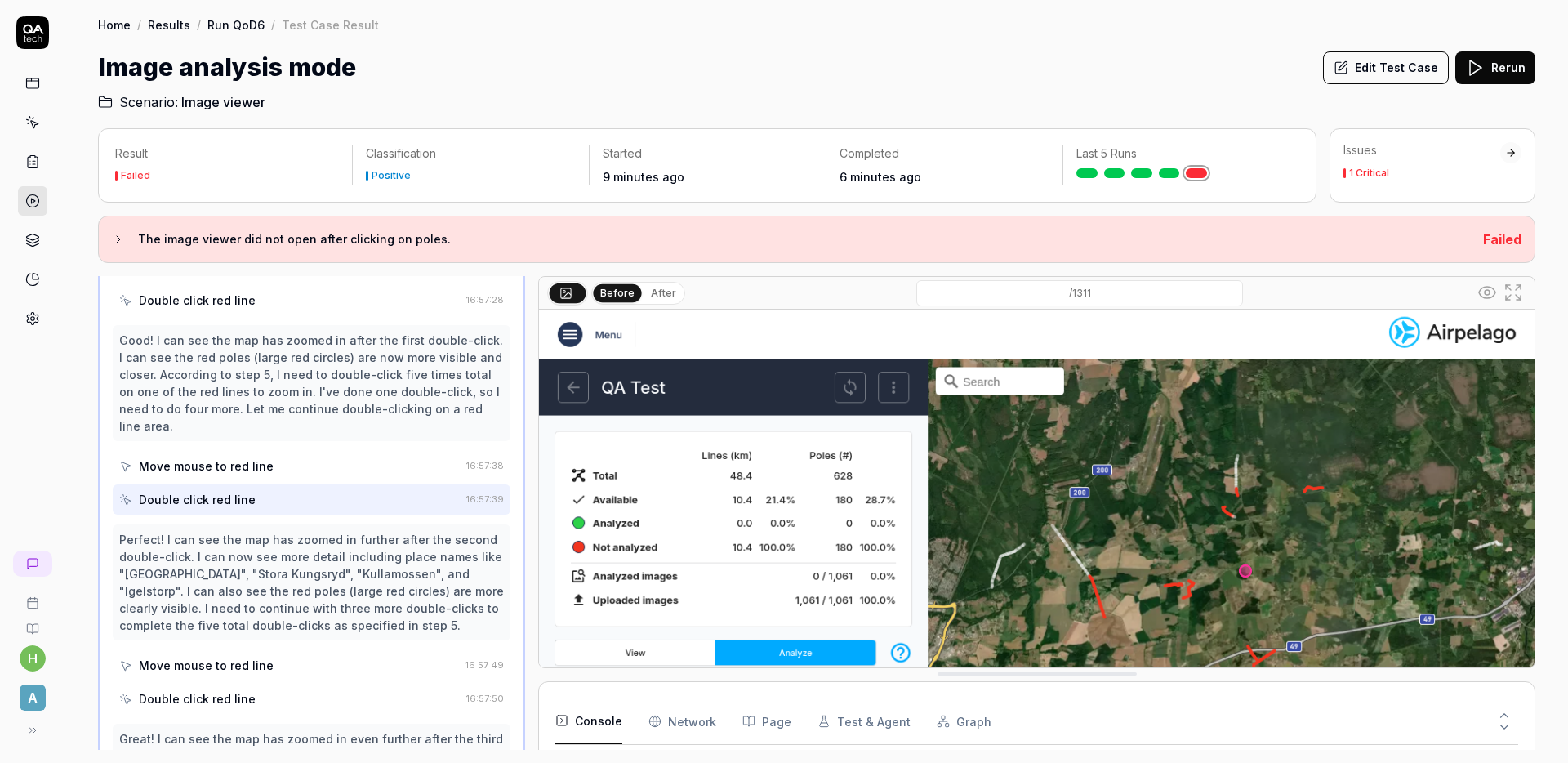
click at [252, 662] on div "Move mouse to red line" at bounding box center [206, 664] width 135 height 17
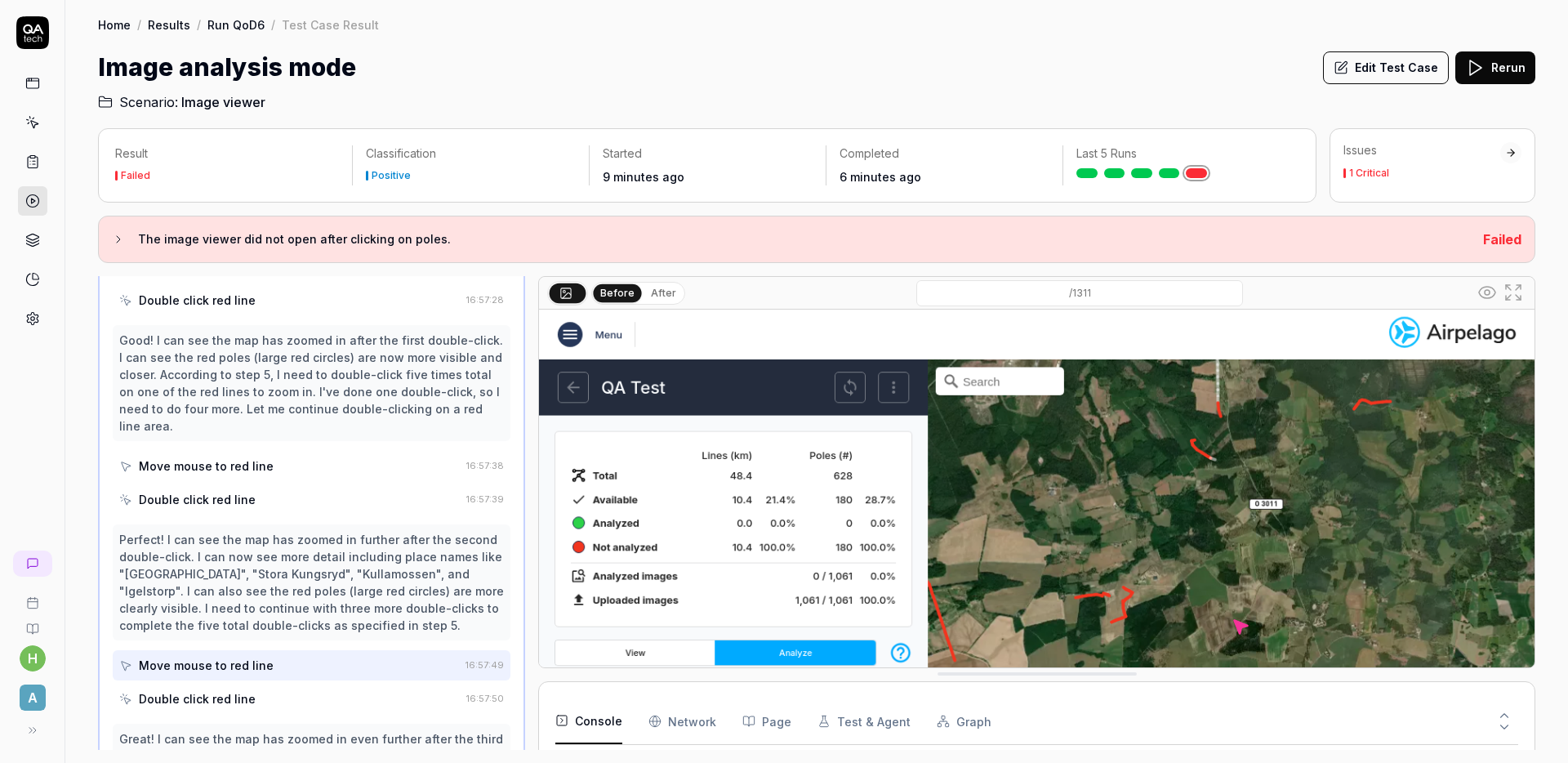
click at [252, 691] on div "Double click red line" at bounding box center [289, 699] width 340 height 31
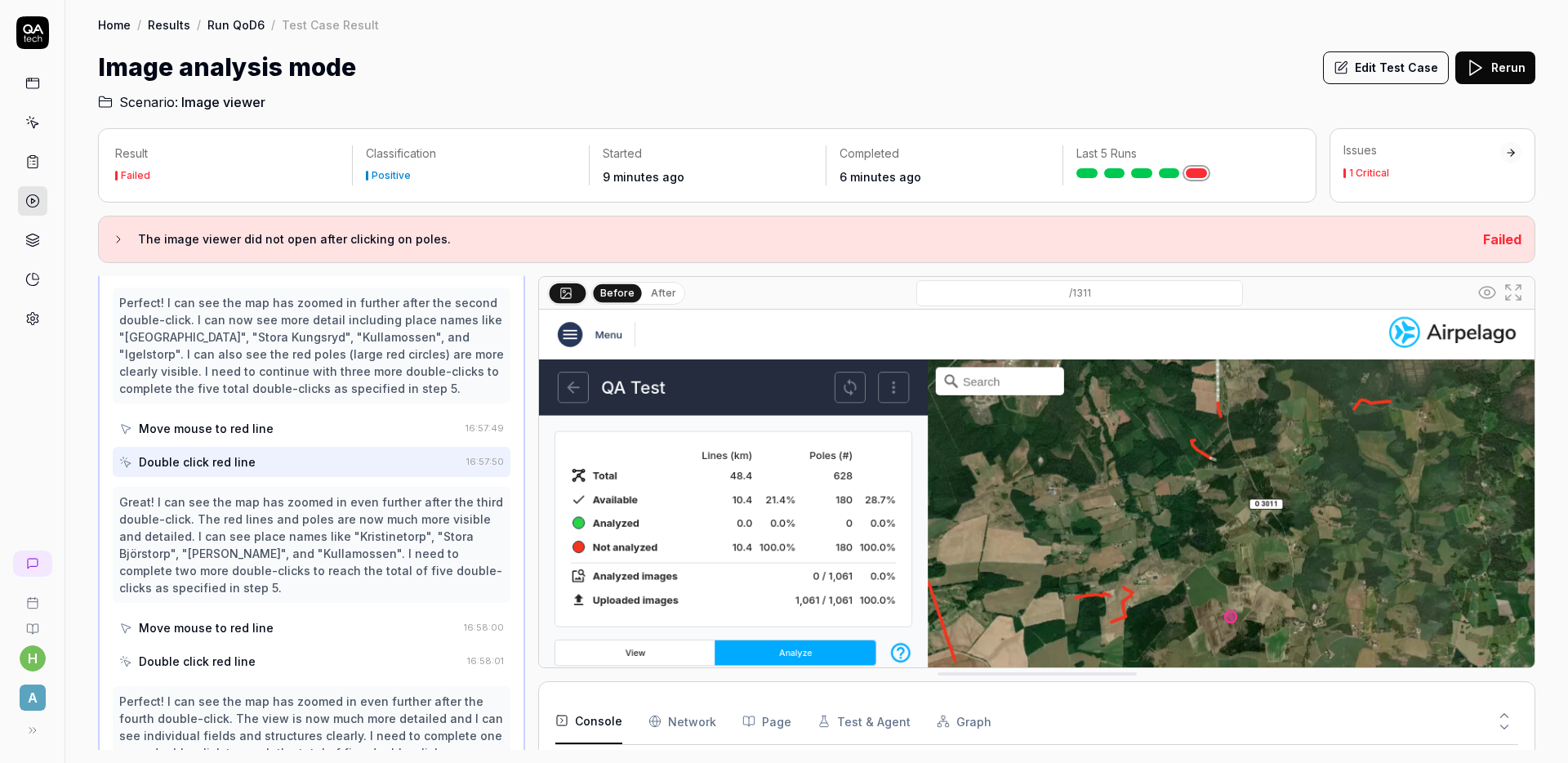
scroll to position [819, 0]
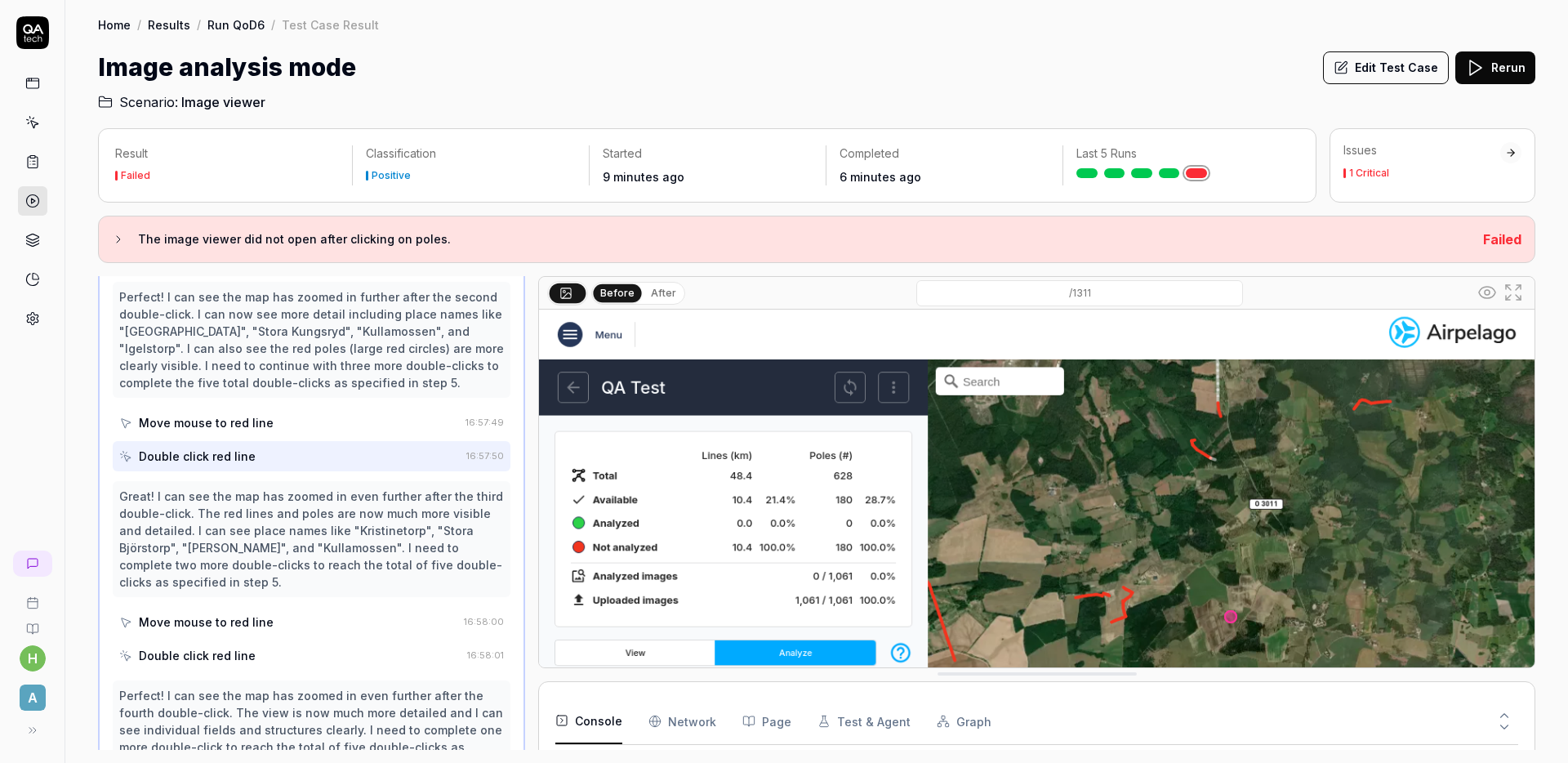
click at [277, 624] on div "Move mouse to red line" at bounding box center [288, 622] width 338 height 31
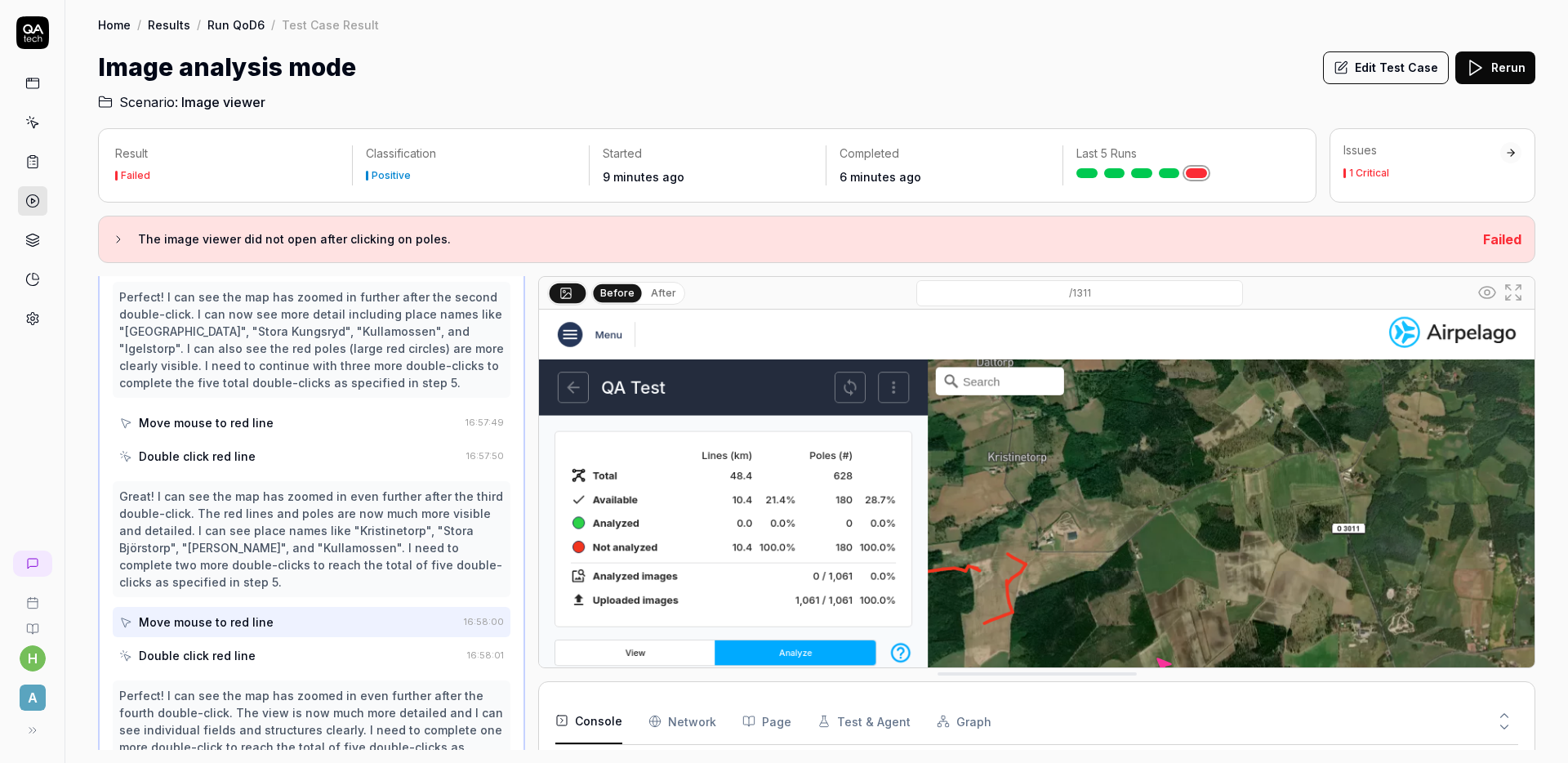
click at [272, 651] on div "Double click red line" at bounding box center [290, 655] width 341 height 31
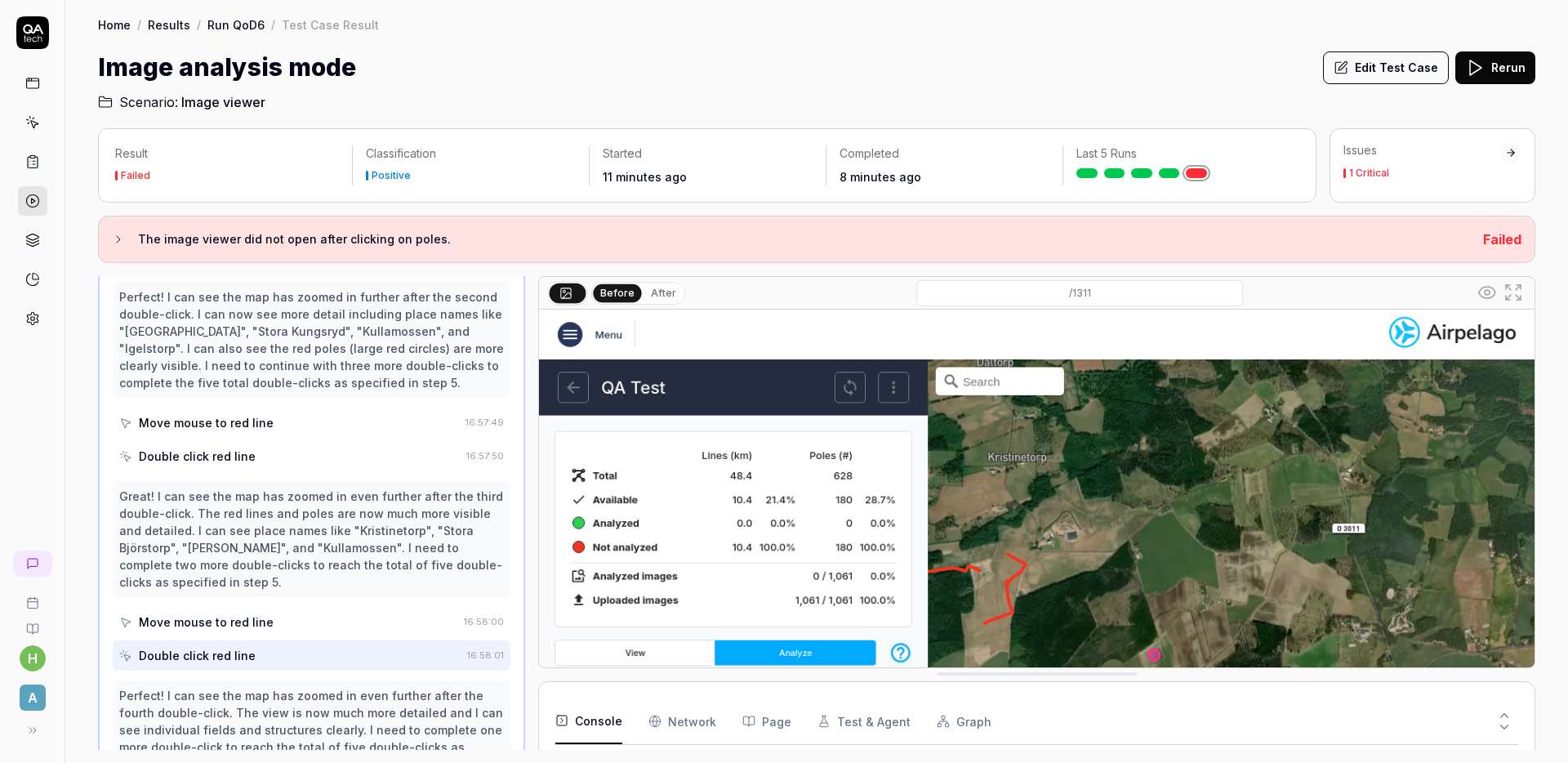
drag, startPoint x: 1204, startPoint y: 615, endPoint x: 1374, endPoint y: 1, distance: 637.1
click at [967, 15] on div "Home / Results / Run QoD6 / Test Case Result Home / Results / Run QoD6 / Test C…" at bounding box center [816, 55] width 1503 height 112
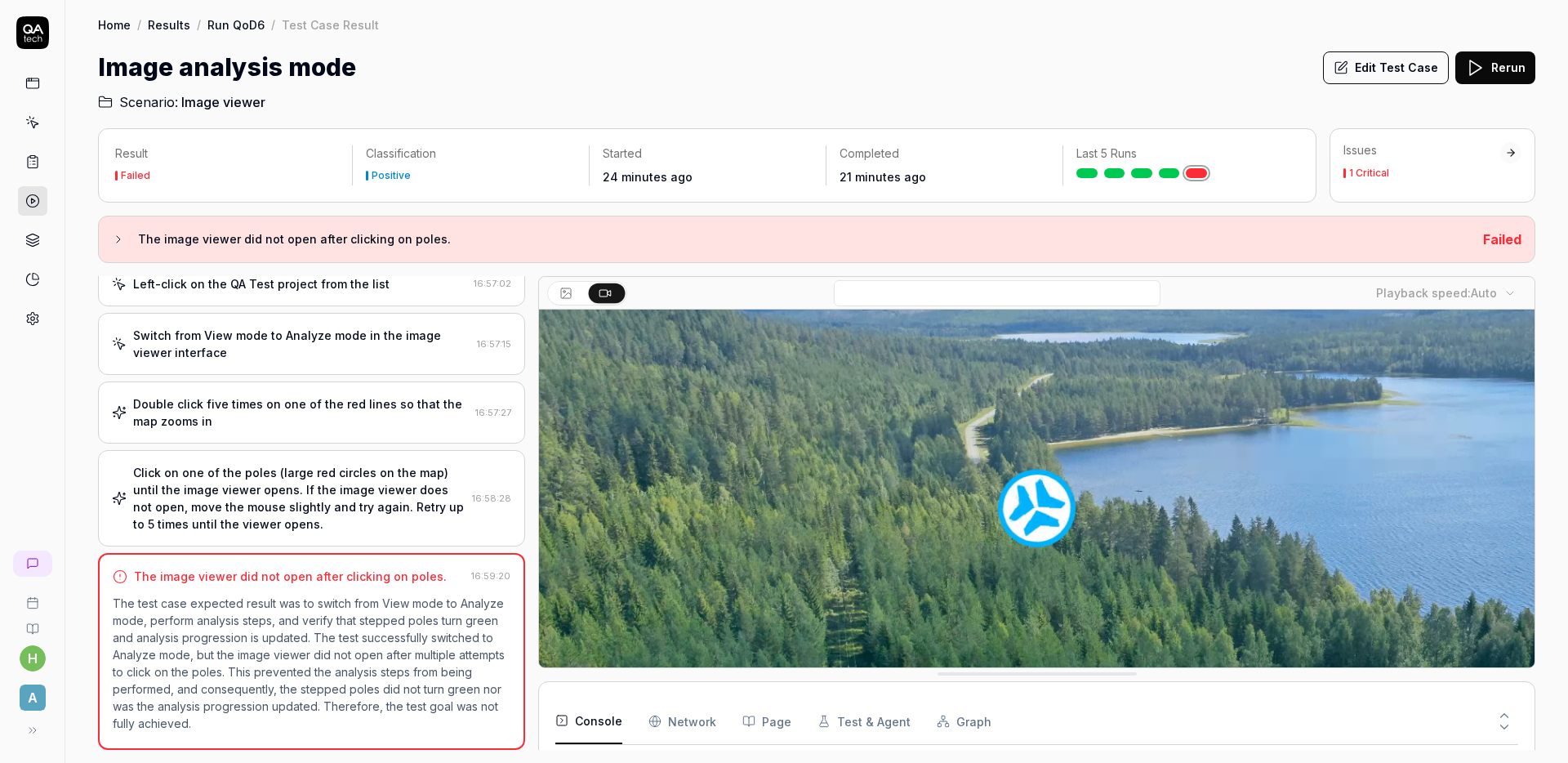
scroll to position [141, 0]
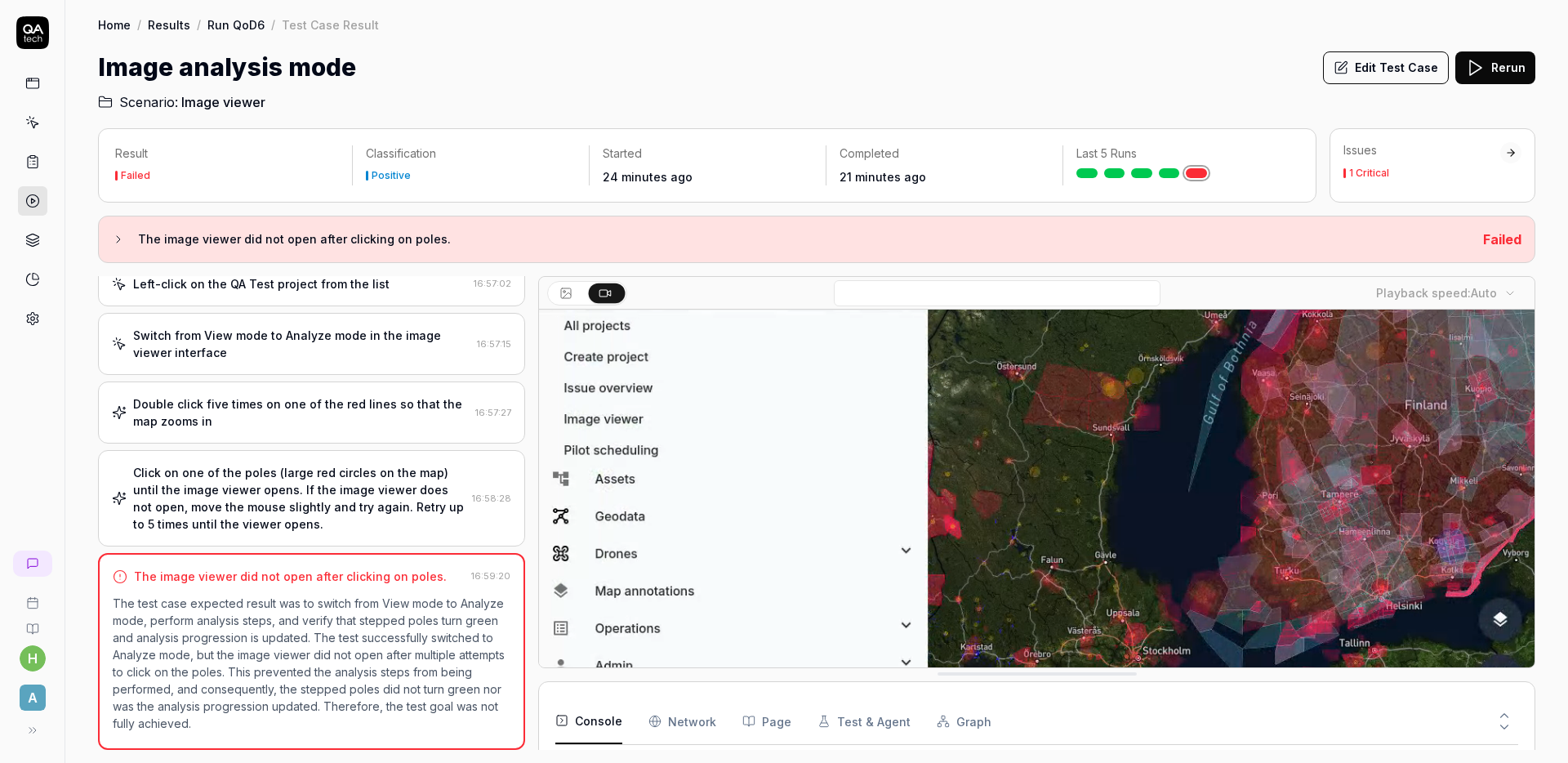
drag, startPoint x: 1115, startPoint y: 456, endPoint x: 1094, endPoint y: 459, distance: 21.2
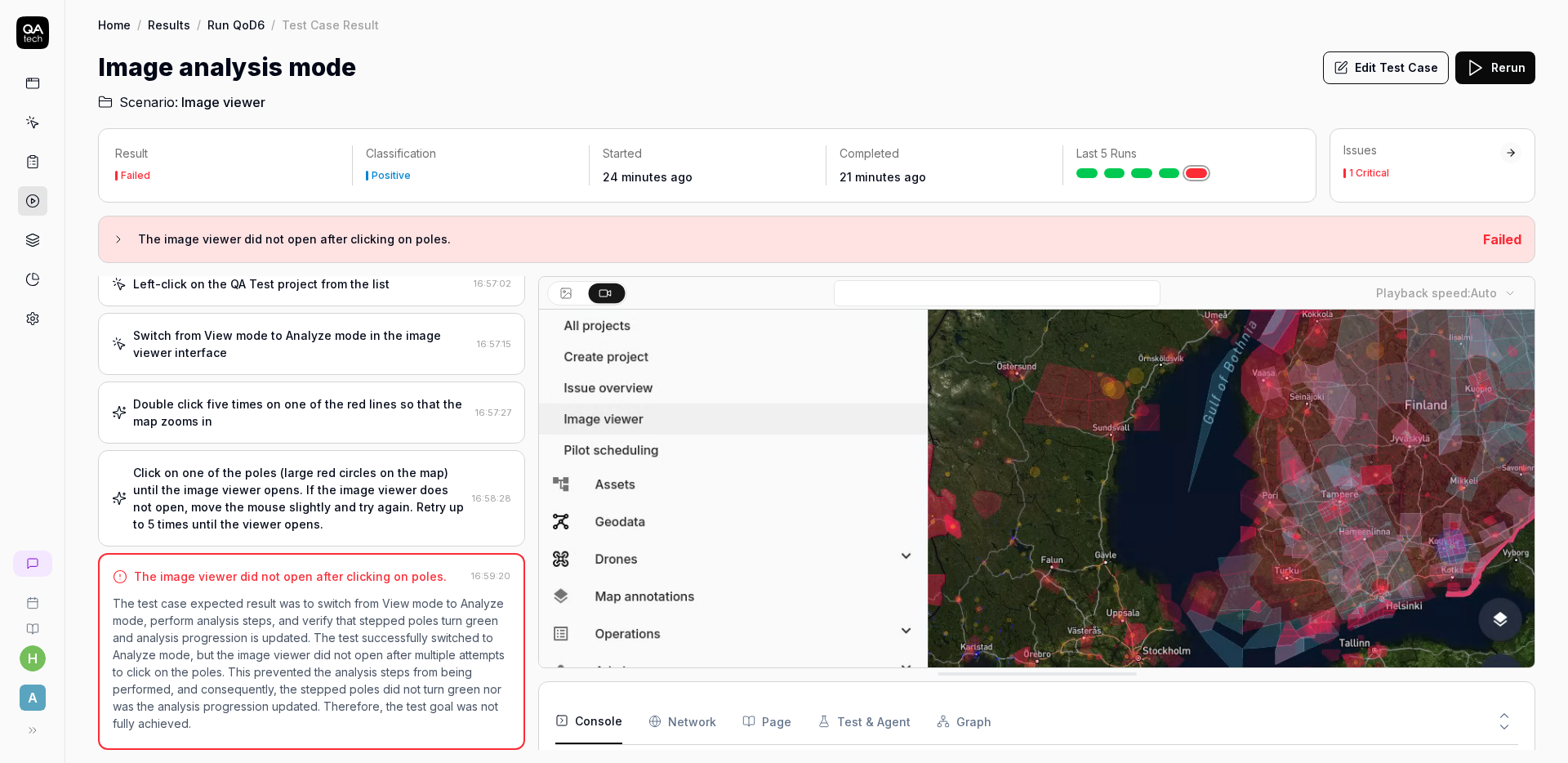
click at [1114, 456] on video at bounding box center [1036, 479] width 996 height 623
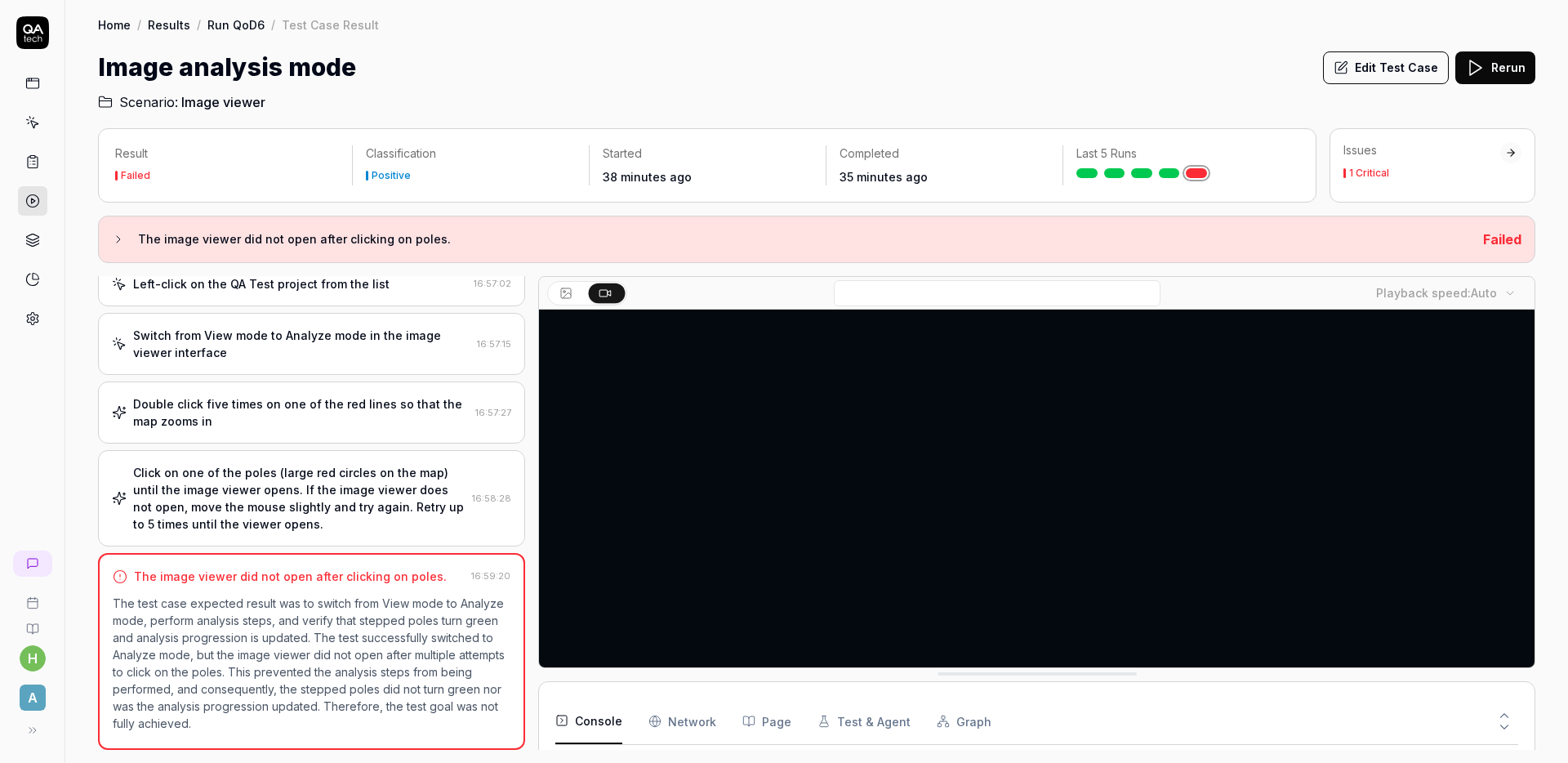
click at [993, 83] on div "Image analysis mode Edit Test Case Rerun" at bounding box center [816, 67] width 1437 height 37
click at [320, 77] on h1 "Image analysis mode" at bounding box center [226, 67] width 258 height 37
click at [417, 83] on div "Image analysis mode Edit Test Case Rerun" at bounding box center [816, 67] width 1437 height 37
click at [457, 86] on h2 "Scenario: Image viewer" at bounding box center [816, 99] width 1437 height 26
click at [33, 89] on icon at bounding box center [33, 83] width 15 height 15
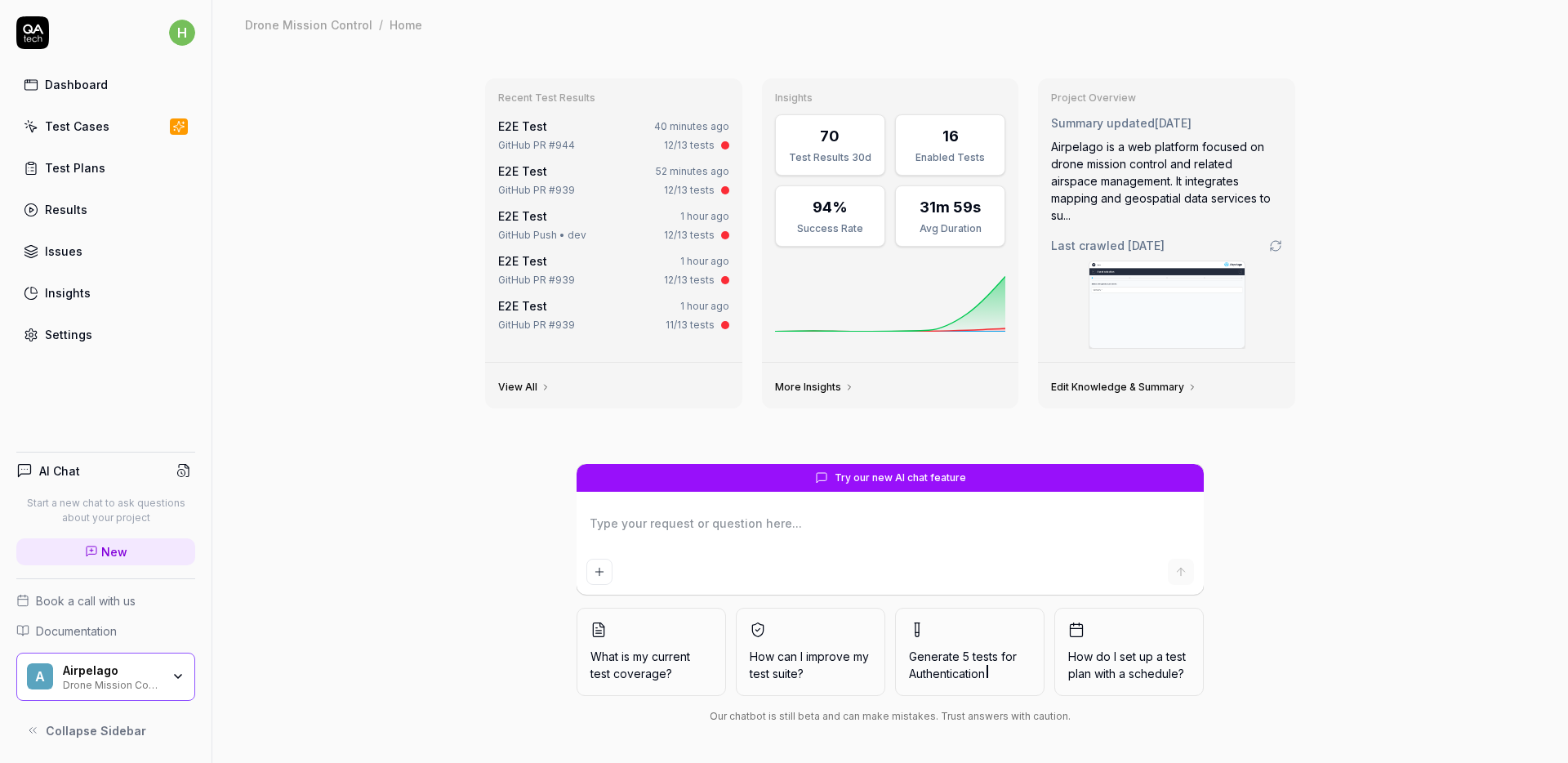
click at [63, 168] on div "Test Plans" at bounding box center [75, 167] width 60 height 17
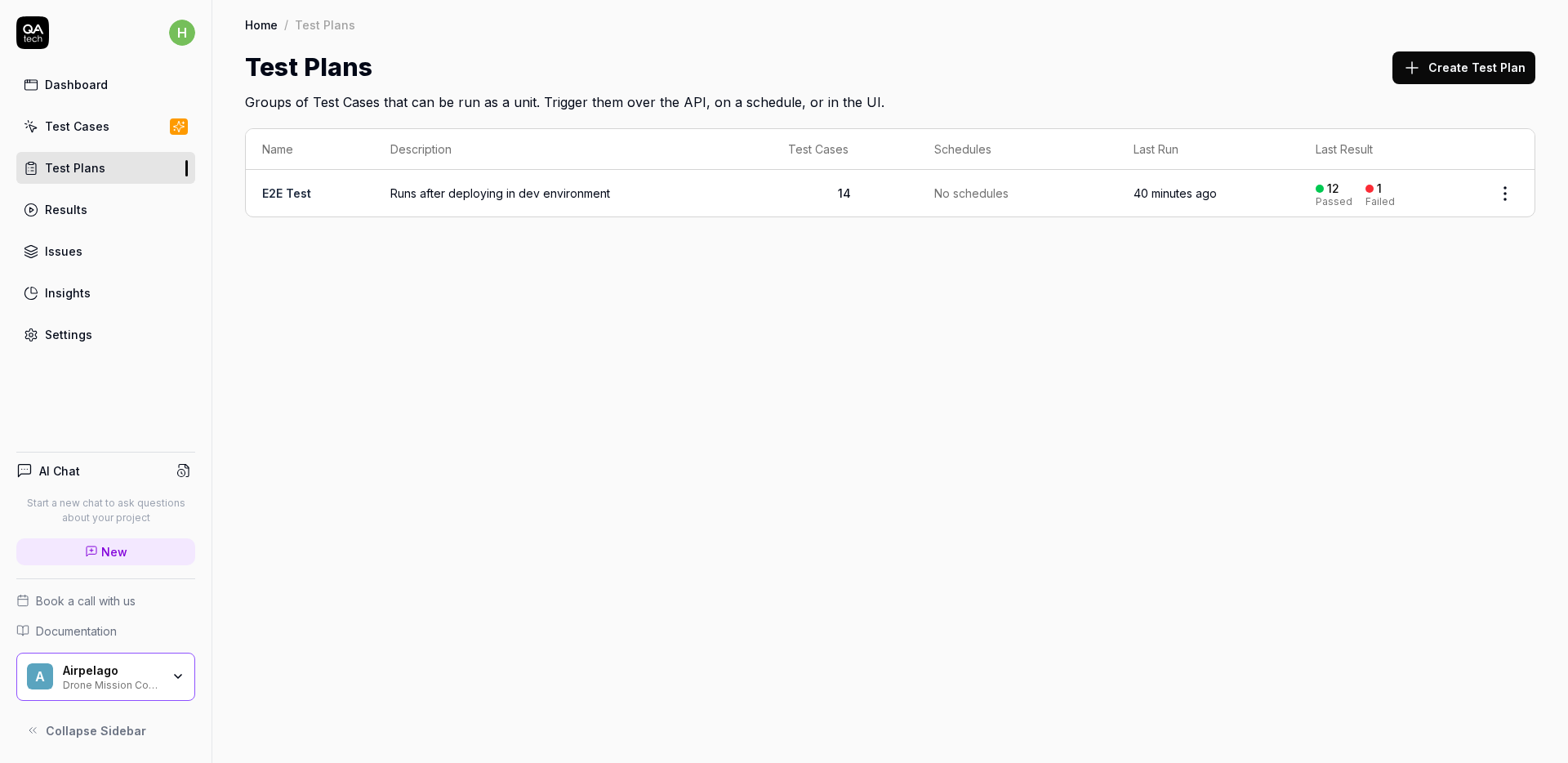
click at [294, 190] on link "E2E Test" at bounding box center [287, 193] width 49 height 14
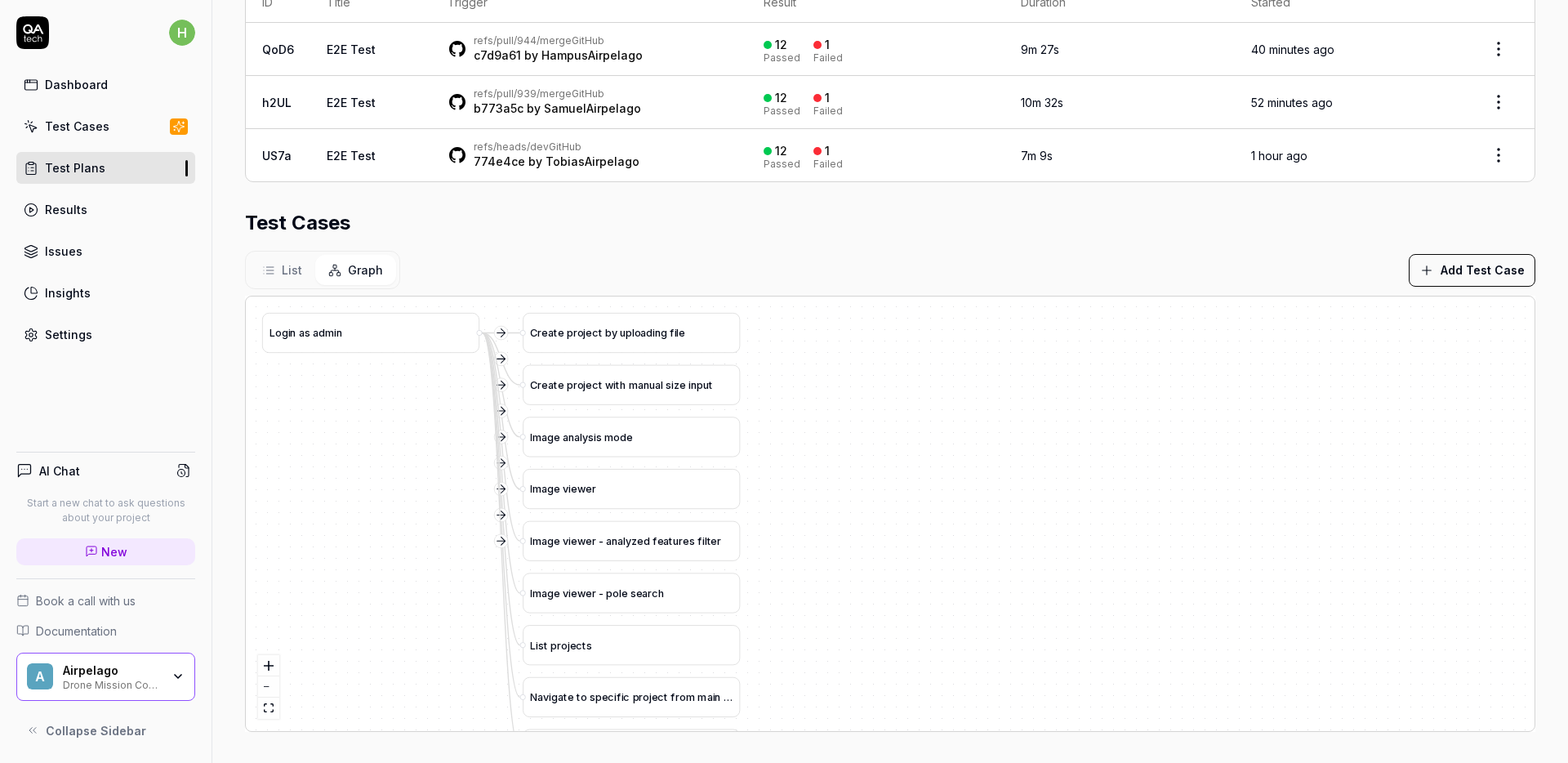
scroll to position [386, 0]
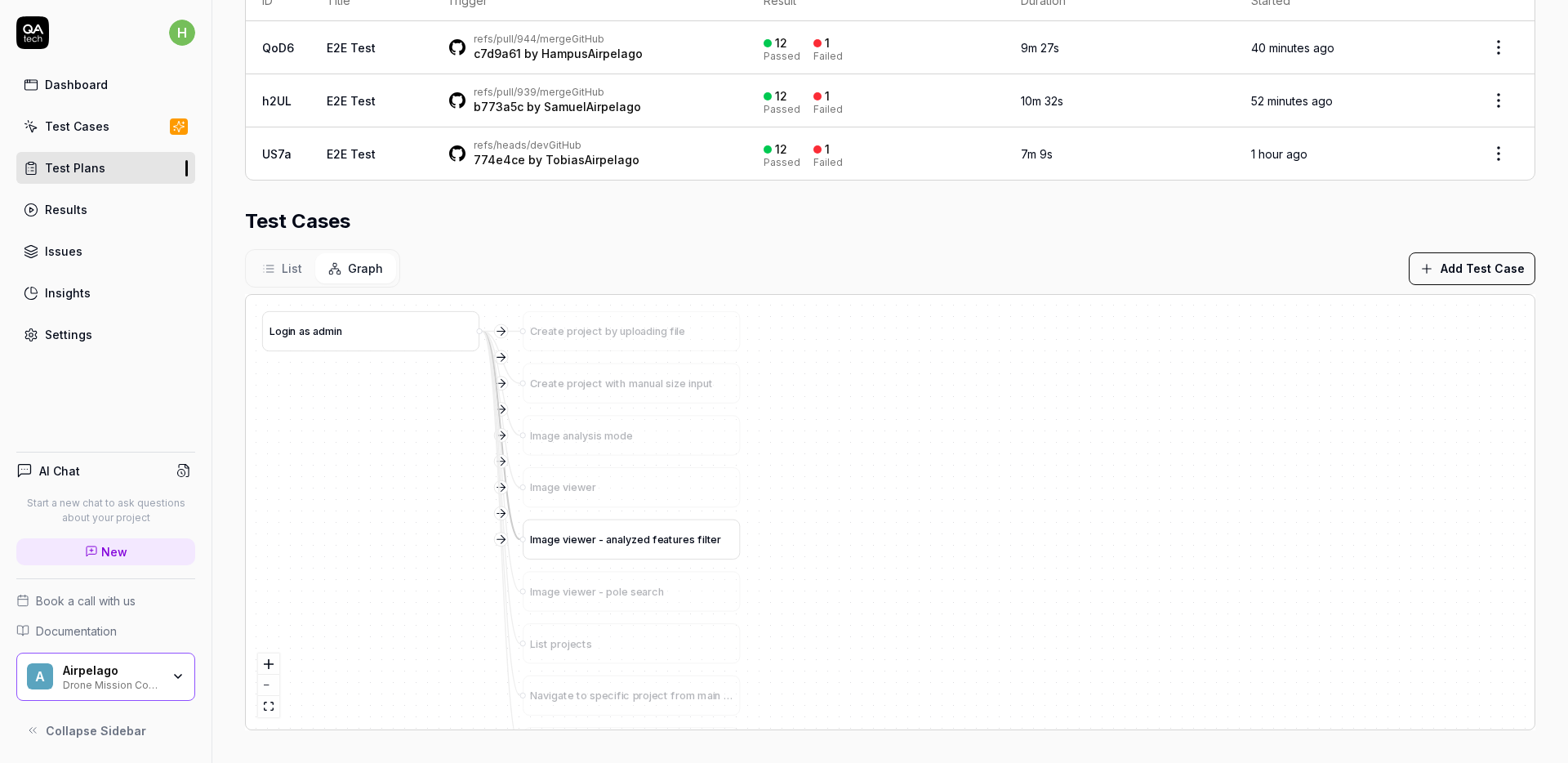
click at [671, 537] on span "t" at bounding box center [671, 539] width 4 height 12
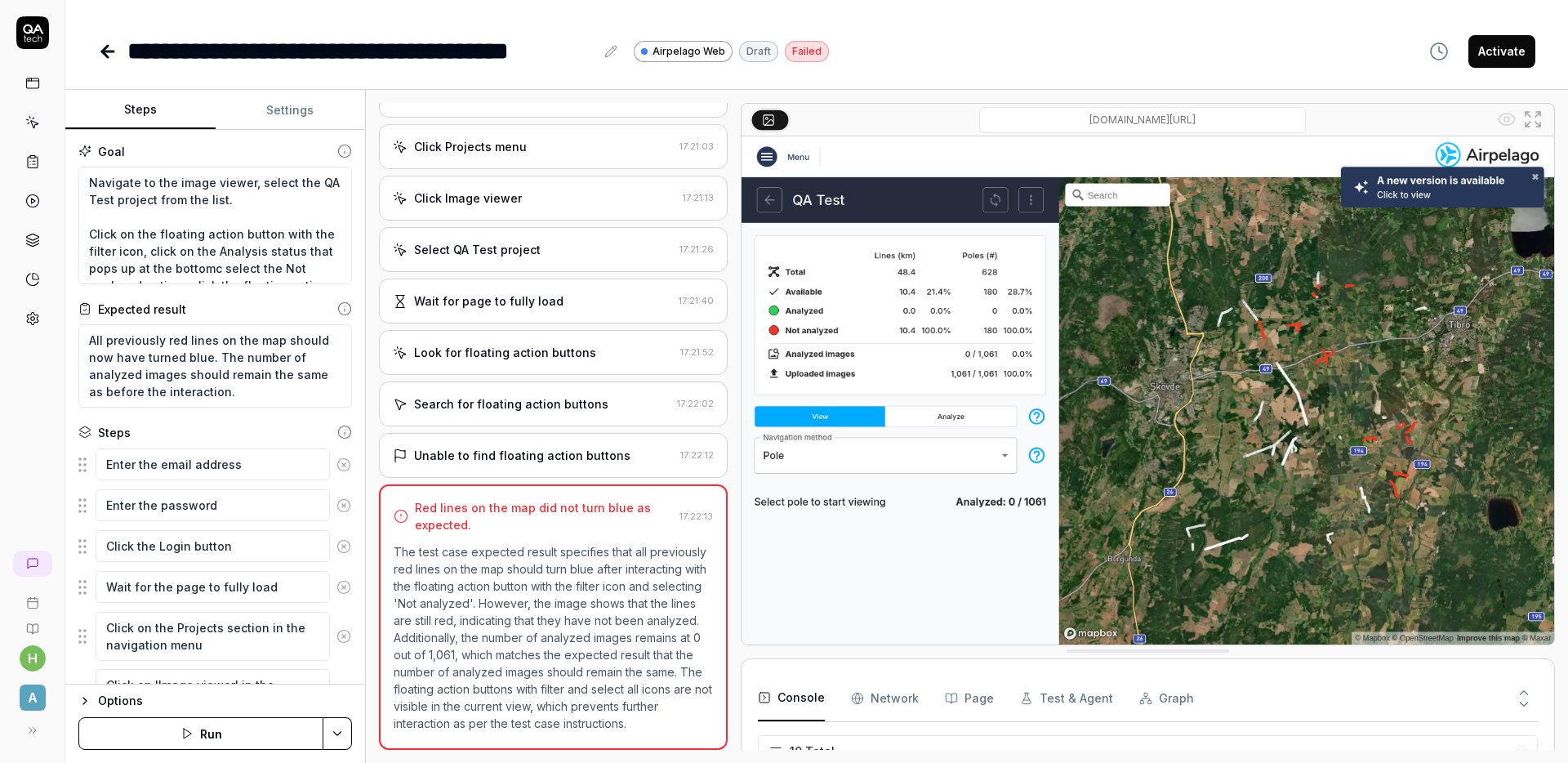
scroll to position [293, 0]
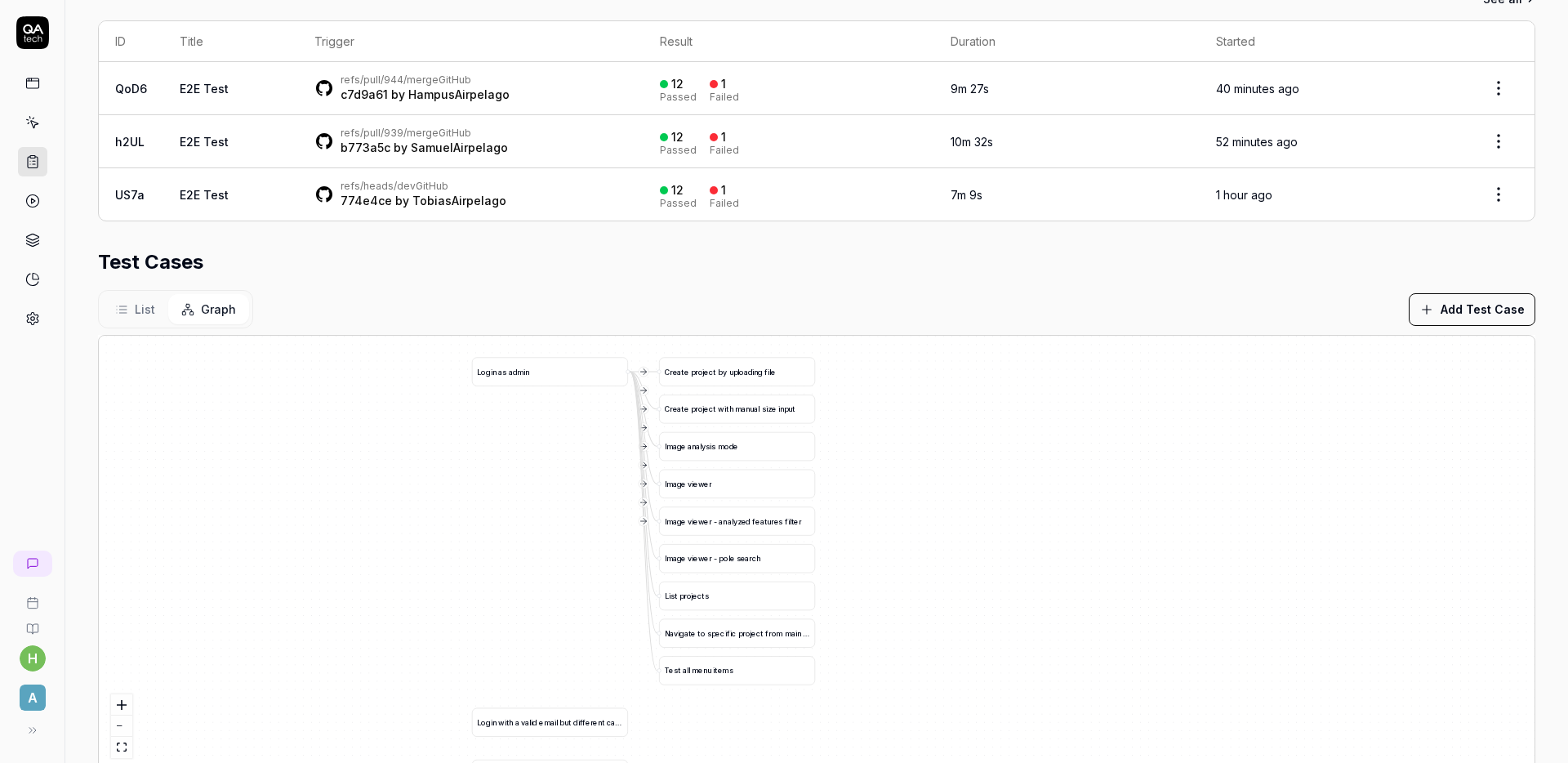
scroll to position [348, 0]
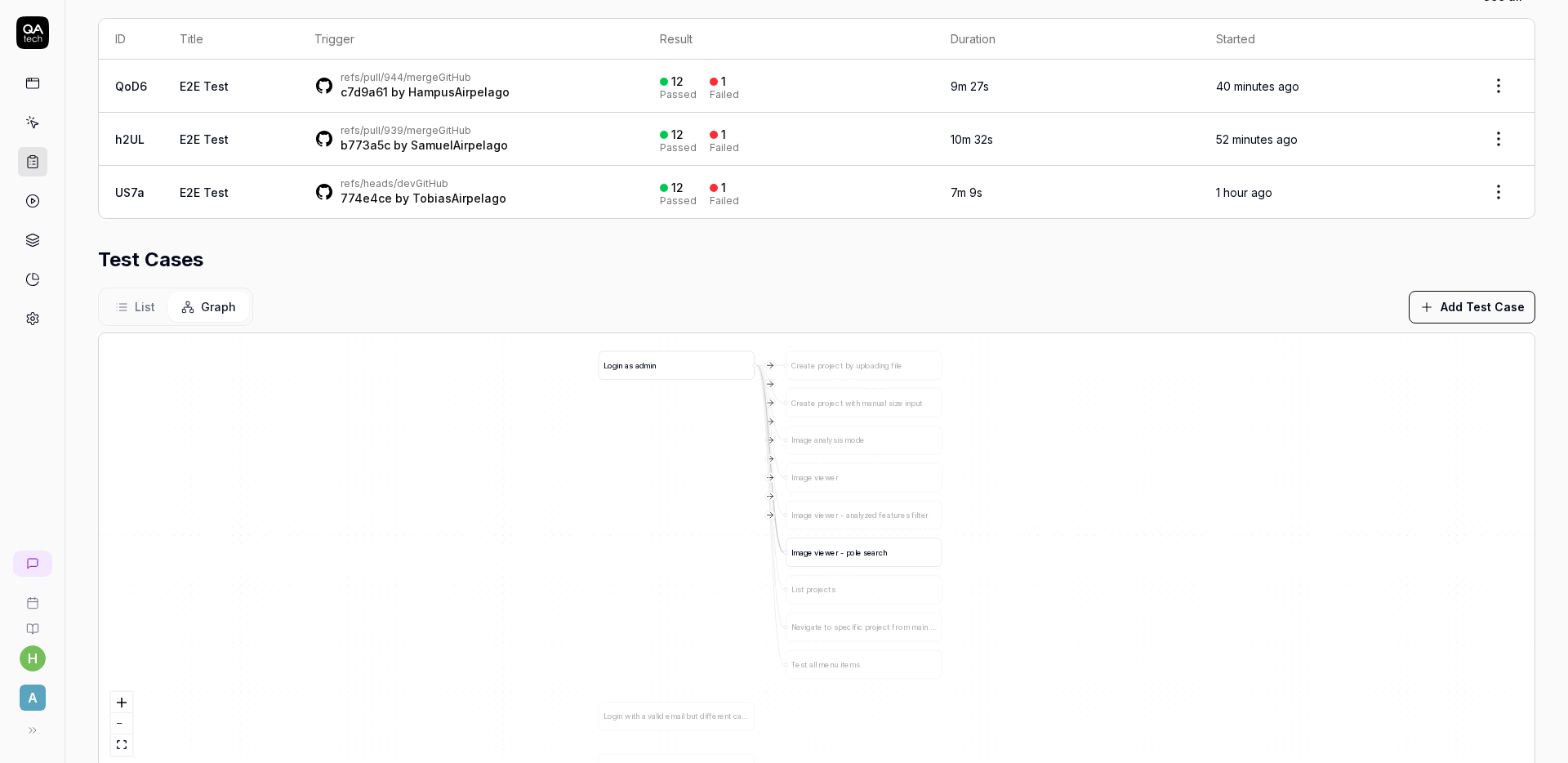
click at [873, 552] on span "a" at bounding box center [873, 552] width 4 height 9
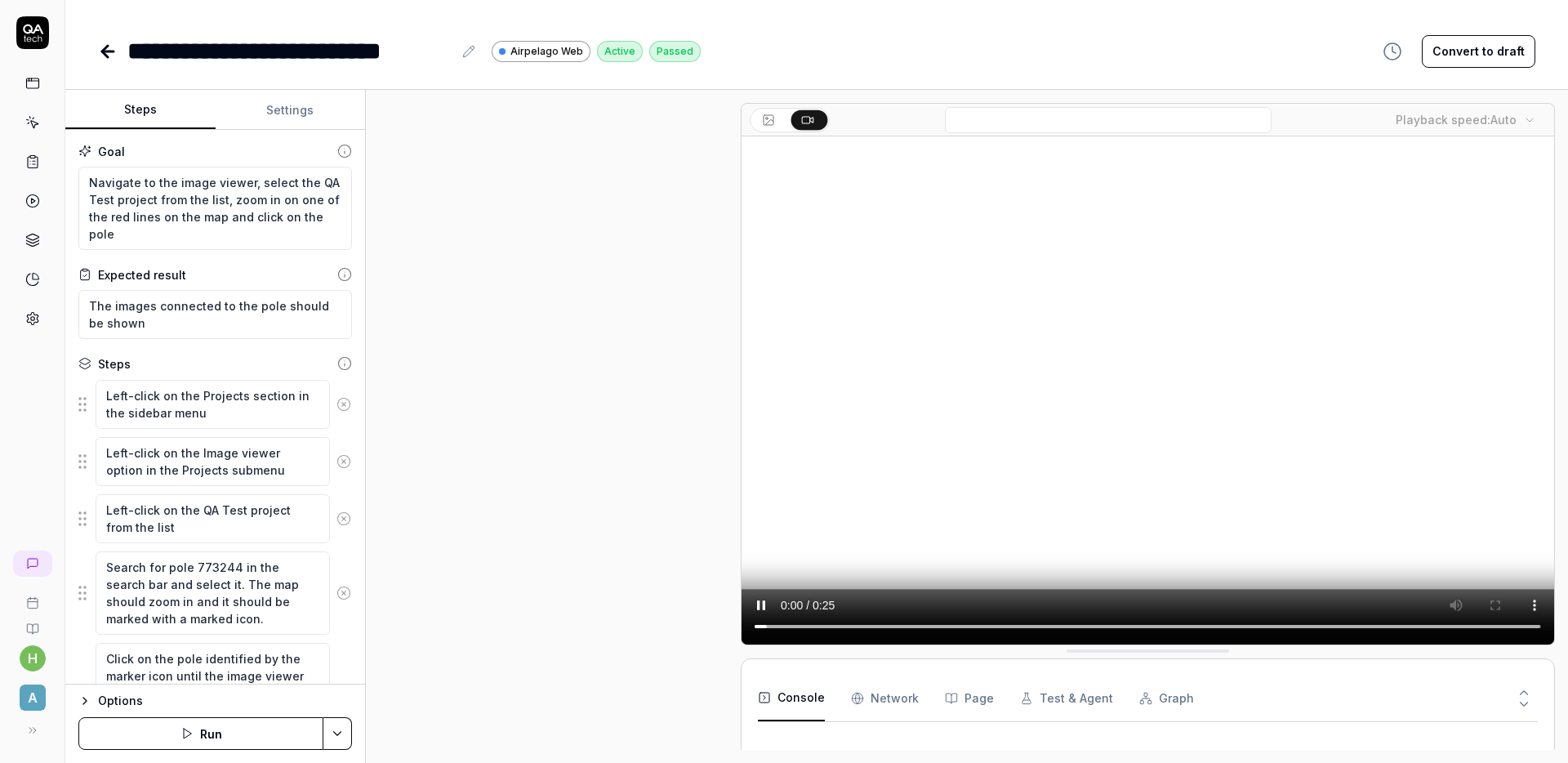
scroll to position [537, 0]
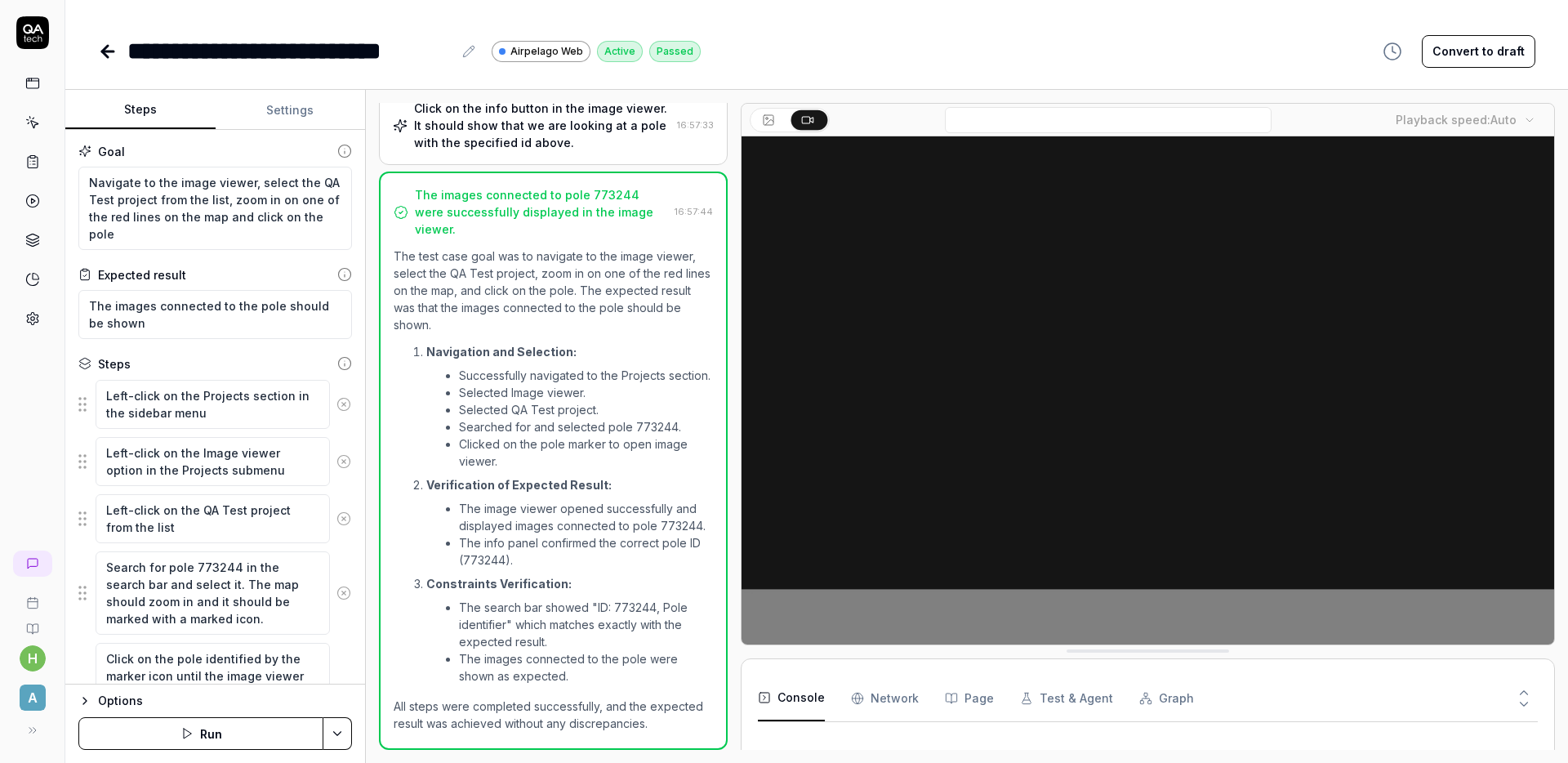
click at [1195, 45] on div "**********" at bounding box center [816, 50] width 1437 height 37
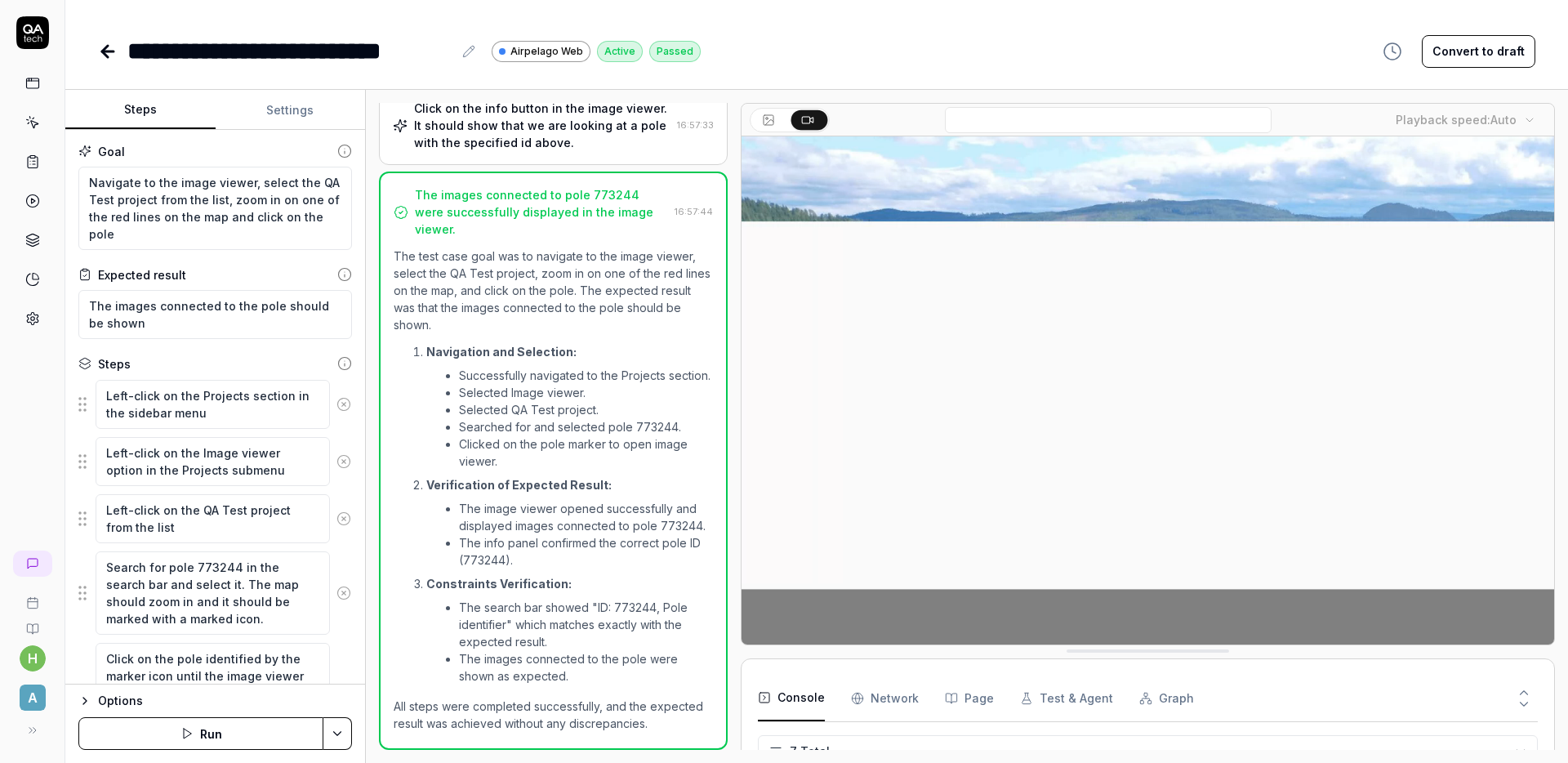
scroll to position [193, 0]
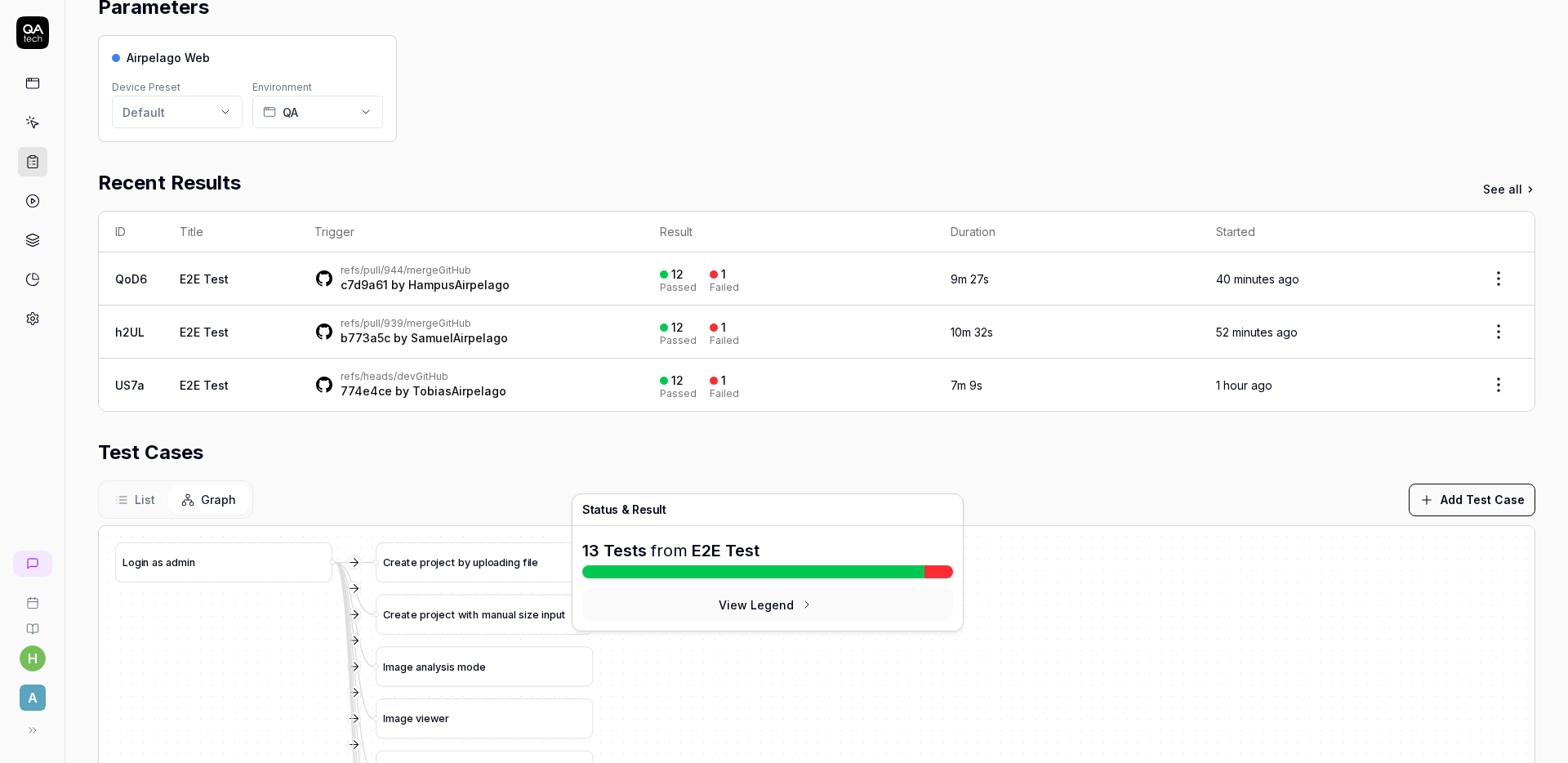
scroll to position [359, 0]
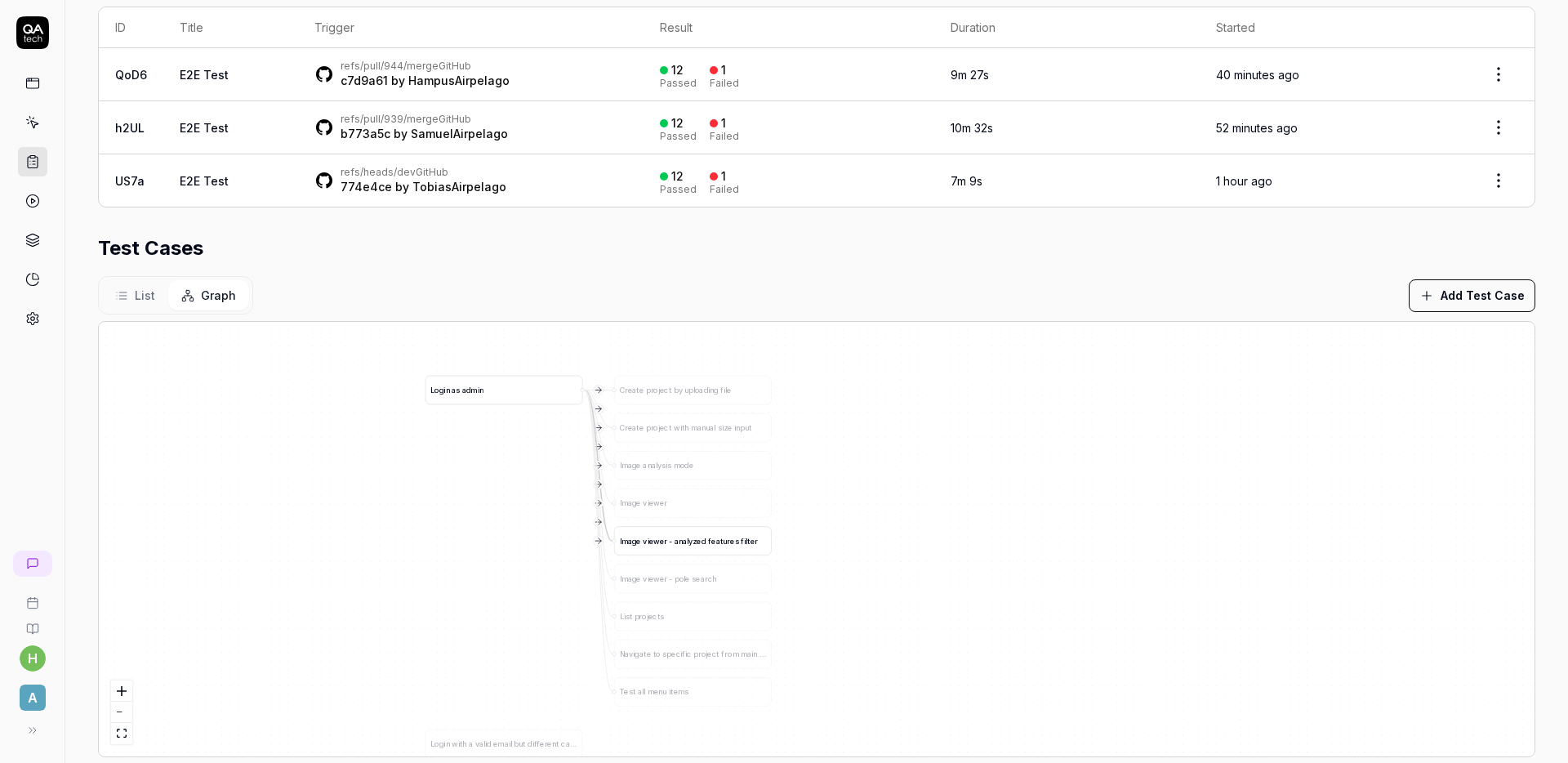
click at [739, 547] on div "I m a g e v i e w e r - a n a l y z e d f e a t u r e s f i l t e r" at bounding box center [692, 541] width 157 height 28
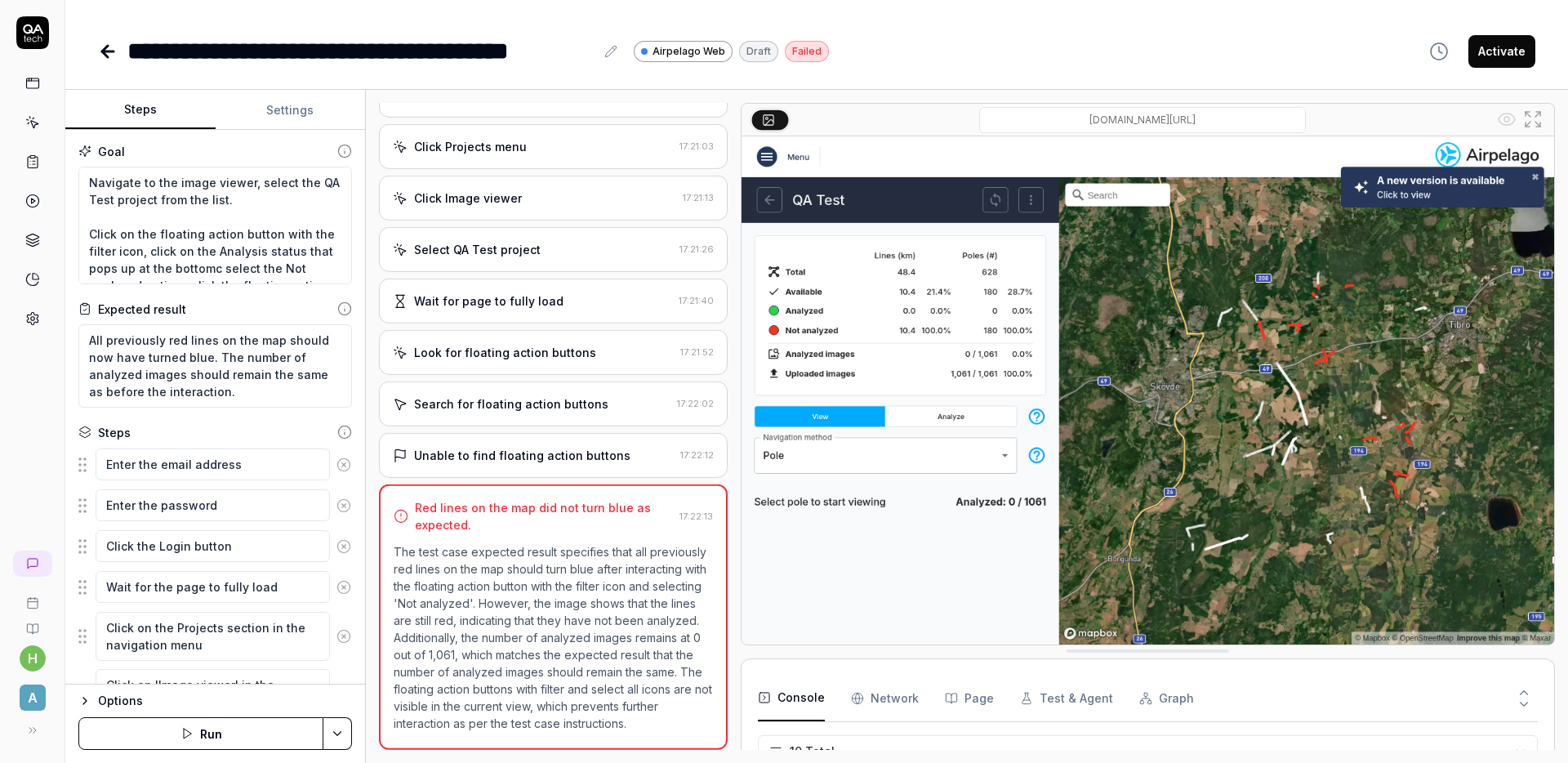
scroll to position [292, 0]
click at [1510, 46] on button "Activate" at bounding box center [1502, 51] width 67 height 33
click at [1021, 41] on div "**********" at bounding box center [816, 50] width 1437 height 37
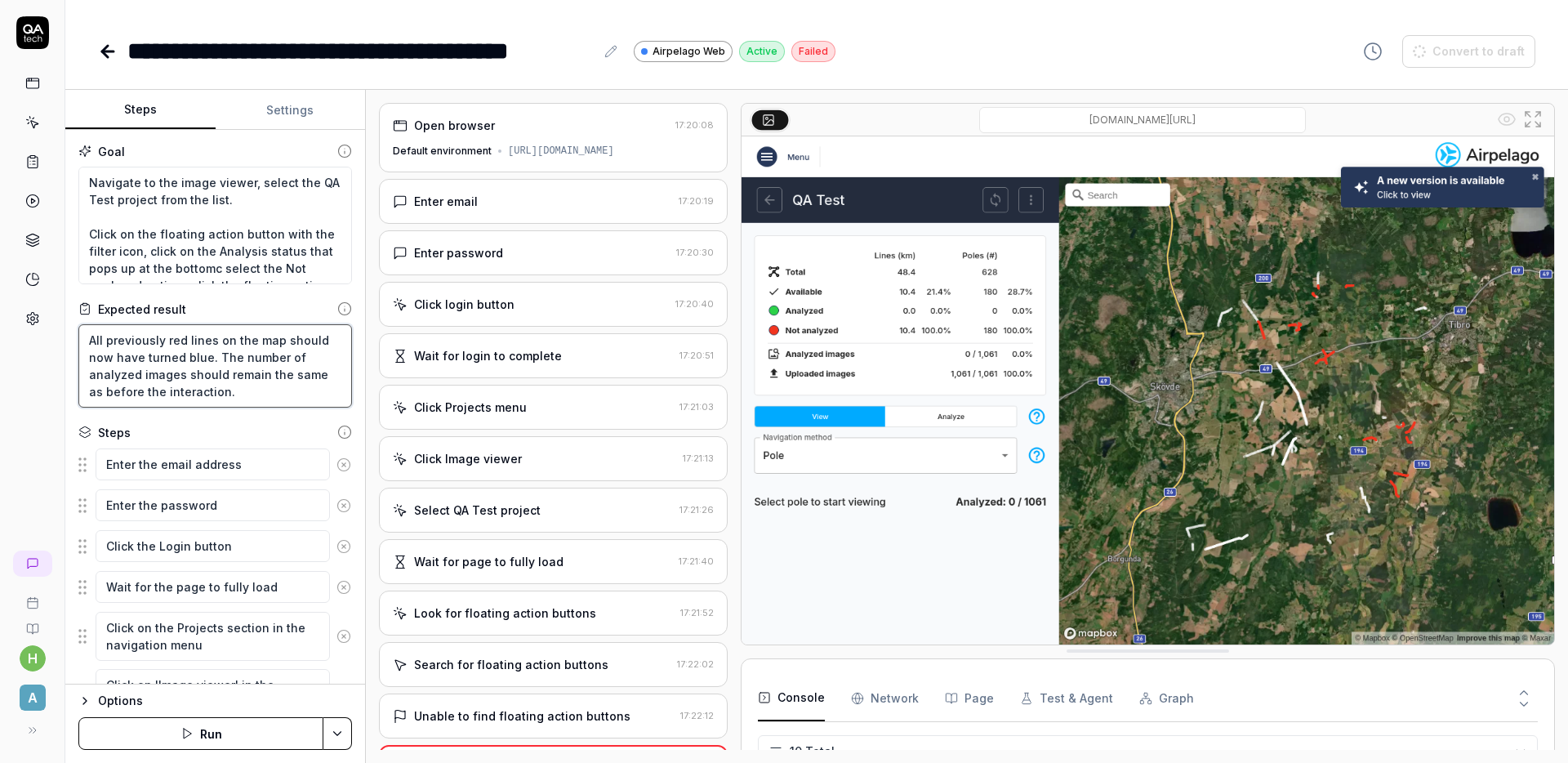
click at [181, 357] on textarea "All previously red lines on the map should now have turned blue. The number of …" at bounding box center [214, 366] width 273 height 83
type textarea "*"
type textarea "All previously red lines on the map should now have turne blue. The number of a…"
type textarea "*"
type textarea "All previously red lines on the map should now have turn blue. The number of an…"
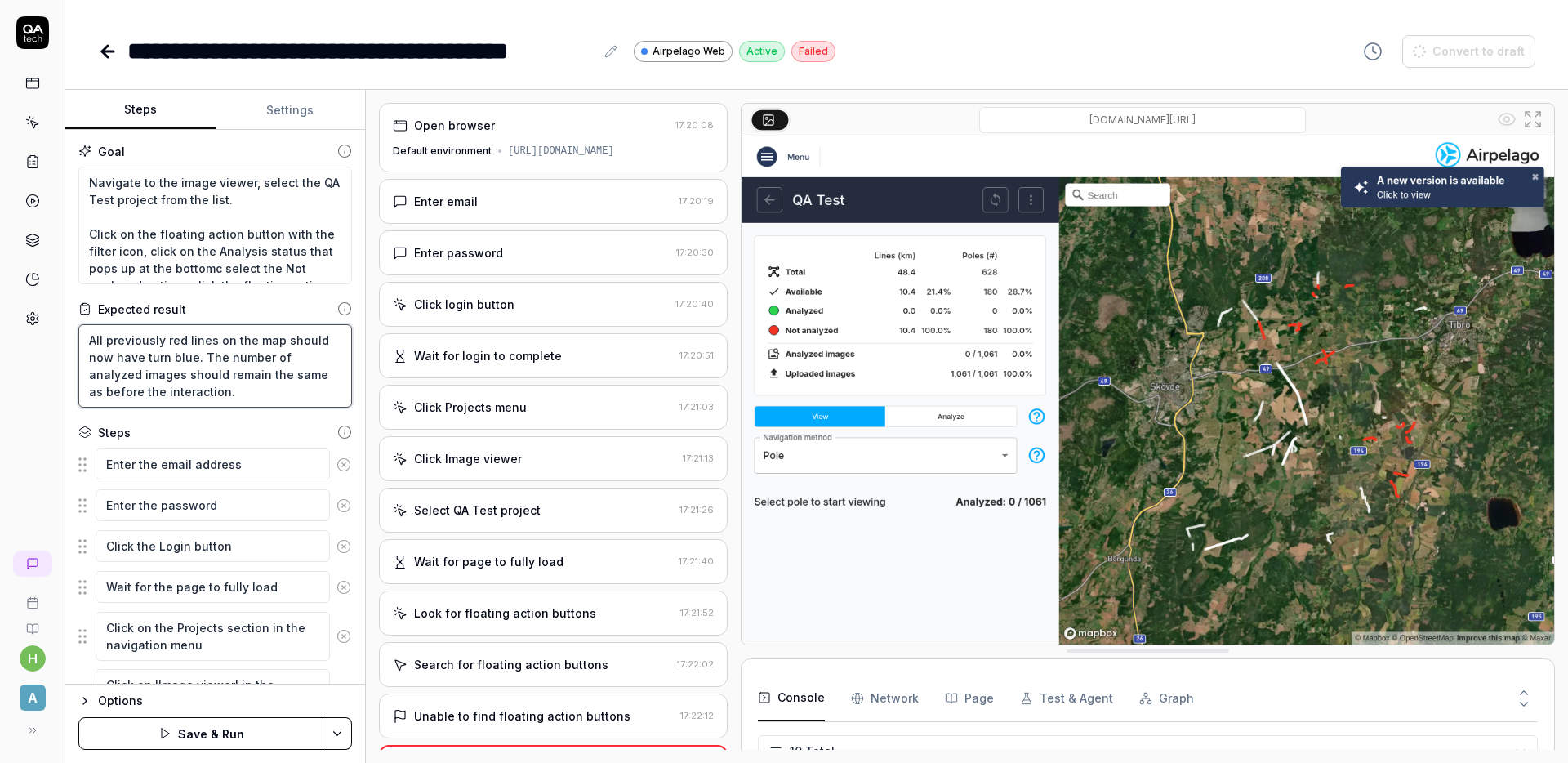
drag, startPoint x: 142, startPoint y: 359, endPoint x: 23, endPoint y: 356, distance: 119.0
click at [23, 356] on div "**********" at bounding box center [784, 381] width 1568 height 763
type textarea "*"
type textarea "All previously red lines on the map should turn blue. The number of analyzed im…"
type textarea "*"
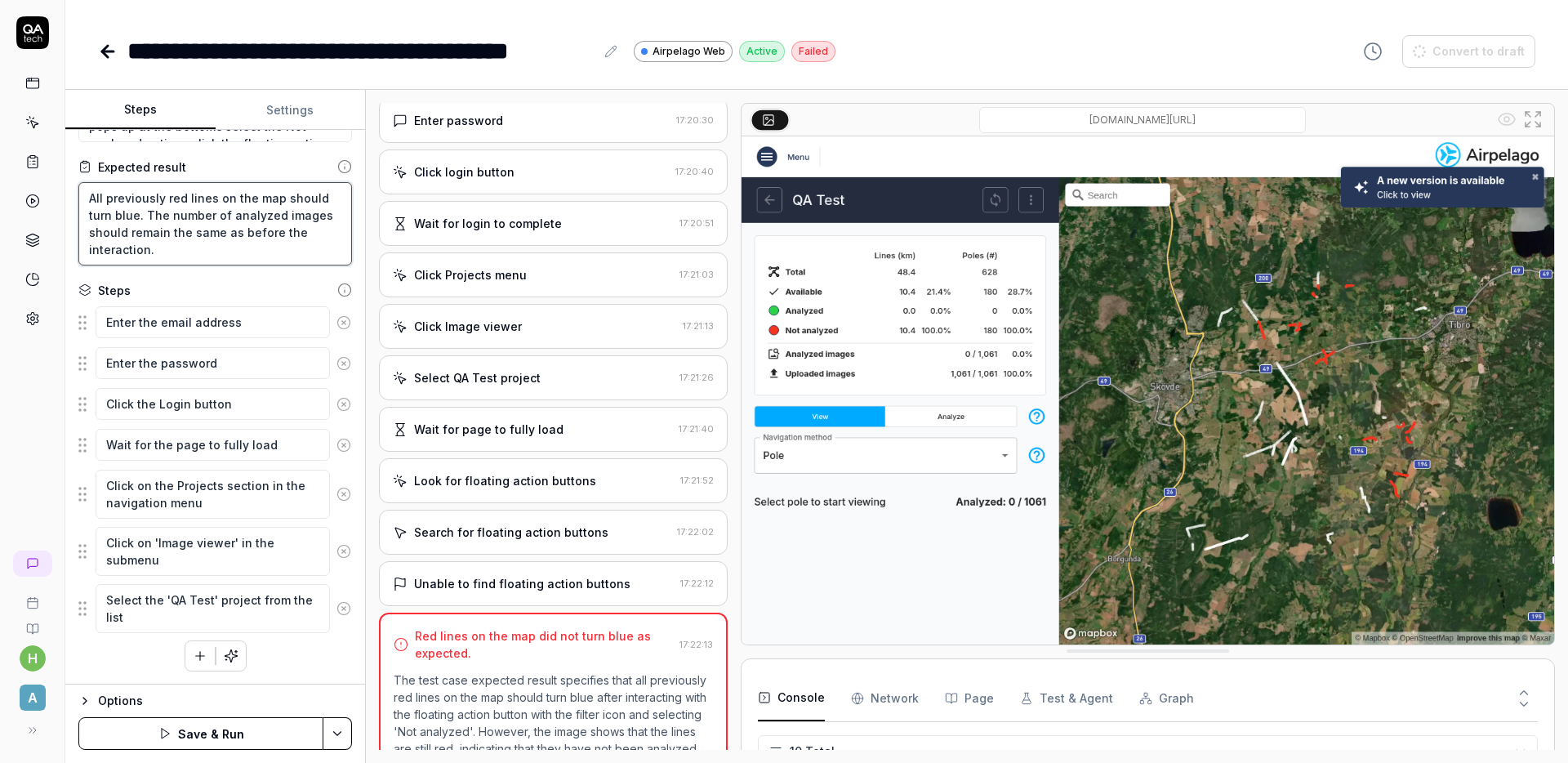
scroll to position [149, 0]
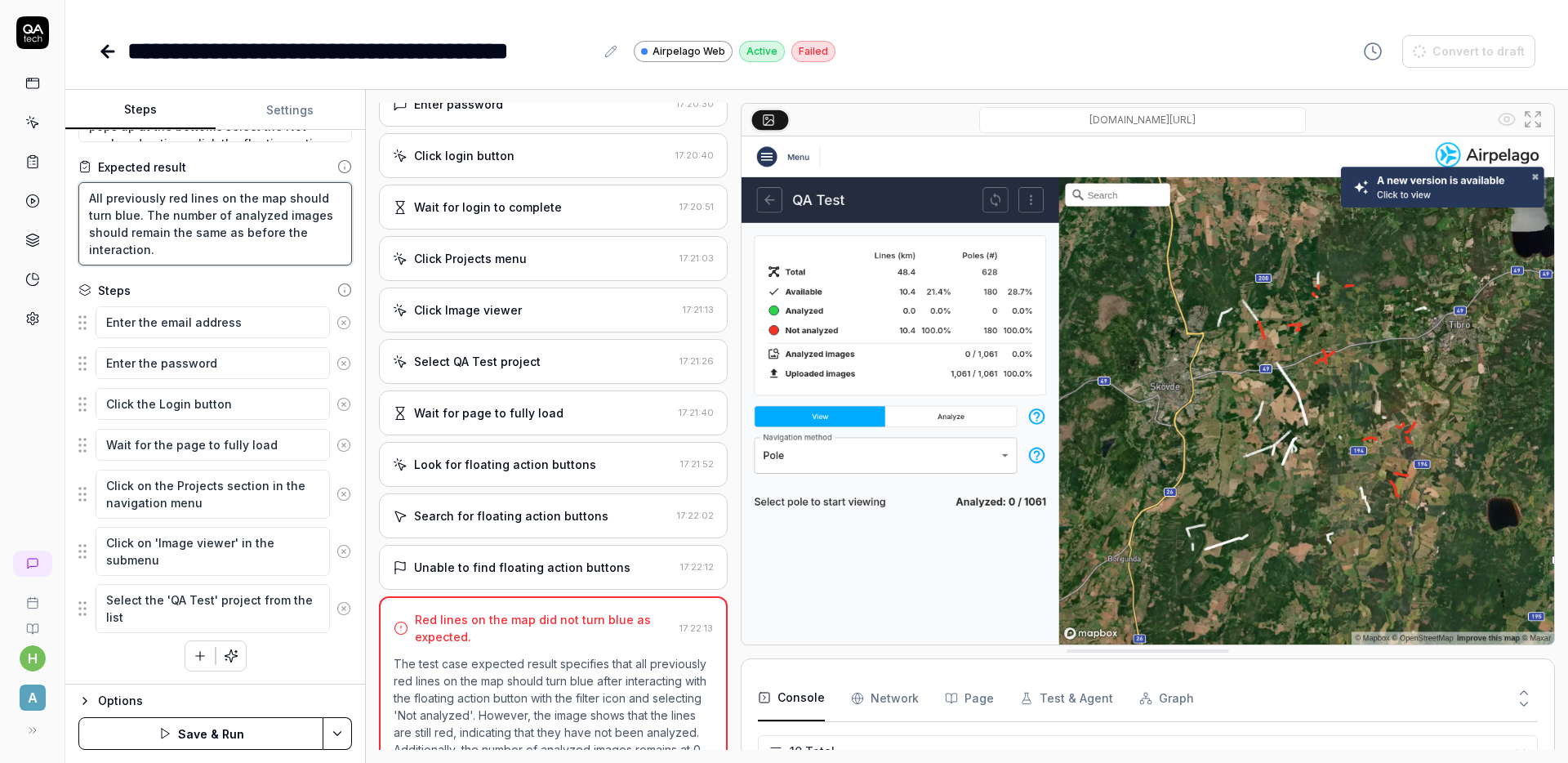
type textarea "All previously red lines on the map should turn blue. The number of analyzed im…"
click at [576, 370] on div "Select QA Test project" at bounding box center [533, 360] width 280 height 17
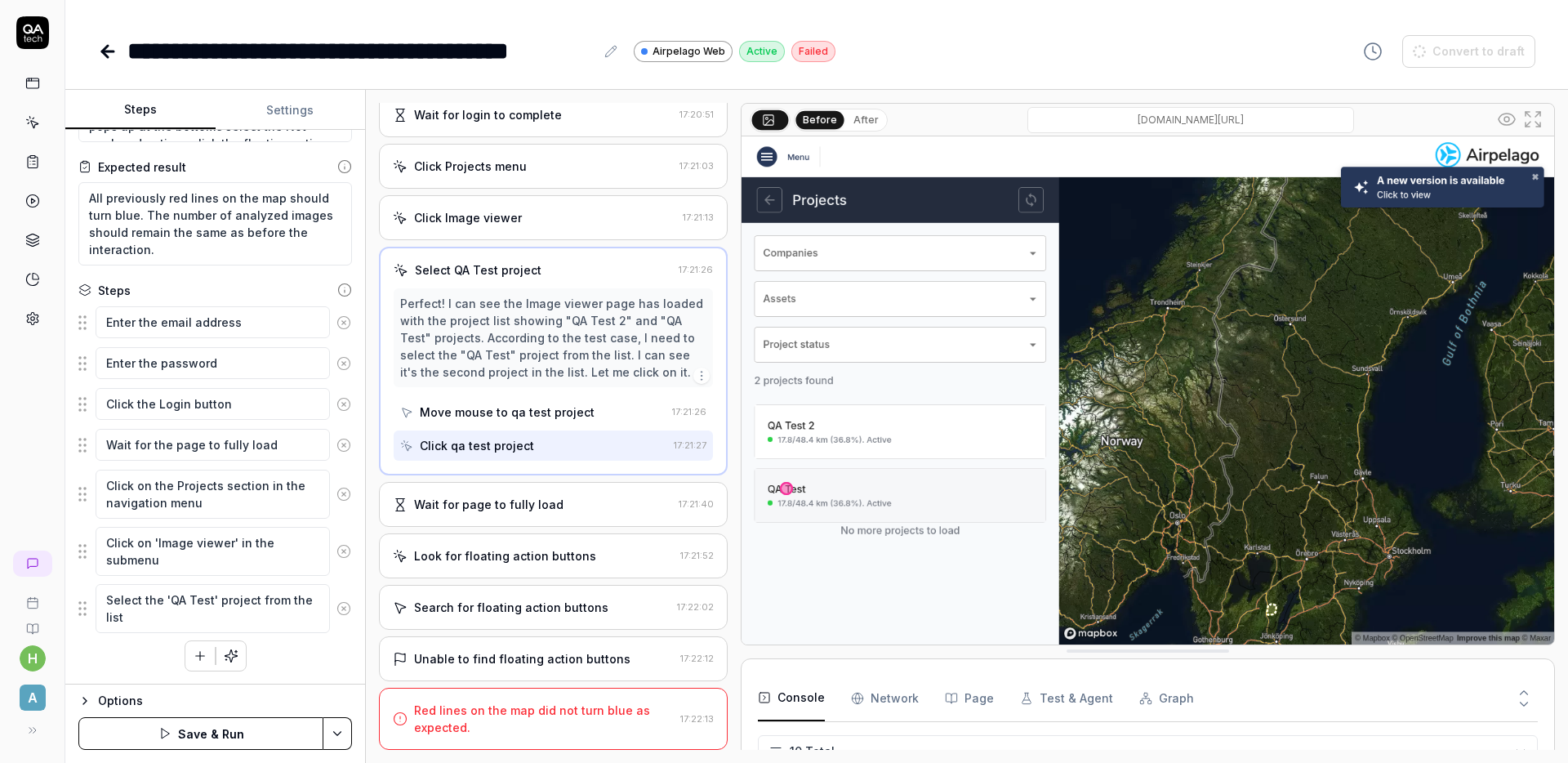
scroll to position [256, 0]
click at [626, 557] on div "Look for floating action buttons" at bounding box center [533, 555] width 281 height 17
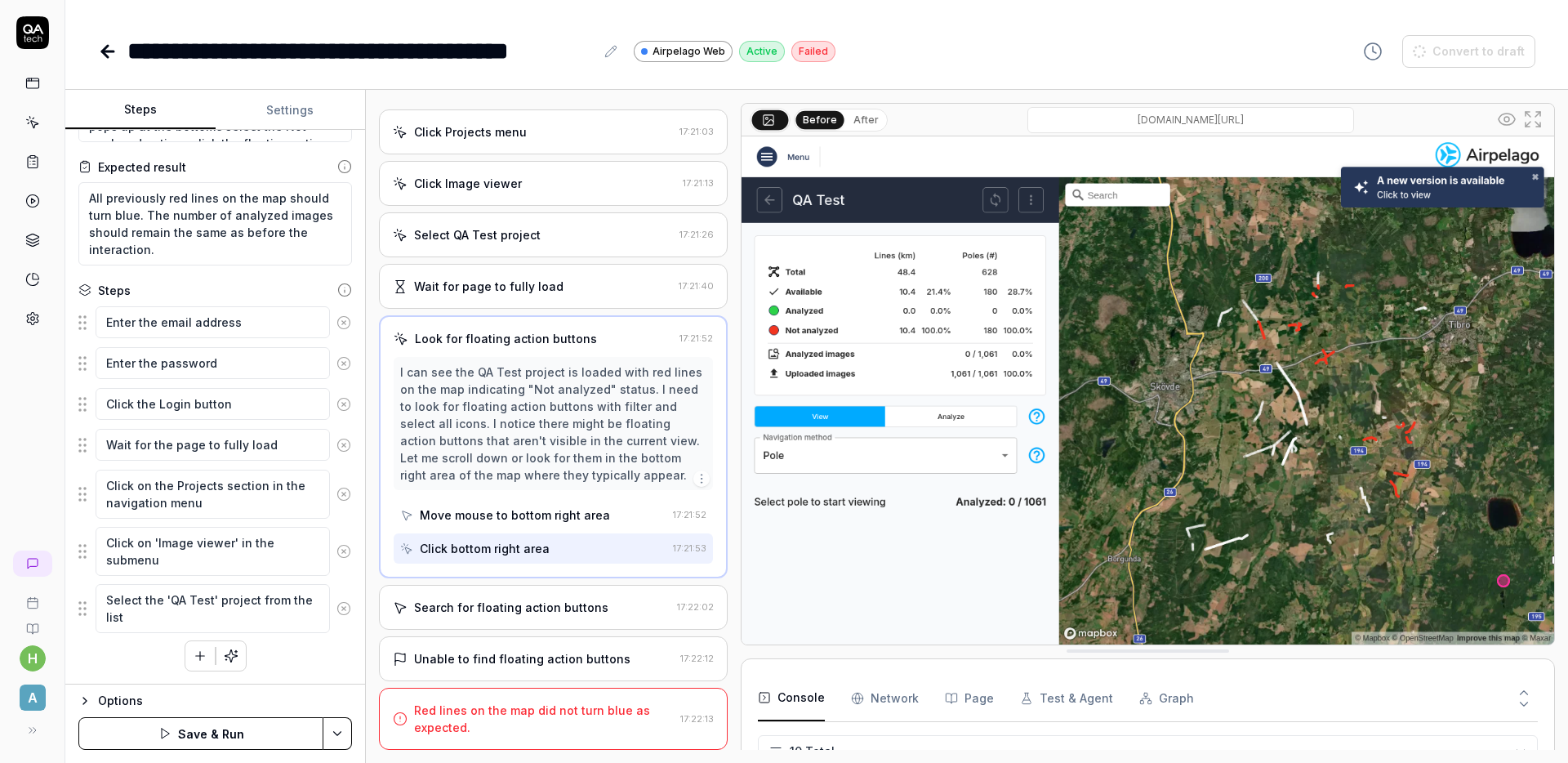
scroll to position [290, 0]
click at [594, 601] on div "Search for floating action buttons" at bounding box center [511, 607] width 194 height 17
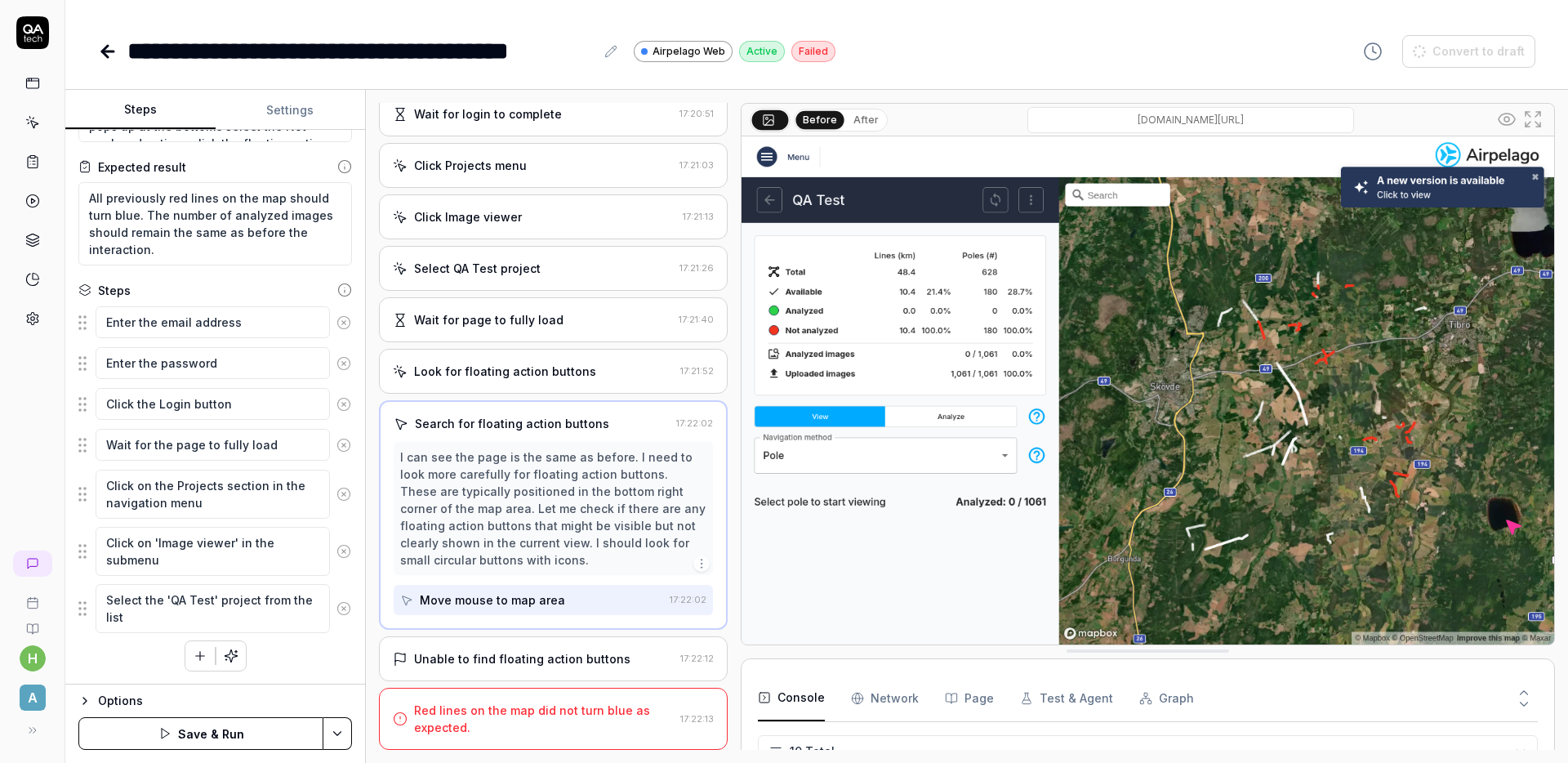
scroll to position [257, 0]
click at [130, 657] on div "Enter the email address Enter the password Click the Login button Wait for the …" at bounding box center [214, 488] width 273 height 366
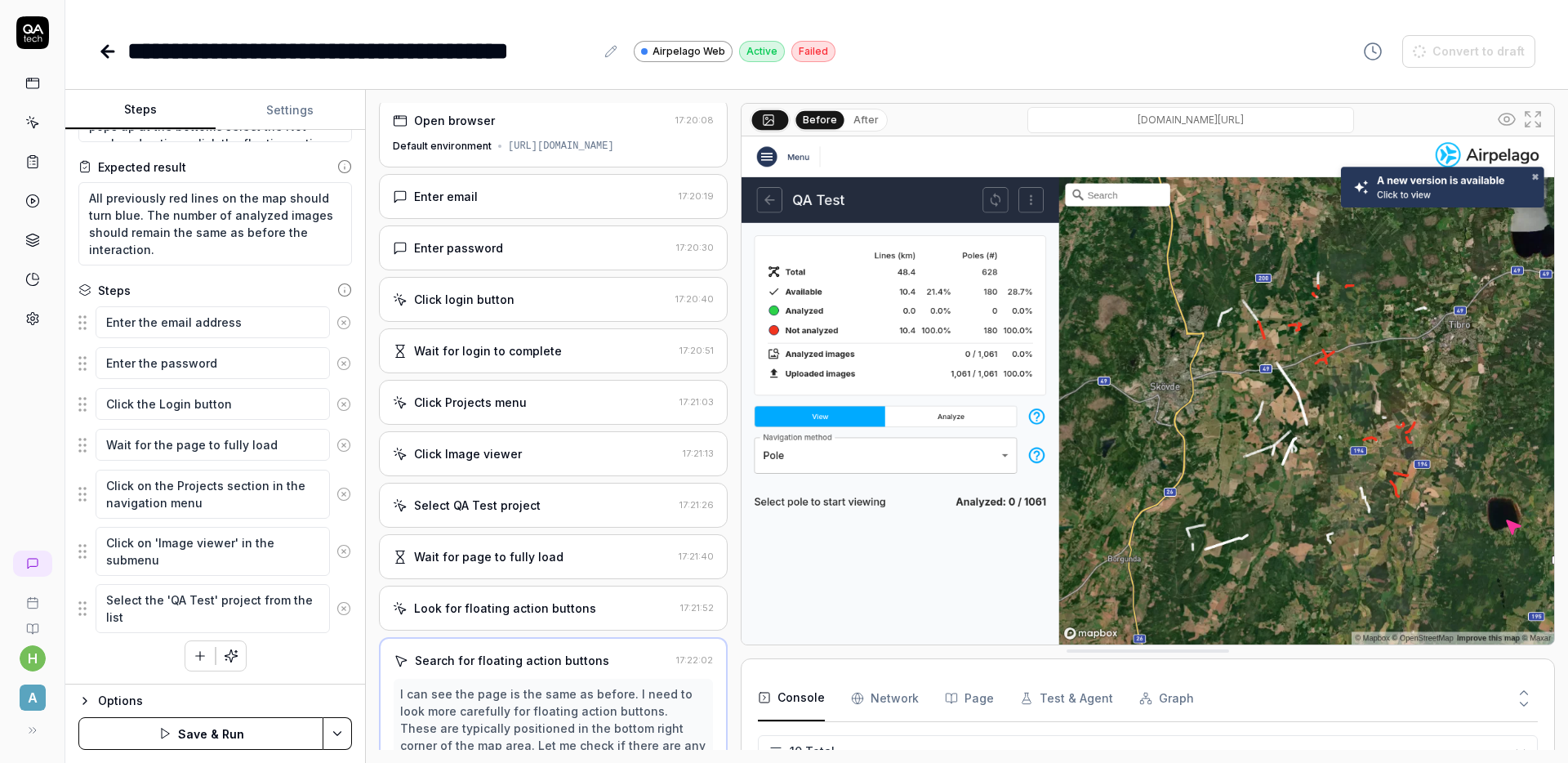
scroll to position [0, 0]
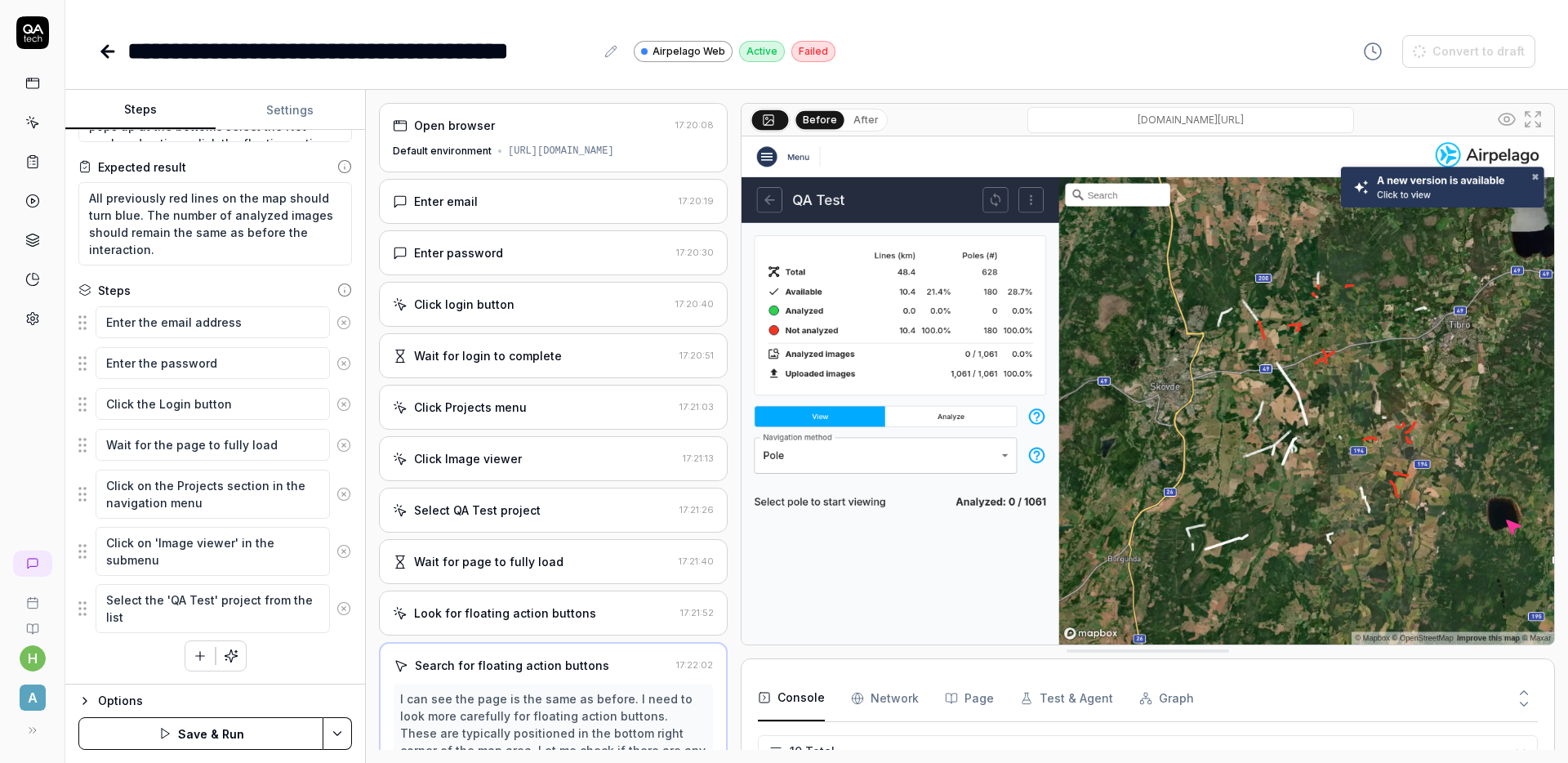
click at [465, 92] on div "Open browser 17:20:08 Default environment [URL][DOMAIN_NAME] Enter email 17:20:…" at bounding box center [967, 426] width 1202 height 673
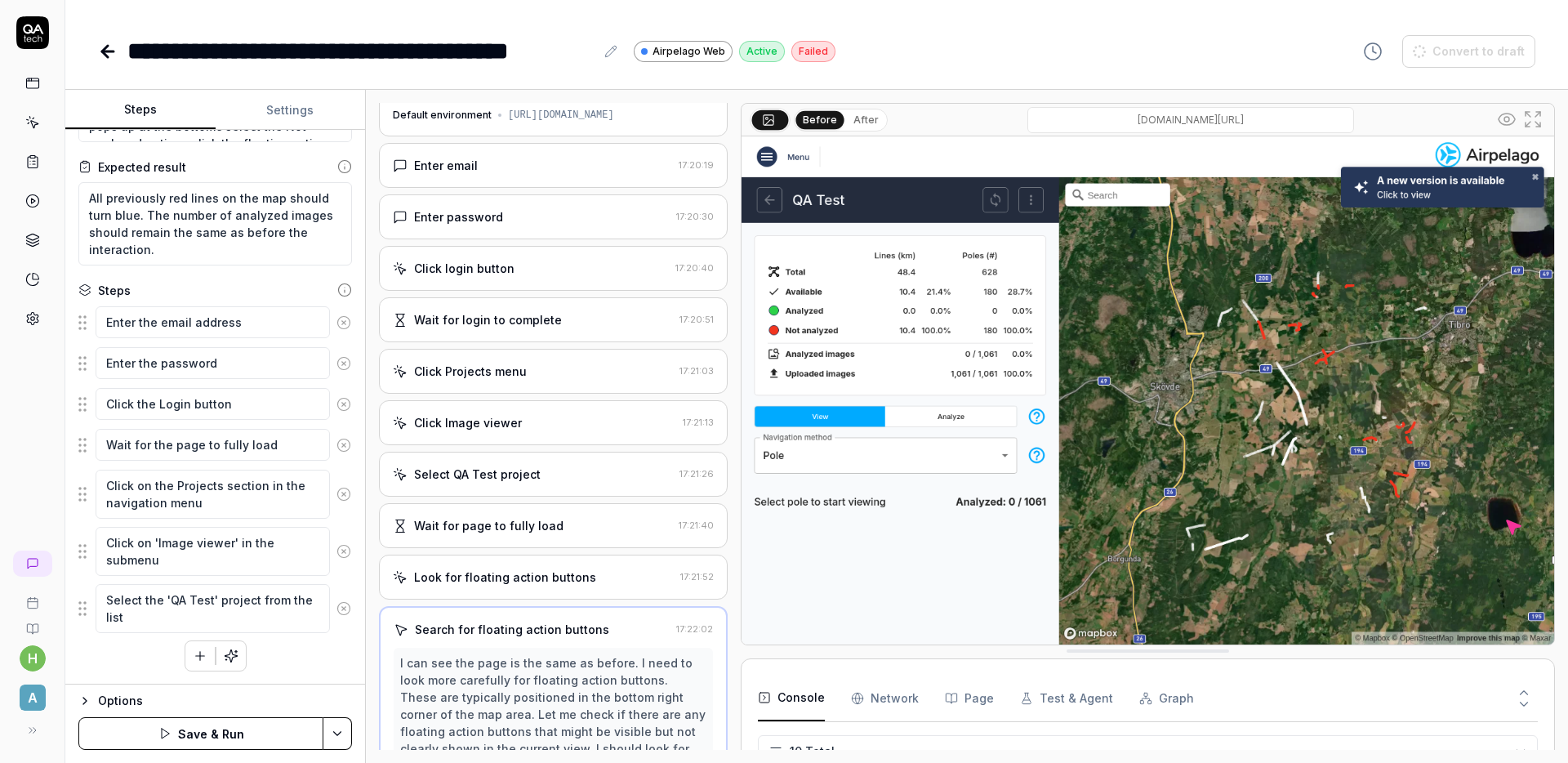
scroll to position [257, 0]
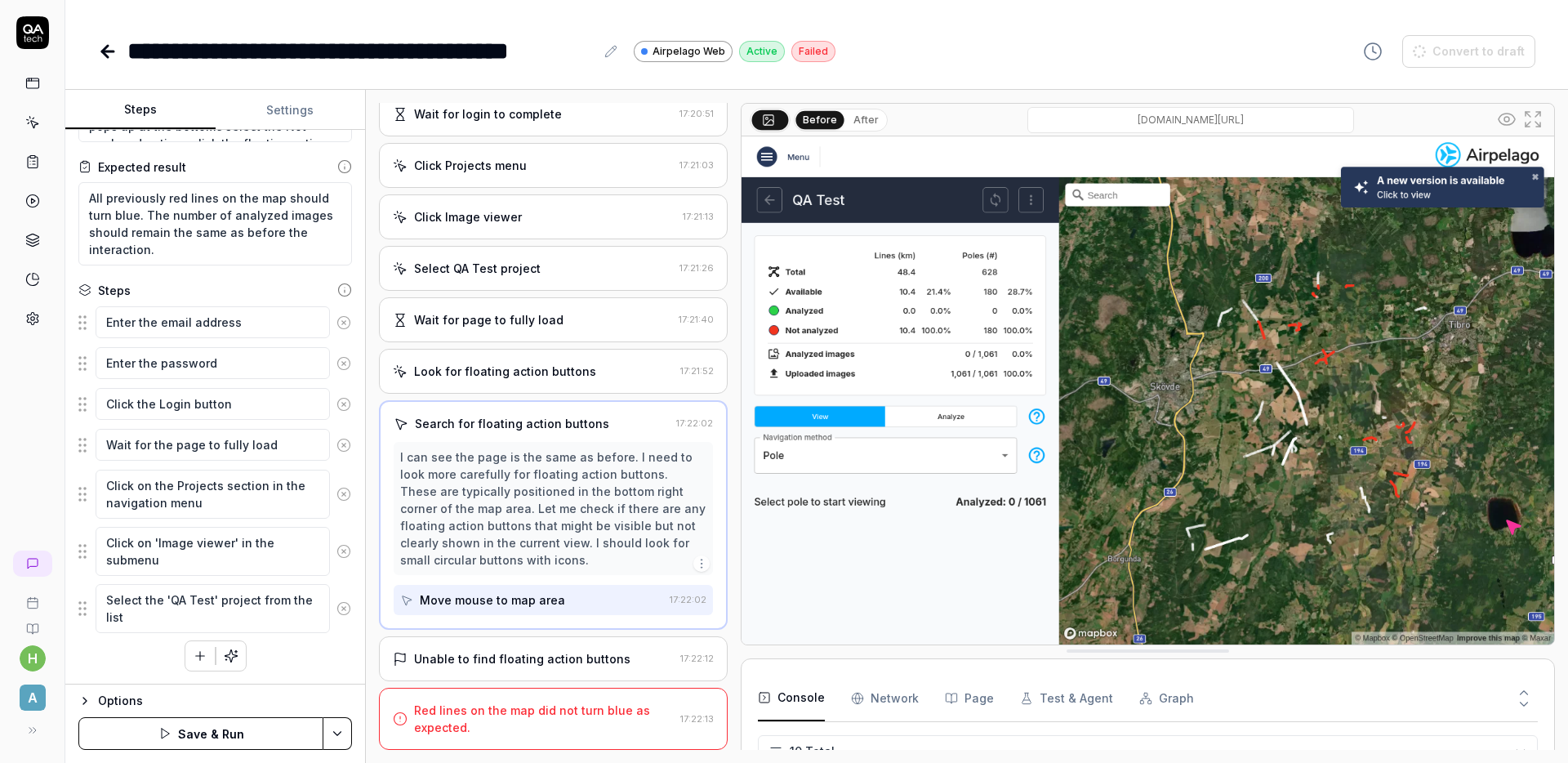
click at [88, 703] on icon "button" at bounding box center [84, 700] width 13 height 13
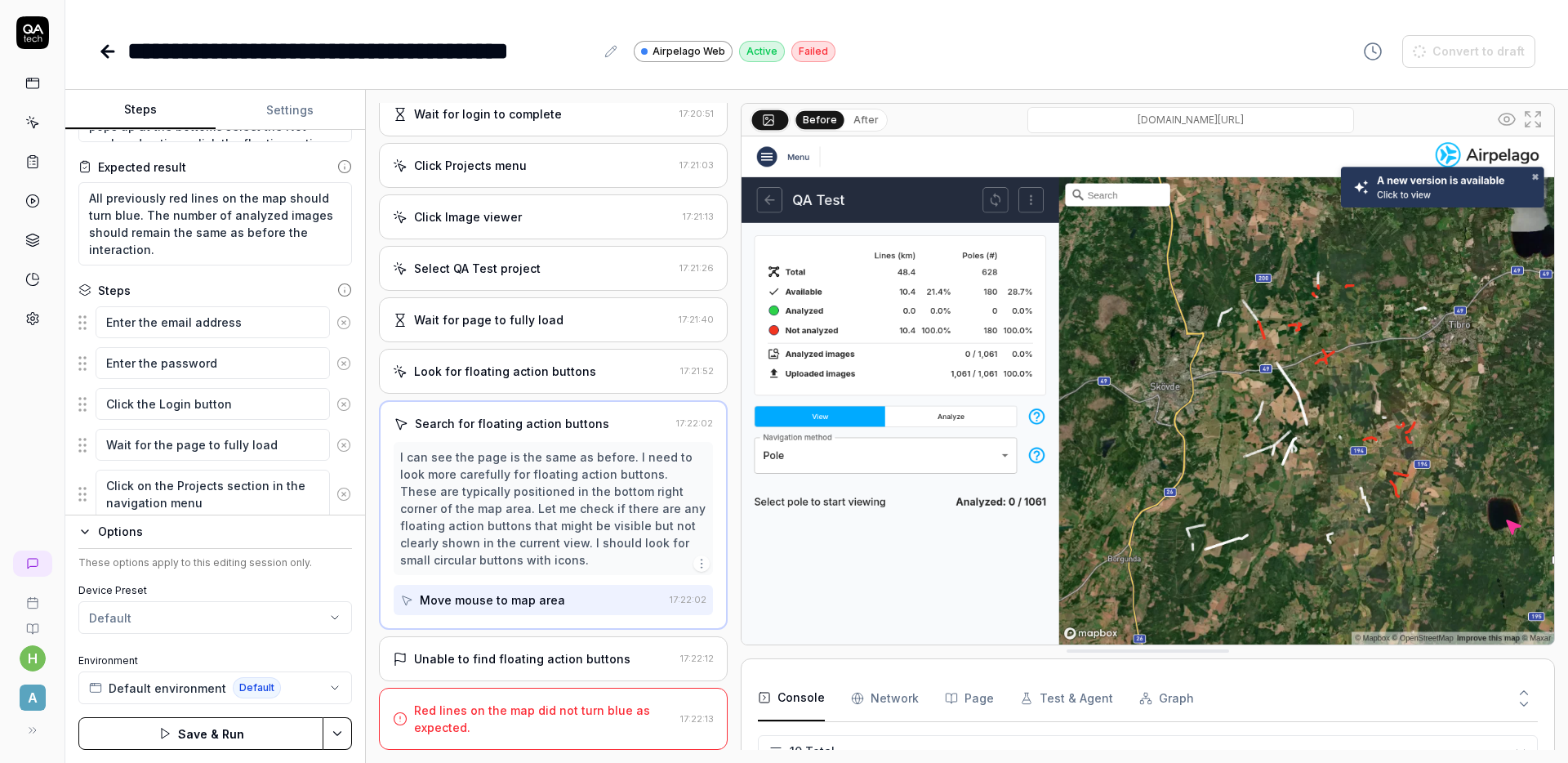
click at [88, 534] on icon "button" at bounding box center [84, 531] width 13 height 13
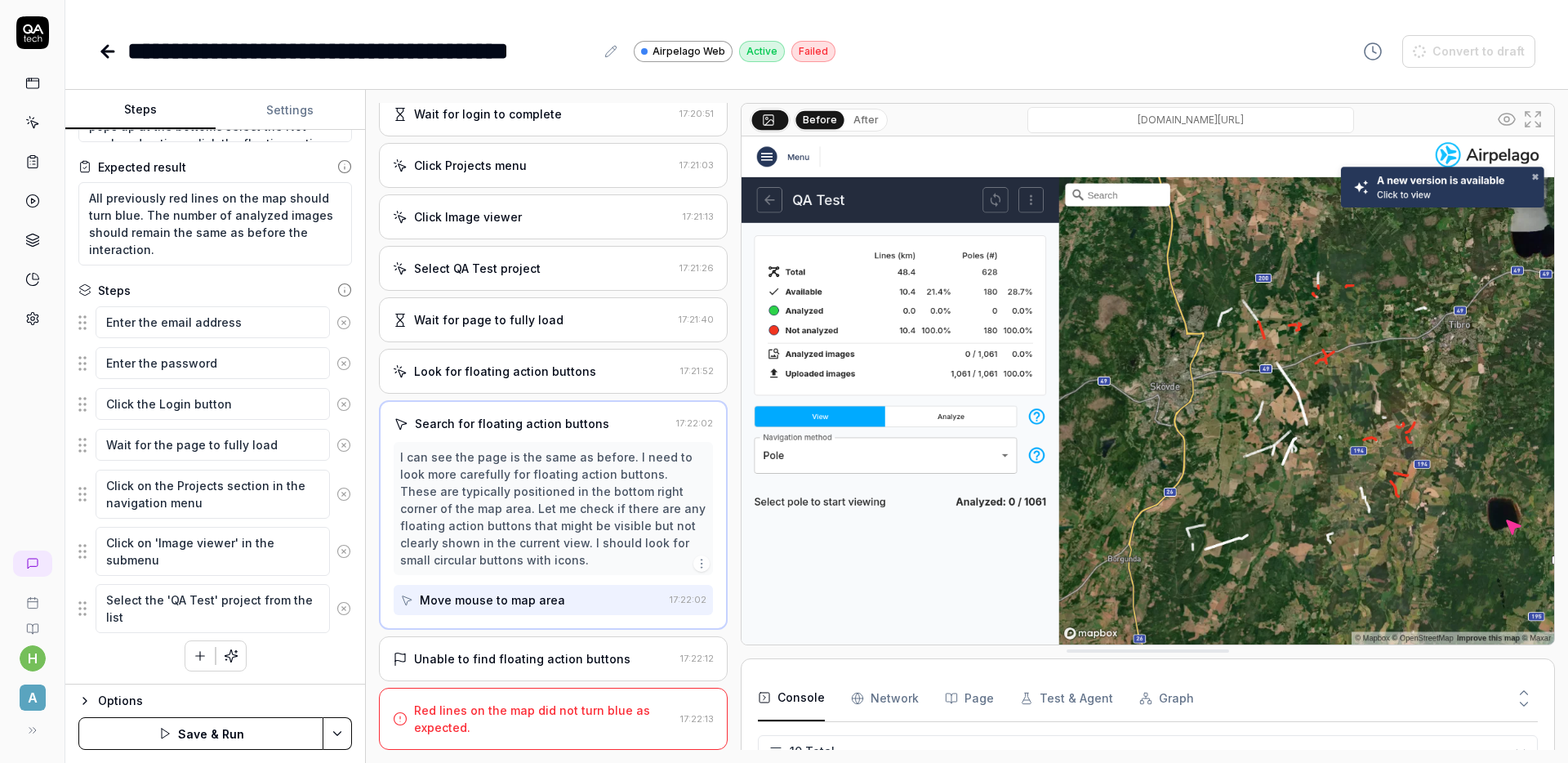
click at [343, 729] on html "**********" at bounding box center [784, 381] width 1568 height 763
click at [281, 661] on div "Generate More Steps" at bounding box center [256, 655] width 208 height 36
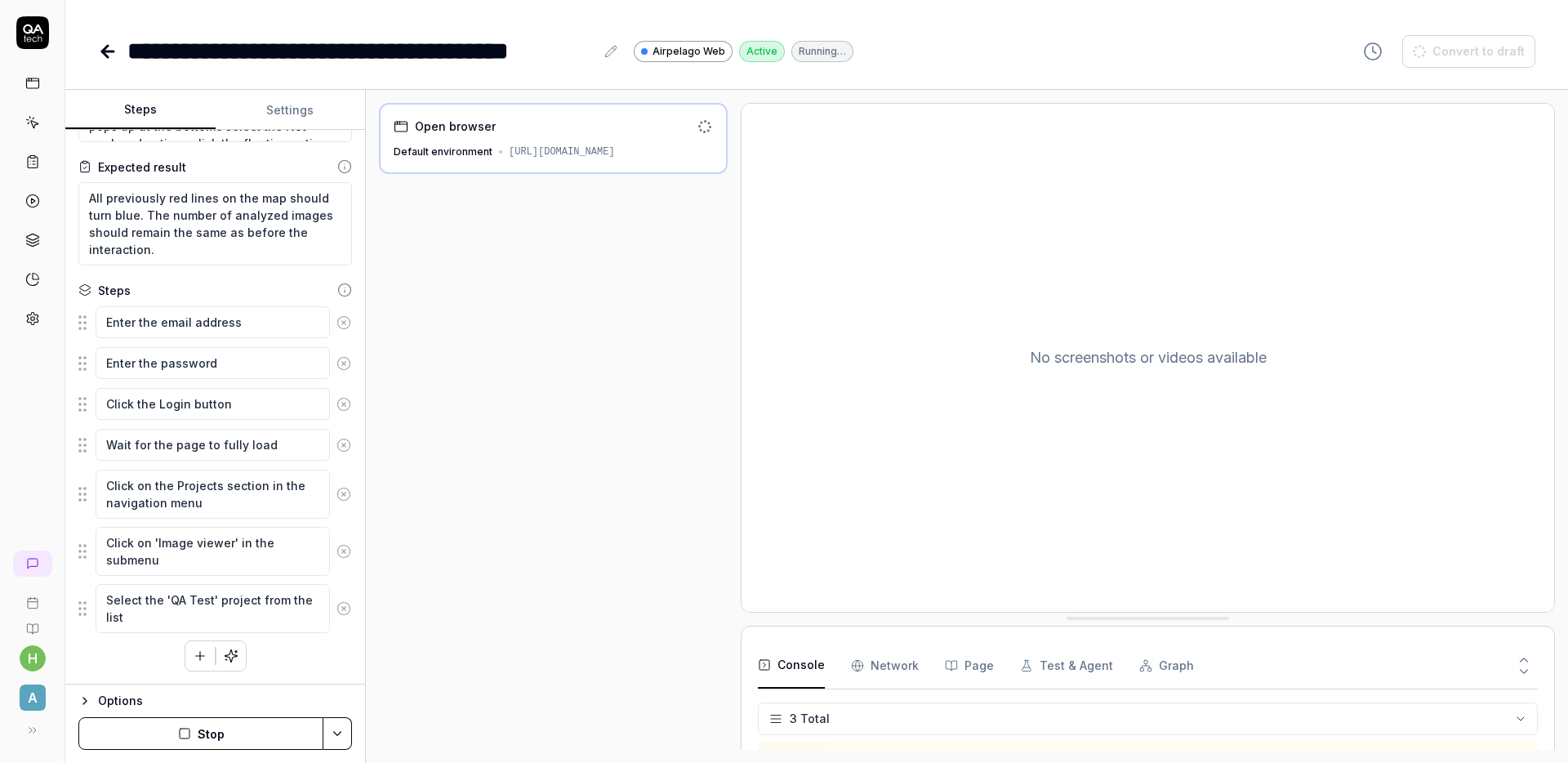
click at [204, 738] on button "Stop" at bounding box center [200, 733] width 245 height 33
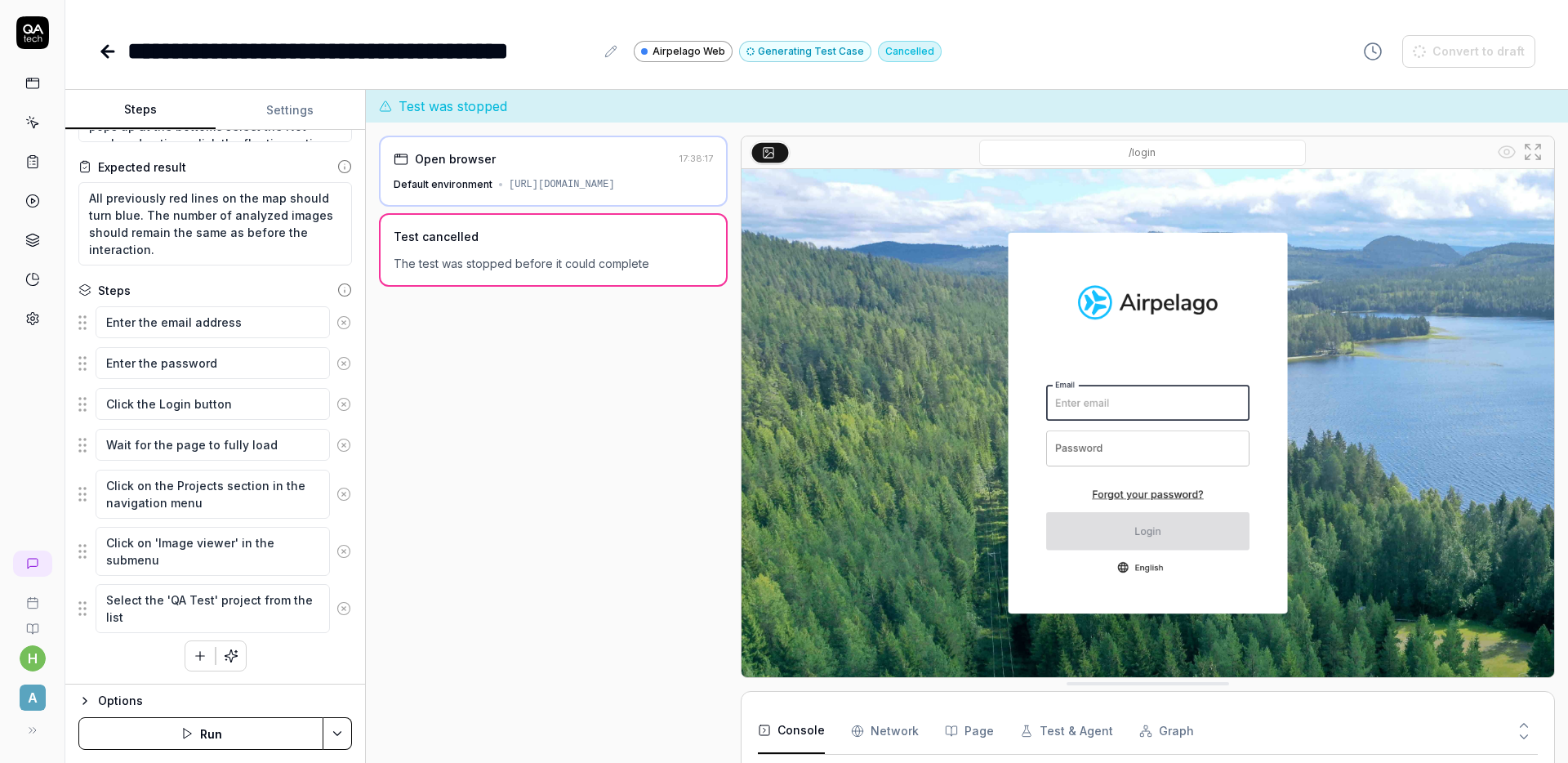
click at [341, 691] on div "Options" at bounding box center [224, 701] width 254 height 20
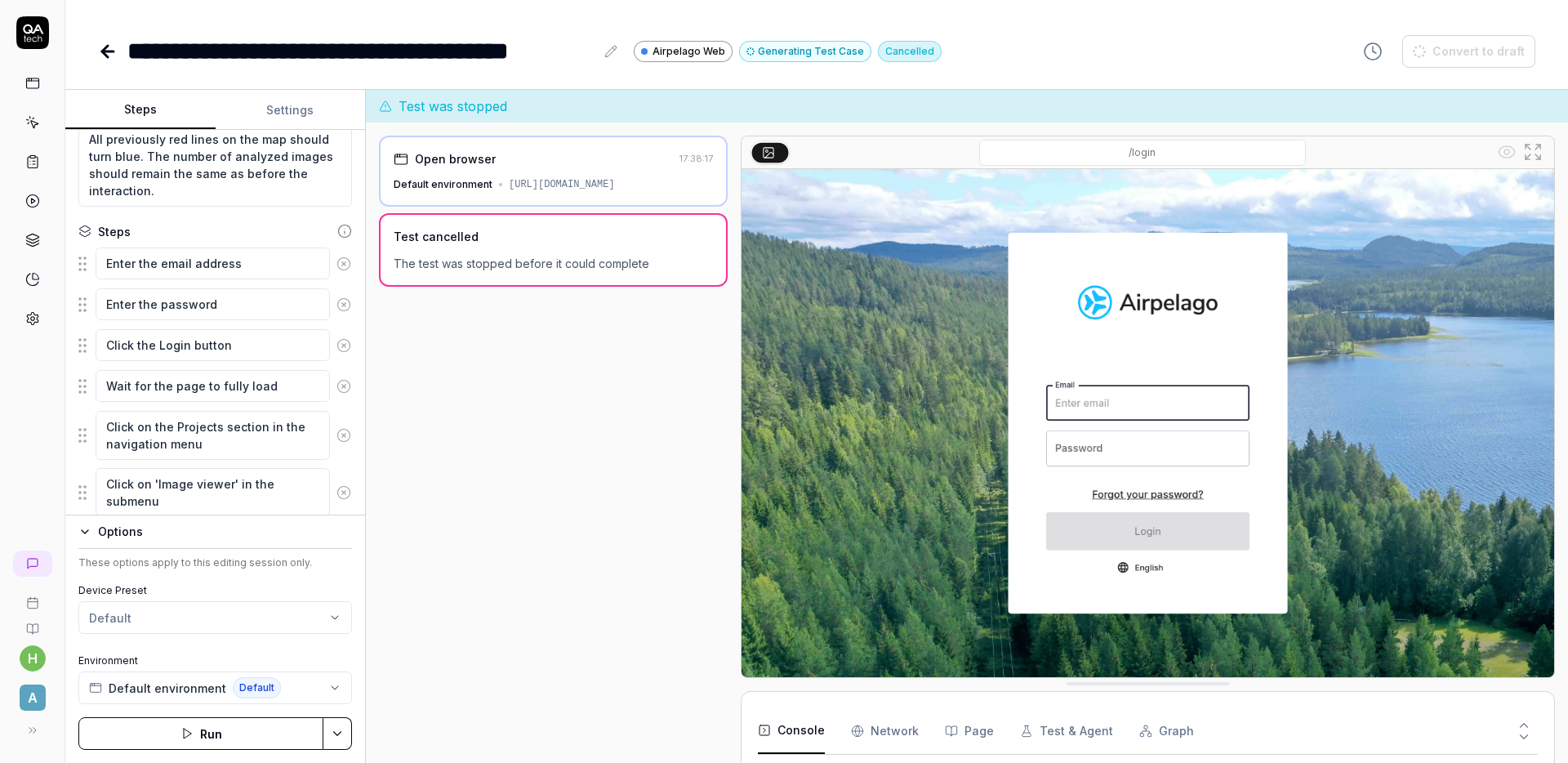
scroll to position [311, 0]
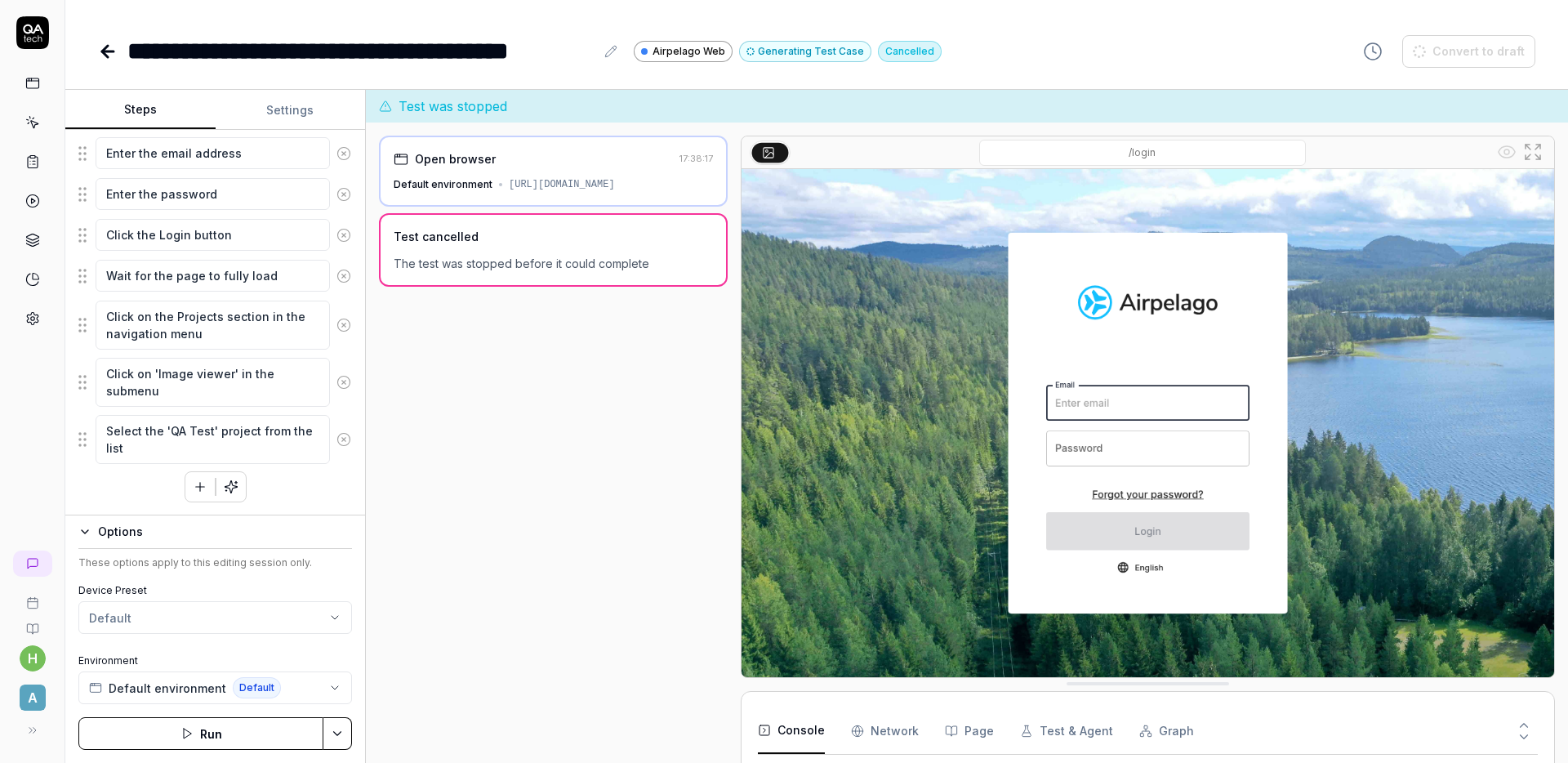
click at [1064, 47] on div "**********" at bounding box center [816, 50] width 1437 height 37
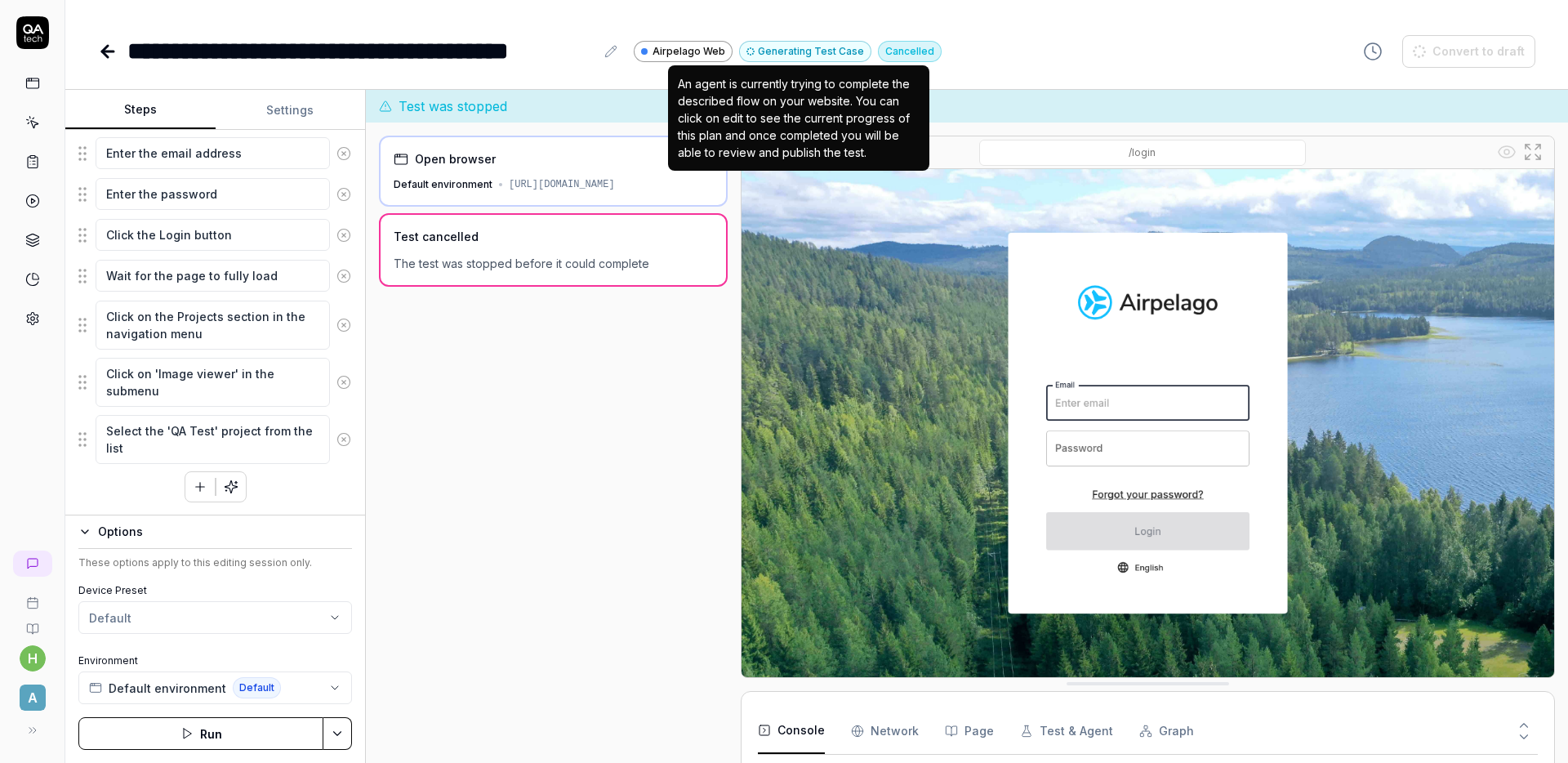
scroll to position [14, 0]
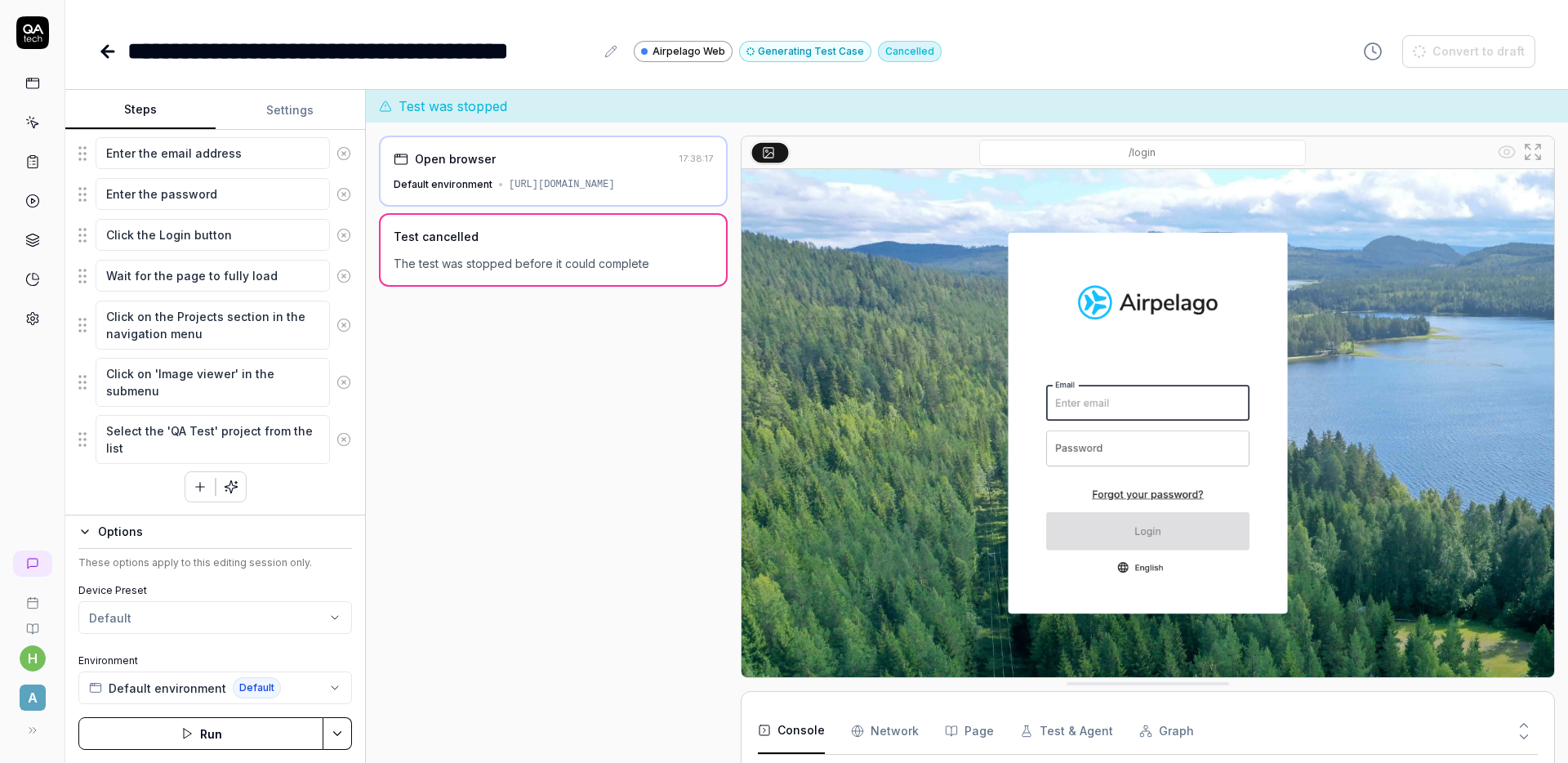
click at [1035, 33] on div "**********" at bounding box center [816, 50] width 1437 height 37
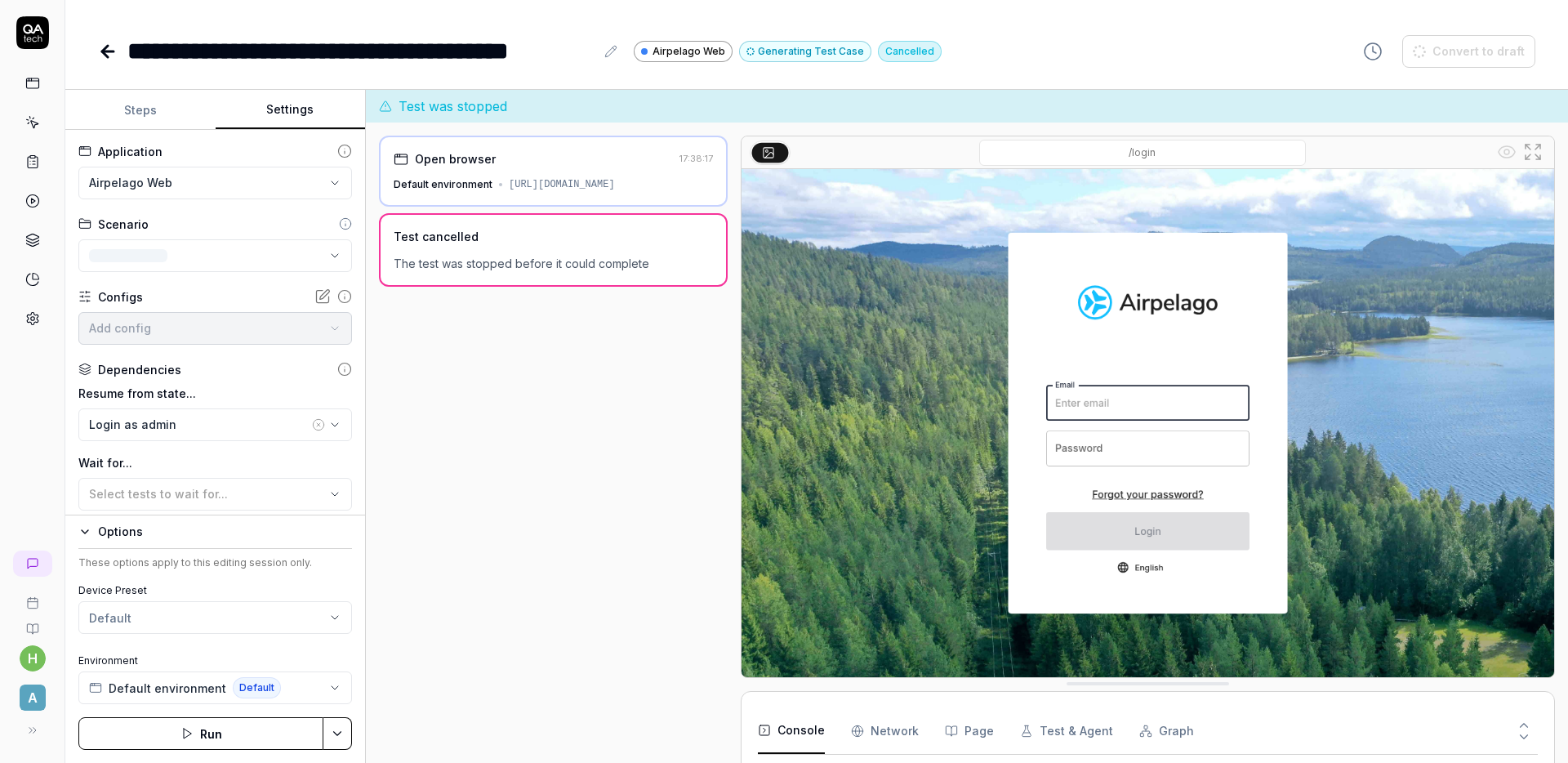
click at [283, 99] on button "Settings" at bounding box center [290, 111] width 150 height 39
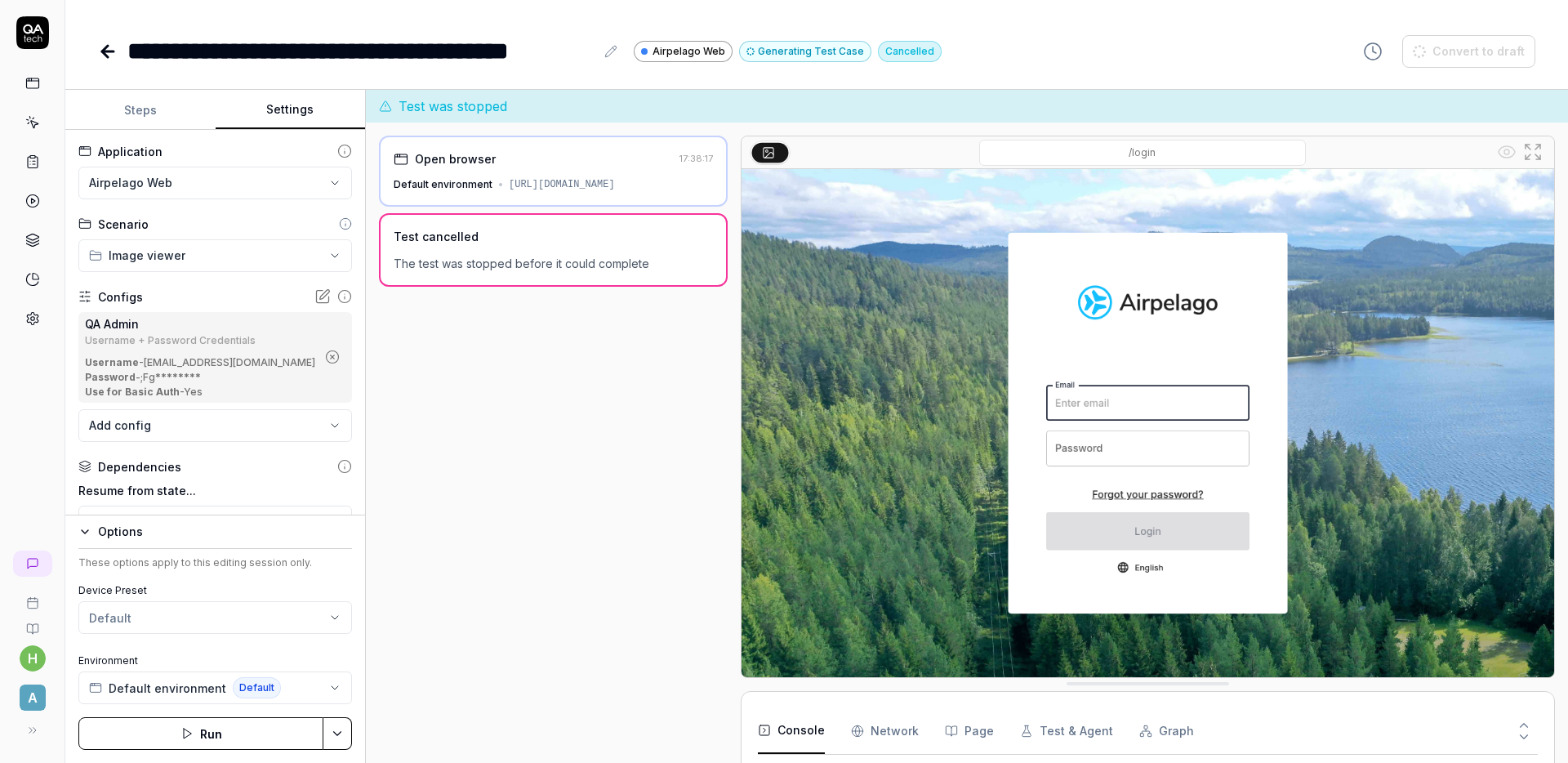
click at [166, 102] on button "Steps" at bounding box center [140, 111] width 150 height 39
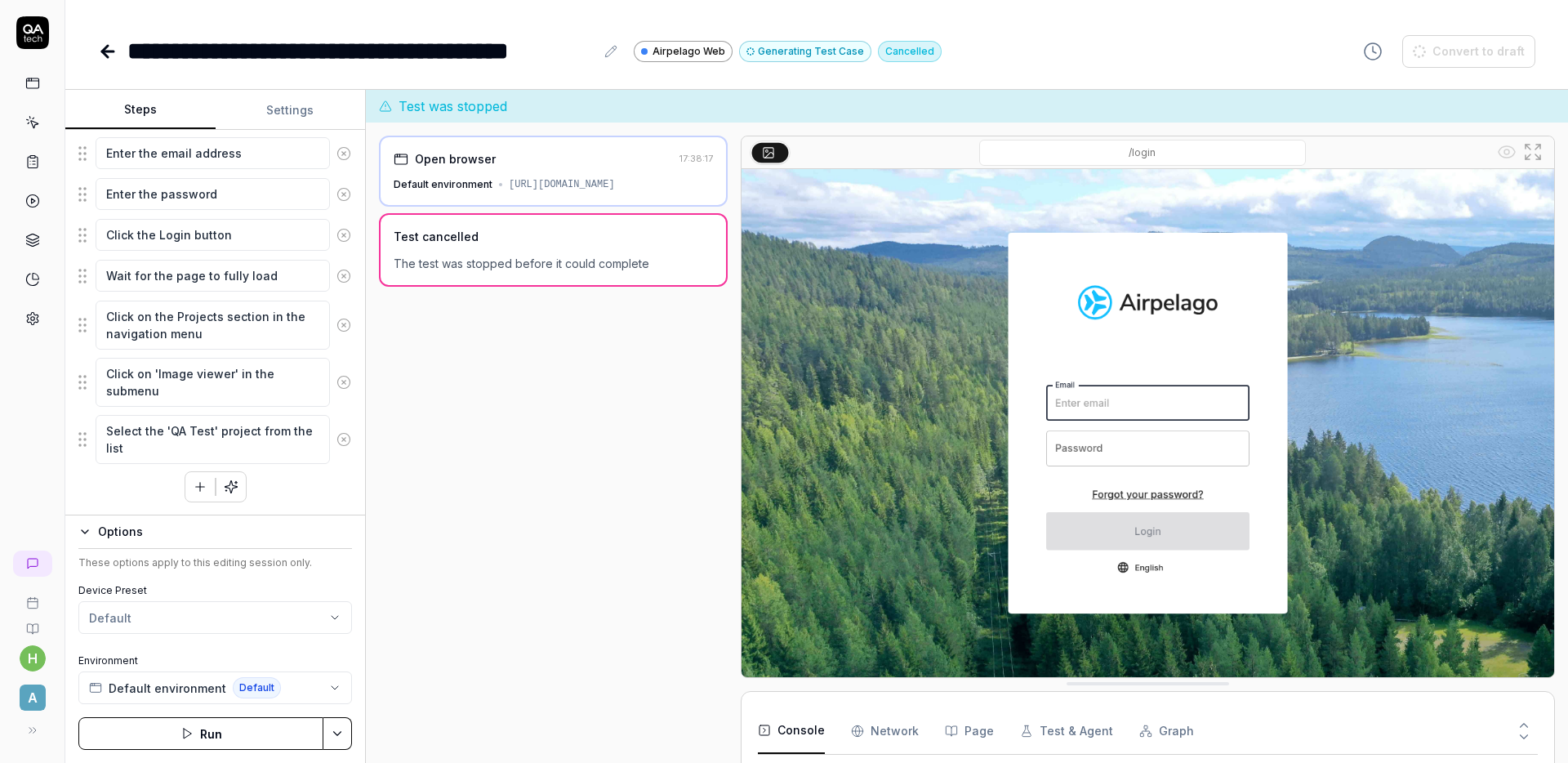
click at [1134, 49] on div "**********" at bounding box center [816, 50] width 1437 height 37
type textarea "*"
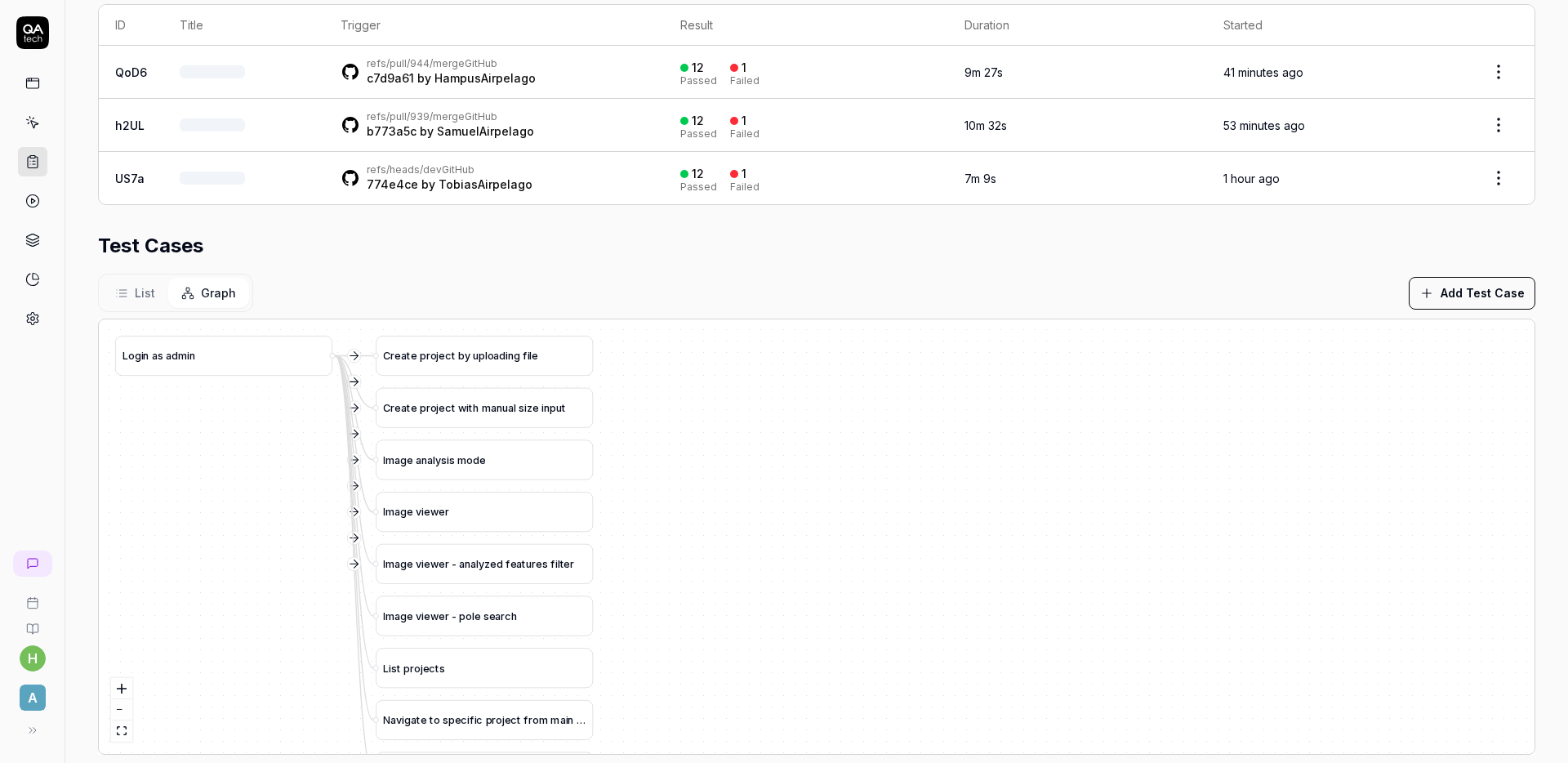
scroll to position [386, 0]
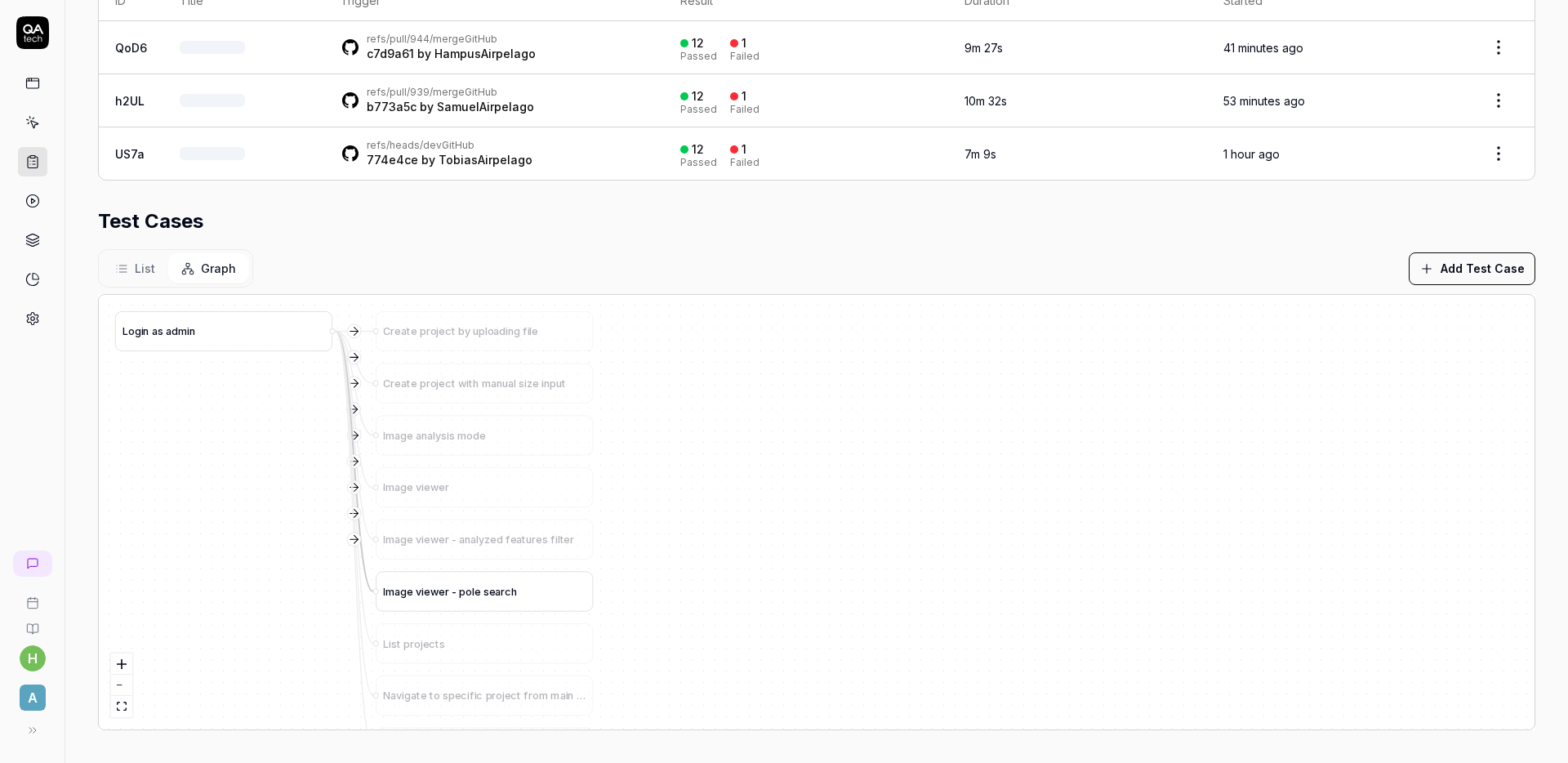
click at [476, 588] on span "e" at bounding box center [478, 591] width 7 height 12
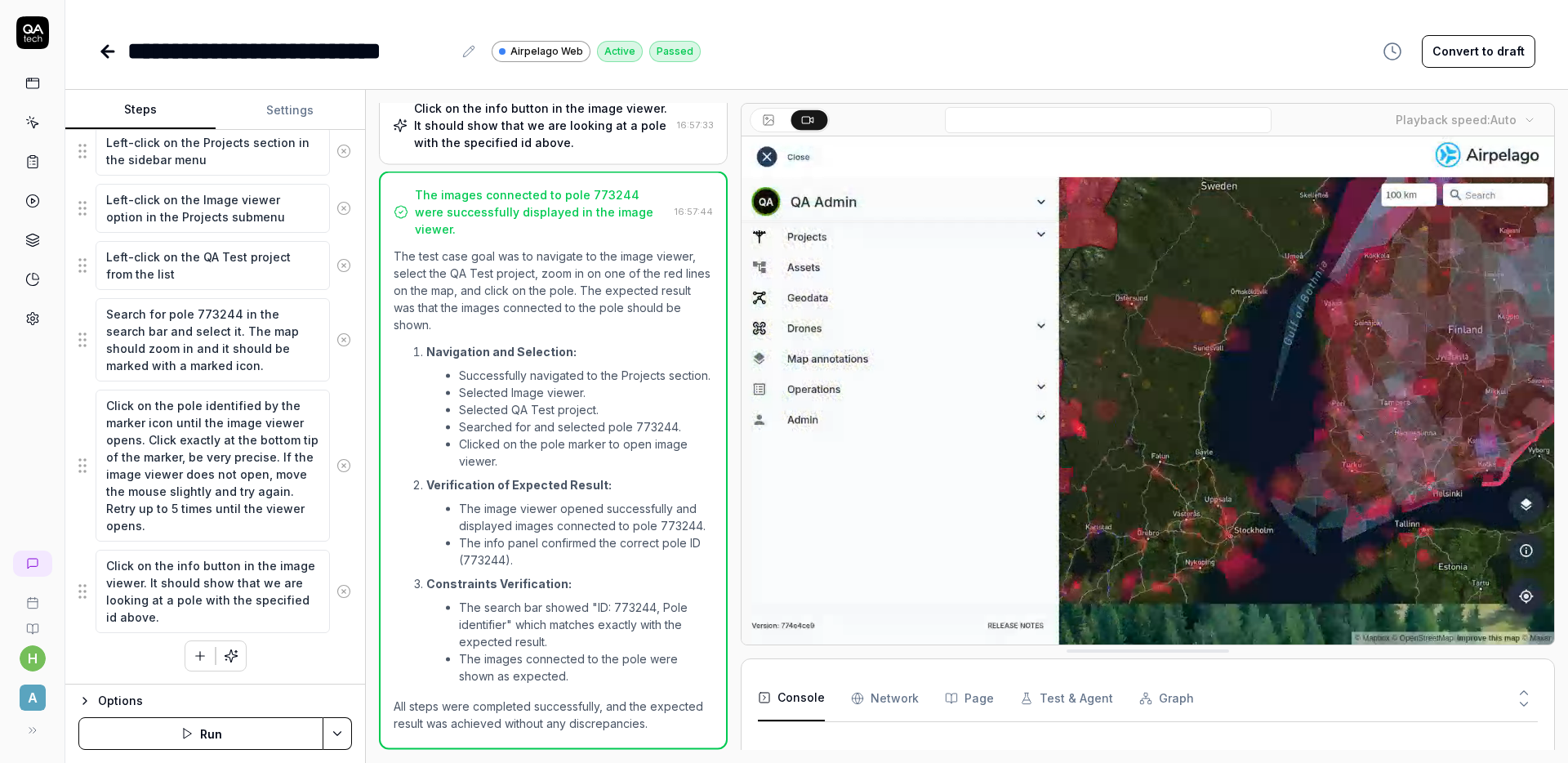
scroll to position [537, 0]
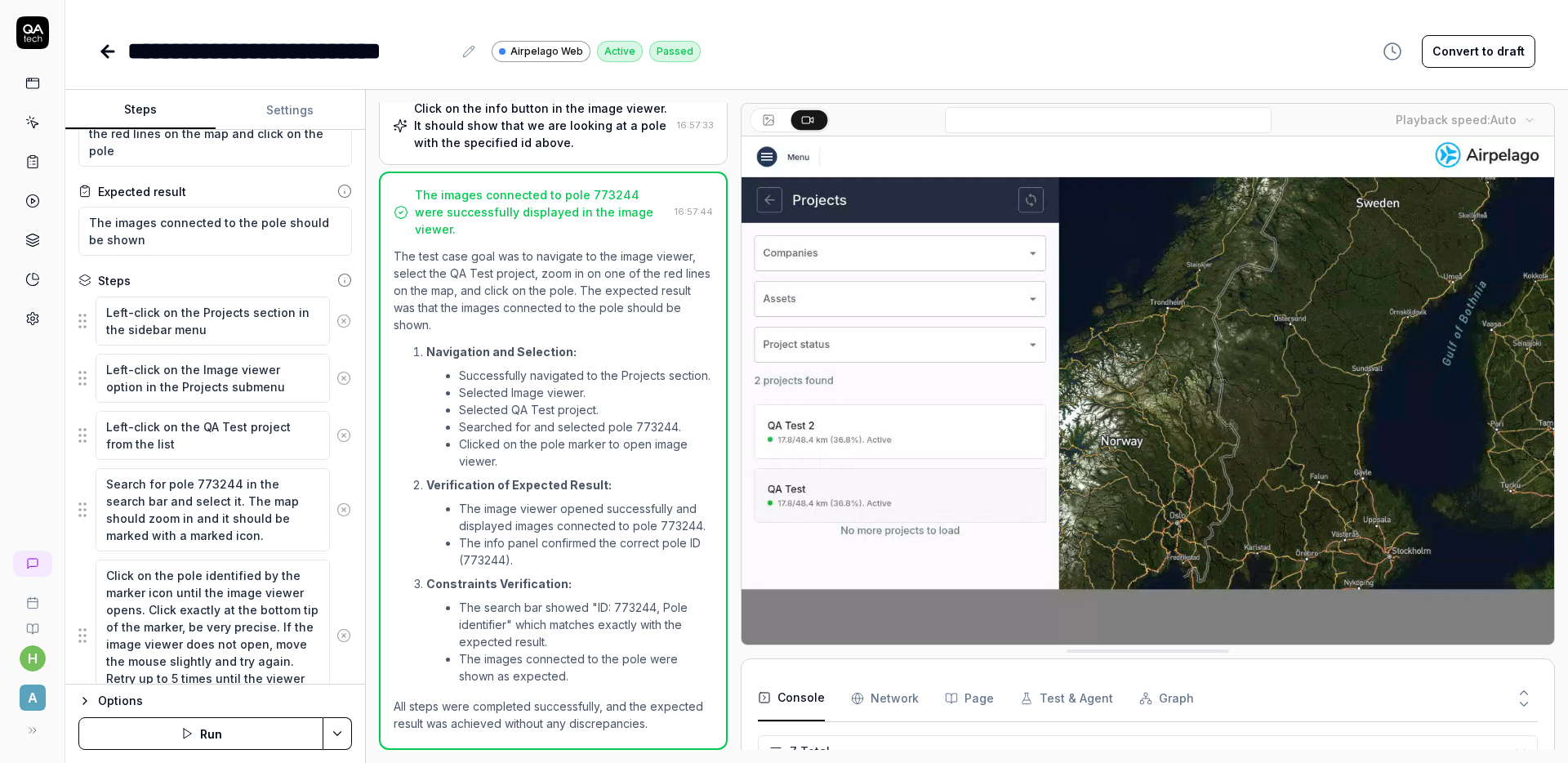
scroll to position [66, 0]
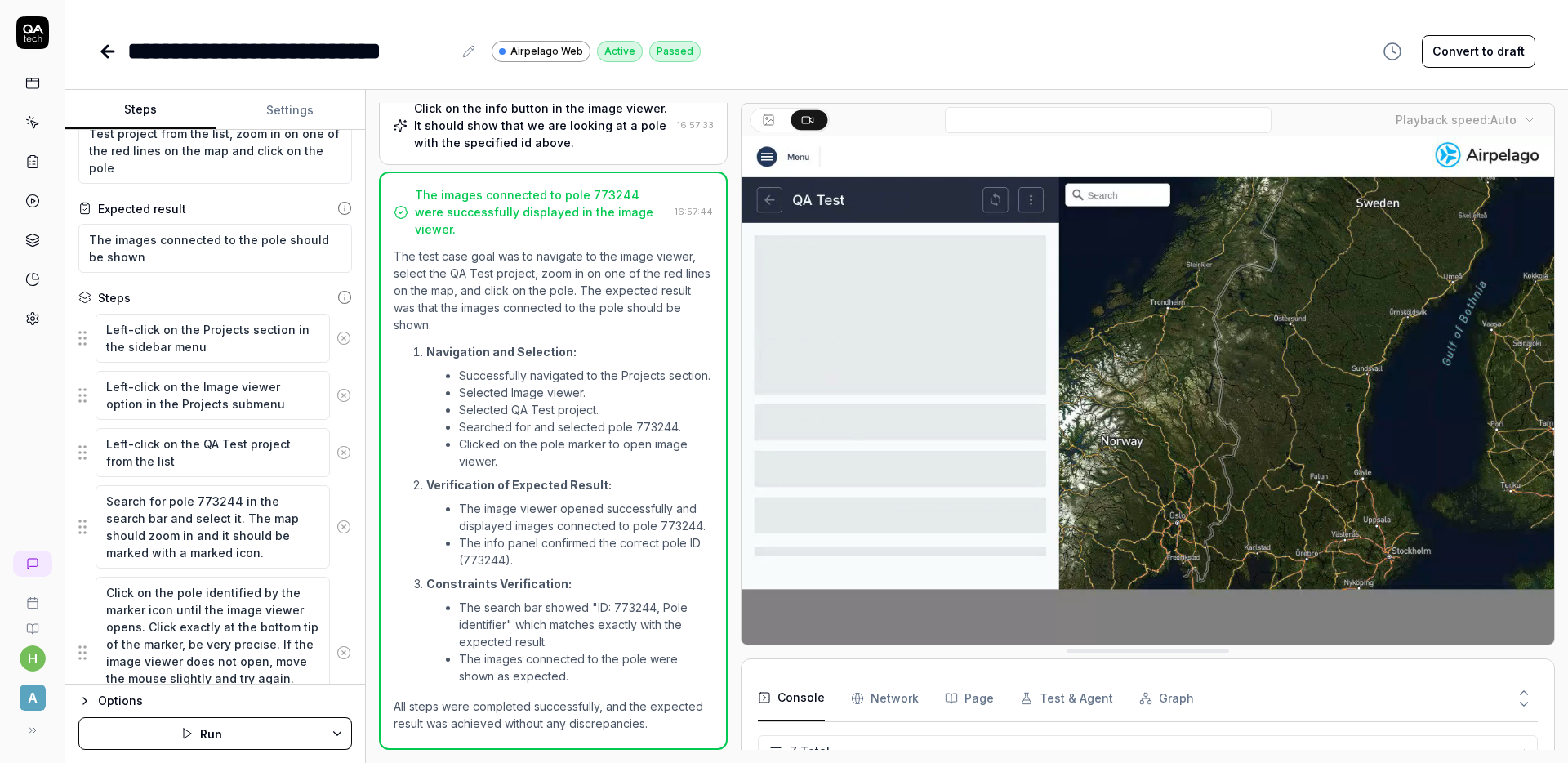
type textarea "*"
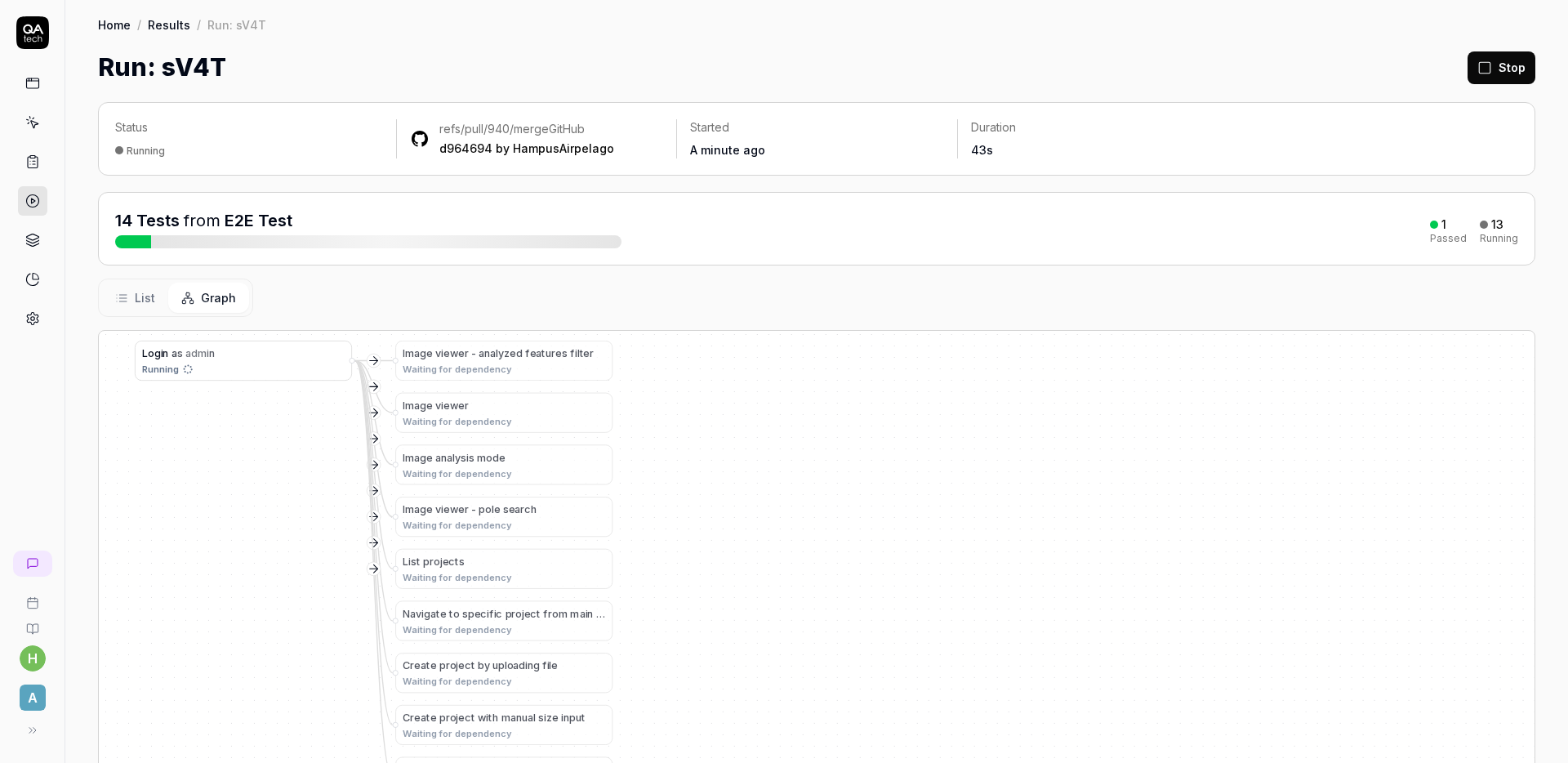
drag, startPoint x: 851, startPoint y: 572, endPoint x: 871, endPoint y: 567, distance: 20.6
click at [871, 567] on div "I m a g e v i e w e r - a n a l y z e d f e a t u r e s f i l t e r Waiting for…" at bounding box center [816, 635] width 1436 height 608
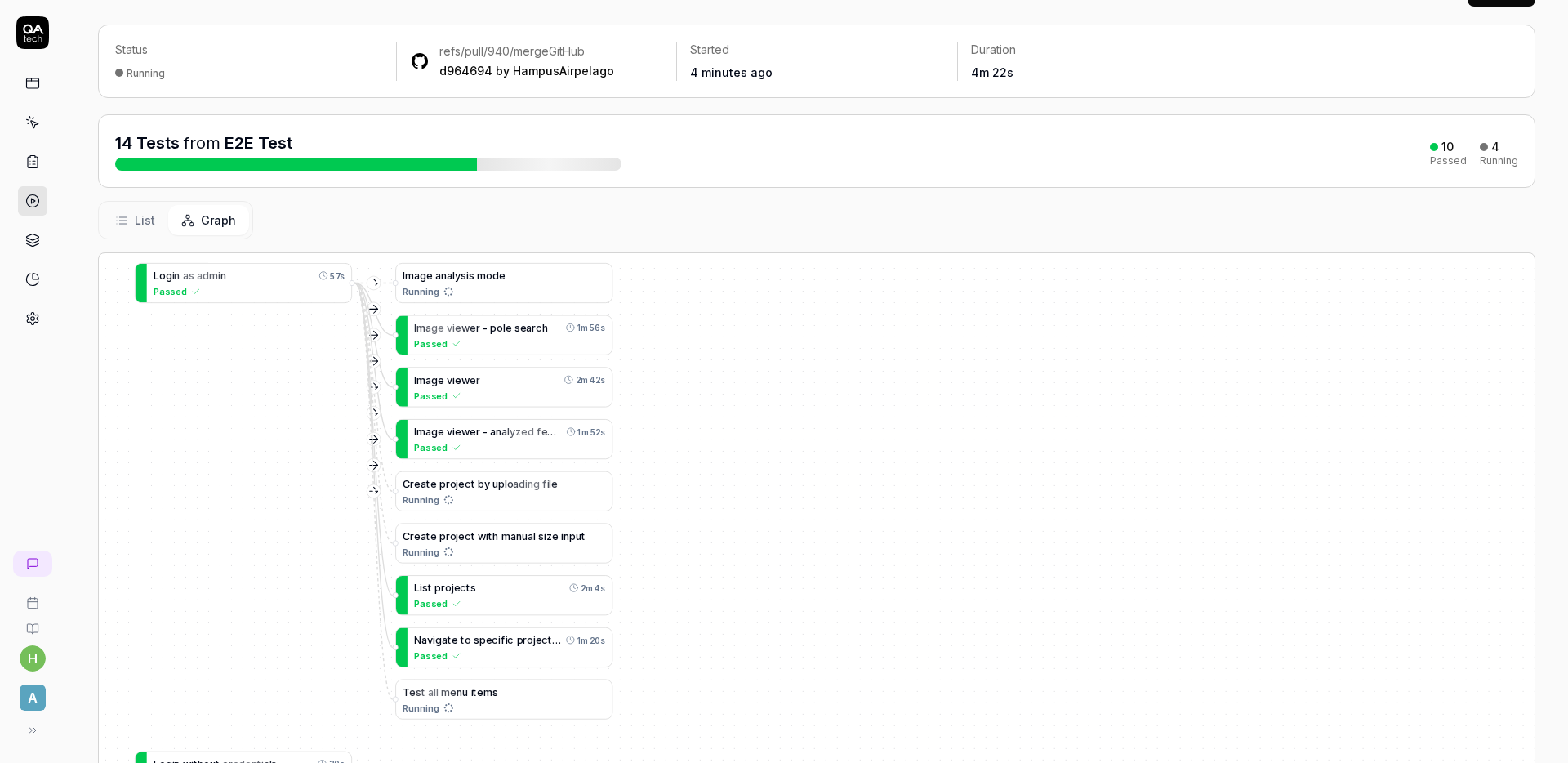
scroll to position [145, 0]
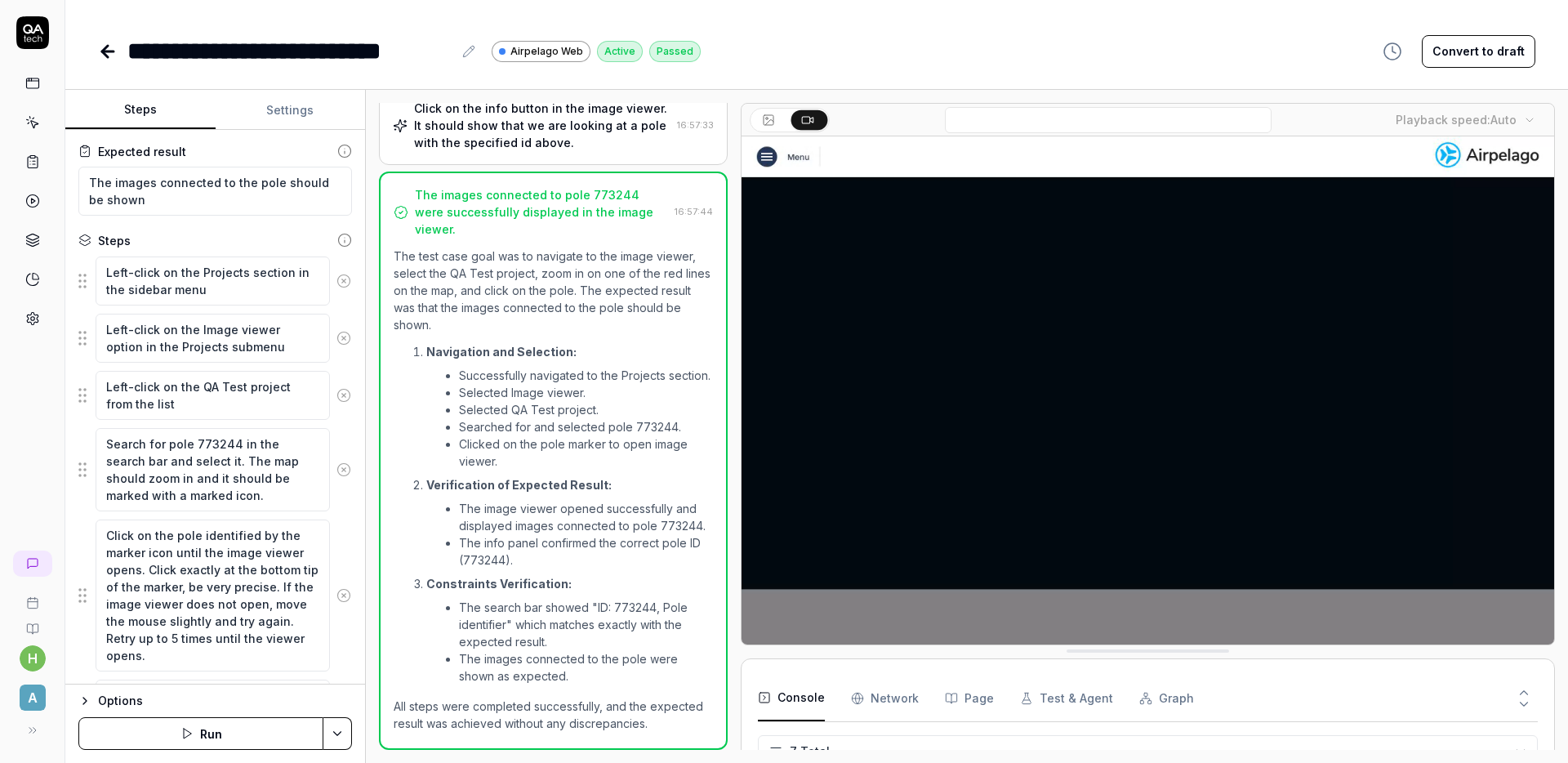
scroll to position [100, 0]
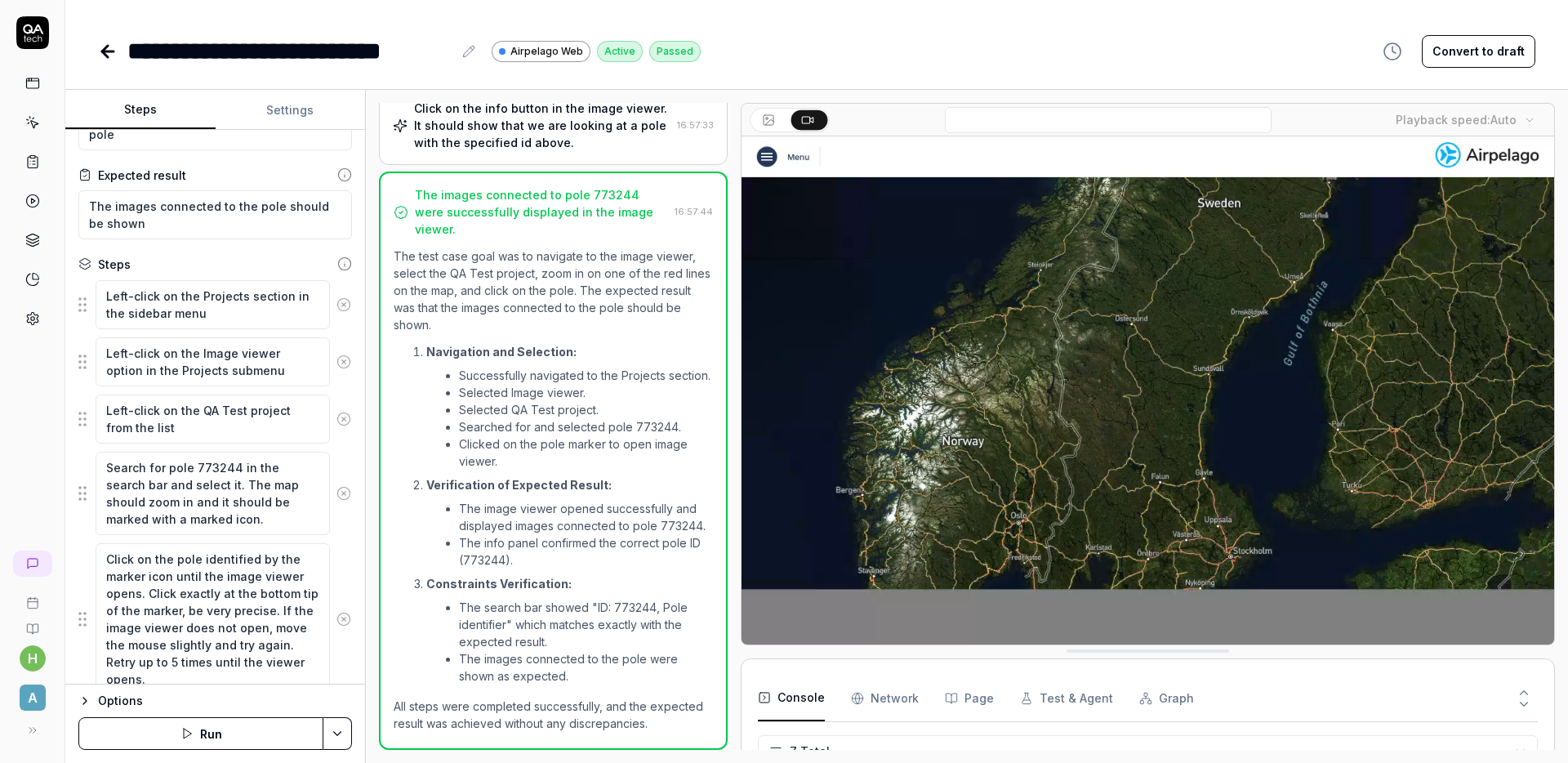
type textarea "*"
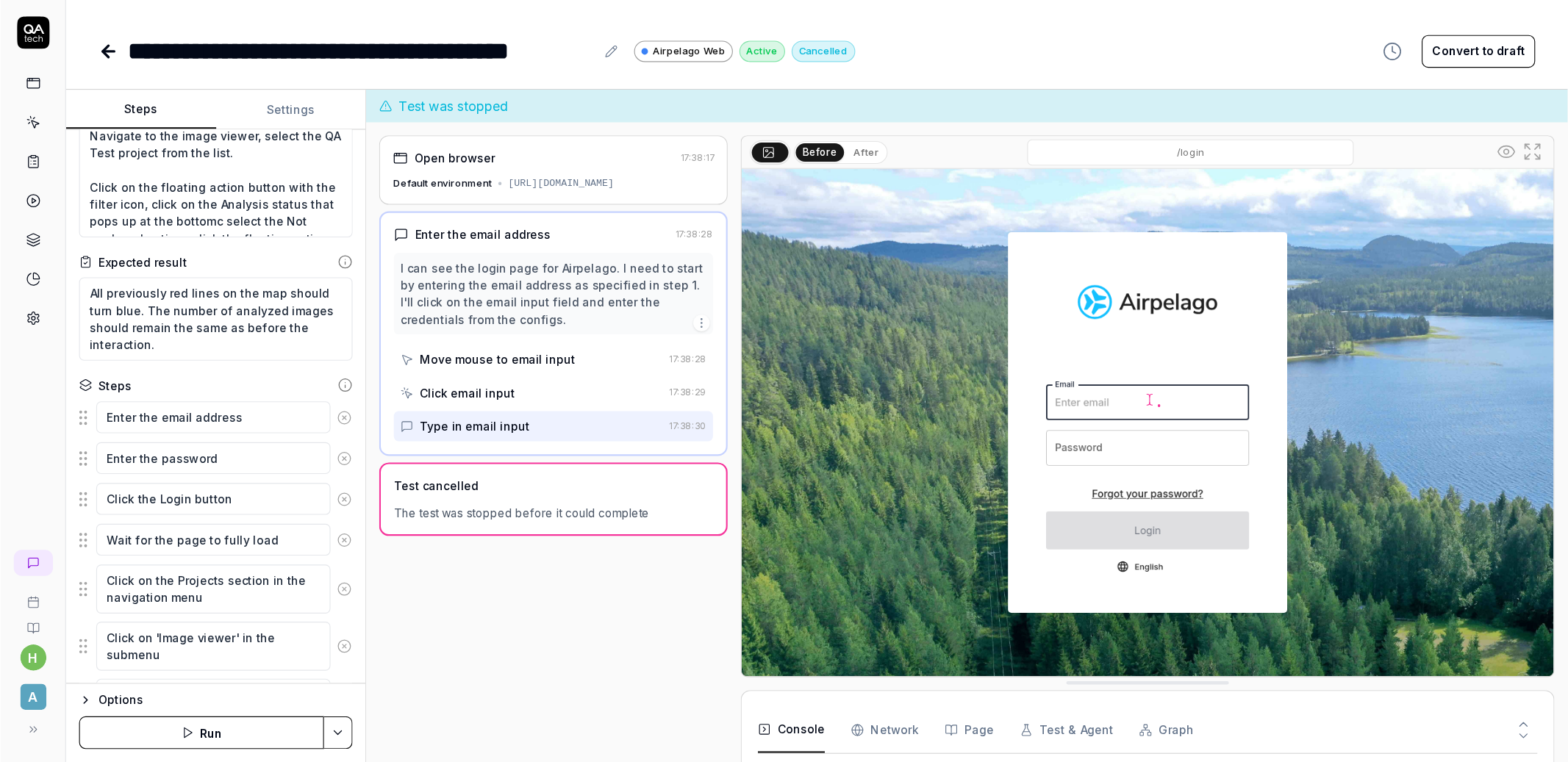
scroll to position [128, 0]
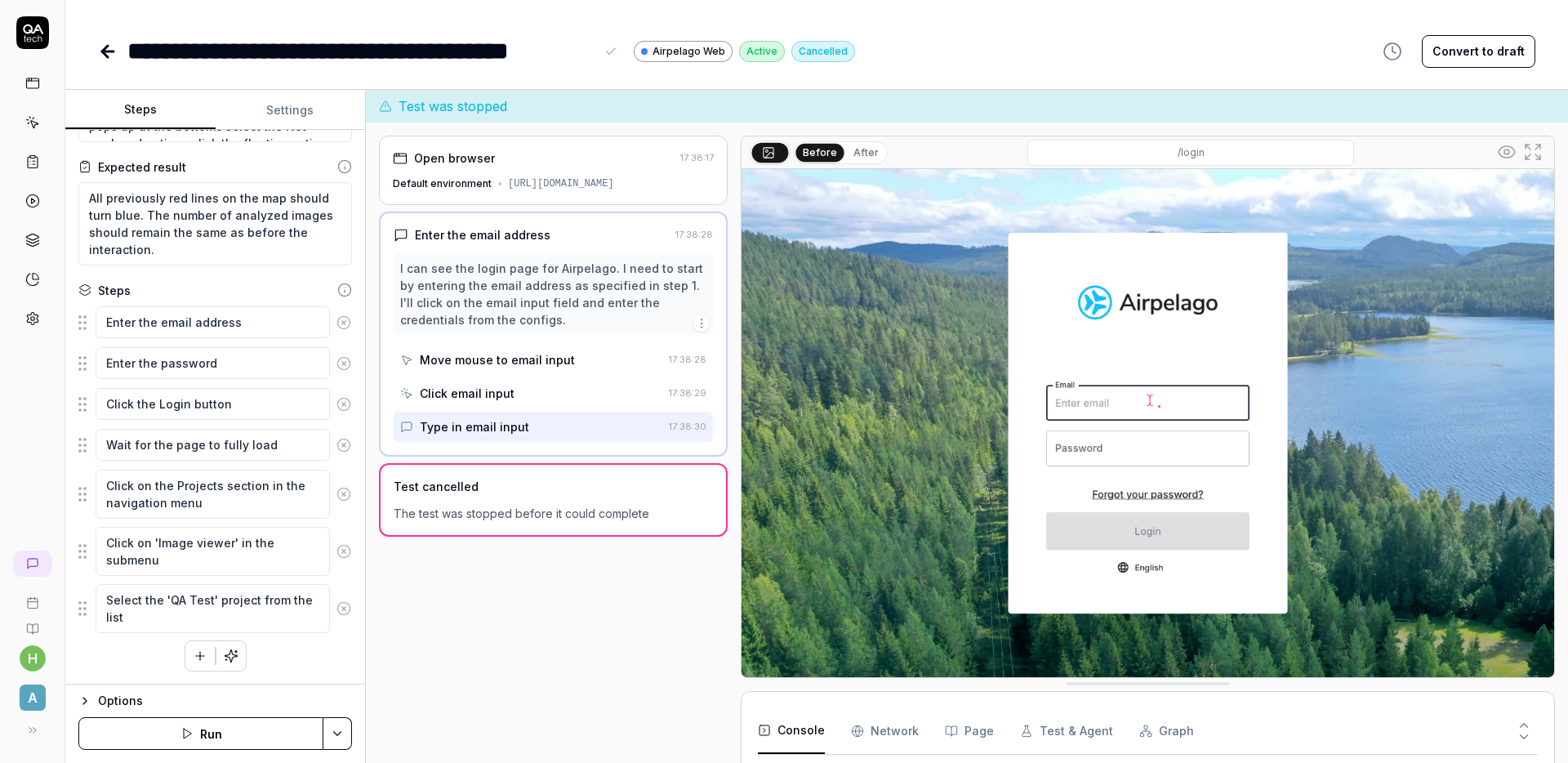
click at [413, 10] on div "**********" at bounding box center [816, 35] width 1503 height 69
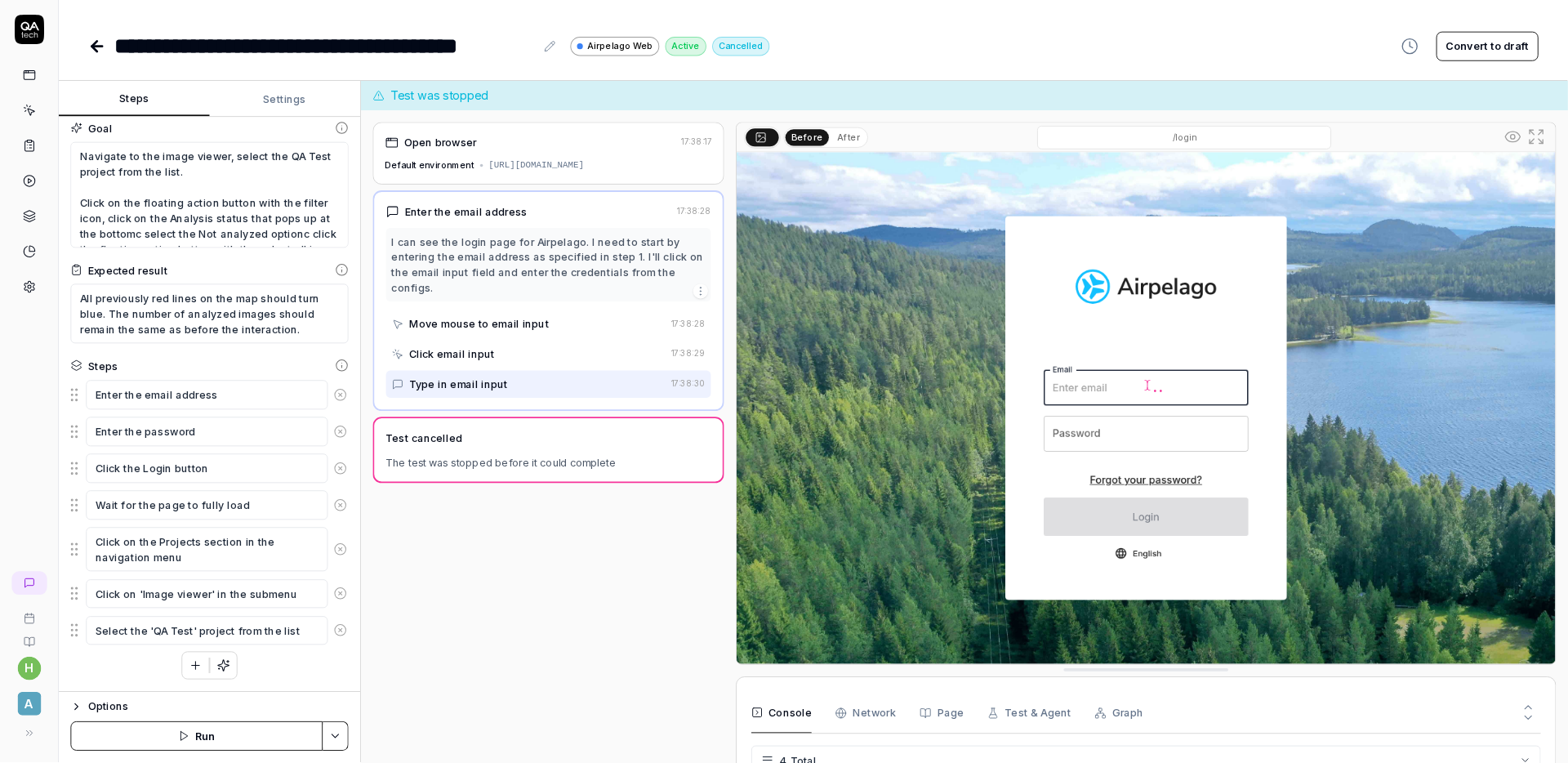
scroll to position [14, 0]
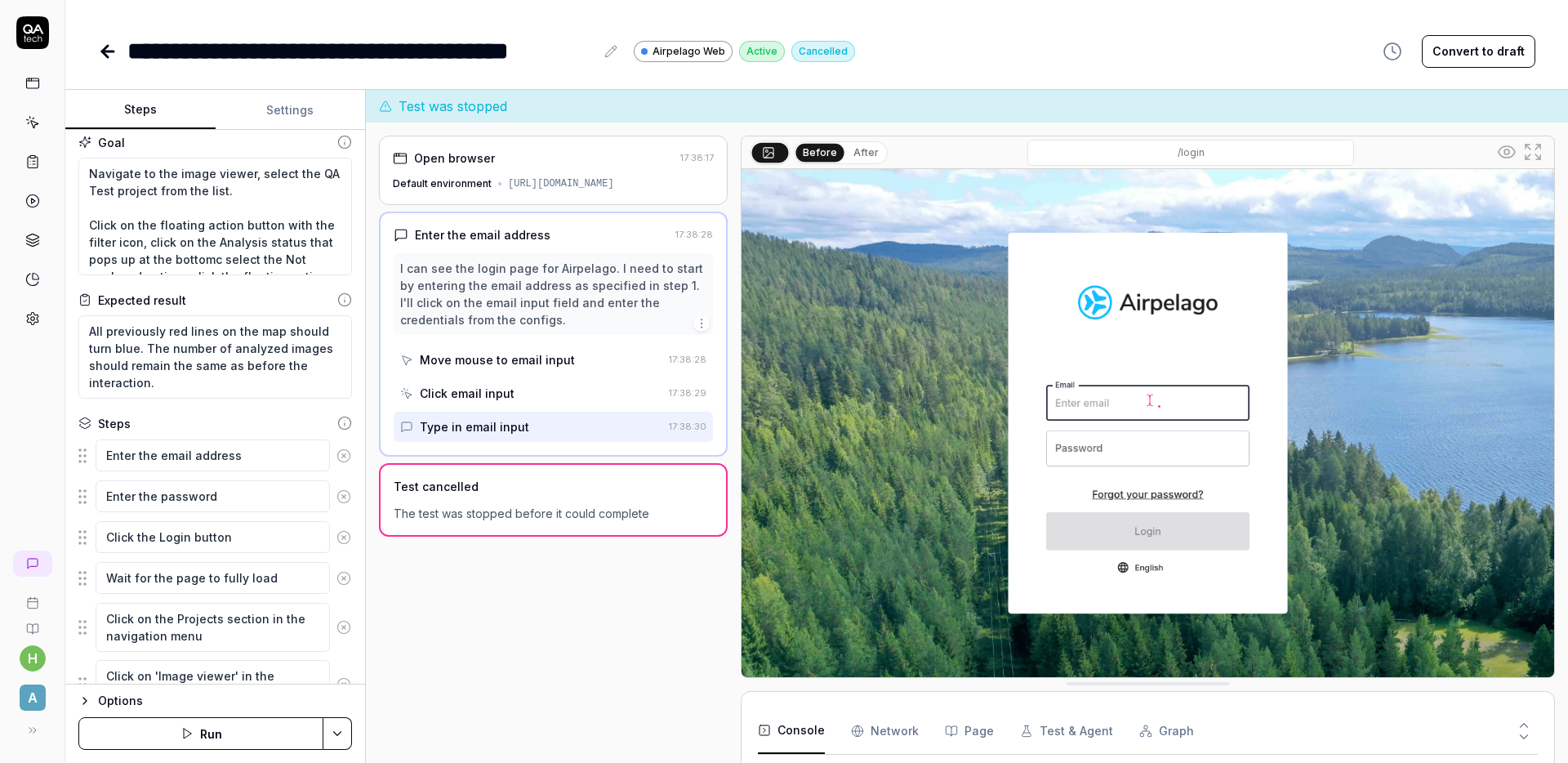
type textarea "*"
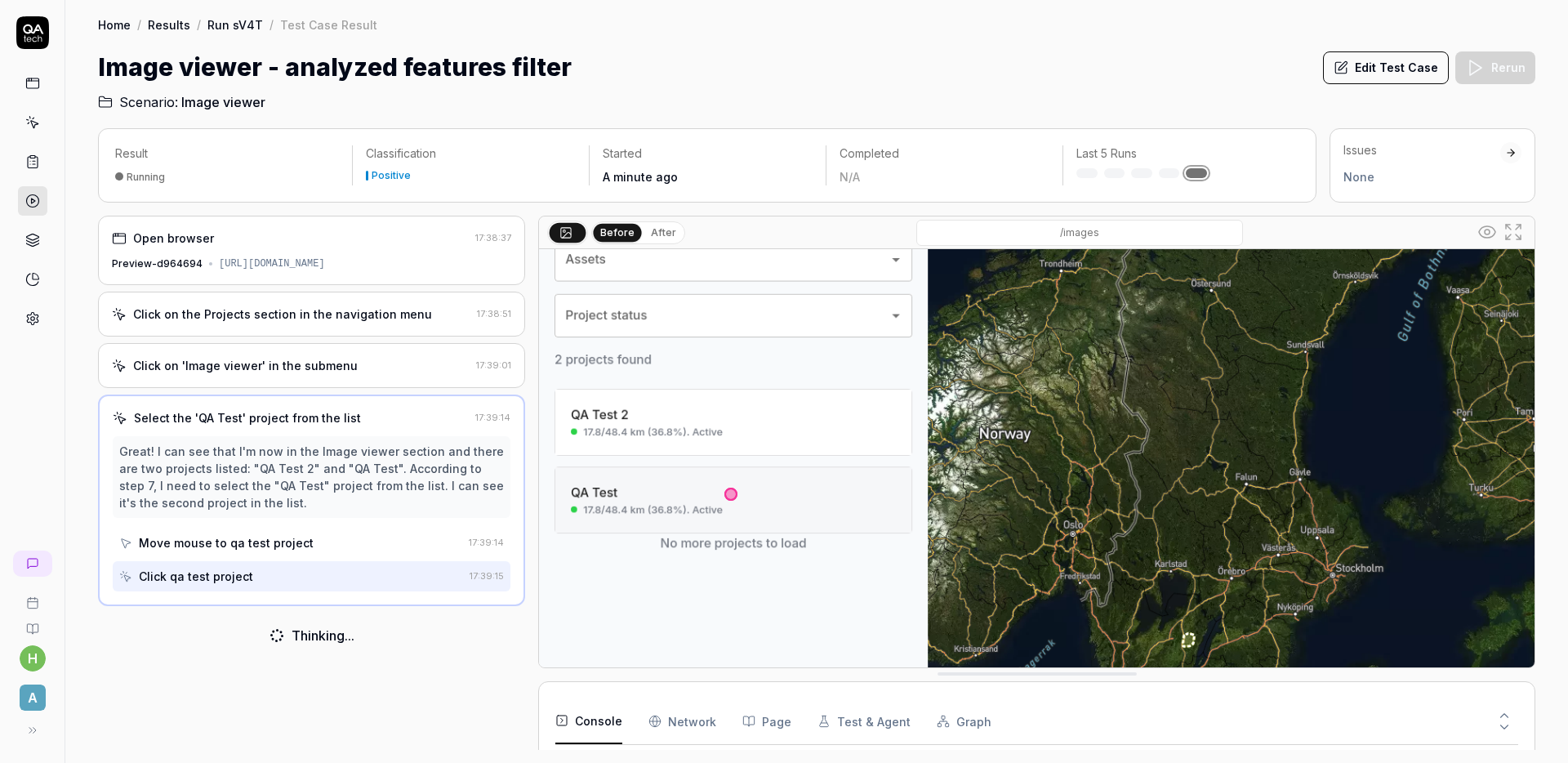
scroll to position [196, 0]
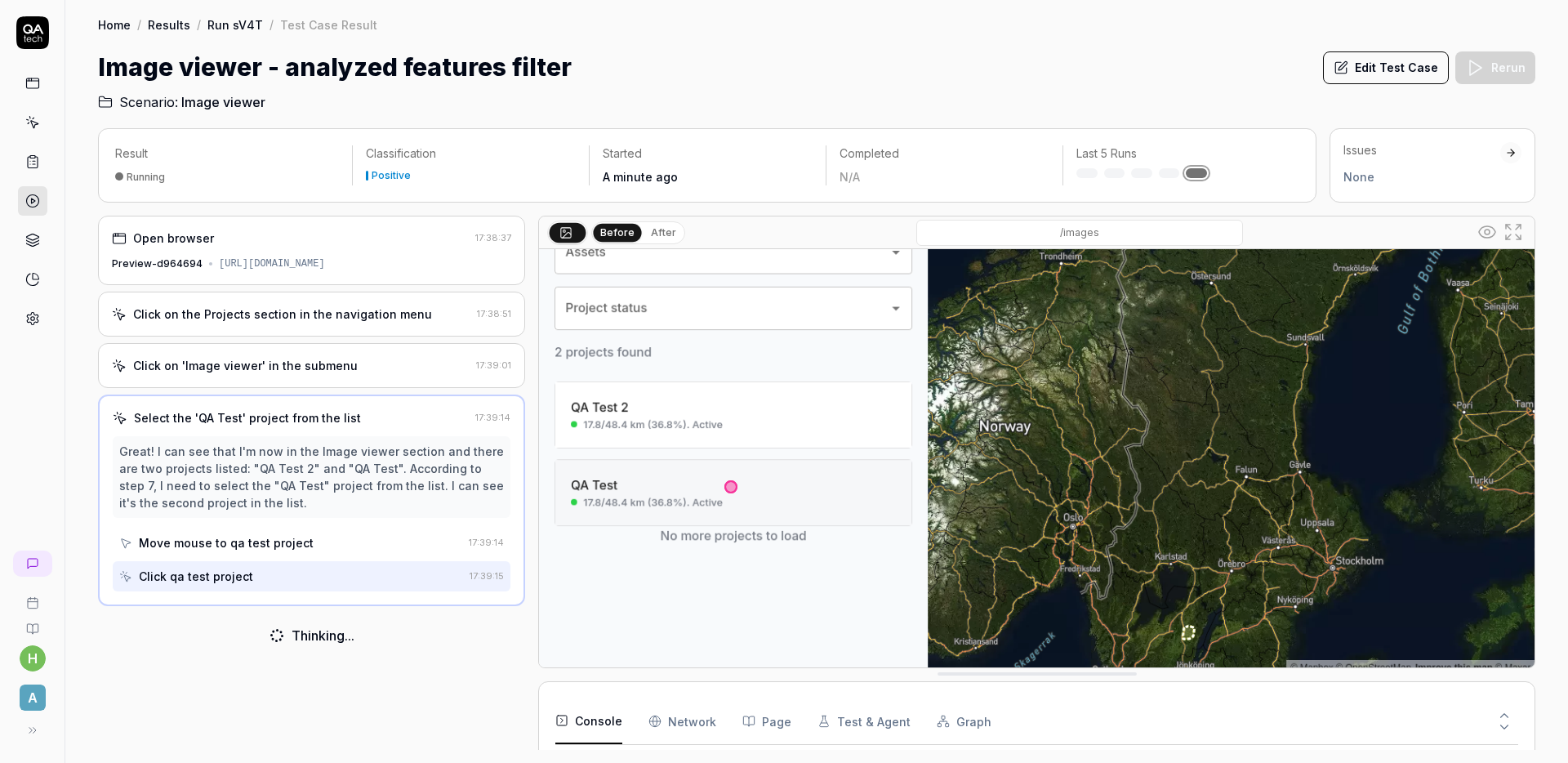
click at [1017, 446] on img at bounding box center [1036, 364] width 996 height 623
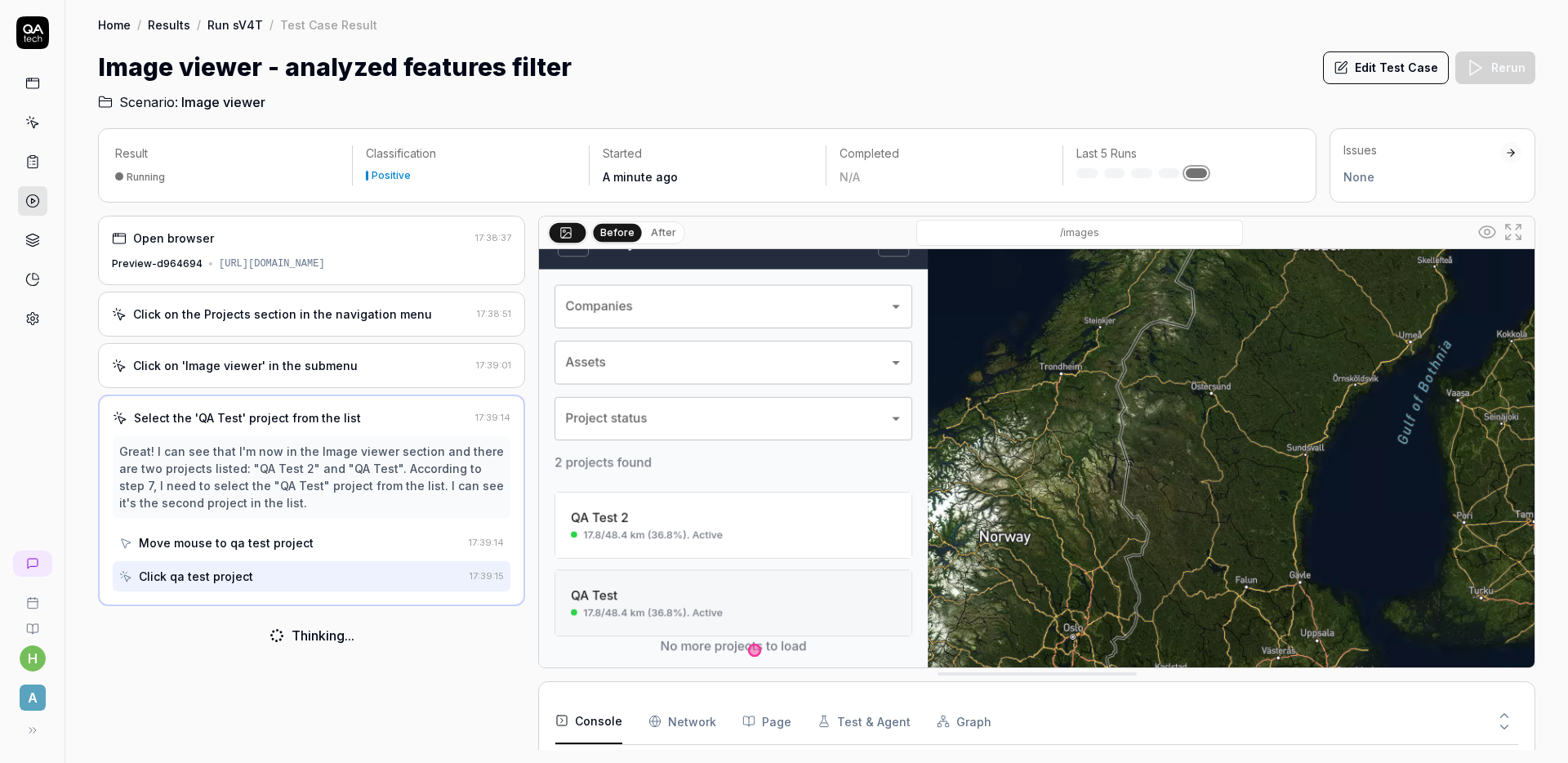
scroll to position [140, 0]
click at [921, 97] on h2 "Scenario: Image viewer" at bounding box center [816, 99] width 1437 height 26
click at [873, 80] on div "Image viewer - analyzed features filter Edit Test Case Rerun" at bounding box center [816, 67] width 1437 height 37
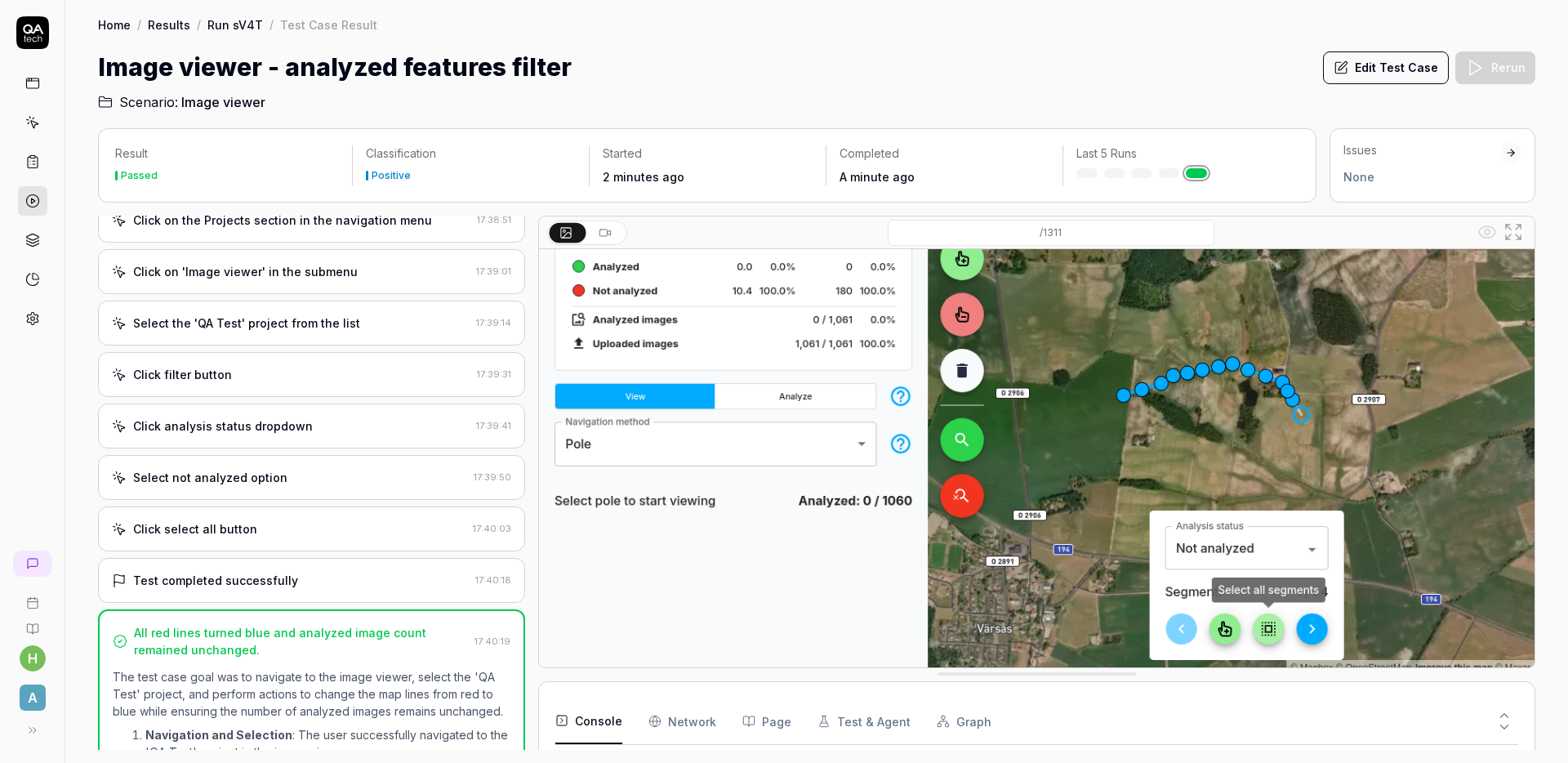
scroll to position [0, 0]
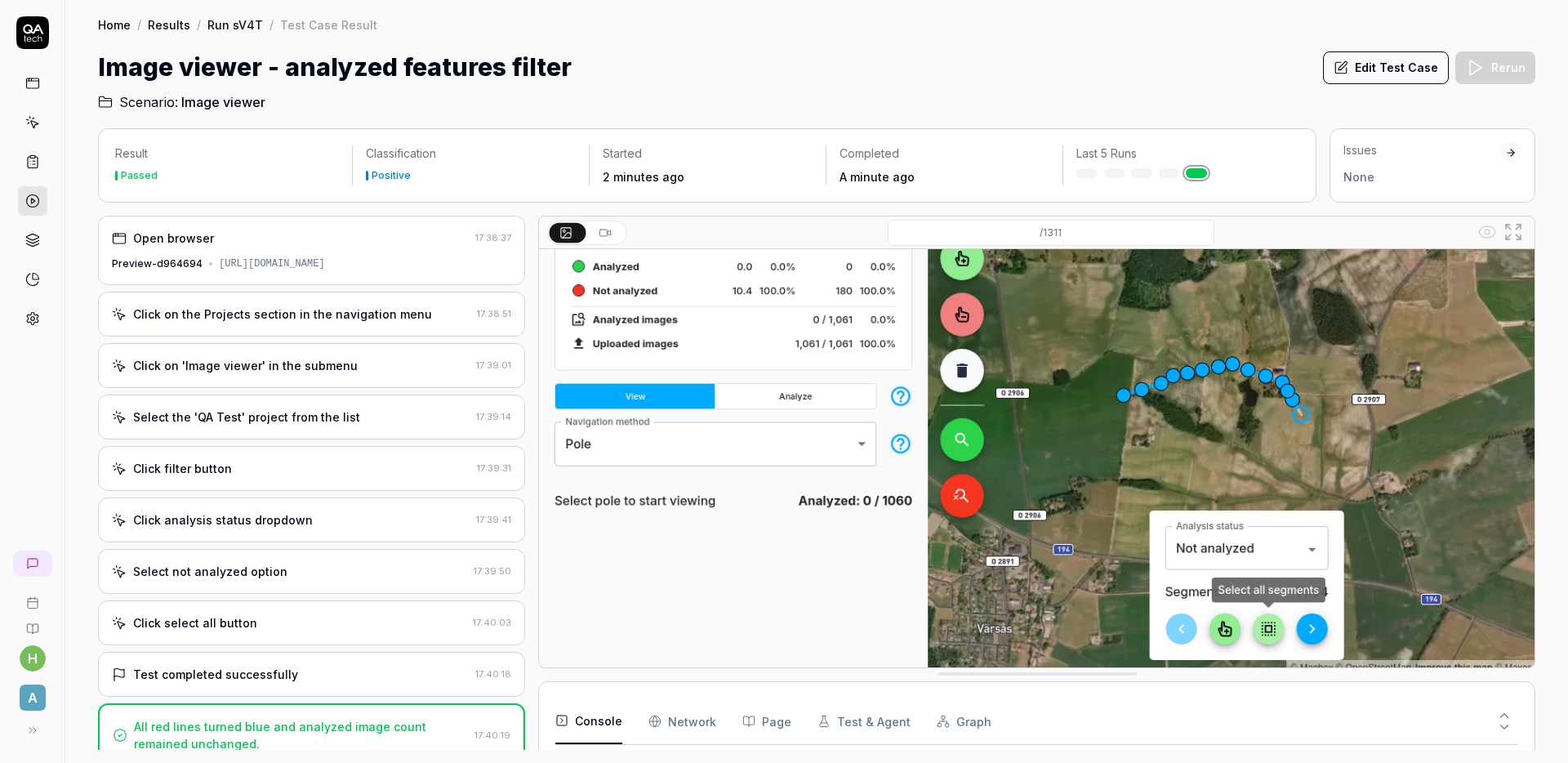
click at [757, 70] on div "Image viewer - analyzed features filter Edit Test Case Rerun" at bounding box center [816, 67] width 1437 height 37
click at [805, 54] on div "Image viewer - analyzed features filter Edit Test Case Rerun" at bounding box center [816, 67] width 1437 height 37
click at [330, 271] on div "Preview-d964694 https://68bb02fa773f6200087ff2a2--dronemissioncontrol.netlify.a…" at bounding box center [311, 264] width 400 height 15
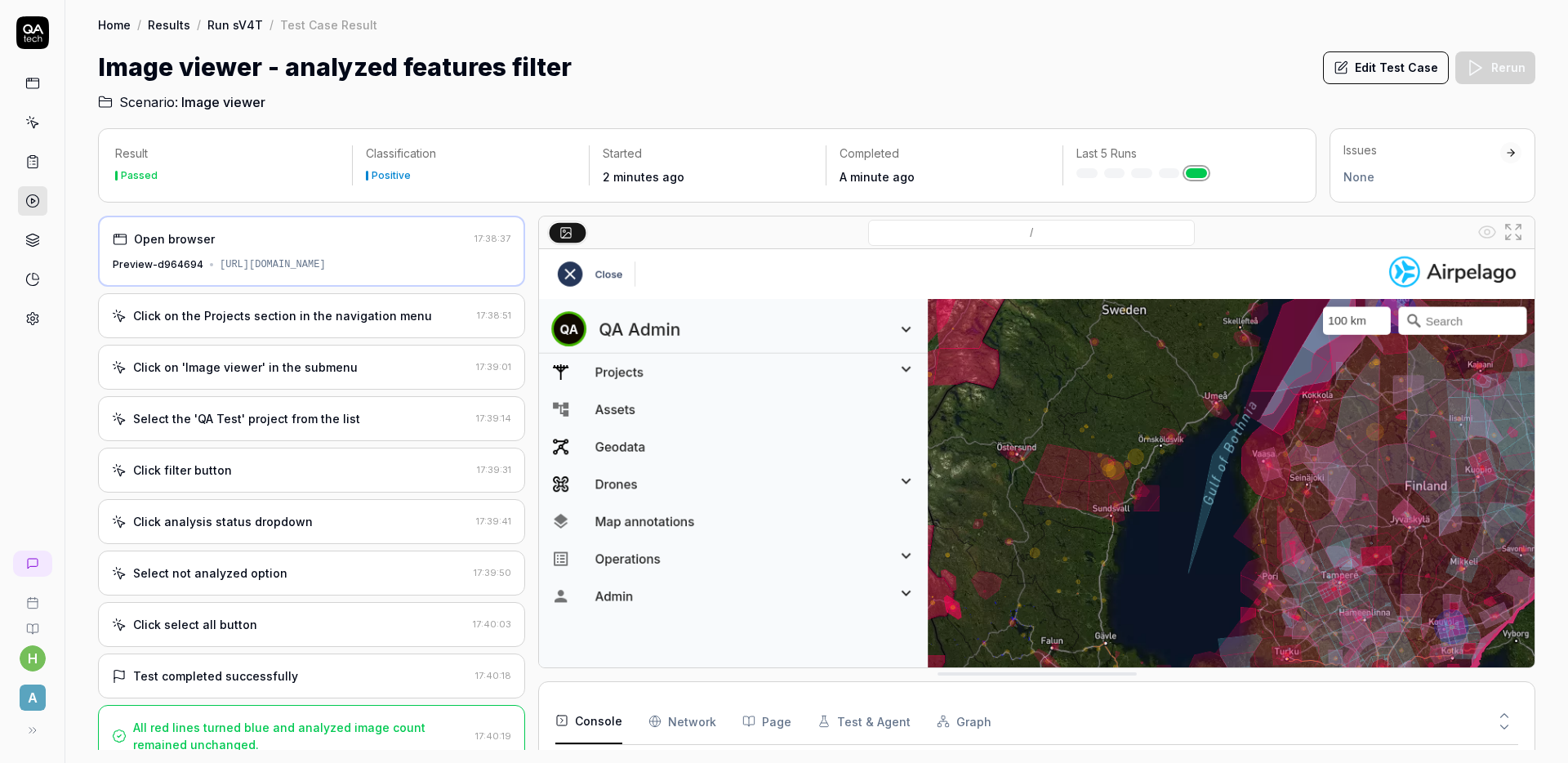
click at [329, 325] on div "Click on the Projects section in the navigation menu" at bounding box center [282, 315] width 299 height 17
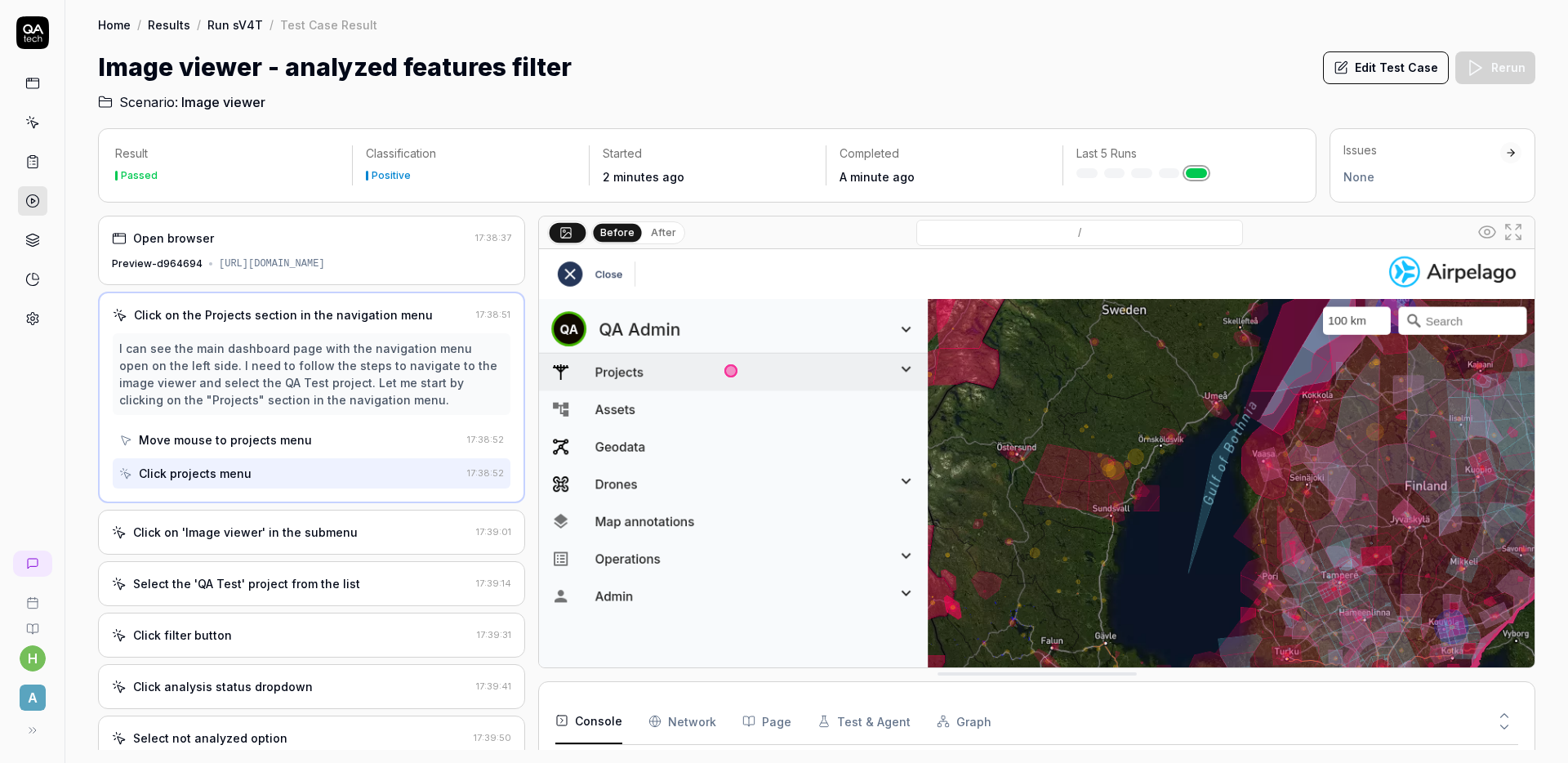
click at [348, 541] on div "Click on 'Image viewer' in the submenu" at bounding box center [290, 531] width 357 height 17
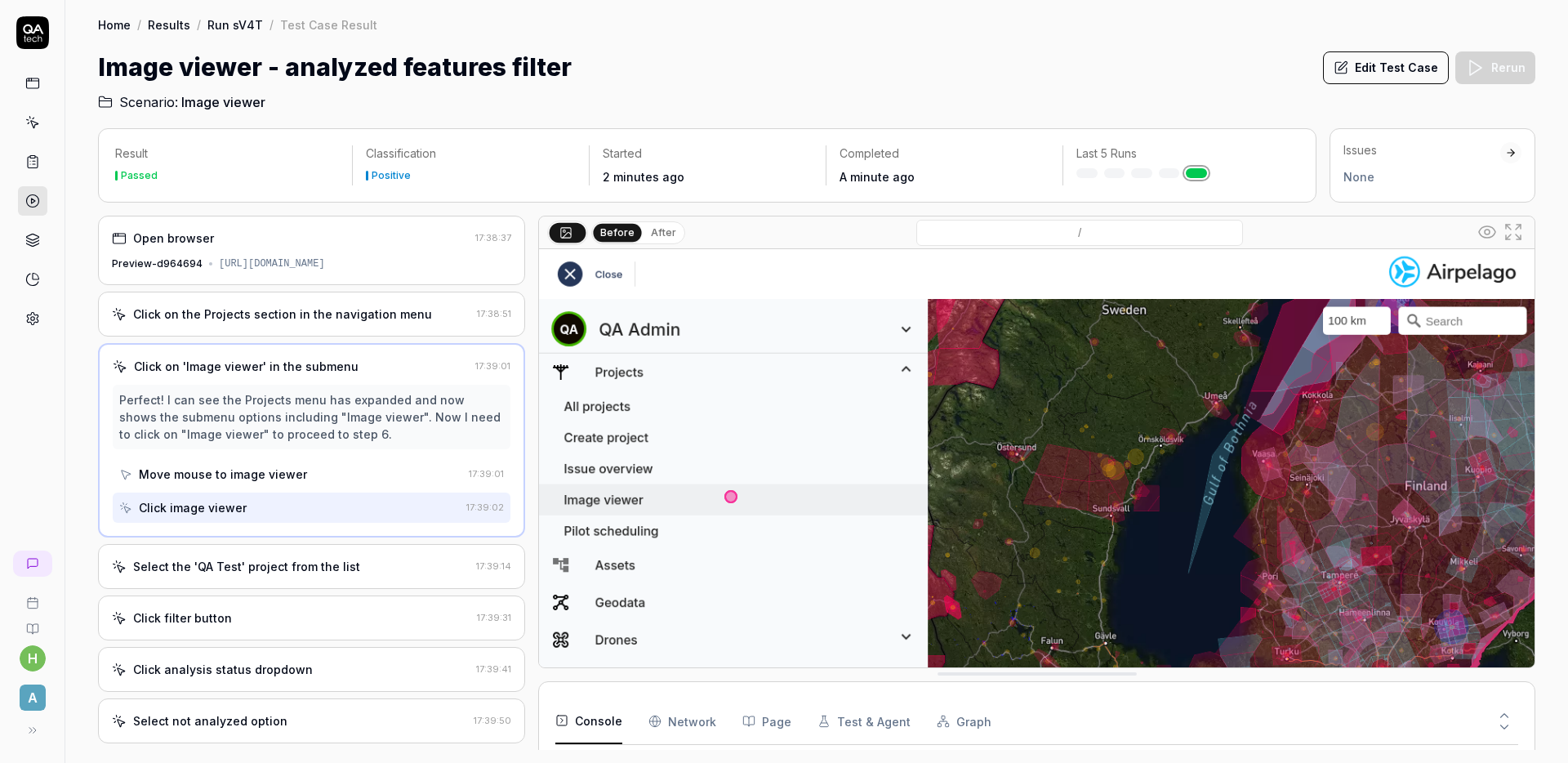
click at [357, 575] on div "Select the 'QA Test' project from the list" at bounding box center [290, 566] width 357 height 17
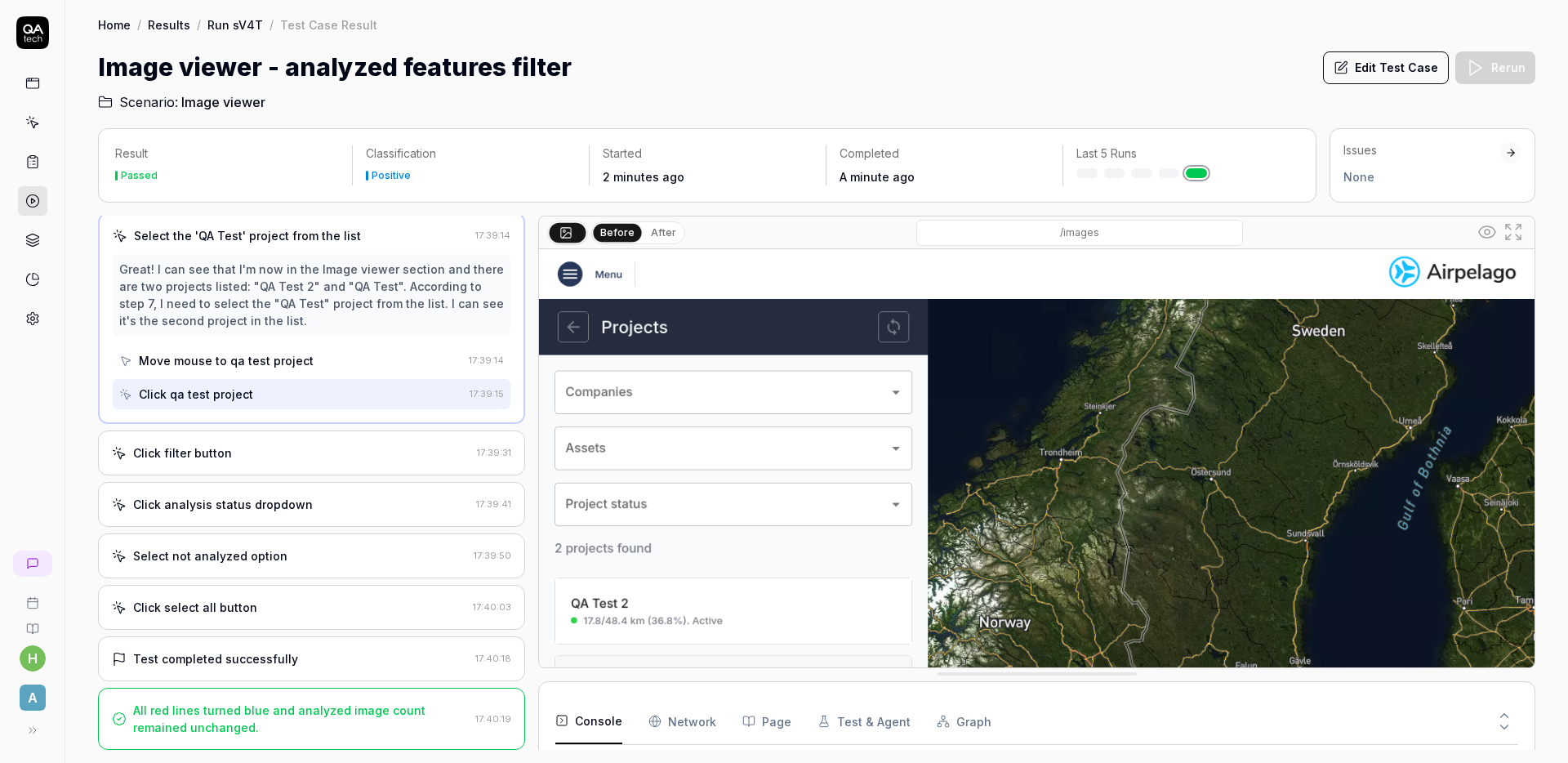
click at [352, 459] on div "Click filter button" at bounding box center [290, 452] width 358 height 17
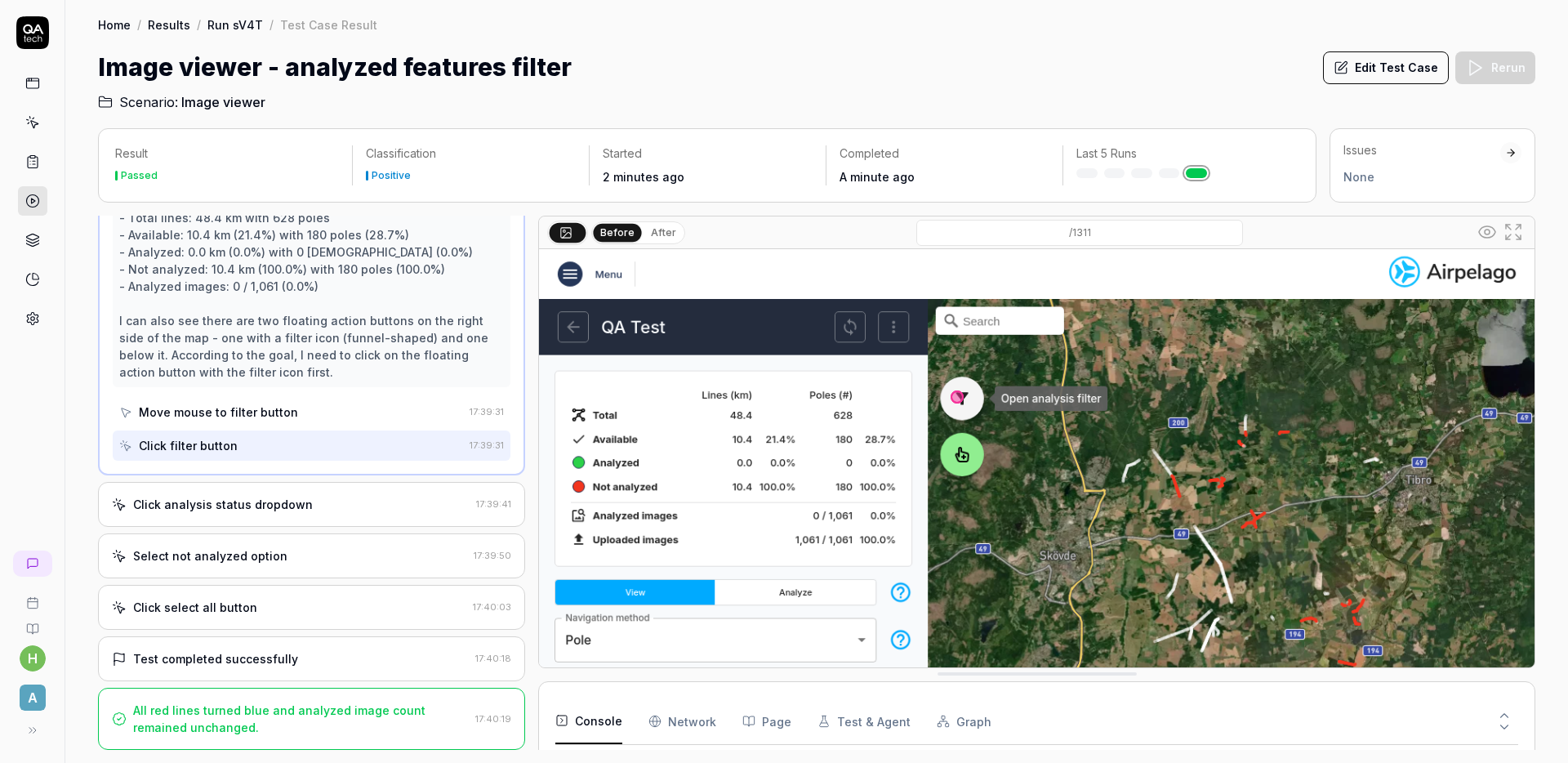
click at [342, 496] on div "Click analysis status dropdown" at bounding box center [290, 503] width 357 height 17
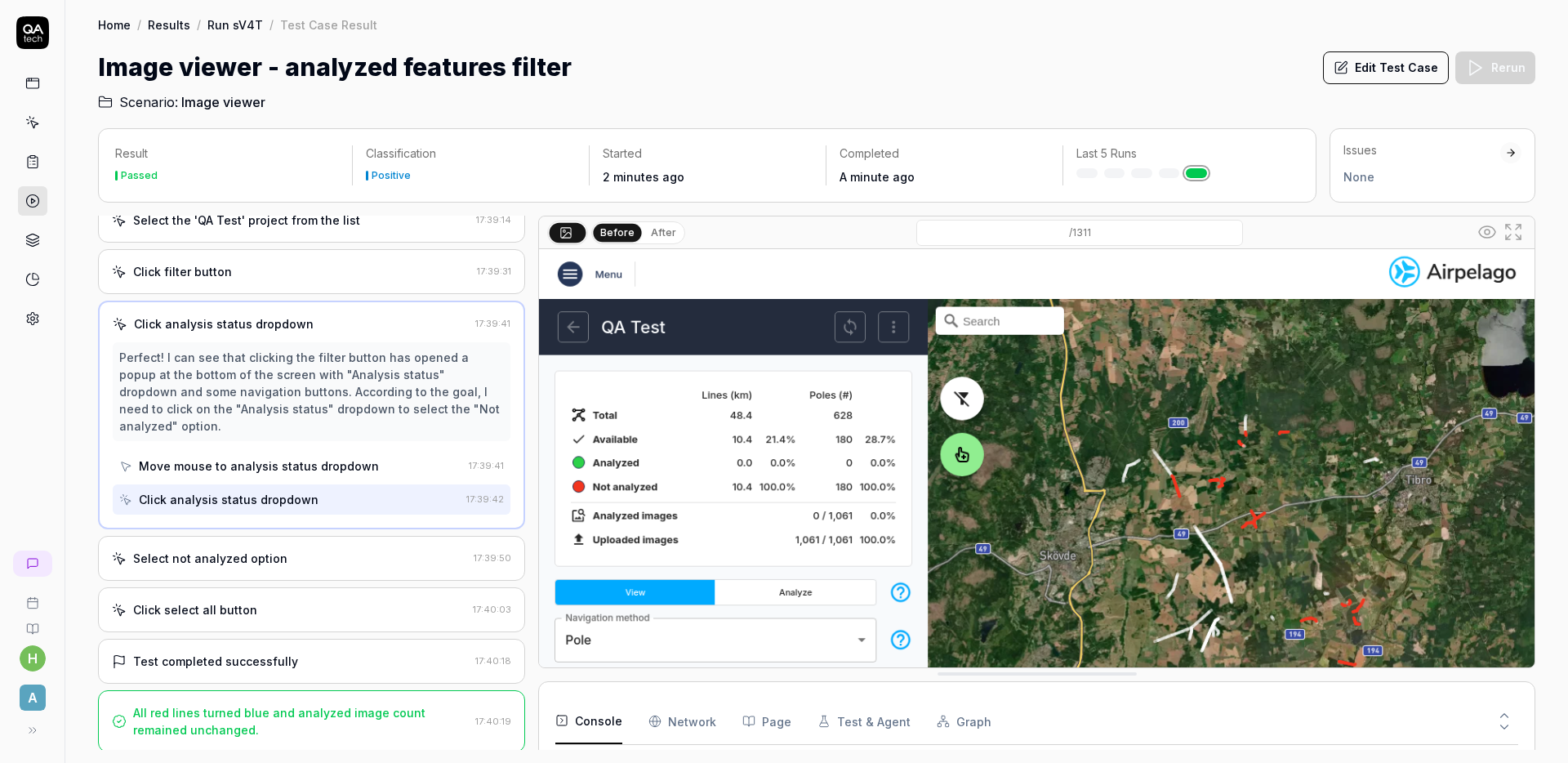
click at [334, 556] on div "Select not analyzed option" at bounding box center [289, 558] width 355 height 17
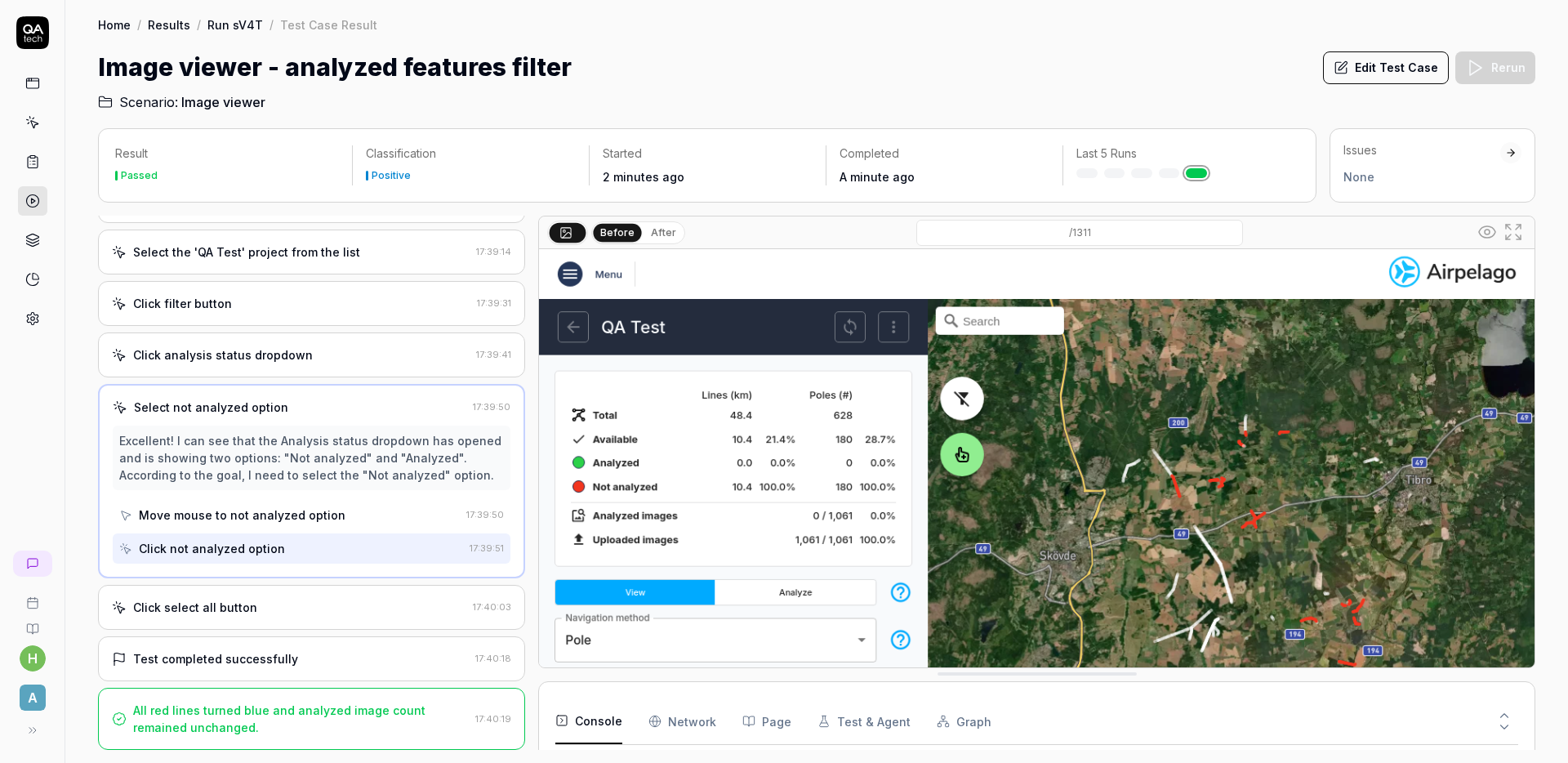
click at [334, 628] on div "Click select all button 17:40:03" at bounding box center [311, 607] width 427 height 45
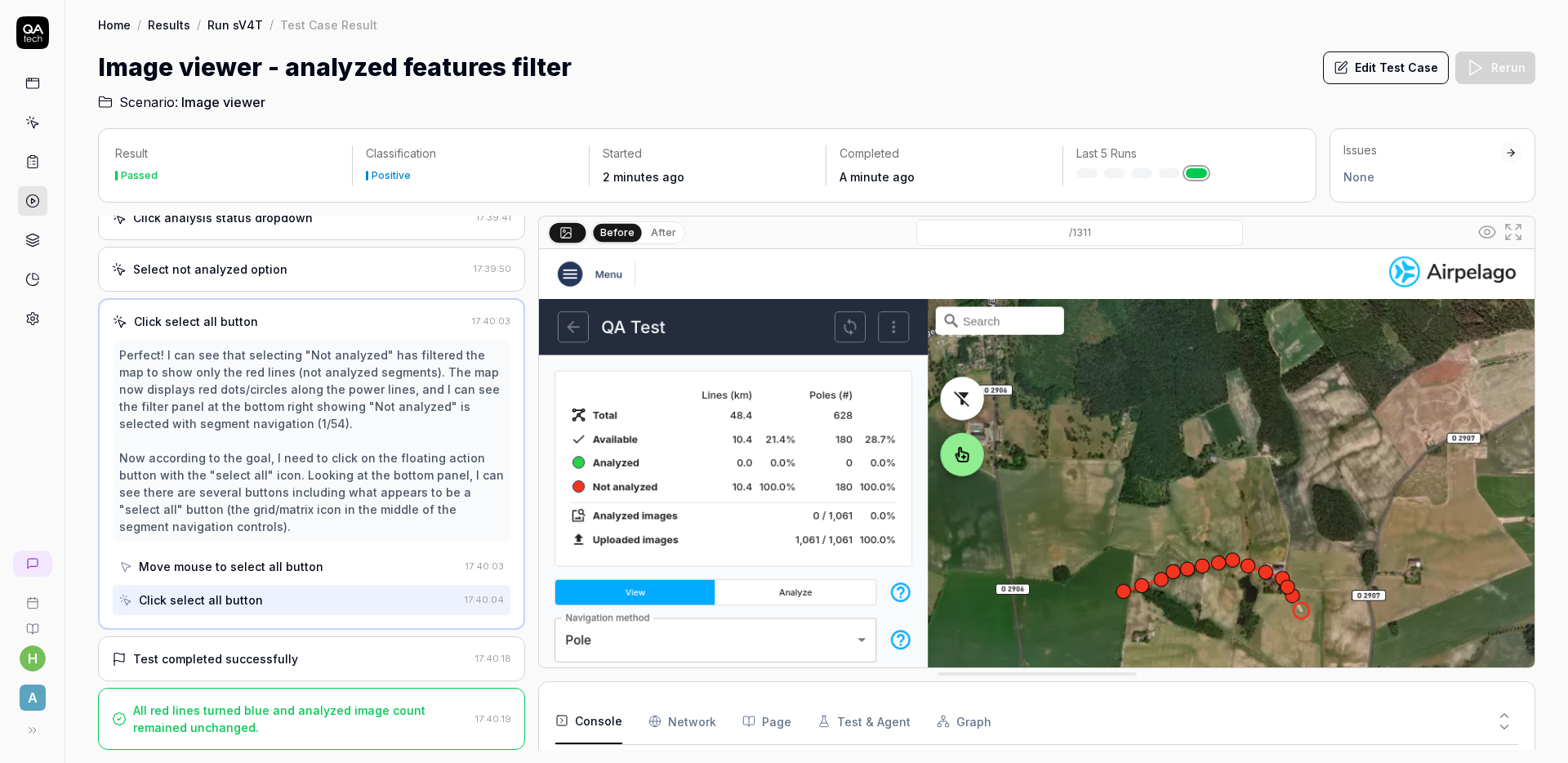
click at [323, 649] on div "Test completed successfully 17:40:18" at bounding box center [311, 659] width 427 height 45
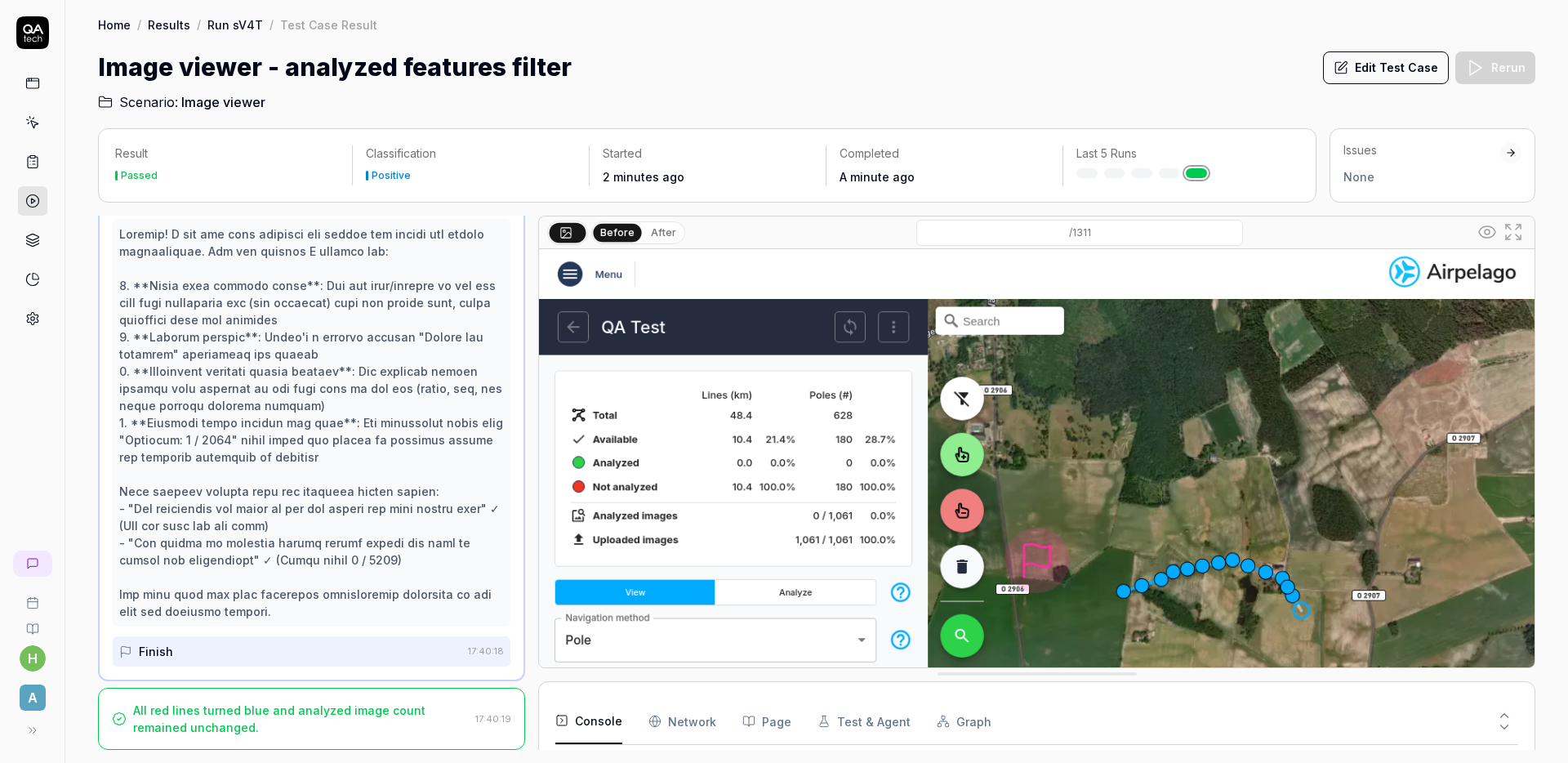
scroll to position [490, 0]
click at [1076, 528] on img at bounding box center [1036, 560] width 996 height 623
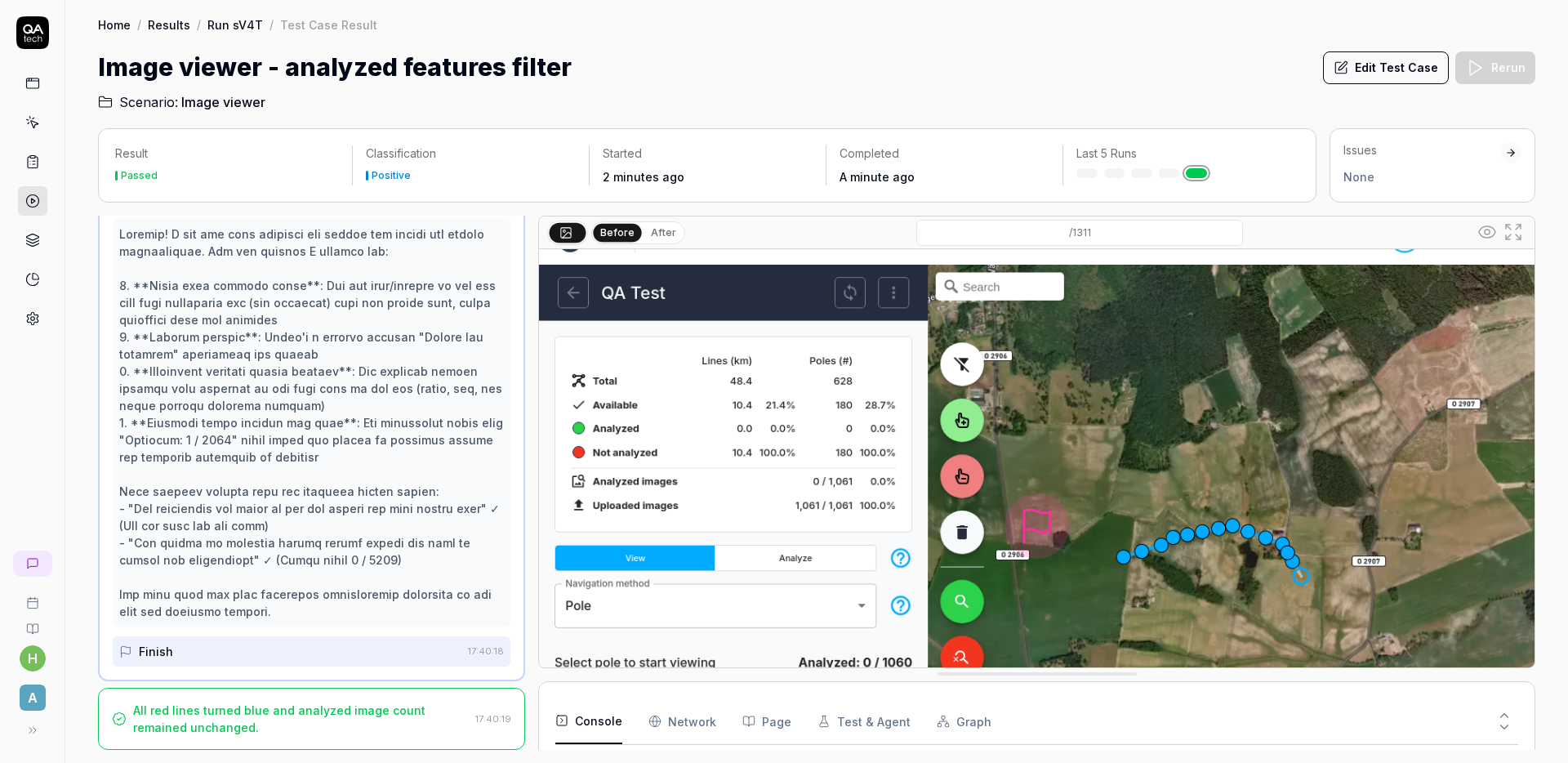
scroll to position [0, 0]
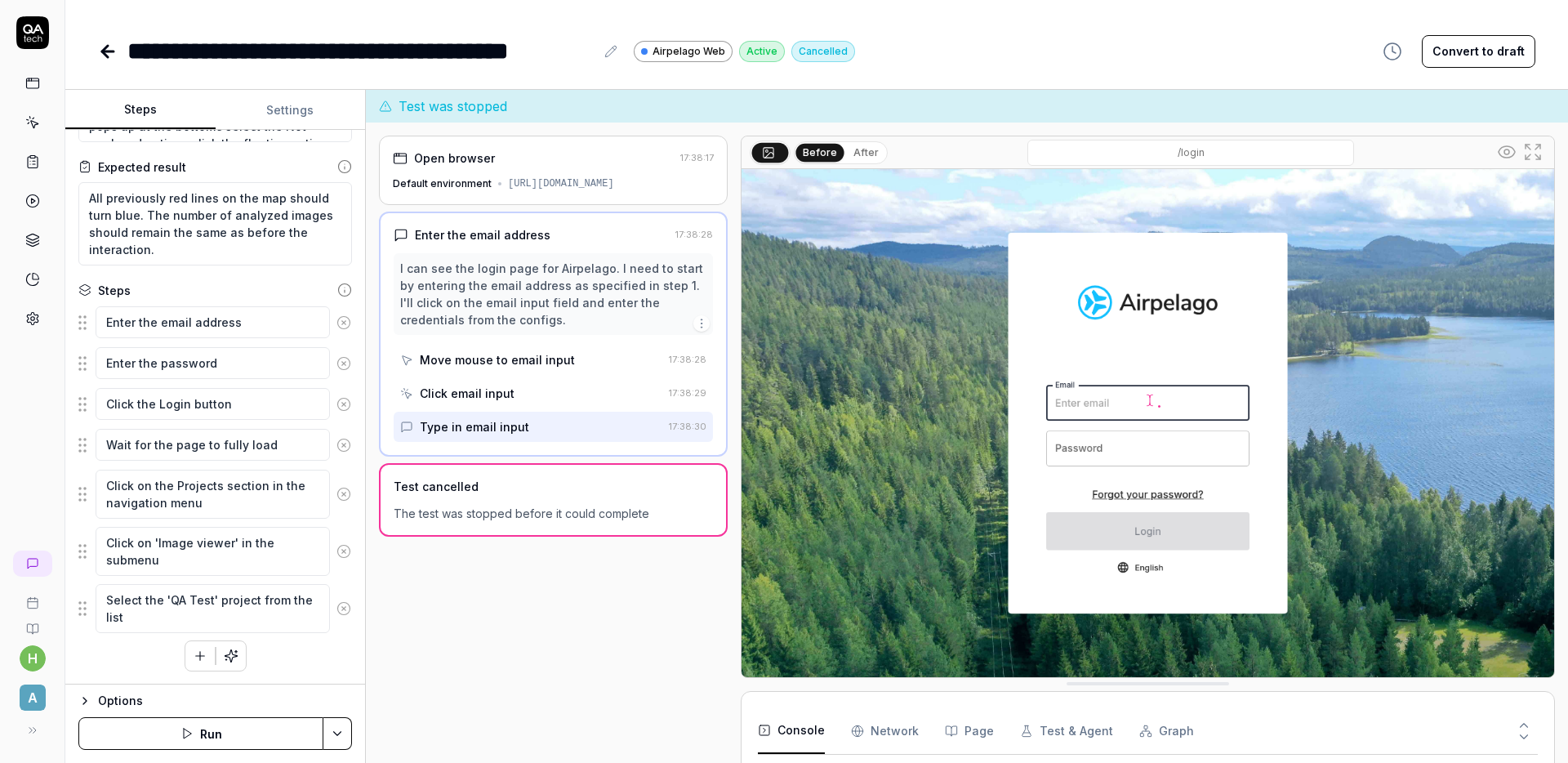
scroll to position [14, 0]
click at [1057, 44] on div "**********" at bounding box center [816, 50] width 1437 height 37
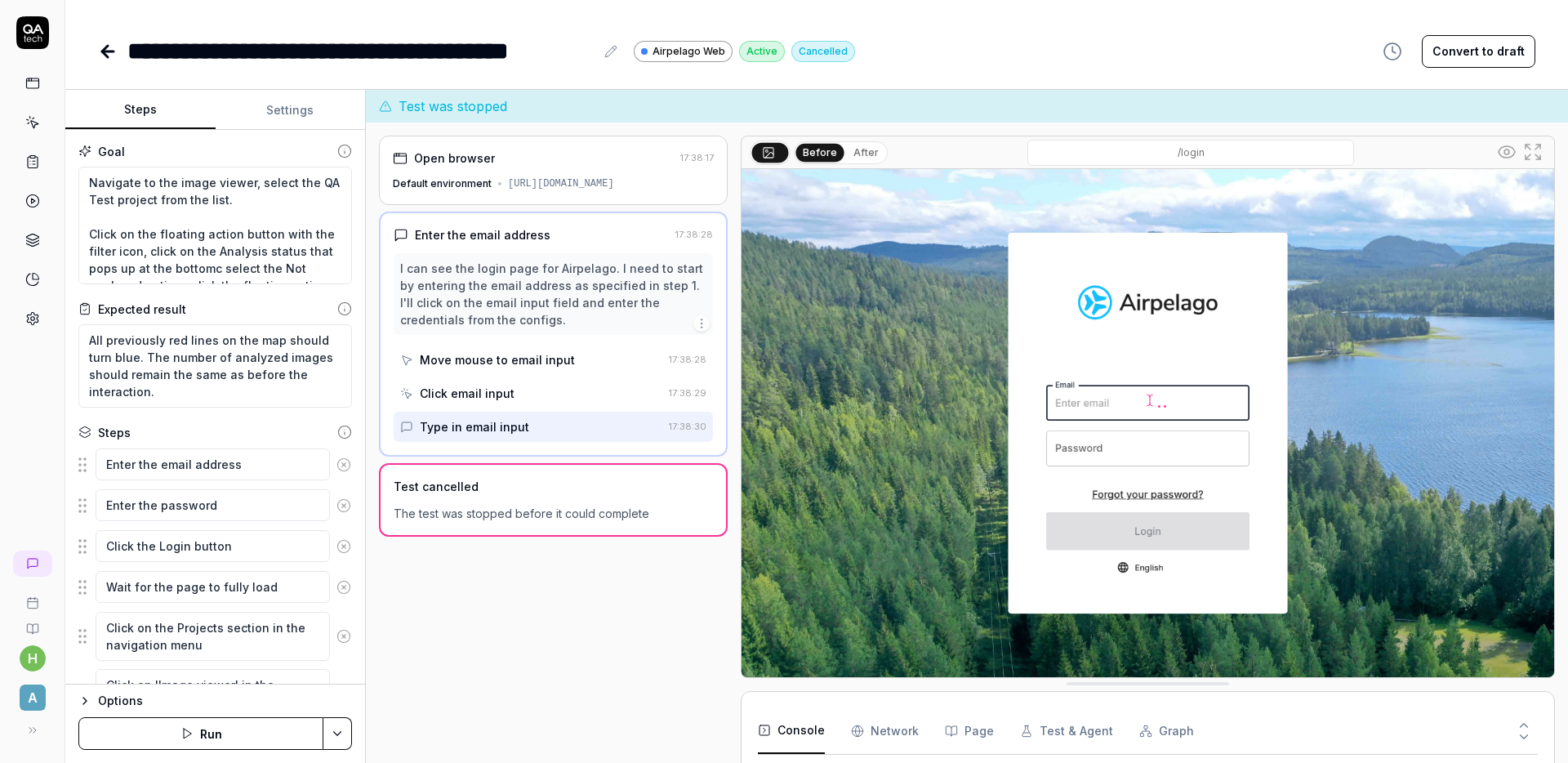
click at [958, 31] on div "**********" at bounding box center [816, 35] width 1503 height 69
click at [25, 38] on icon at bounding box center [33, 33] width 33 height 33
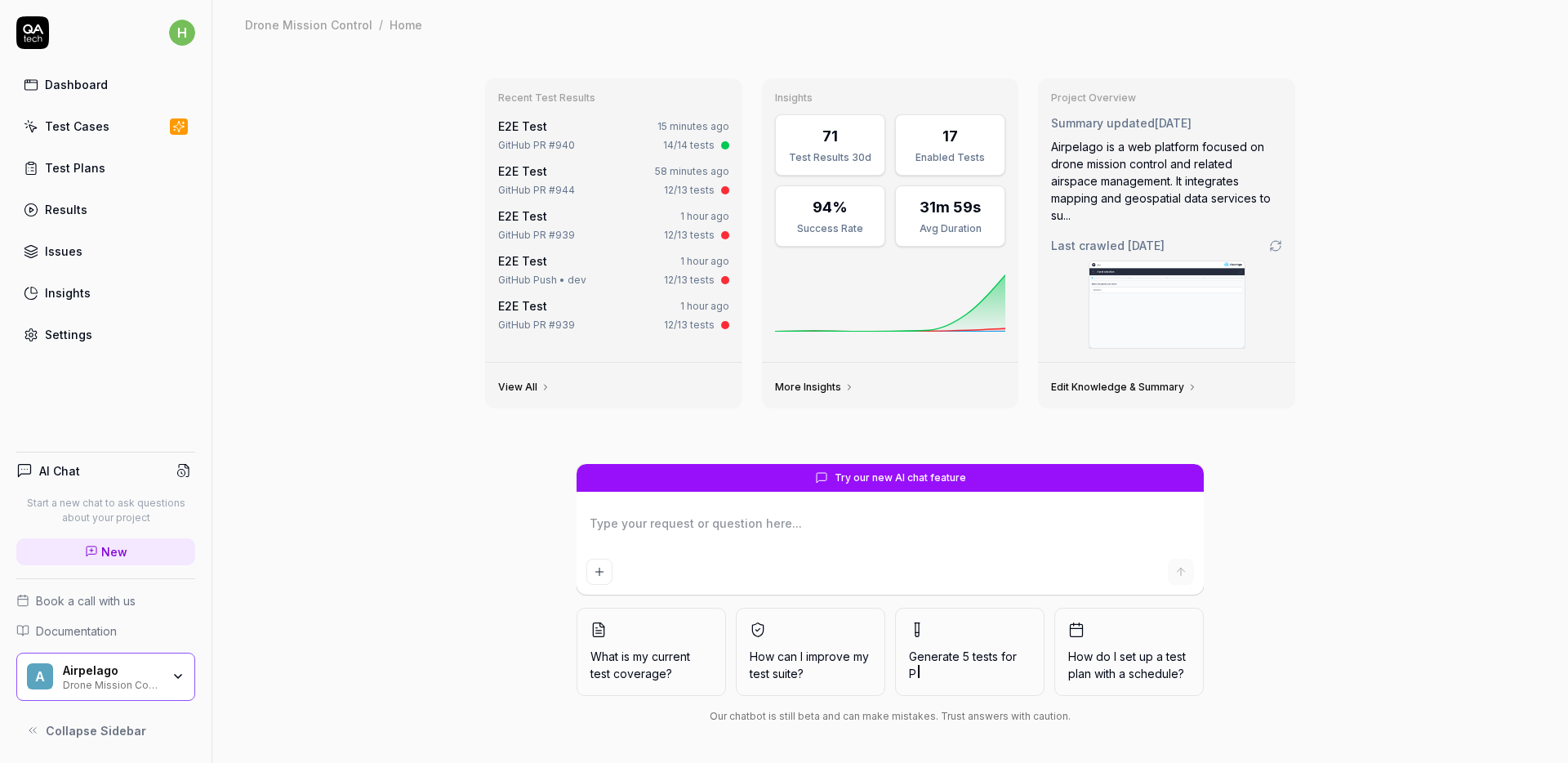
drag, startPoint x: 1446, startPoint y: 153, endPoint x: 1361, endPoint y: 144, distance: 85.5
click at [1446, 154] on div "Recent Test Results E2E Test 15 minutes ago GitHub PR #940 14/14 tests E2E Test…" at bounding box center [890, 406] width 1356 height 714
click at [1438, 31] on div "Drone Mission Control / Home" at bounding box center [889, 25] width 1290 height 17
click at [1407, 95] on div "Recent Test Results E2E Test 30 minutes ago GitHub PR #940 14/14 tests E2E Test…" at bounding box center [890, 406] width 1356 height 714
type textarea "*"
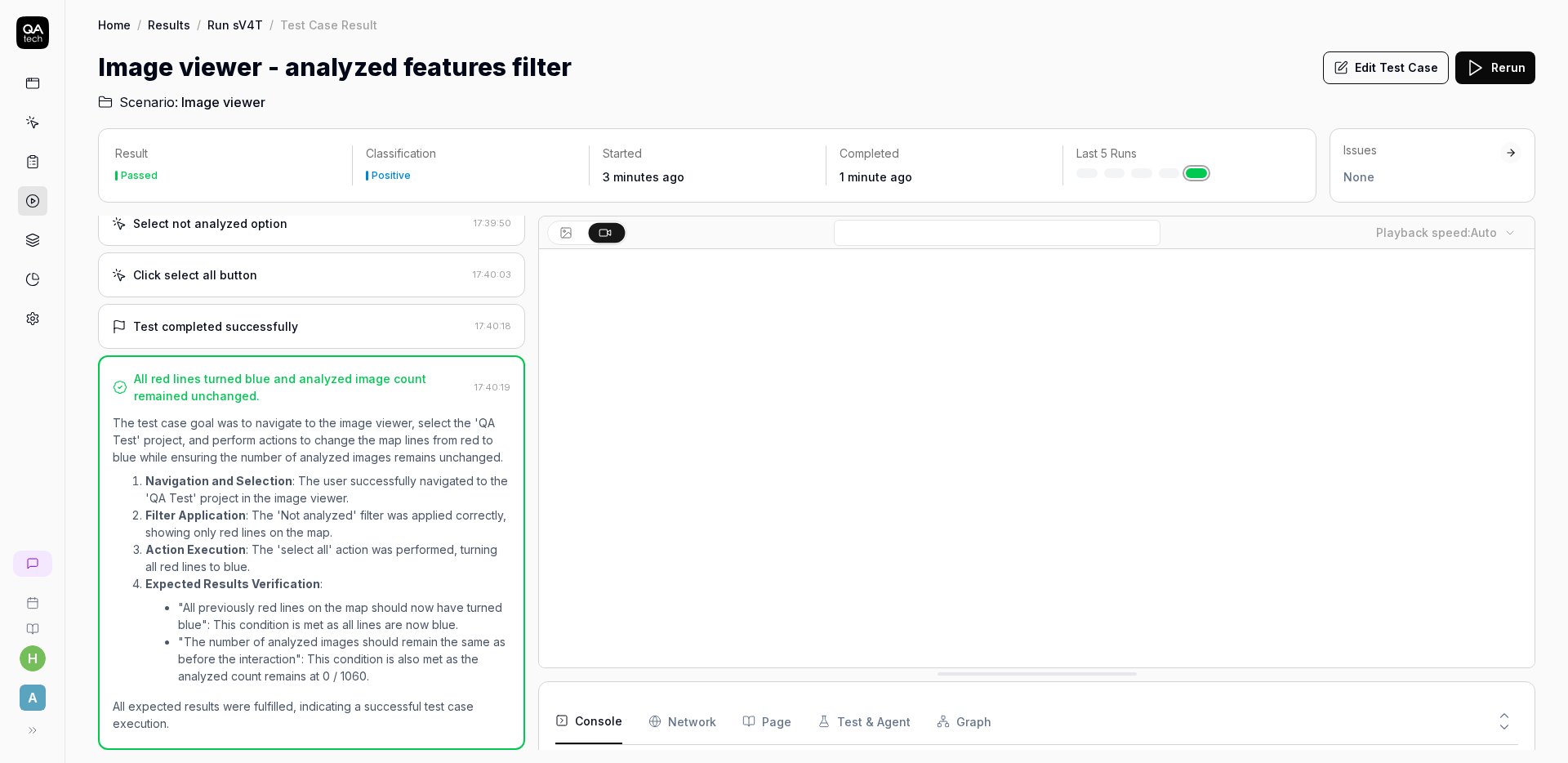
scroll to position [154, 0]
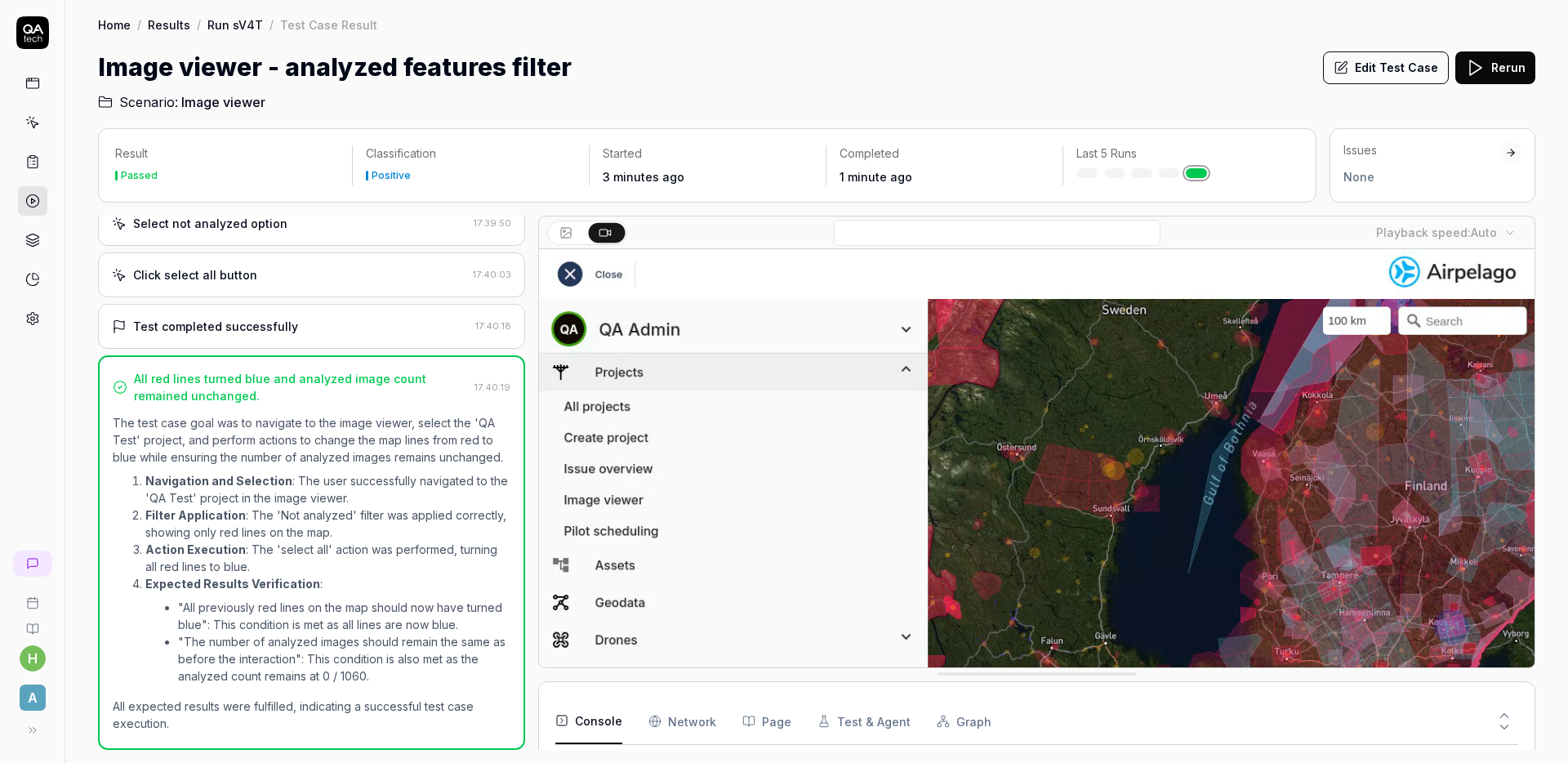
click at [1347, 69] on icon at bounding box center [1341, 68] width 12 height 12
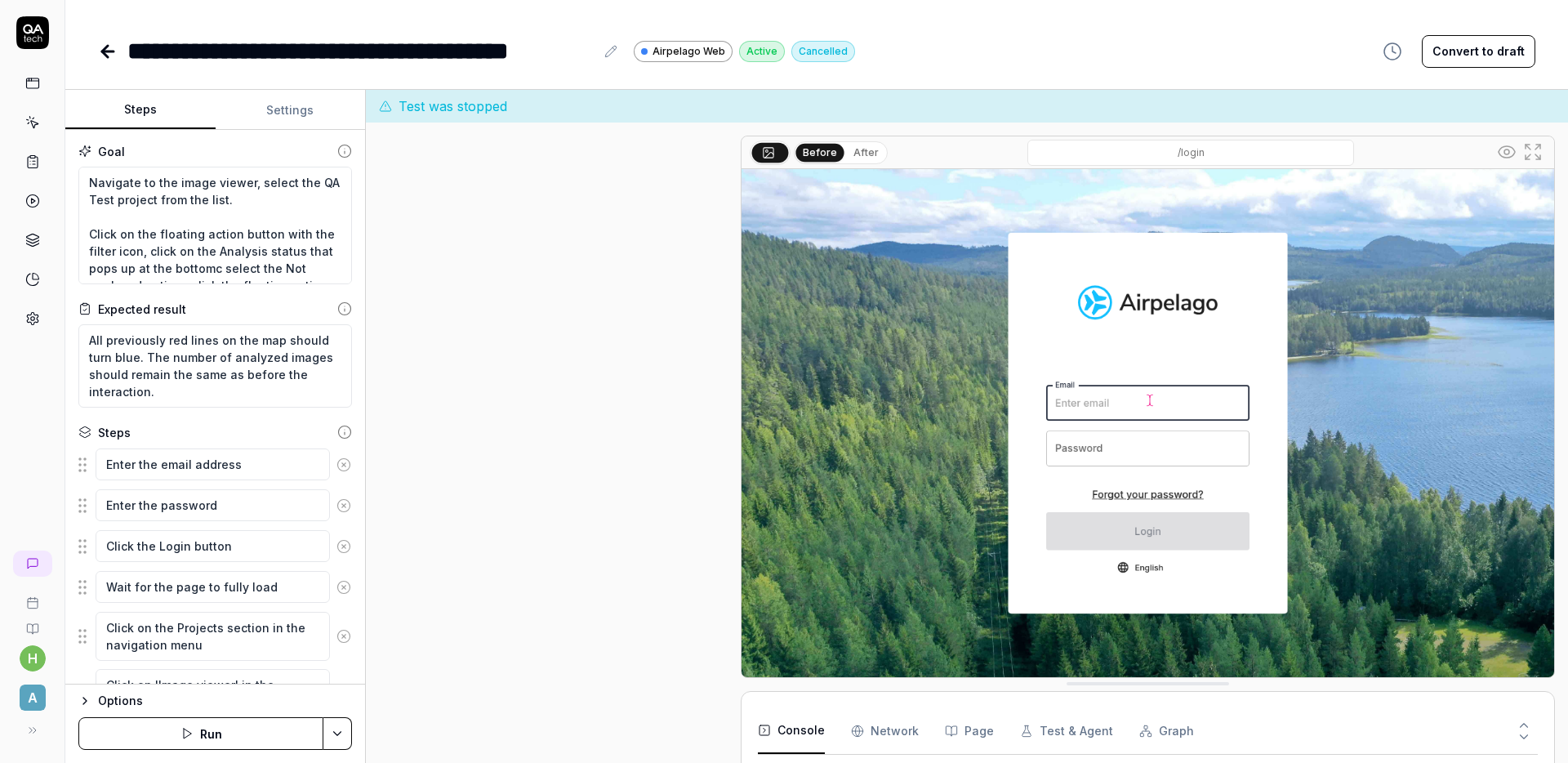
type textarea "*"
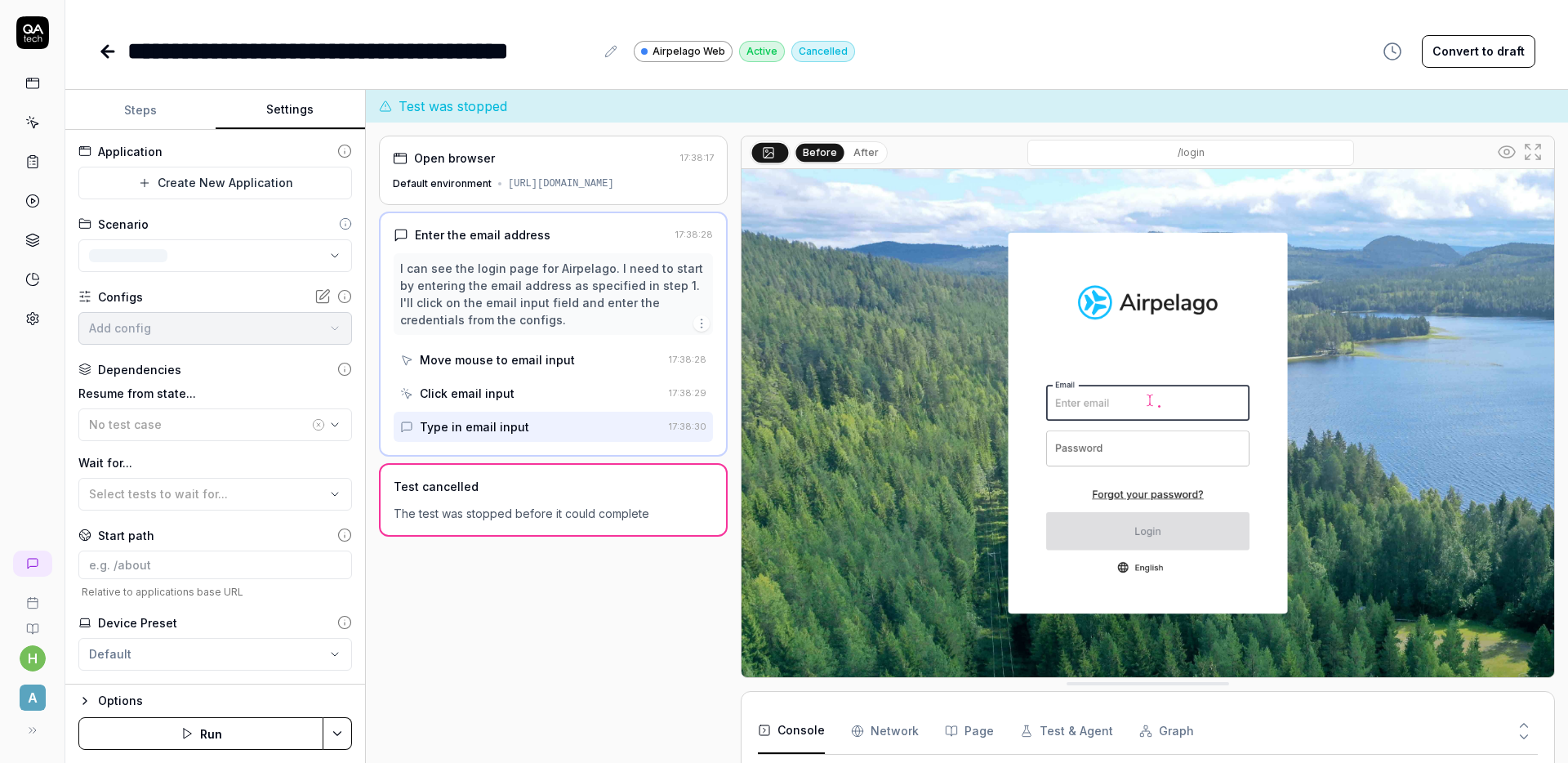
click at [281, 115] on button "Settings" at bounding box center [290, 111] width 150 height 39
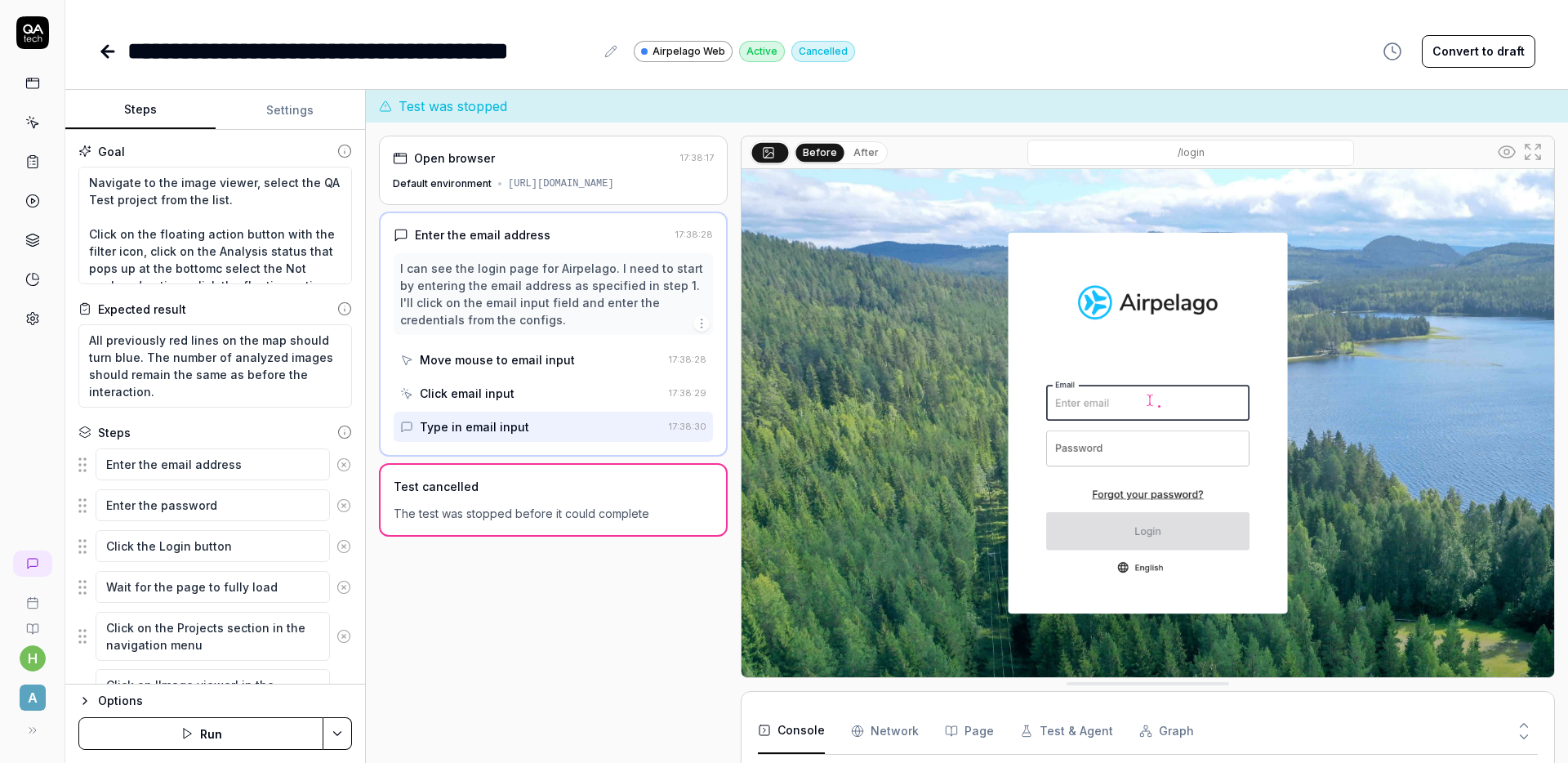
click at [168, 116] on button "Steps" at bounding box center [140, 111] width 150 height 39
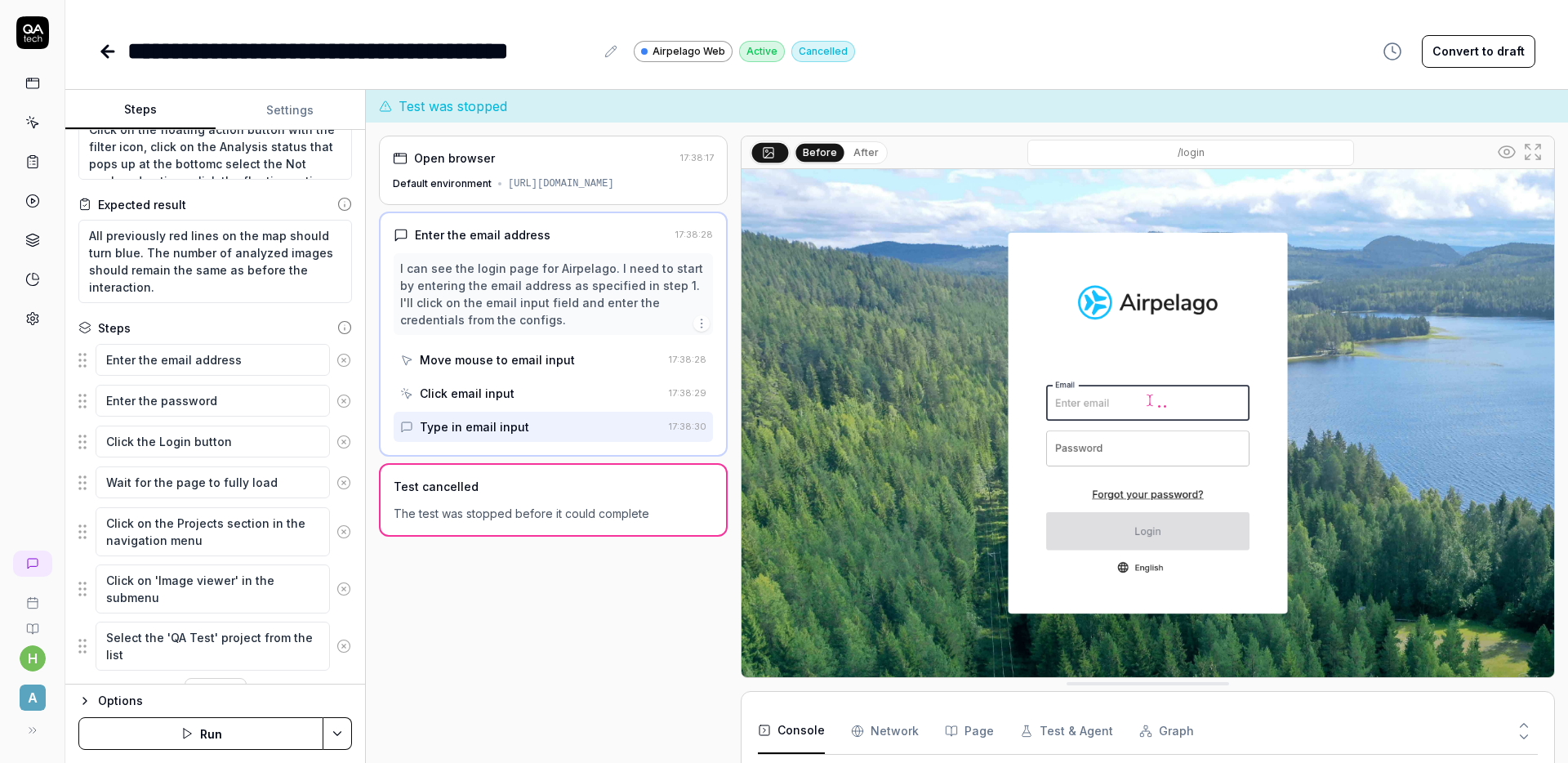
scroll to position [142, 0]
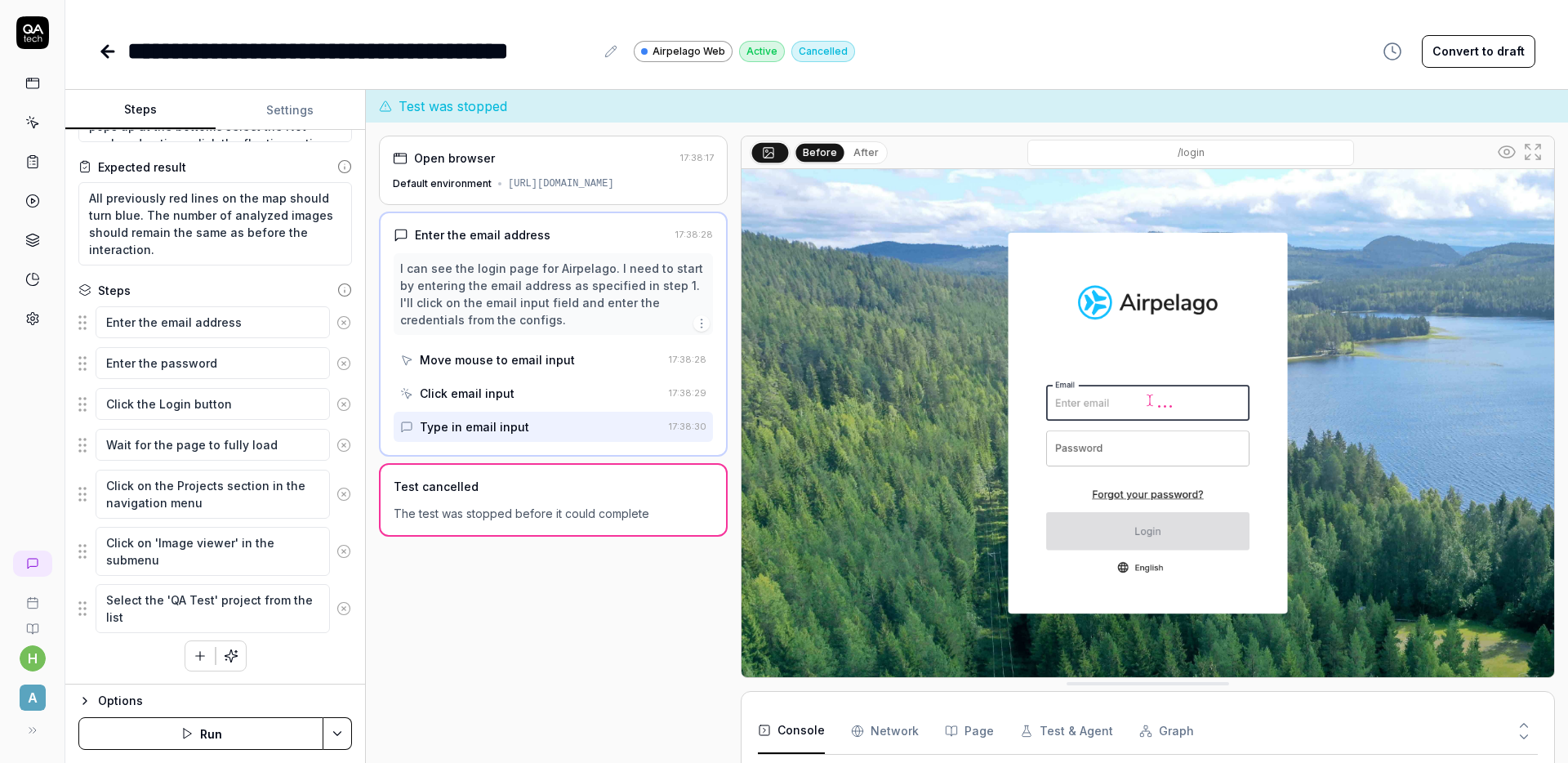
click at [99, 698] on div "Options" at bounding box center [224, 701] width 254 height 20
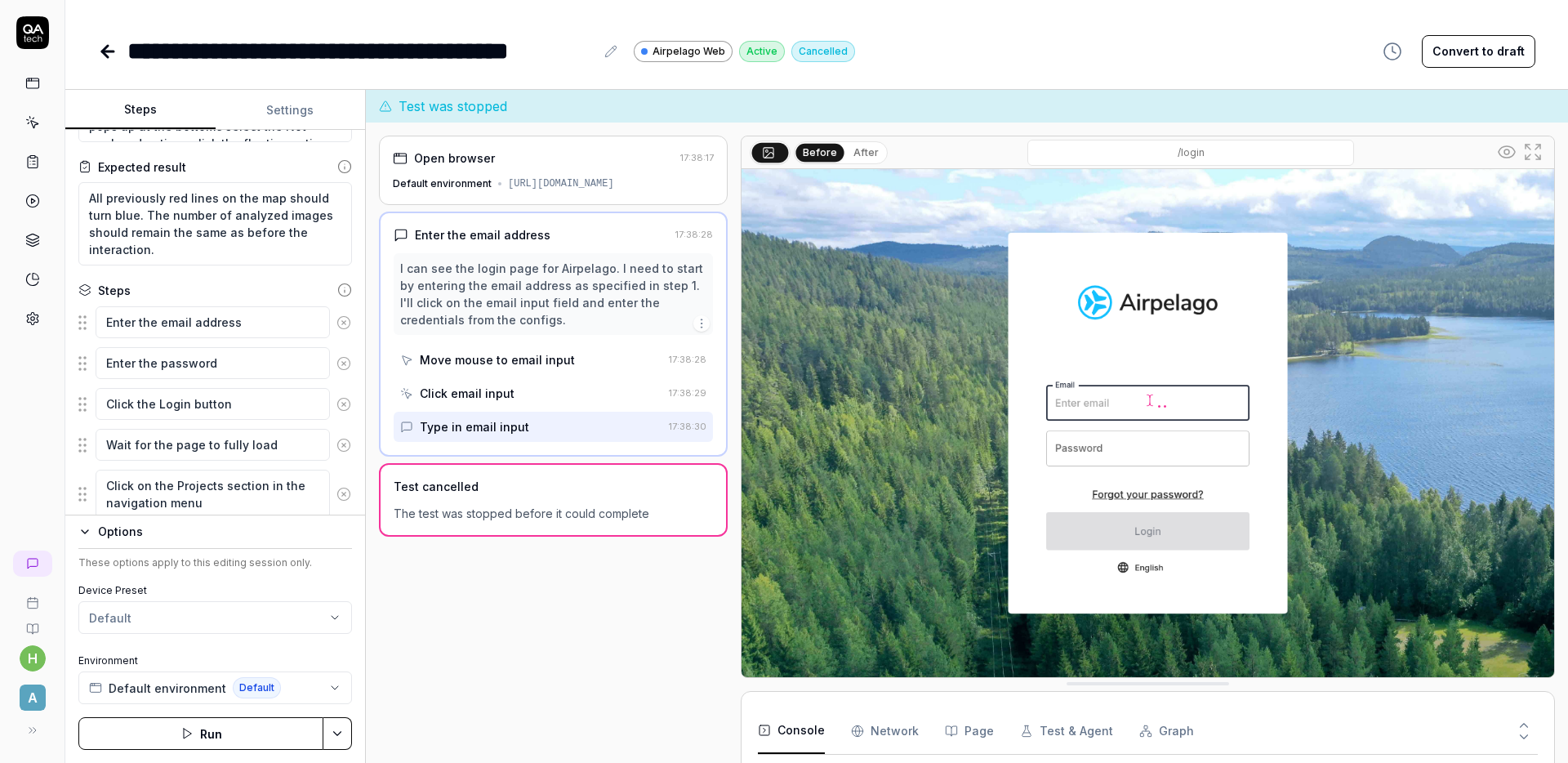
click at [96, 534] on button "Options" at bounding box center [214, 532] width 273 height 20
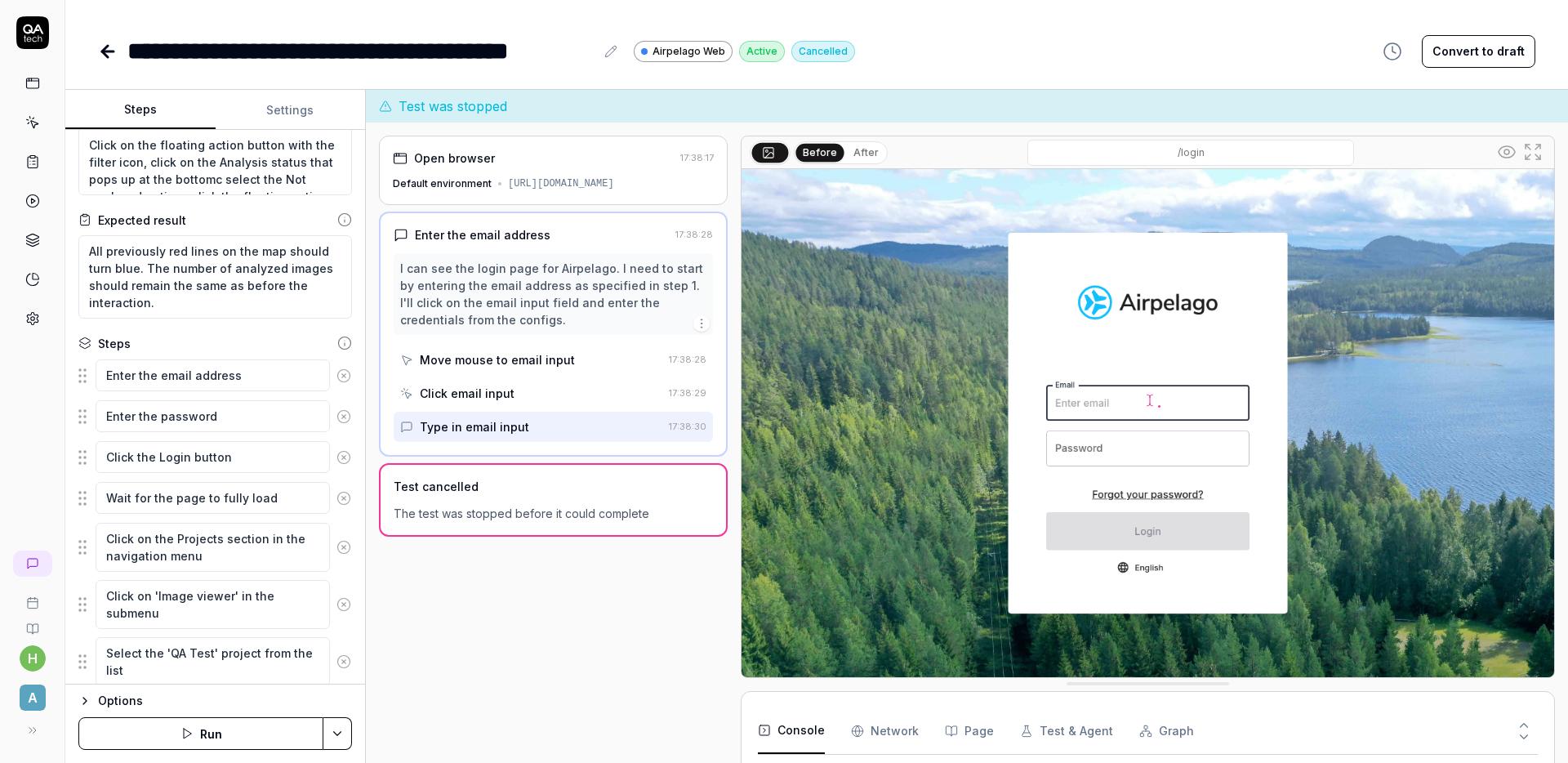
scroll to position [0, 0]
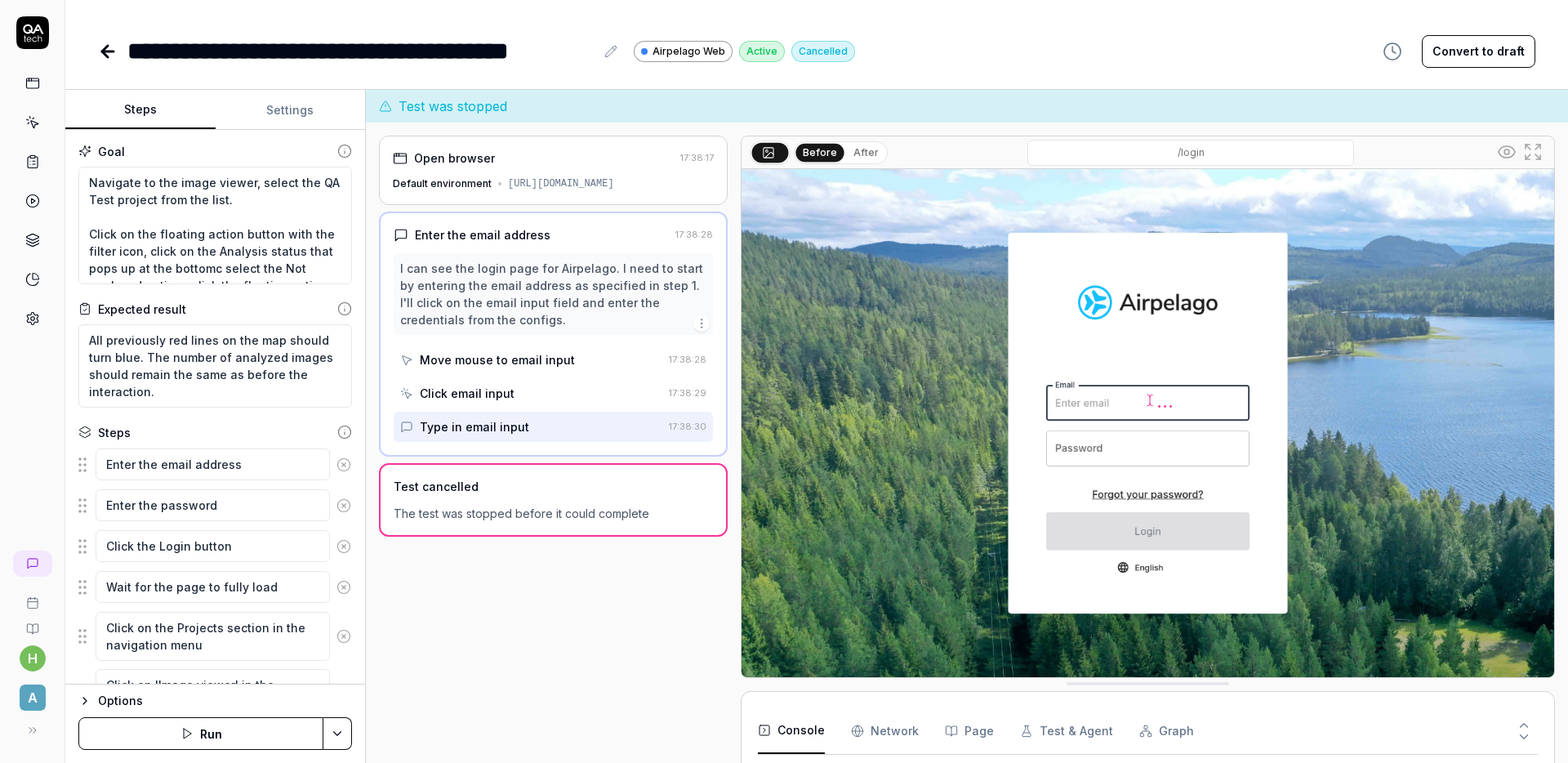
click at [1019, 36] on div "**********" at bounding box center [816, 50] width 1437 height 37
click at [102, 53] on icon at bounding box center [108, 51] width 20 height 20
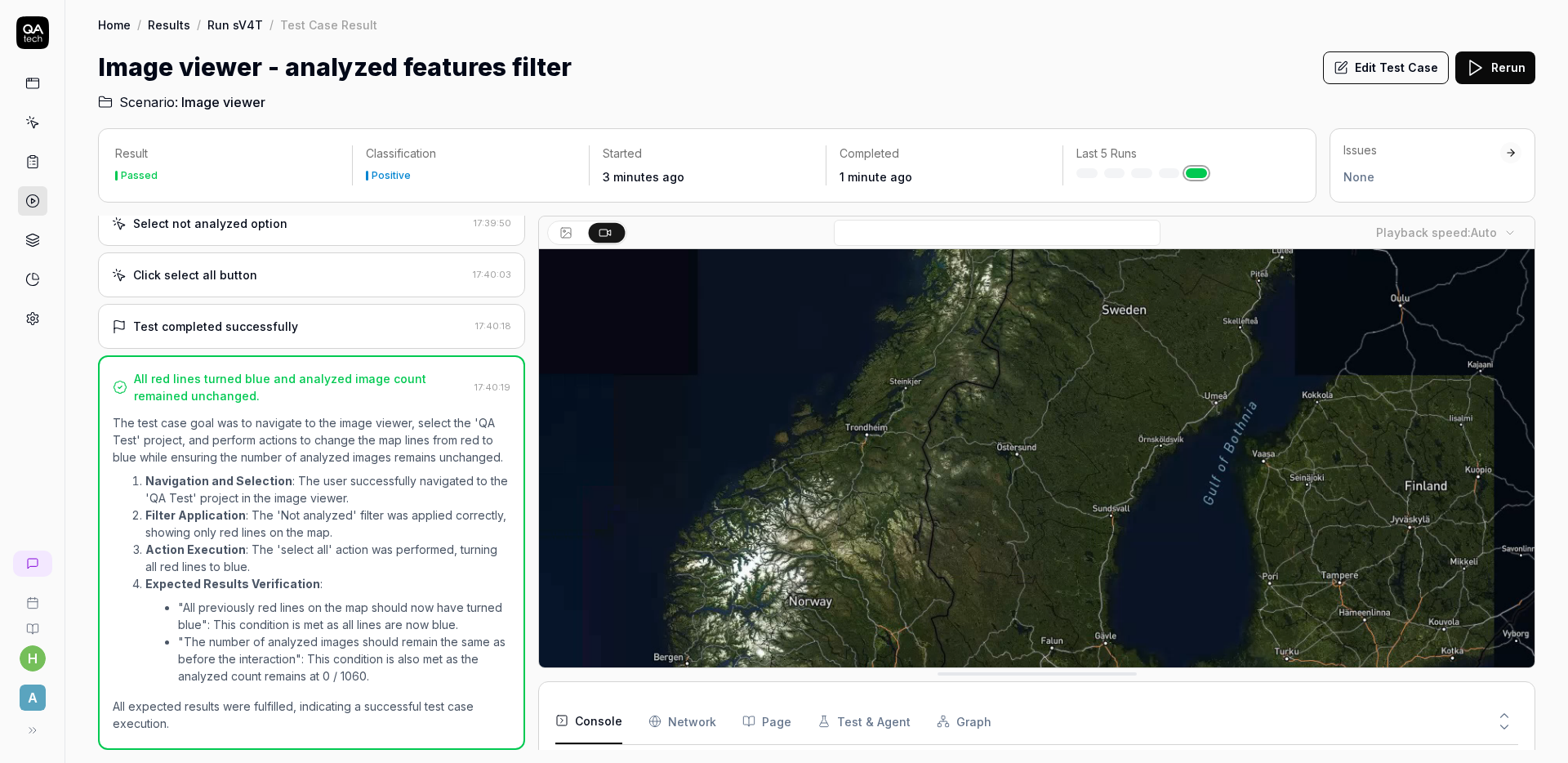
scroll to position [397, 0]
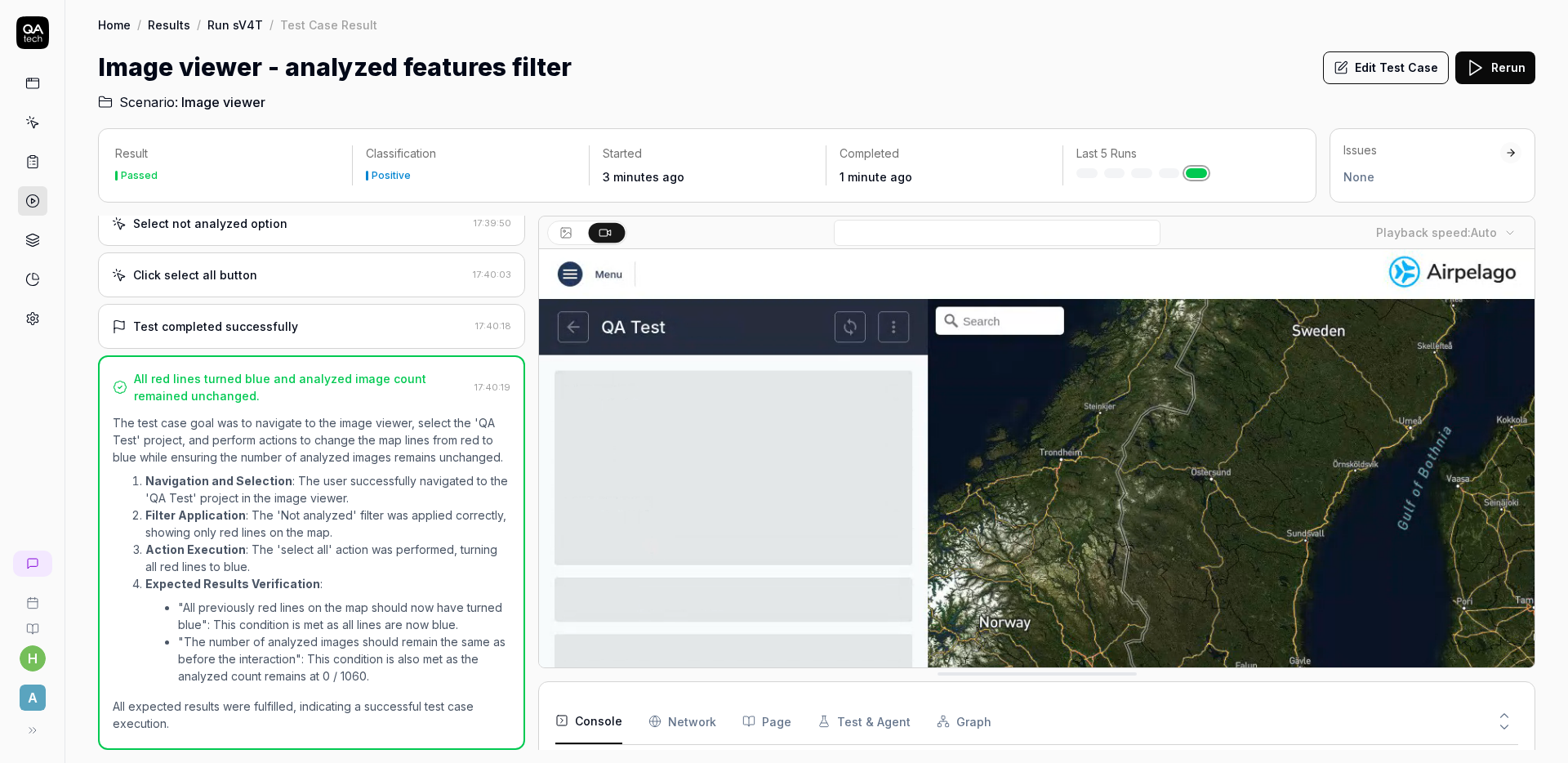
click at [45, 88] on link at bounding box center [33, 84] width 30 height 30
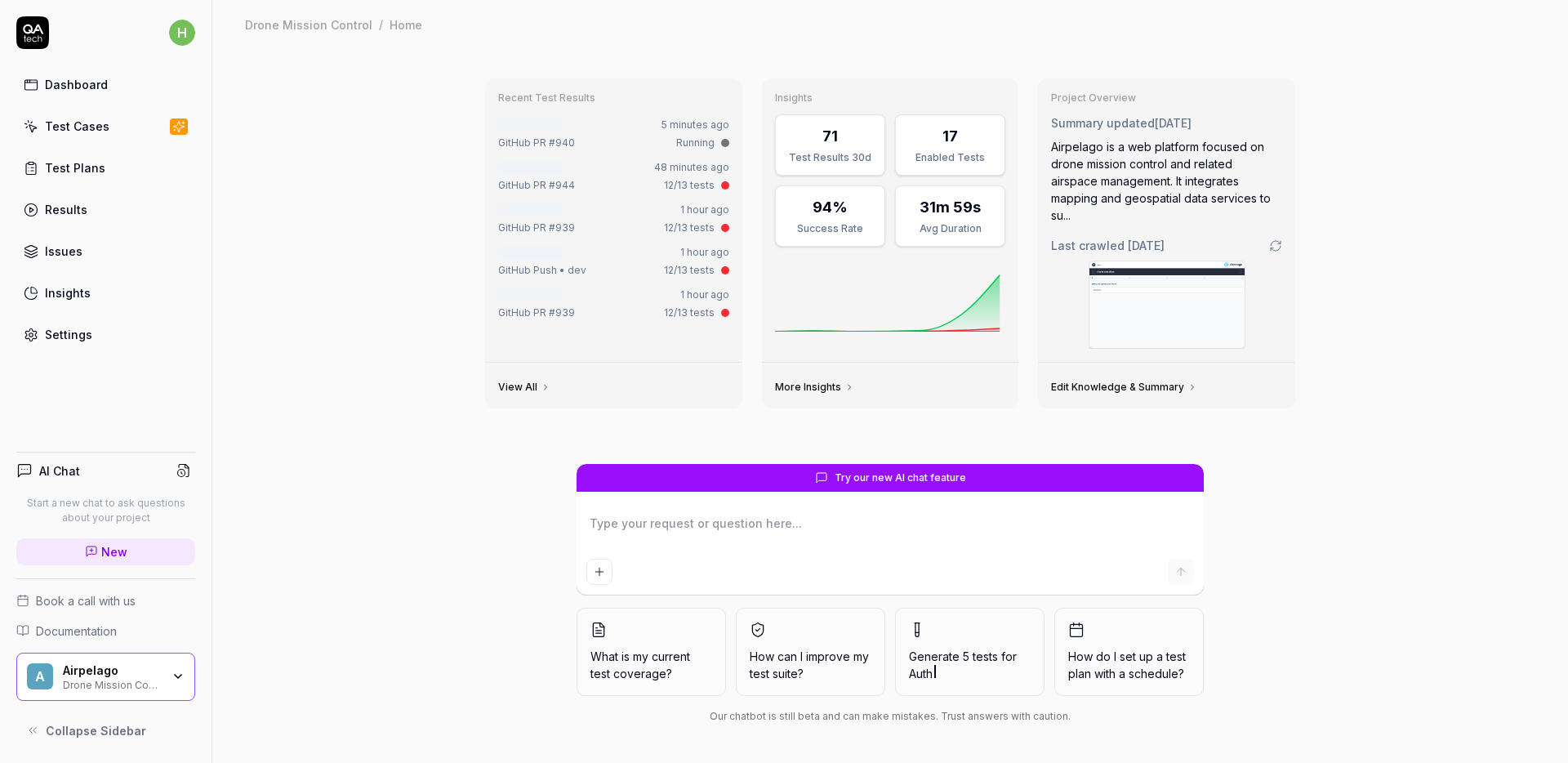
click at [88, 125] on div "Test Cases" at bounding box center [77, 125] width 64 height 17
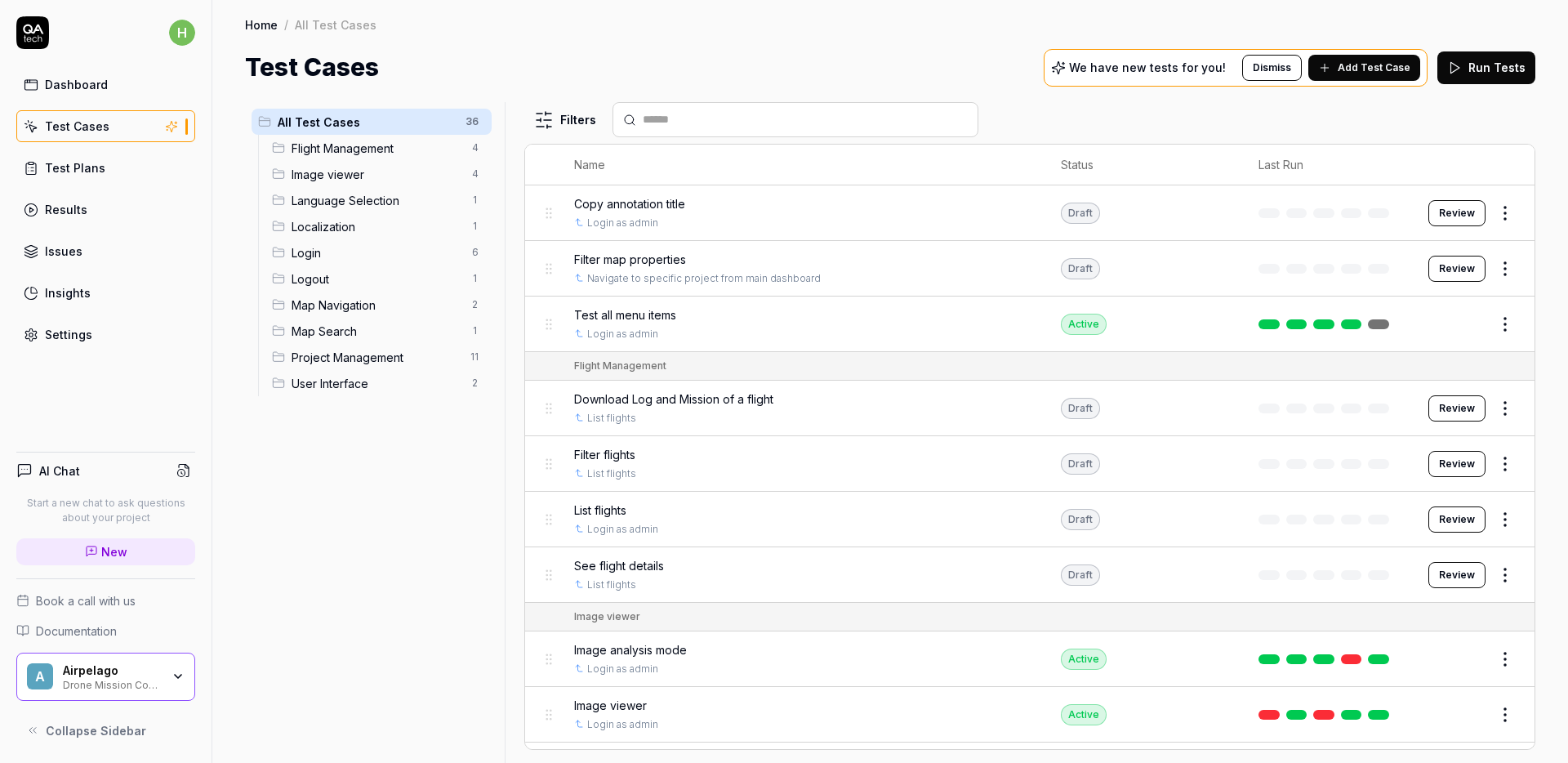
click at [406, 173] on span "Image viewer" at bounding box center [376, 174] width 171 height 17
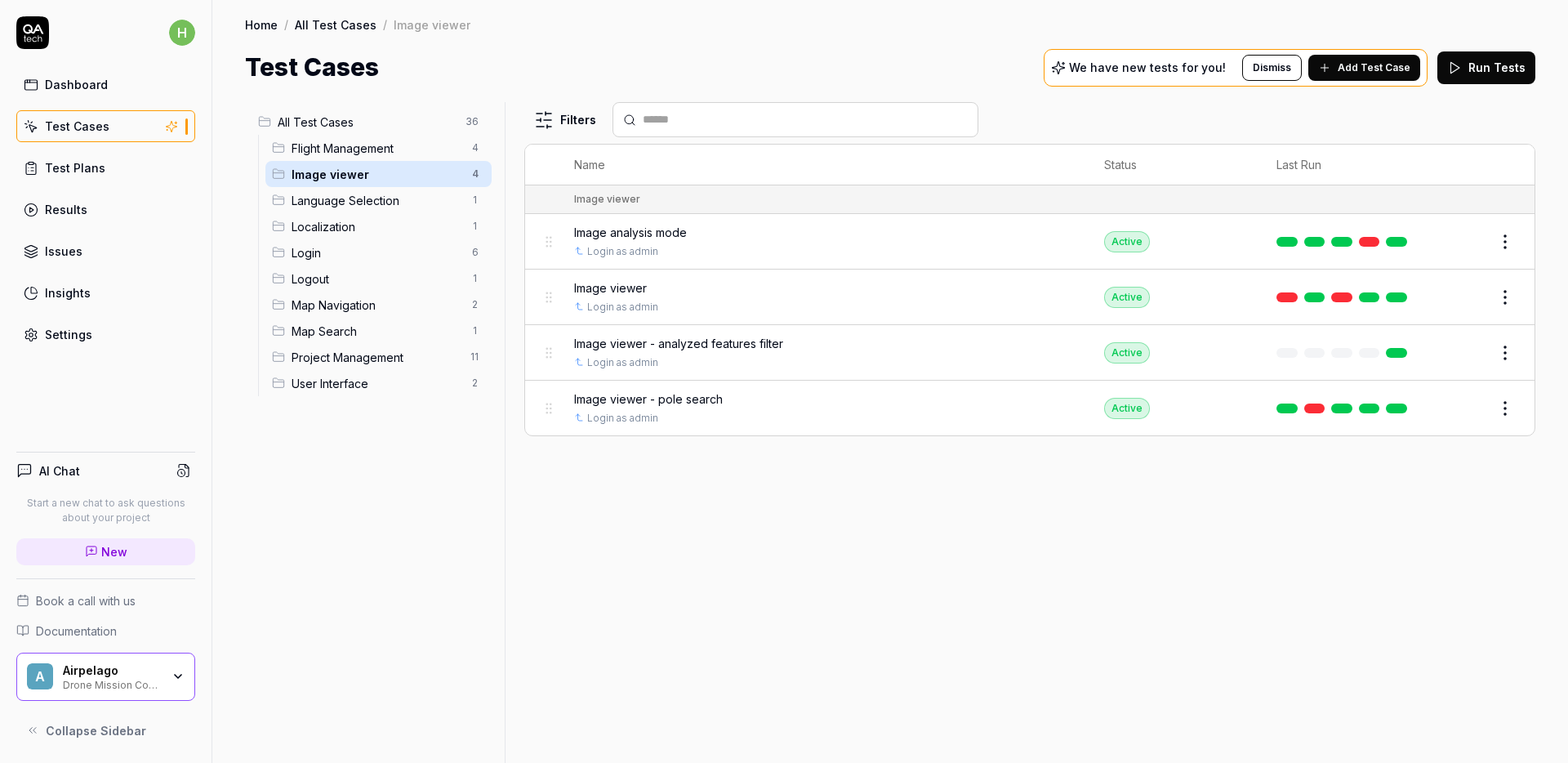
click at [727, 348] on span "Image viewer - analyzed features filter" at bounding box center [679, 343] width 209 height 17
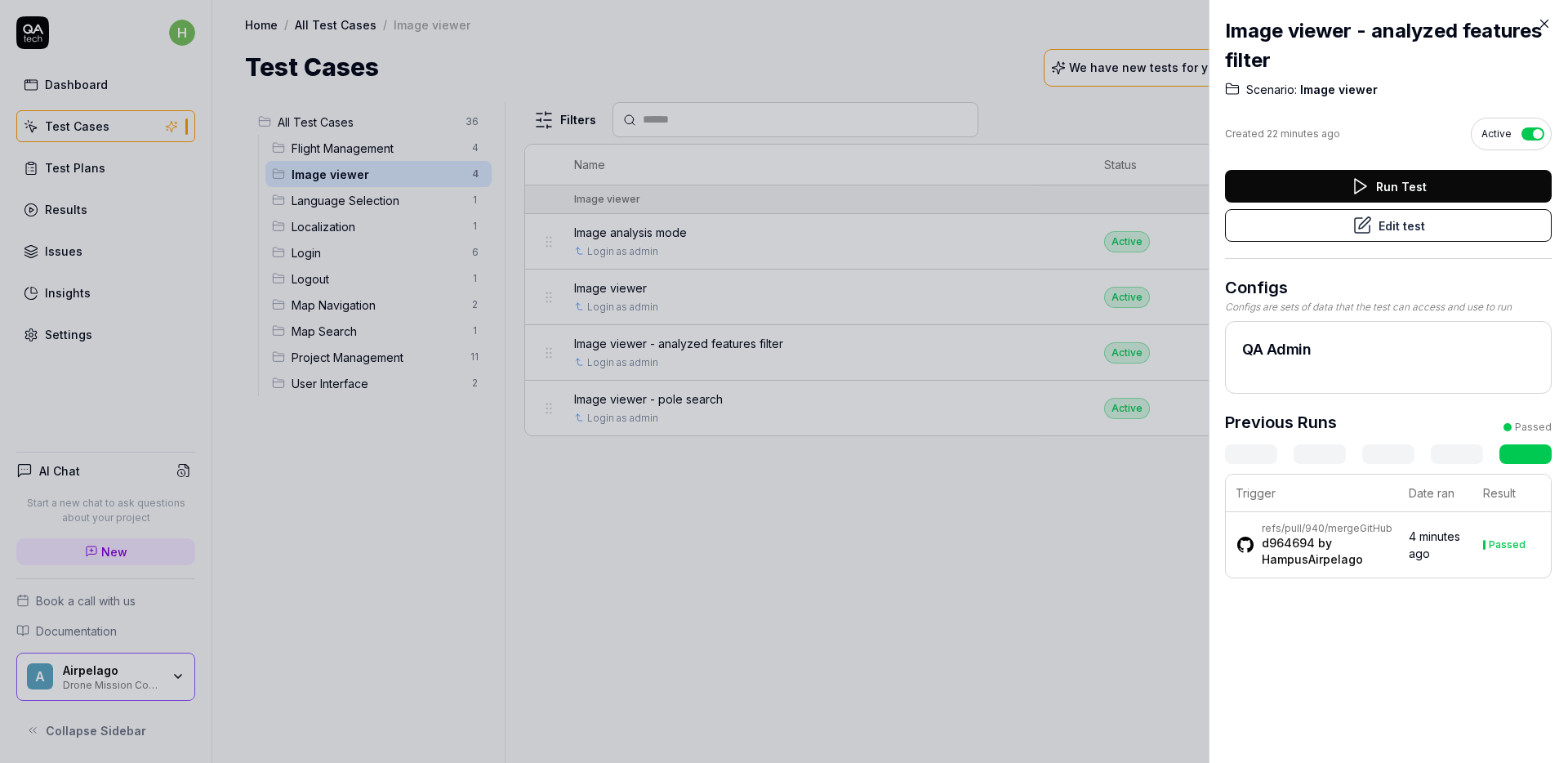
click at [1406, 225] on button "Edit test" at bounding box center [1387, 225] width 327 height 33
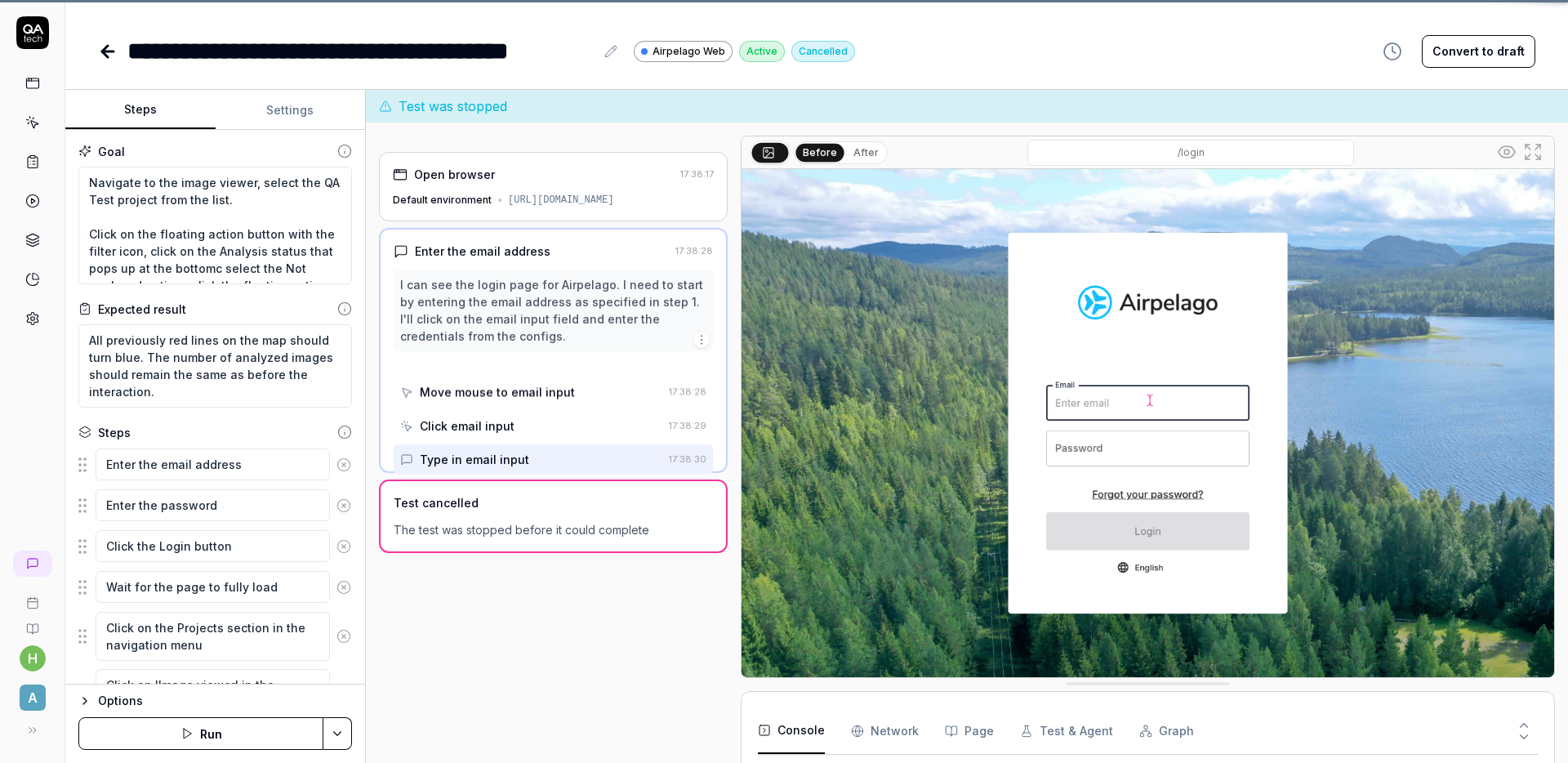
scroll to position [14, 0]
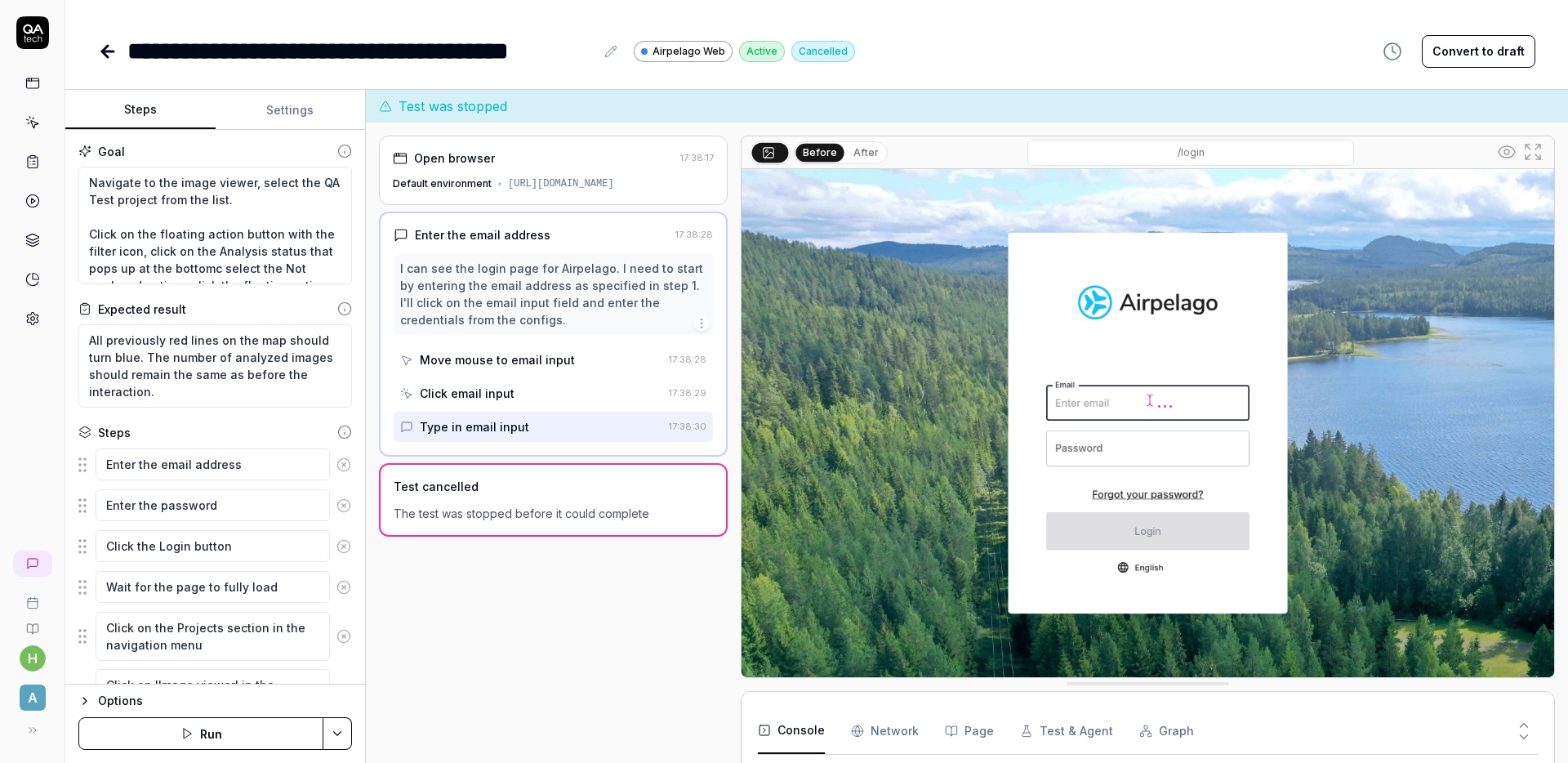
click at [808, 11] on div "**********" at bounding box center [816, 35] width 1503 height 69
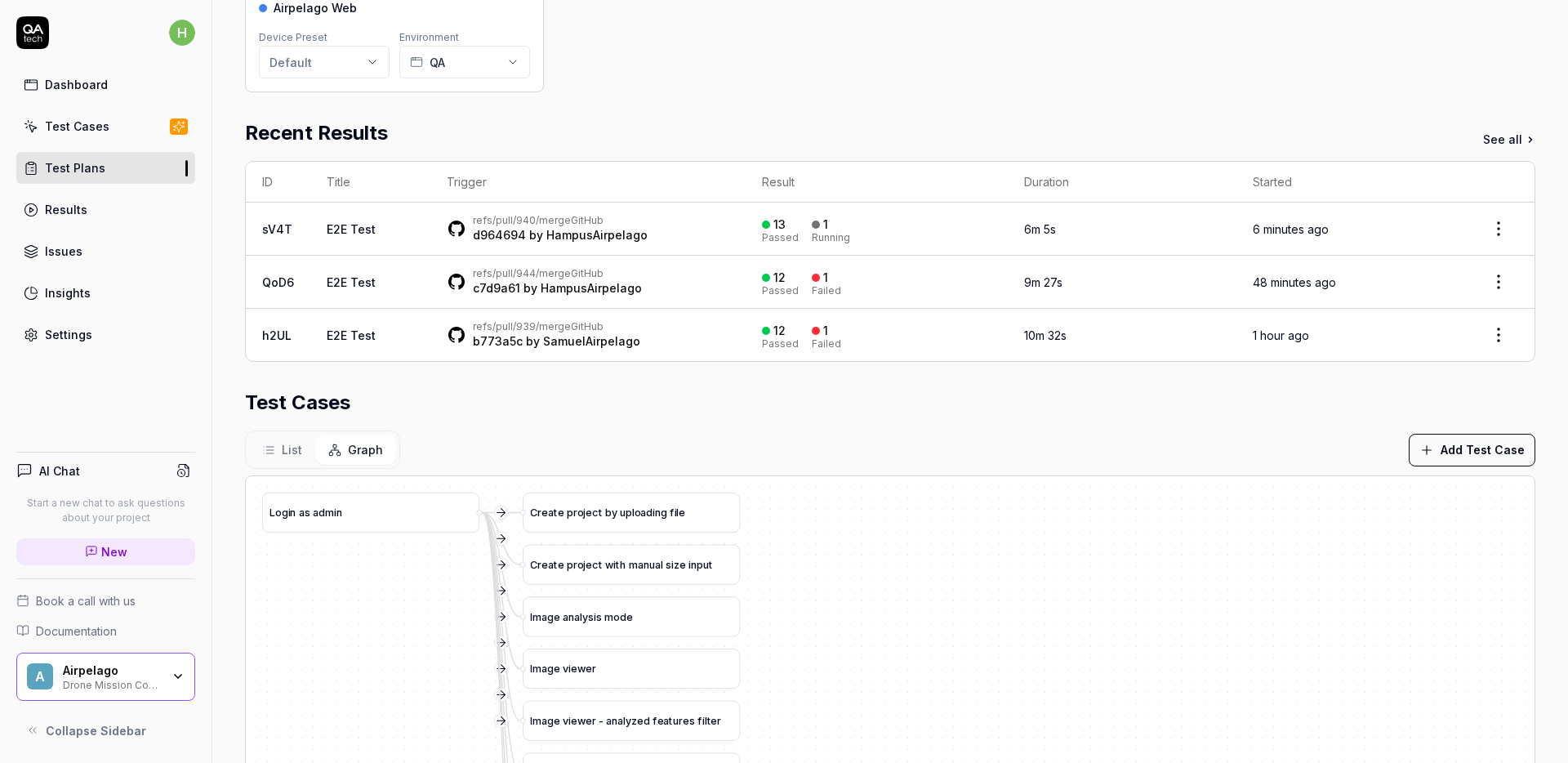
scroll to position [33, 0]
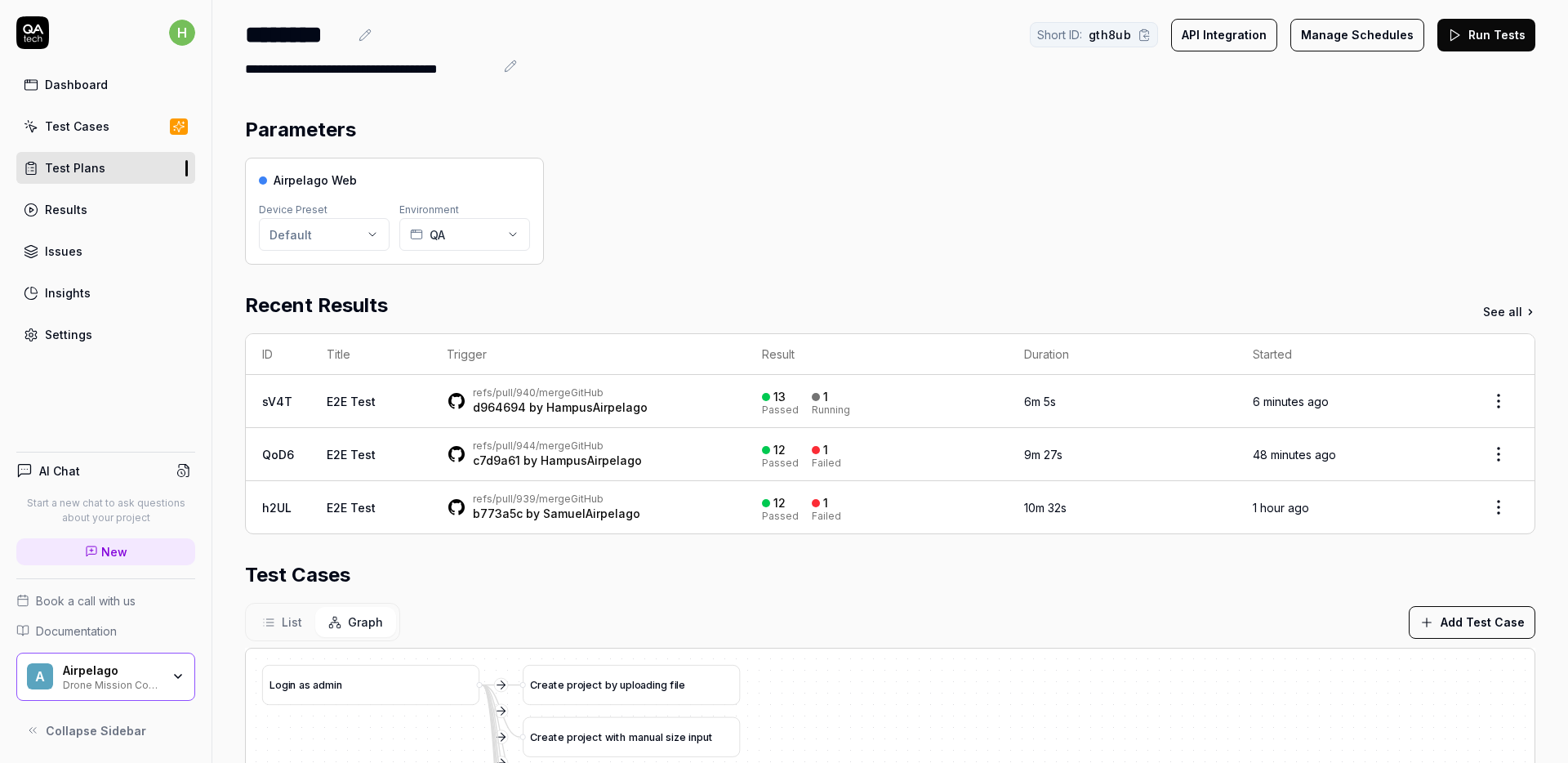
click at [725, 230] on div "Airpelago Web Device Preset Default Environment QA" at bounding box center [889, 211] width 1290 height 107
click at [680, 224] on div "Airpelago Web Device Preset Default Environment QA" at bounding box center [889, 211] width 1290 height 107
click at [415, 405] on td "E2E Test" at bounding box center [370, 402] width 120 height 53
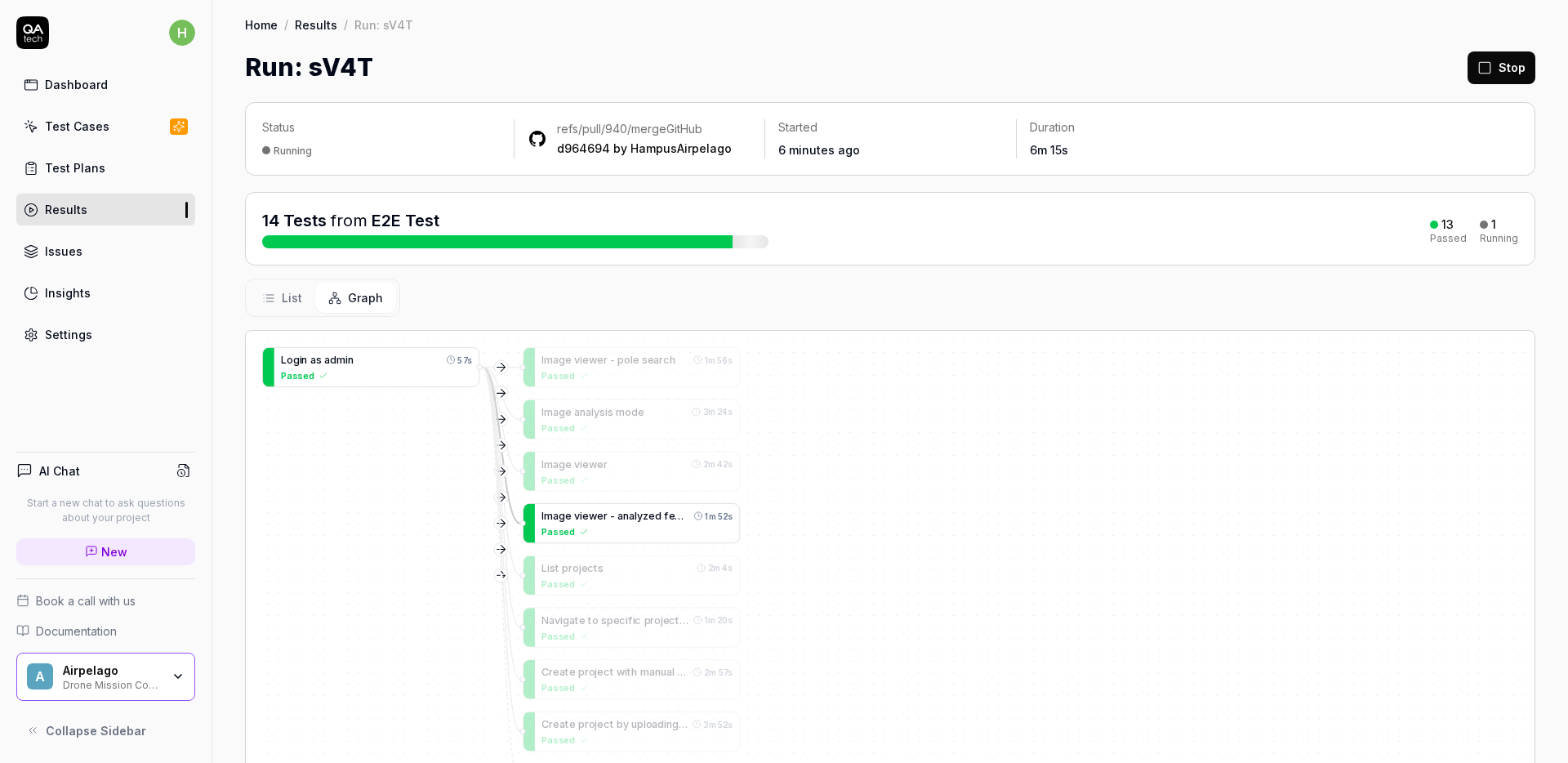
click at [632, 515] on span "a" at bounding box center [632, 515] width 6 height 12
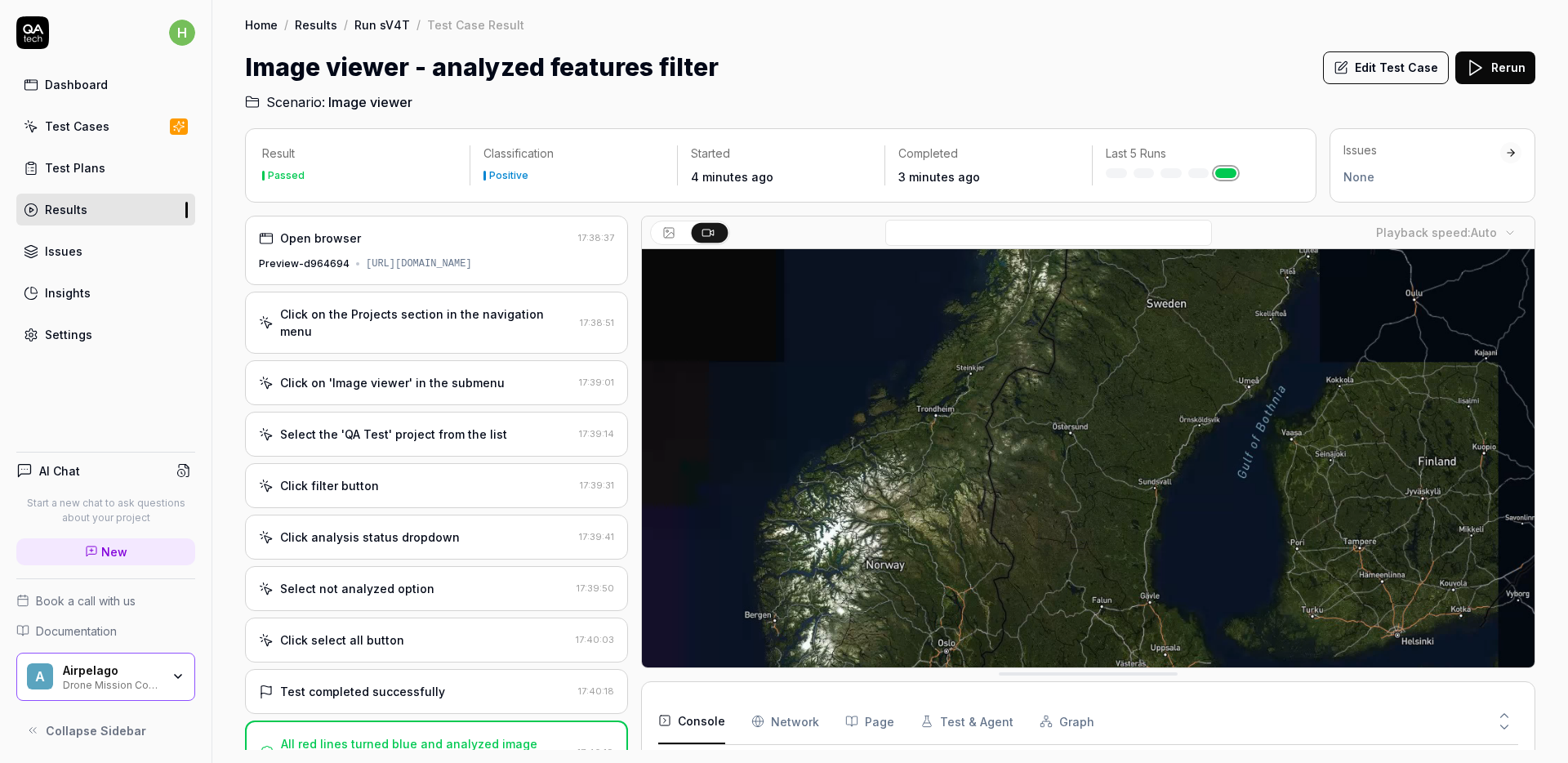
click at [1200, 57] on div "Image viewer - analyzed features filter Edit Test Case Rerun" at bounding box center [889, 67] width 1290 height 37
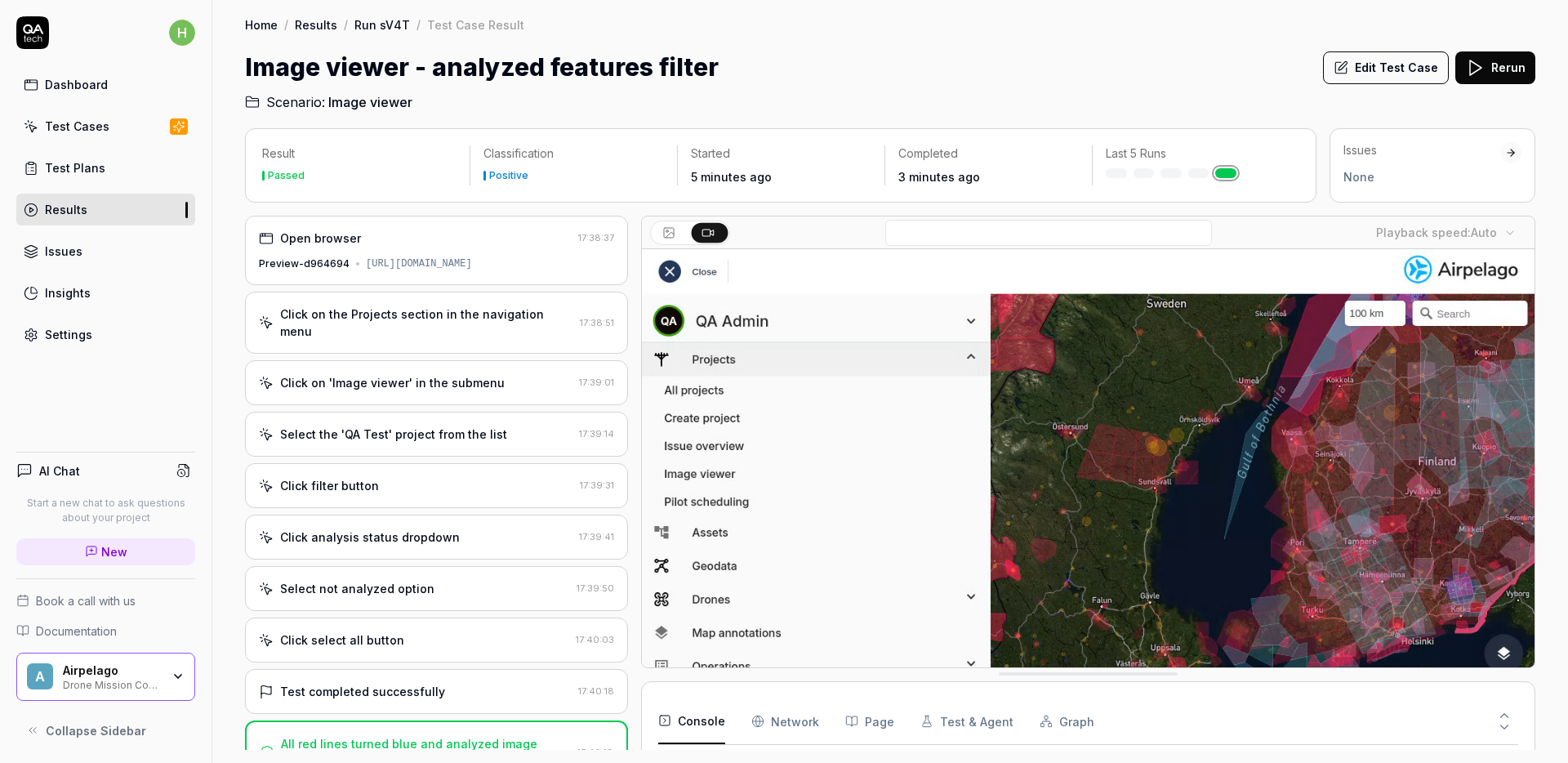
click at [1176, 66] on div "Image viewer - analyzed features filter Edit Test Case Rerun" at bounding box center [889, 67] width 1290 height 37
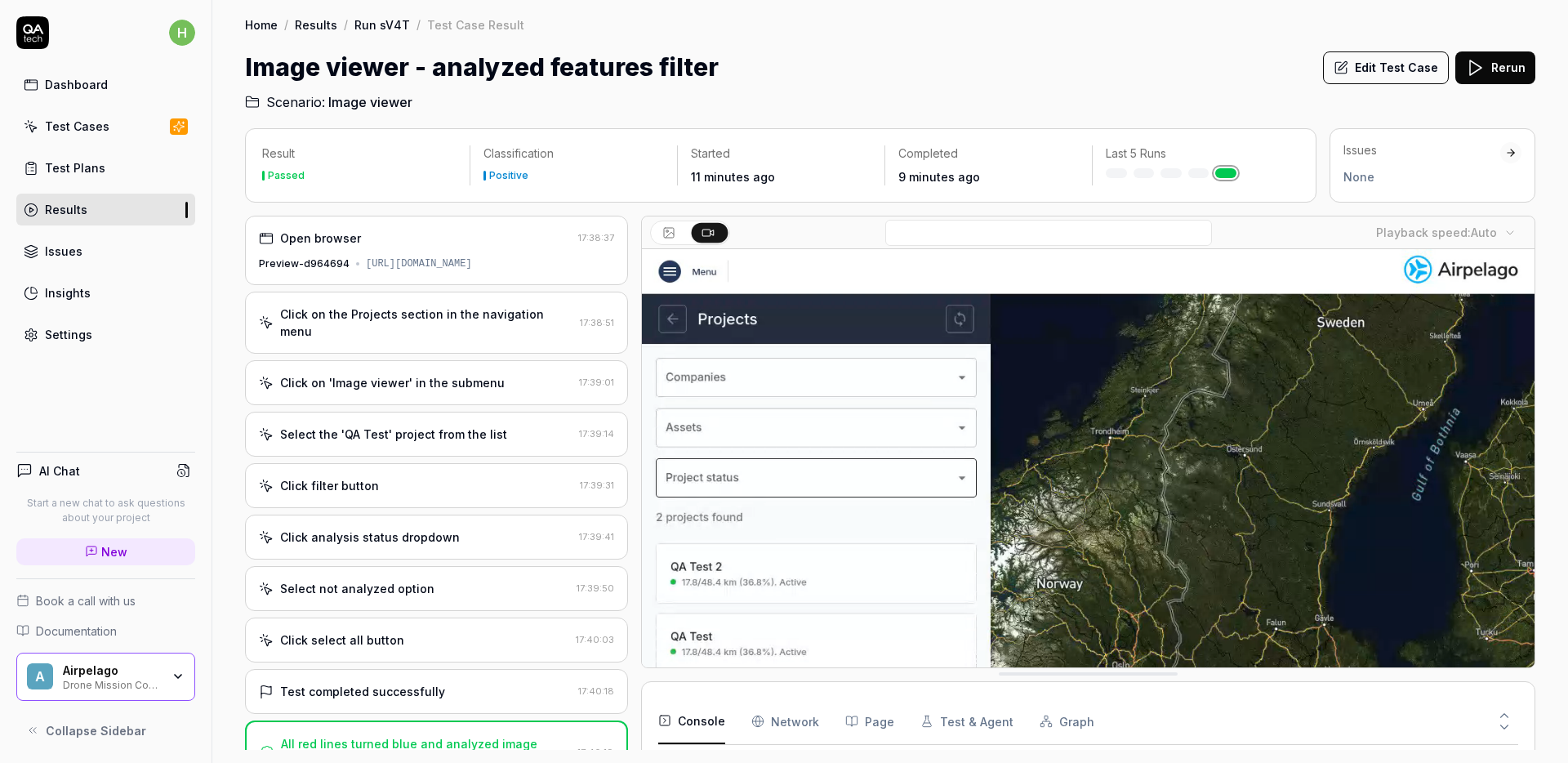
click at [1369, 69] on button "Edit Test Case" at bounding box center [1385, 67] width 125 height 33
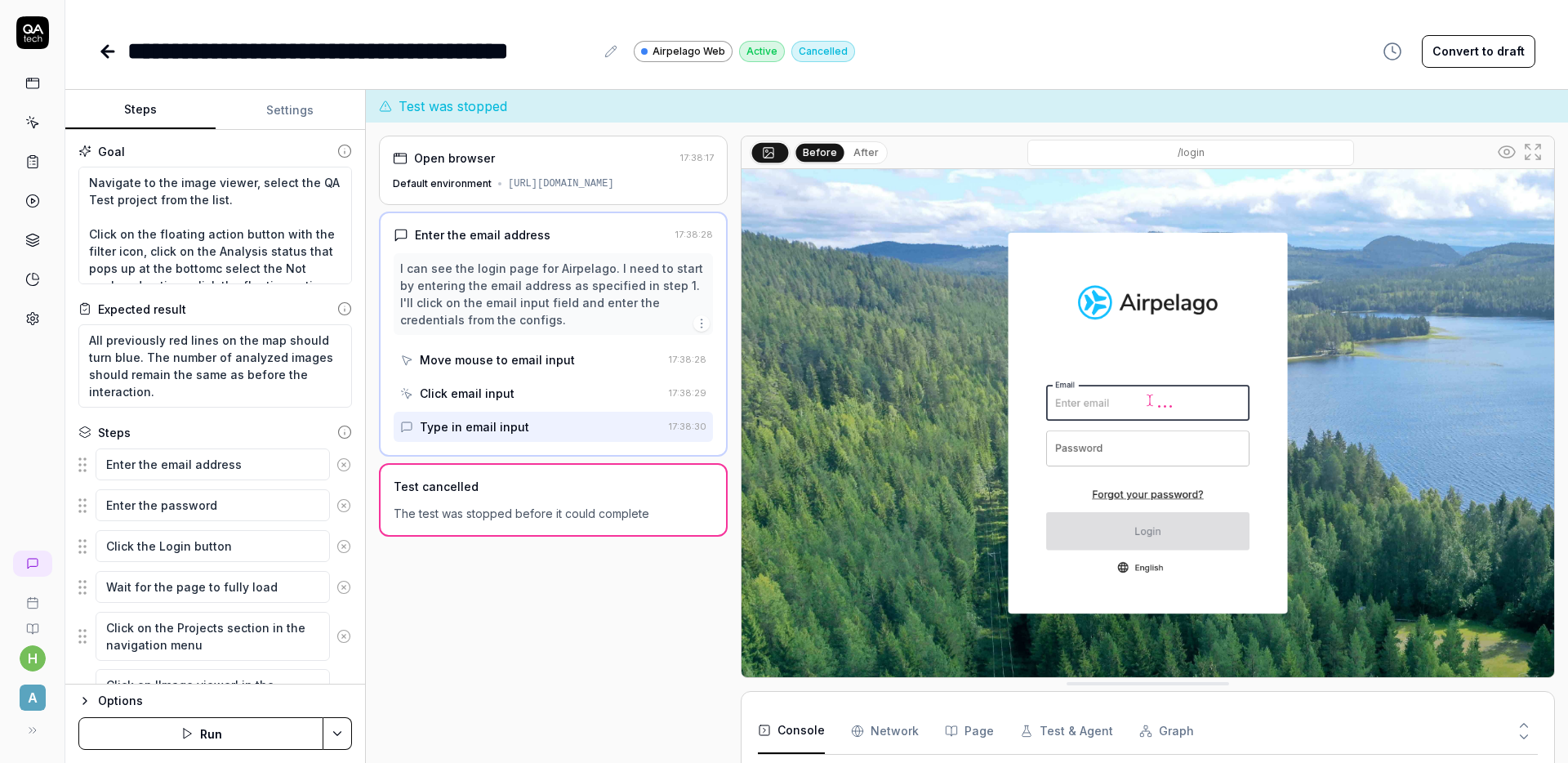
type textarea "*"
